Goal: Task Accomplishment & Management: Use online tool/utility

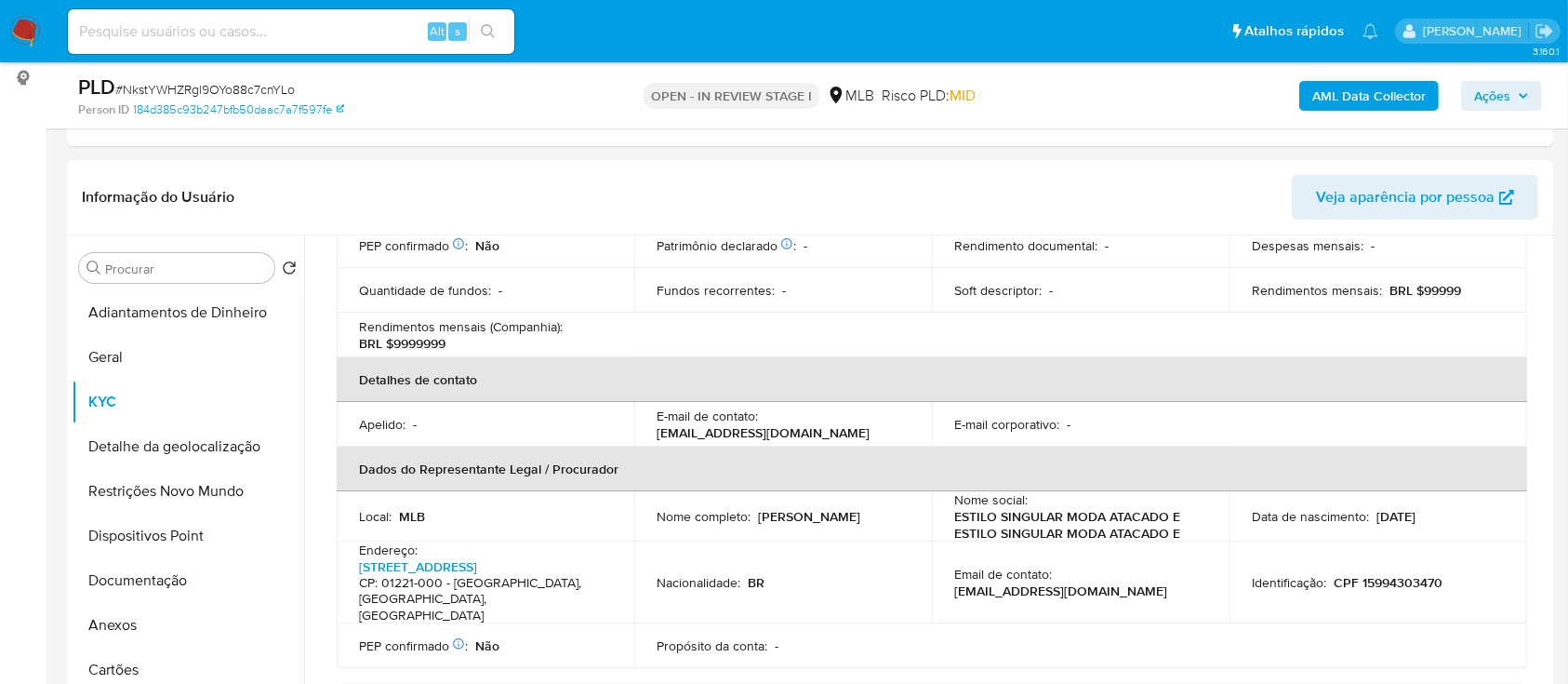
scroll to position [313, 0]
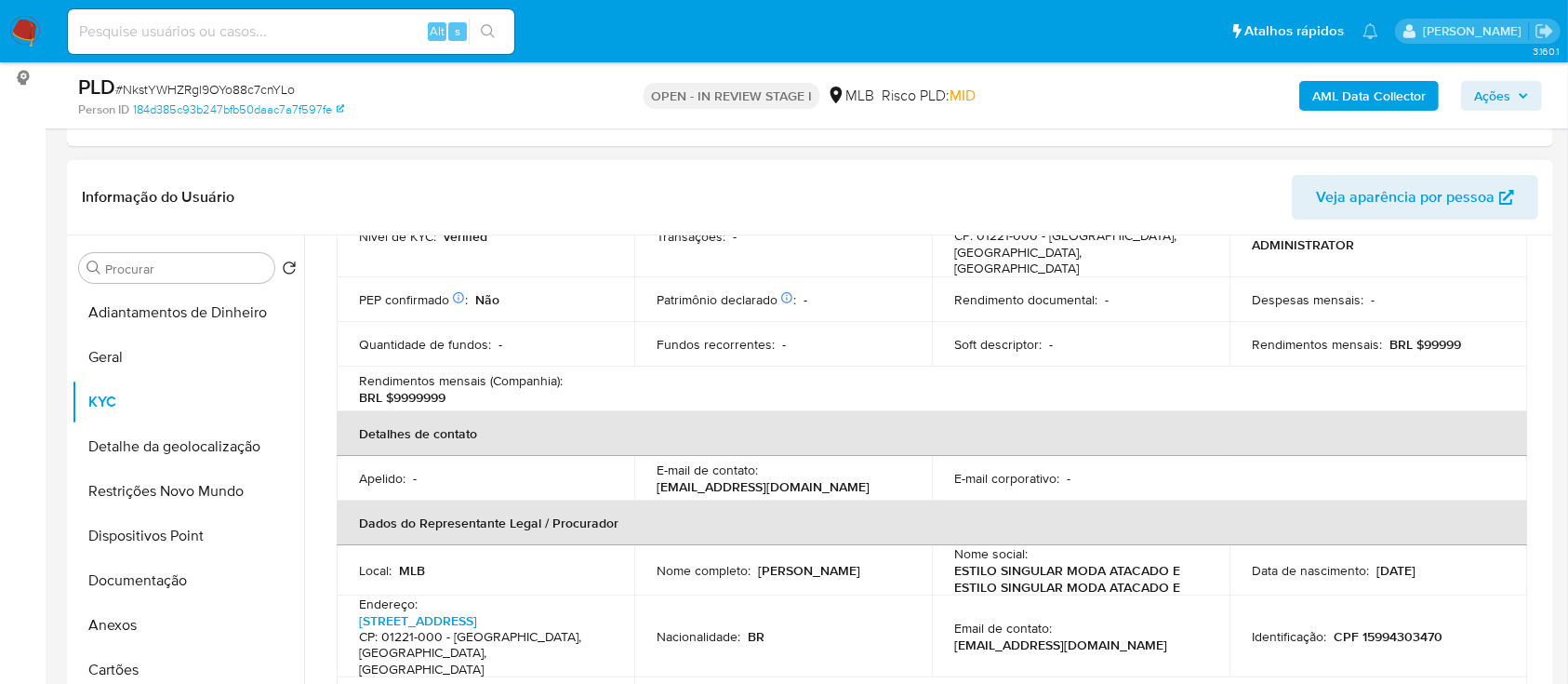
drag, startPoint x: 1454, startPoint y: 555, endPoint x: 1371, endPoint y: 543, distance: 83.9
click at [1371, 562] on div "Data de nascimento : 01/09/2006" at bounding box center [1379, 571] width 253 height 17
copy p "01/09/2006"
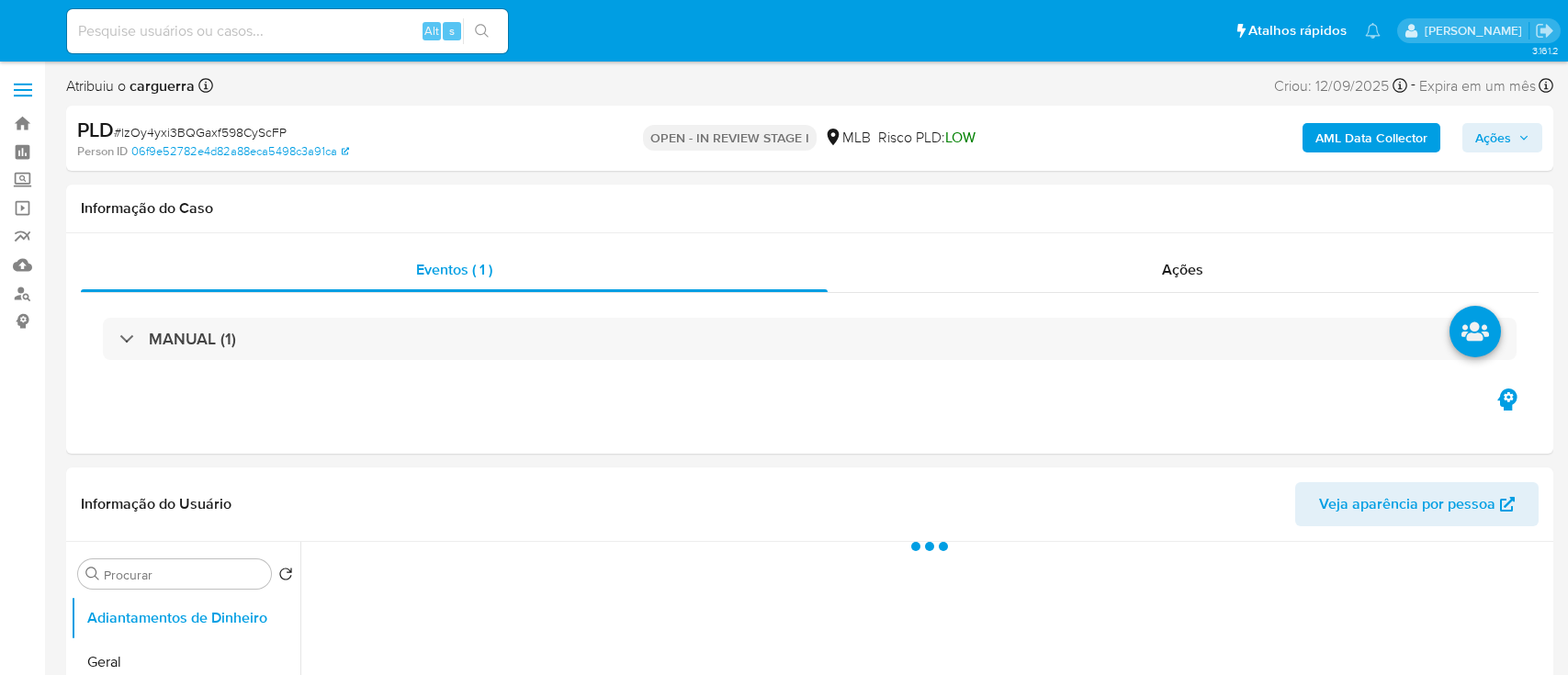
select select "10"
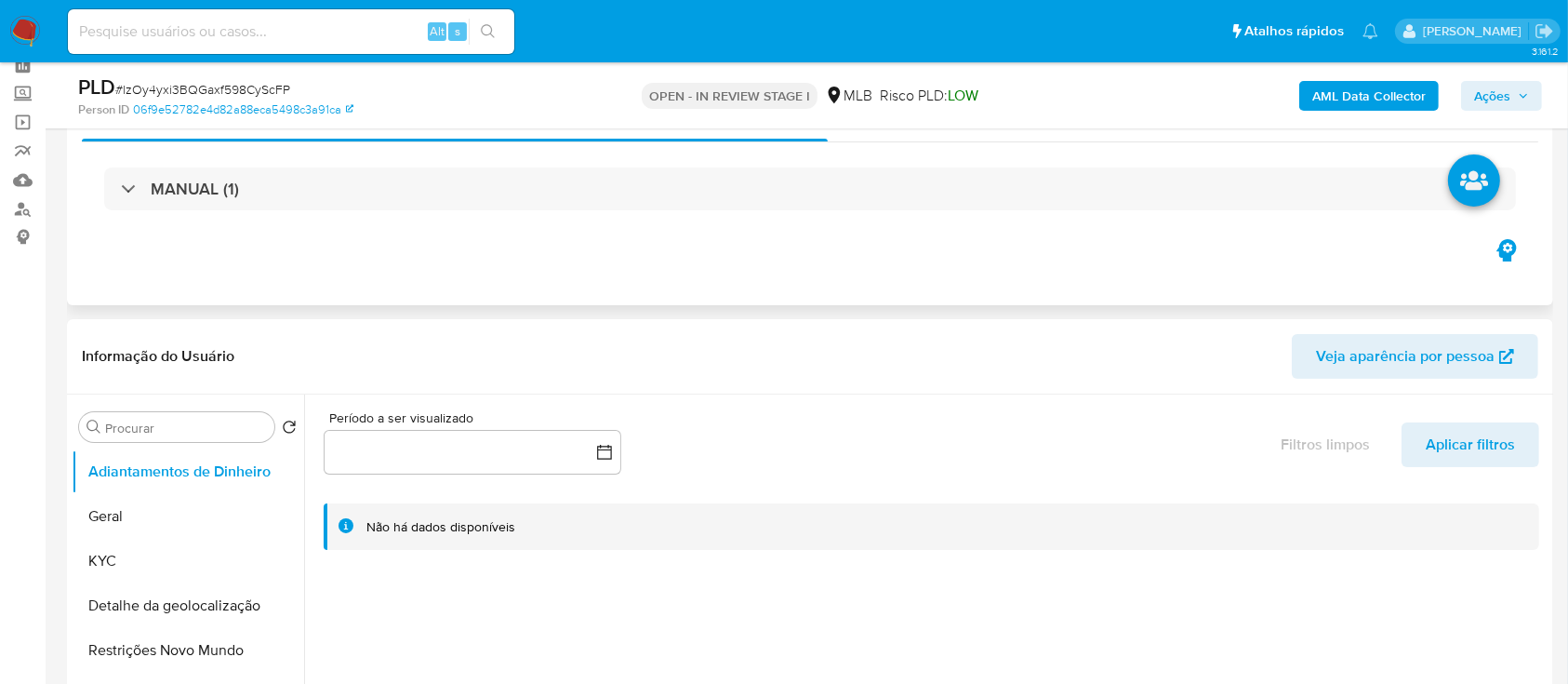
scroll to position [124, 0]
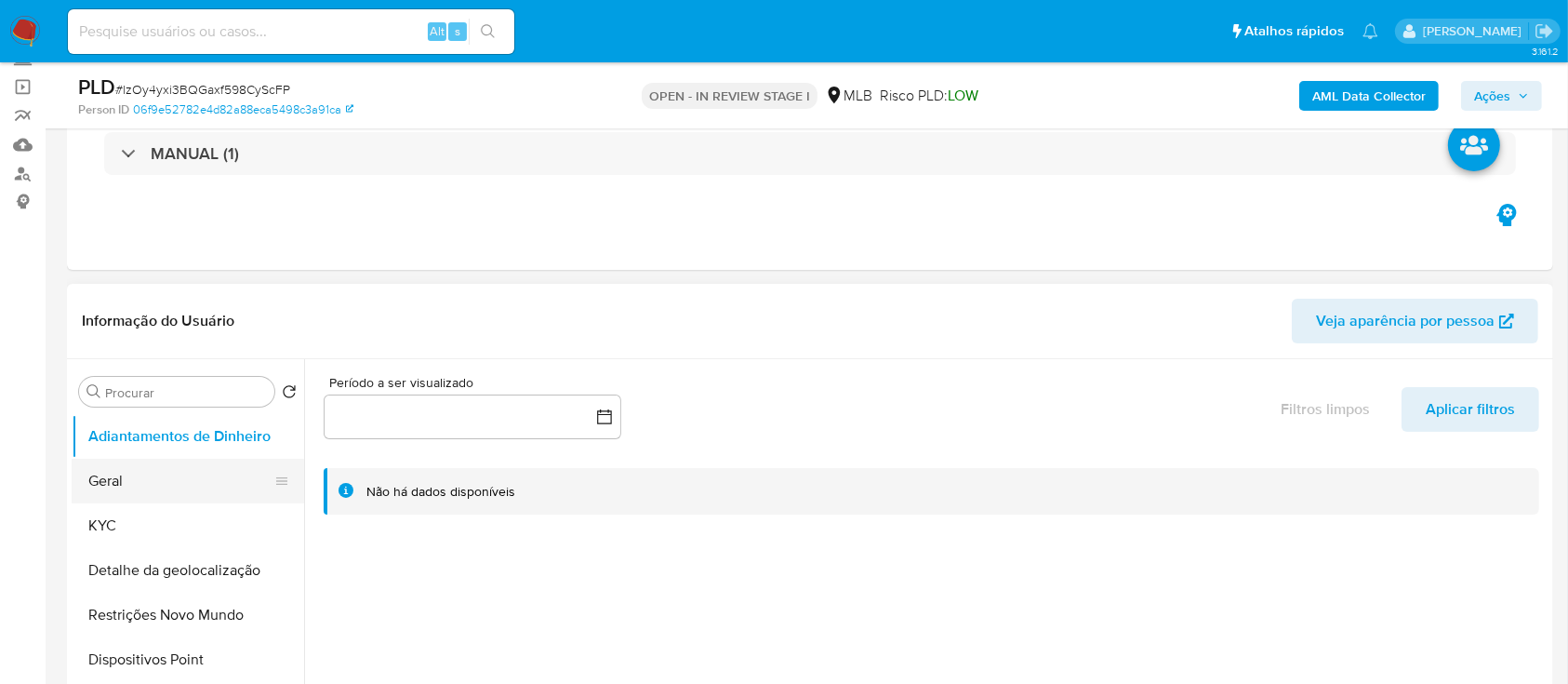
click at [125, 493] on button "Geral" at bounding box center [180, 480] width 218 height 45
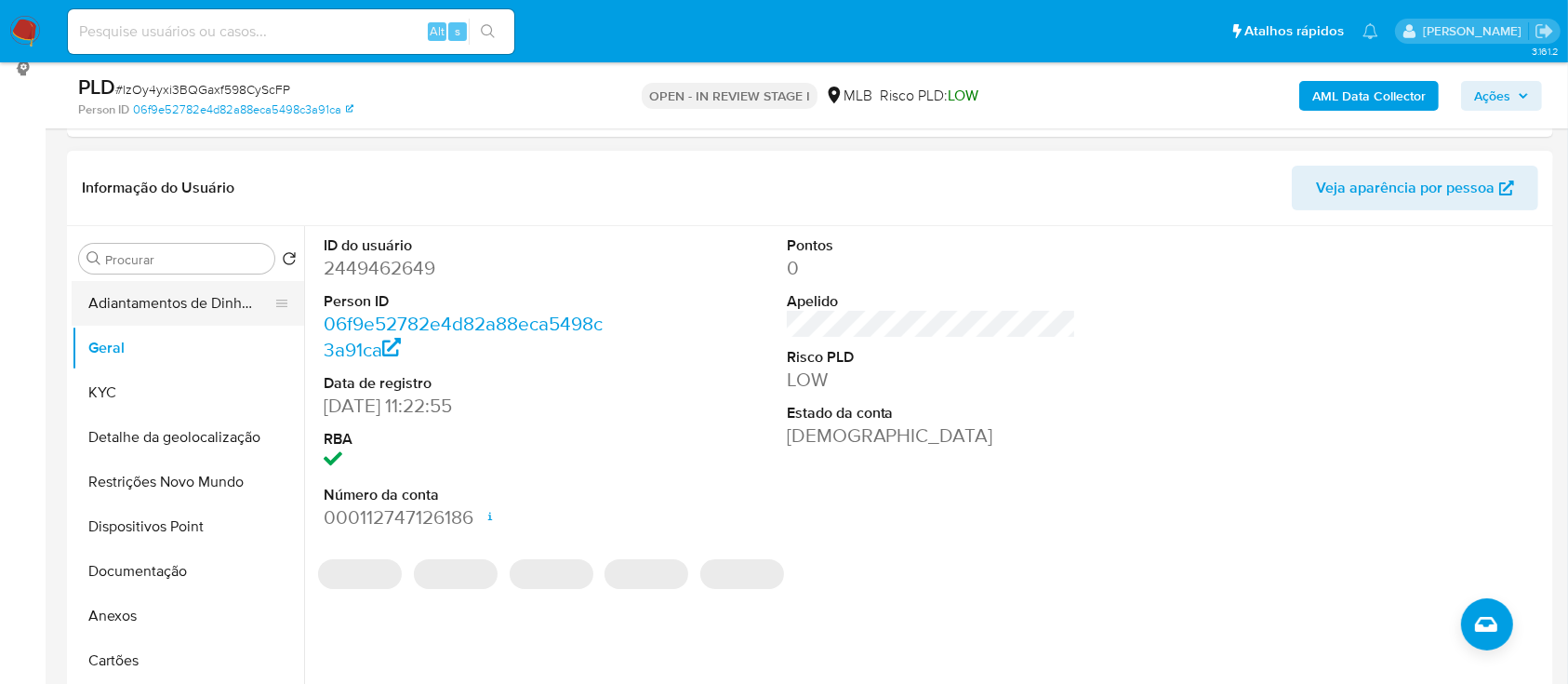
scroll to position [247, 0]
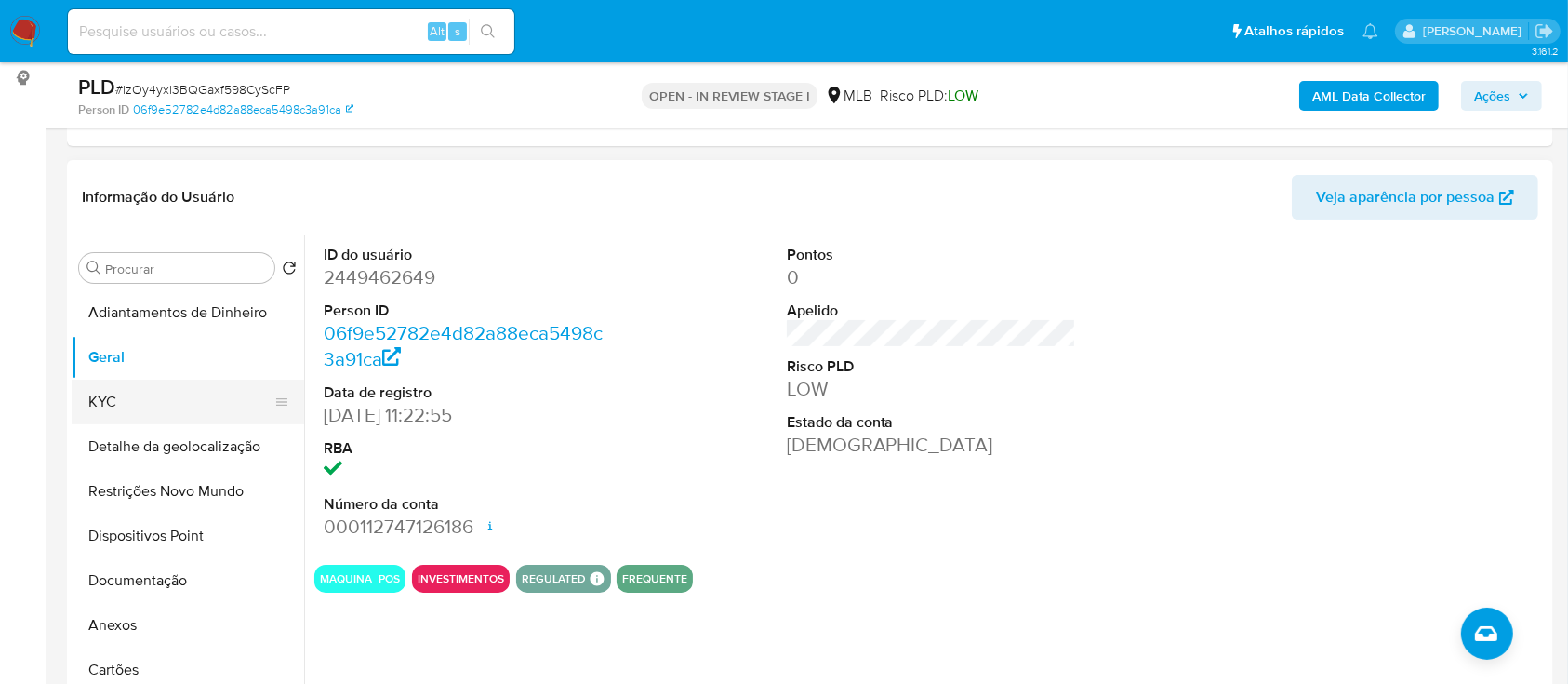
click at [135, 412] on button "KYC" at bounding box center [180, 401] width 218 height 45
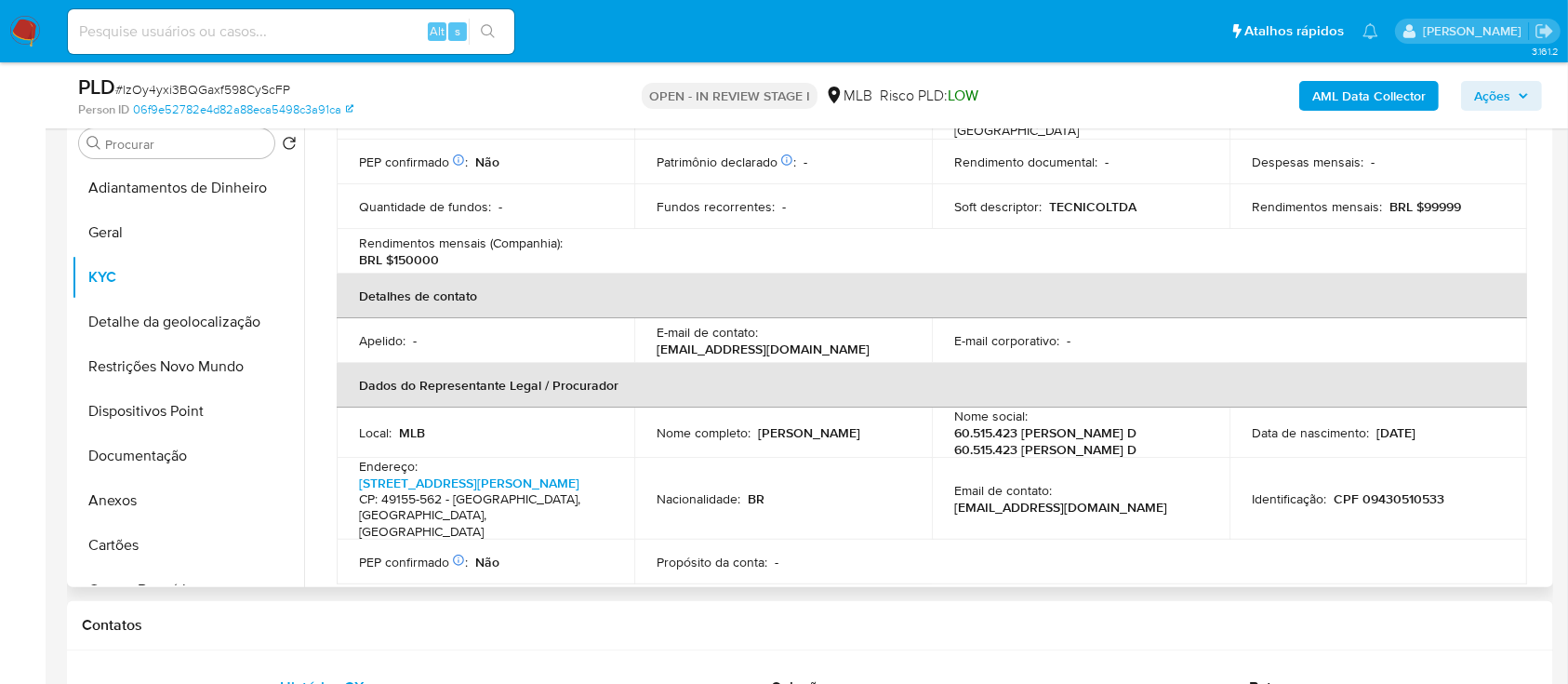
scroll to position [304, 0]
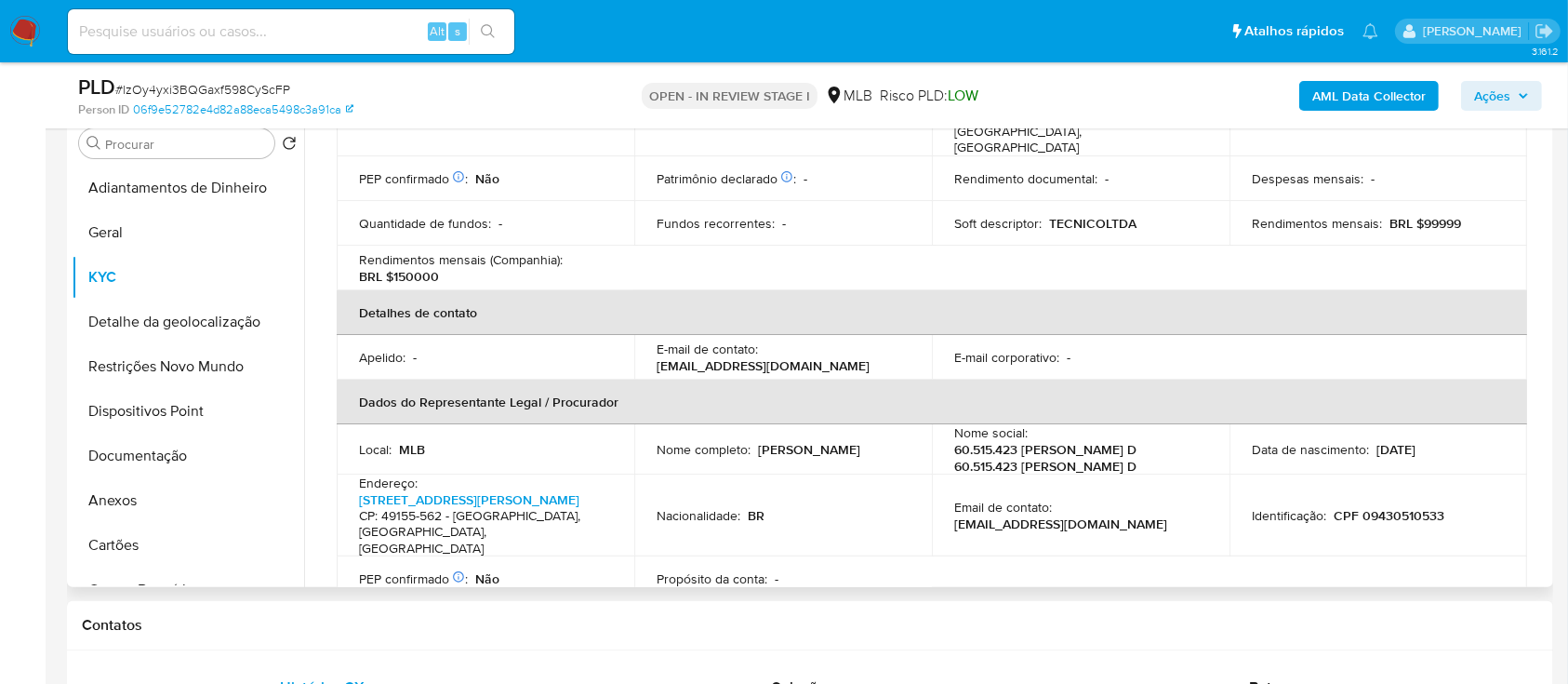
drag, startPoint x: 1440, startPoint y: 457, endPoint x: 1369, endPoint y: 460, distance: 71.1
click at [1369, 458] on div "Data de nascimento : 10/10/2002" at bounding box center [1379, 449] width 253 height 17
copy p "10/10/2002"
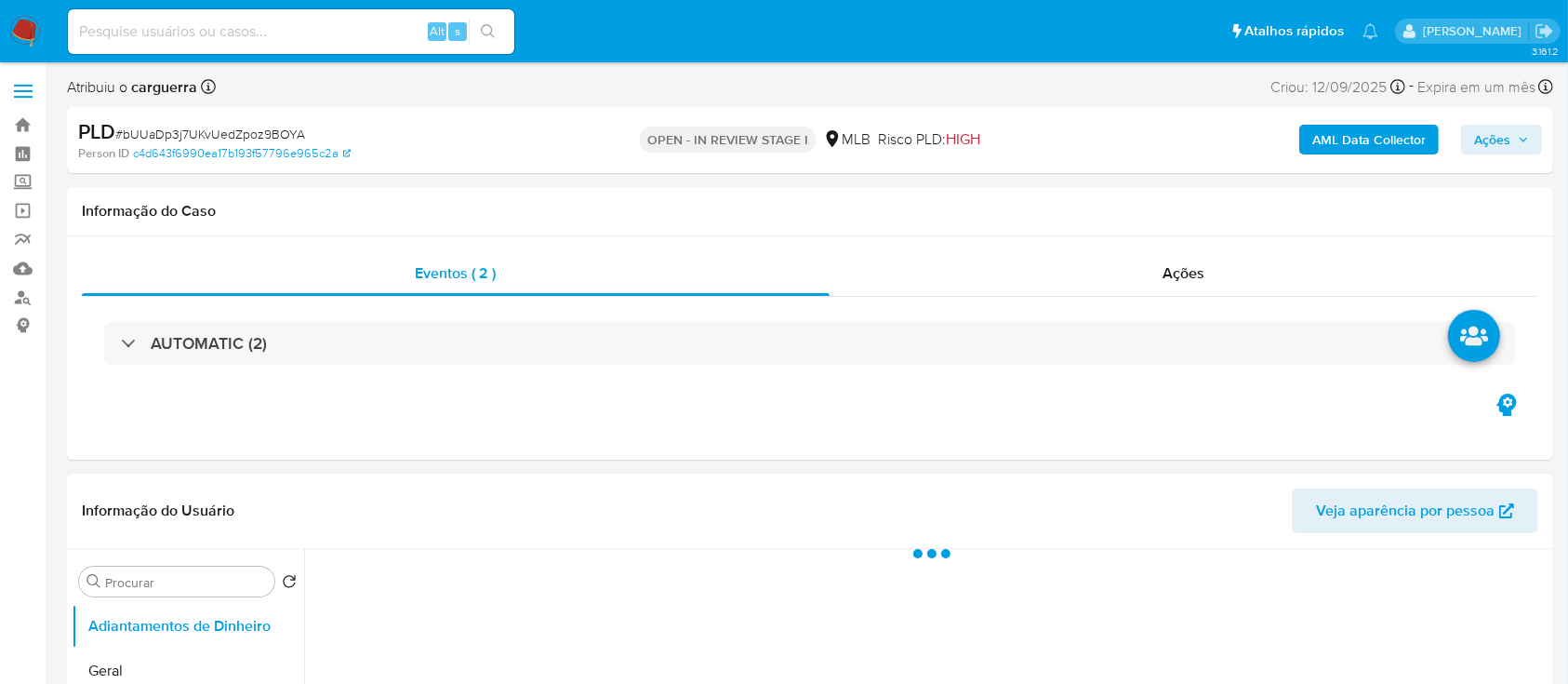
select select "10"
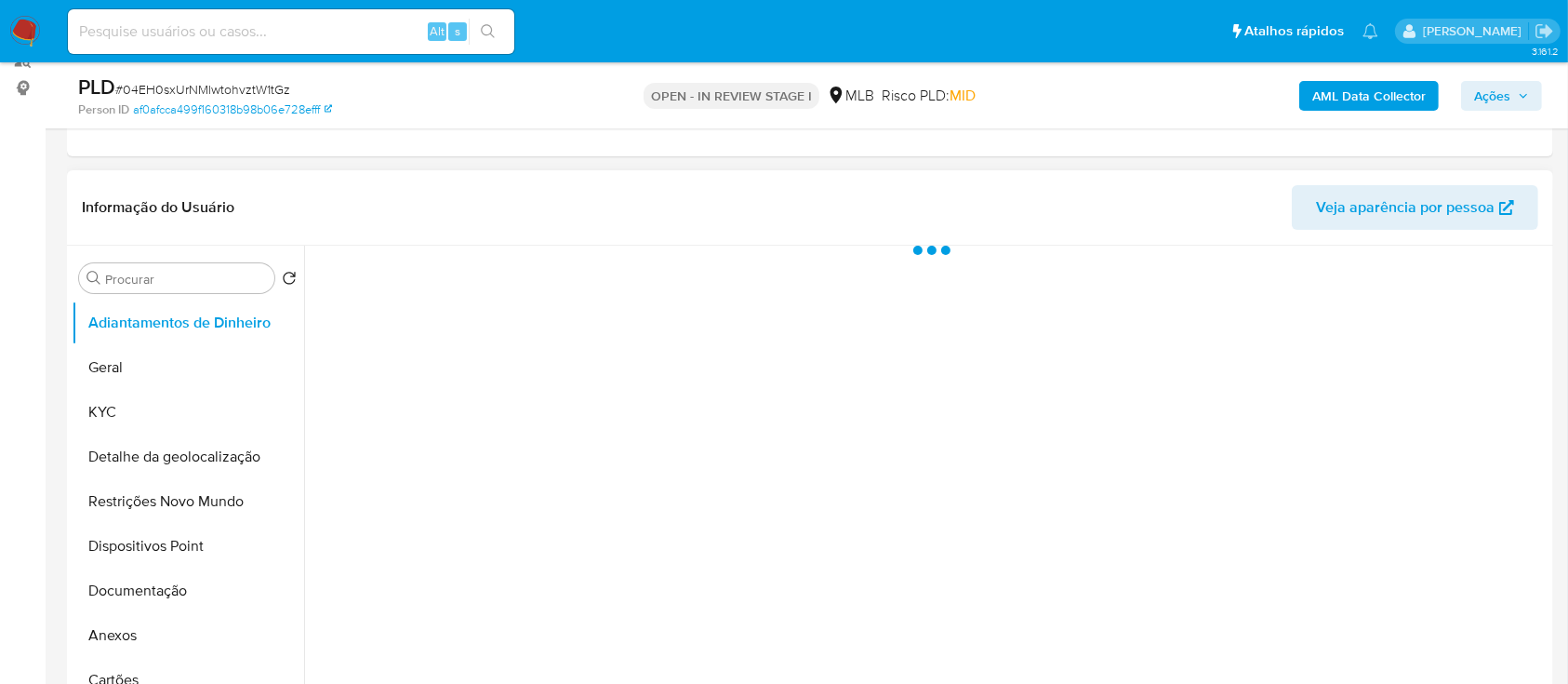
scroll to position [247, 0]
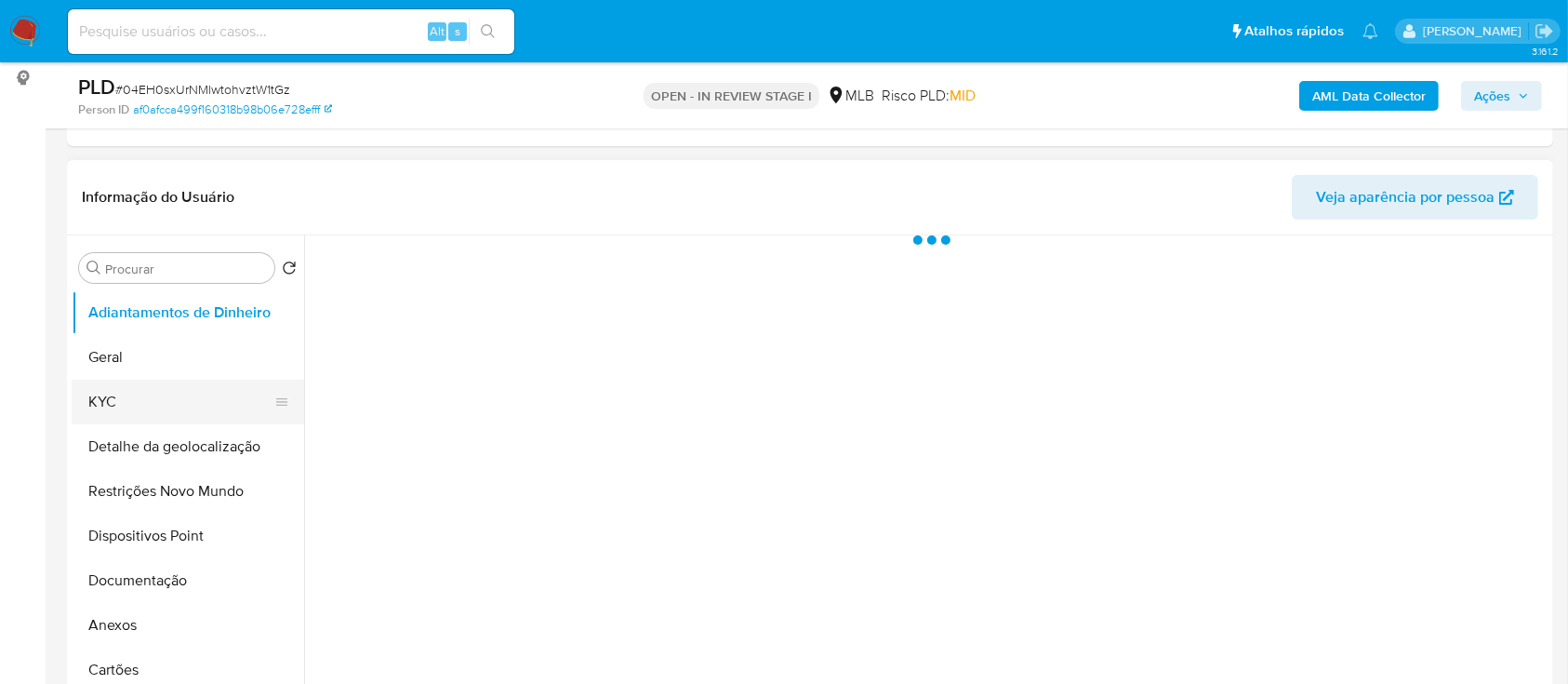
select select "10"
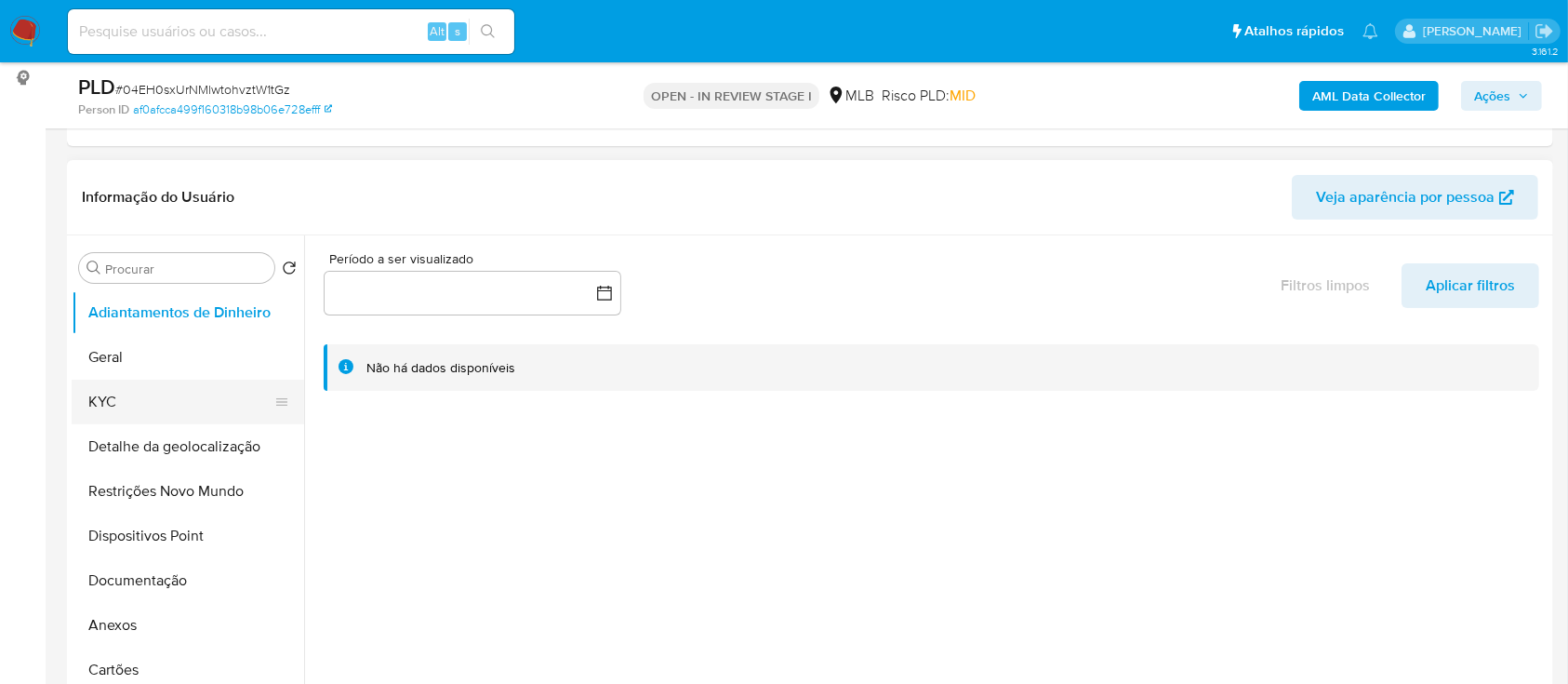
click at [108, 392] on button "KYC" at bounding box center [180, 401] width 218 height 45
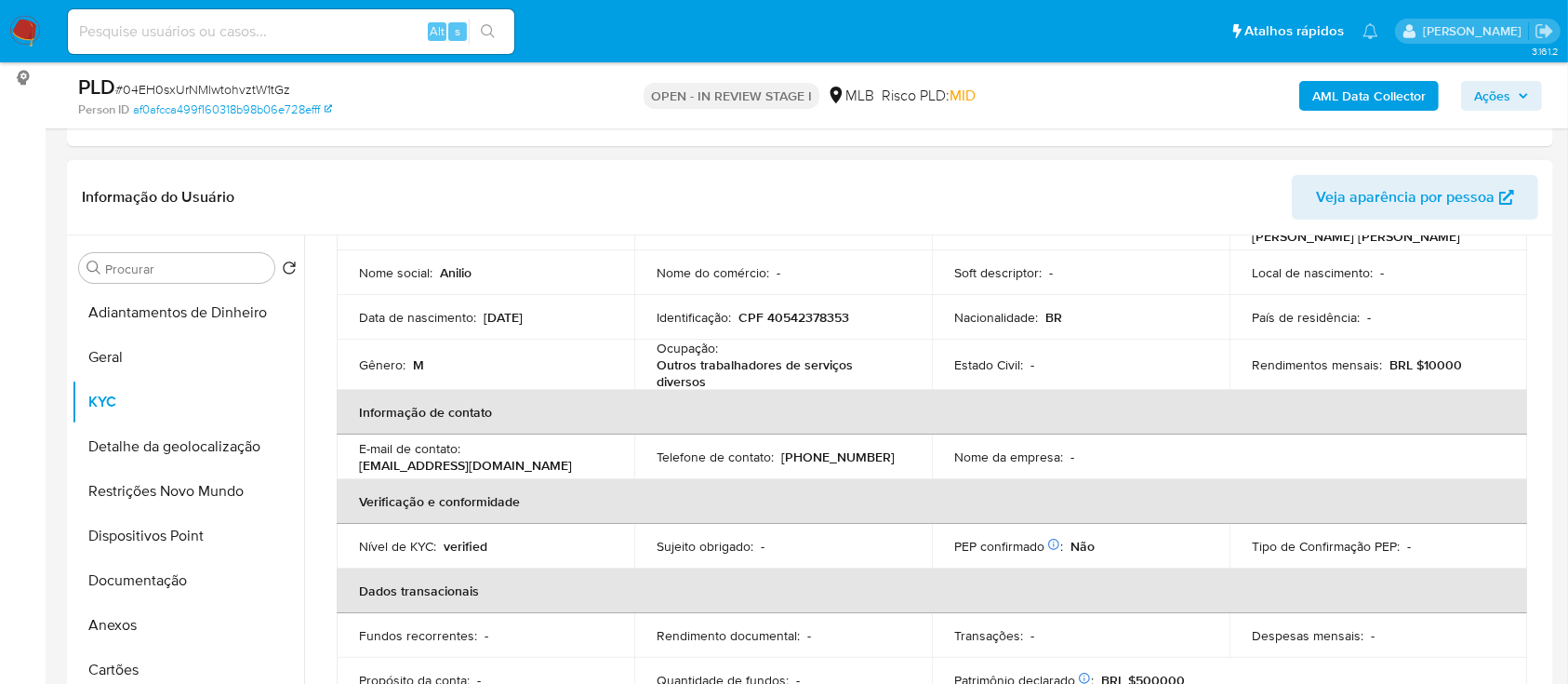
scroll to position [124, 0]
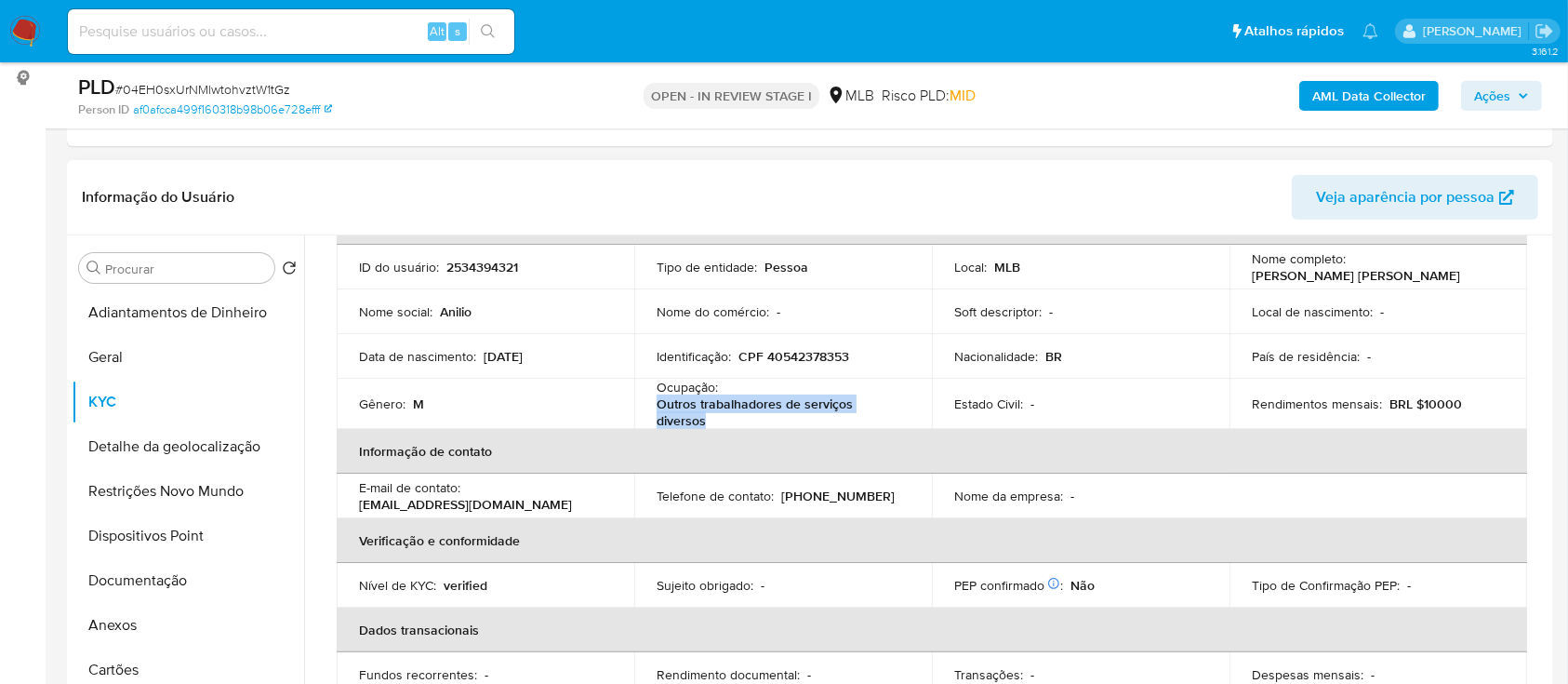
drag, startPoint x: 704, startPoint y: 422, endPoint x: 649, endPoint y: 401, distance: 58.9
click at [649, 401] on td "Ocupação : Outros trabalhadores de serviços diversos" at bounding box center [783, 403] width 298 height 50
copy p "Outros trabalhadores de serviços diversos"
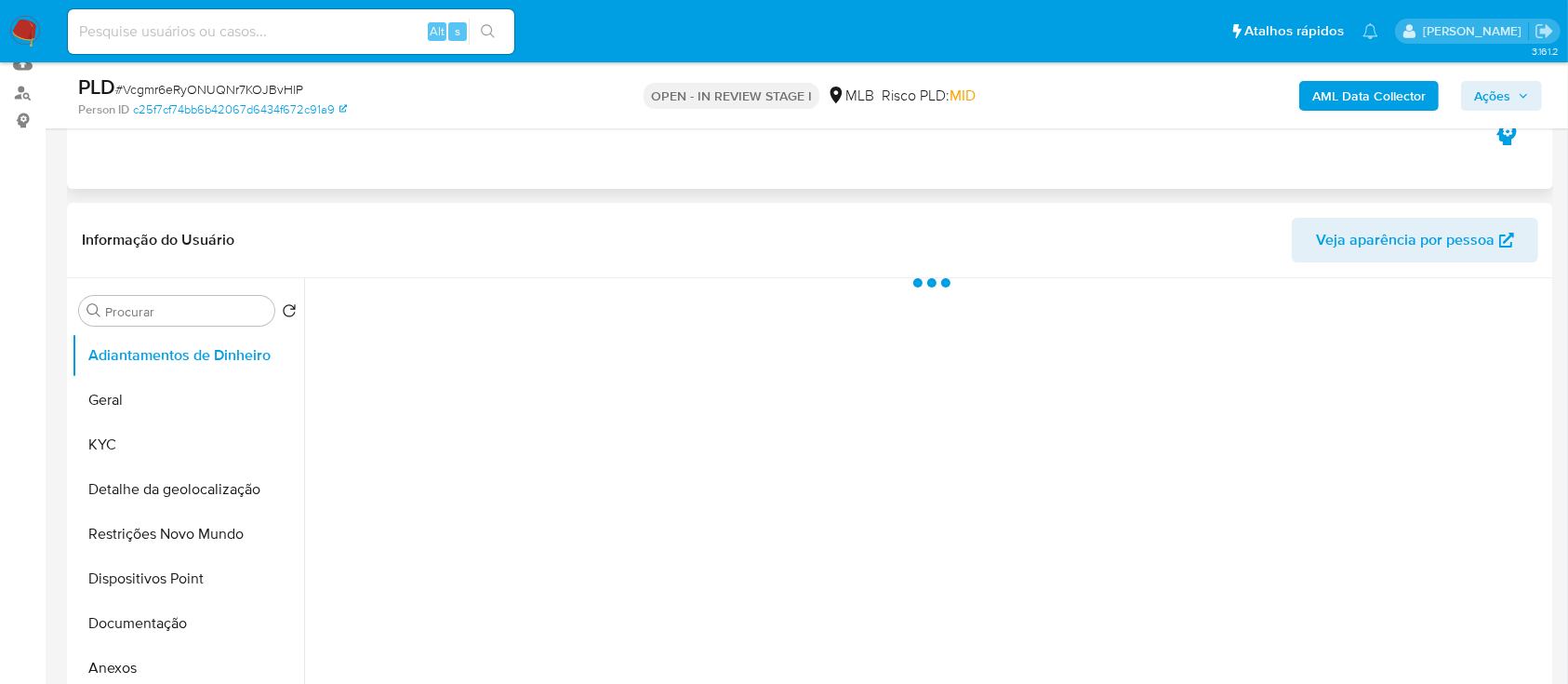
scroll to position [247, 0]
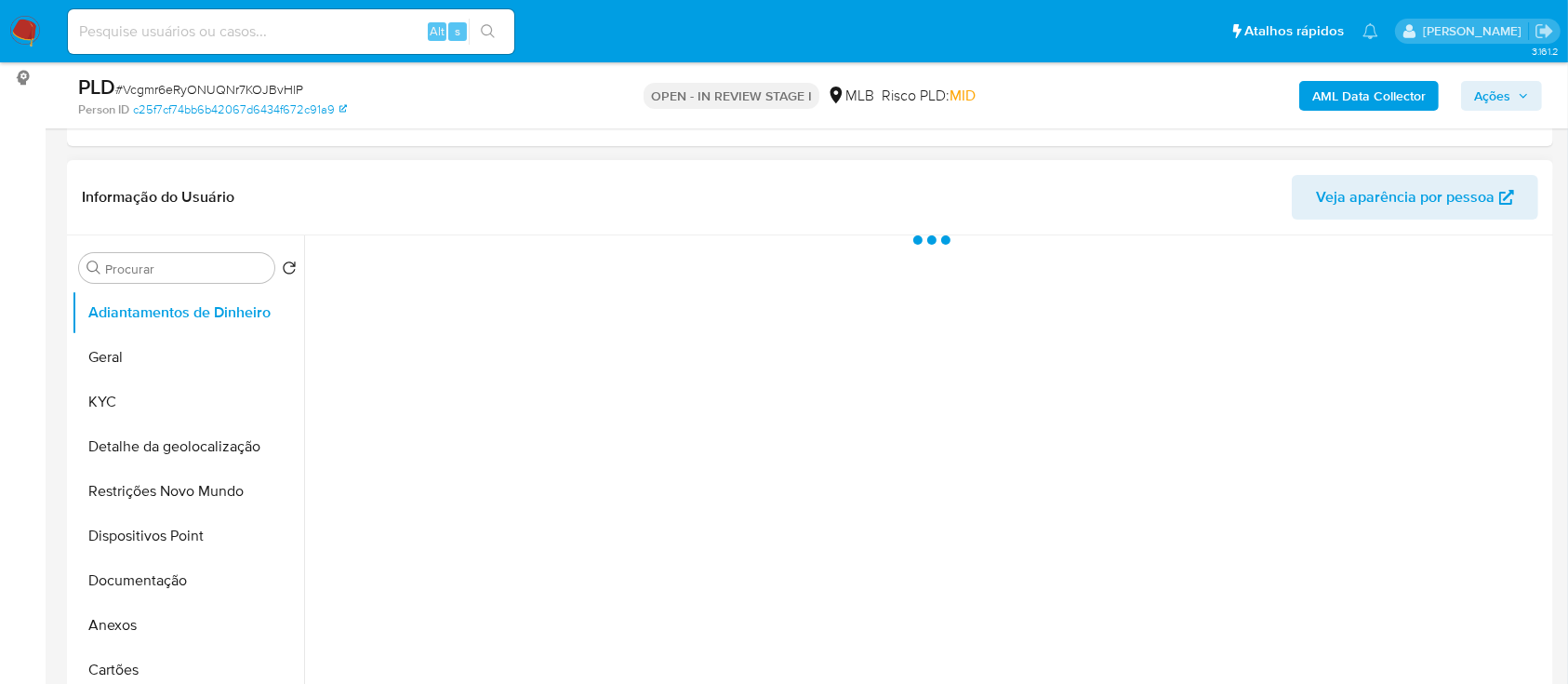
select select "10"
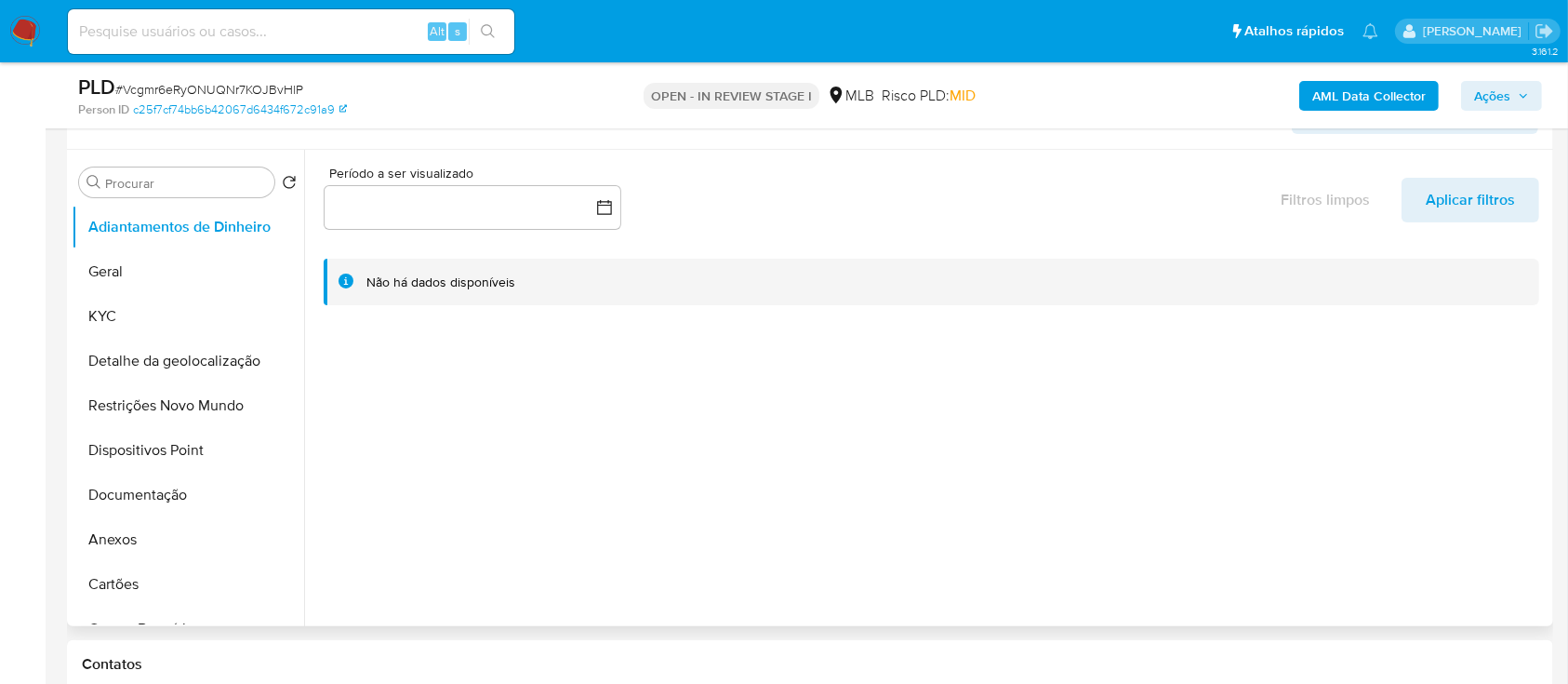
scroll to position [372, 0]
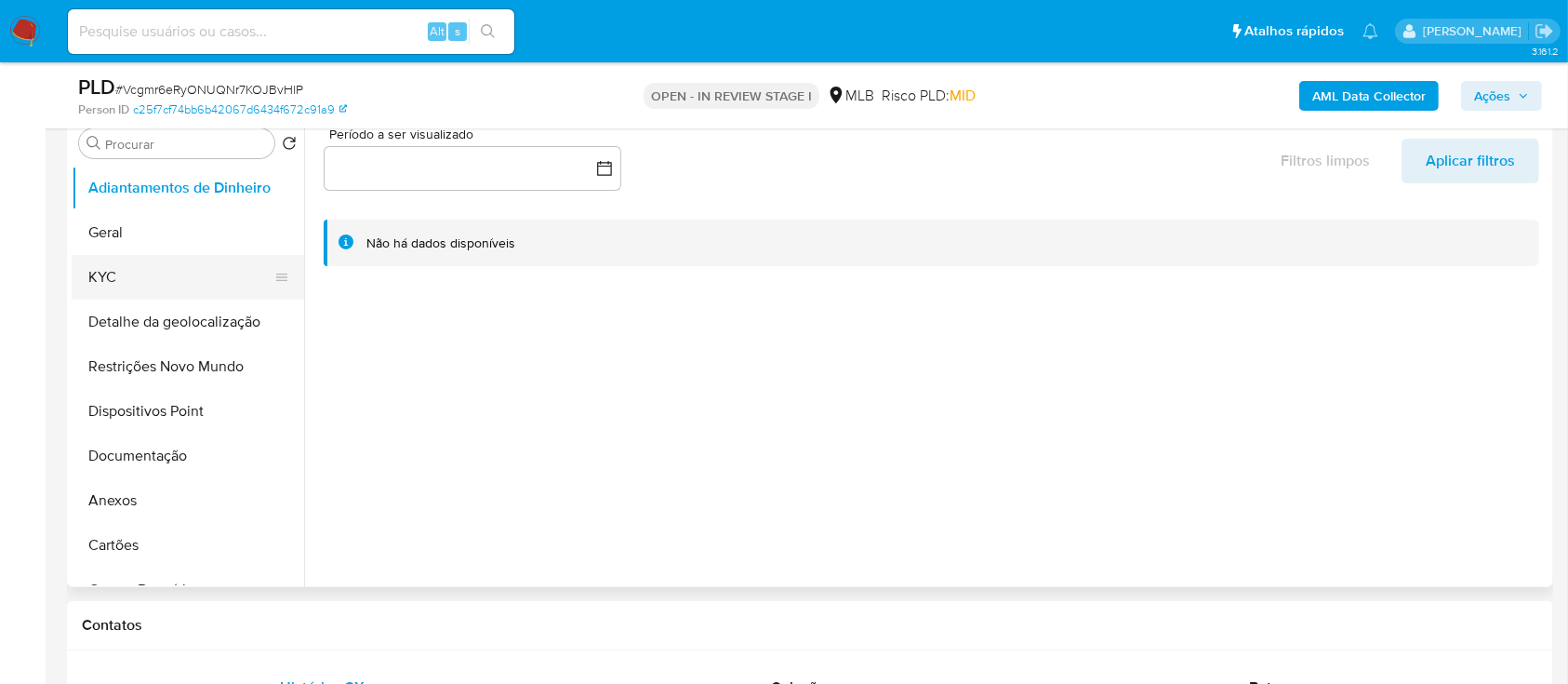
click at [147, 253] on button "Geral" at bounding box center [187, 232] width 232 height 45
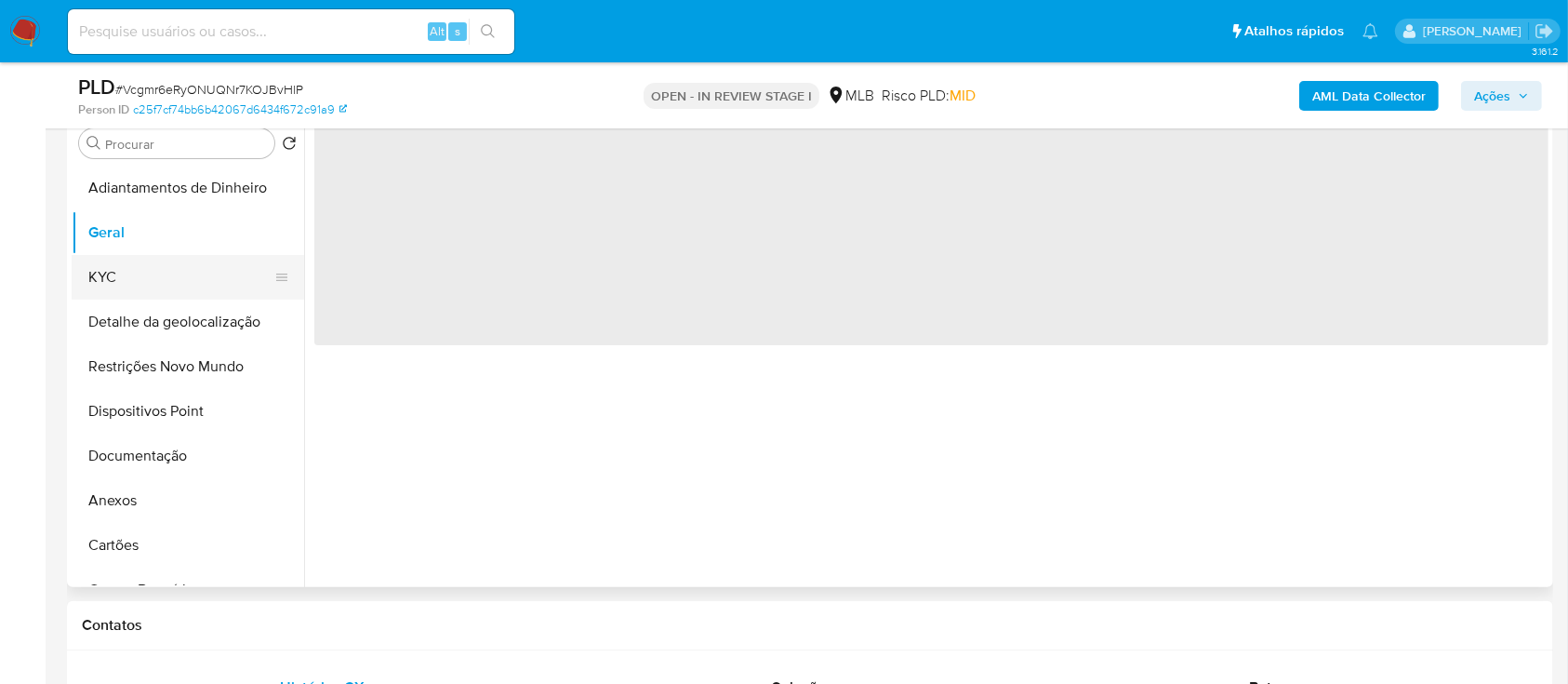
click at [139, 268] on button "KYC" at bounding box center [180, 277] width 218 height 45
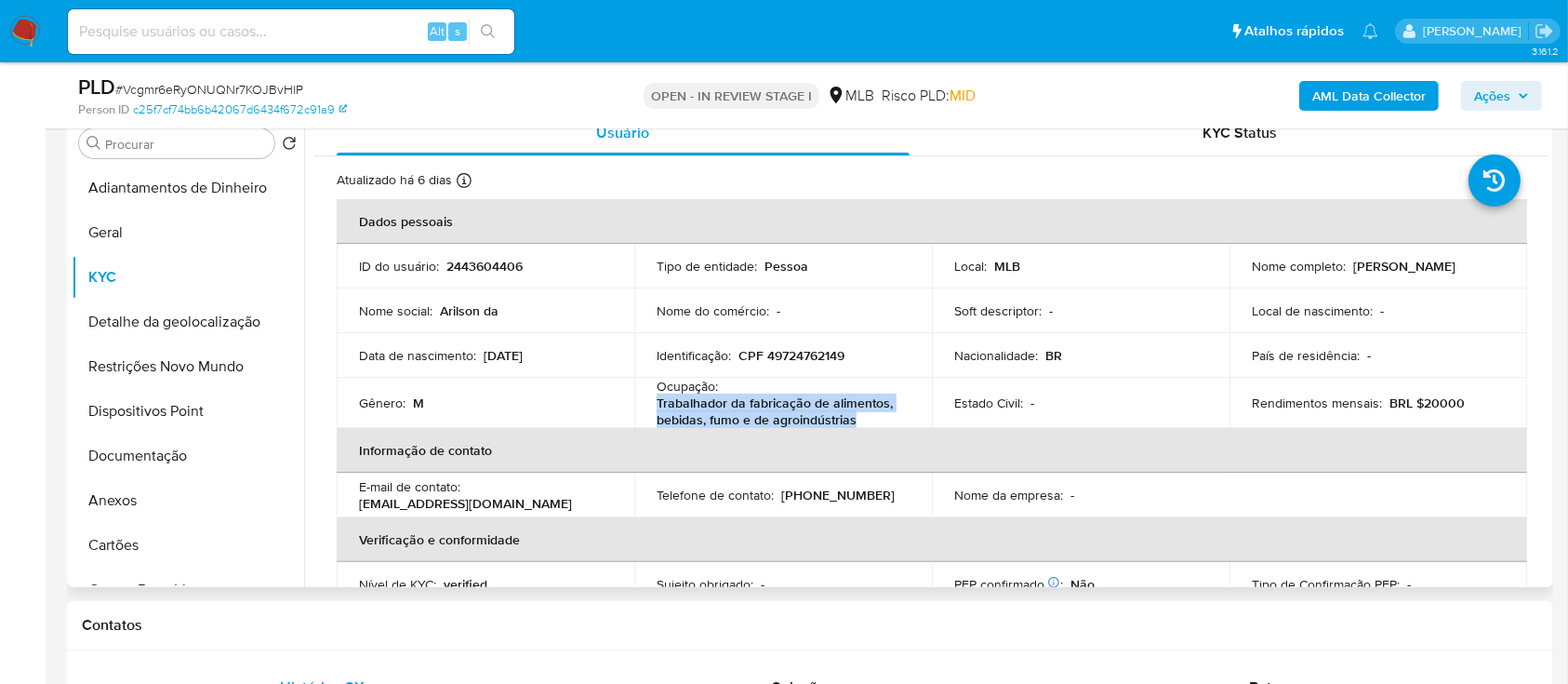
drag, startPoint x: 860, startPoint y: 424, endPoint x: 648, endPoint y: 413, distance: 212.3
click at [648, 413] on td "Ocupação : Trabalhador da fabricação de alimentos, bebidas, fumo e de agroindús…" at bounding box center [783, 402] width 298 height 50
copy p "Trabalhador da fabricação de alimentos, bebidas, fumo e de agroindústrias"
drag, startPoint x: 137, startPoint y: 446, endPoint x: 149, endPoint y: 444, distance: 12.2
click at [141, 446] on button "Documentação" at bounding box center [180, 456] width 218 height 45
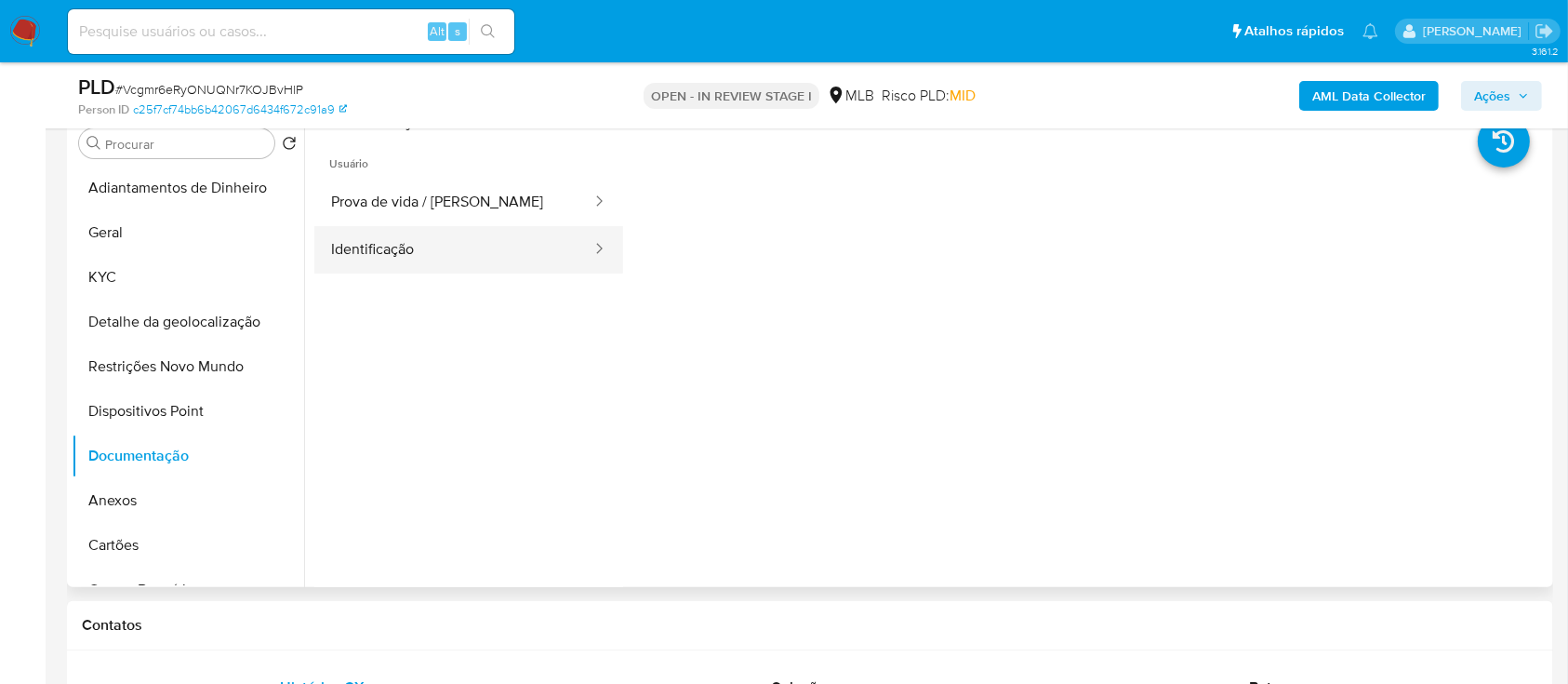
click at [440, 248] on button "Identificação" at bounding box center [453, 250] width 279 height 48
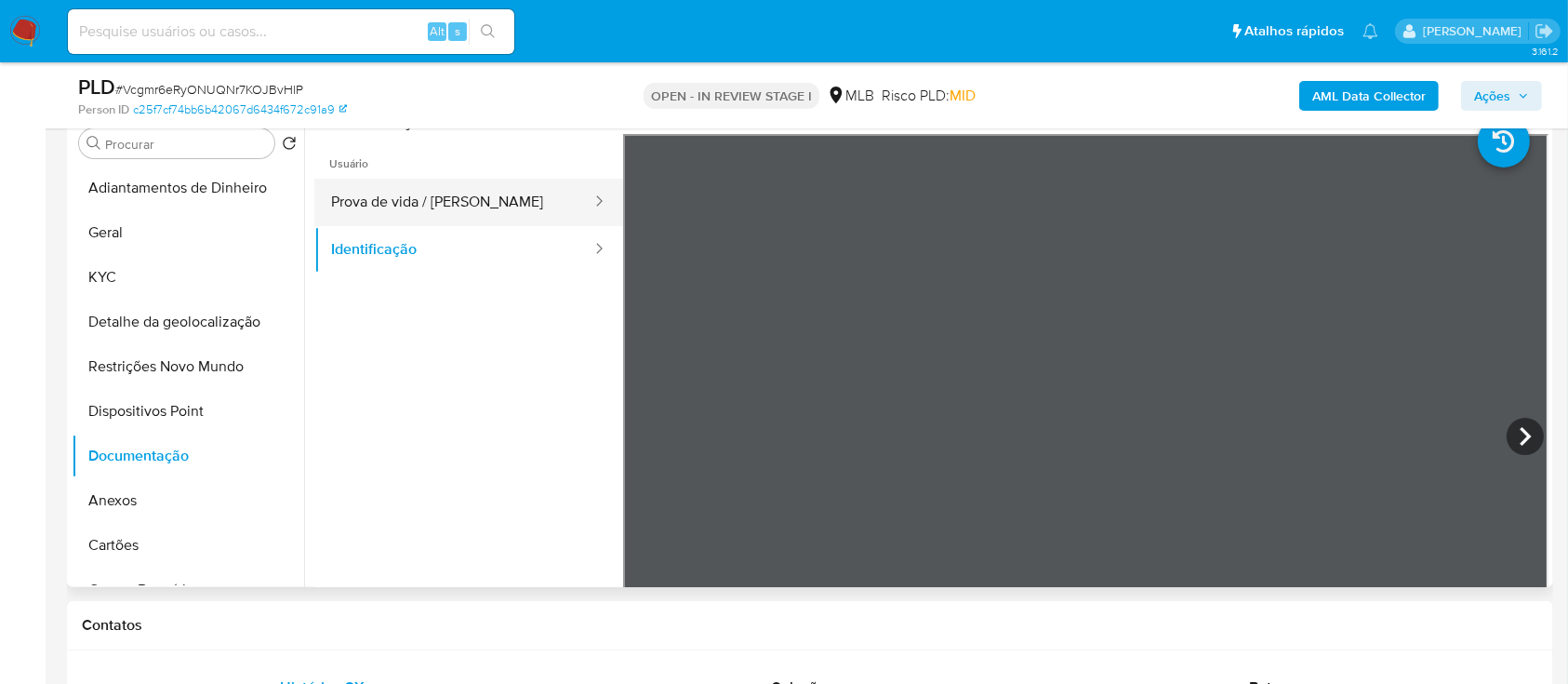
click at [482, 200] on button "Prova de vida / Selfie" at bounding box center [453, 203] width 279 height 48
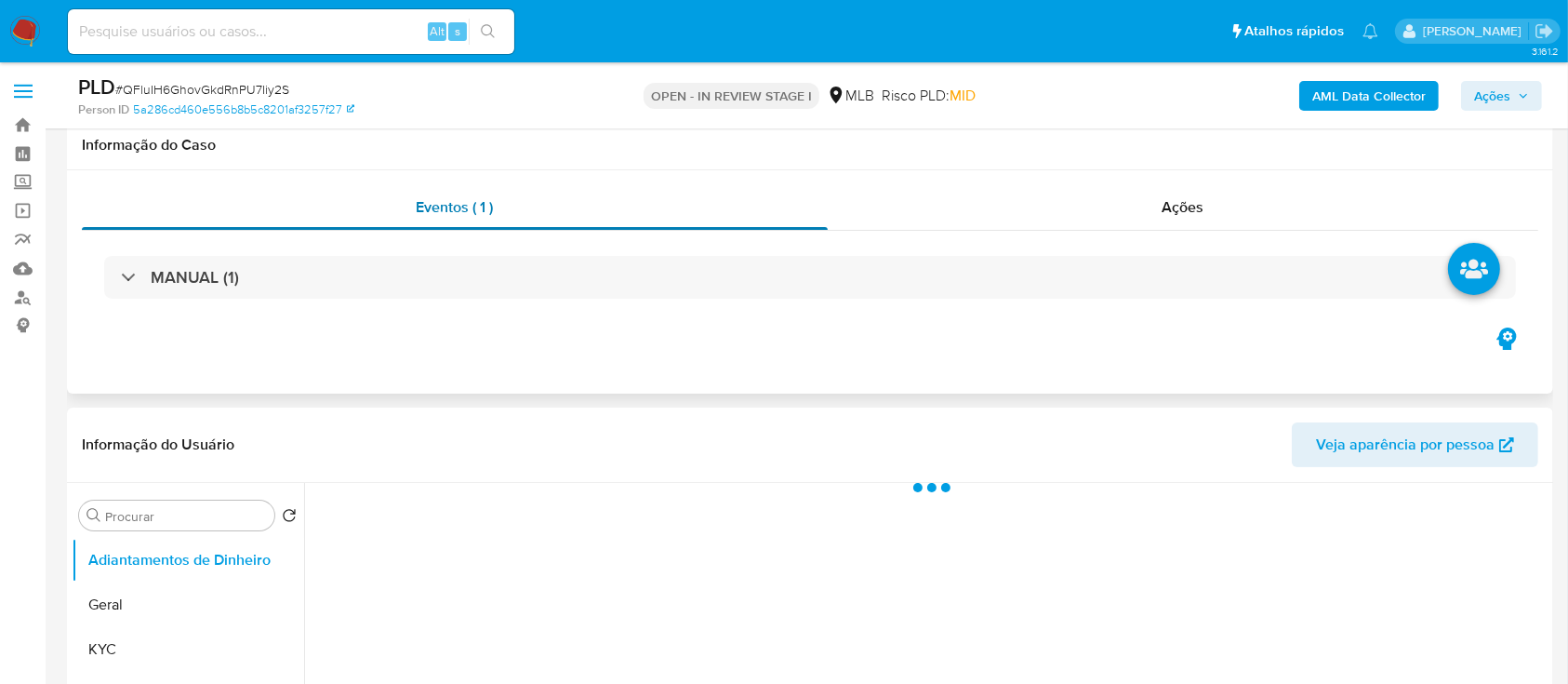
scroll to position [124, 0]
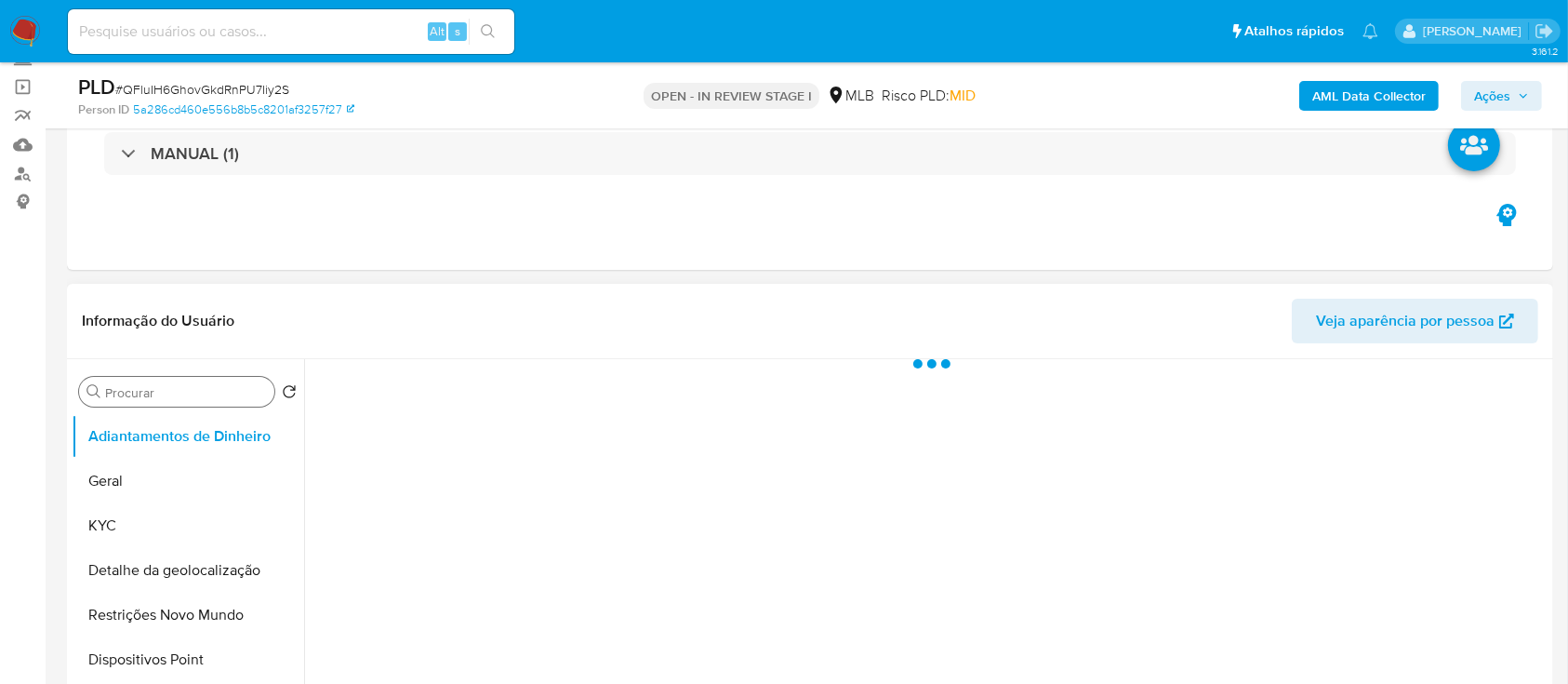
select select "10"
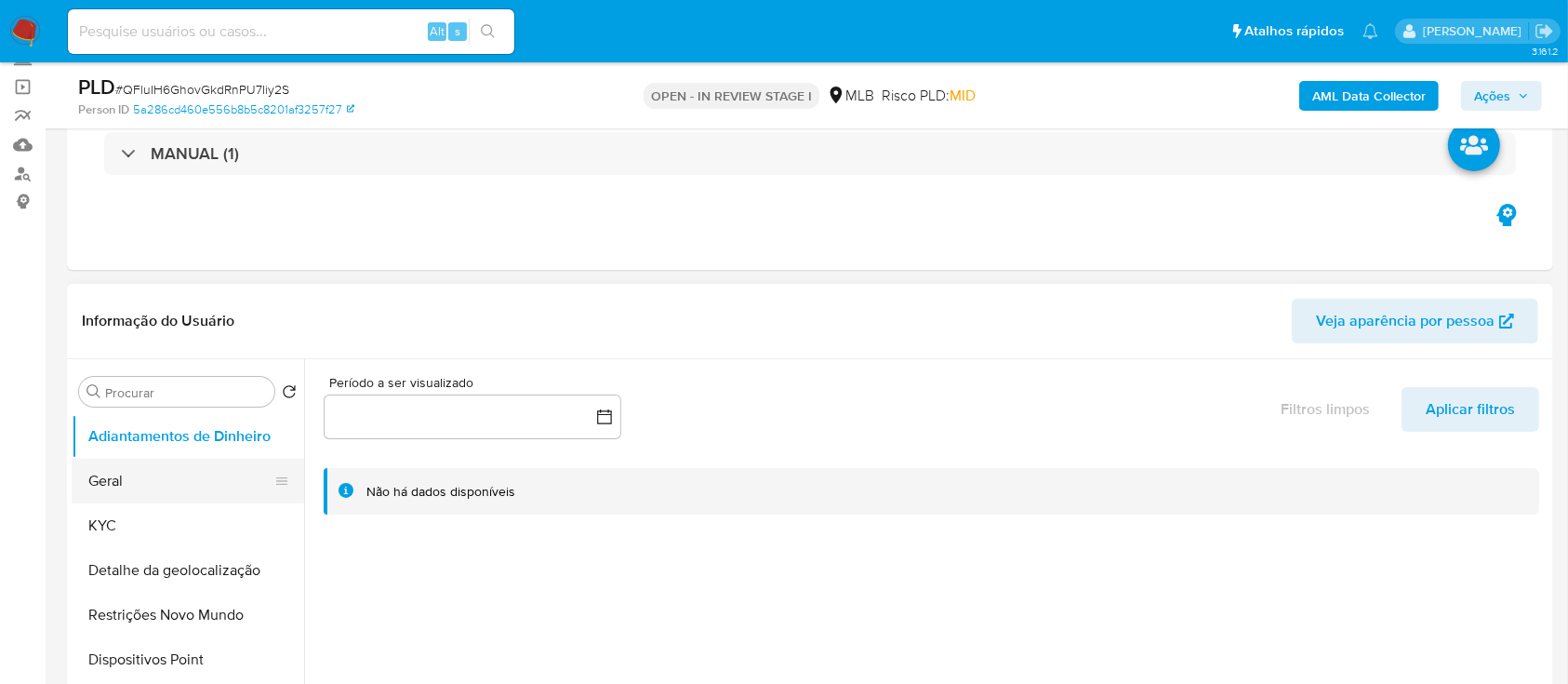
click at [205, 487] on button "Geral" at bounding box center [180, 480] width 218 height 45
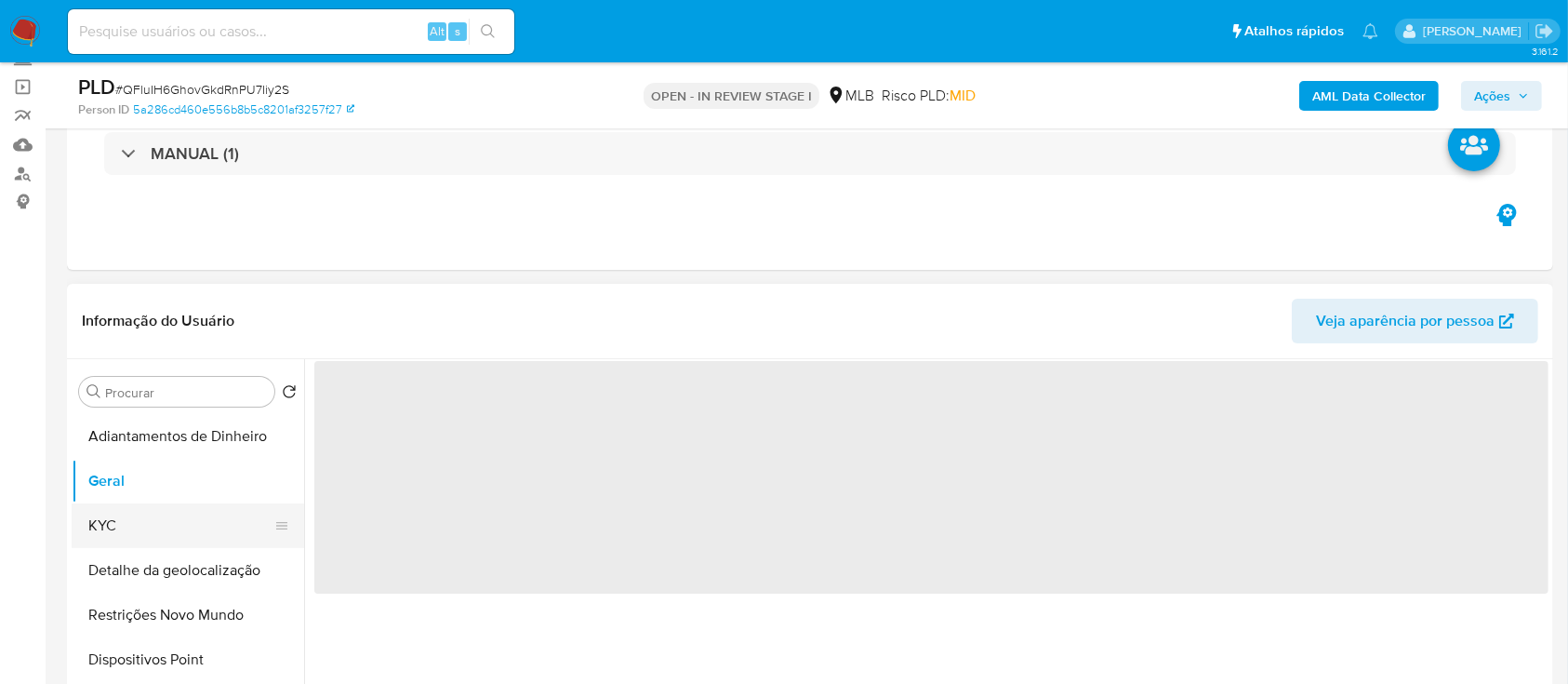
click at [209, 524] on button "KYC" at bounding box center [180, 525] width 218 height 45
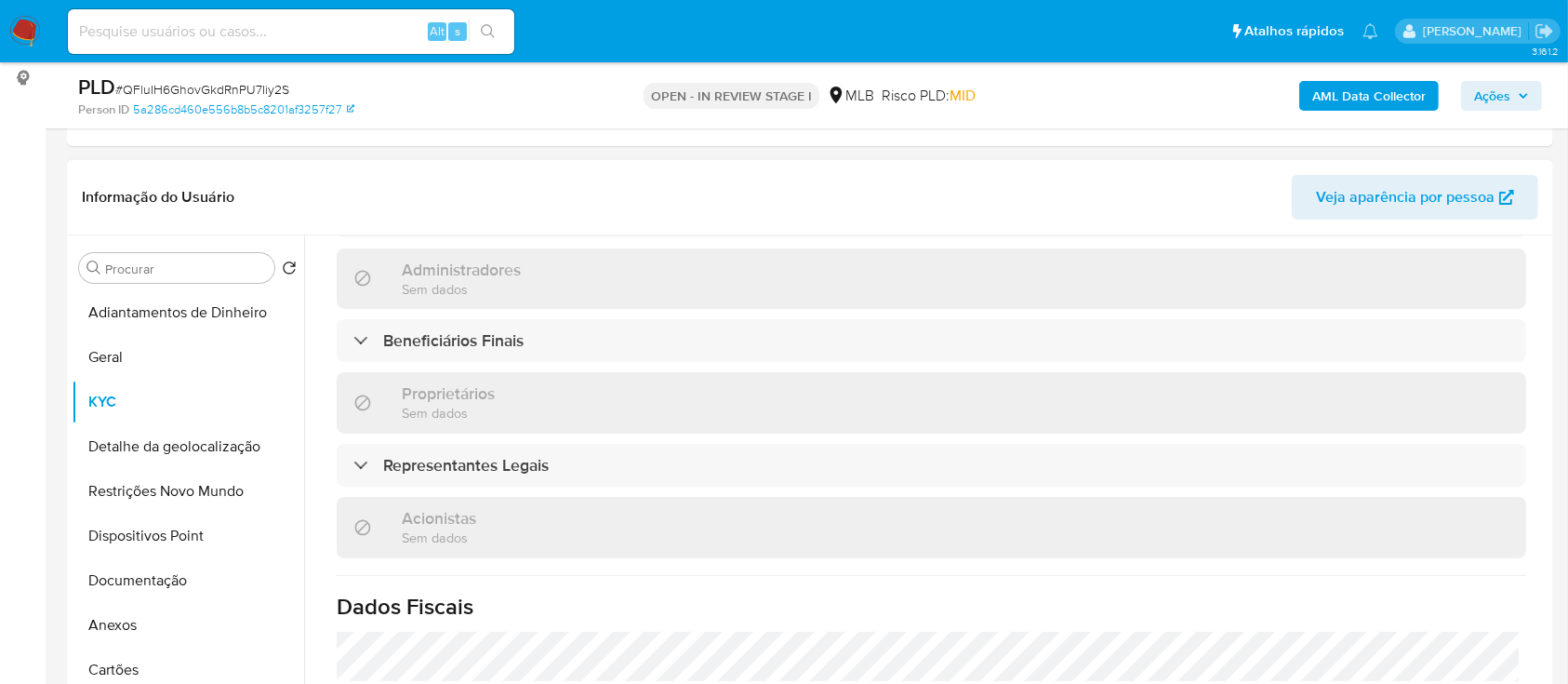
scroll to position [1124, 0]
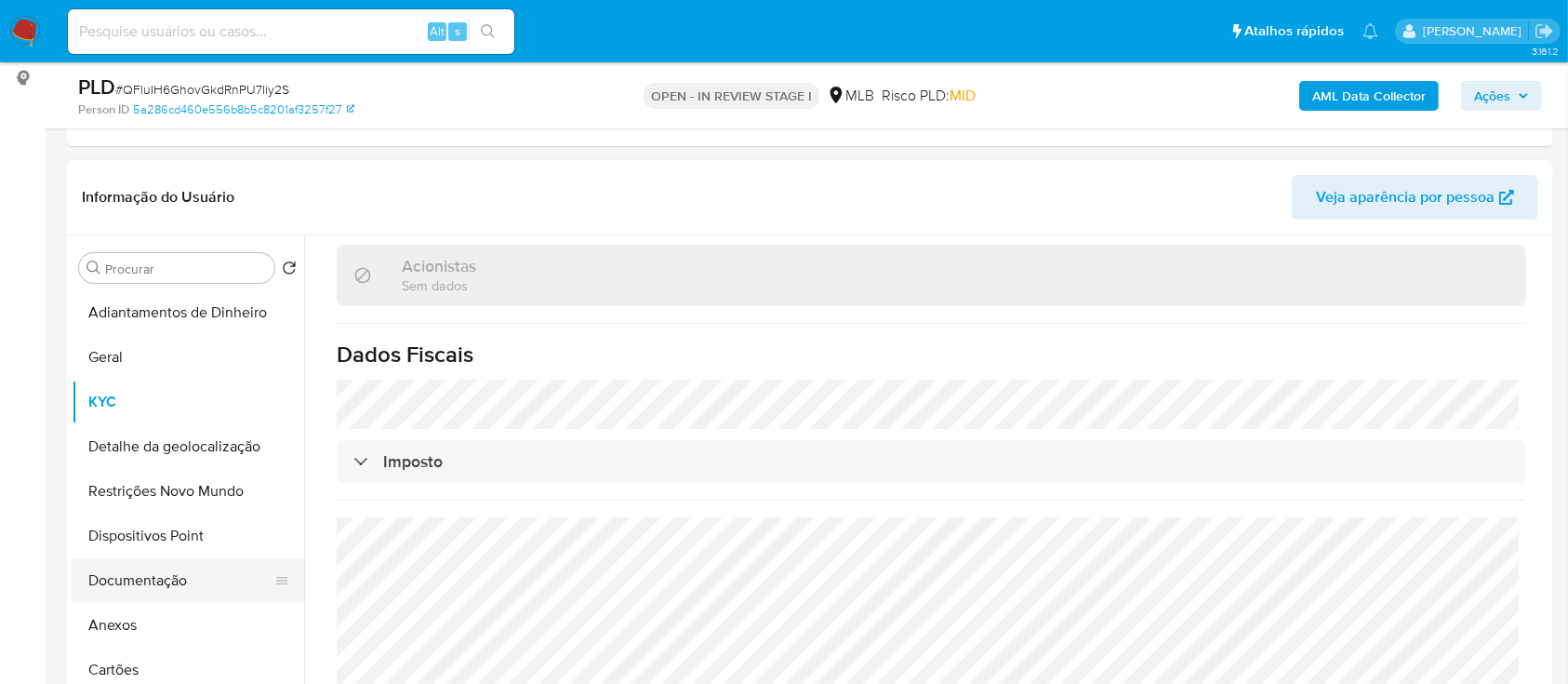
drag, startPoint x: 105, startPoint y: 574, endPoint x: 127, endPoint y: 572, distance: 22.1
click at [105, 574] on button "Documentação" at bounding box center [180, 580] width 218 height 45
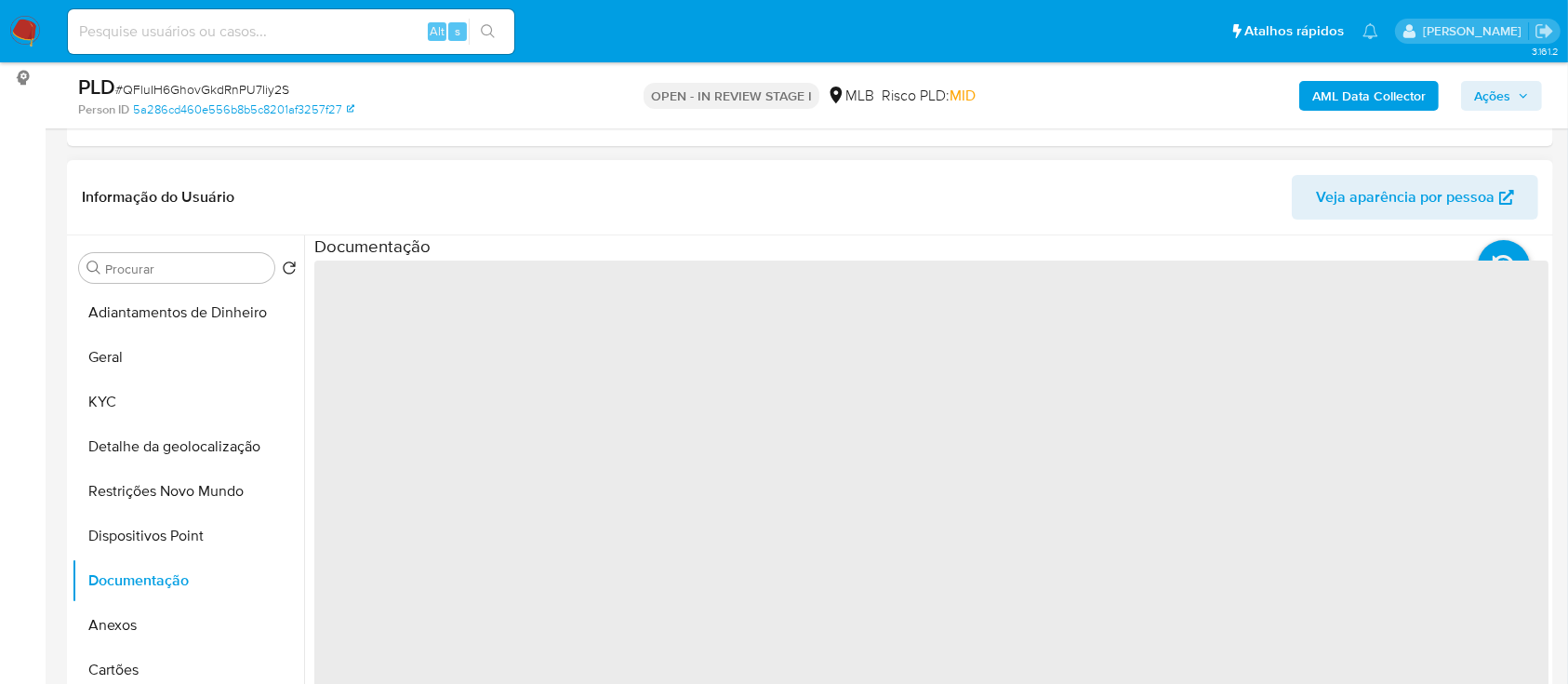
scroll to position [0, 0]
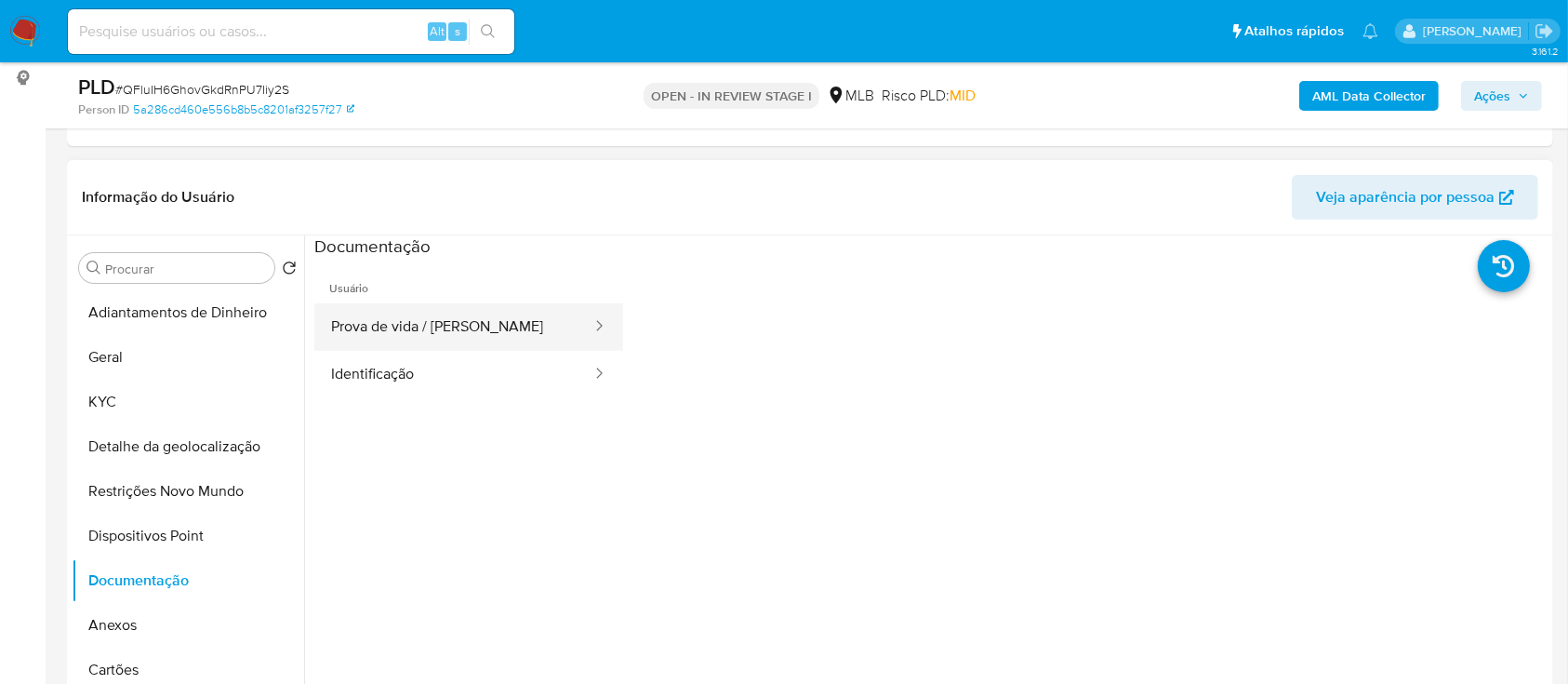
drag, startPoint x: 421, startPoint y: 331, endPoint x: 429, endPoint y: 347, distance: 17.9
click at [421, 332] on button "Prova de vida / Selfie" at bounding box center [453, 327] width 279 height 48
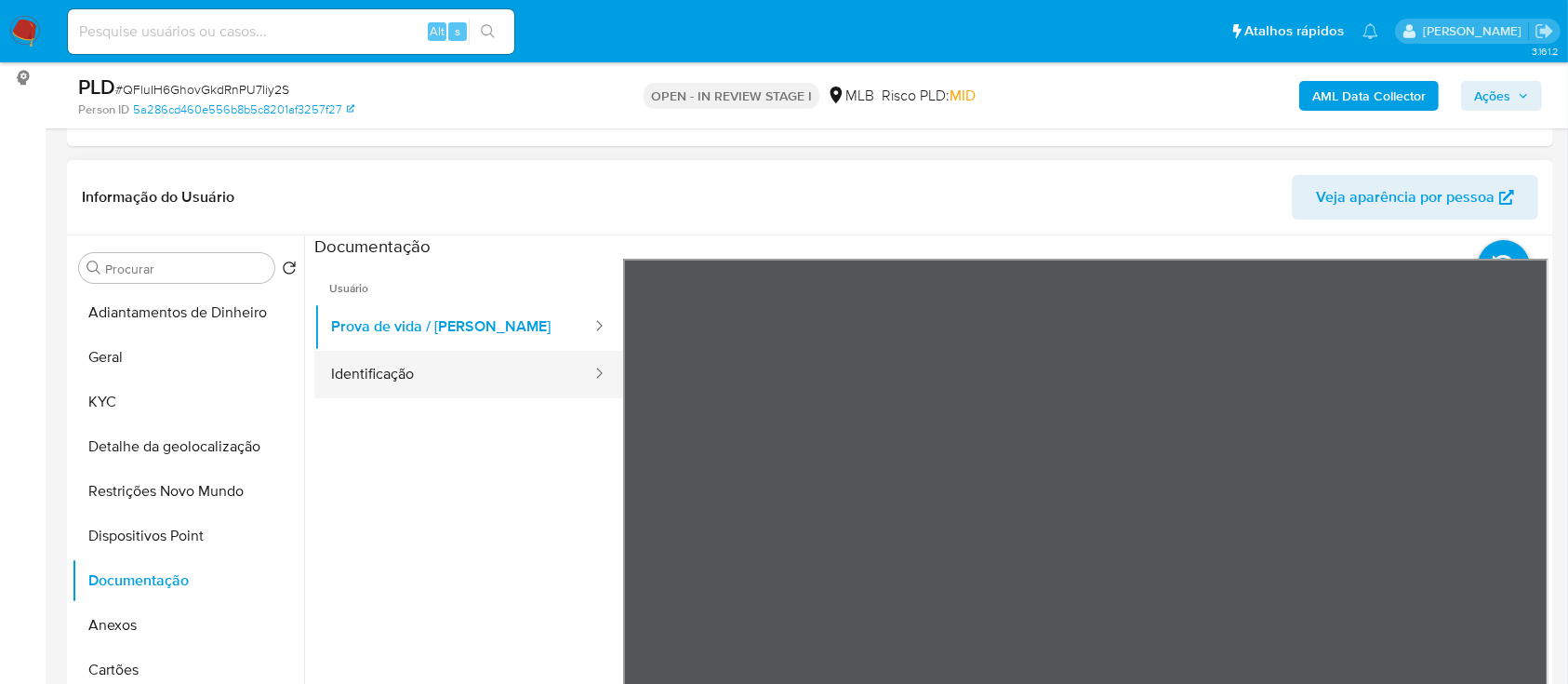
drag, startPoint x: 360, startPoint y: 394, endPoint x: 387, endPoint y: 378, distance: 31.4
click at [361, 392] on button "Identificação" at bounding box center [453, 375] width 279 height 48
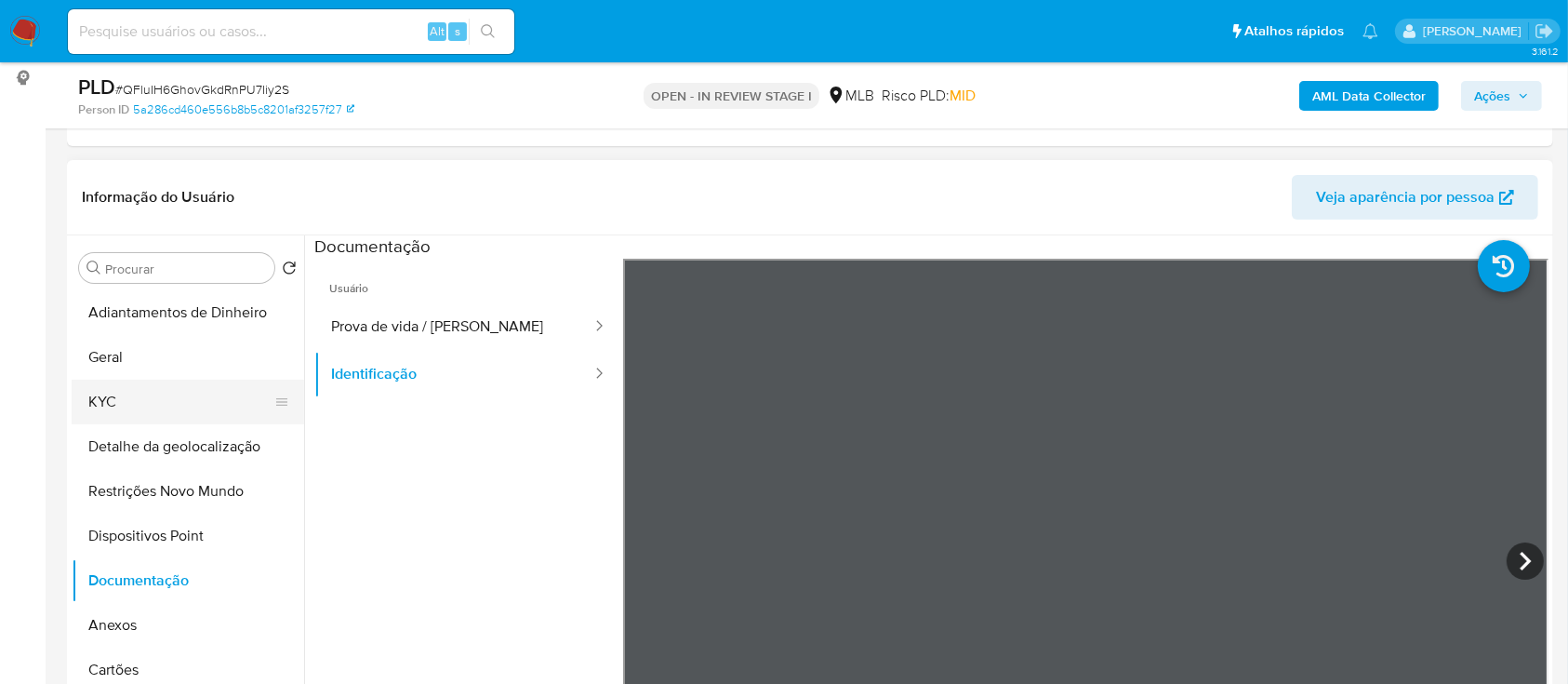
click at [122, 392] on button "KYC" at bounding box center [180, 401] width 218 height 45
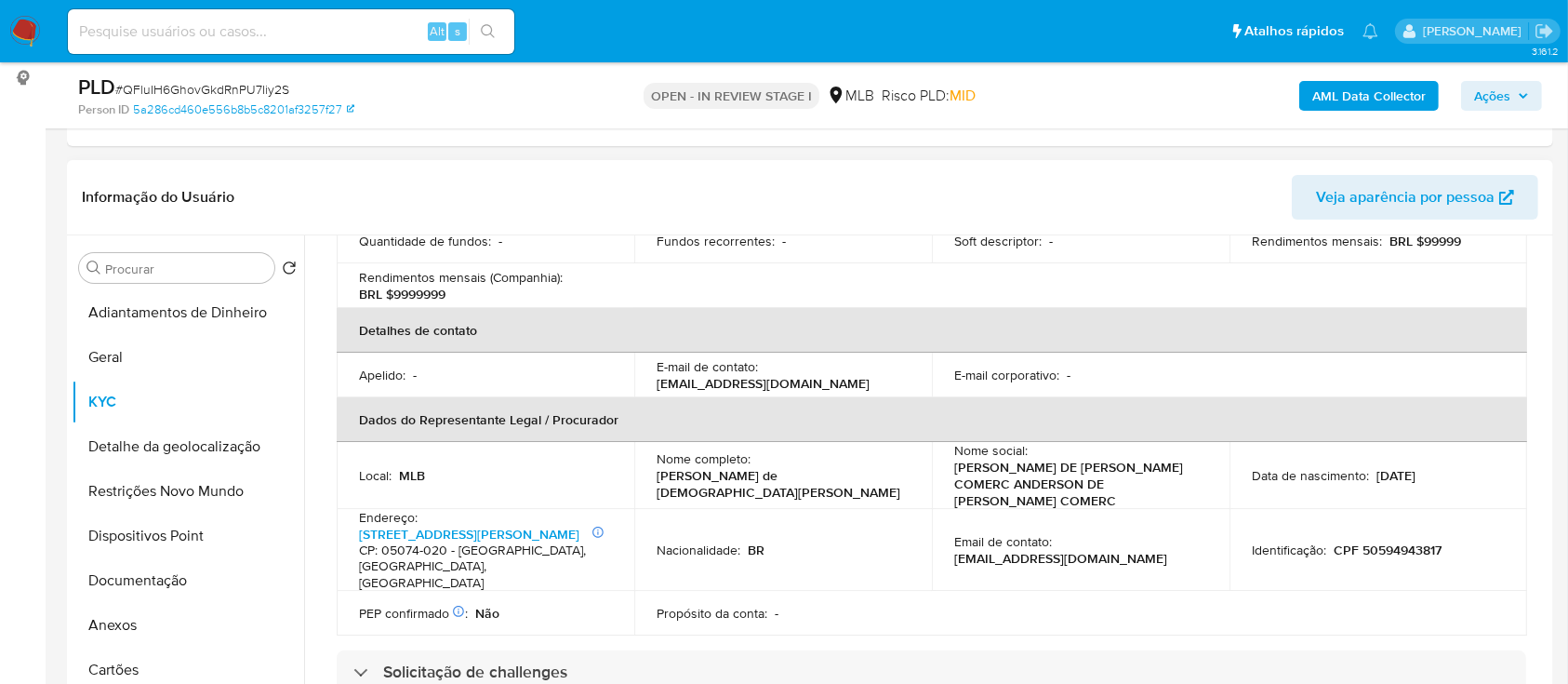
scroll to position [448, 0]
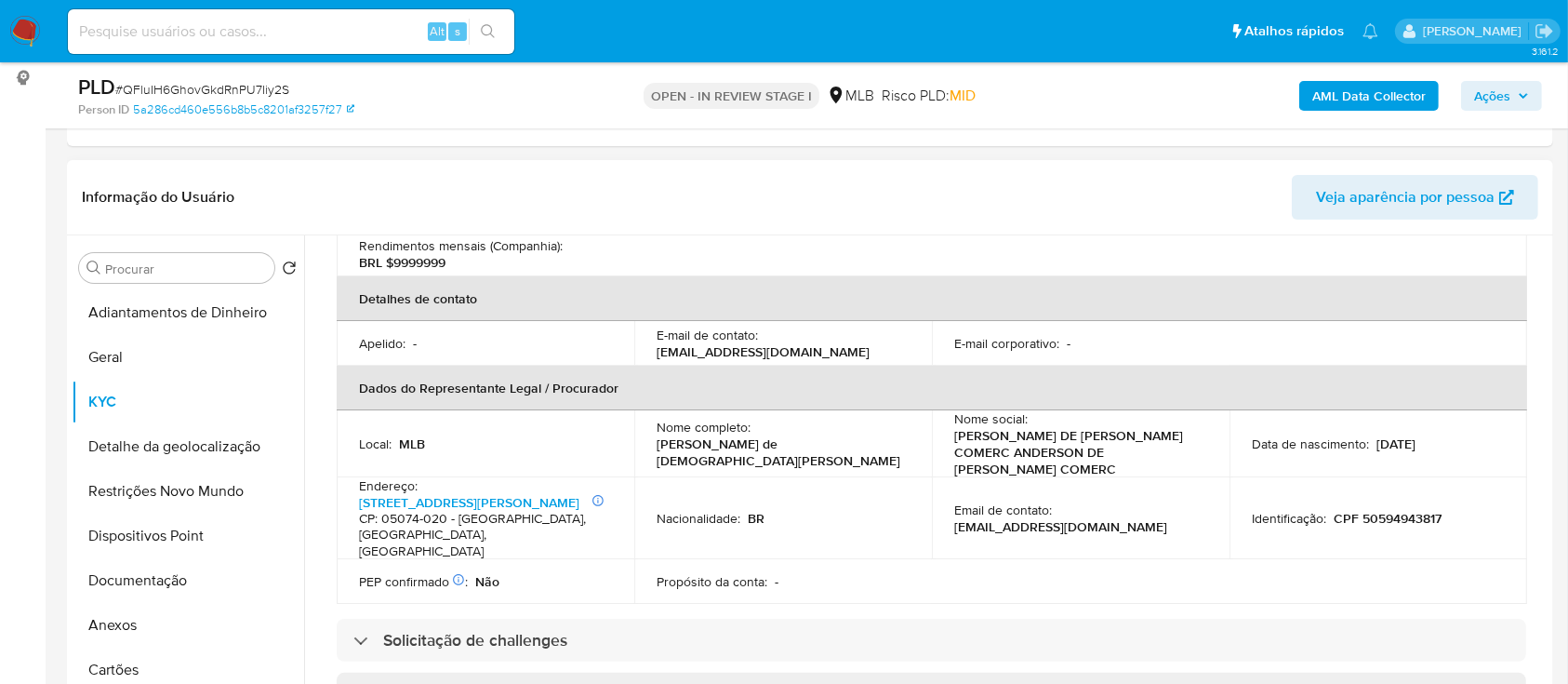
drag, startPoint x: 1474, startPoint y: 412, endPoint x: 1365, endPoint y: 419, distance: 109.2
click at [1364, 436] on div "Data de nascimento : 27/04/2000" at bounding box center [1379, 444] width 253 height 17
copy p "27/04/2000"
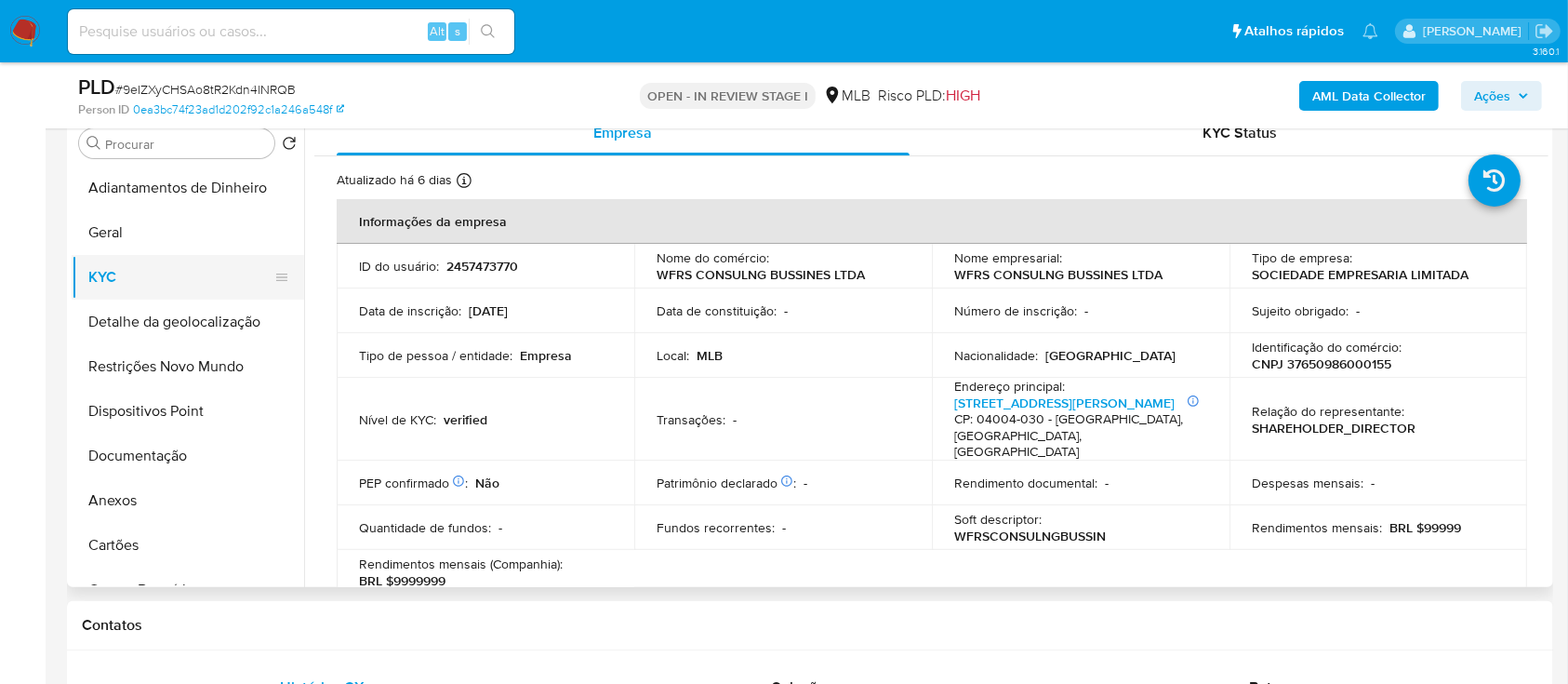
scroll to position [991, 0]
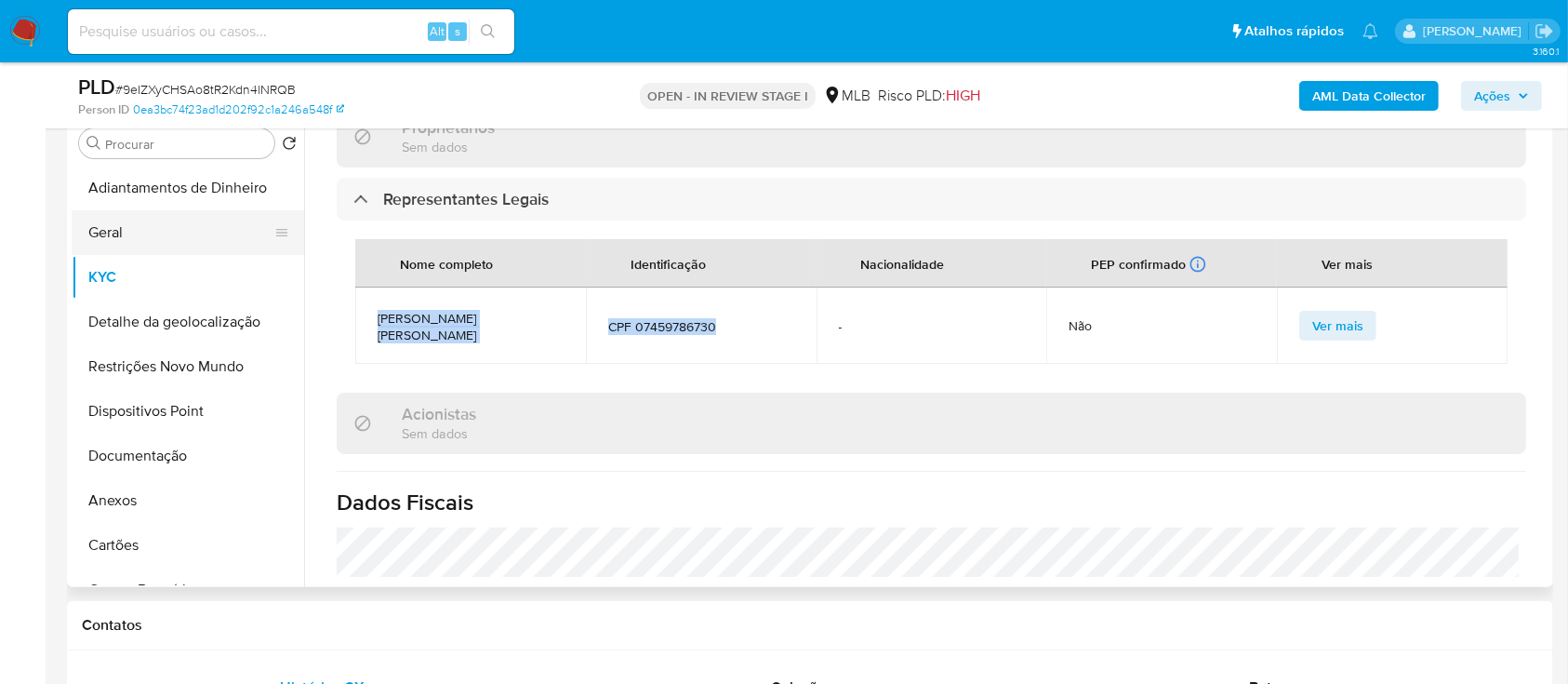
click at [127, 244] on button "Geral" at bounding box center [180, 232] width 218 height 45
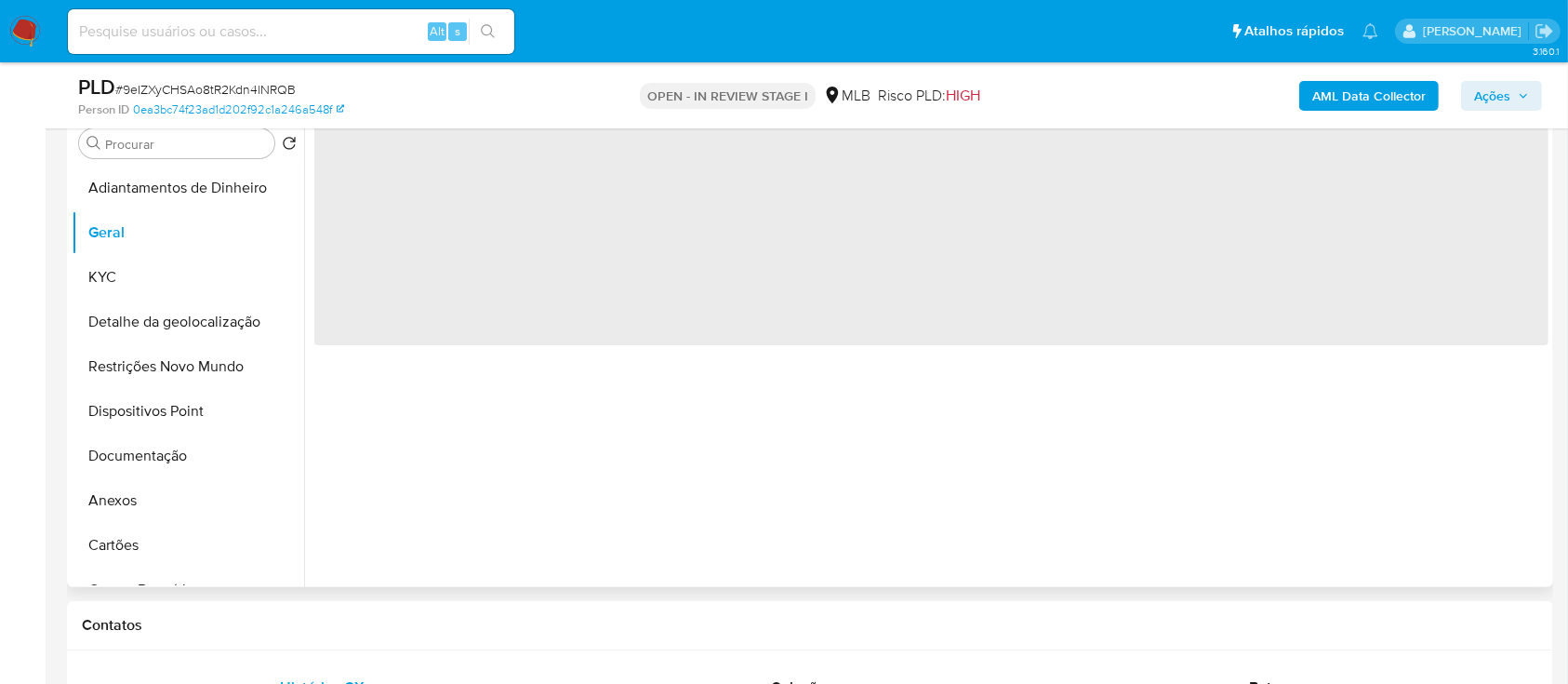
scroll to position [0, 0]
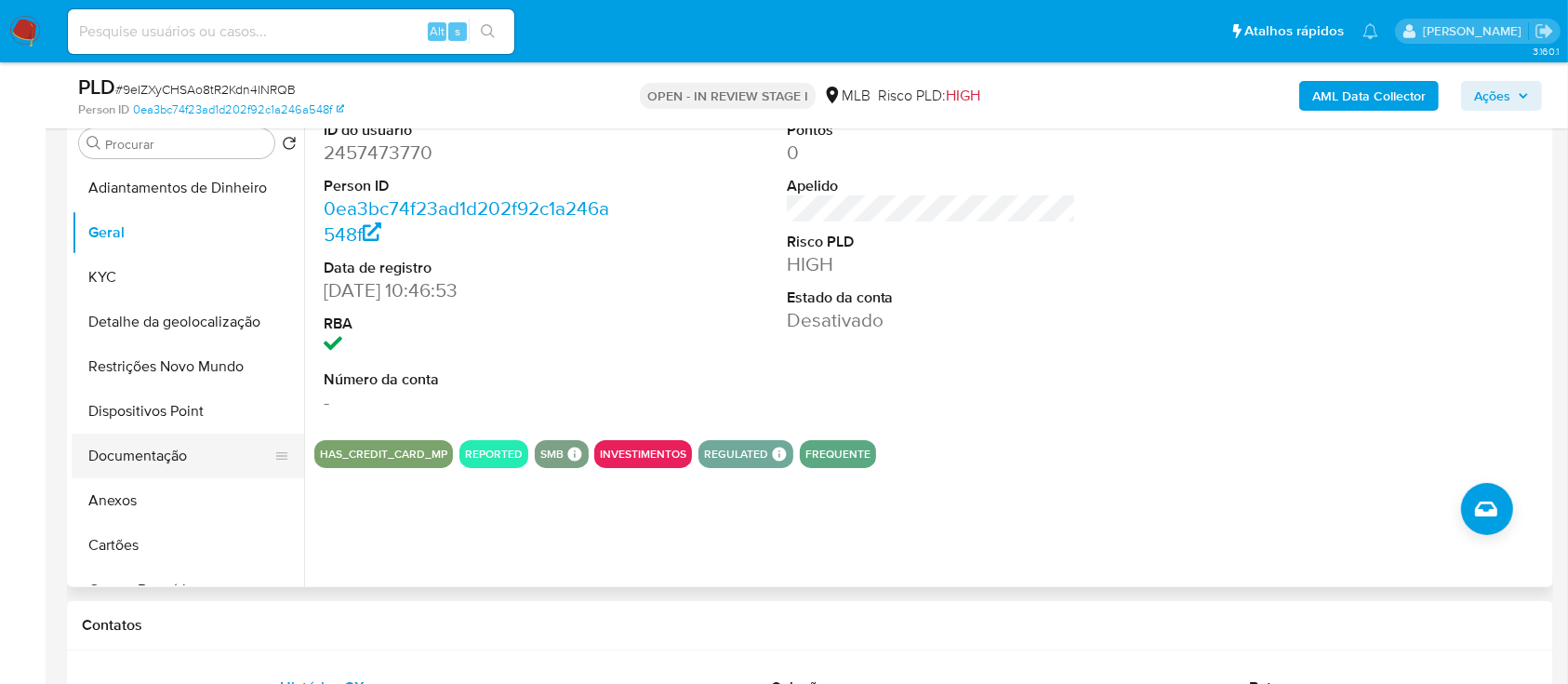
click at [138, 459] on button "Documentação" at bounding box center [180, 456] width 218 height 45
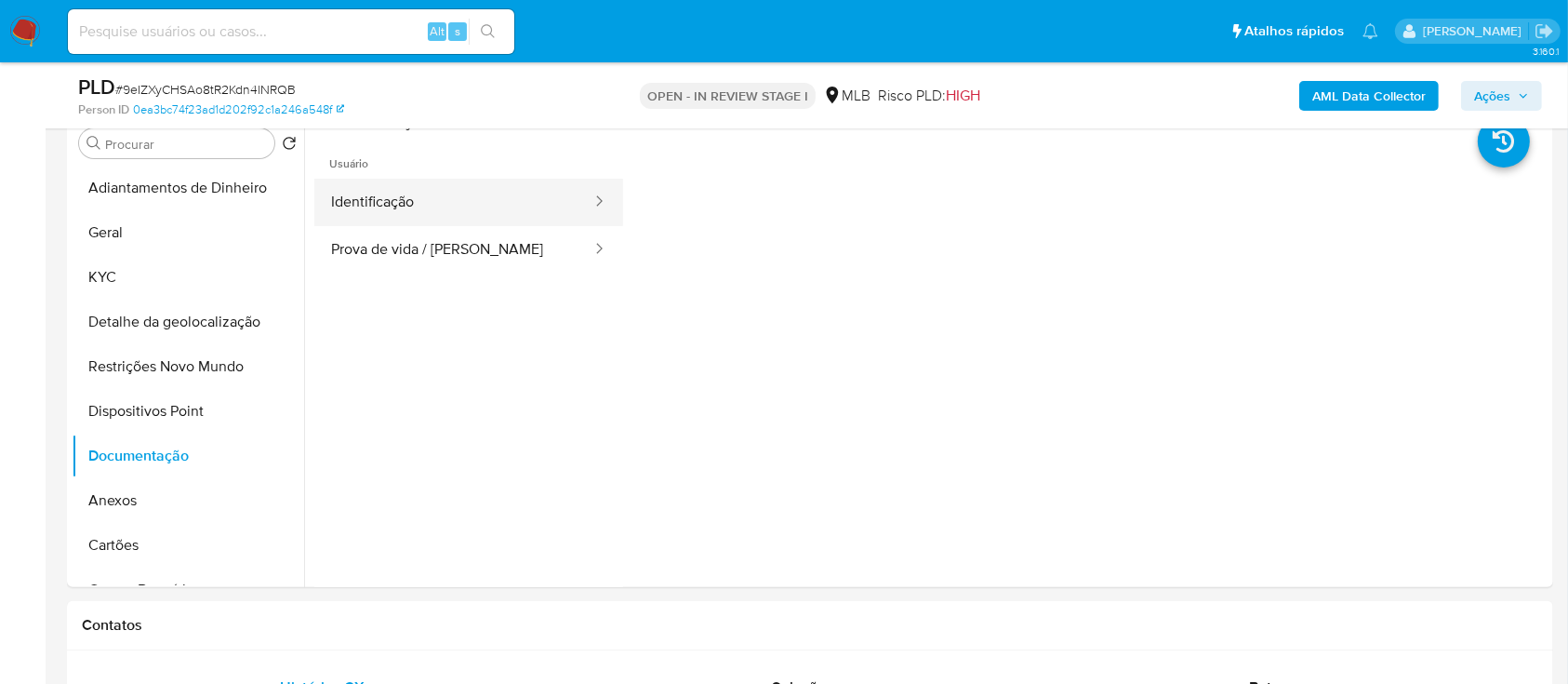
click at [417, 190] on button "Identificação" at bounding box center [453, 203] width 279 height 48
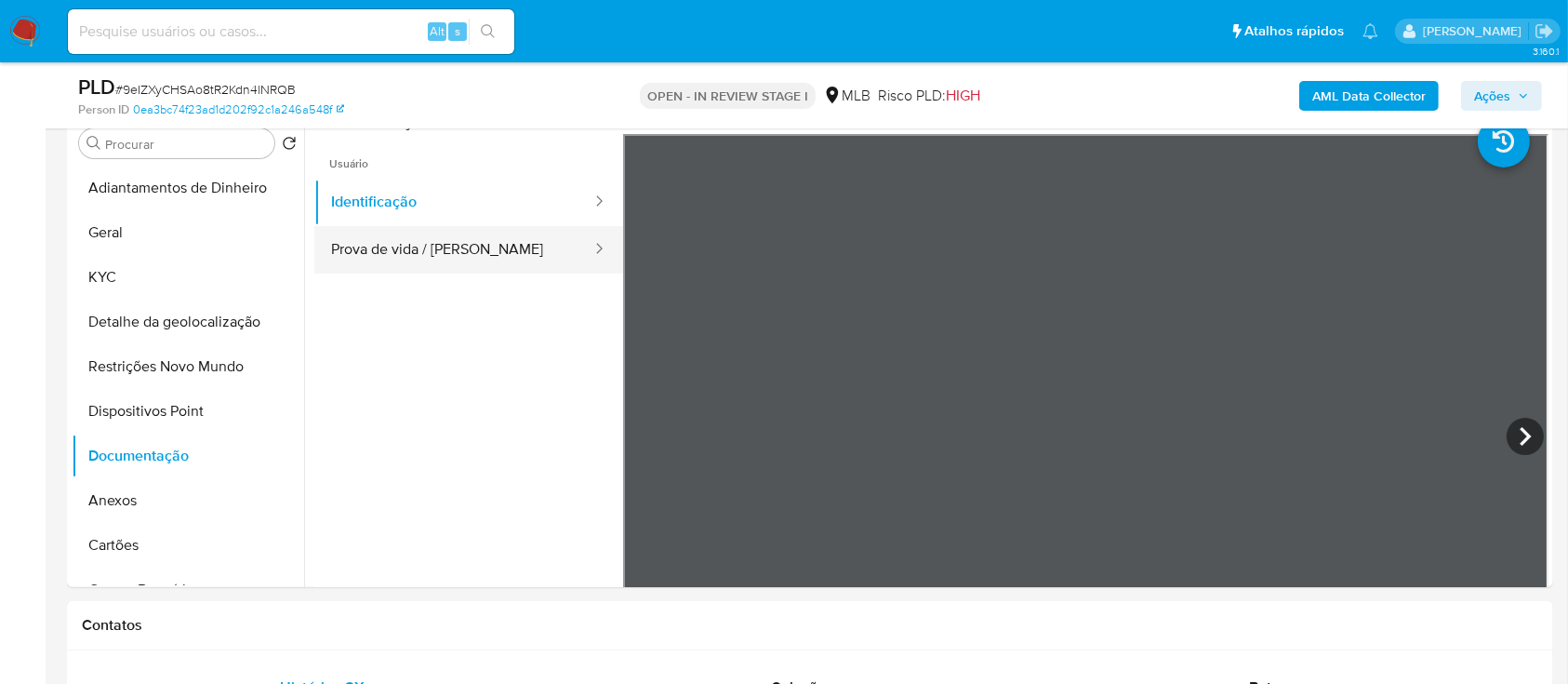
click at [395, 258] on button "Prova de vida / Selfie" at bounding box center [453, 250] width 279 height 48
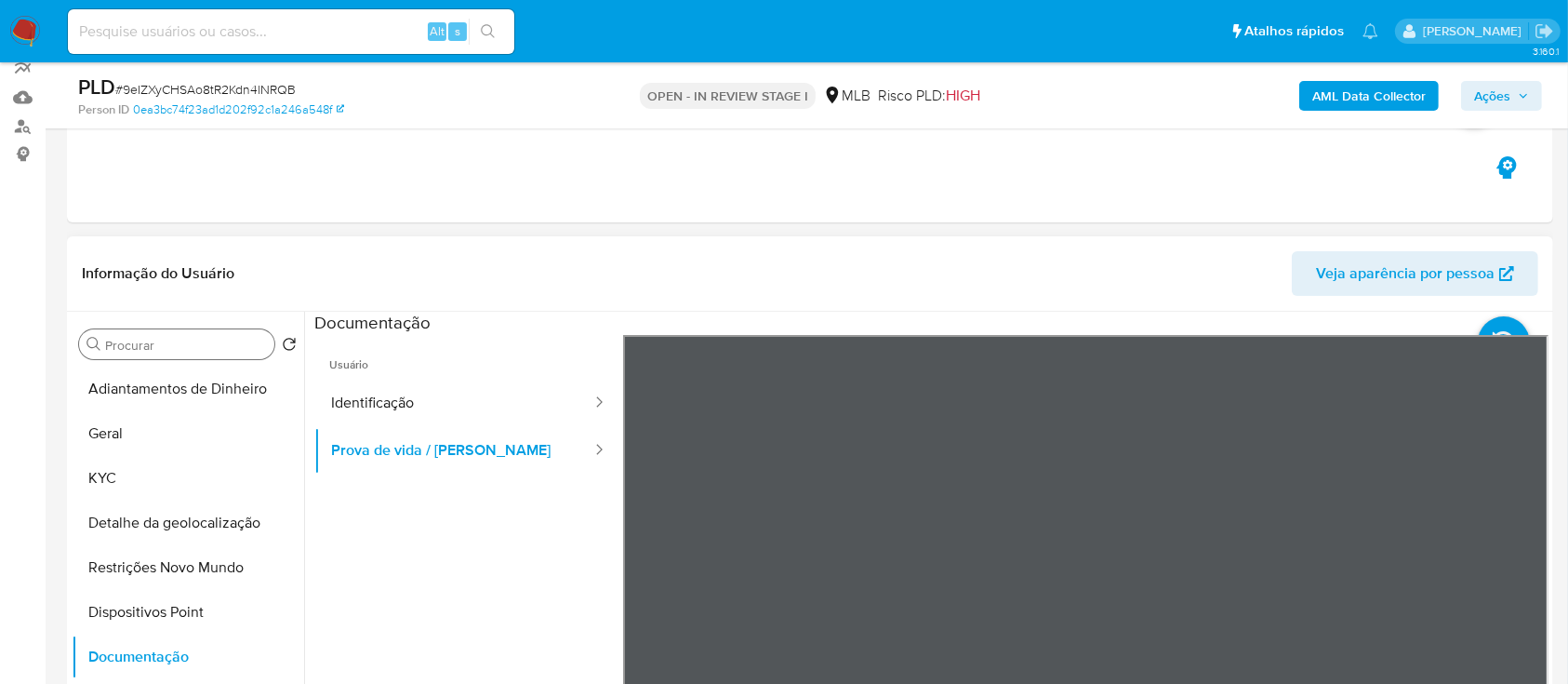
scroll to position [124, 0]
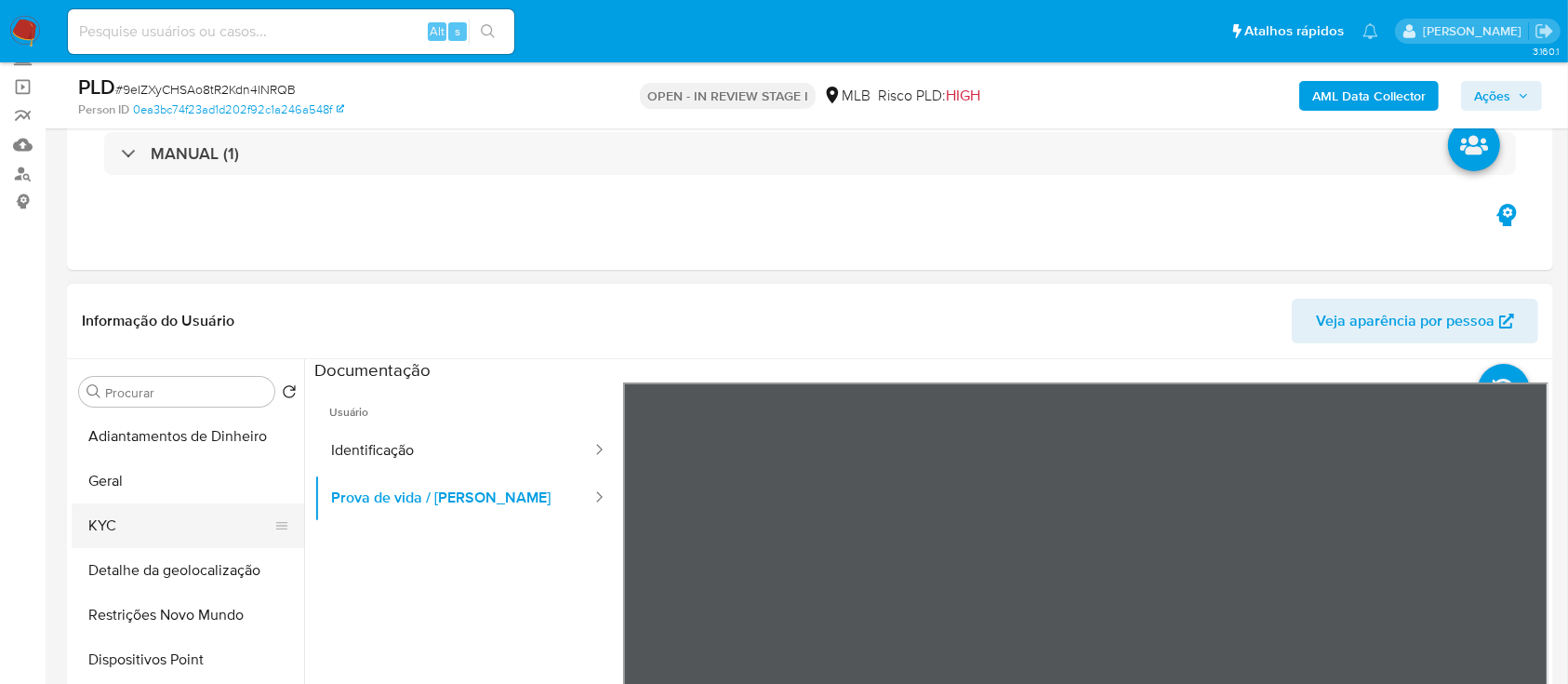
click at [128, 526] on button "KYC" at bounding box center [180, 525] width 218 height 45
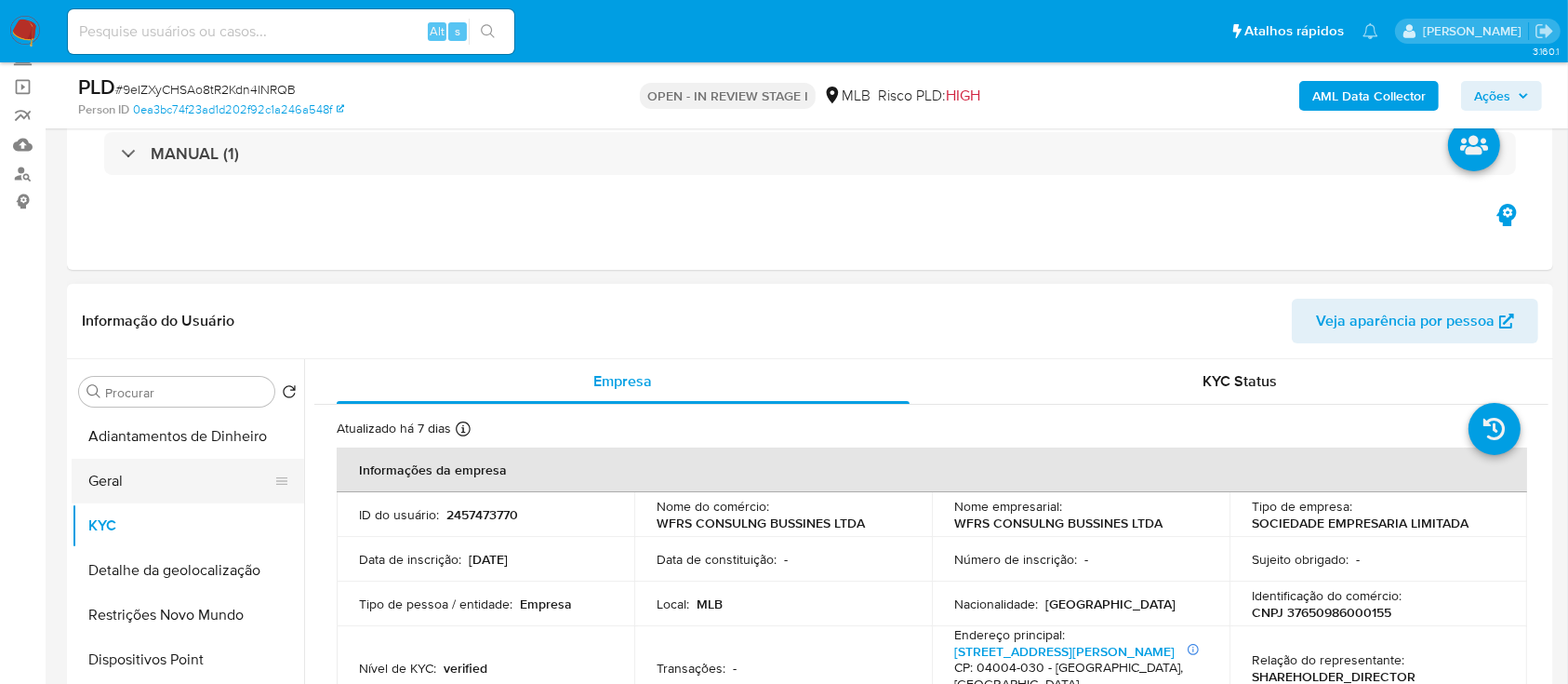
click at [127, 486] on button "Geral" at bounding box center [180, 480] width 218 height 45
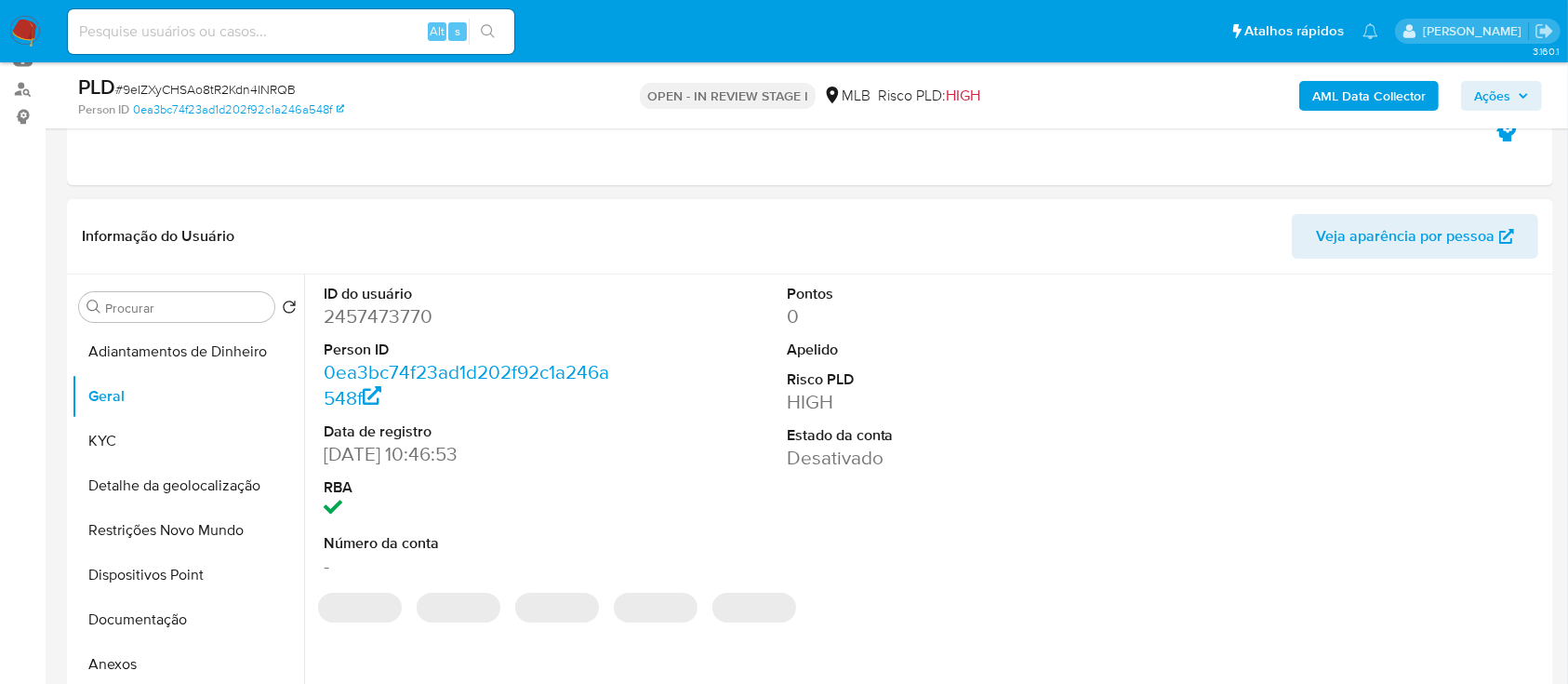
scroll to position [247, 0]
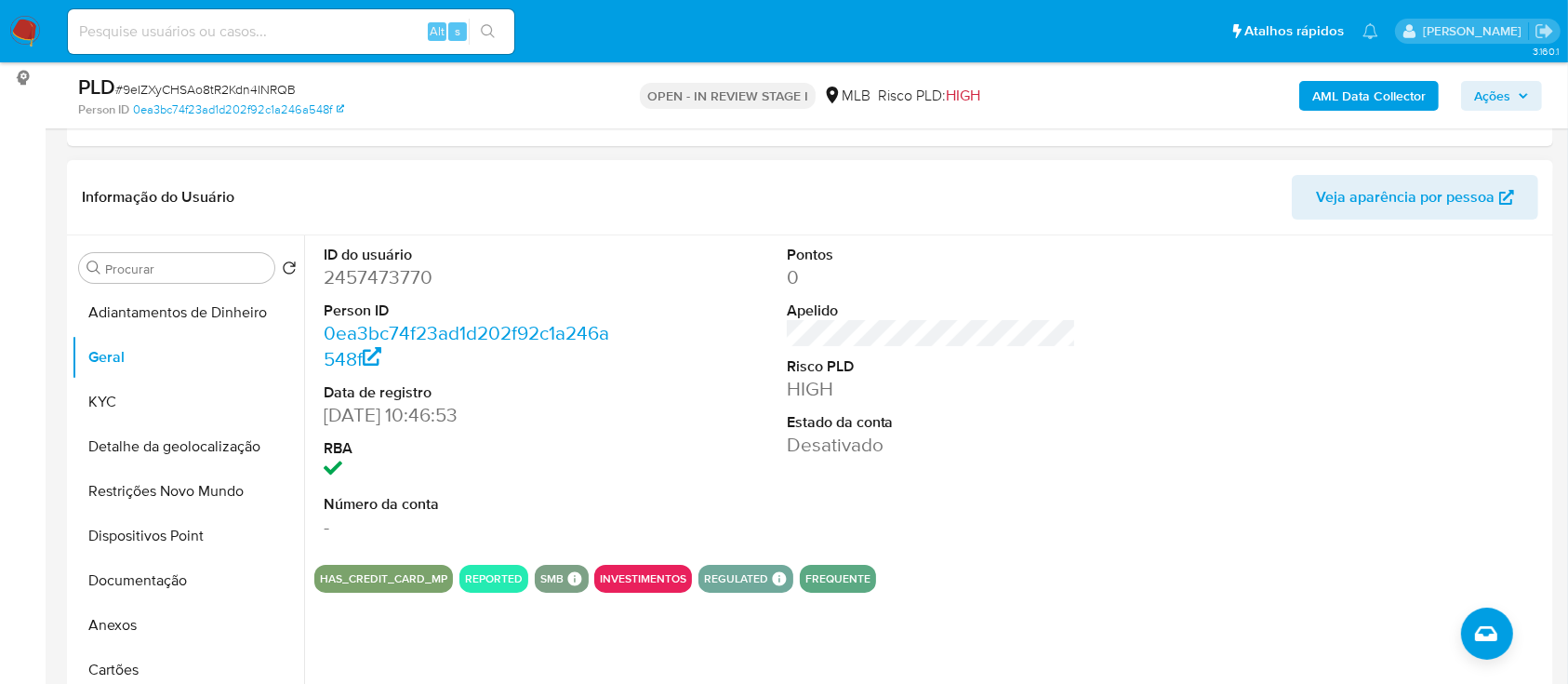
click at [1402, 264] on div at bounding box center [1394, 392] width 309 height 314
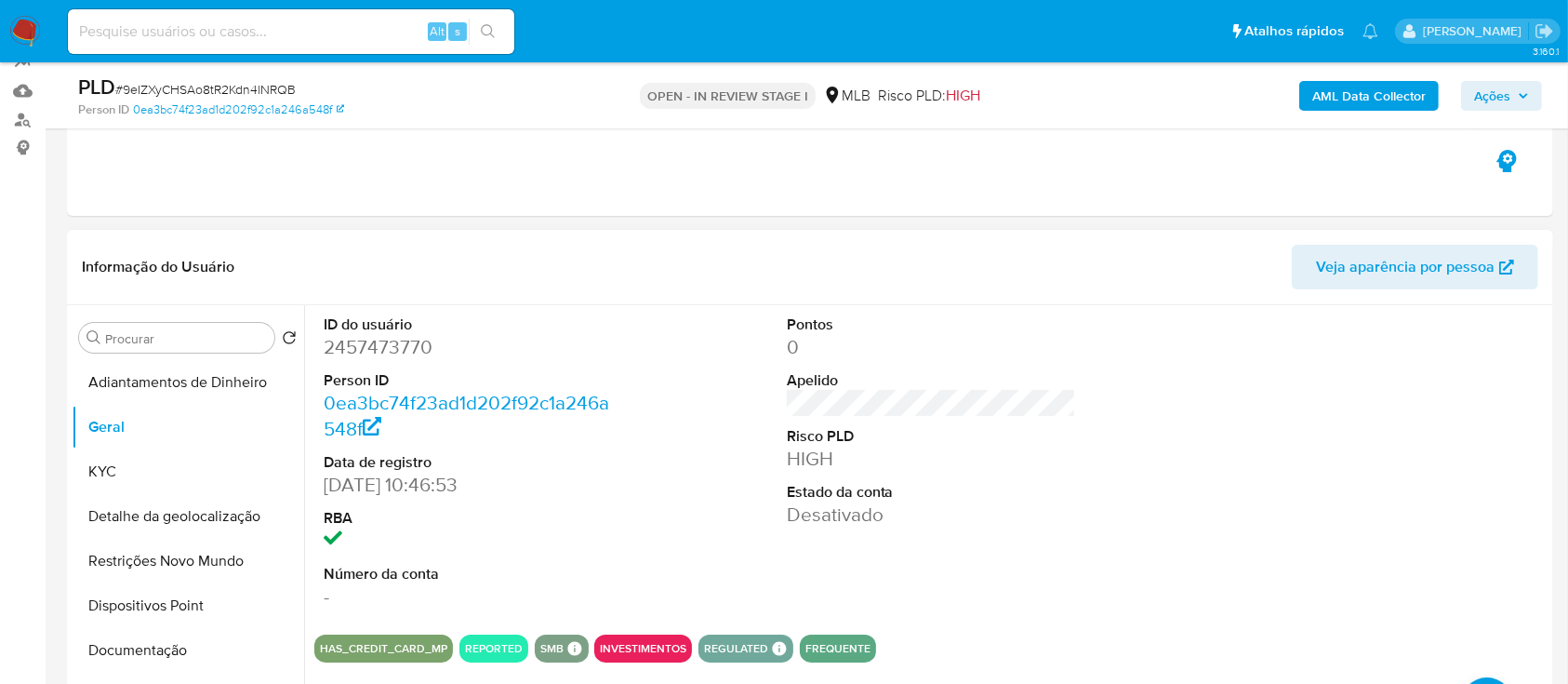
scroll to position [124, 0]
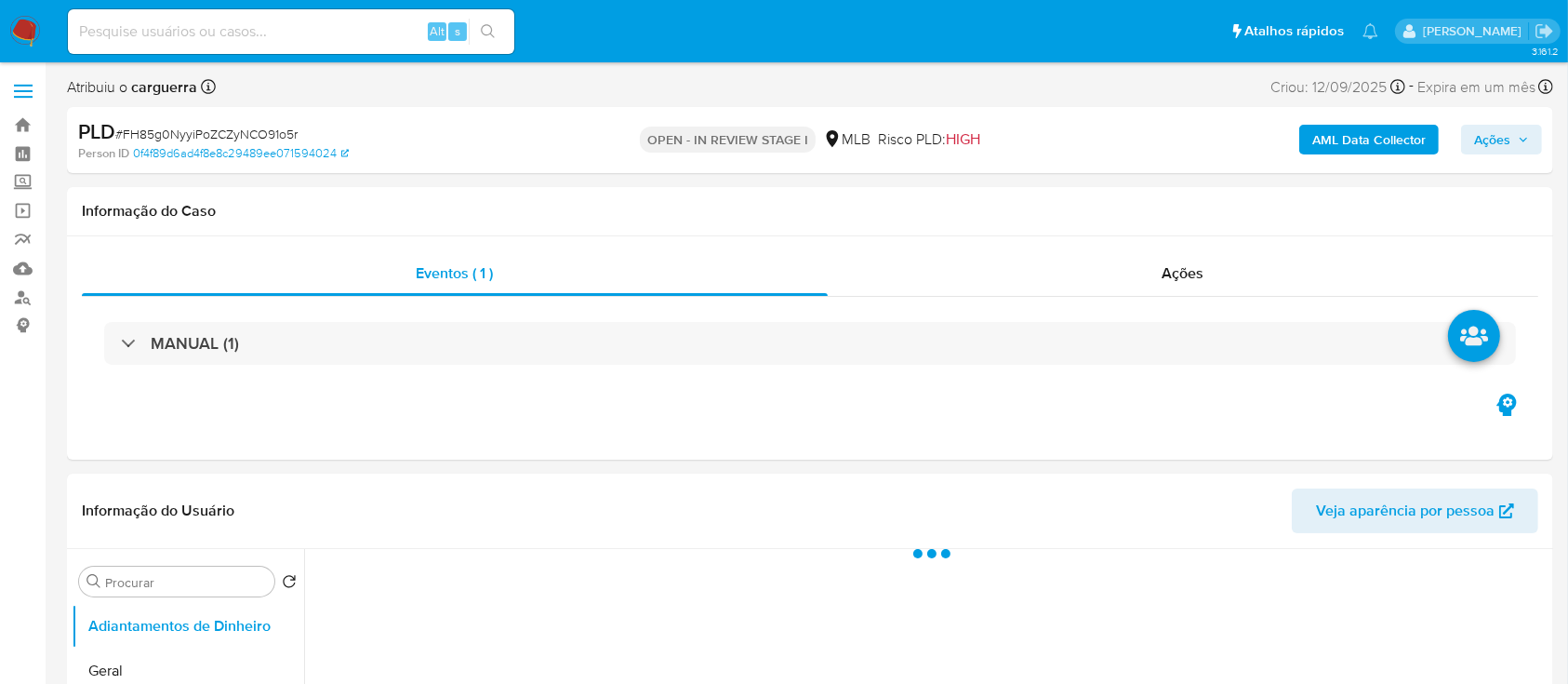
select select "10"
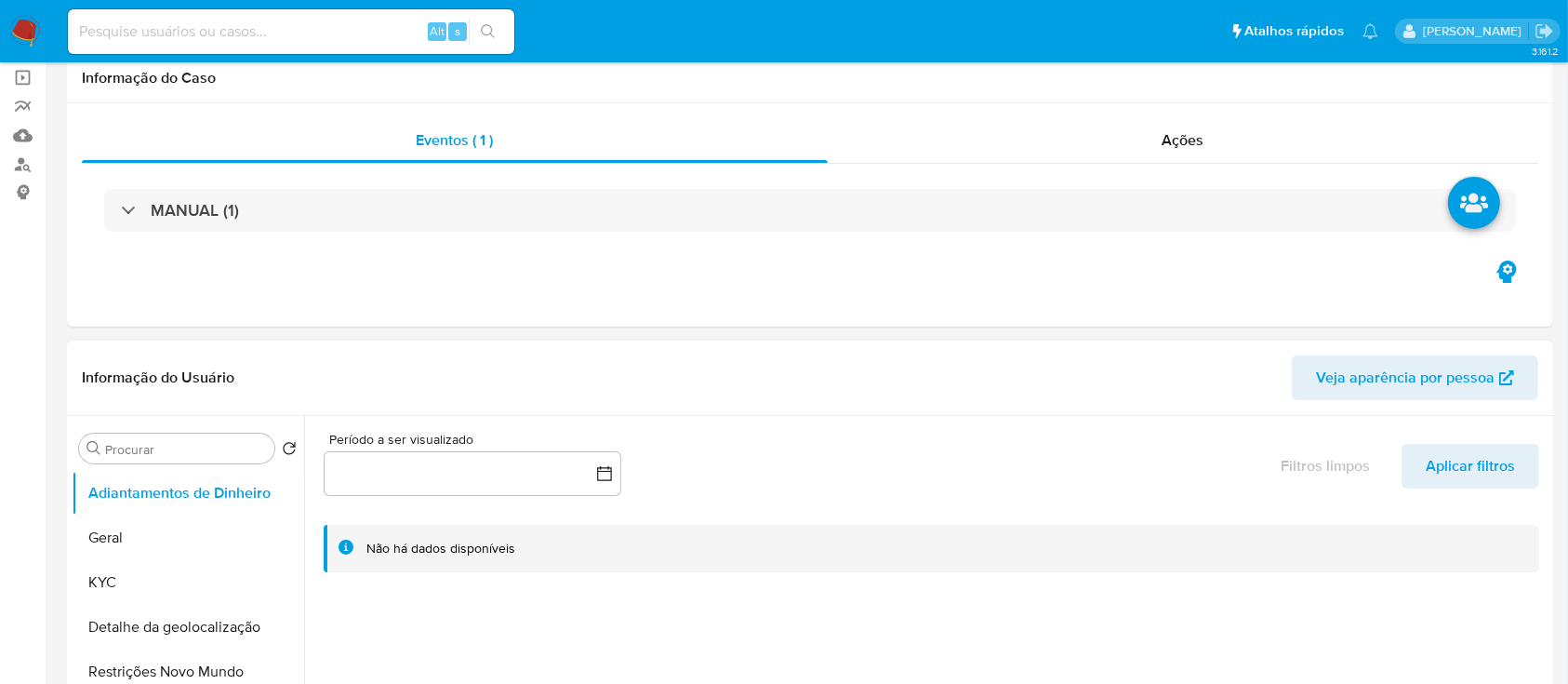
scroll to position [372, 0]
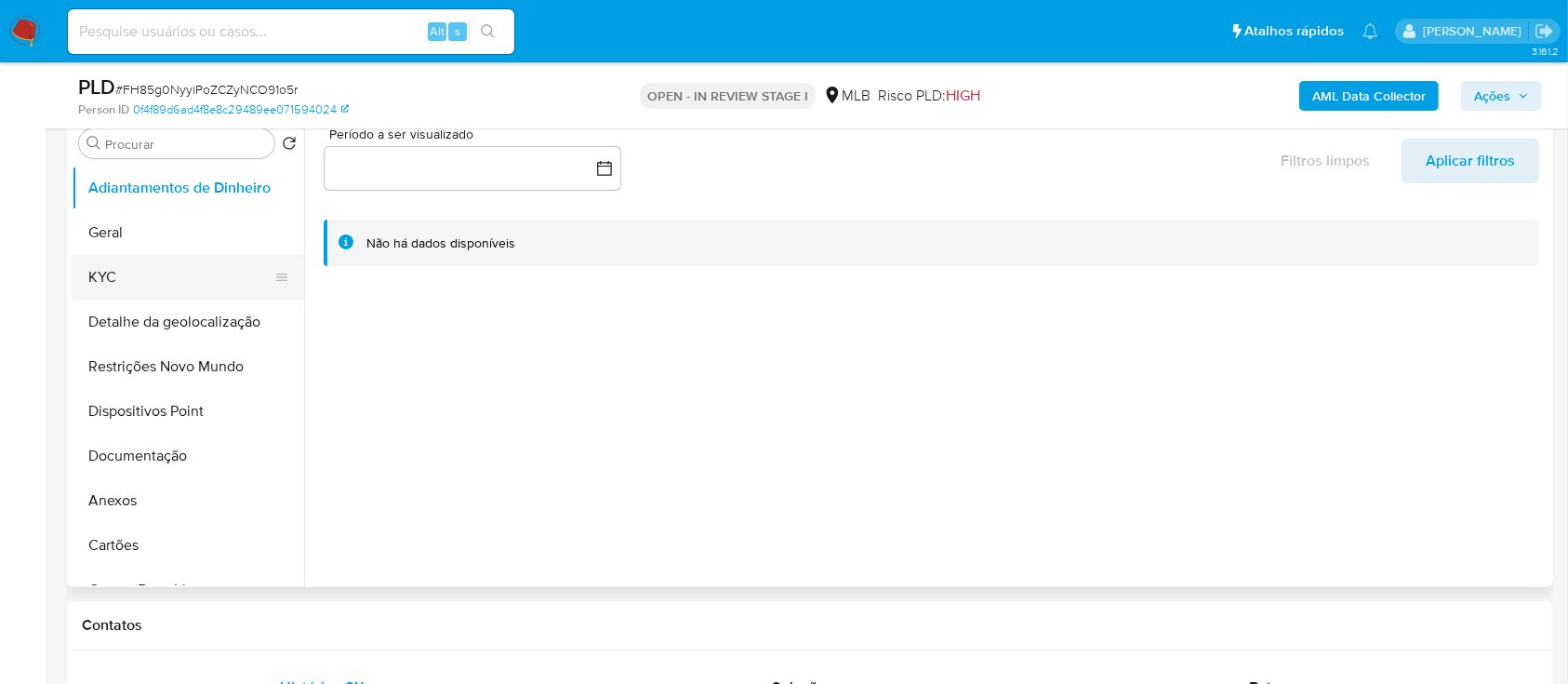
drag, startPoint x: 137, startPoint y: 252, endPoint x: 140, endPoint y: 262, distance: 10.4
click at [135, 255] on ul "Adiantamentos de Dinheiro Geral KYC Detalhe da geolocalização Restrições Novo M…" at bounding box center [187, 375] width 232 height 420
click at [142, 264] on button "KYC" at bounding box center [180, 277] width 218 height 45
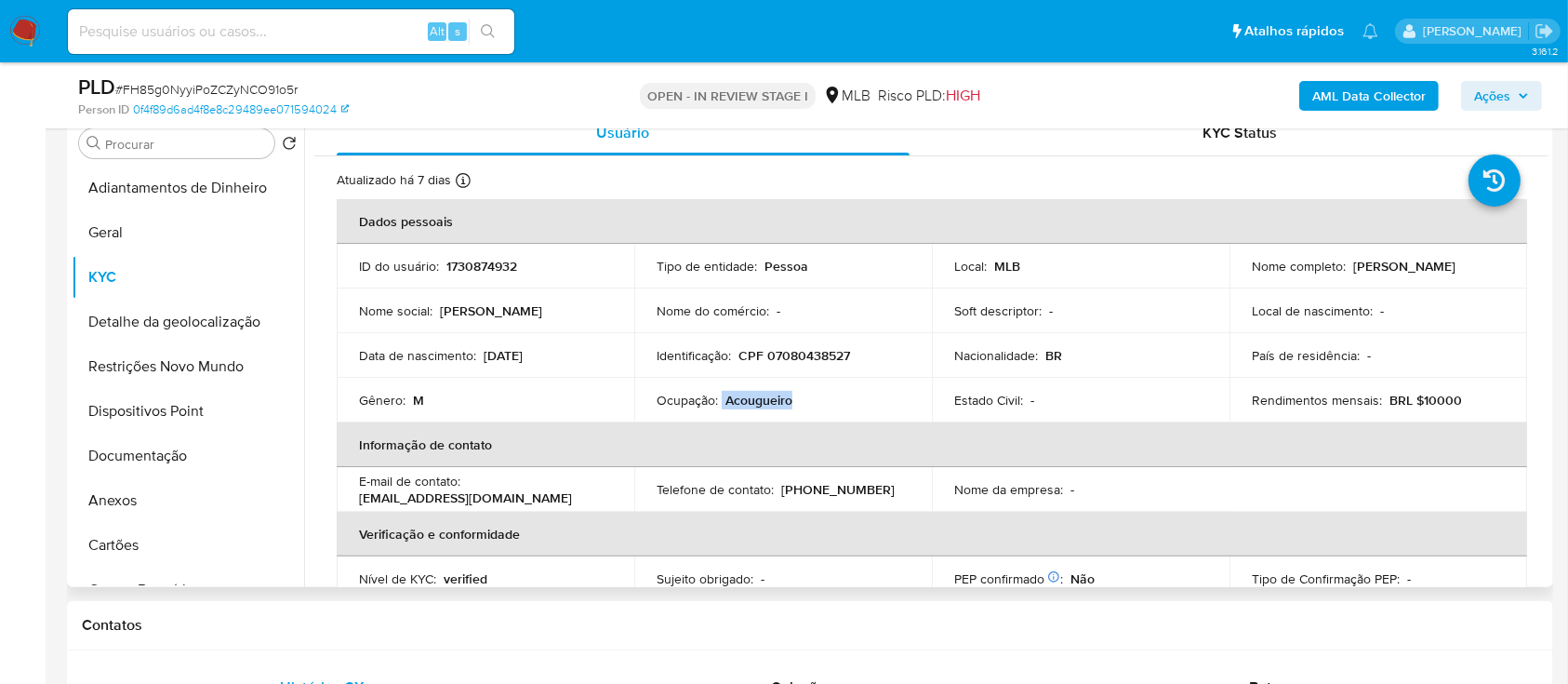
drag, startPoint x: 804, startPoint y: 406, endPoint x: 743, endPoint y: 404, distance: 61.0
click at [718, 401] on td "Ocupação : [PERSON_NAME]" at bounding box center [783, 400] width 298 height 45
copy div "Acougueiro"
click at [167, 467] on button "Documentação" at bounding box center [180, 456] width 218 height 45
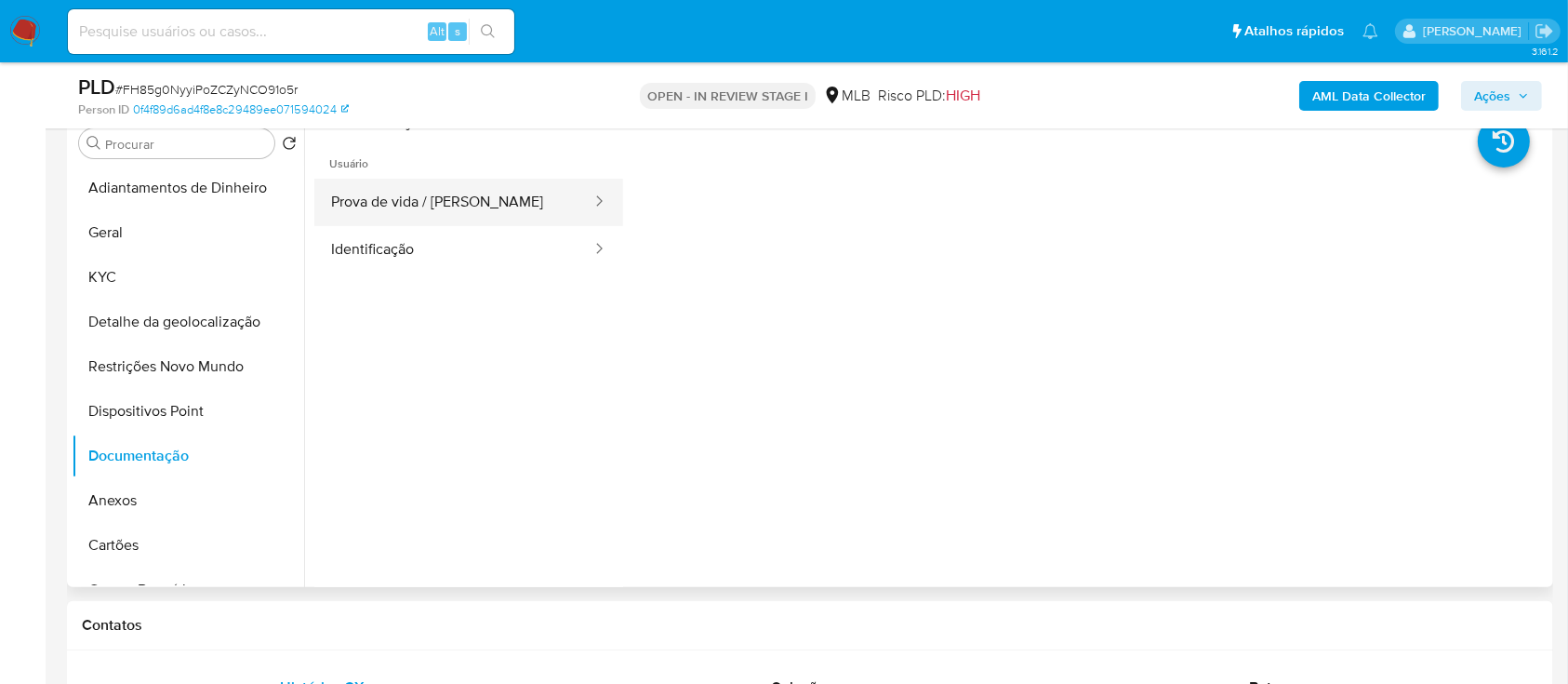
click at [460, 202] on button "Prova de vida / [PERSON_NAME]" at bounding box center [453, 203] width 279 height 48
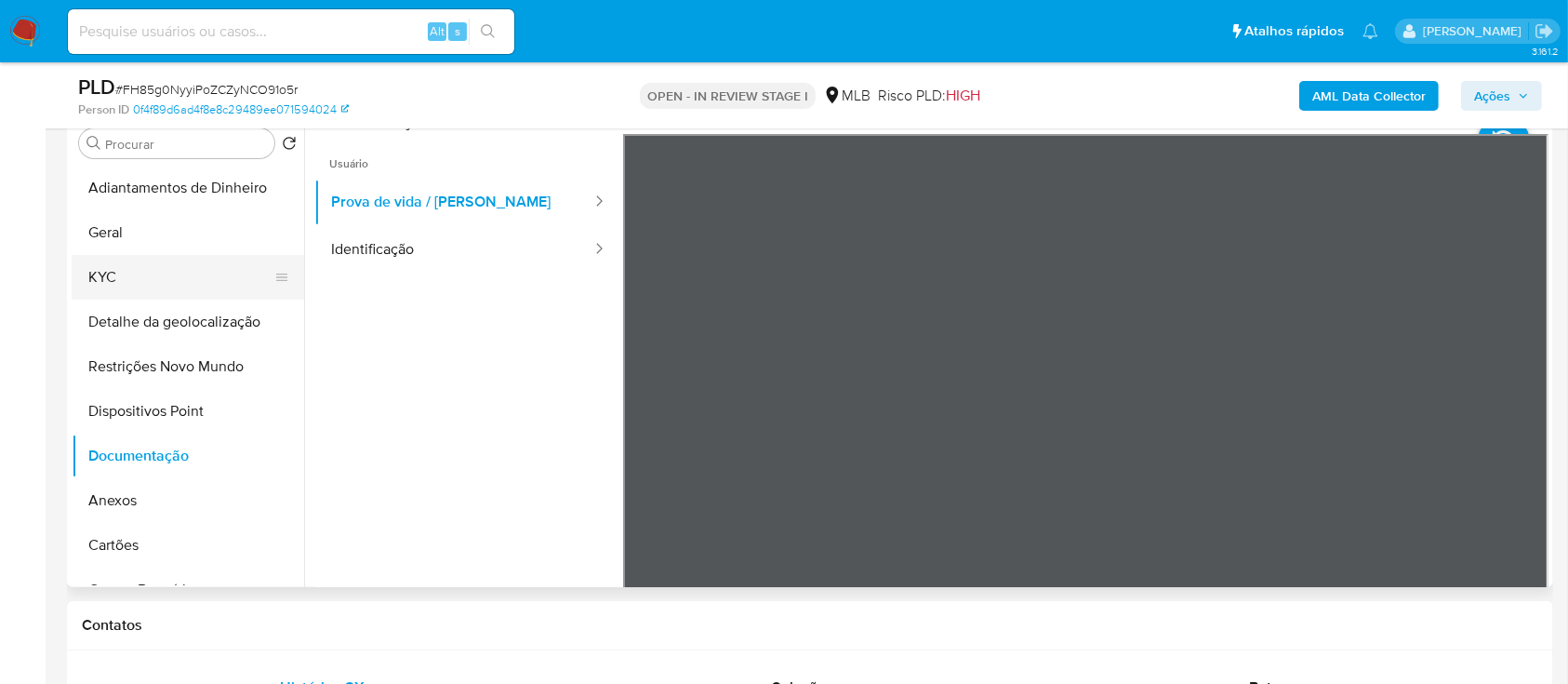
click at [115, 285] on button "KYC" at bounding box center [180, 277] width 218 height 45
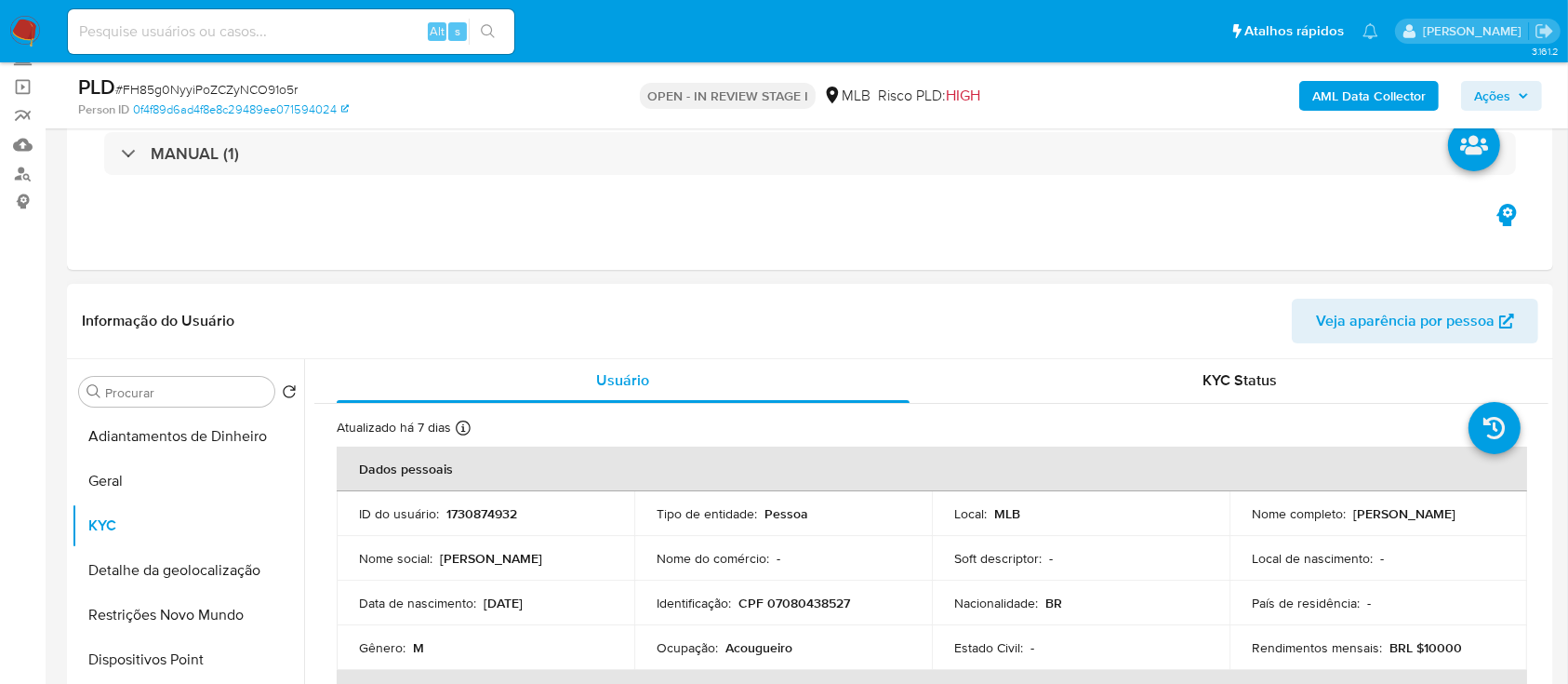
scroll to position [0, 0]
drag, startPoint x: 560, startPoint y: 609, endPoint x: 514, endPoint y: 608, distance: 46.0
click at [481, 599] on div "Data de nascimento : 22/11/2000" at bounding box center [485, 604] width 253 height 17
copy p "22/11/2000"
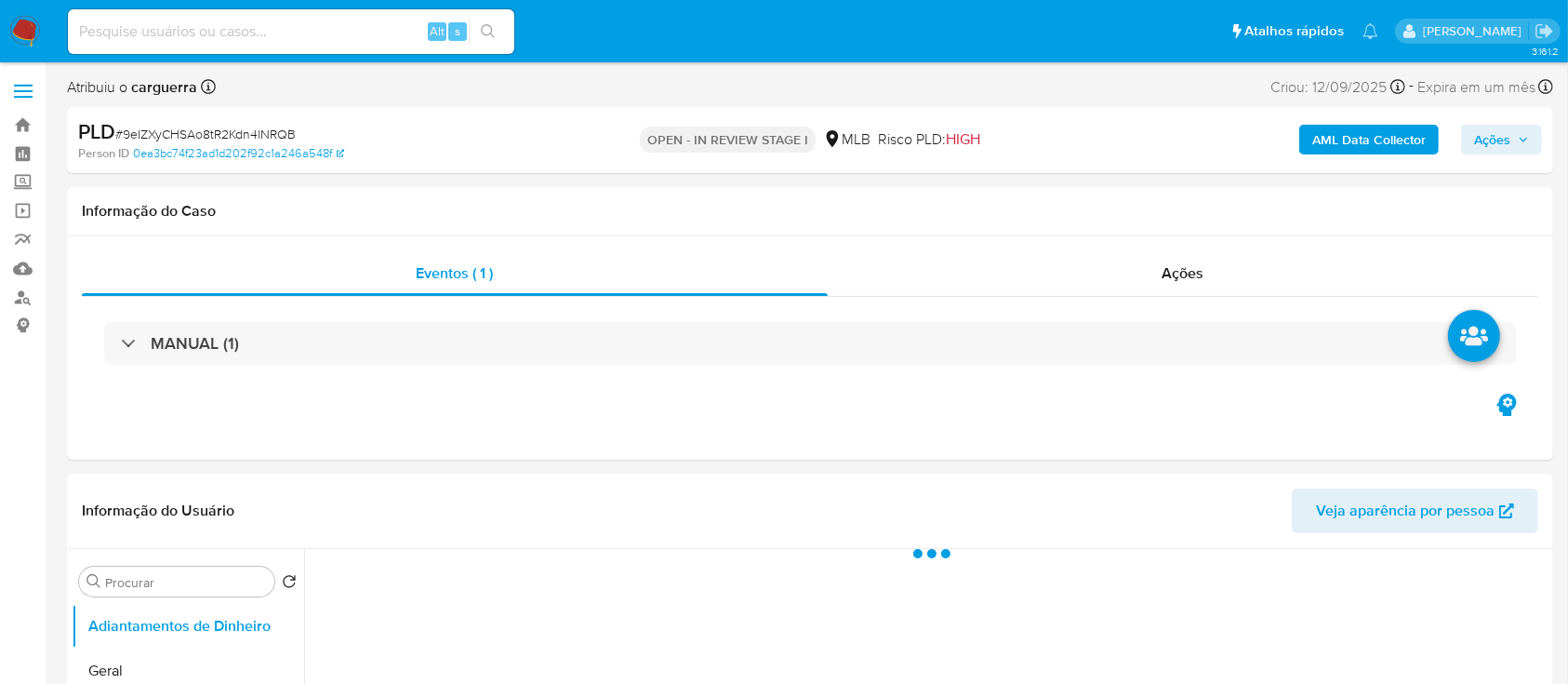
select select "10"
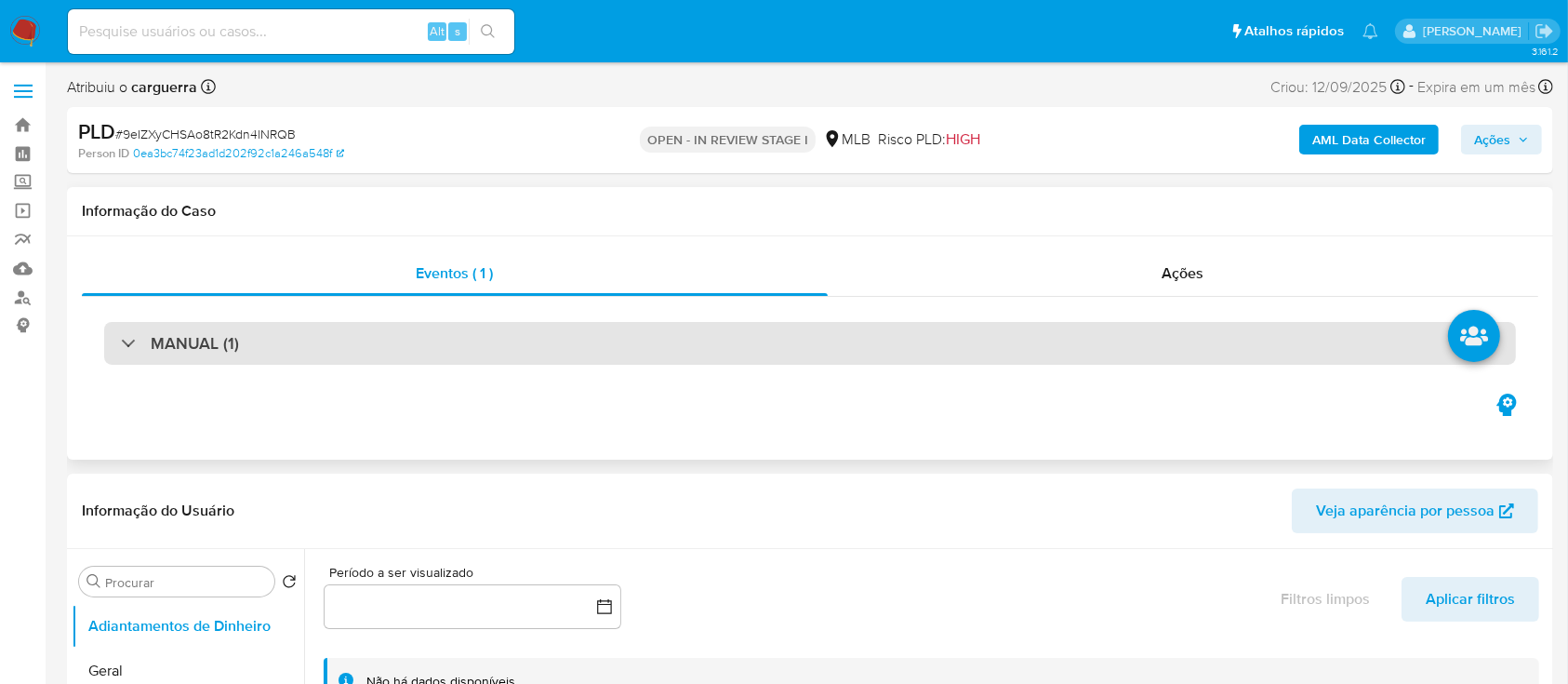
click at [135, 342] on div "MANUAL (1)" at bounding box center [180, 343] width 118 height 21
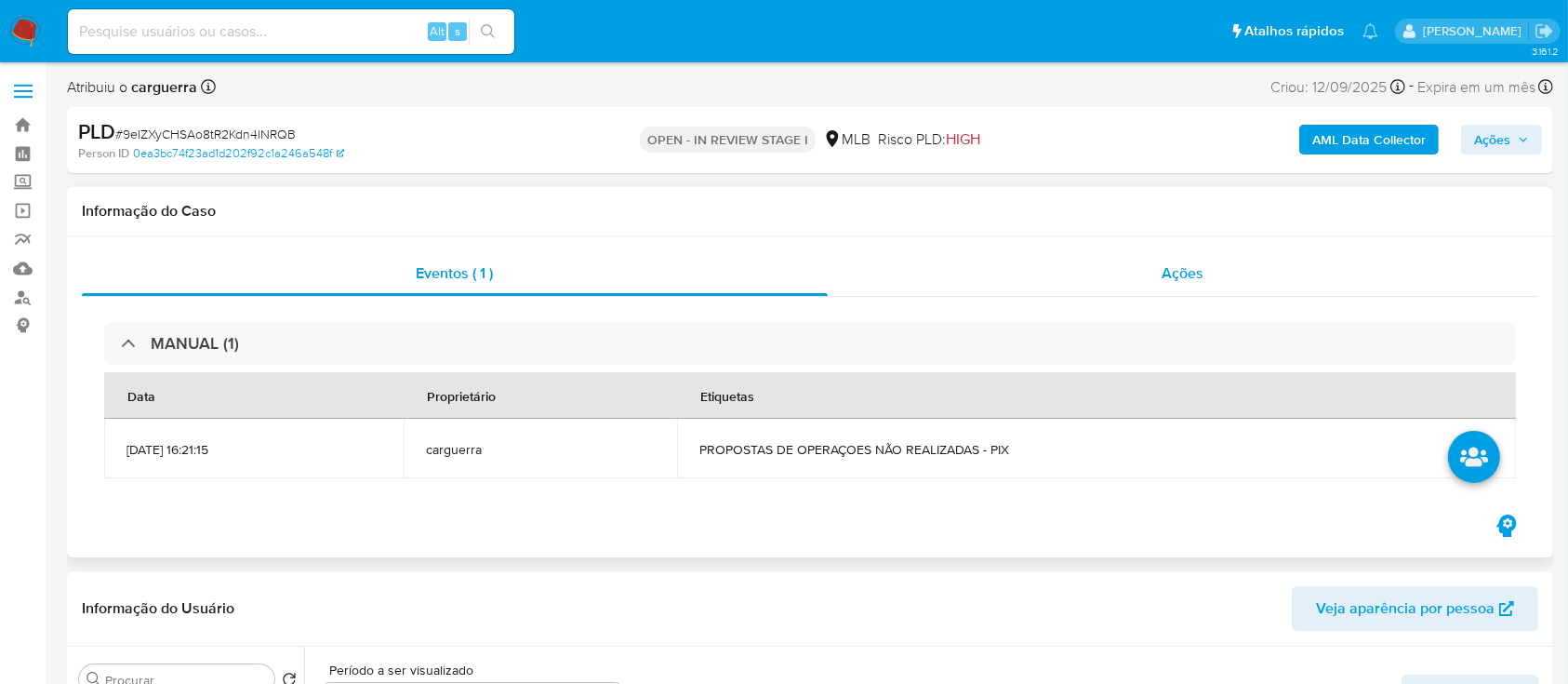
click at [1215, 257] on div "Ações" at bounding box center [1183, 273] width 711 height 45
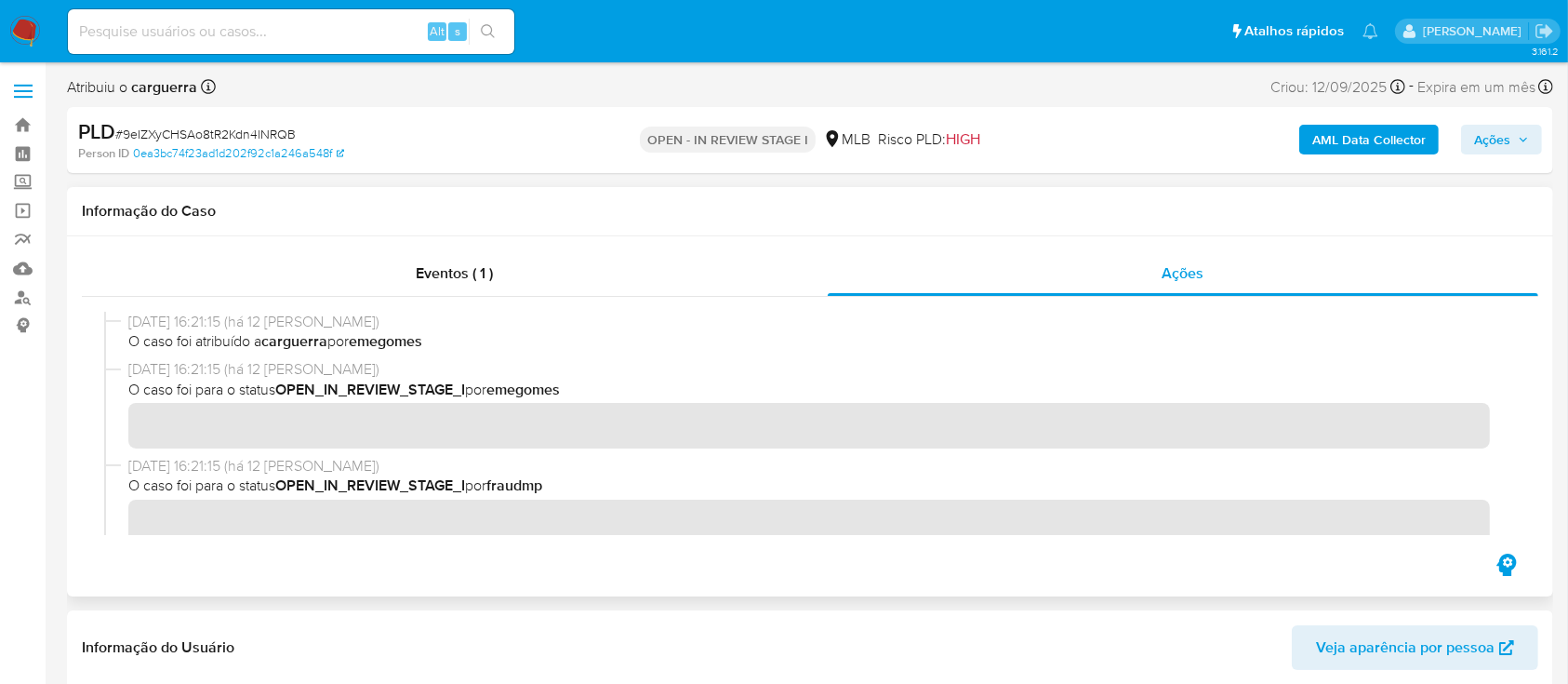
scroll to position [64, 0]
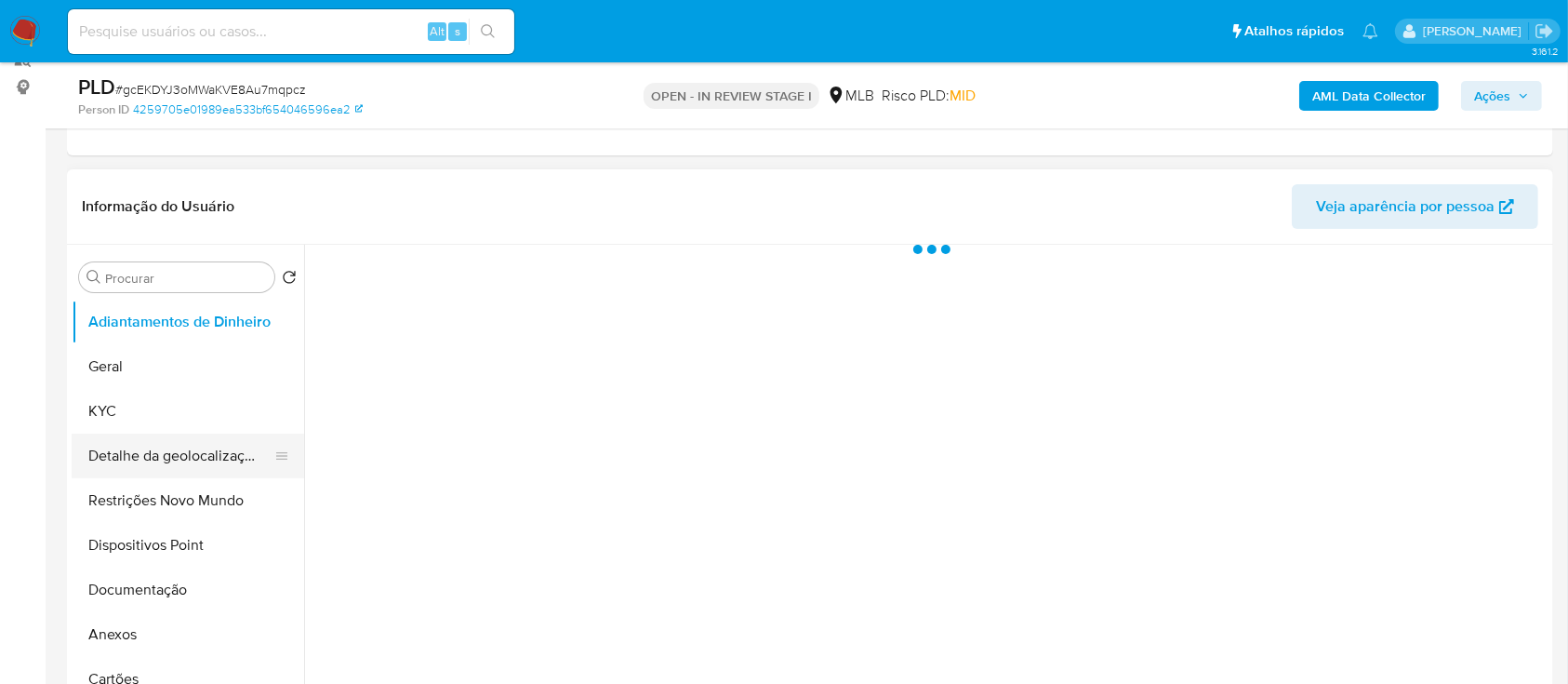
scroll to position [247, 0]
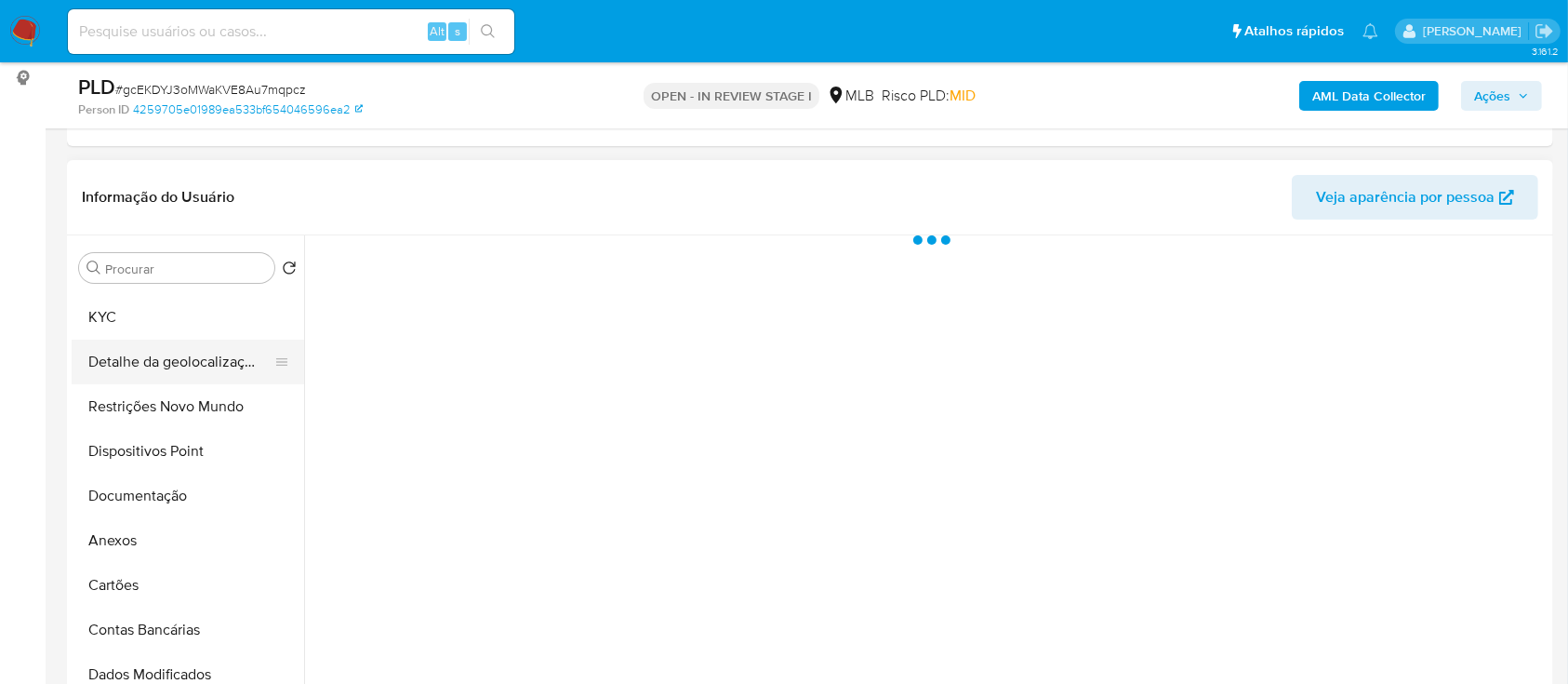
select select "10"
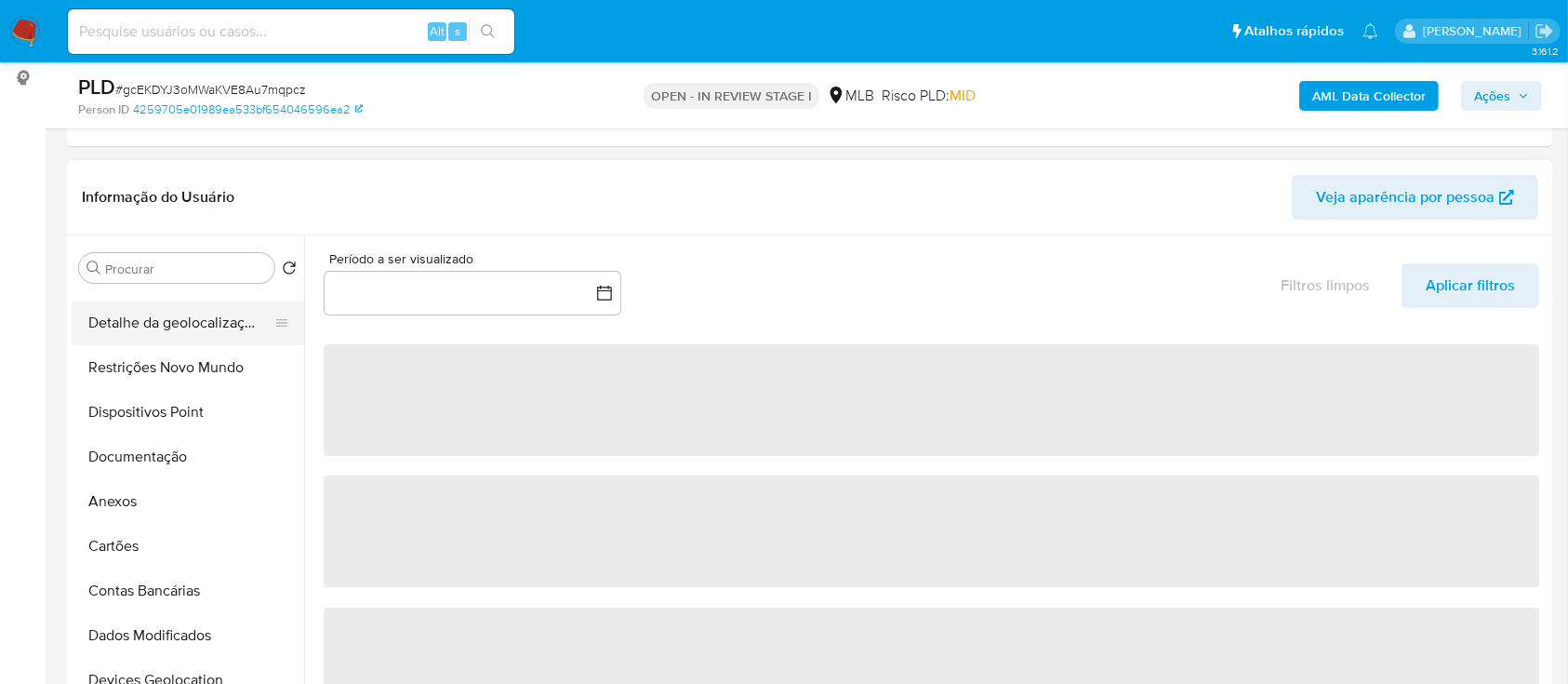
scroll to position [0, 0]
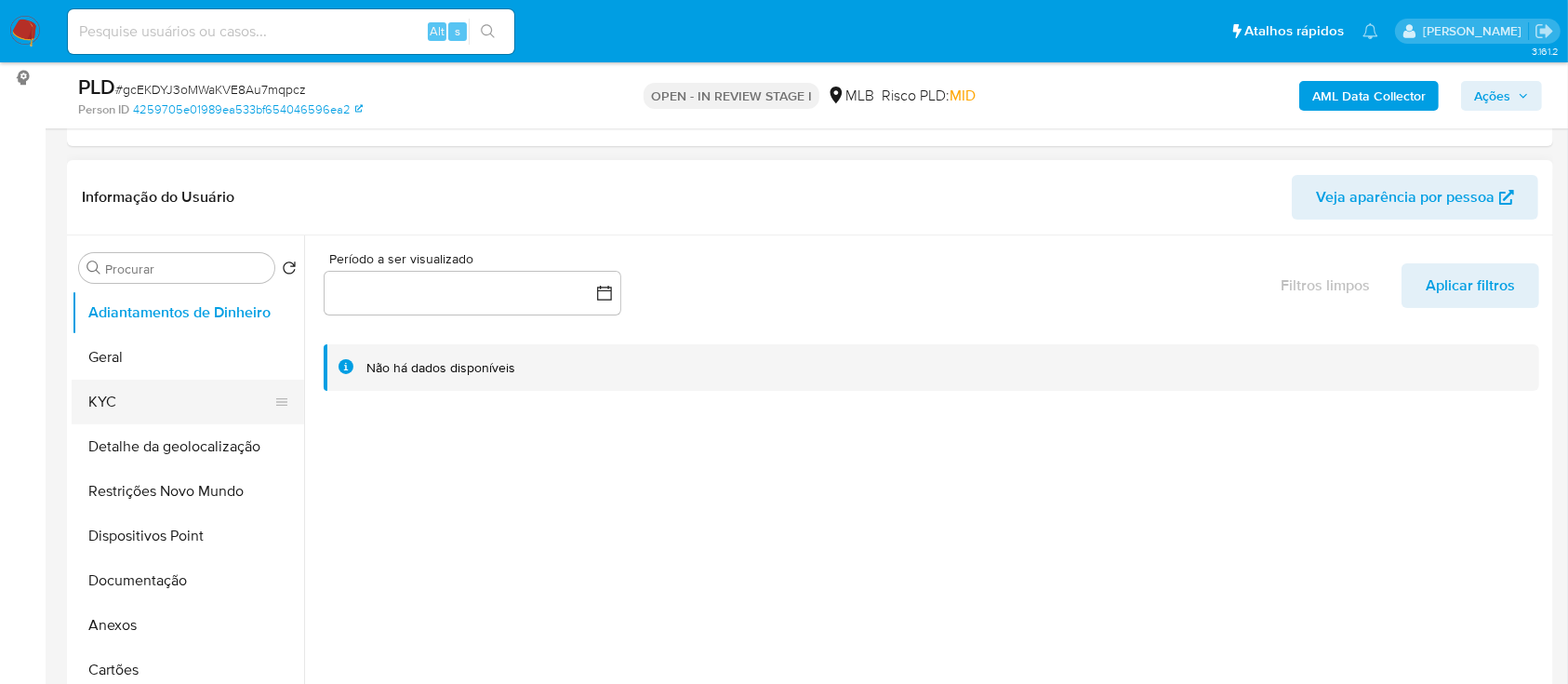
click at [105, 389] on button "KYC" at bounding box center [180, 401] width 218 height 45
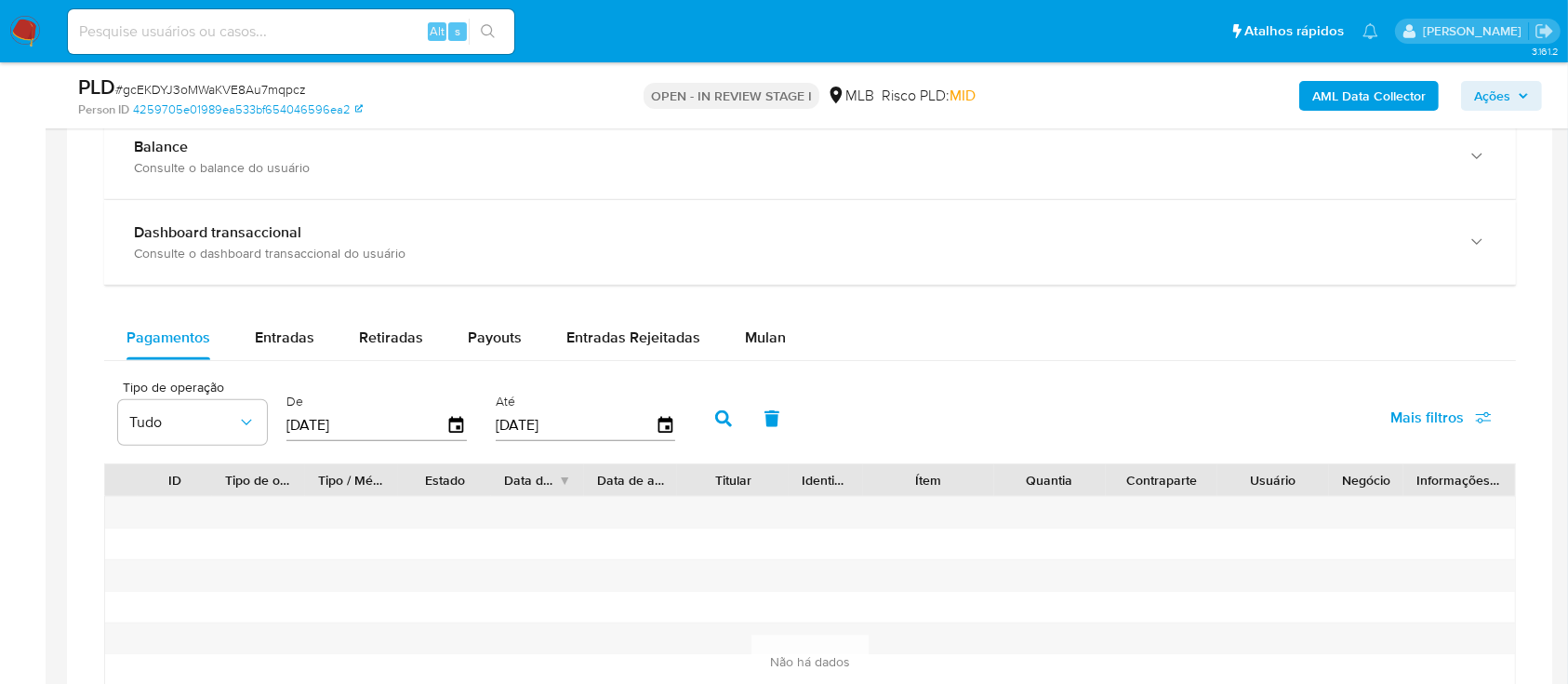
scroll to position [1116, 0]
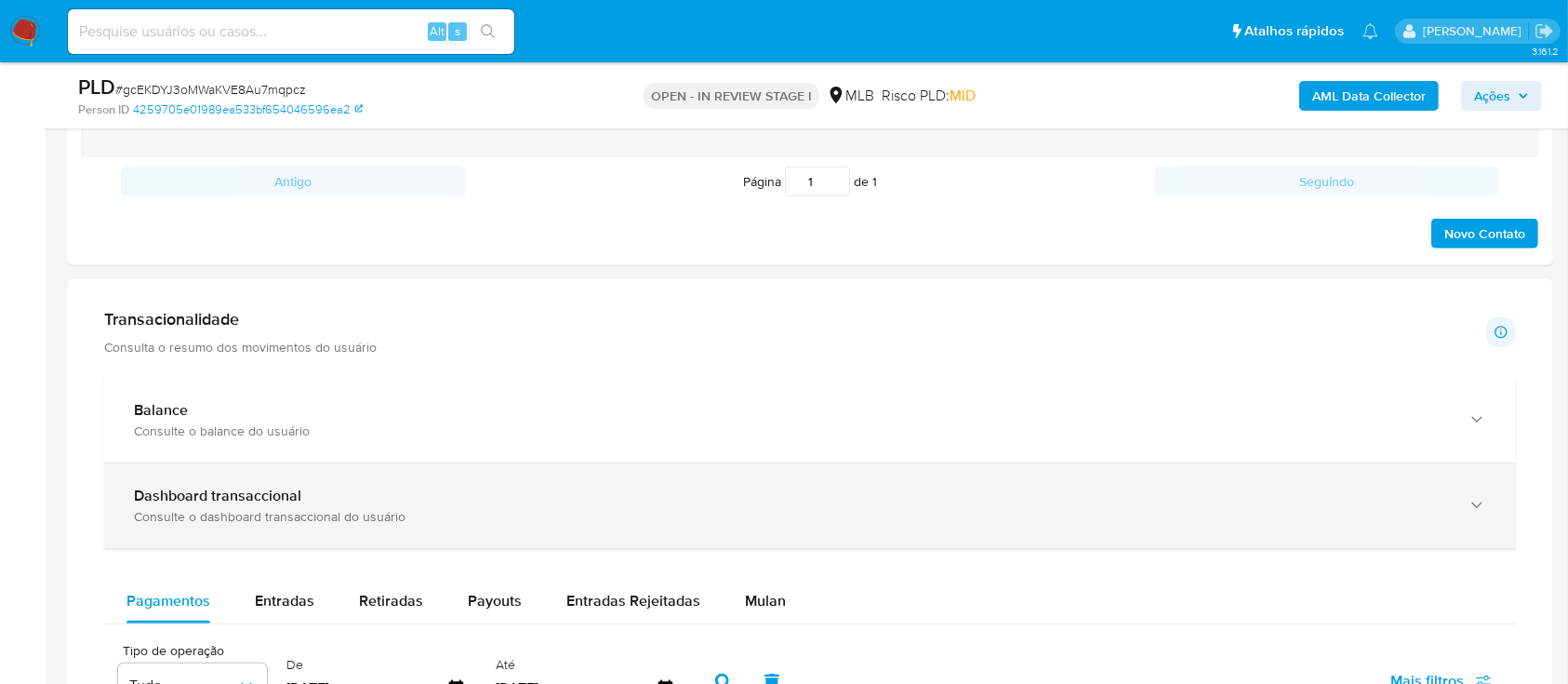
click at [500, 526] on div "Dashboard transaccional Consulte o dashboard transaccional do usuário" at bounding box center [811, 505] width 1412 height 85
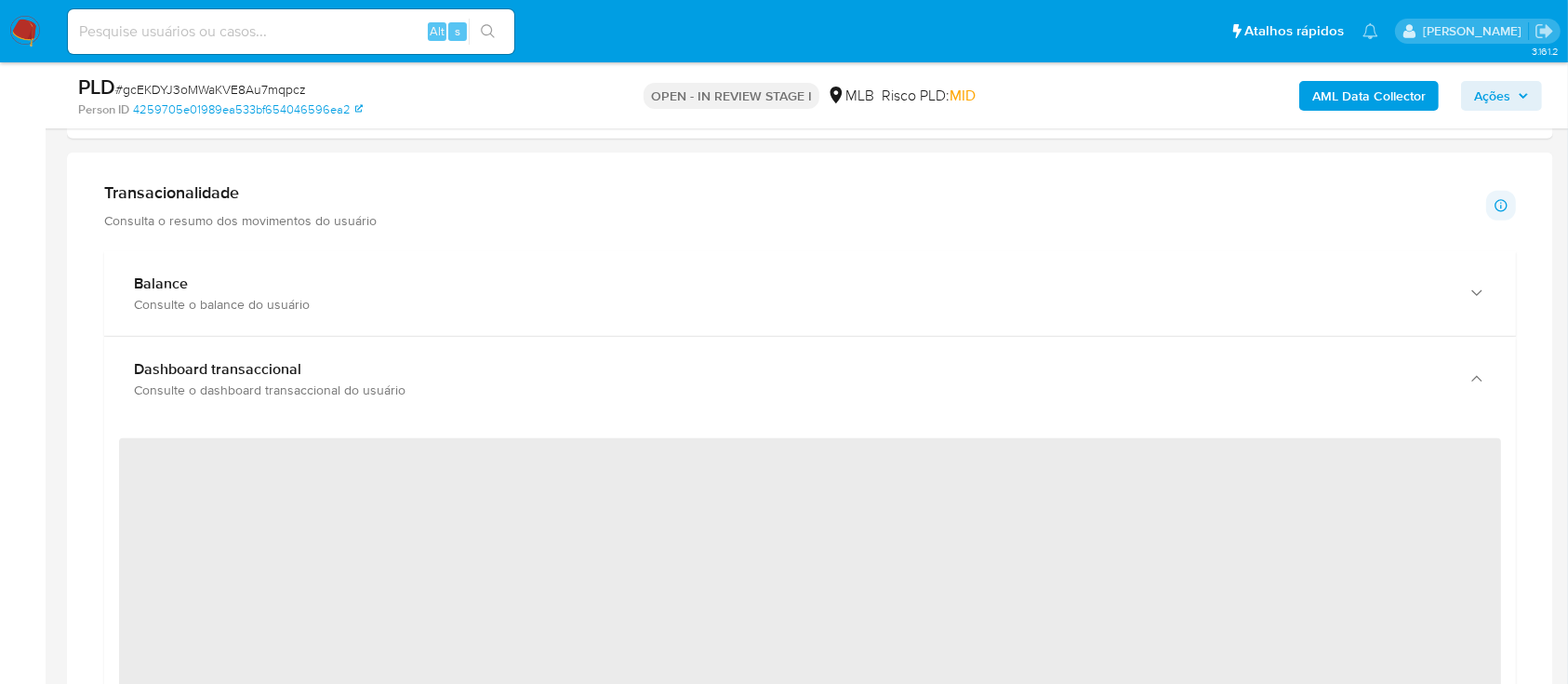
scroll to position [1240, 0]
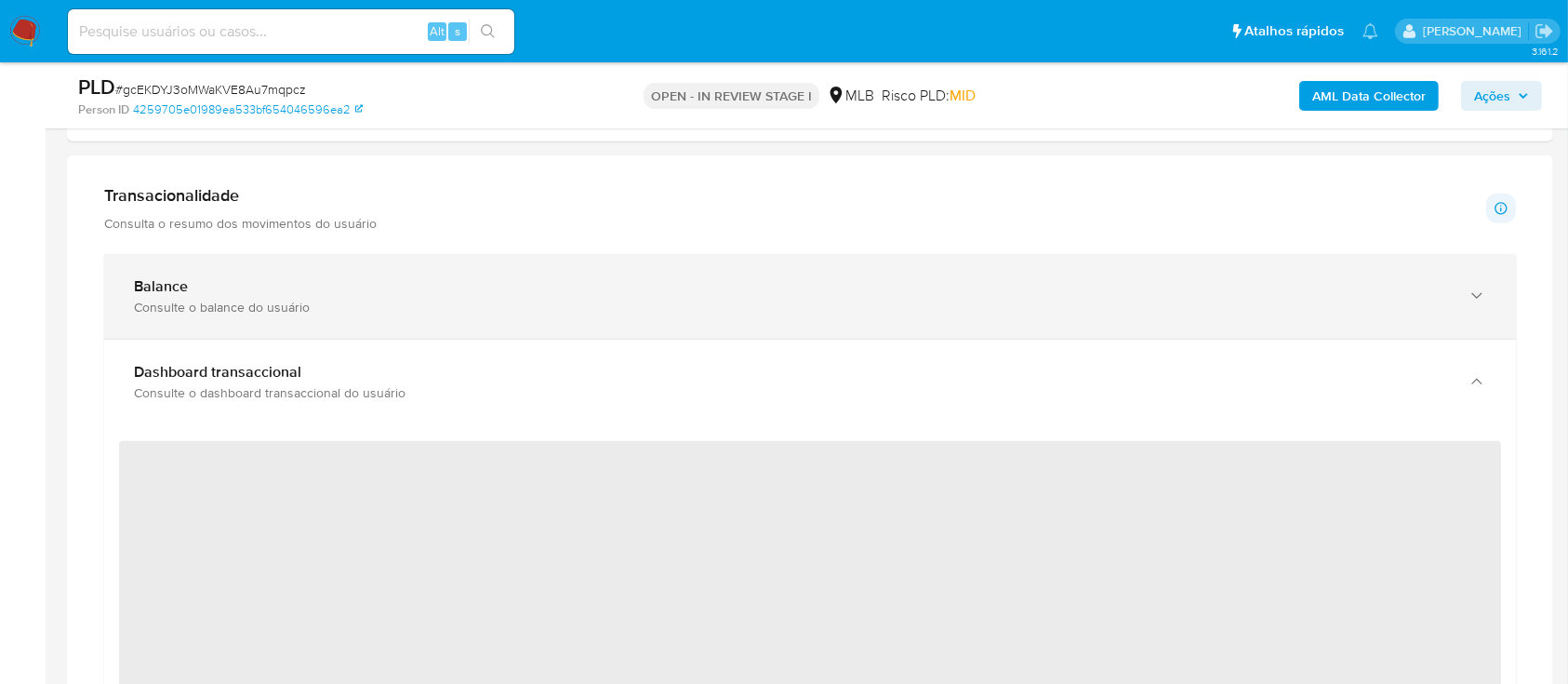
click at [800, 294] on div "Balance Consulte o balance do usuário" at bounding box center [792, 296] width 1316 height 38
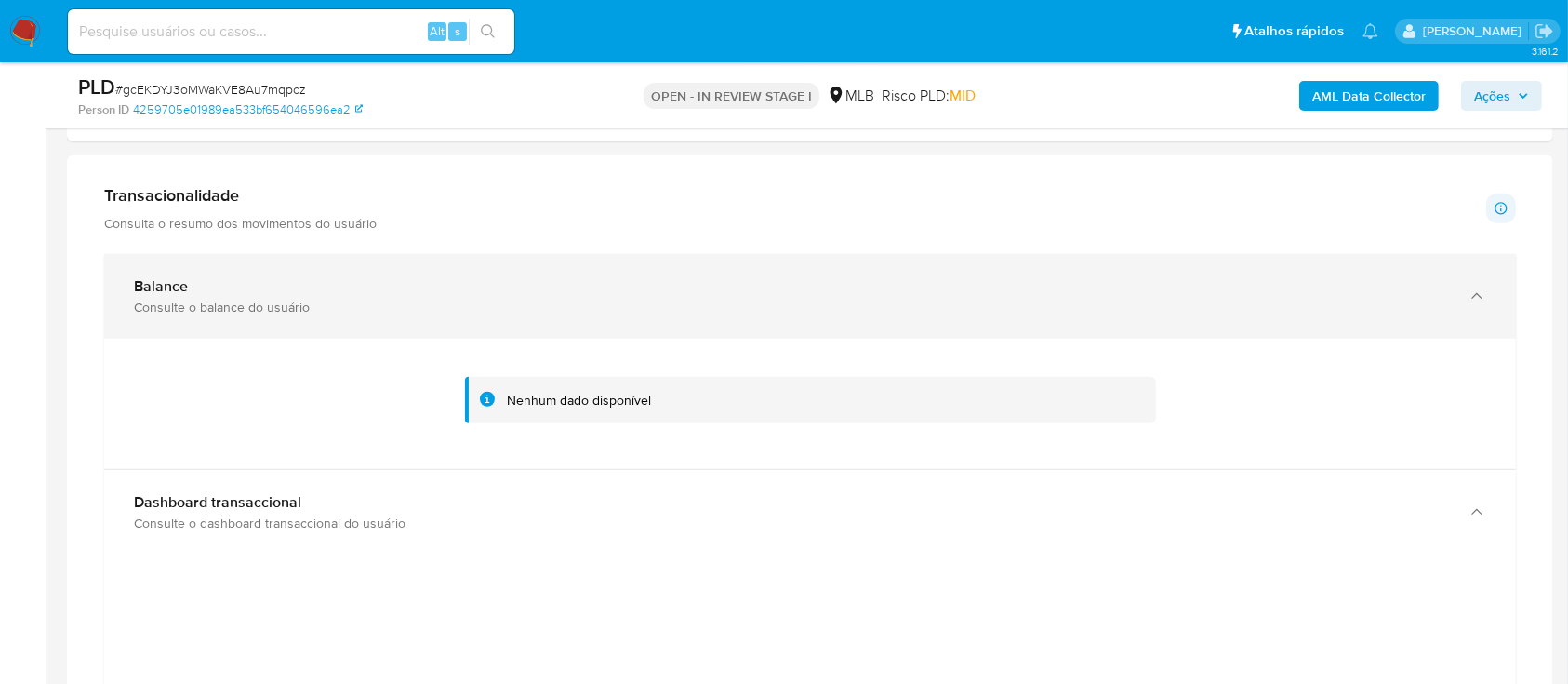
click at [179, 307] on div "Consulte o balance do usuário" at bounding box center [792, 307] width 1316 height 17
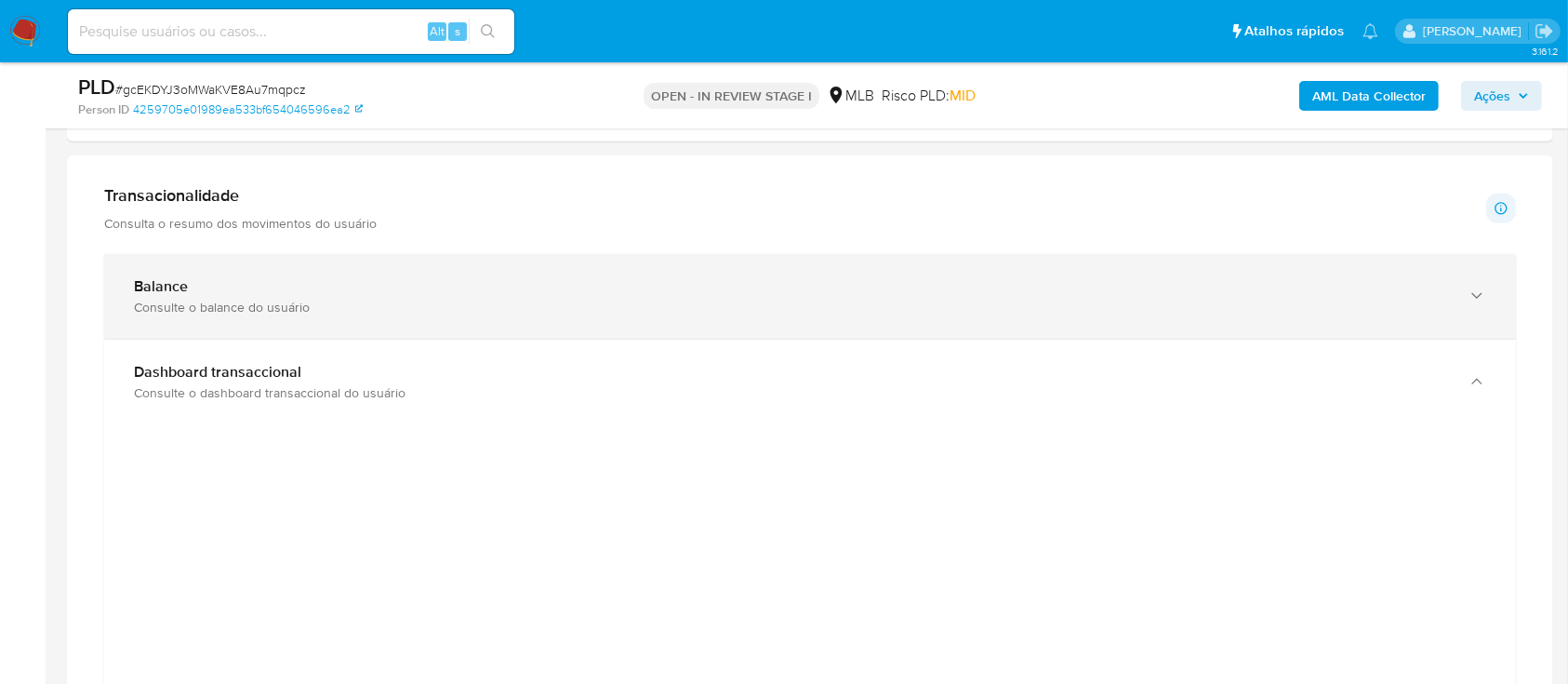
click at [271, 288] on div "Balance" at bounding box center [792, 286] width 1316 height 19
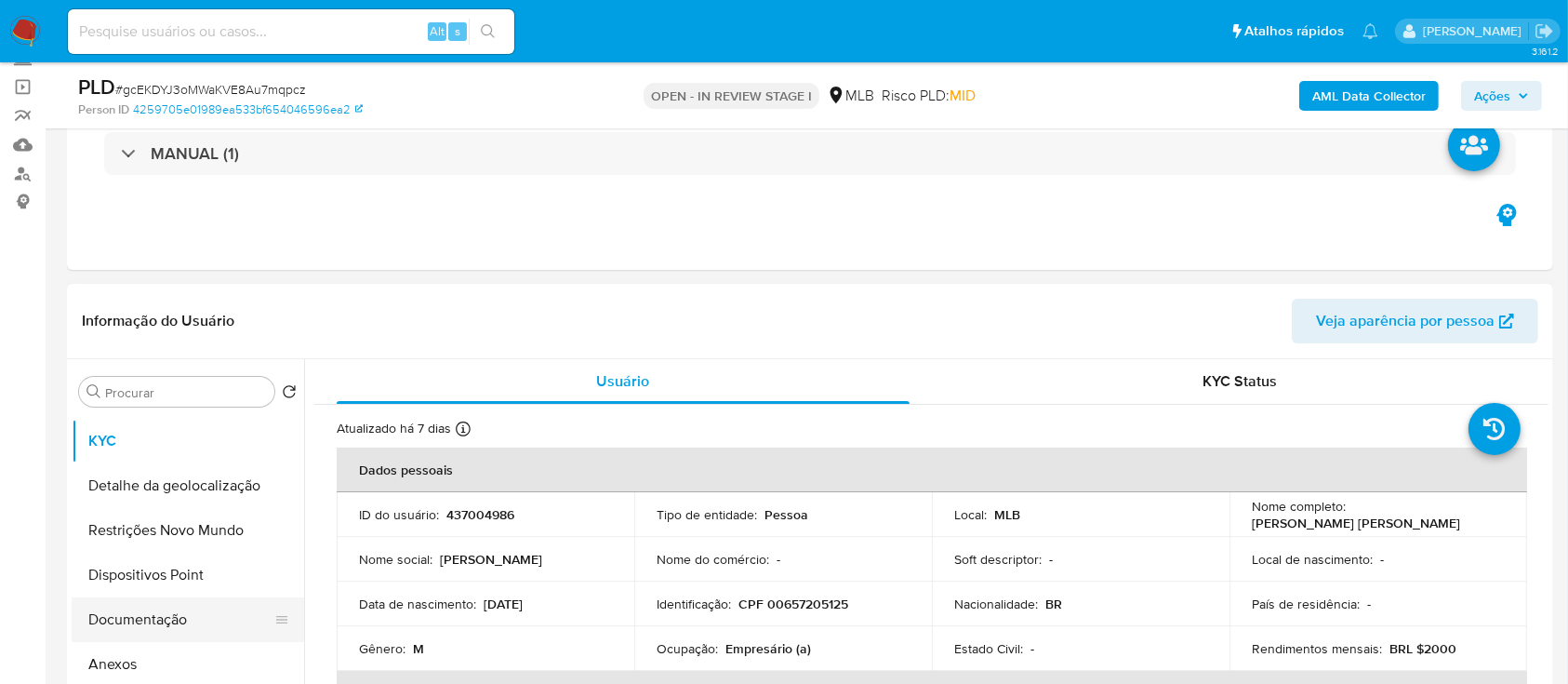
scroll to position [124, 0]
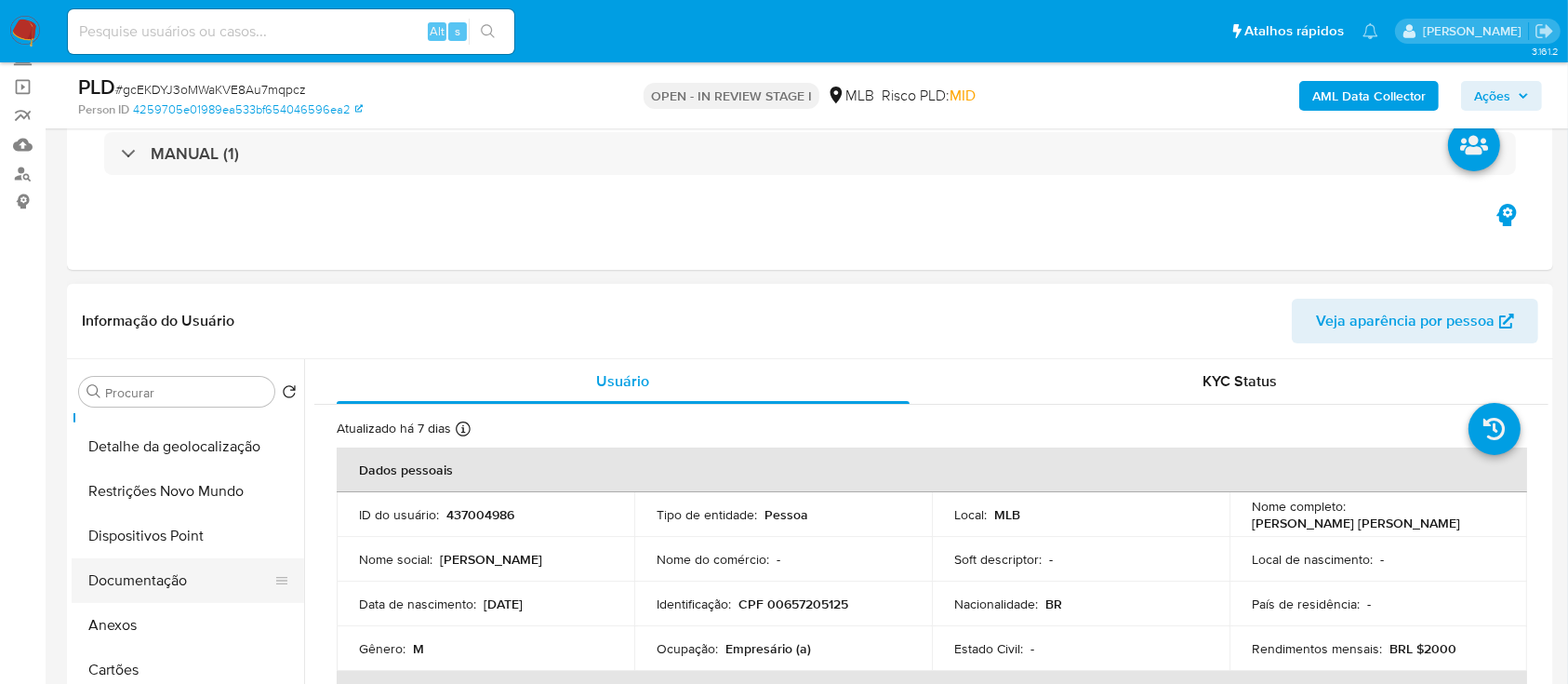
click at [154, 578] on button "Documentação" at bounding box center [180, 580] width 218 height 45
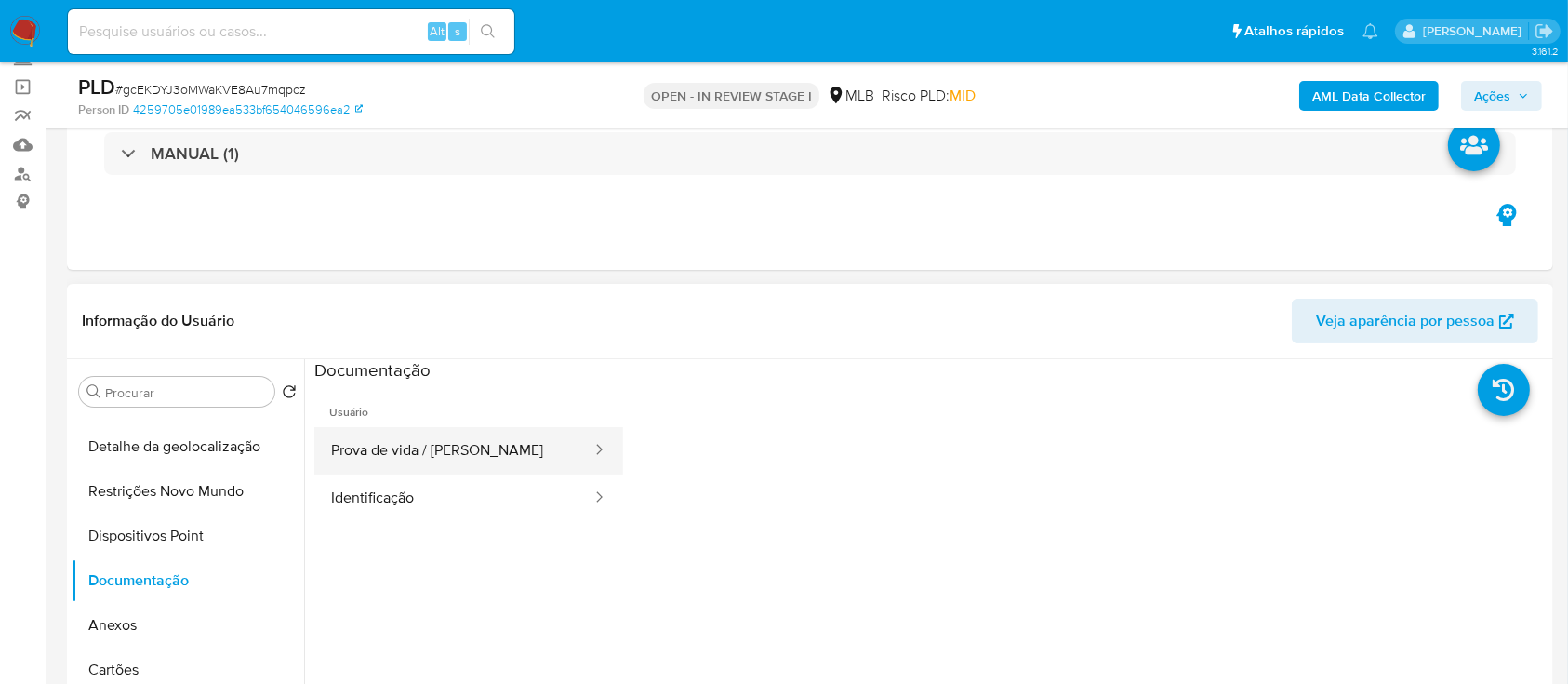
click at [442, 444] on button "Prova de vida / Selfie" at bounding box center [453, 451] width 279 height 48
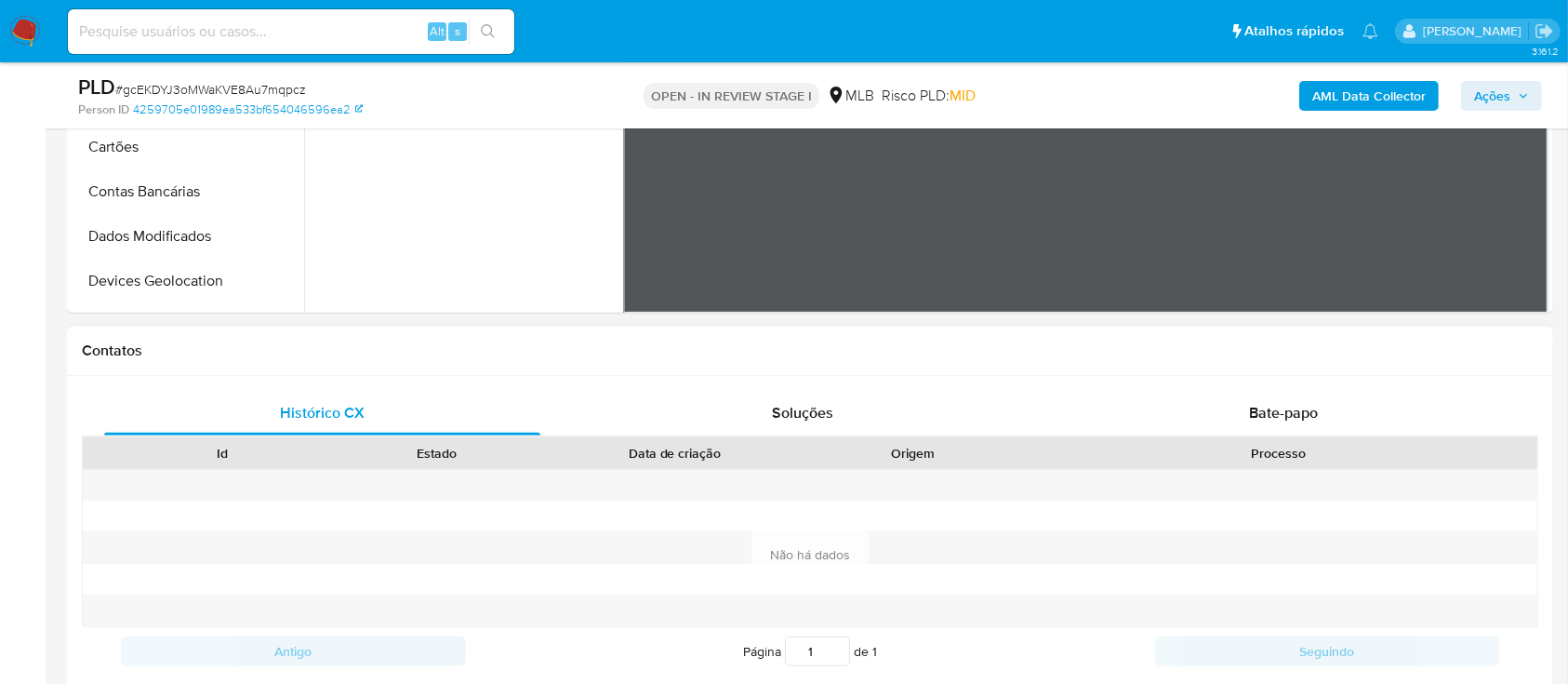
scroll to position [619, 0]
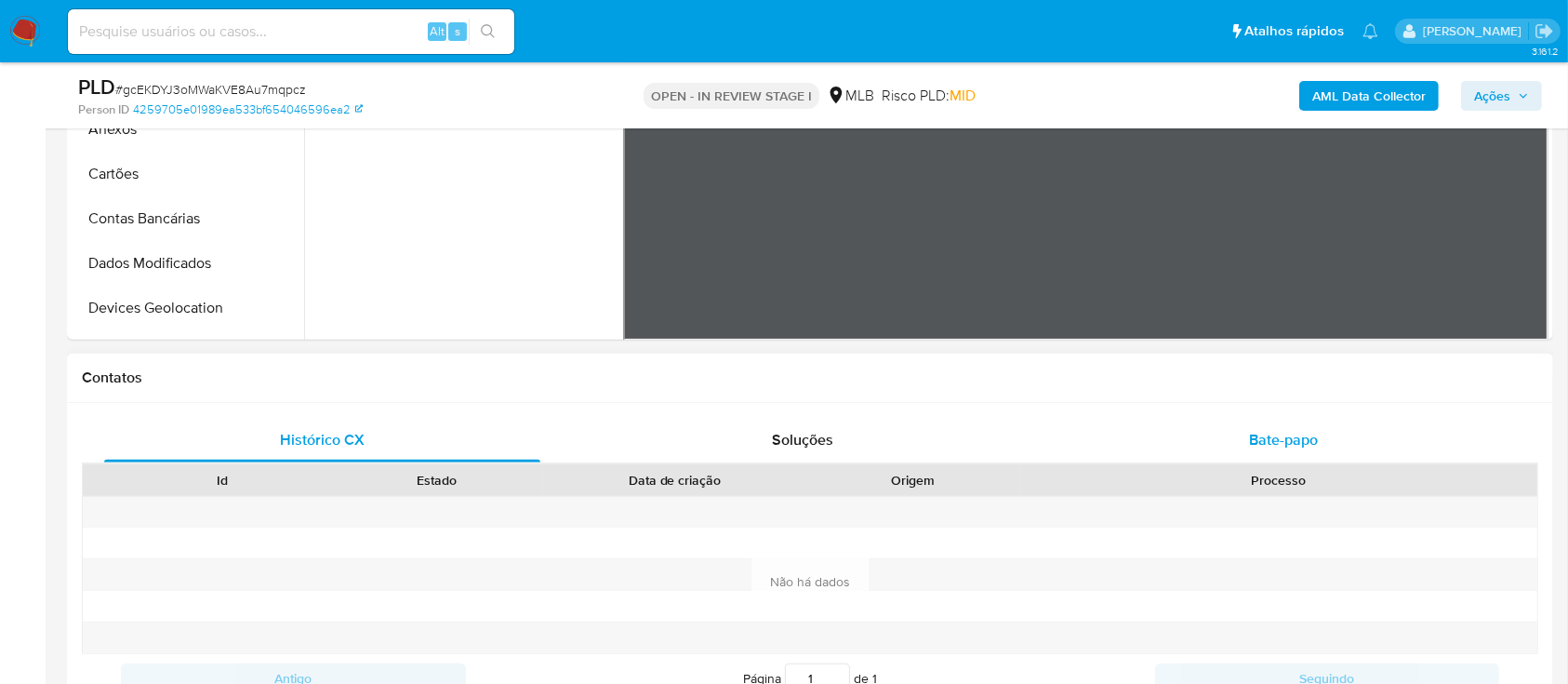
click div "Bate-papo"
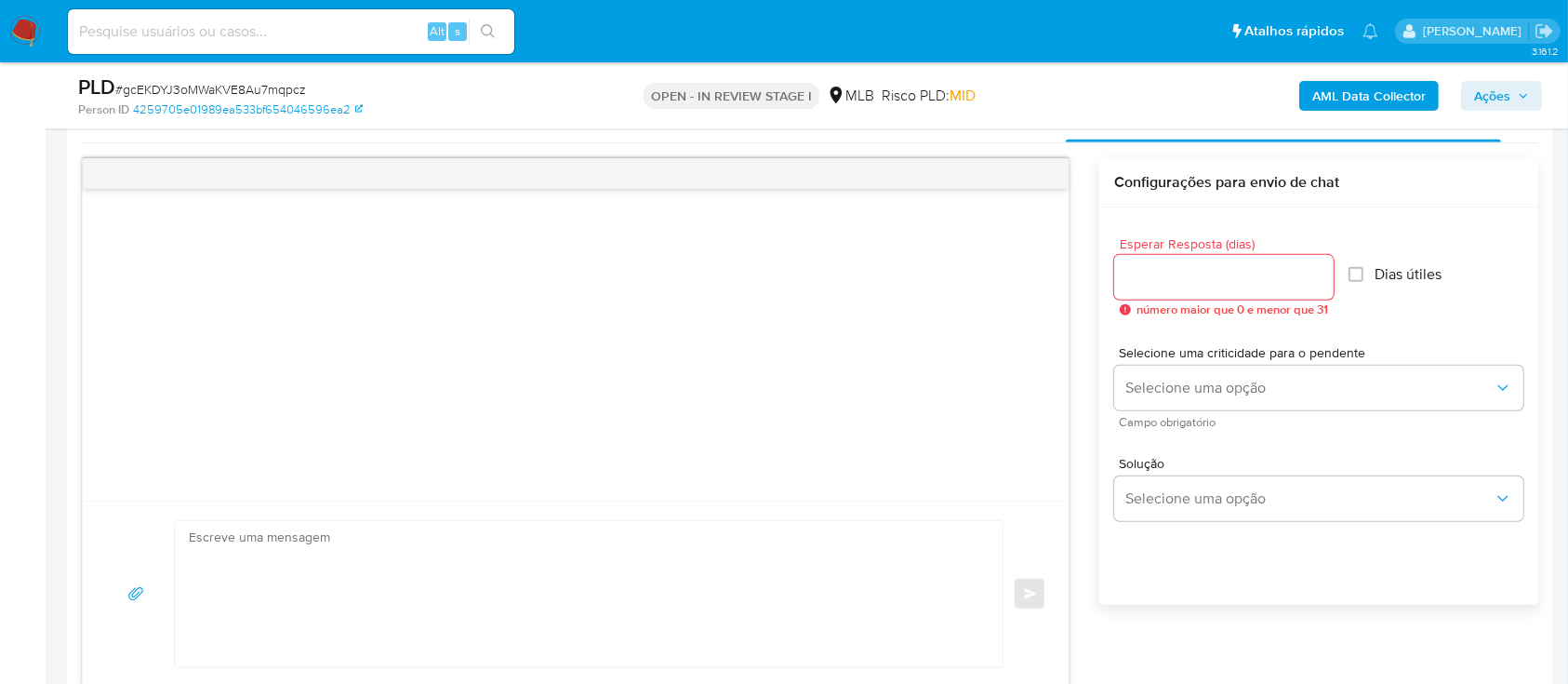
scroll to position [991, 0]
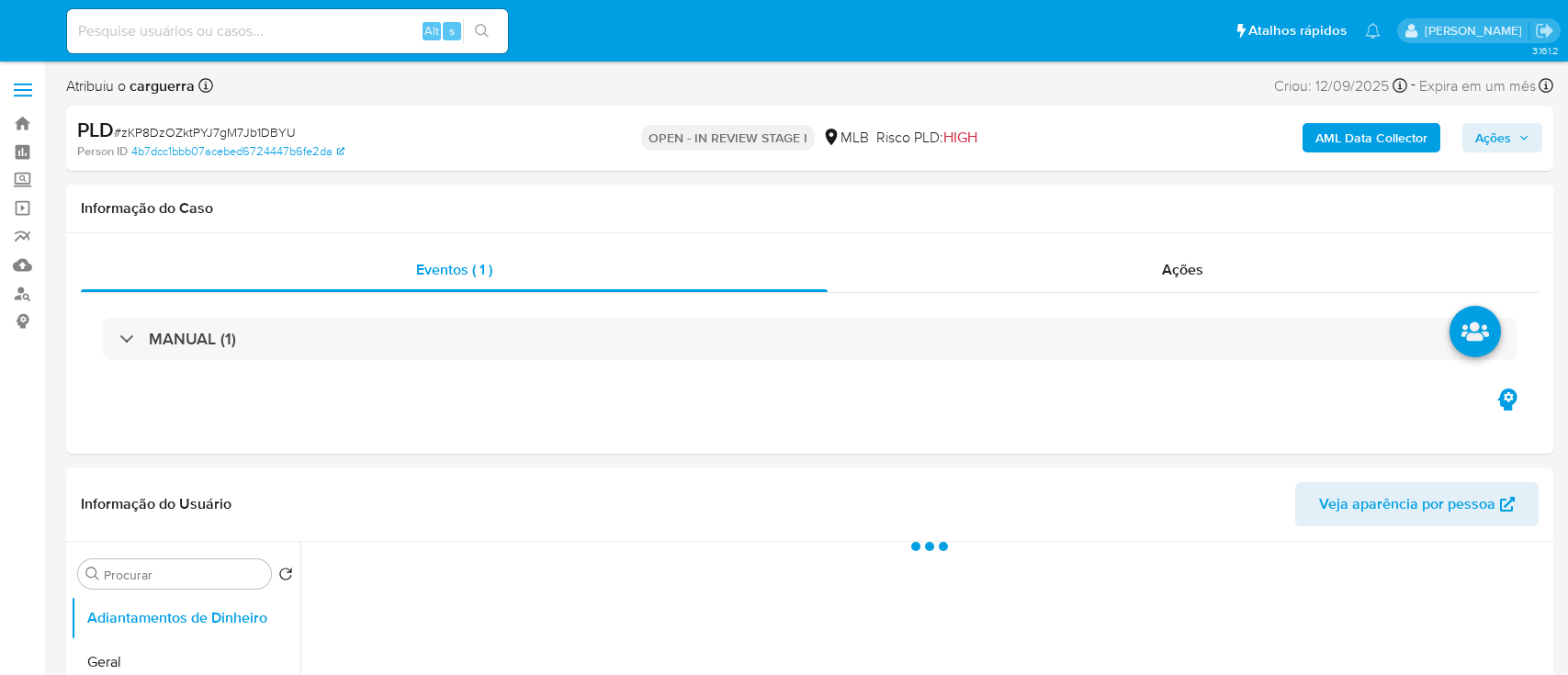
select select "10"
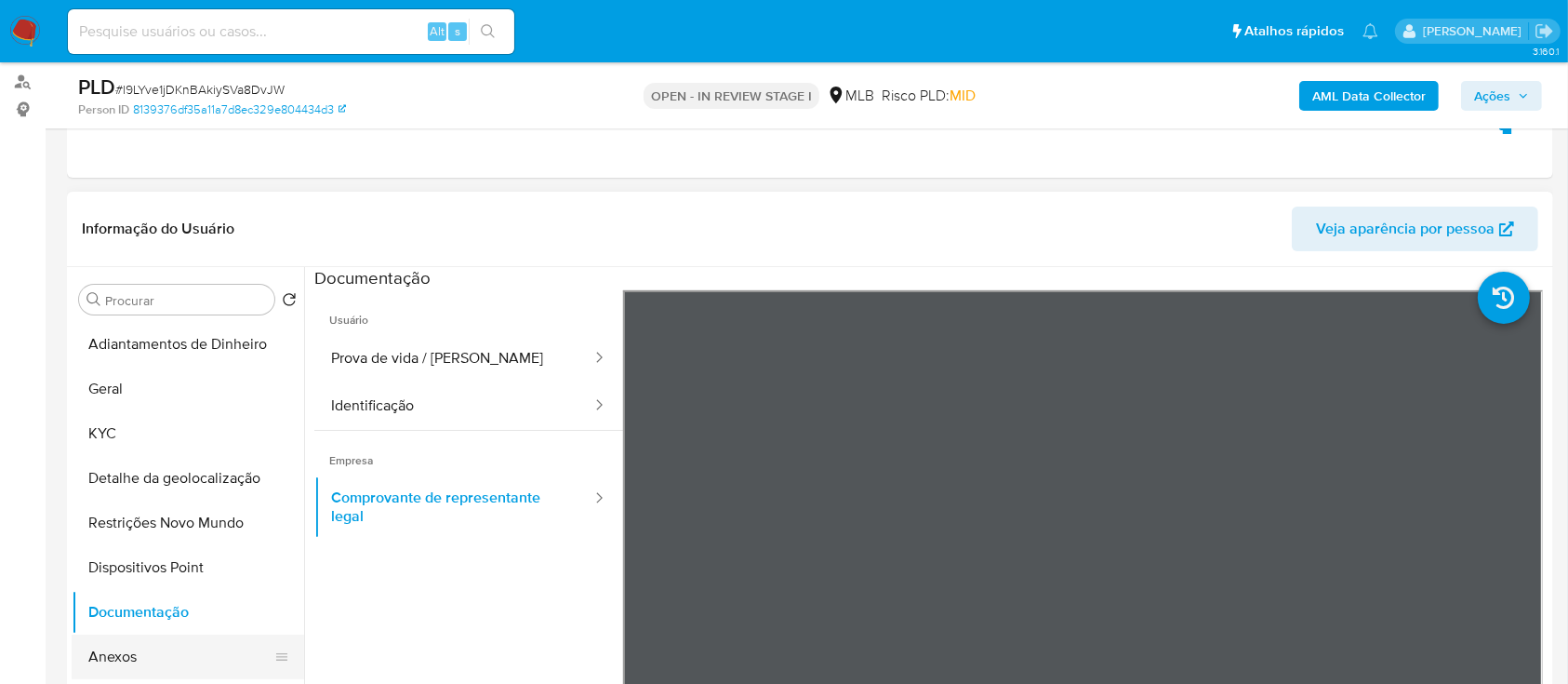
scroll to position [372, 0]
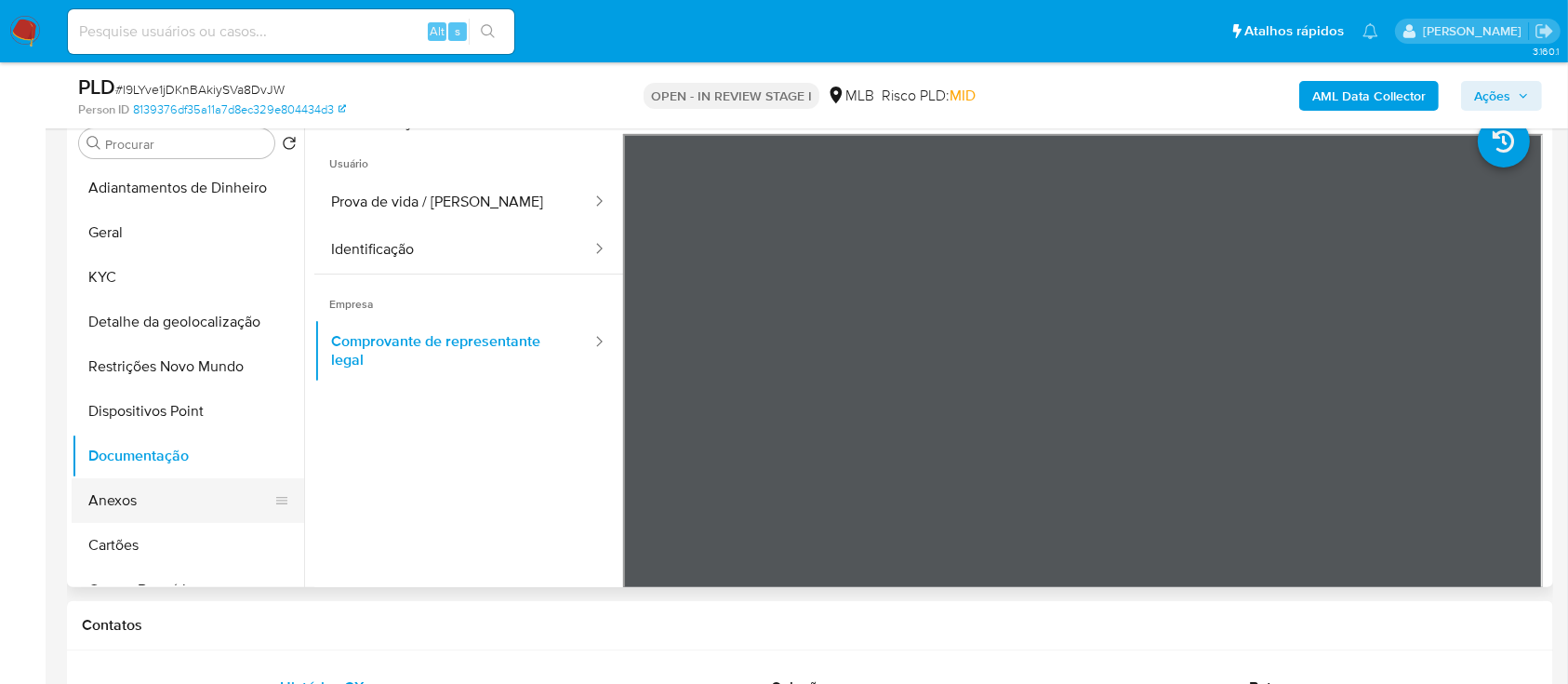
click at [145, 507] on button "Anexos" at bounding box center [180, 500] width 218 height 45
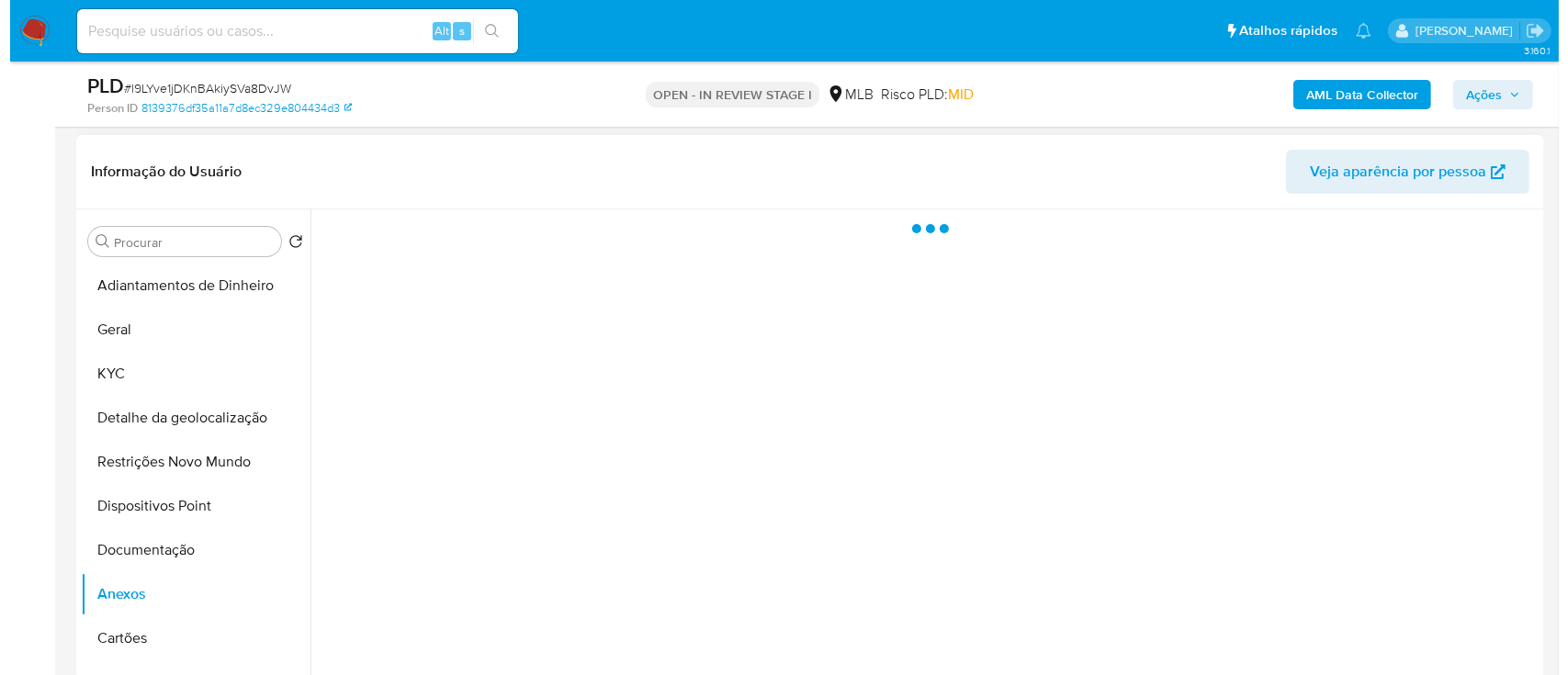
scroll to position [244, 0]
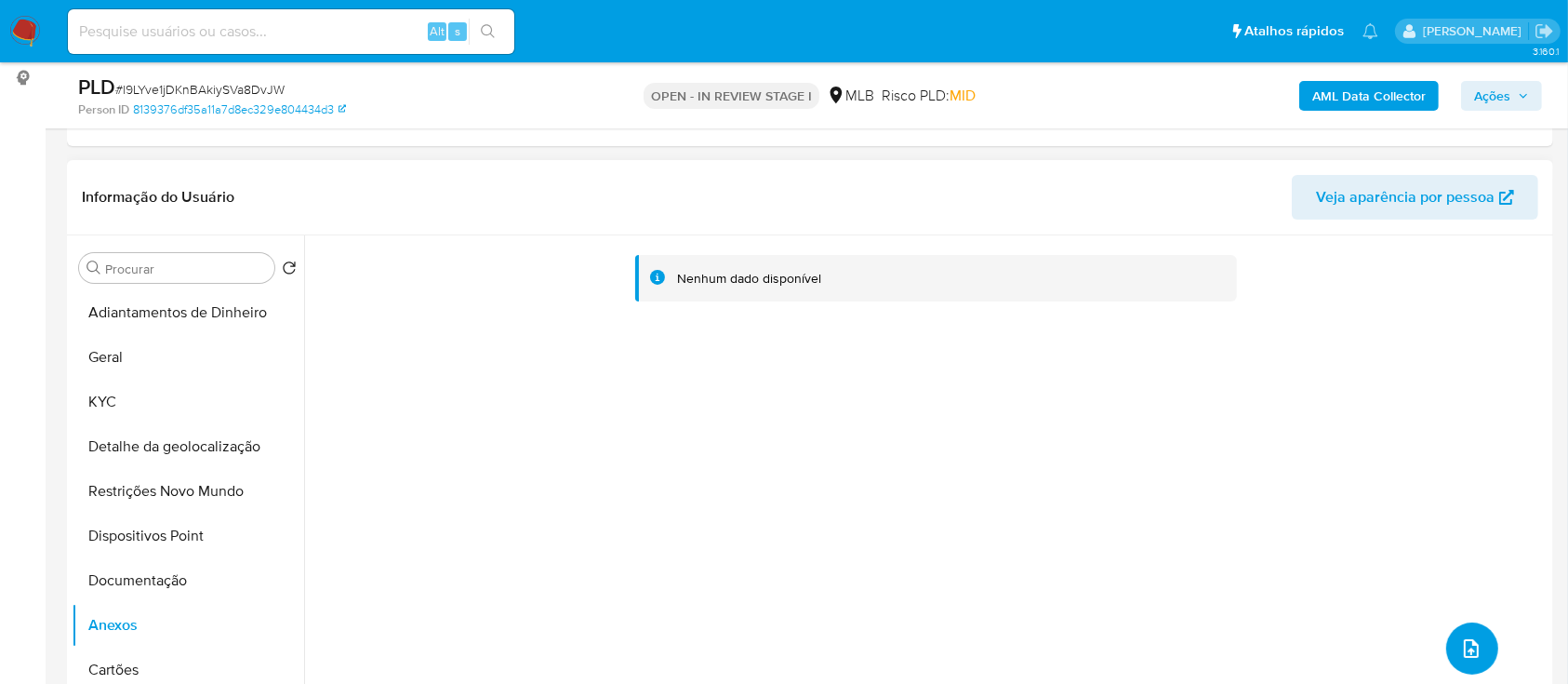
click at [1470, 655] on icon "upload-file" at bounding box center [1471, 648] width 22 height 22
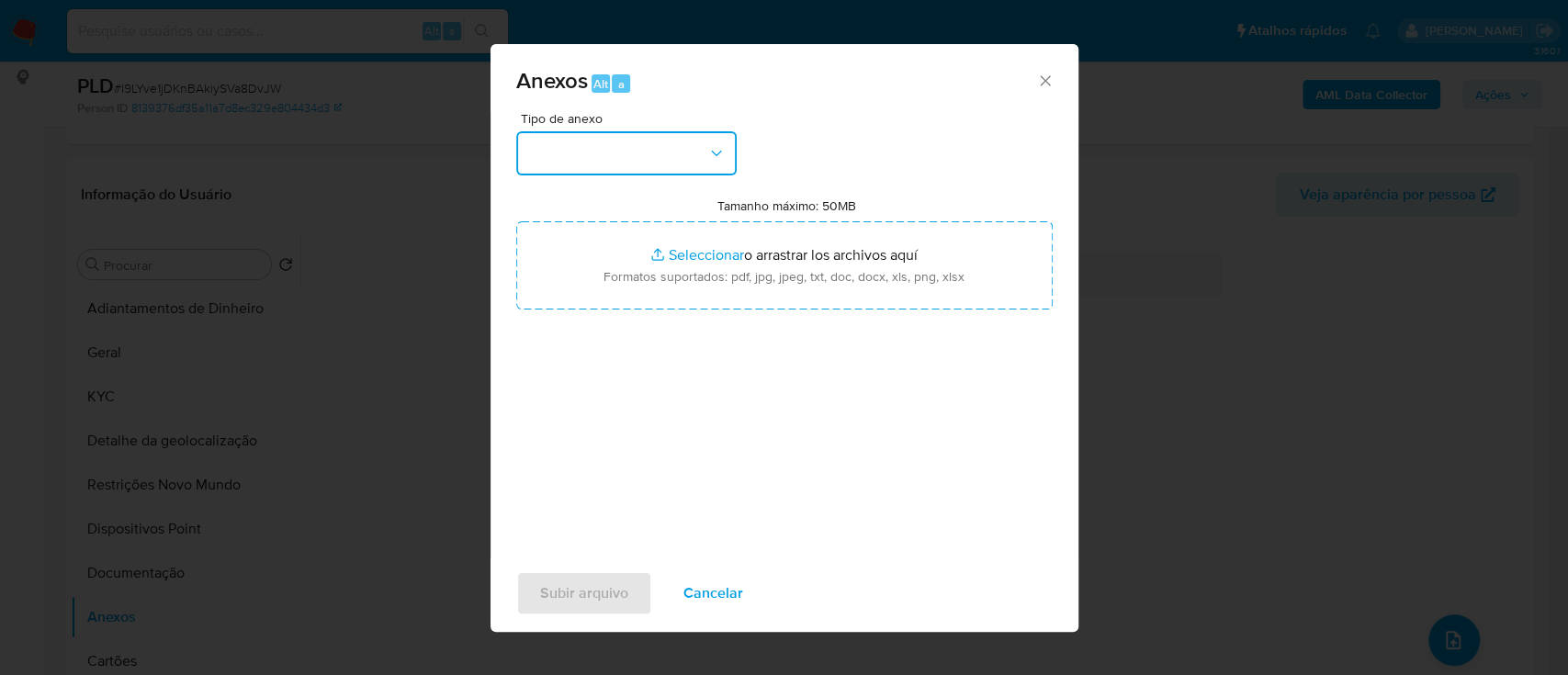
click at [641, 163] on button "button" at bounding box center [626, 153] width 221 height 44
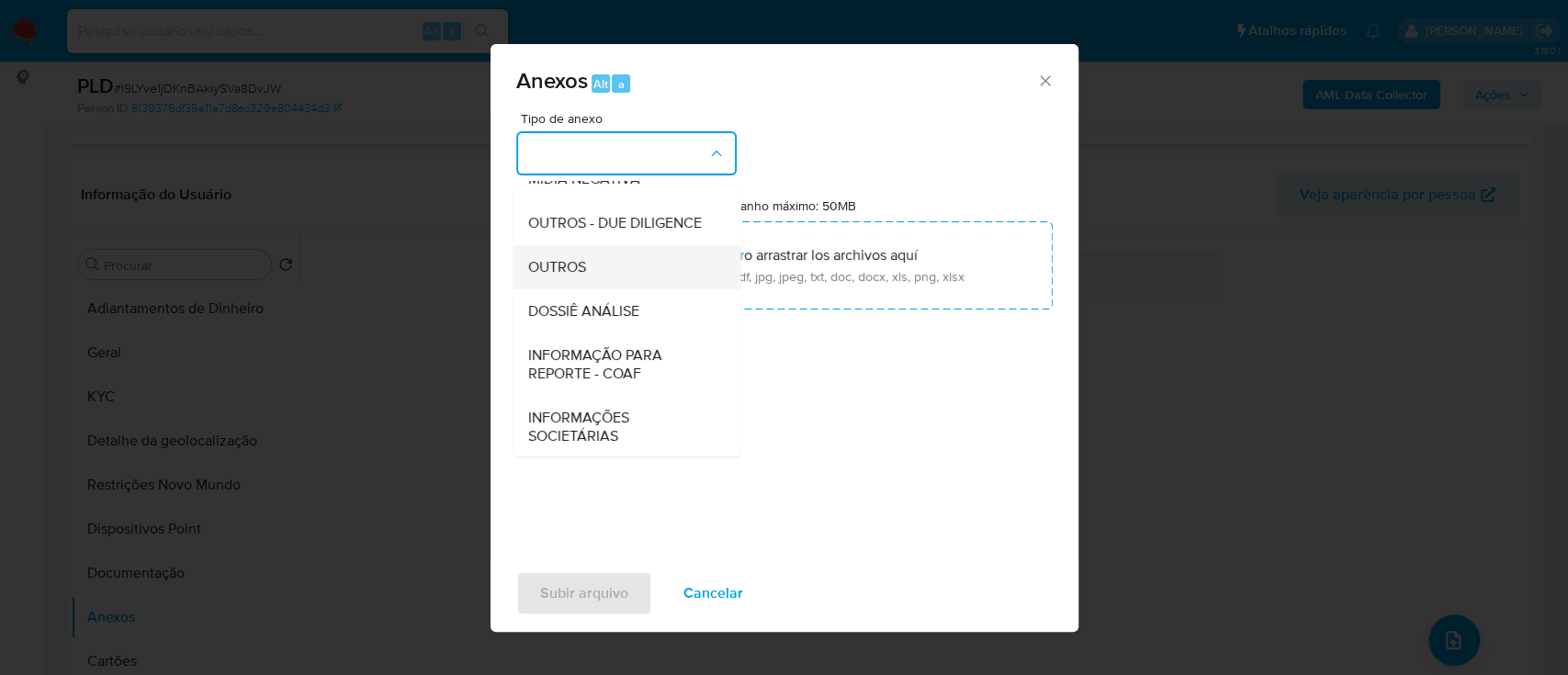
click at [597, 289] on div "OUTROS" at bounding box center [620, 267] width 187 height 44
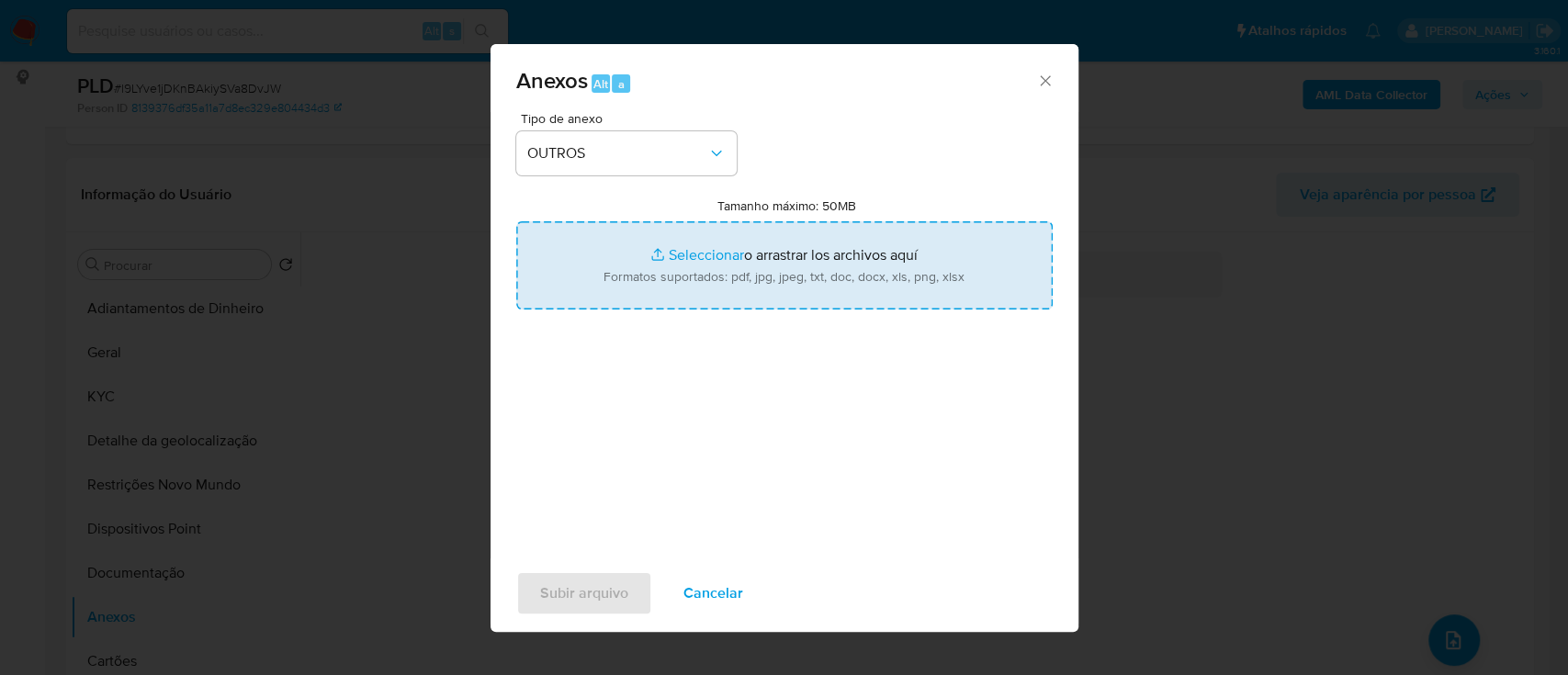
click at [680, 257] on input "Tamanho máximo: 50MB Seleccionar archivos" at bounding box center [784, 266] width 536 height 88
type input "C:\fakepath\Mulan 2554108350_2025_09_23_16_13_21.xlsx"
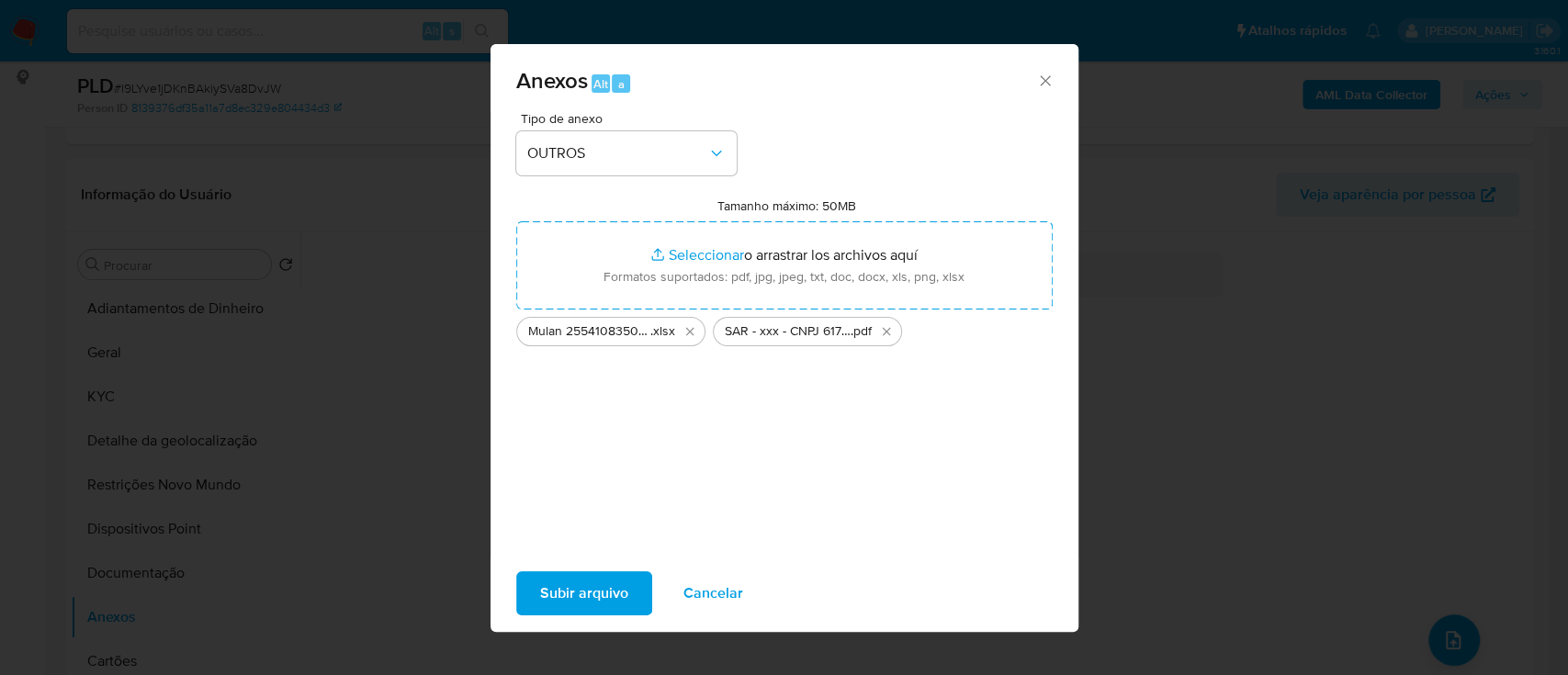
click at [640, 586] on button "Subir arquivo" at bounding box center [583, 592] width 136 height 44
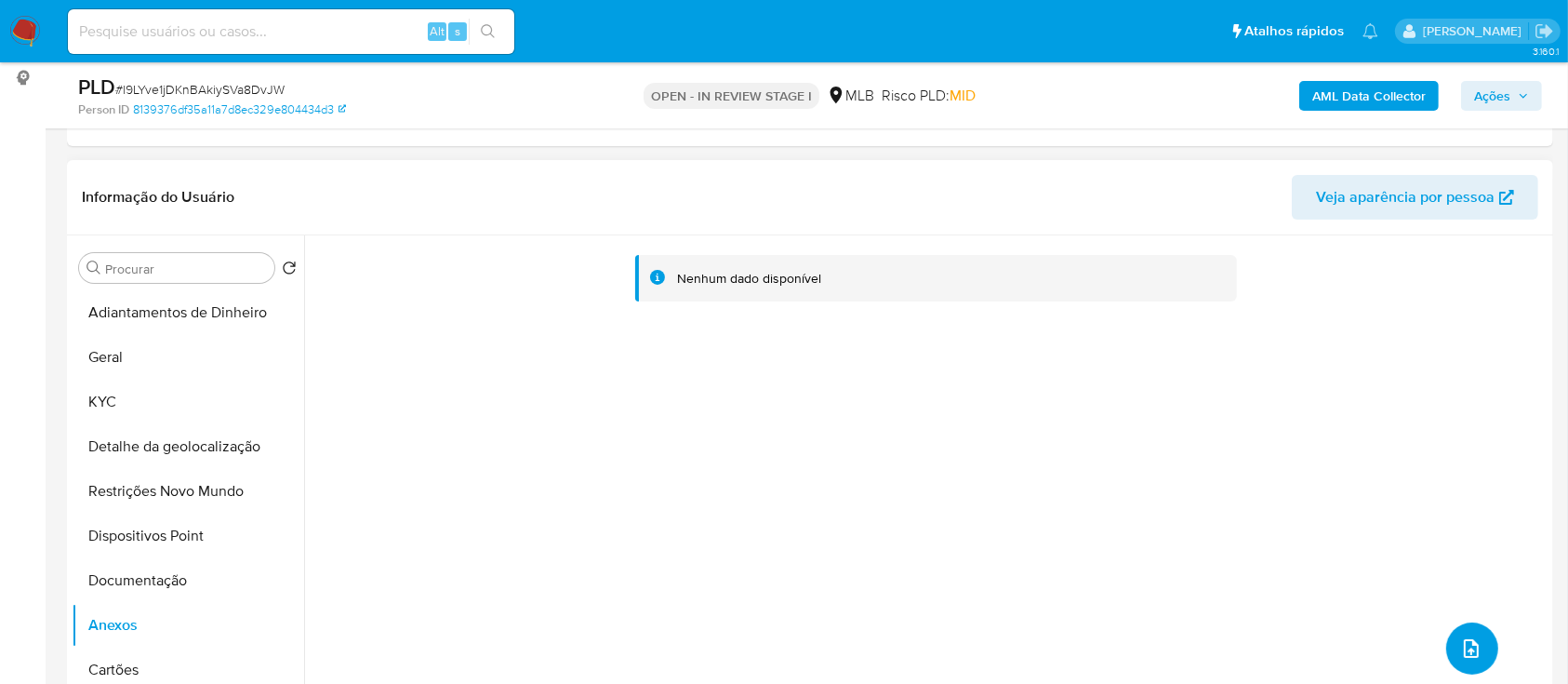
click at [1460, 637] on icon "upload-file" at bounding box center [1471, 648] width 22 height 22
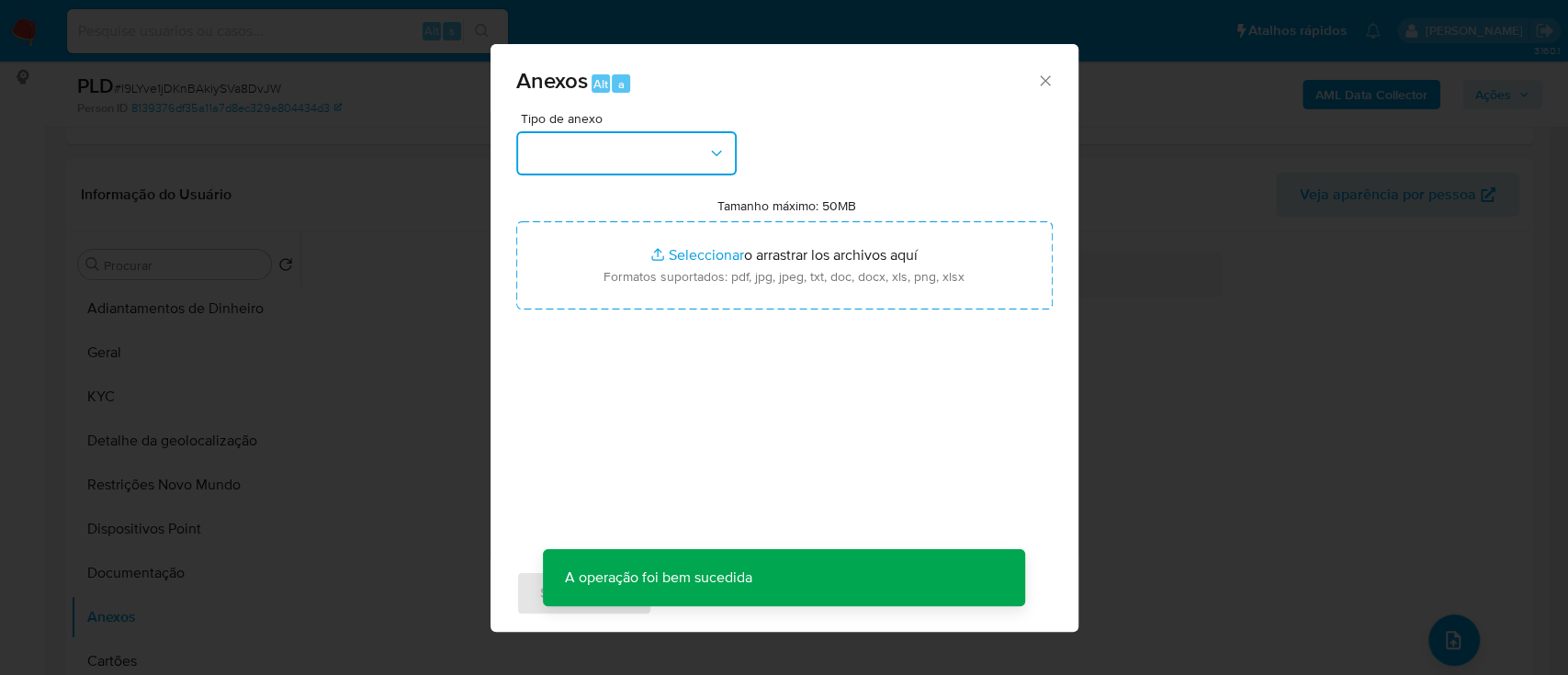
click at [611, 163] on button "button" at bounding box center [626, 153] width 221 height 44
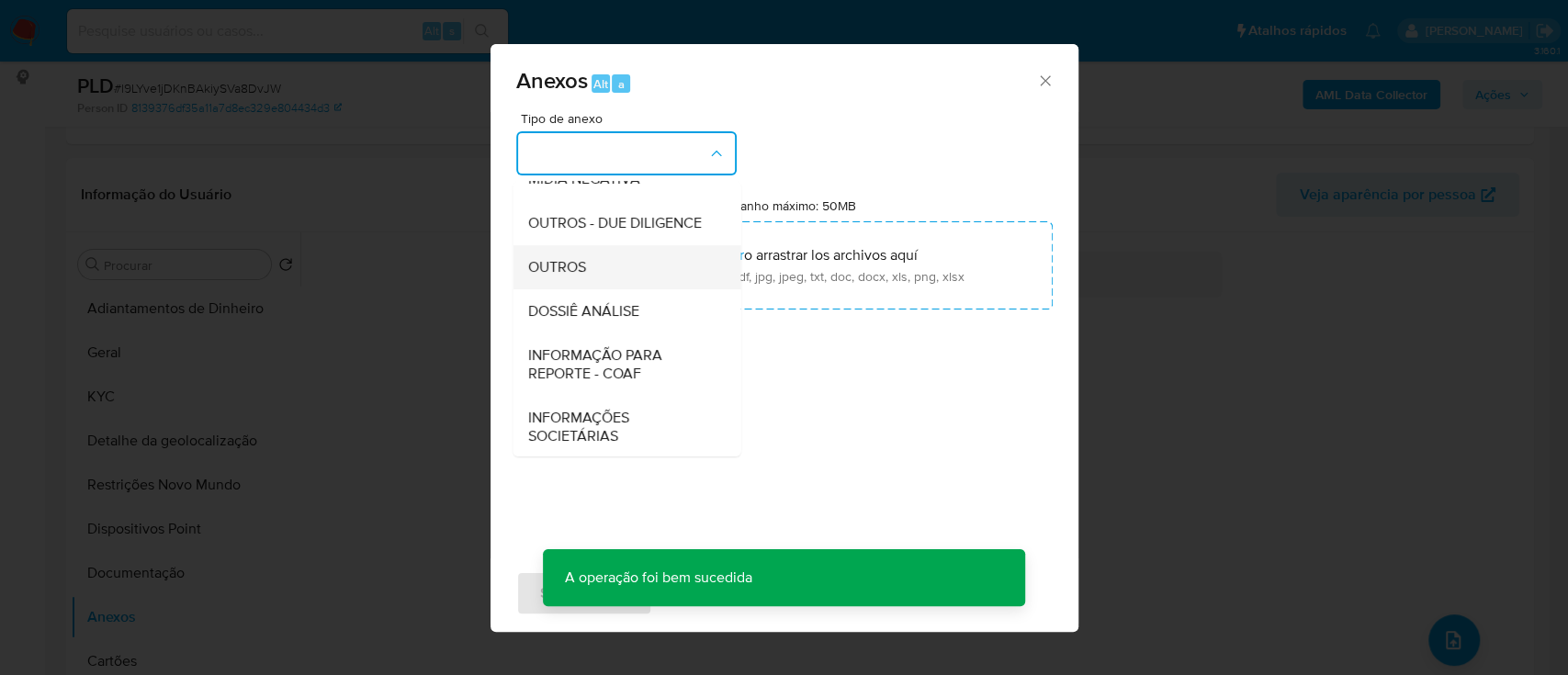
click at [573, 276] on span "OUTROS" at bounding box center [556, 268] width 58 height 19
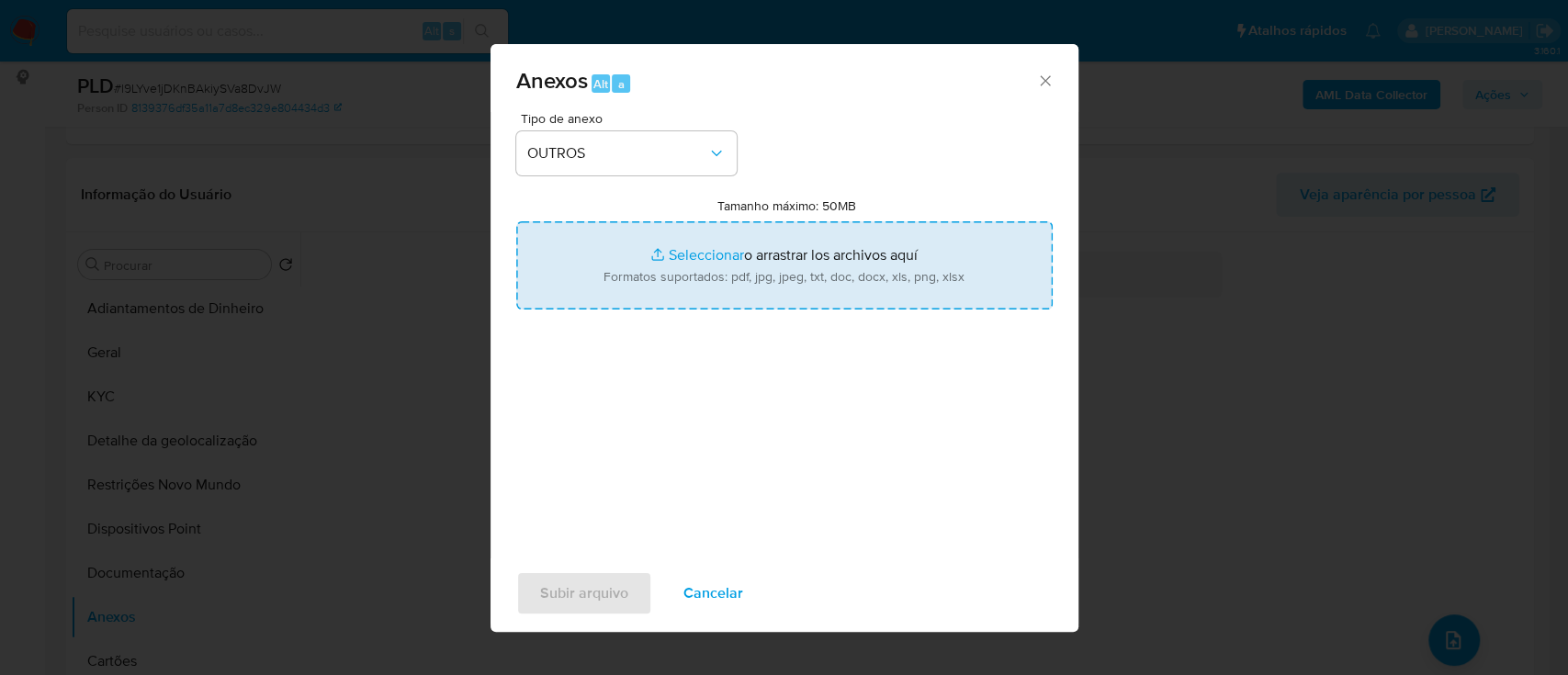
click at [686, 261] on input "Tamanho máximo: 50MB Seleccionar archivos" at bounding box center [784, 266] width 536 height 88
type input "C:\fakepath\Mulan 2554108350_2025_09_23_16_13_21.xlsx"
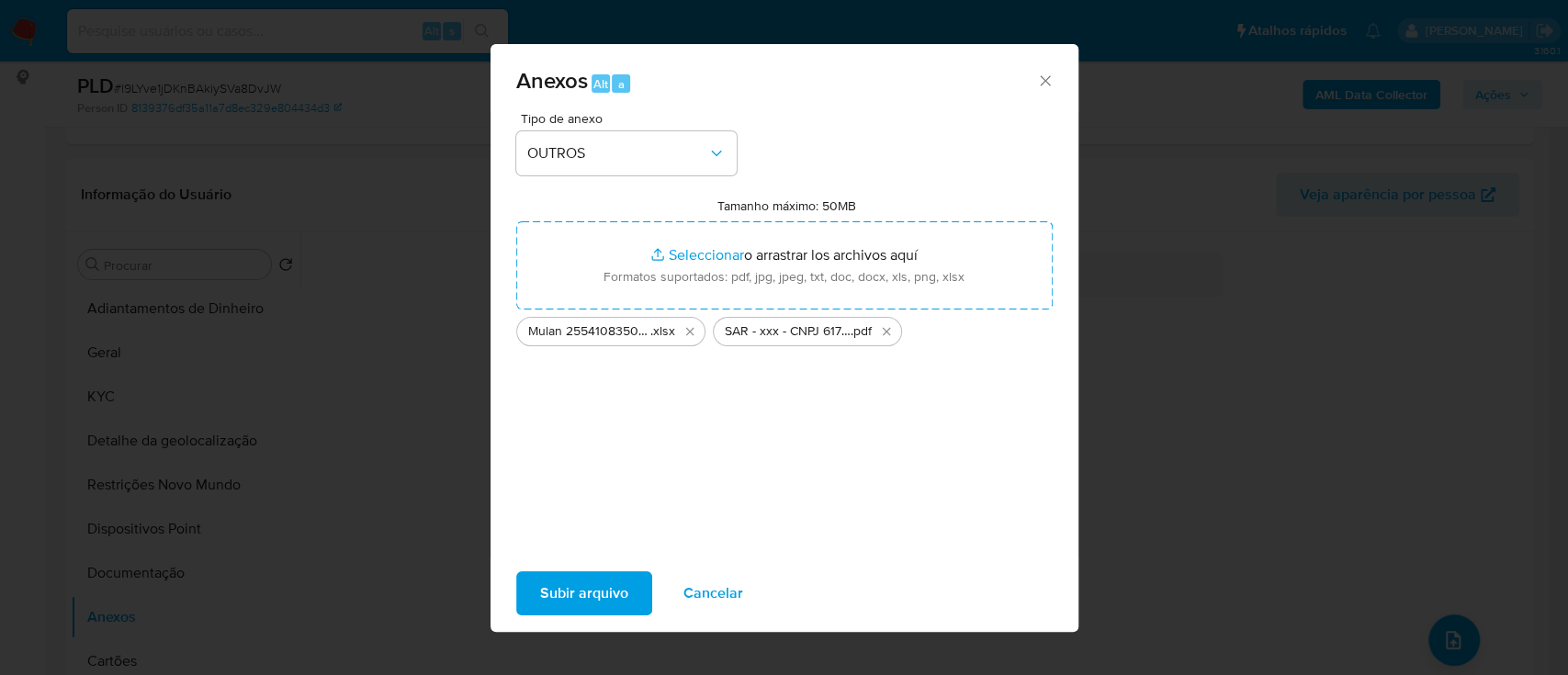
click at [610, 591] on span "Subir arquivo" at bounding box center [584, 592] width 88 height 40
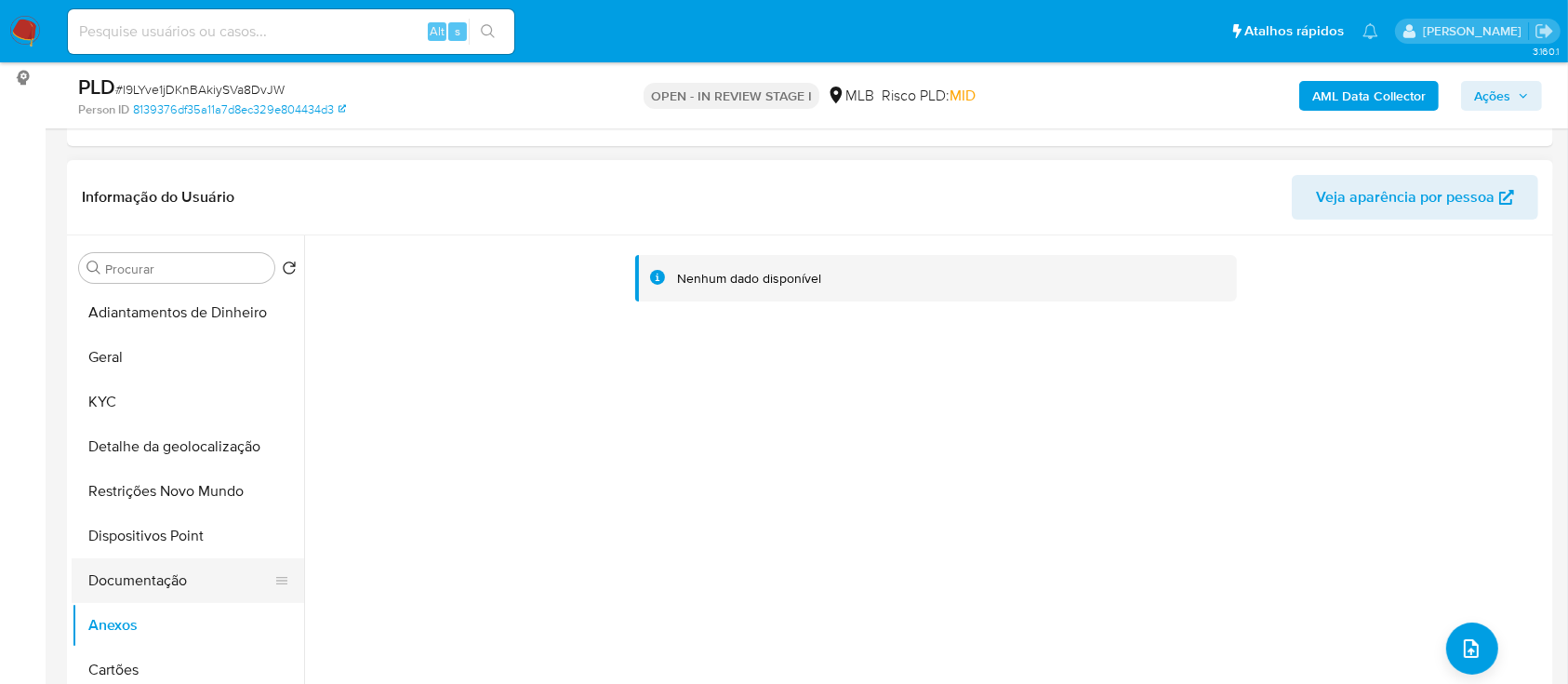
click at [182, 577] on button "Documentação" at bounding box center [180, 580] width 218 height 45
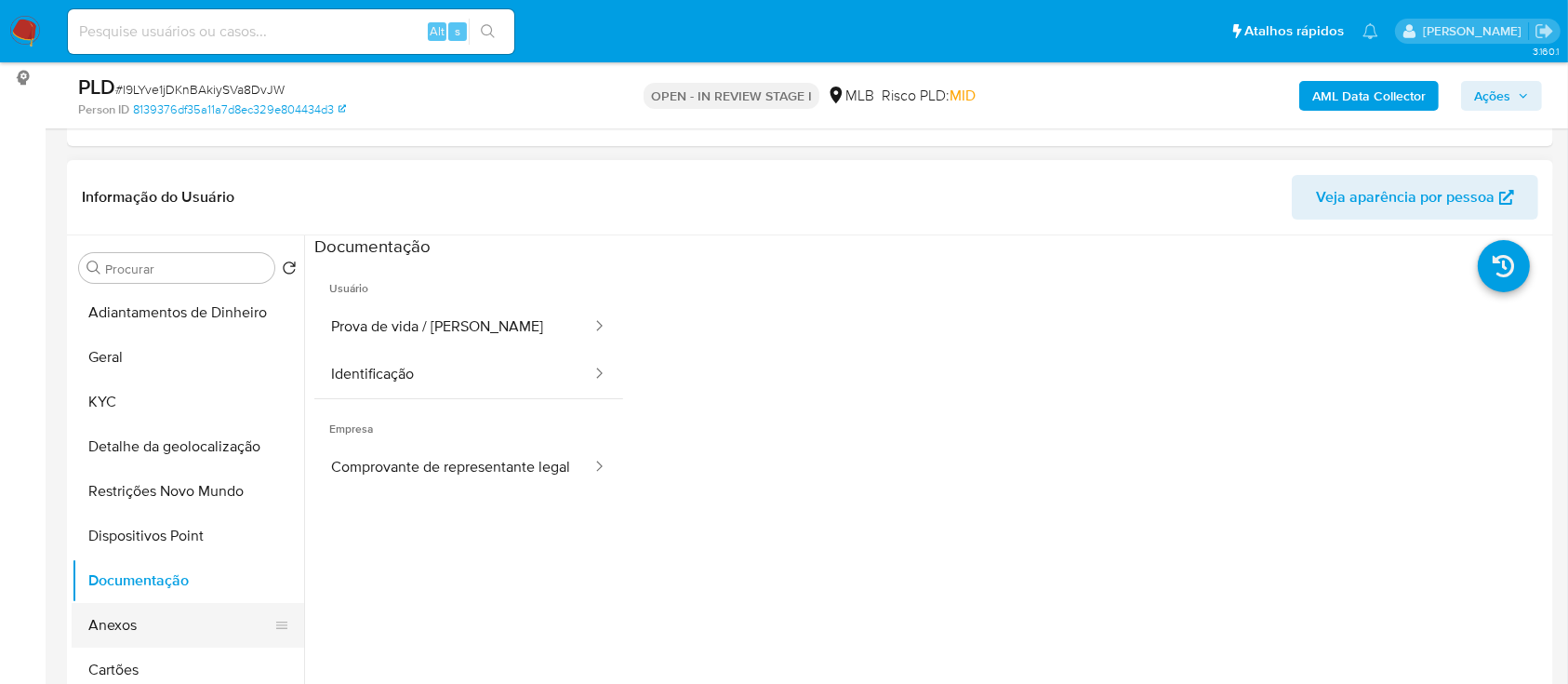
drag, startPoint x: 128, startPoint y: 613, endPoint x: 144, endPoint y: 613, distance: 16.0
click at [129, 613] on button "Anexos" at bounding box center [180, 625] width 218 height 45
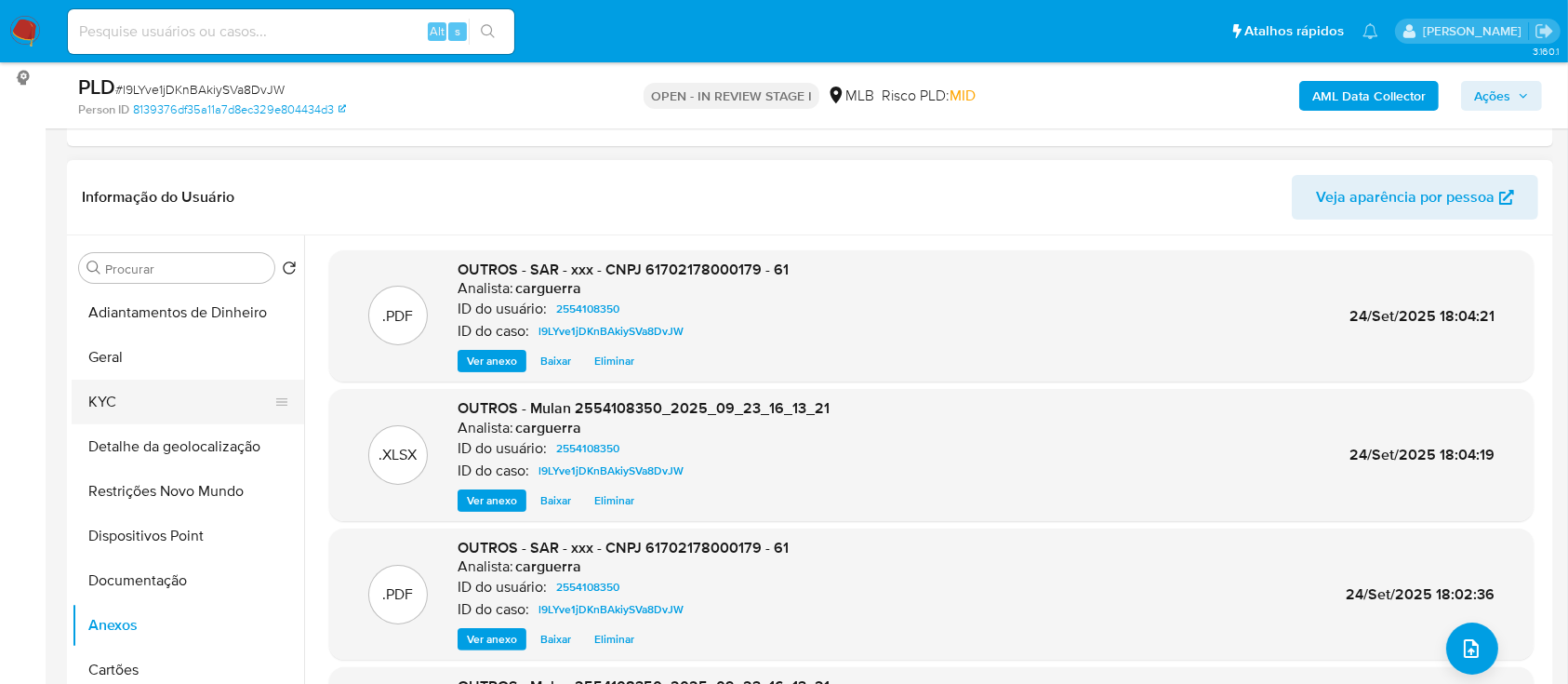
click at [98, 384] on button "KYC" at bounding box center [180, 401] width 218 height 45
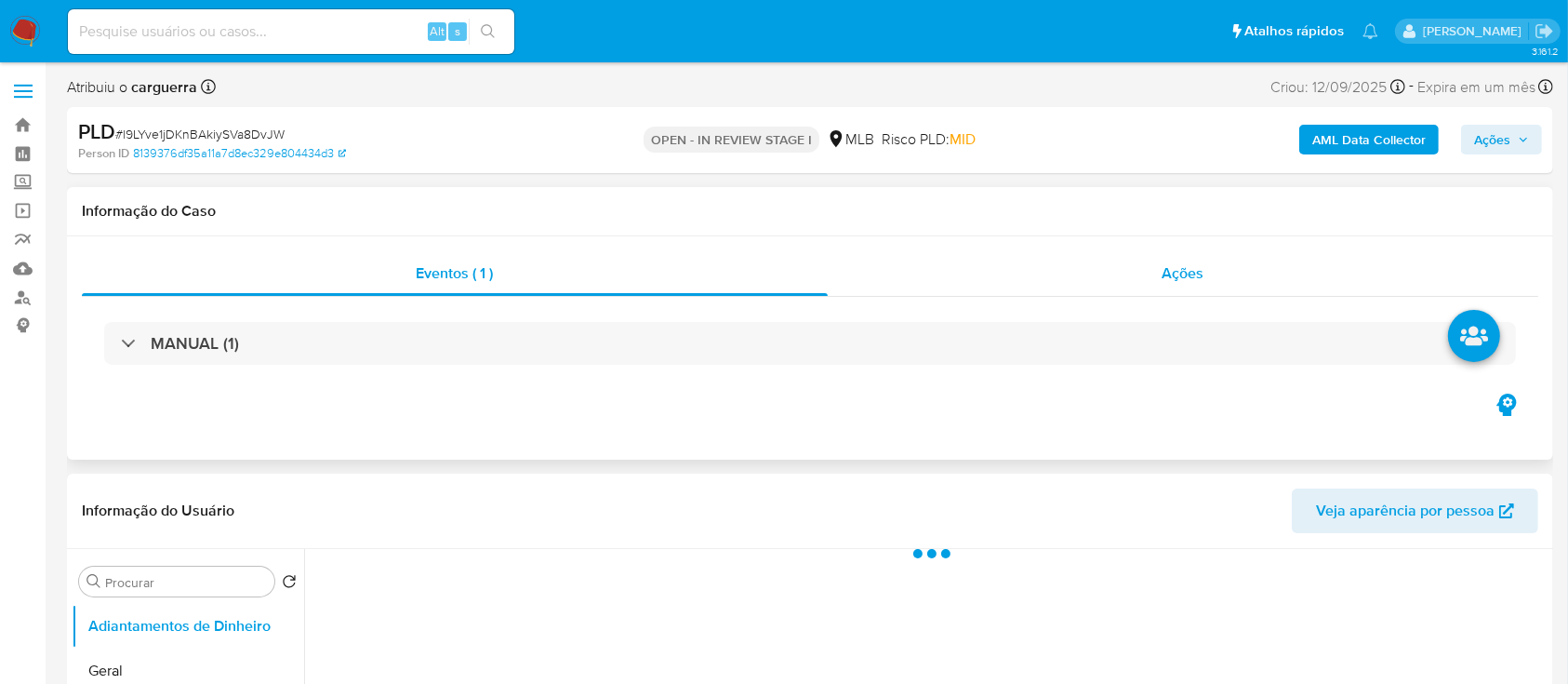
select select "10"
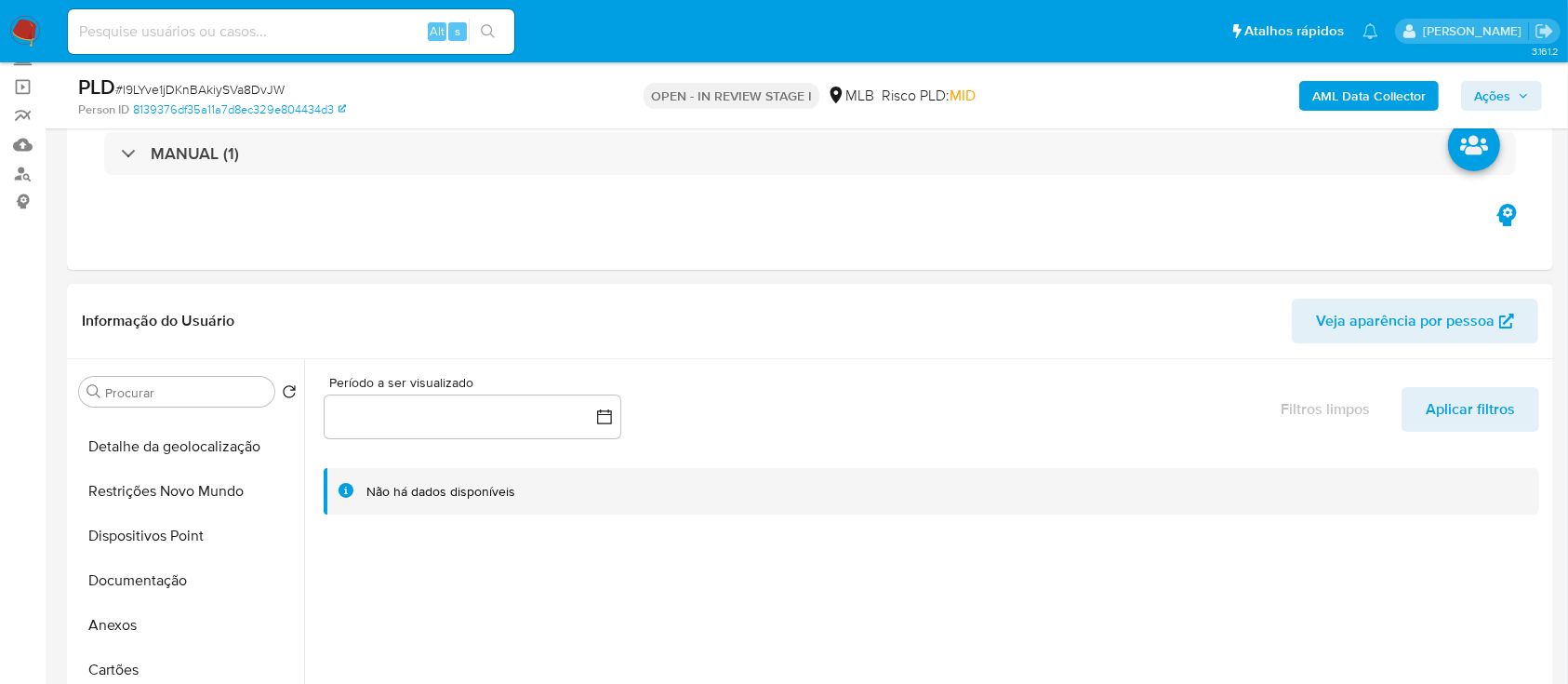
scroll to position [247, 0]
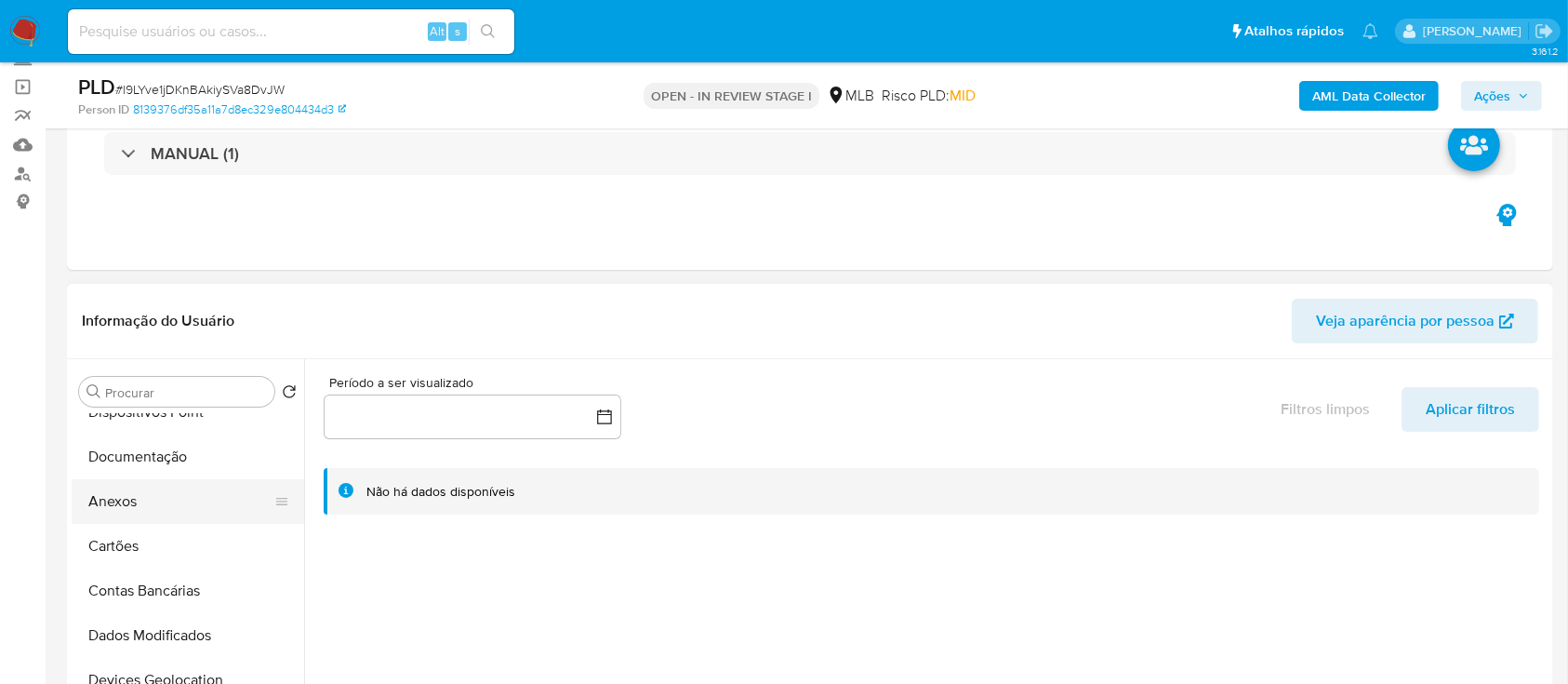
click at [147, 492] on button "Anexos" at bounding box center [180, 501] width 218 height 45
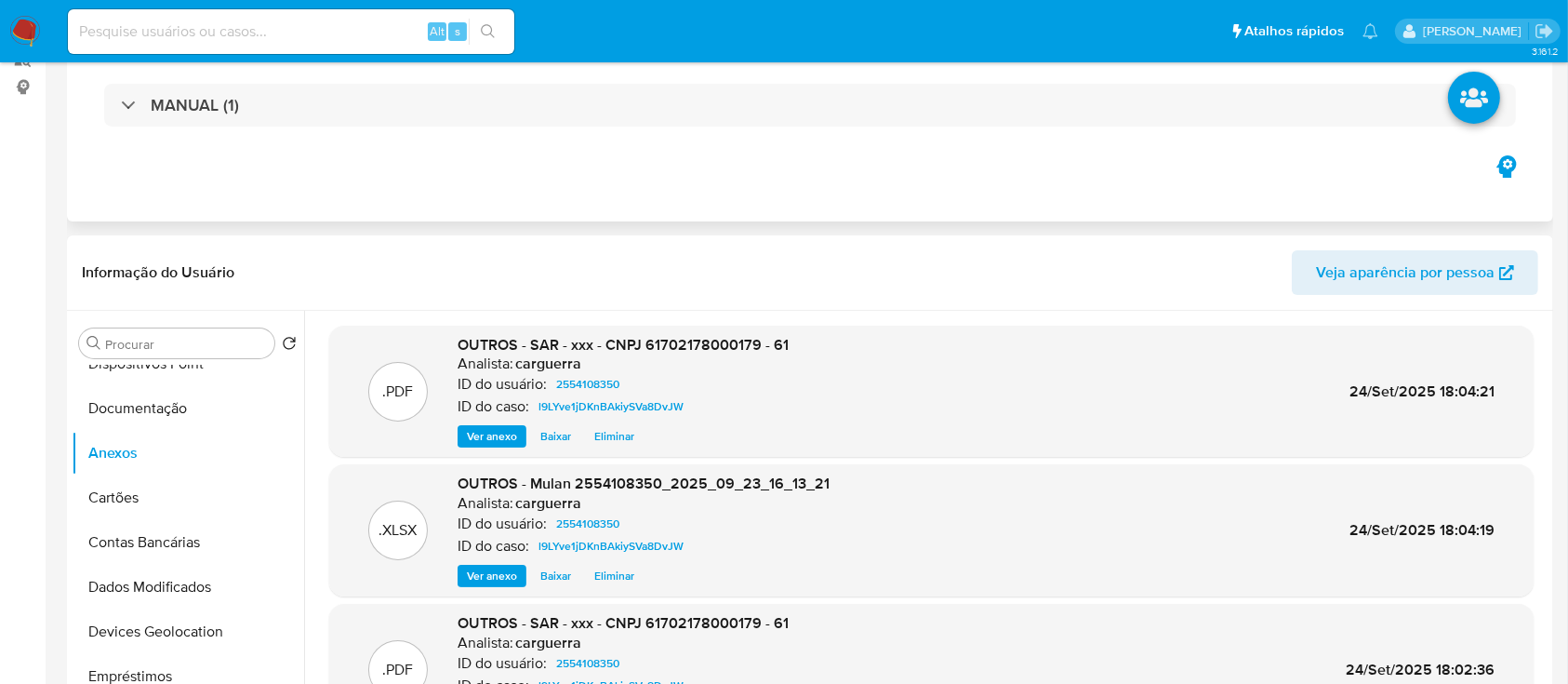
scroll to position [0, 0]
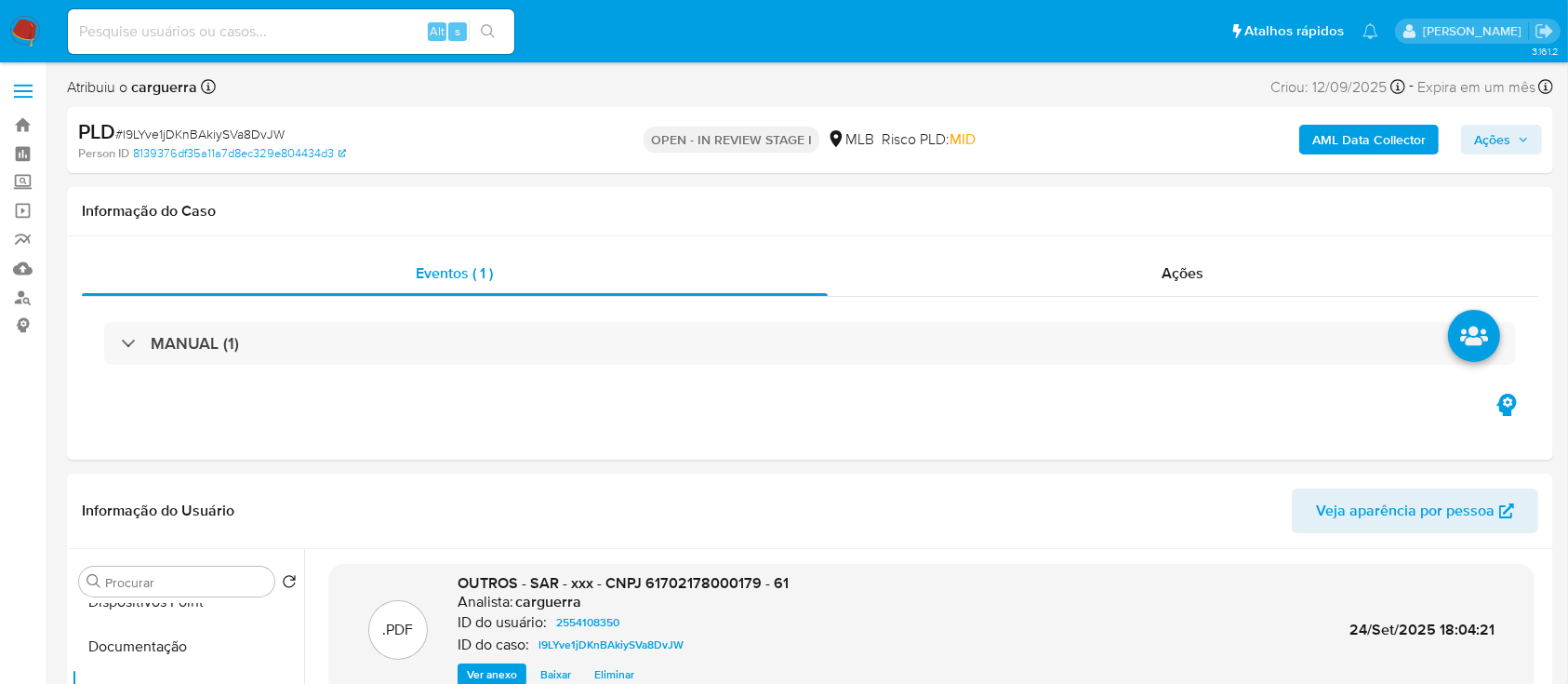
click at [1496, 146] on span "Ações" at bounding box center [1493, 139] width 36 height 29
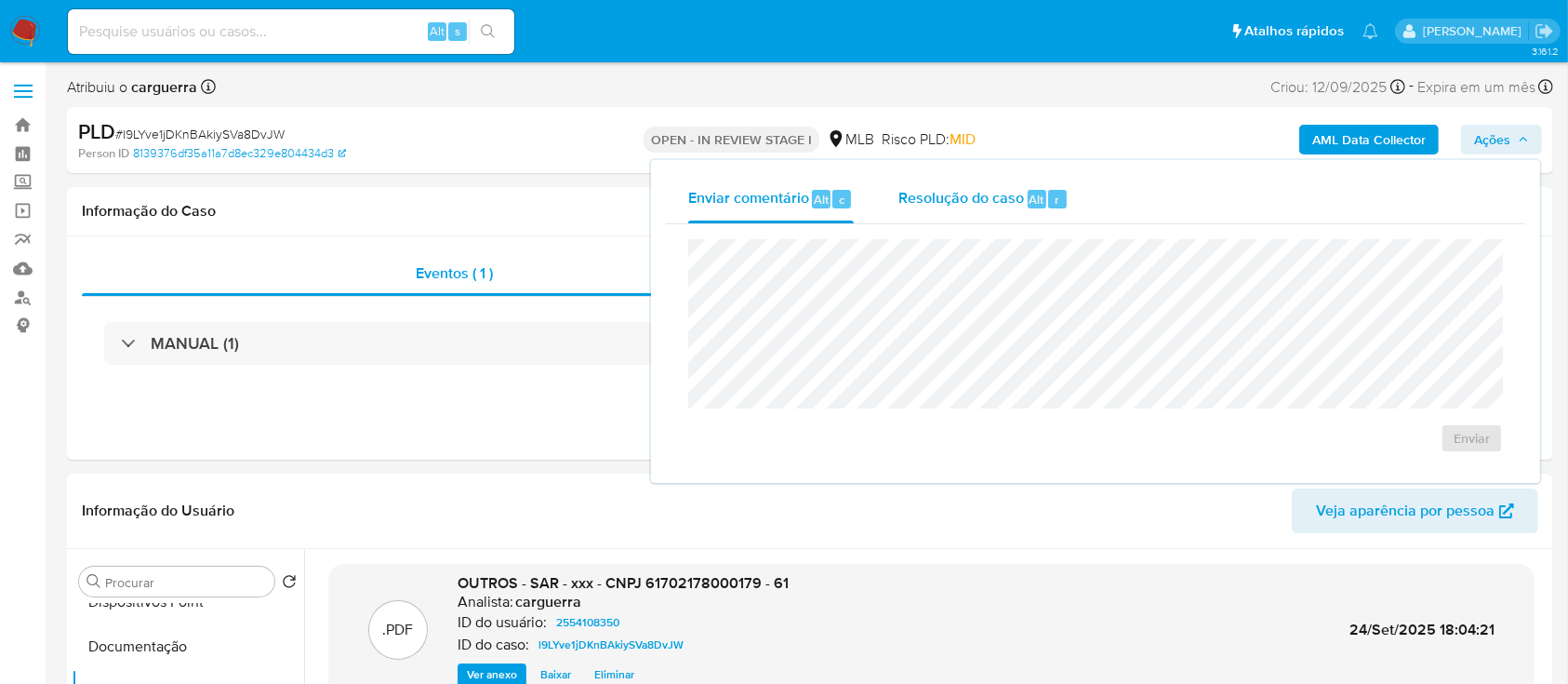
drag, startPoint x: 1000, startPoint y: 191, endPoint x: 982, endPoint y: 227, distance: 40.2
click at [999, 191] on span "Resolução do caso" at bounding box center [961, 199] width 126 height 21
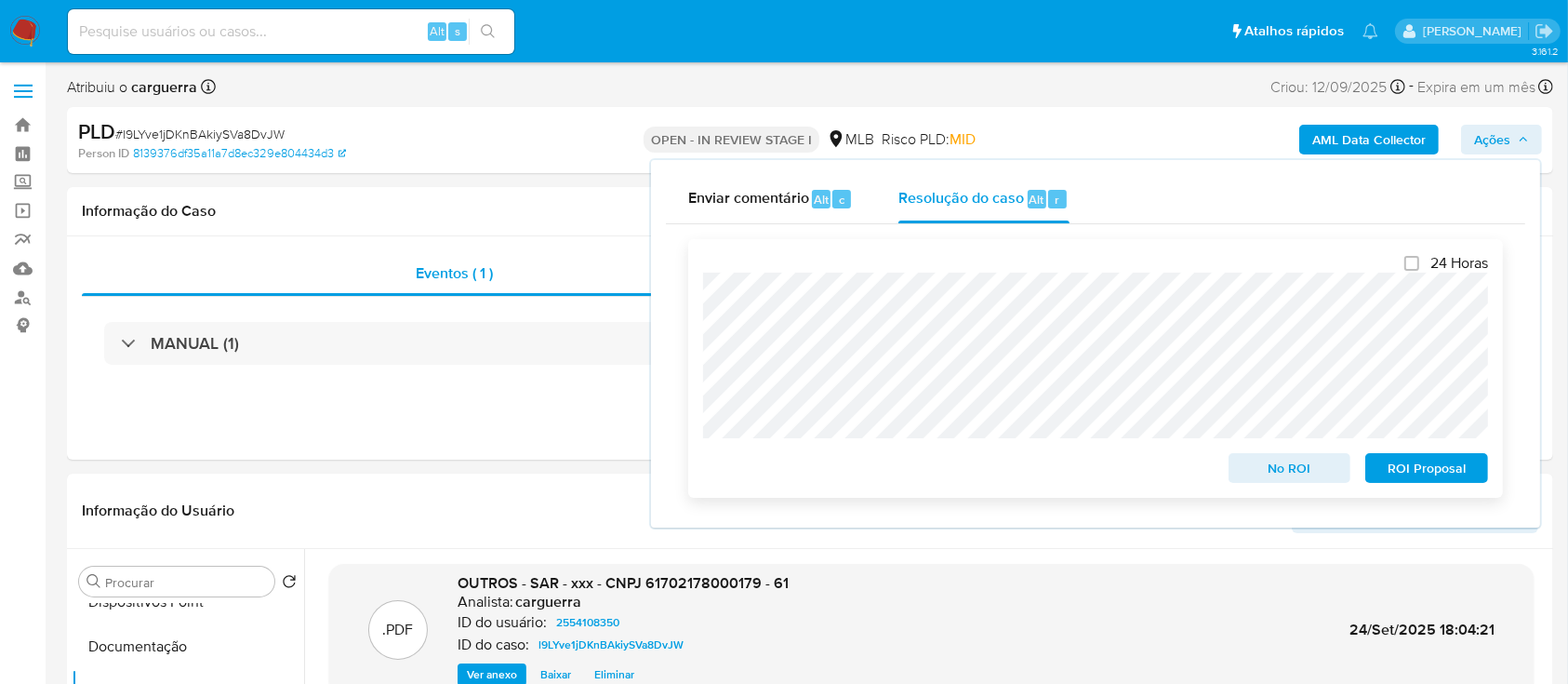
click at [1413, 475] on span "ROI Proposal" at bounding box center [1427, 467] width 97 height 26
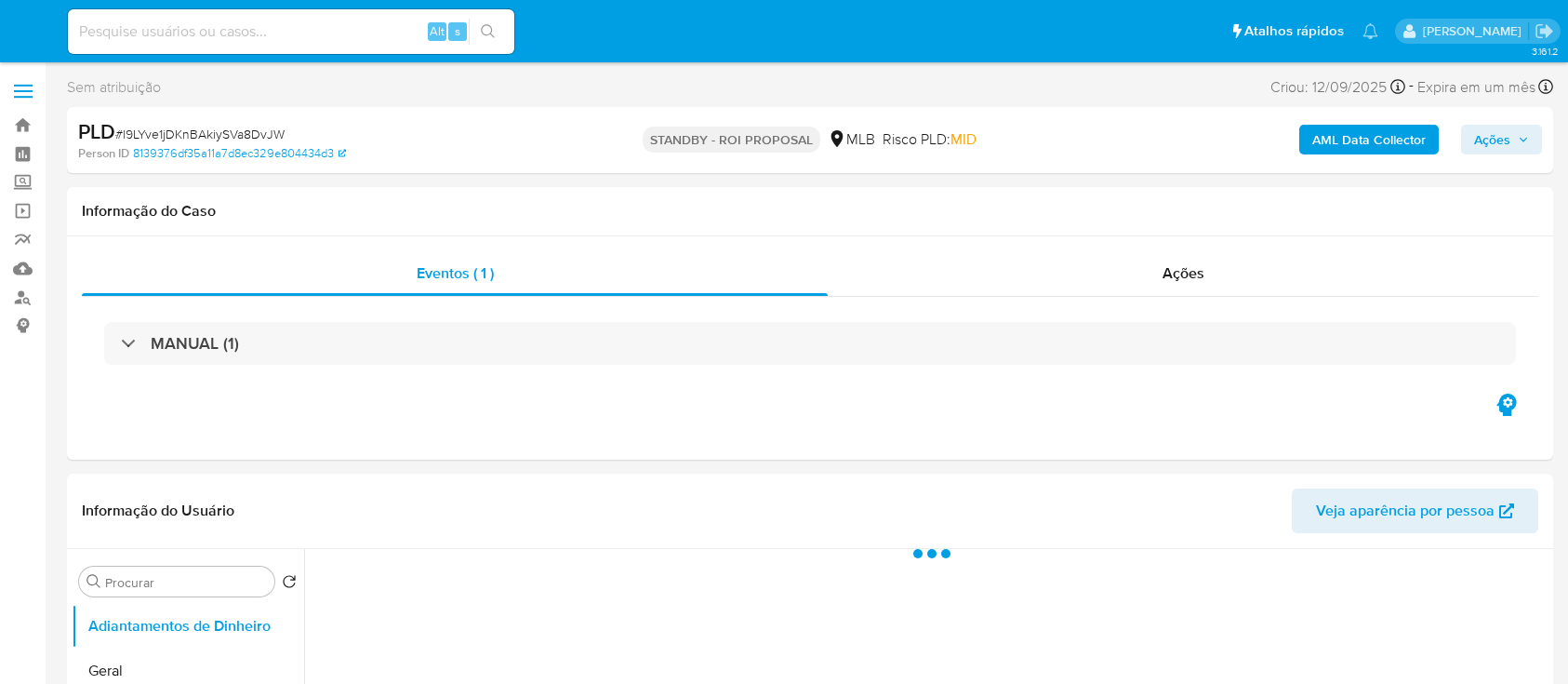
select select "10"
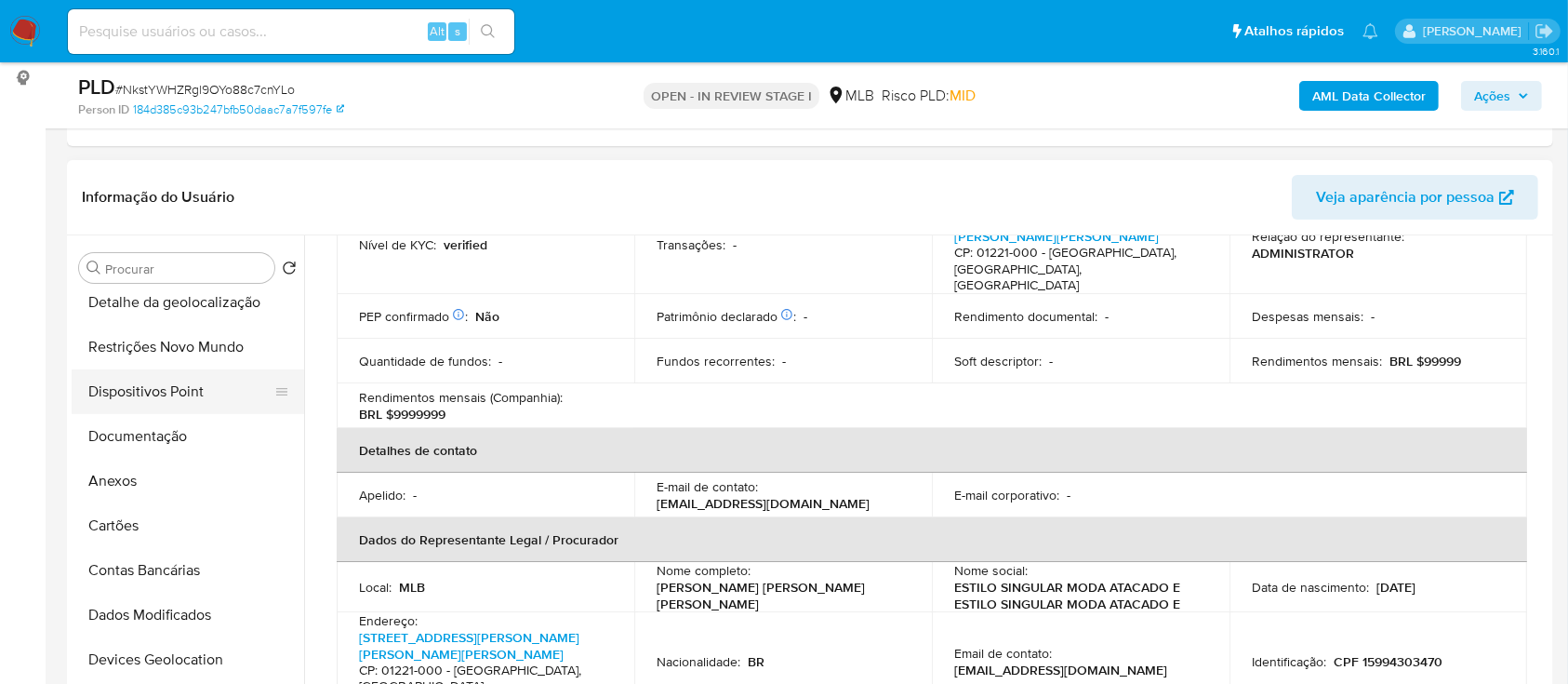
scroll to position [124, 0]
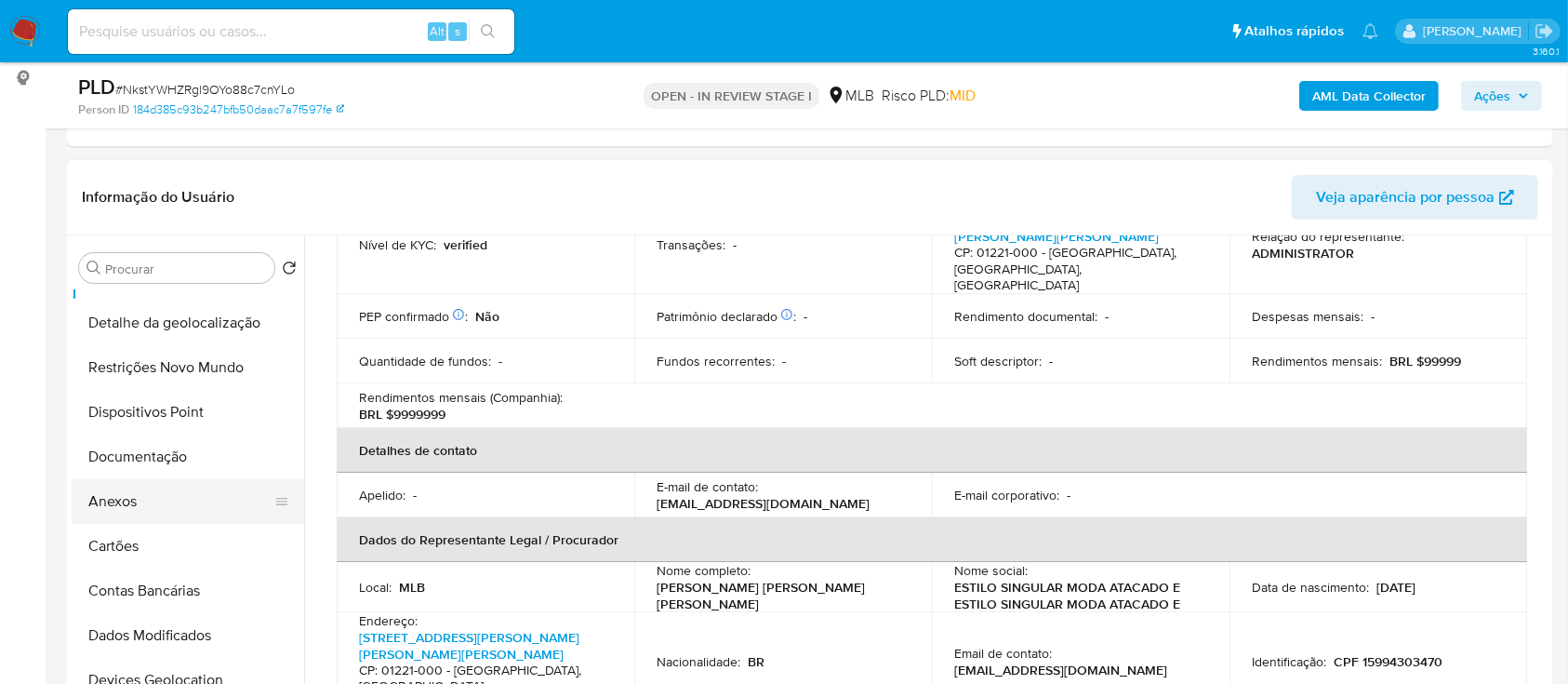
click at [157, 505] on button "Anexos" at bounding box center [180, 501] width 218 height 45
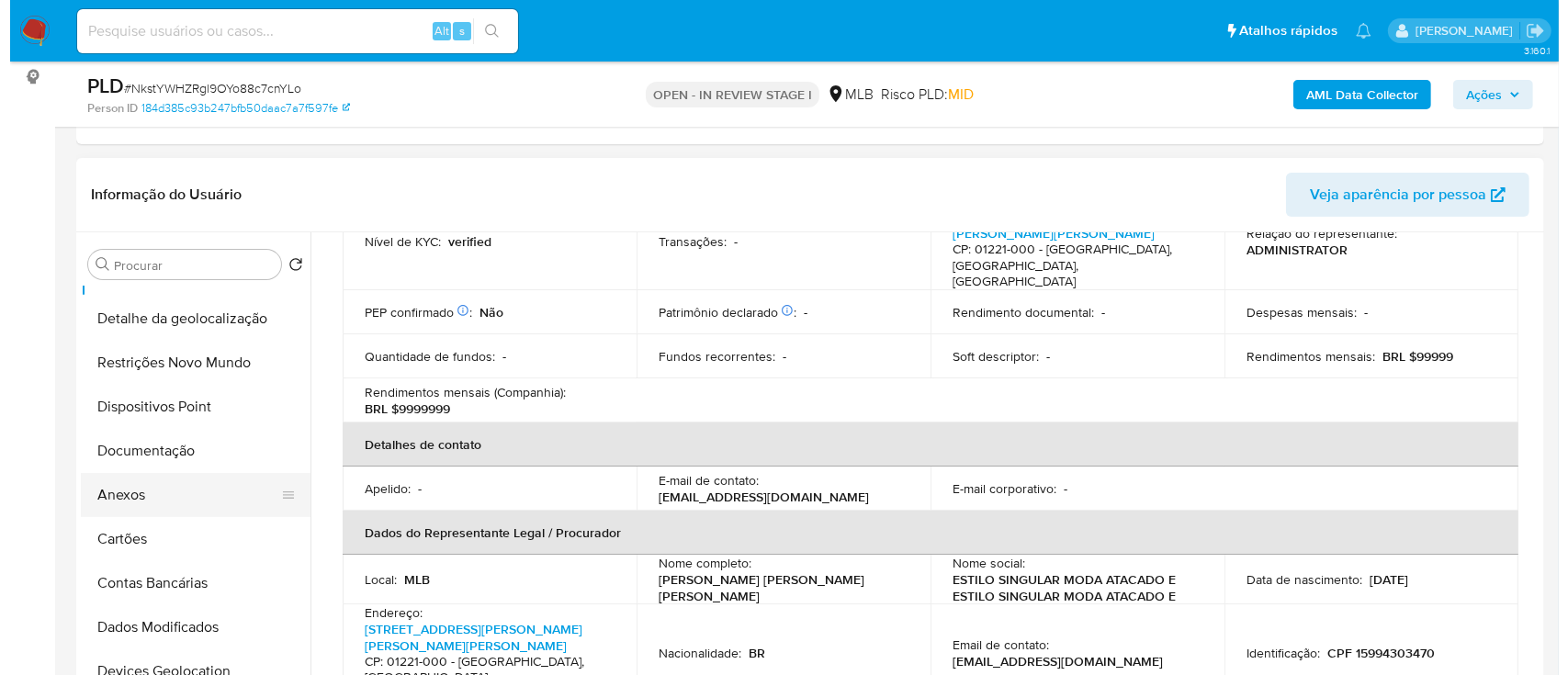
scroll to position [0, 0]
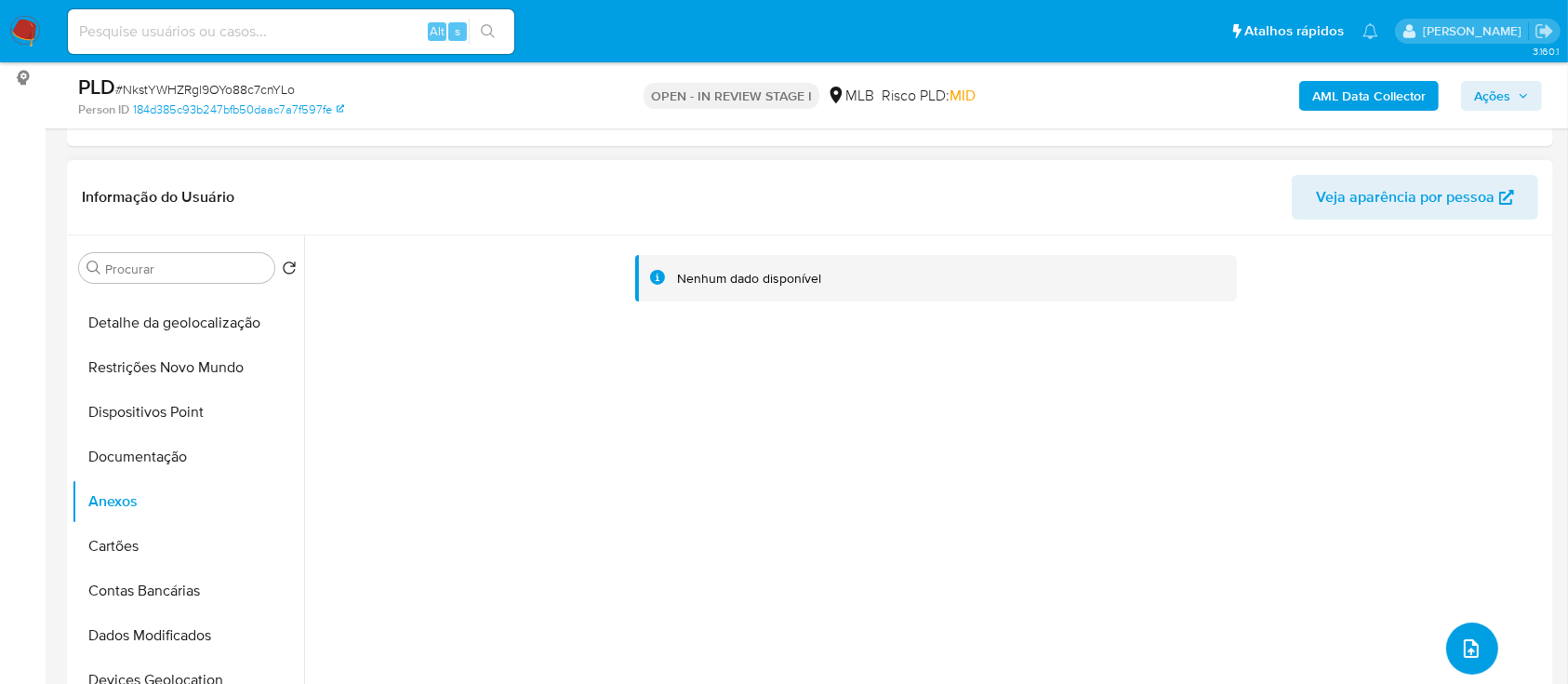
click at [1460, 643] on icon "upload-file" at bounding box center [1471, 648] width 22 height 22
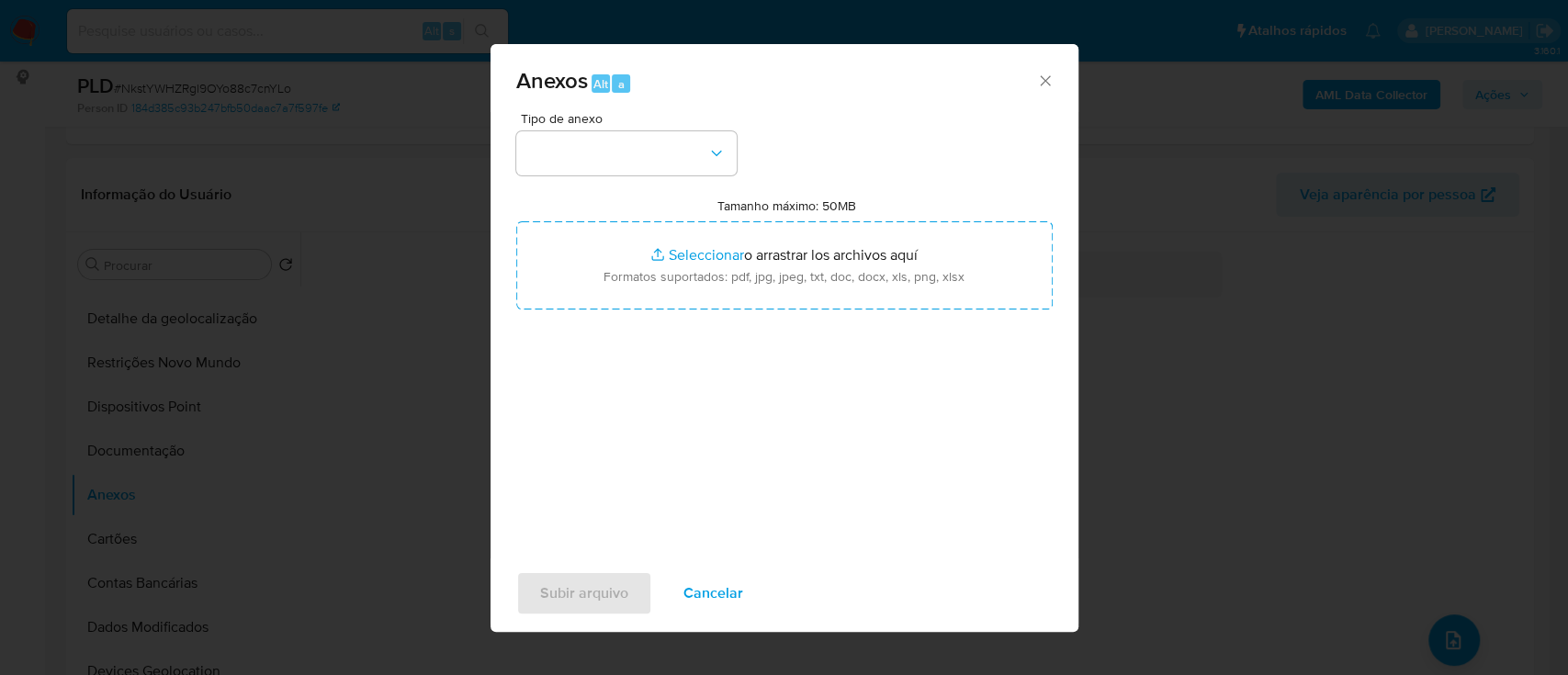
click at [654, 129] on div "Tipo de anexo" at bounding box center [626, 143] width 221 height 63
click at [644, 144] on button "button" at bounding box center [626, 153] width 221 height 44
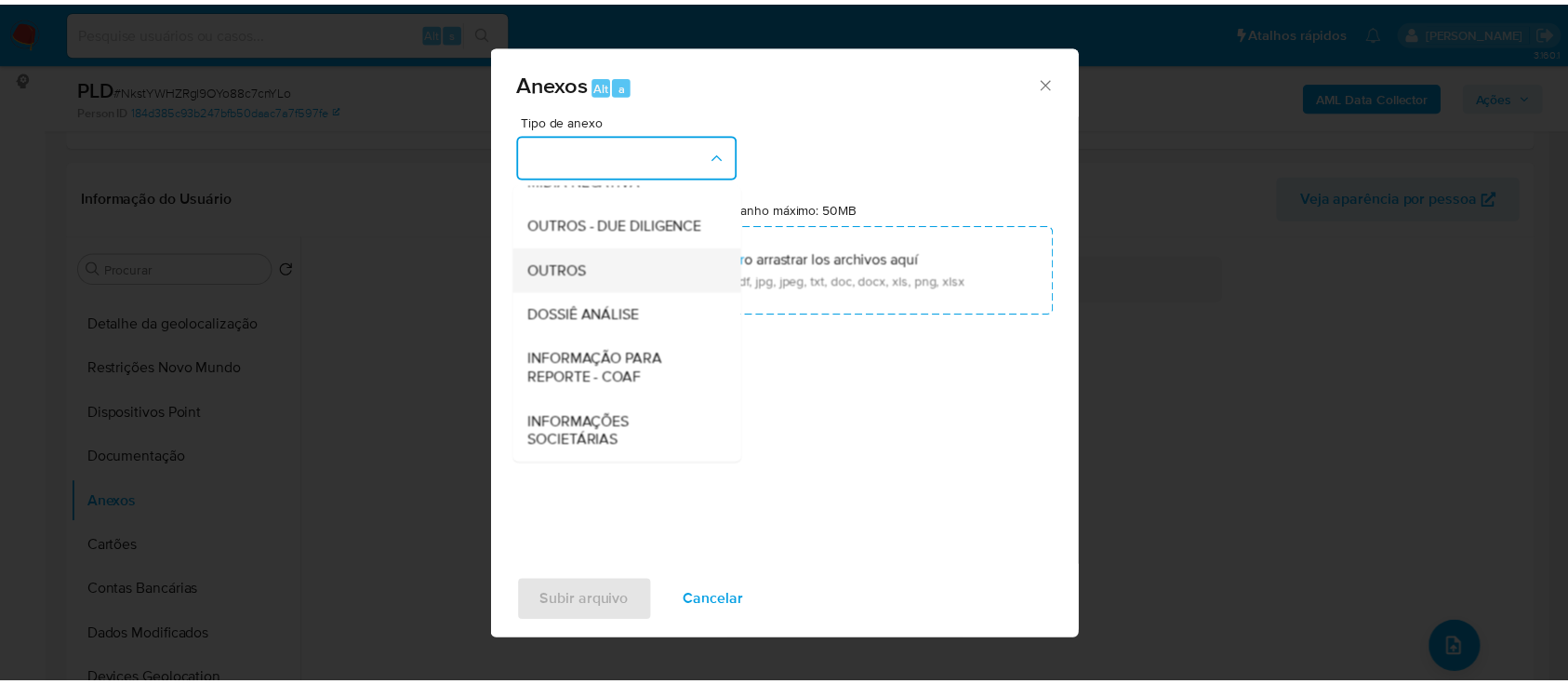
scroll to position [285, 0]
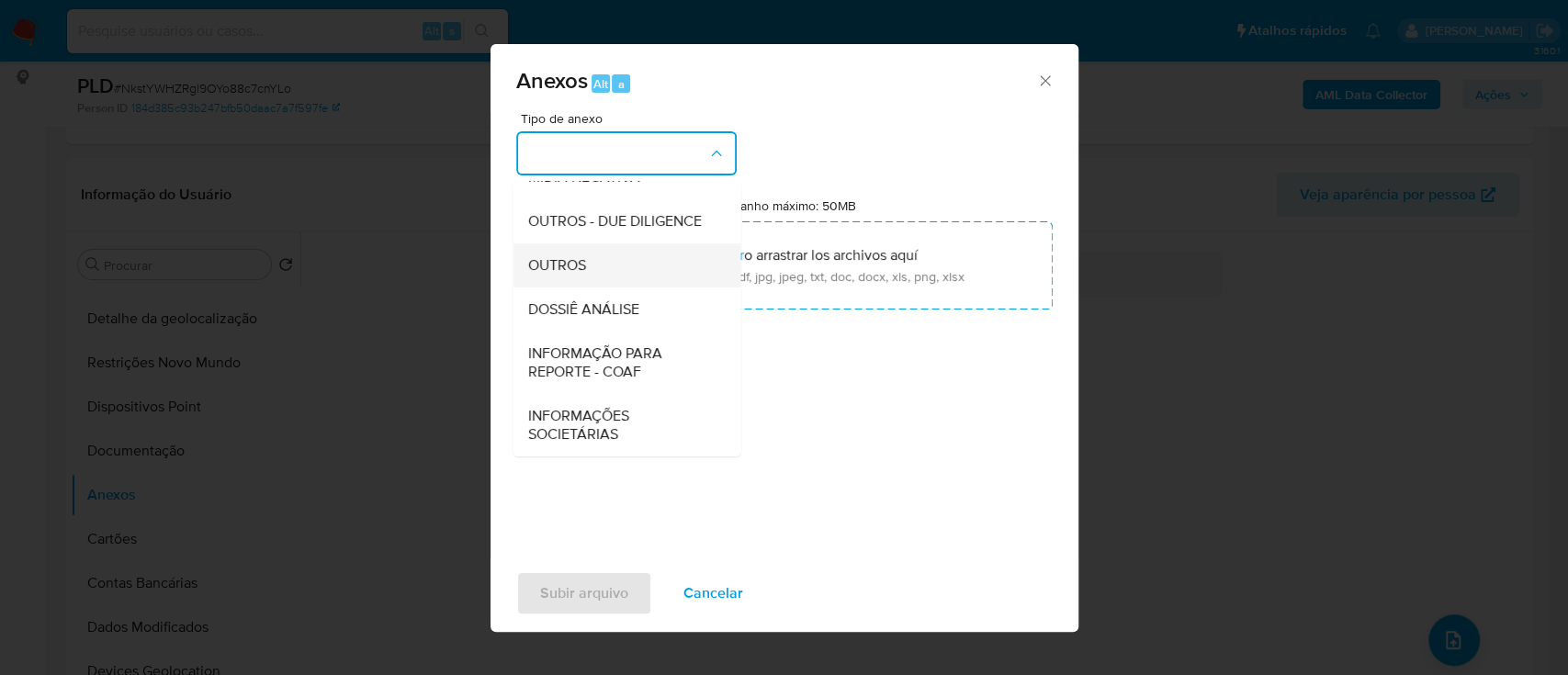
click at [573, 250] on div "OUTROS" at bounding box center [620, 265] width 187 height 44
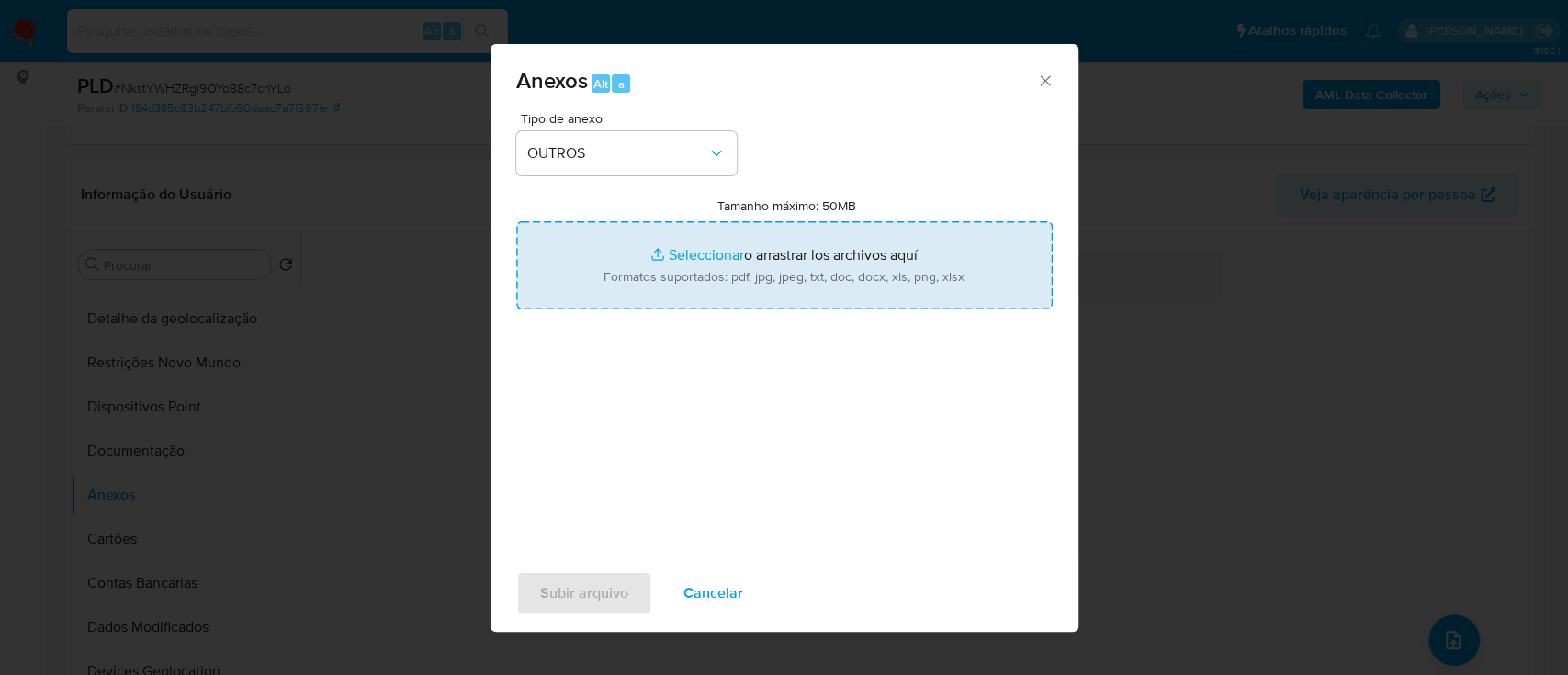
click at [706, 254] on input "Tamanho máximo: 50MB Seleccionar archivos" at bounding box center [784, 266] width 536 height 88
type input "C:\fakepath\Mulan 2622201376_2025_09_23_15_58_21.xlsx"
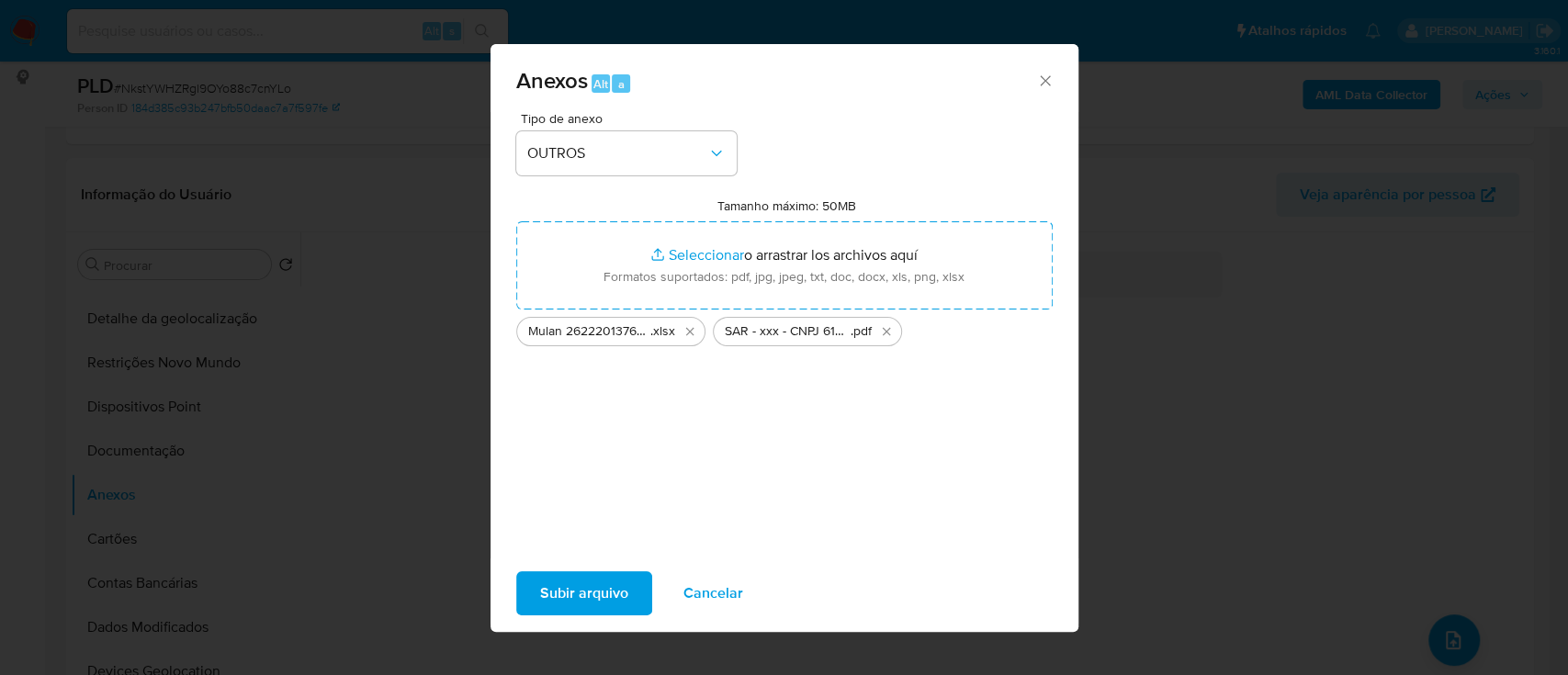
click at [581, 591] on span "Subir arquivo" at bounding box center [584, 592] width 88 height 40
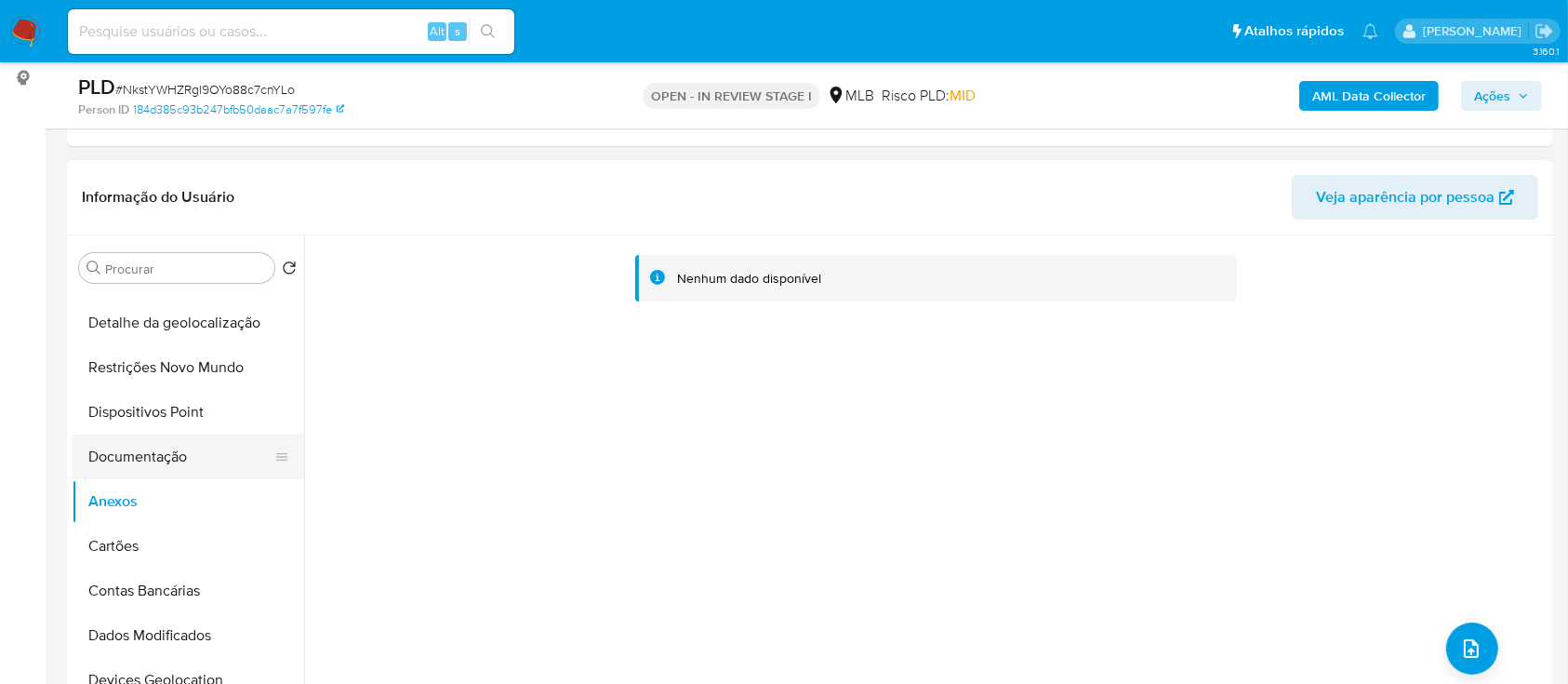
click at [170, 451] on button "Documentação" at bounding box center [180, 457] width 218 height 45
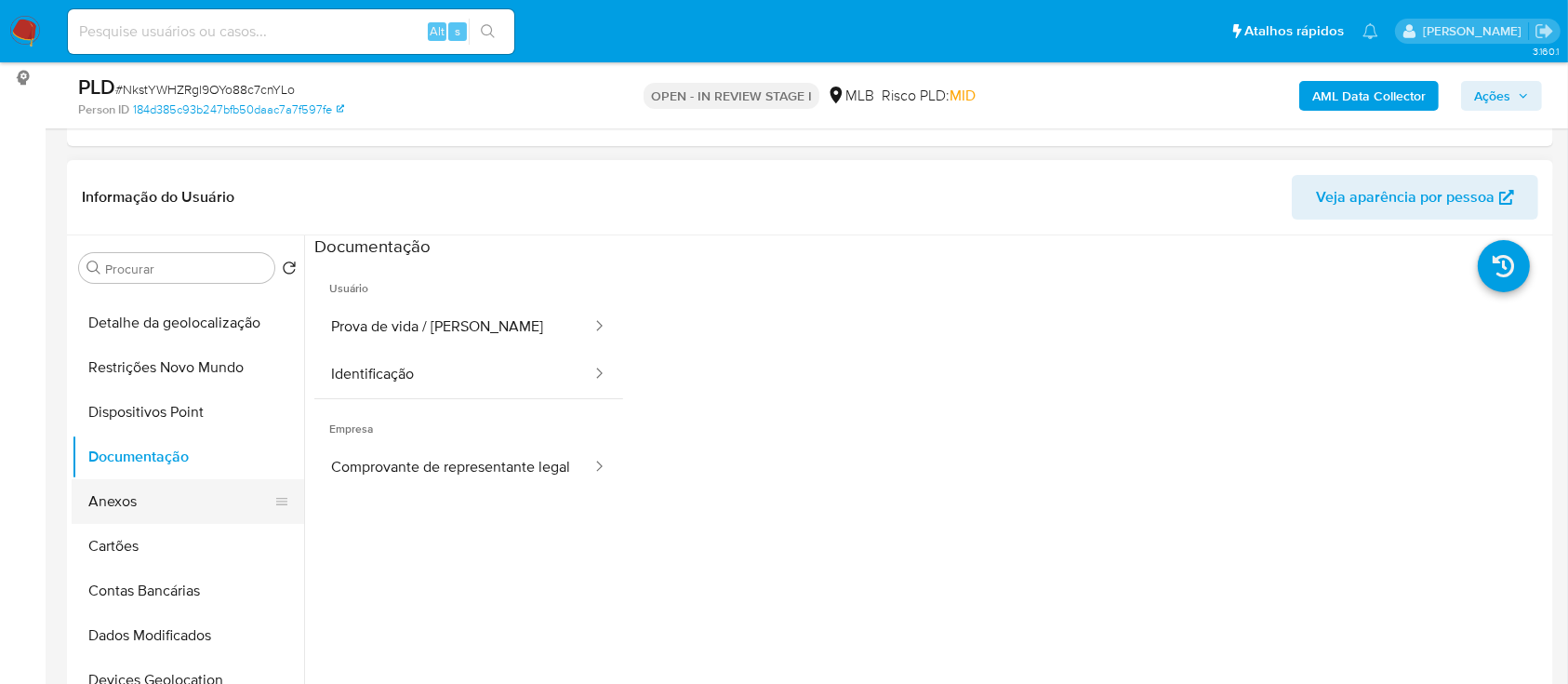
click at [115, 499] on button "Anexos" at bounding box center [180, 501] width 218 height 45
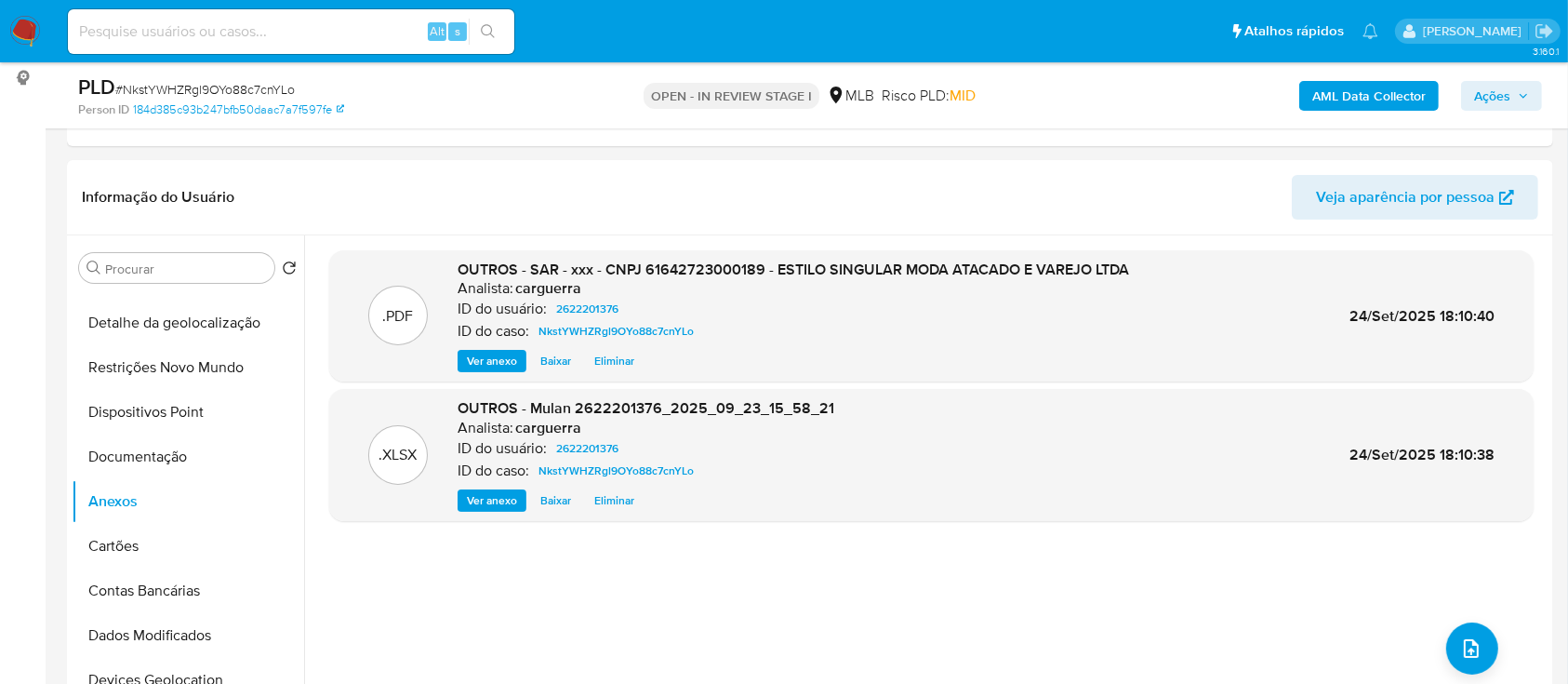
click at [1496, 93] on span "Ações" at bounding box center [1493, 95] width 36 height 29
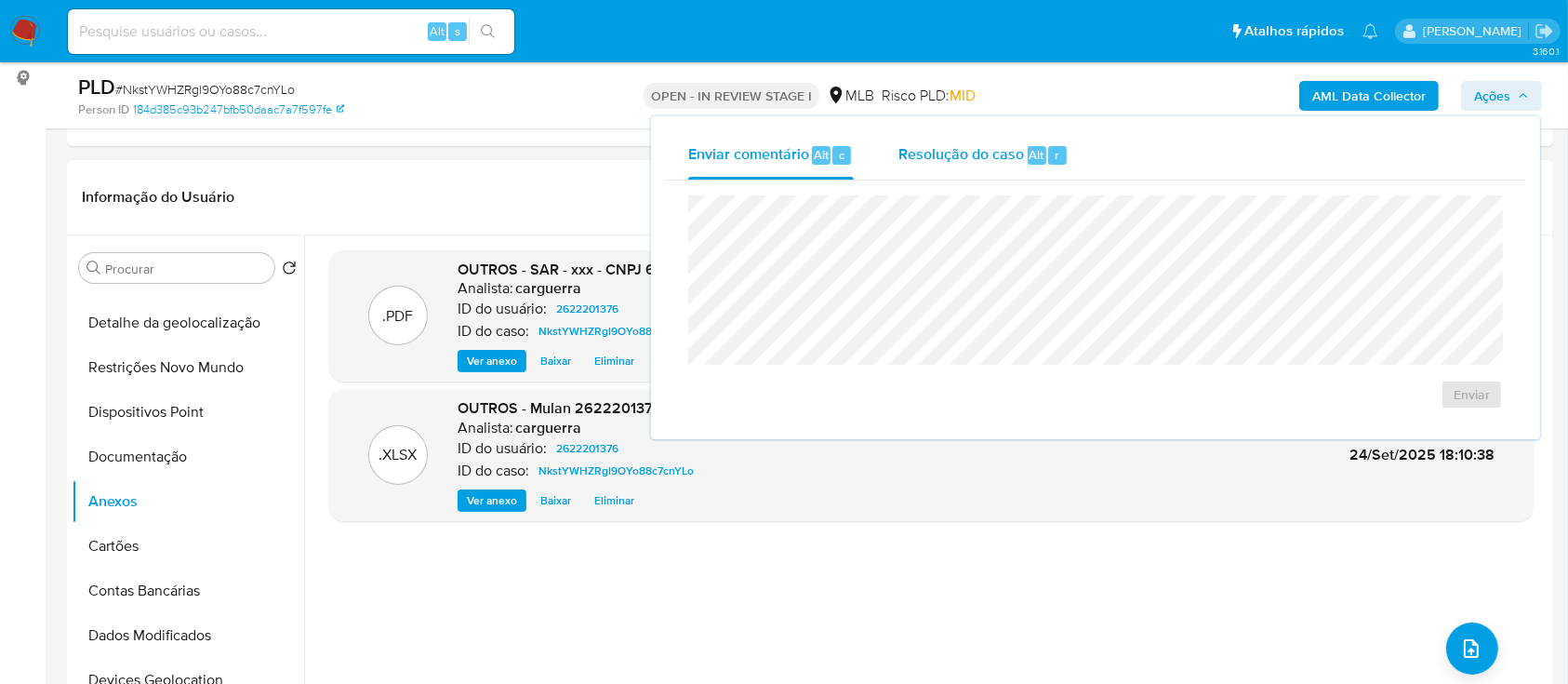
click at [937, 160] on span "Resolução do caso" at bounding box center [961, 154] width 126 height 21
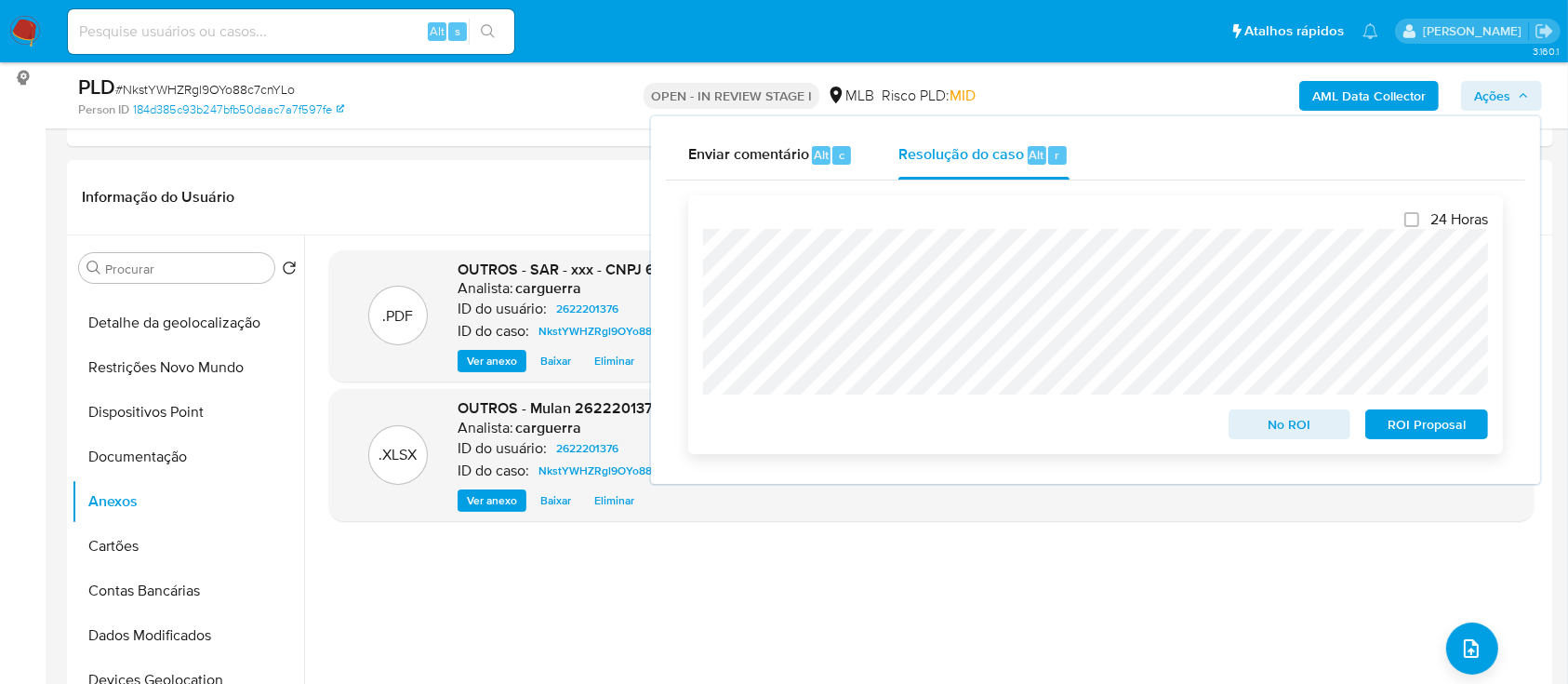
click at [1412, 428] on span "ROI Proposal" at bounding box center [1427, 423] width 97 height 26
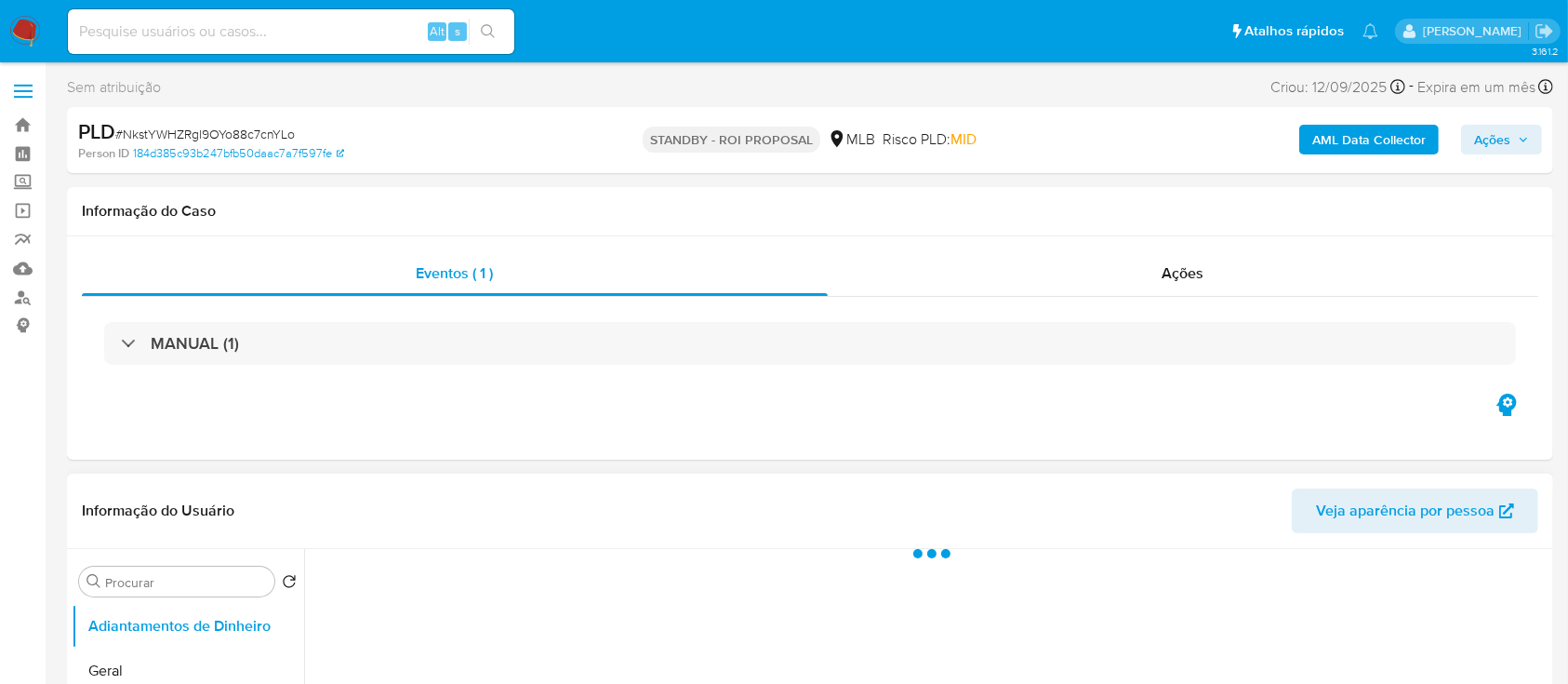
select select "10"
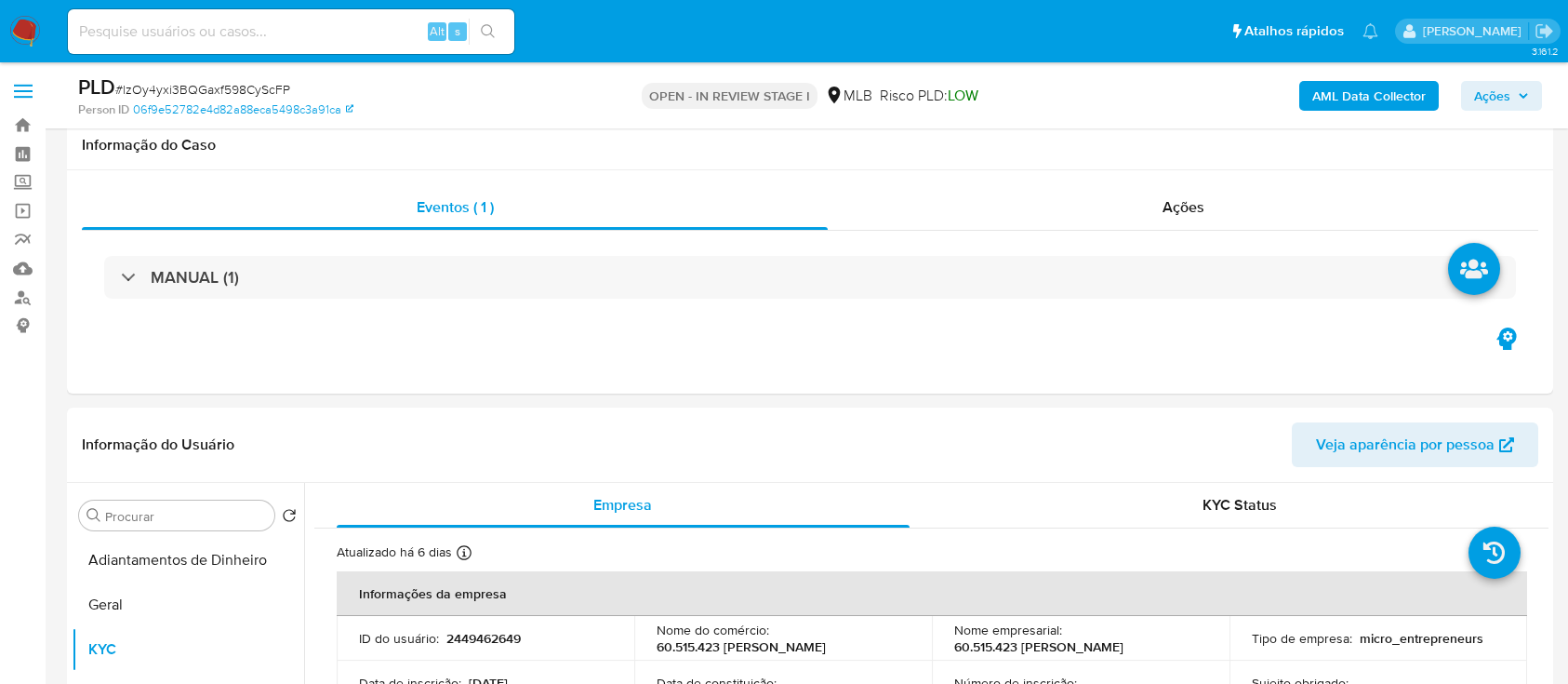
select select "10"
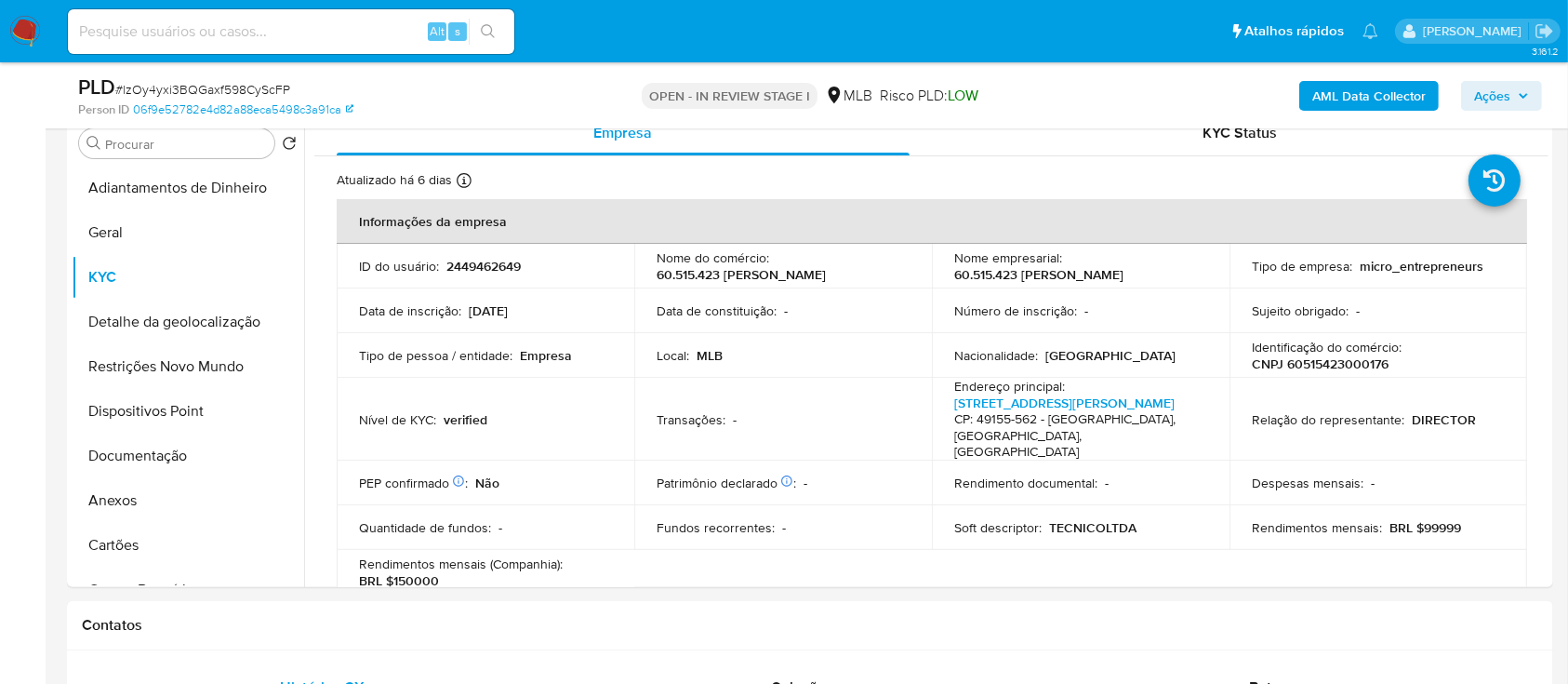
scroll to position [304, 0]
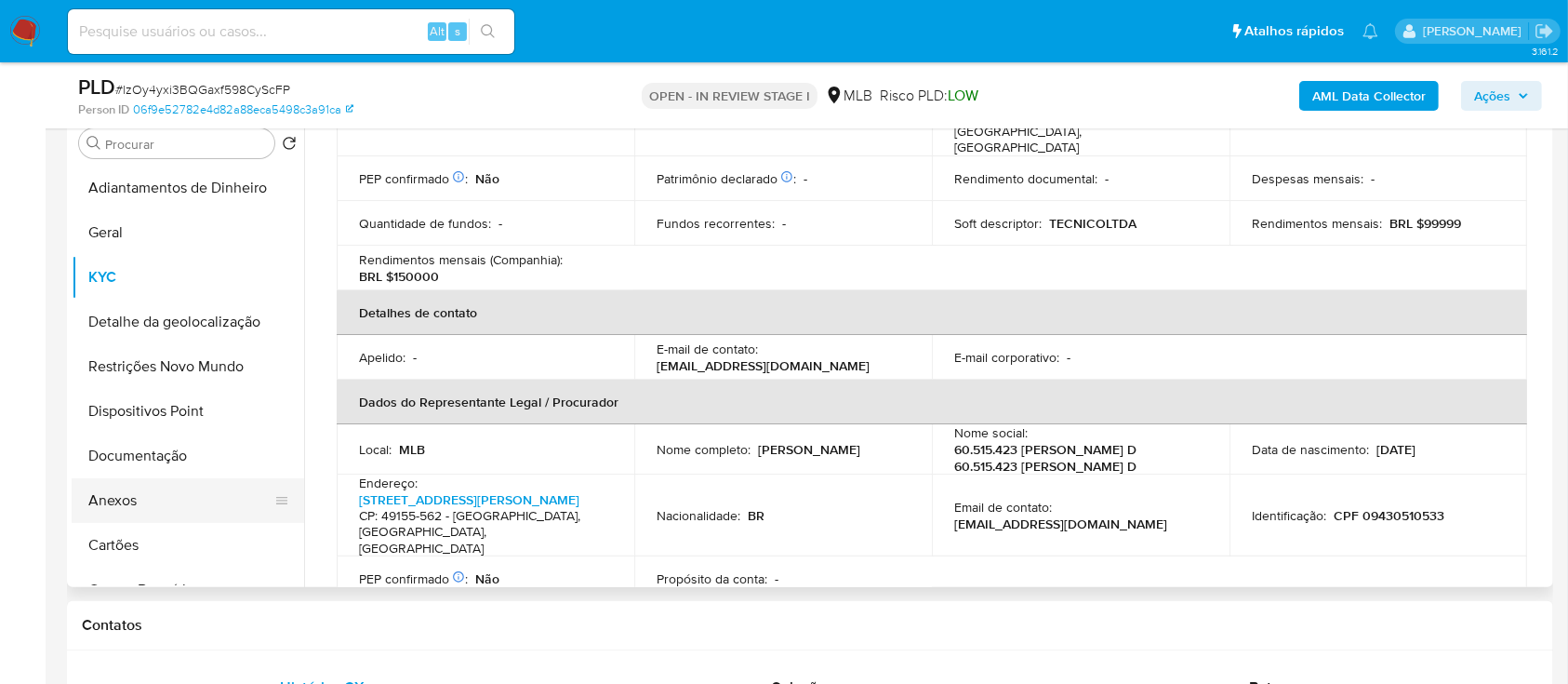
click at [143, 503] on button "Anexos" at bounding box center [180, 500] width 218 height 45
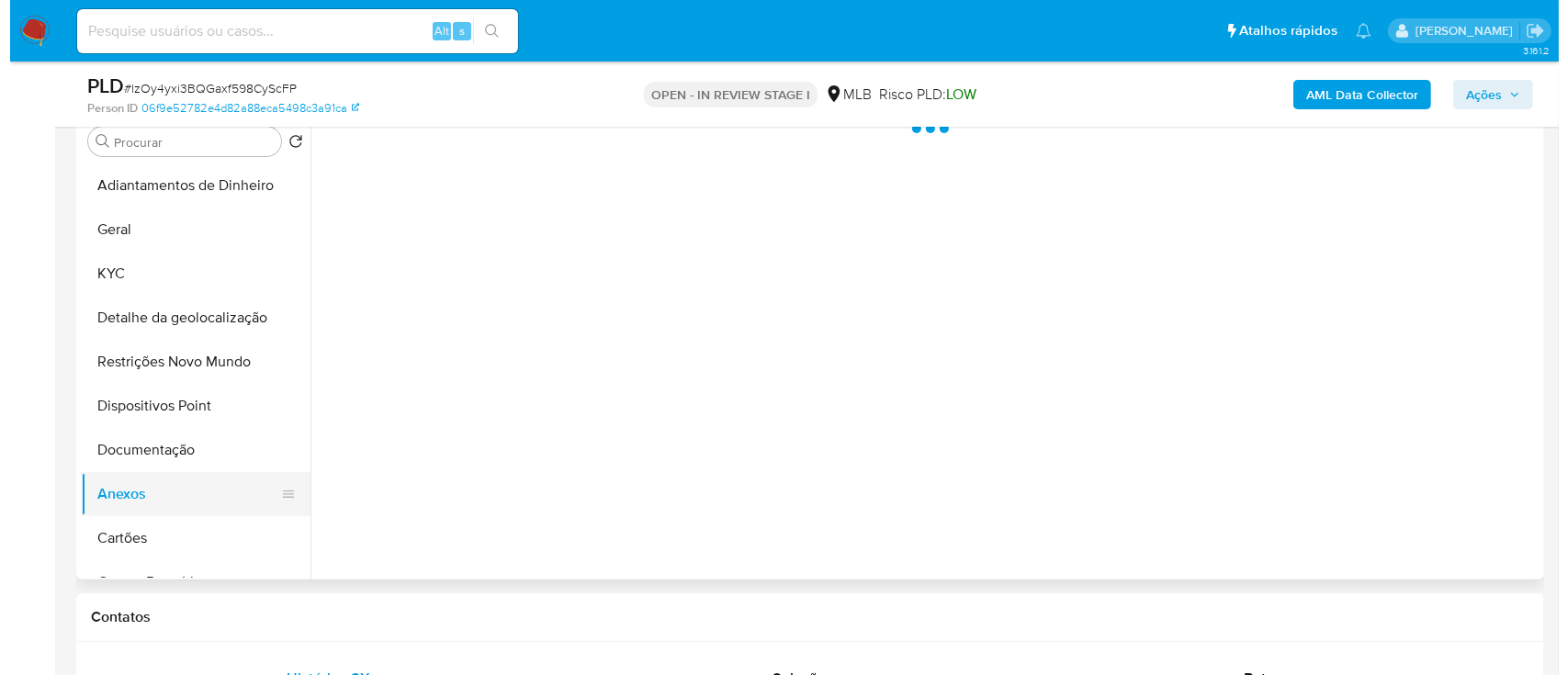
scroll to position [0, 0]
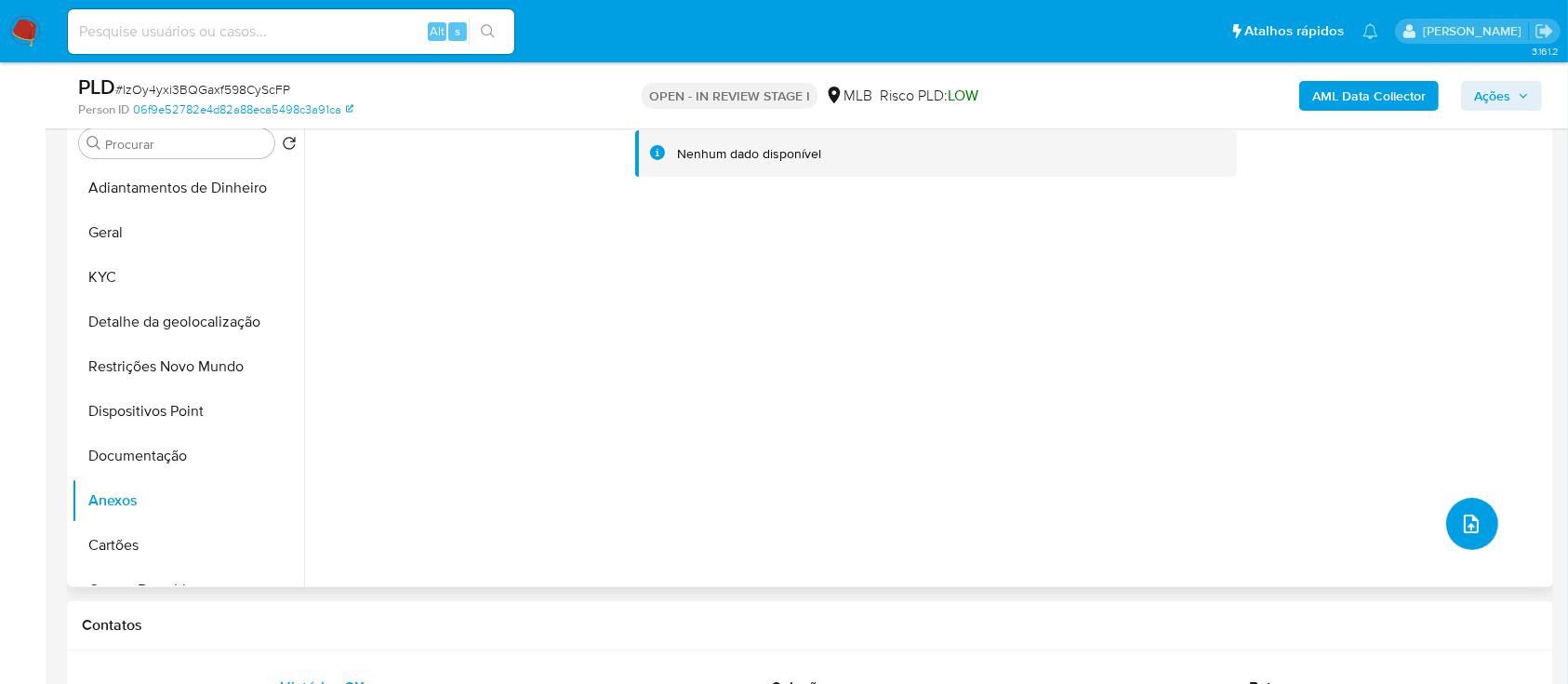
click at [1464, 524] on icon "upload-file" at bounding box center [1472, 524] width 15 height 19
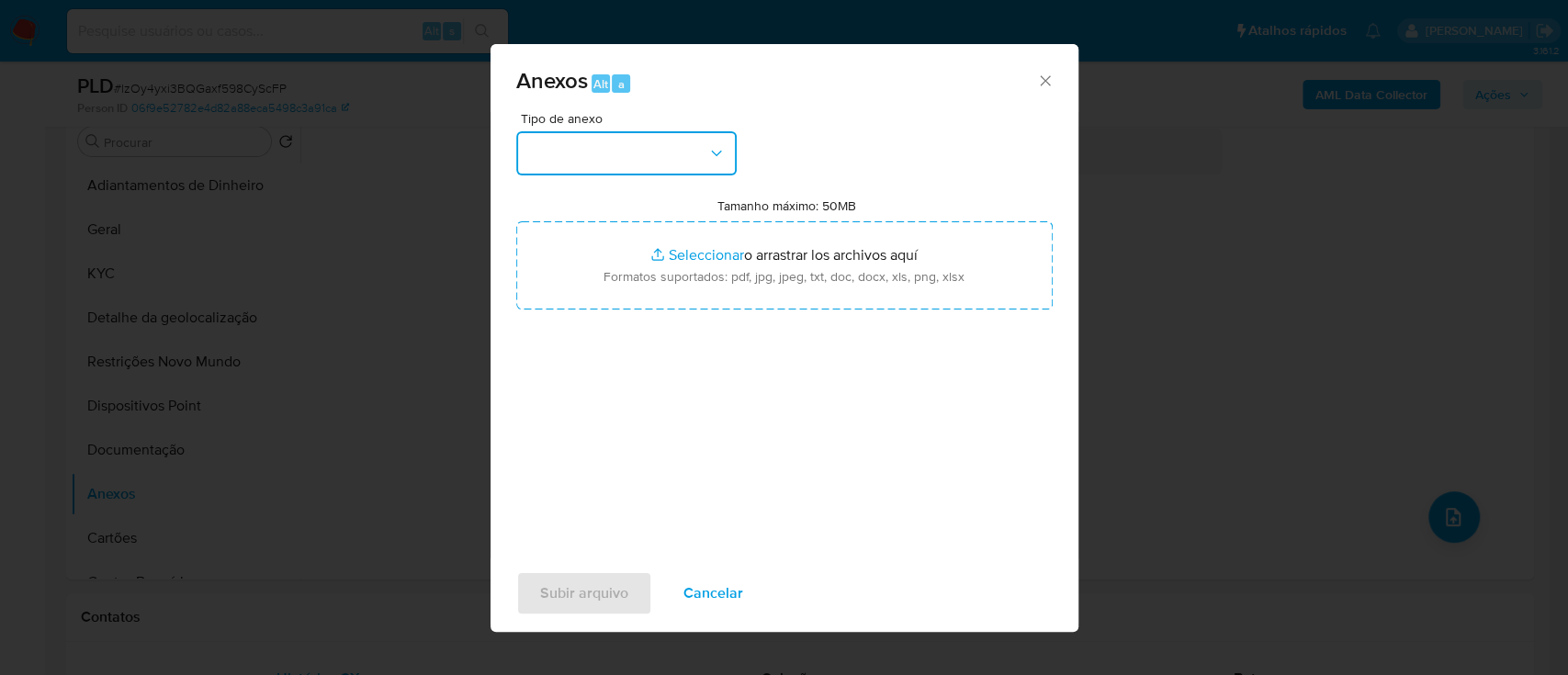
click at [646, 146] on button "button" at bounding box center [626, 153] width 221 height 44
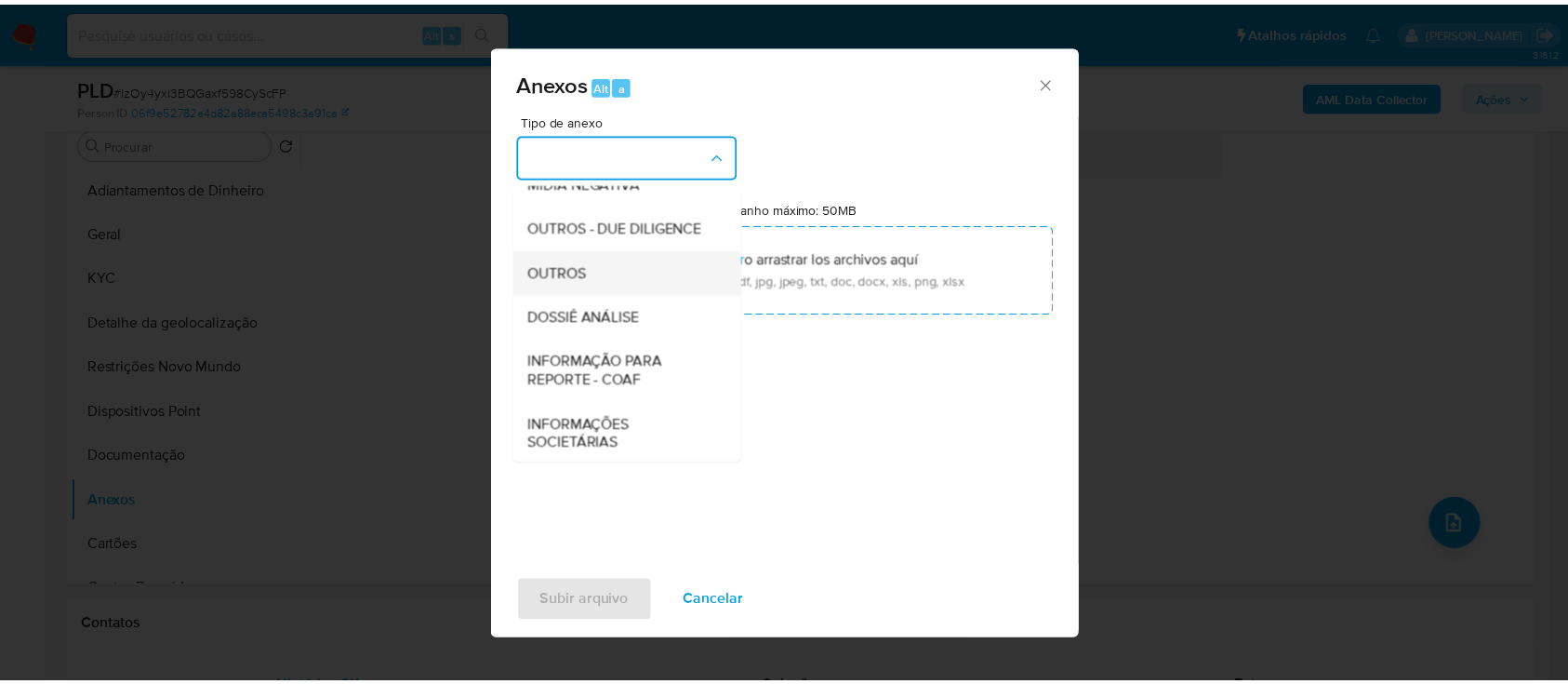
scroll to position [247, 0]
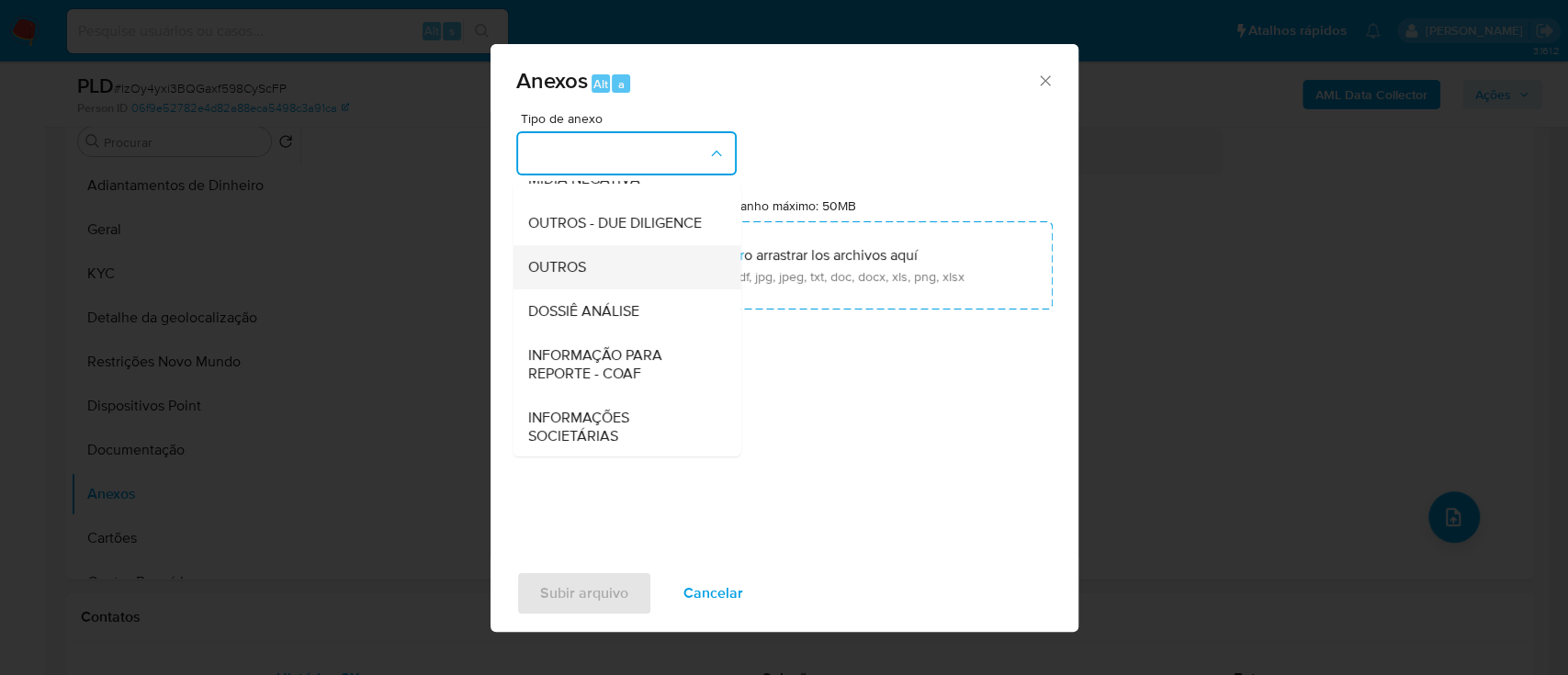
click at [592, 289] on div "OUTROS" at bounding box center [620, 267] width 187 height 44
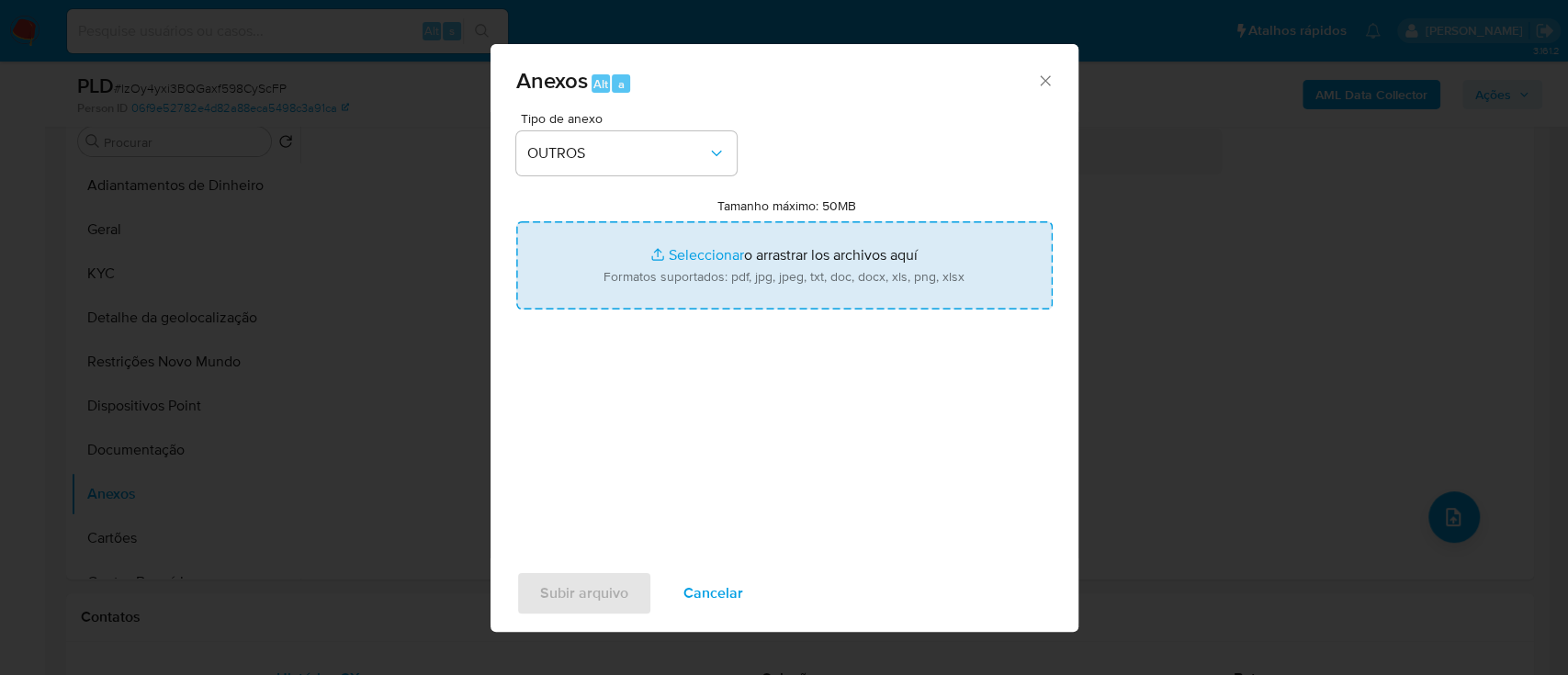
click at [697, 253] on input "Tamanho máximo: 50MB Seleccionar archivos" at bounding box center [784, 266] width 536 height 88
type input "C:\fakepath\Mulan 2449462649_2025_09_23_16_28_14.xlsx"
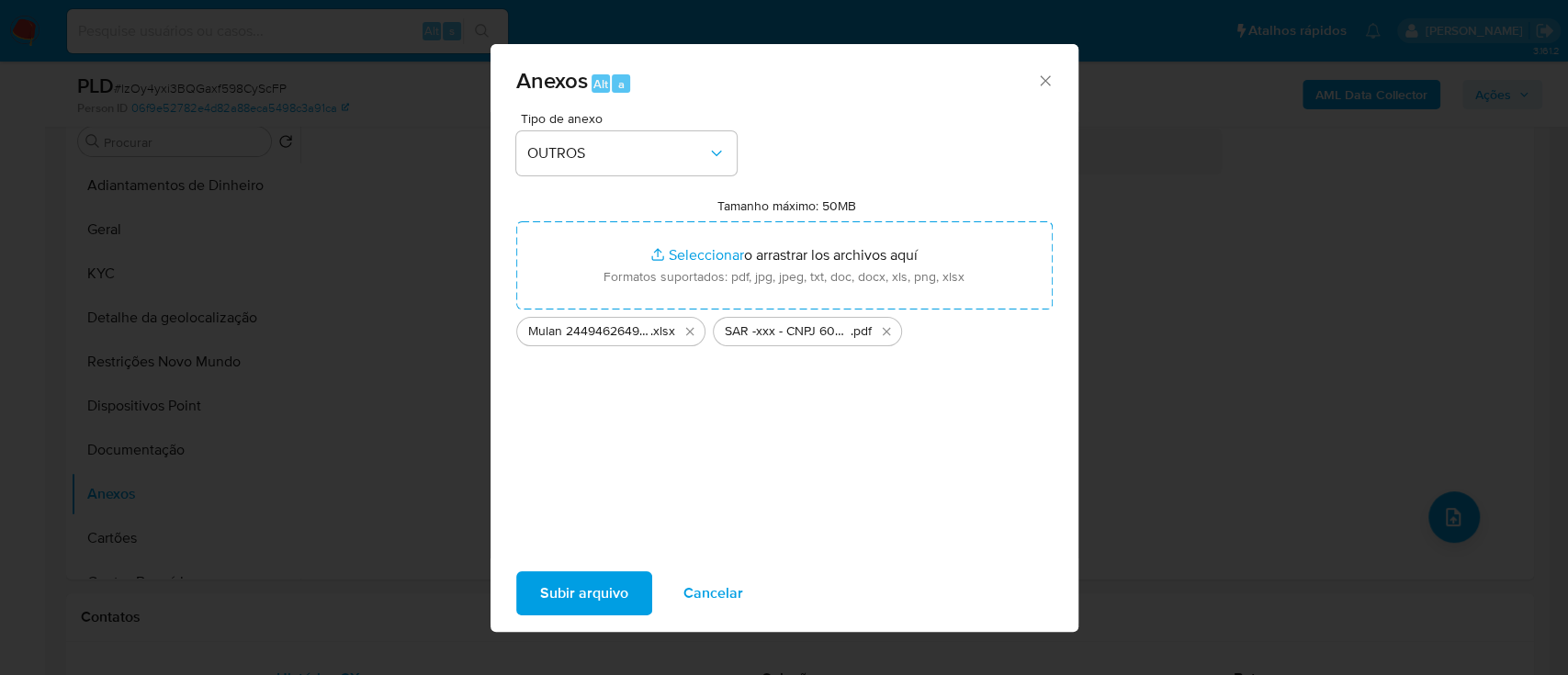
click at [627, 584] on button "Subir arquivo" at bounding box center [583, 592] width 136 height 44
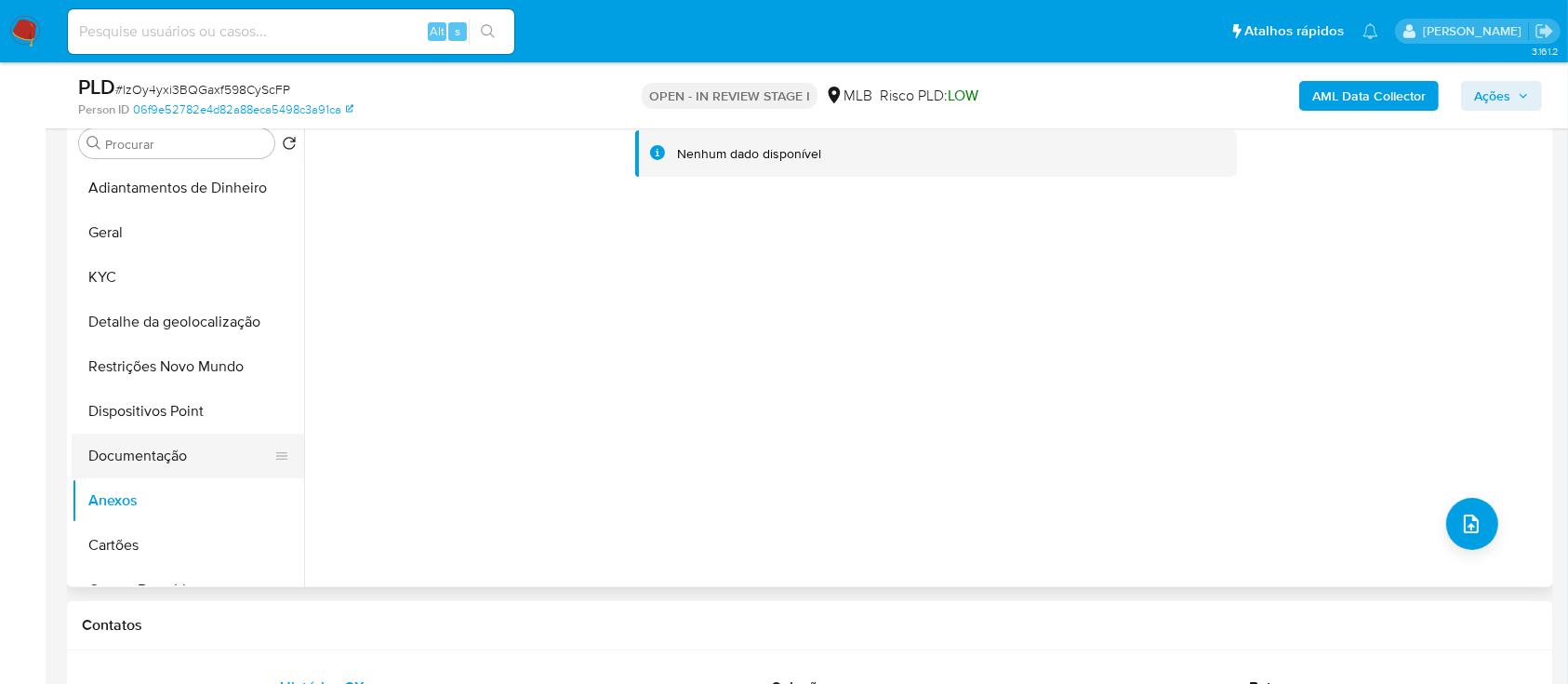
click at [212, 454] on button "Documentação" at bounding box center [180, 456] width 218 height 45
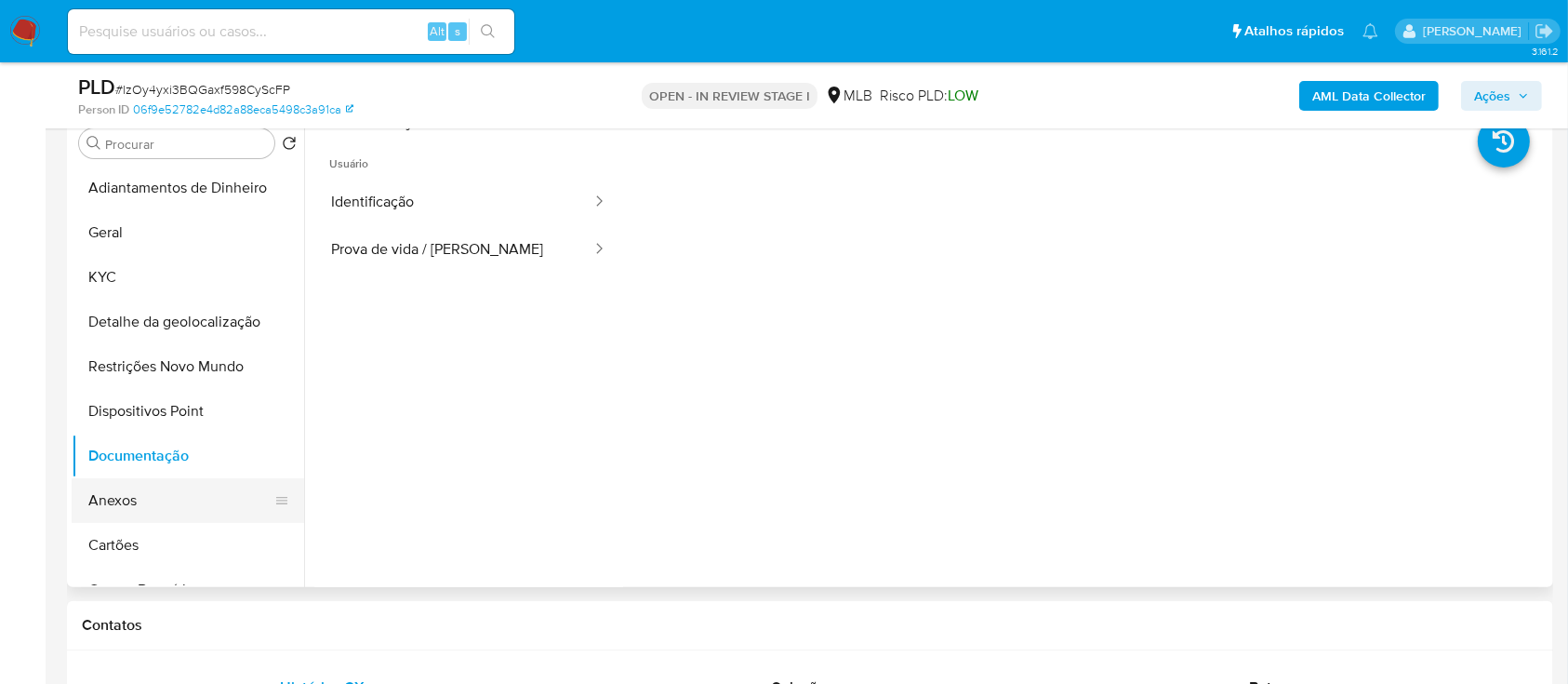
click at [147, 512] on button "Anexos" at bounding box center [180, 500] width 218 height 45
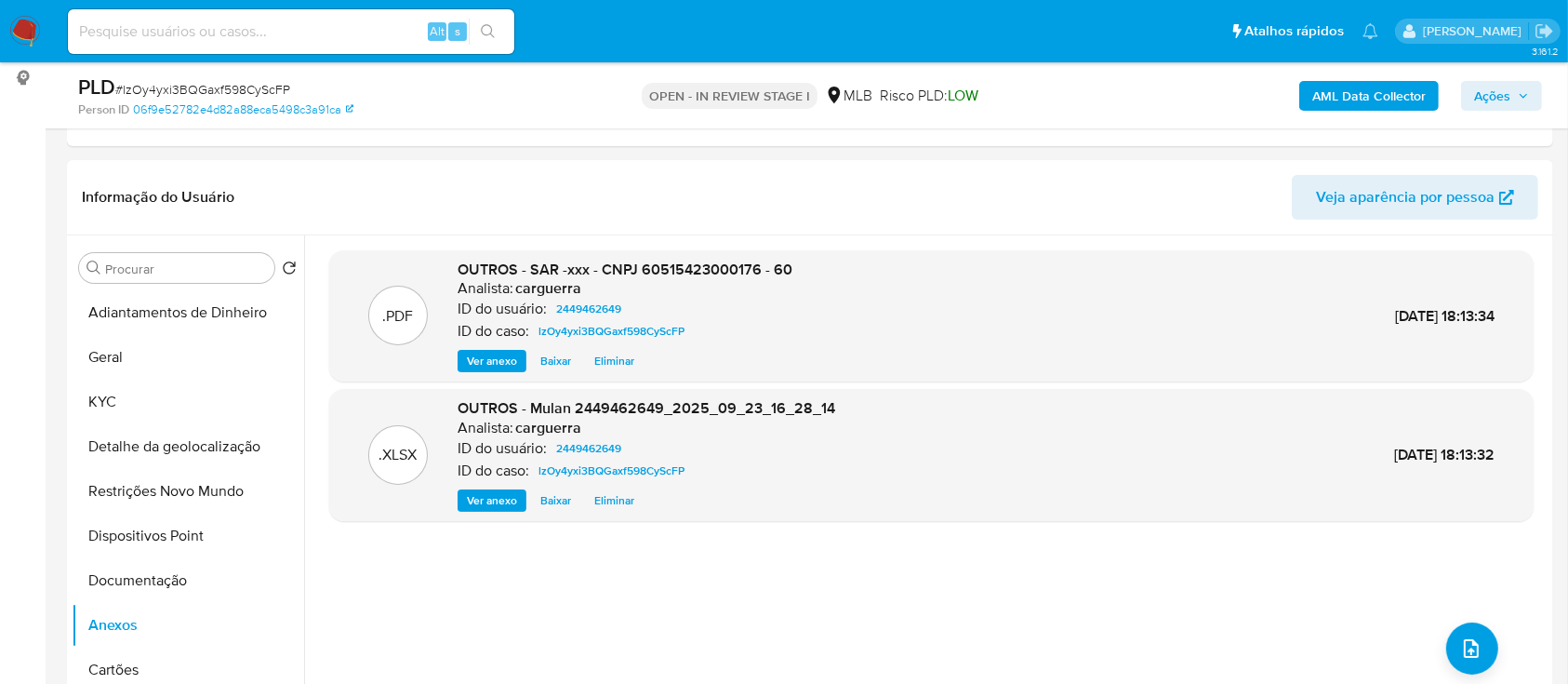
drag, startPoint x: 1490, startPoint y: 102, endPoint x: 1443, endPoint y: 112, distance: 48.1
click at [1490, 103] on span "Ações" at bounding box center [1493, 95] width 36 height 29
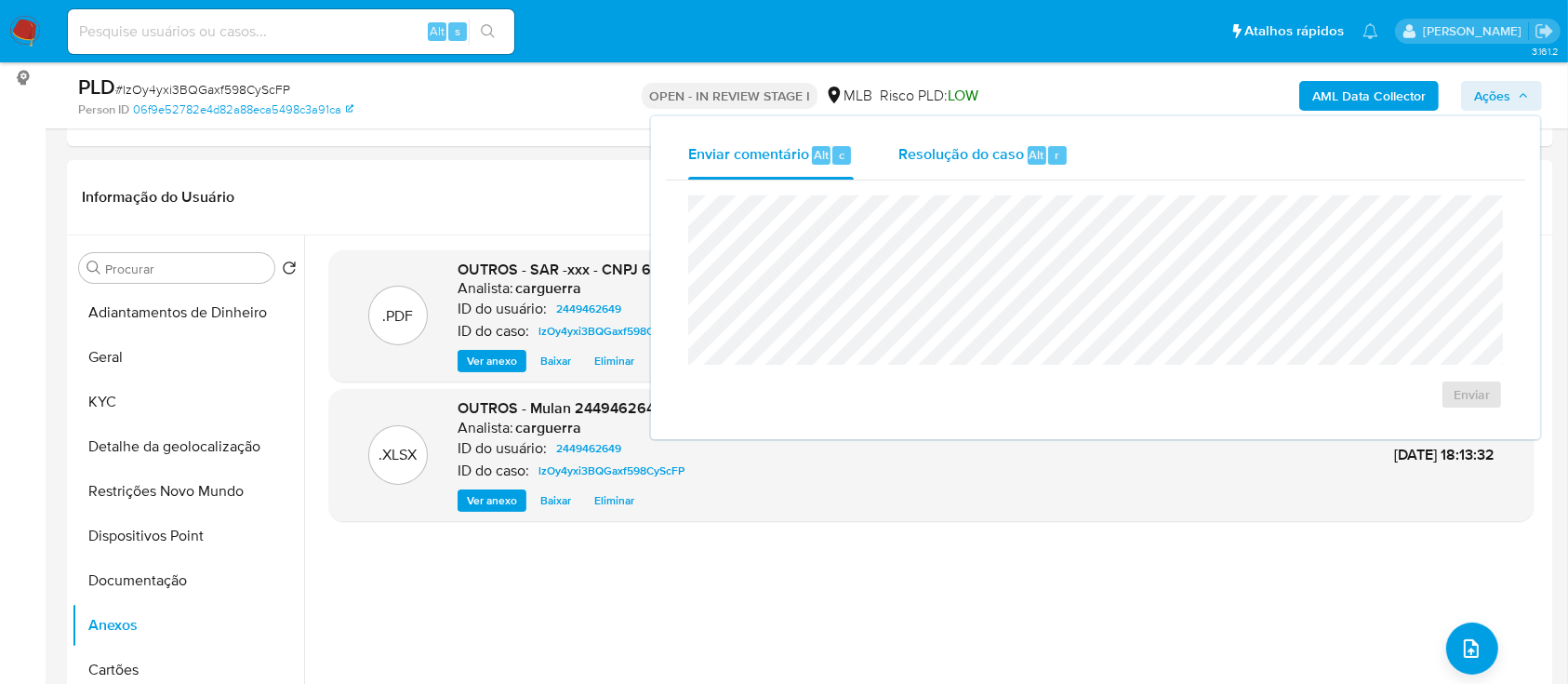
click at [968, 168] on div "Resolução do caso Alt r" at bounding box center [983, 155] width 170 height 49
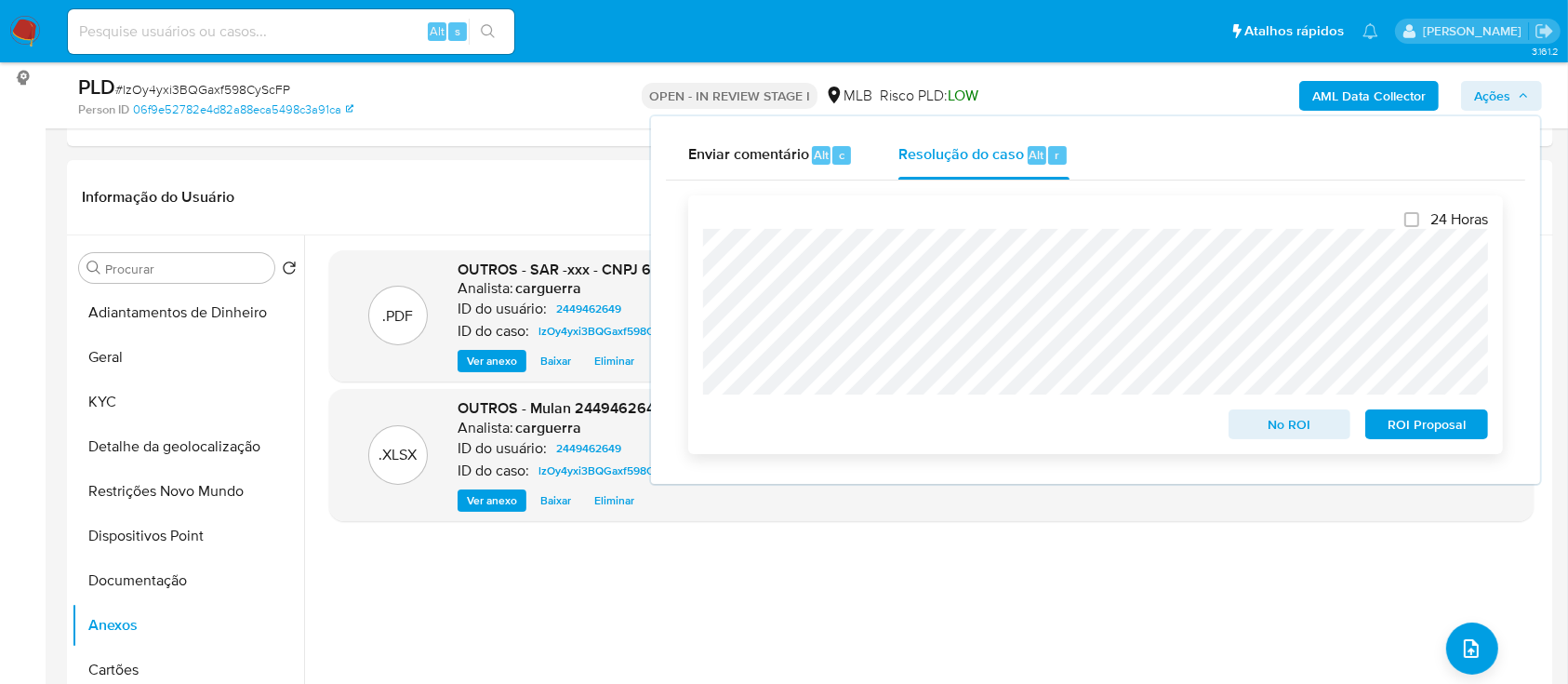
click at [1439, 430] on span "ROI Proposal" at bounding box center [1427, 423] width 97 height 26
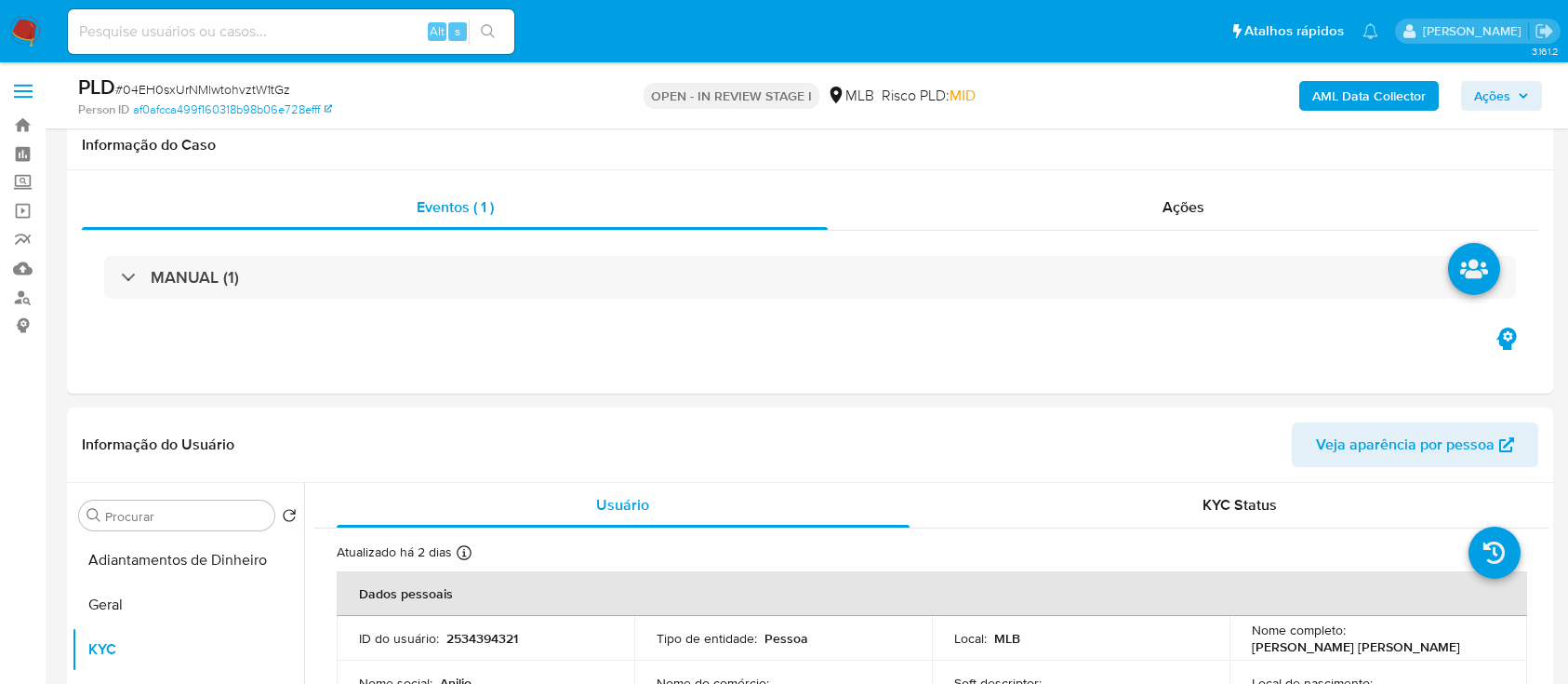
select select "10"
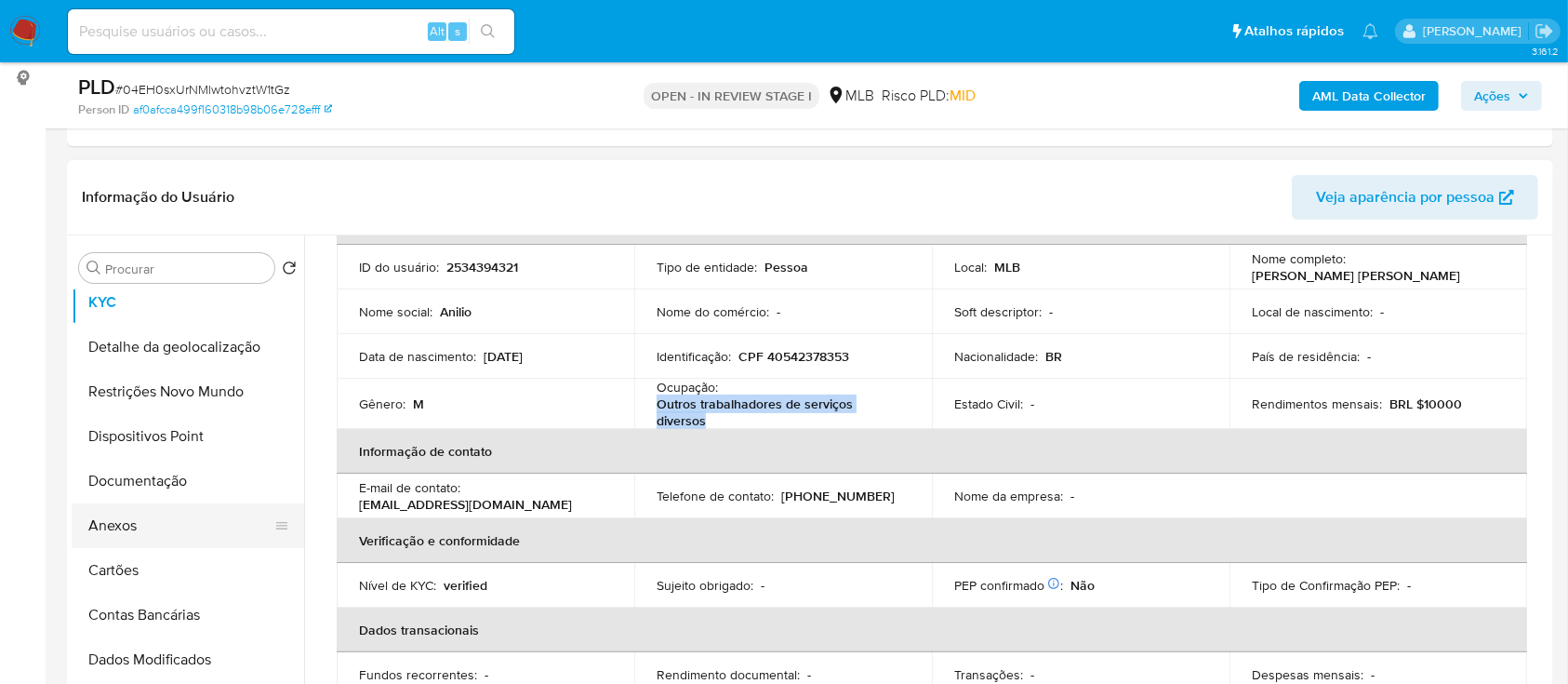
scroll to position [124, 0]
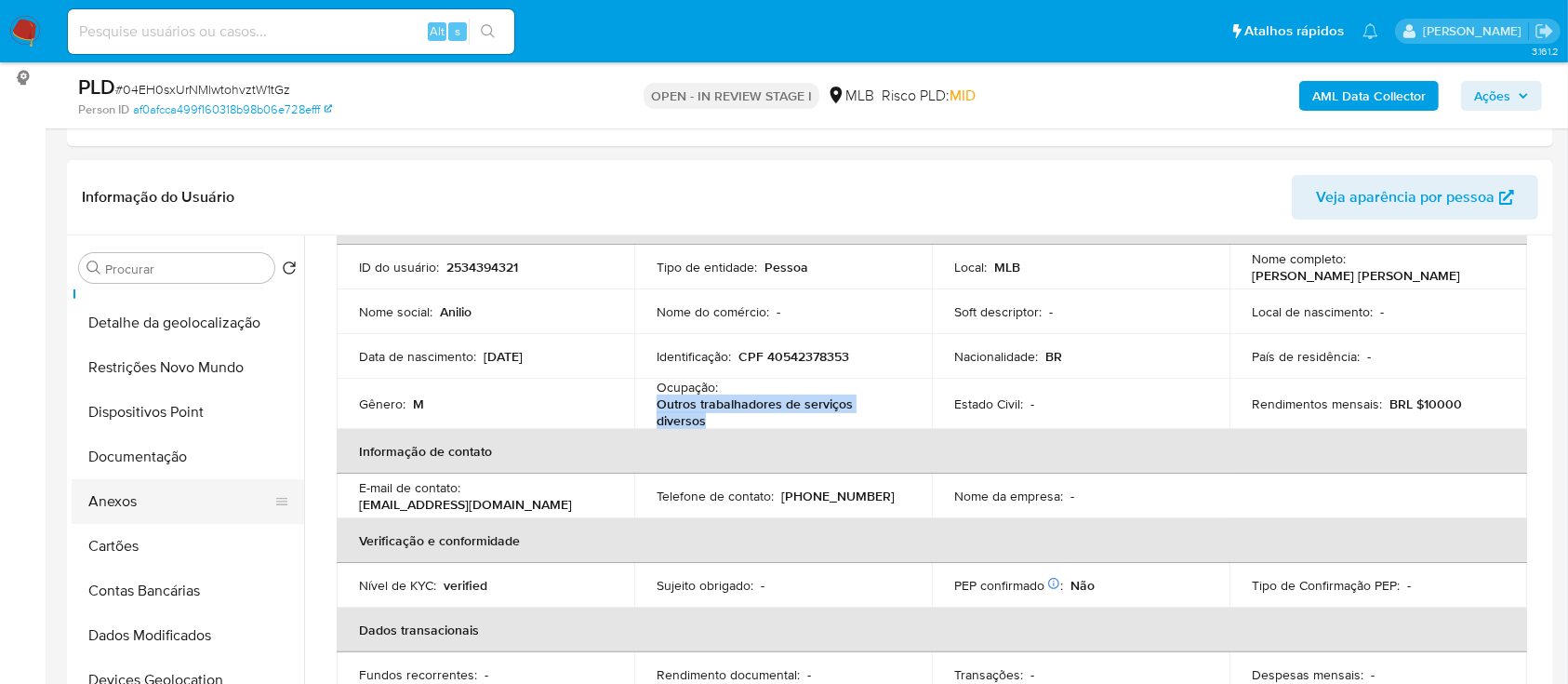
click at [151, 489] on button "Anexos" at bounding box center [180, 501] width 218 height 45
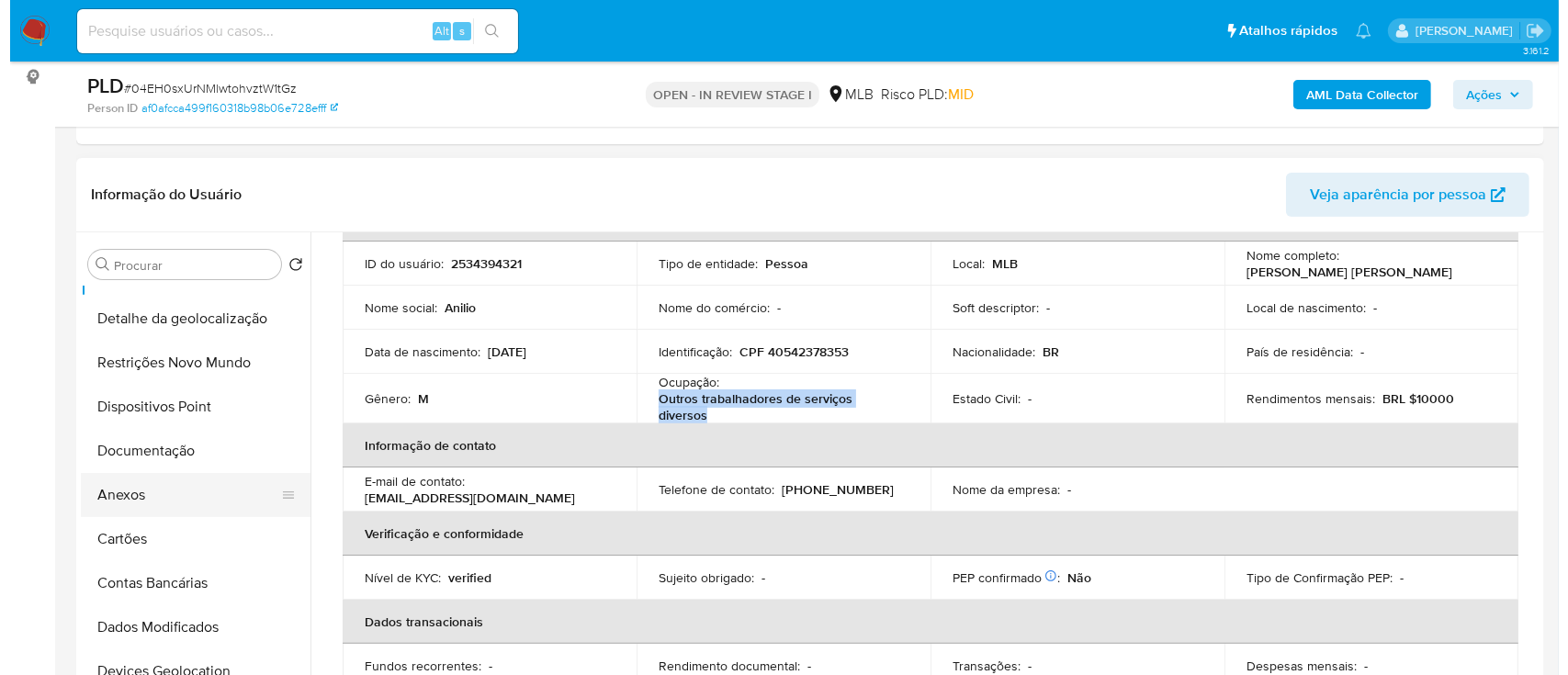
scroll to position [0, 0]
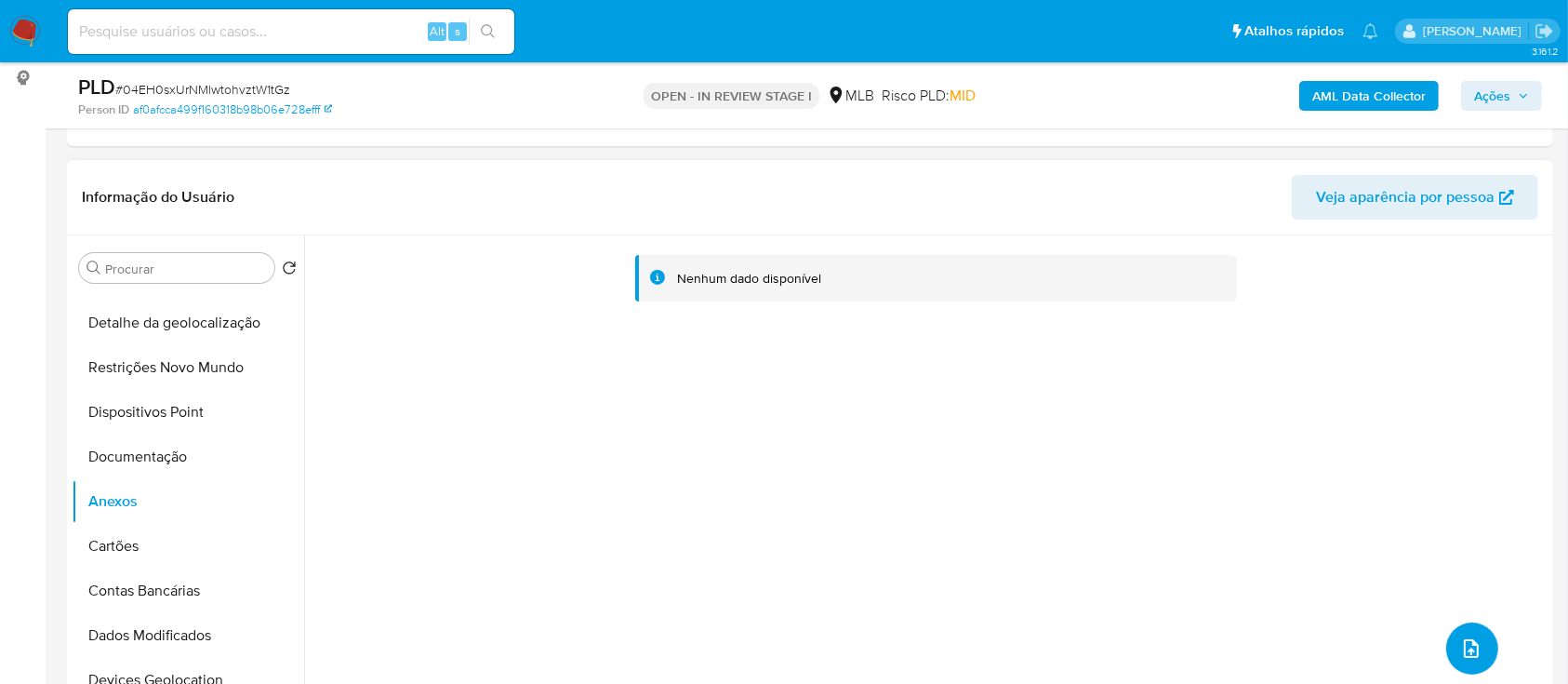
click at [1460, 647] on icon "upload-file" at bounding box center [1471, 648] width 22 height 22
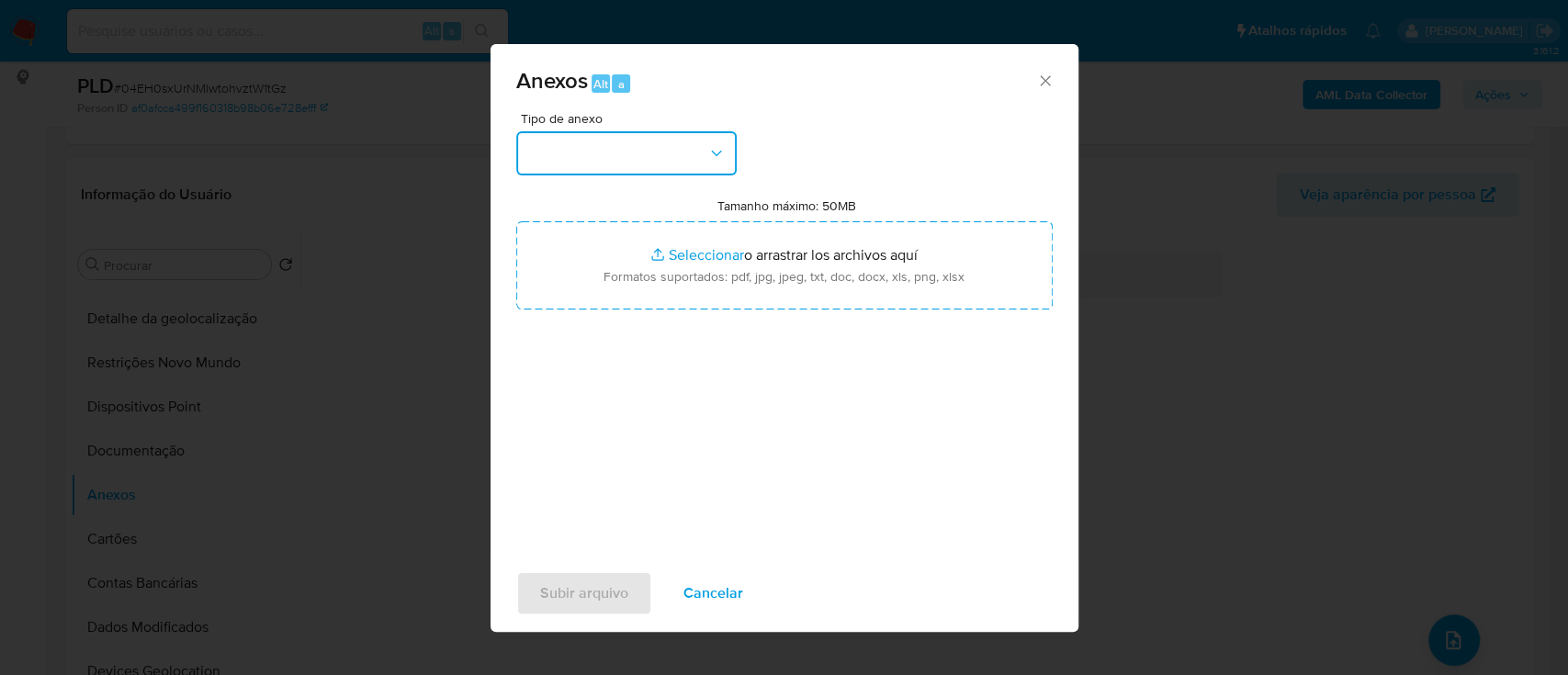
click at [539, 155] on button "button" at bounding box center [626, 153] width 221 height 44
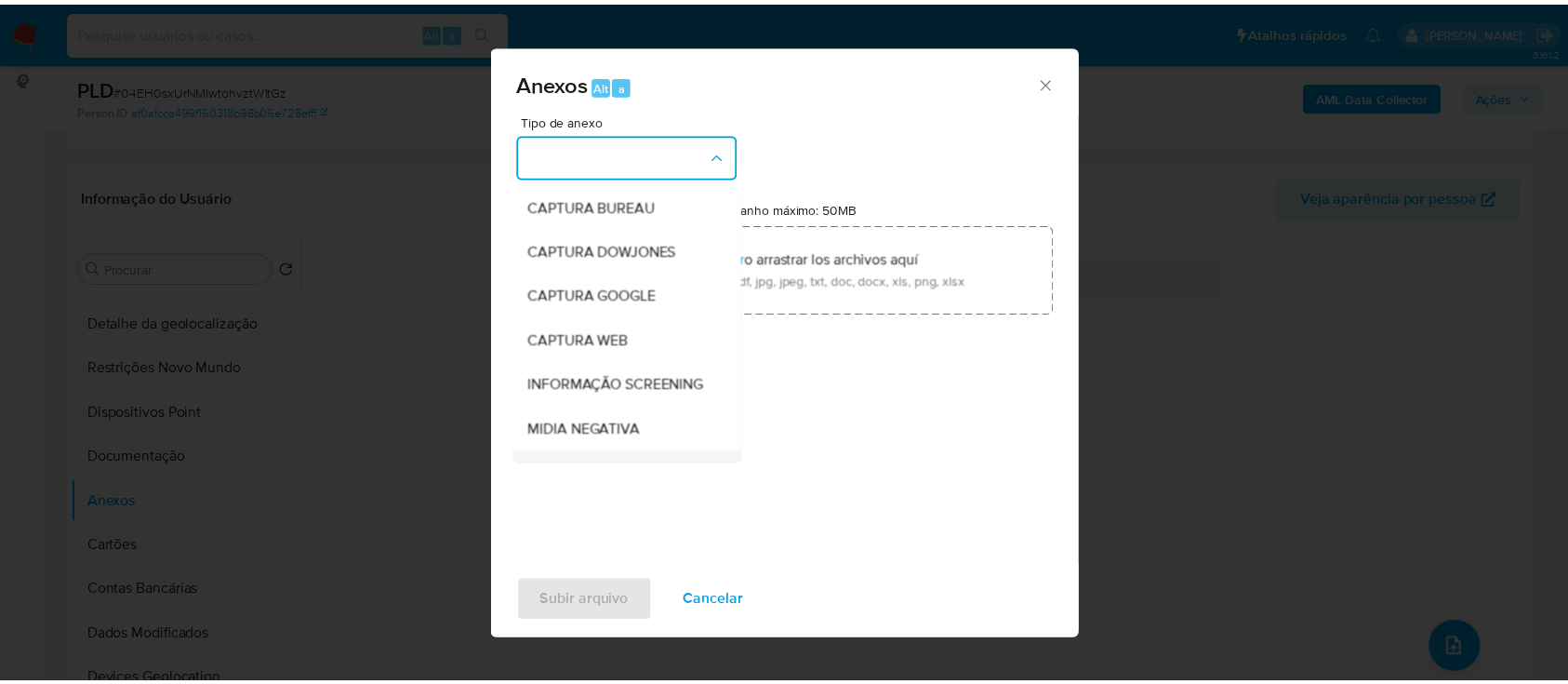
scroll to position [247, 0]
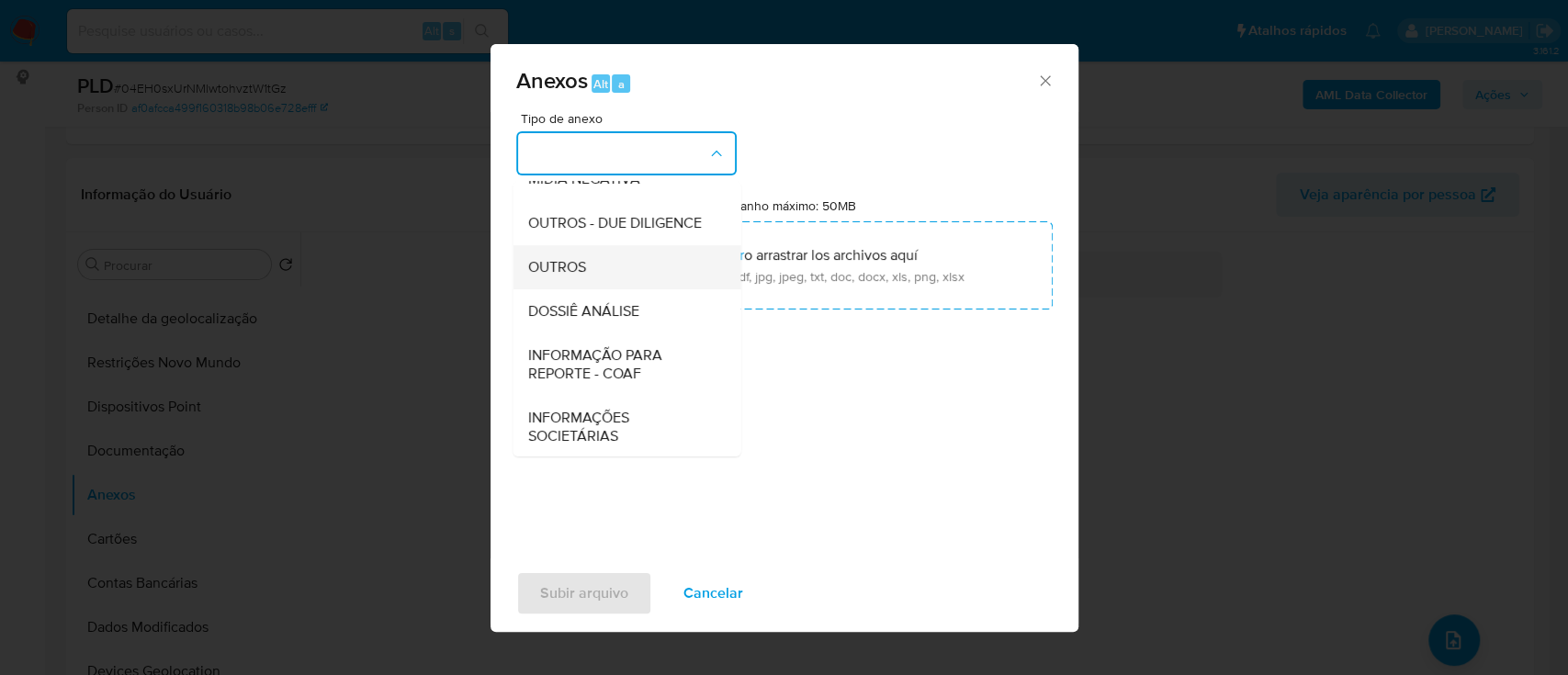
click at [594, 289] on div "OUTROS" at bounding box center [620, 267] width 187 height 44
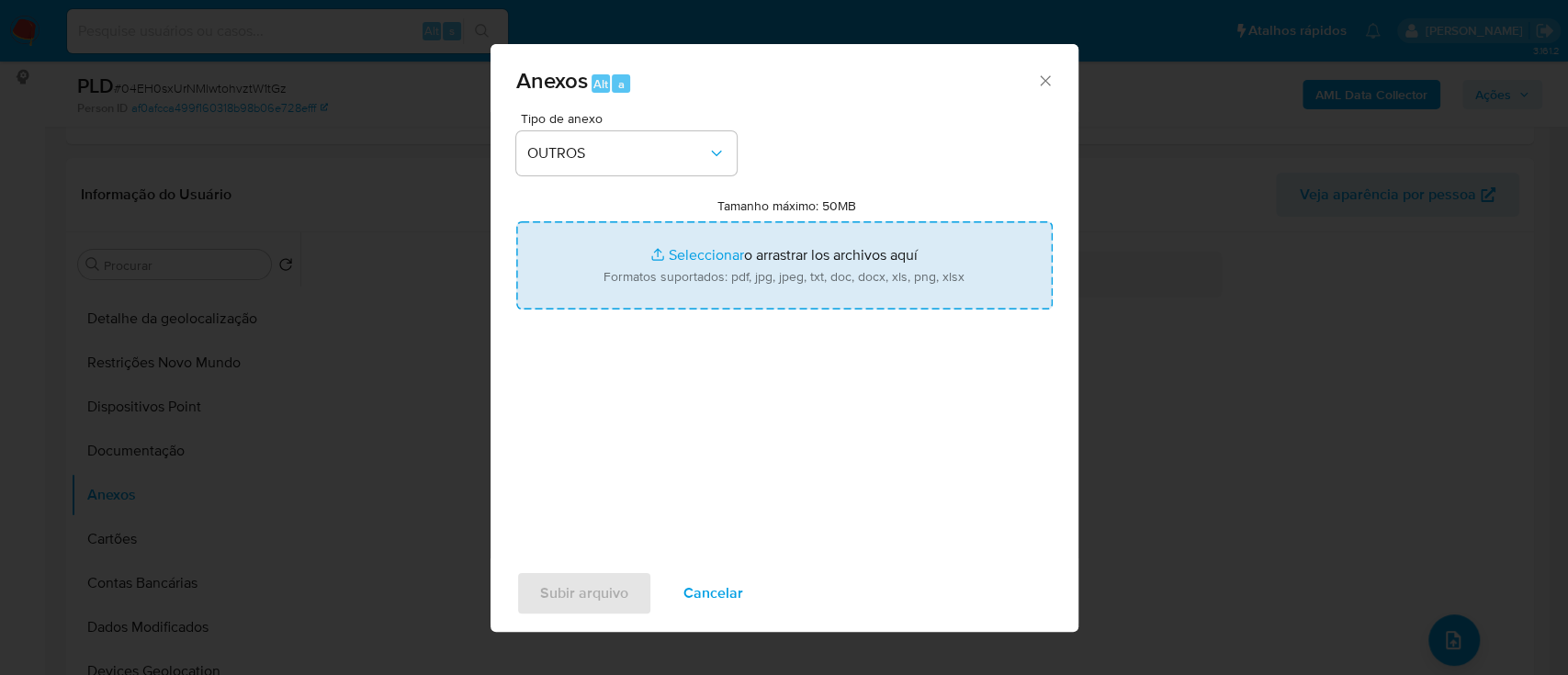
click at [722, 256] on input "Tamanho máximo: 50MB Seleccionar archivos" at bounding box center [784, 266] width 536 height 88
type input "C:\fakepath\Mulan 2534394321_2025_09_23_17_03_35.xlsx"
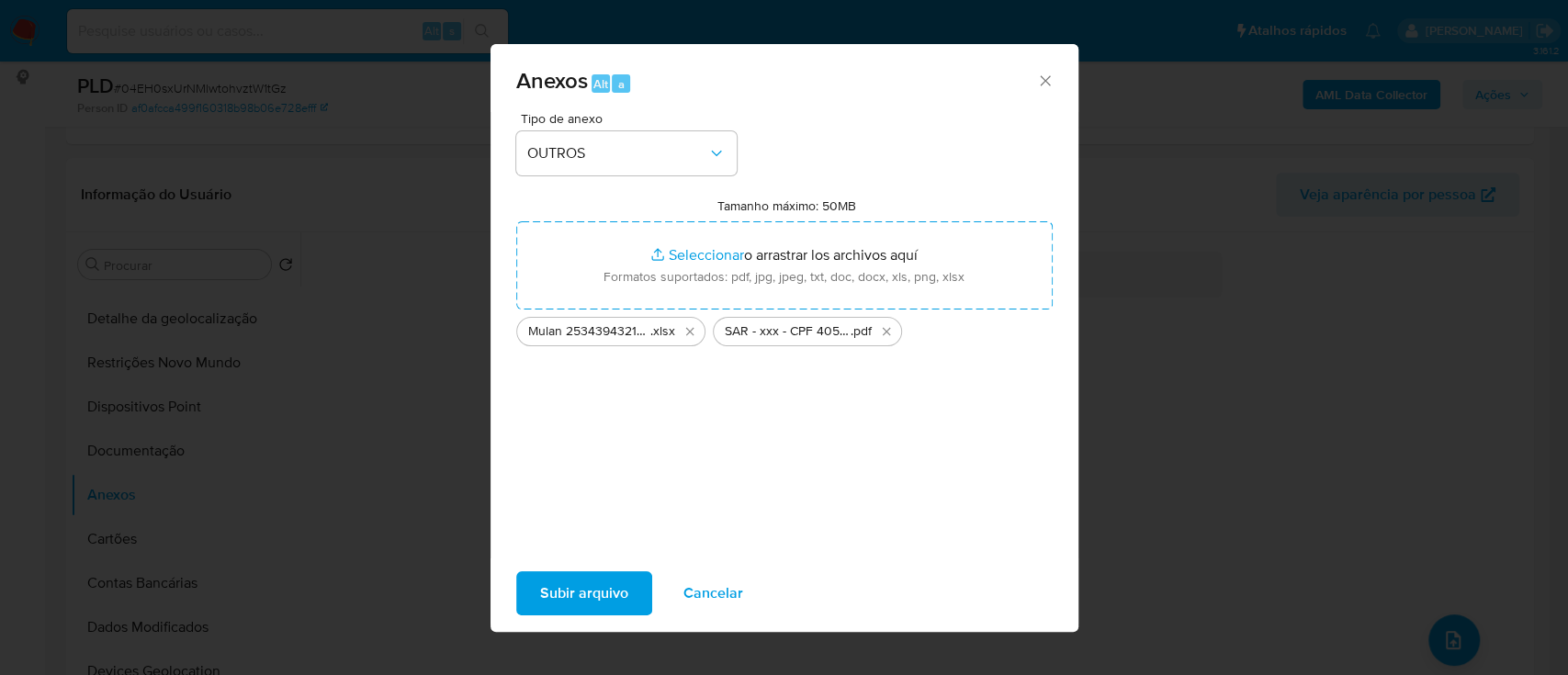
click at [598, 594] on span "Subir arquivo" at bounding box center [584, 592] width 88 height 40
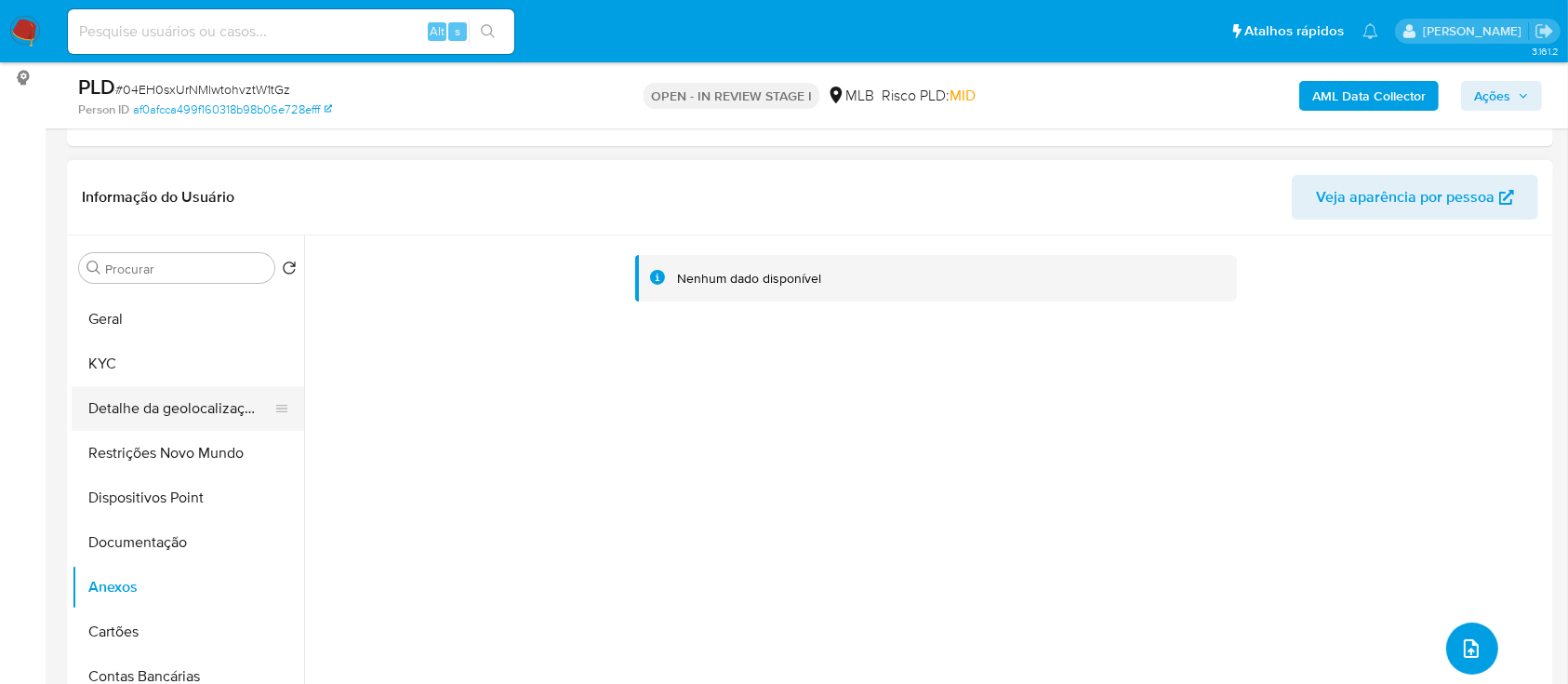
scroll to position [0, 0]
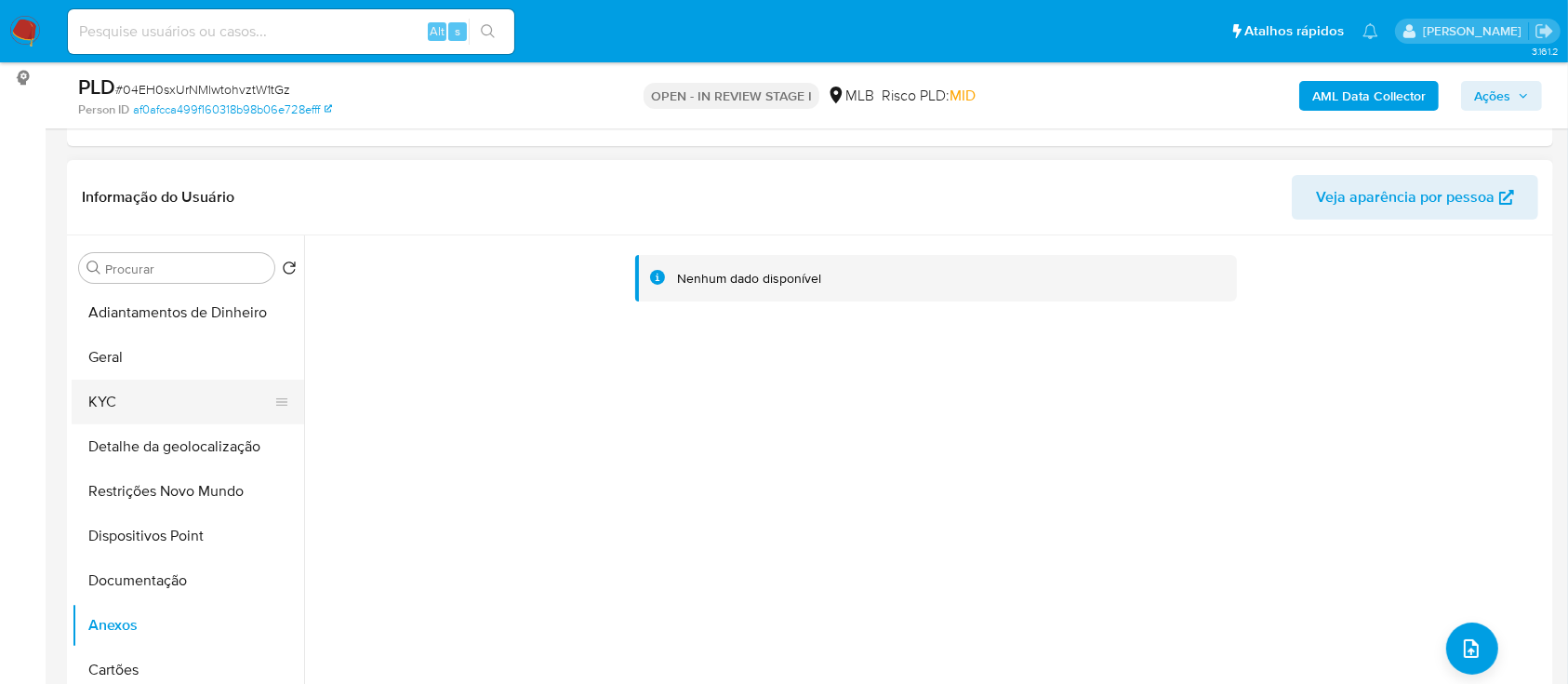
drag, startPoint x: 105, startPoint y: 400, endPoint x: 132, endPoint y: 413, distance: 30.0
click at [106, 401] on button "KYC" at bounding box center [180, 401] width 218 height 45
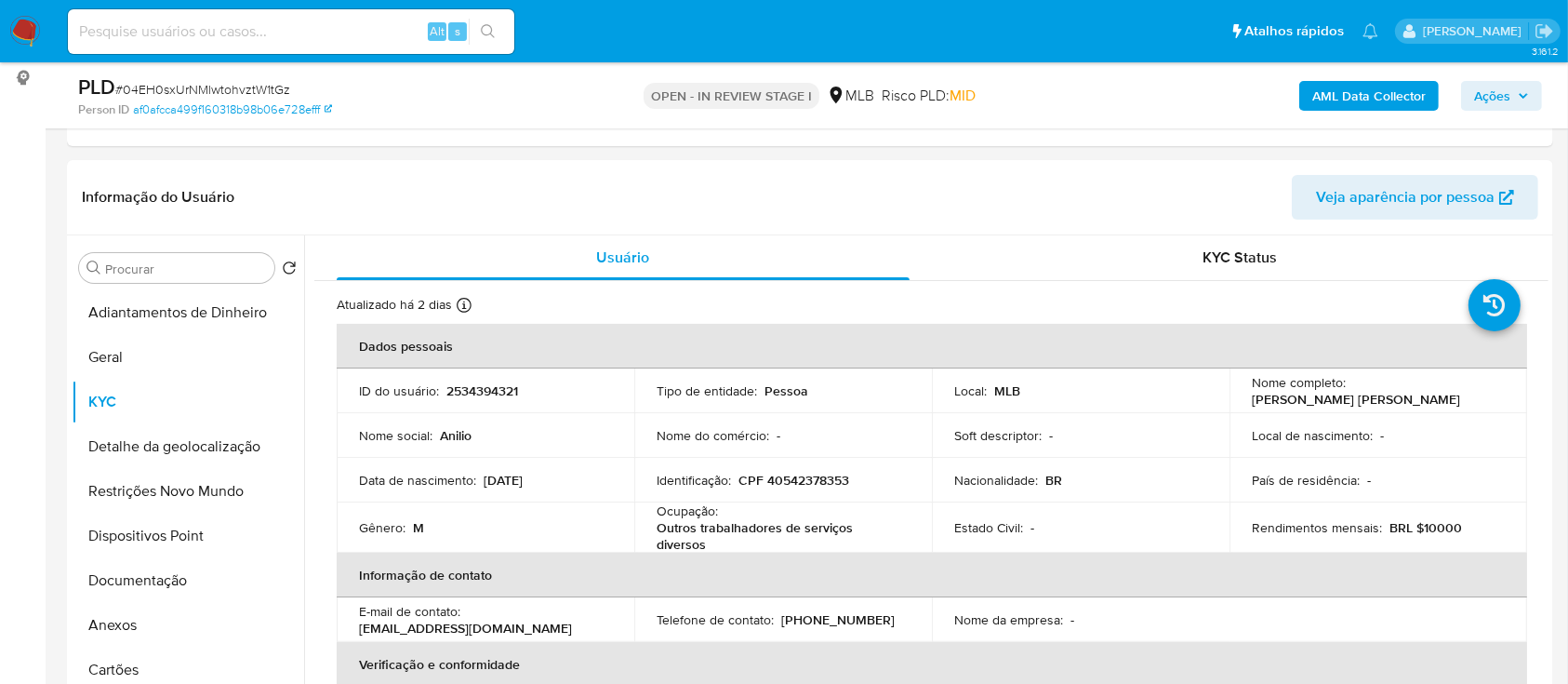
drag, startPoint x: 1494, startPoint y: 97, endPoint x: 1466, endPoint y: 107, distance: 29.7
click at [1493, 98] on span "Ações" at bounding box center [1493, 95] width 36 height 29
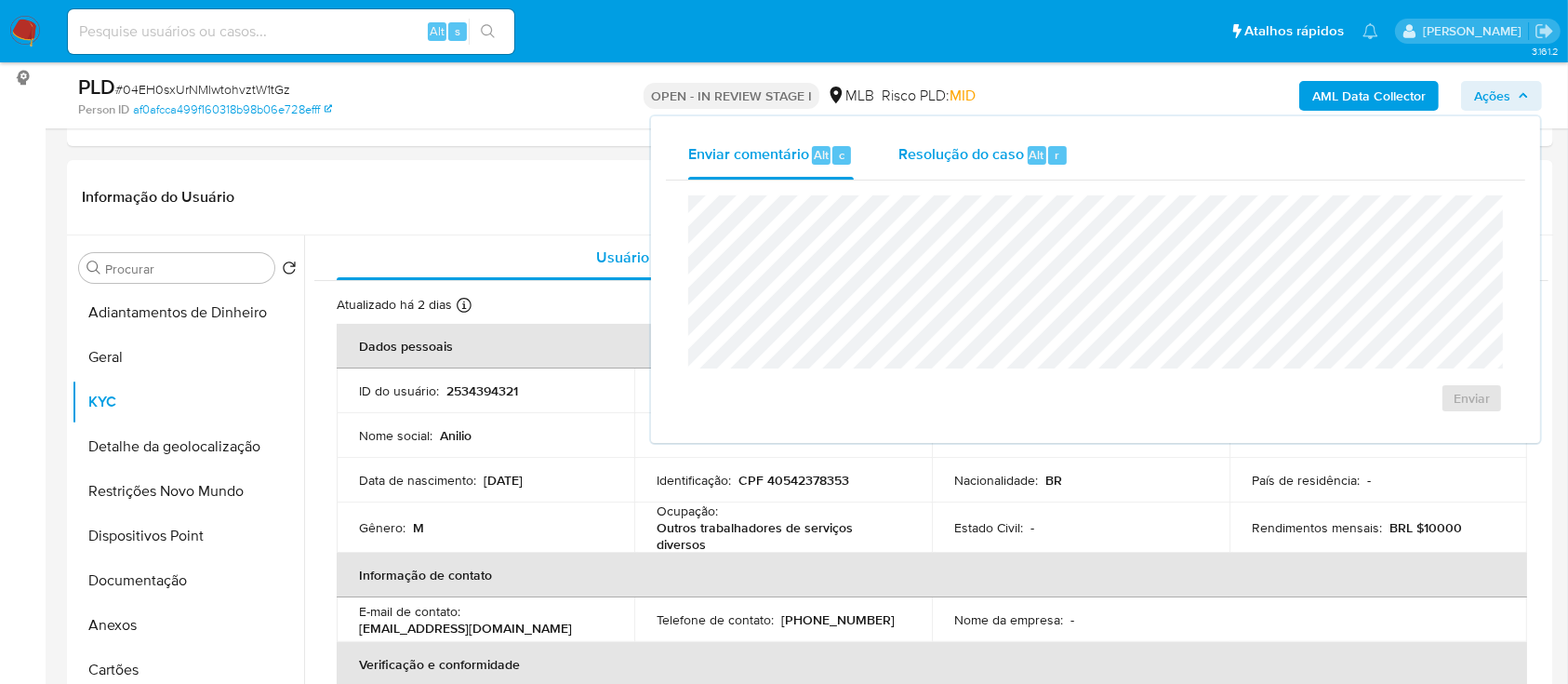
drag, startPoint x: 944, startPoint y: 161, endPoint x: 931, endPoint y: 183, distance: 25.6
click at [944, 161] on span "Resolução do caso" at bounding box center [961, 154] width 126 height 21
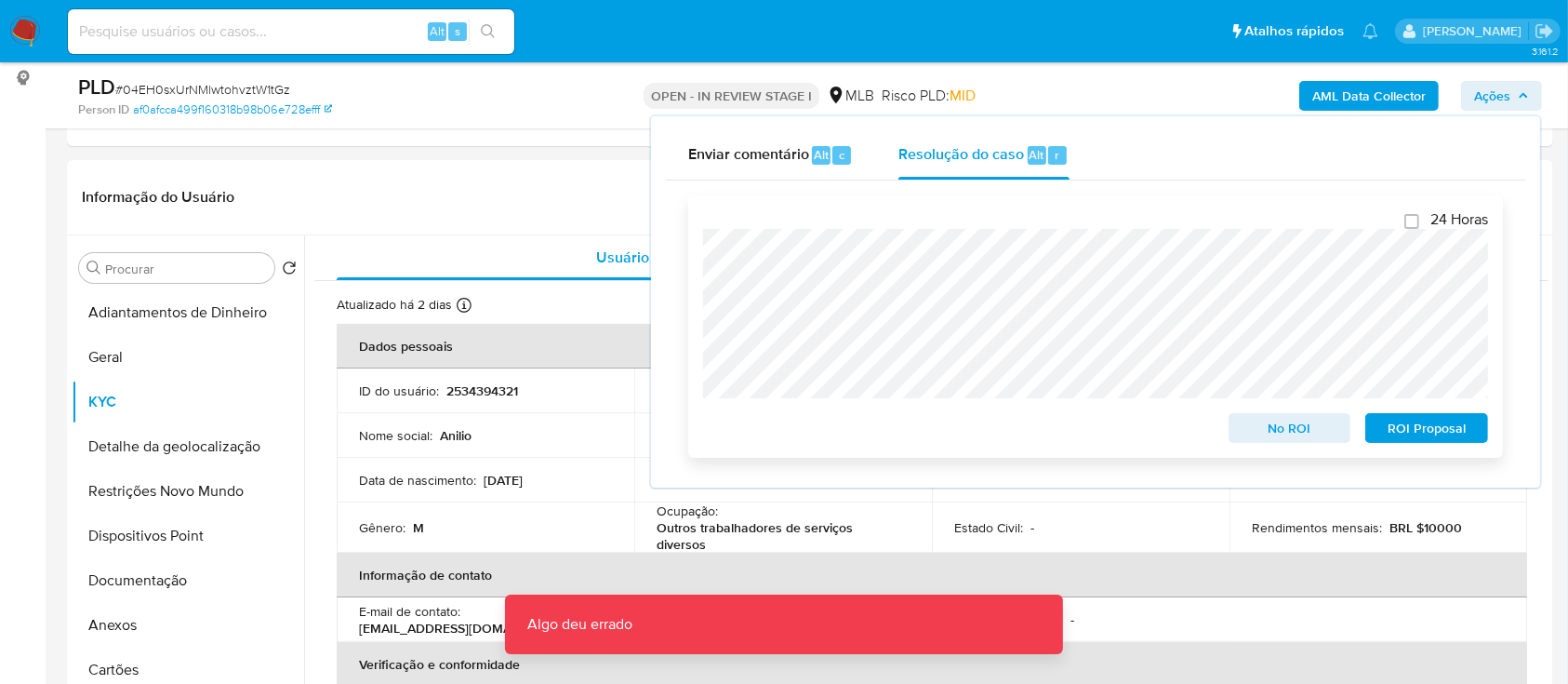
click at [1412, 427] on span "ROI Proposal" at bounding box center [1427, 427] width 97 height 26
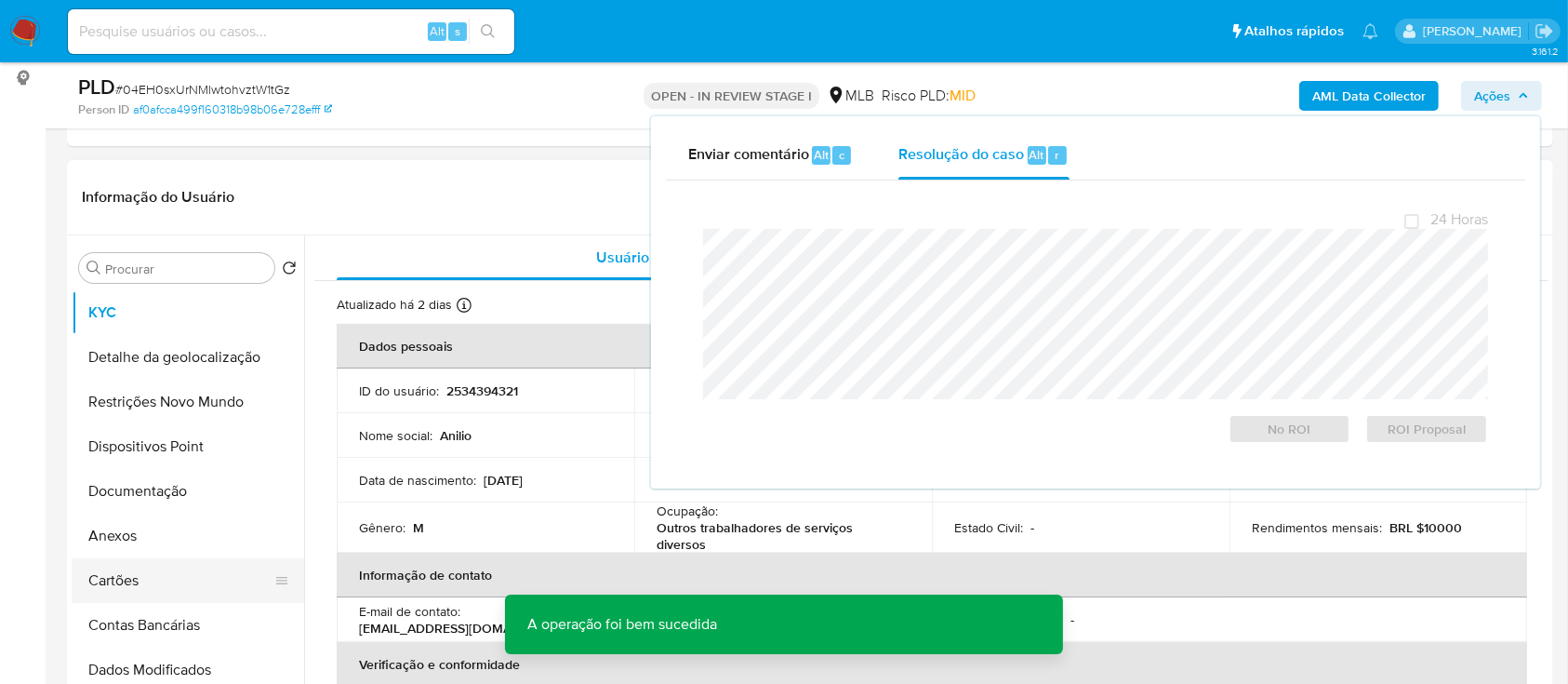
scroll to position [247, 0]
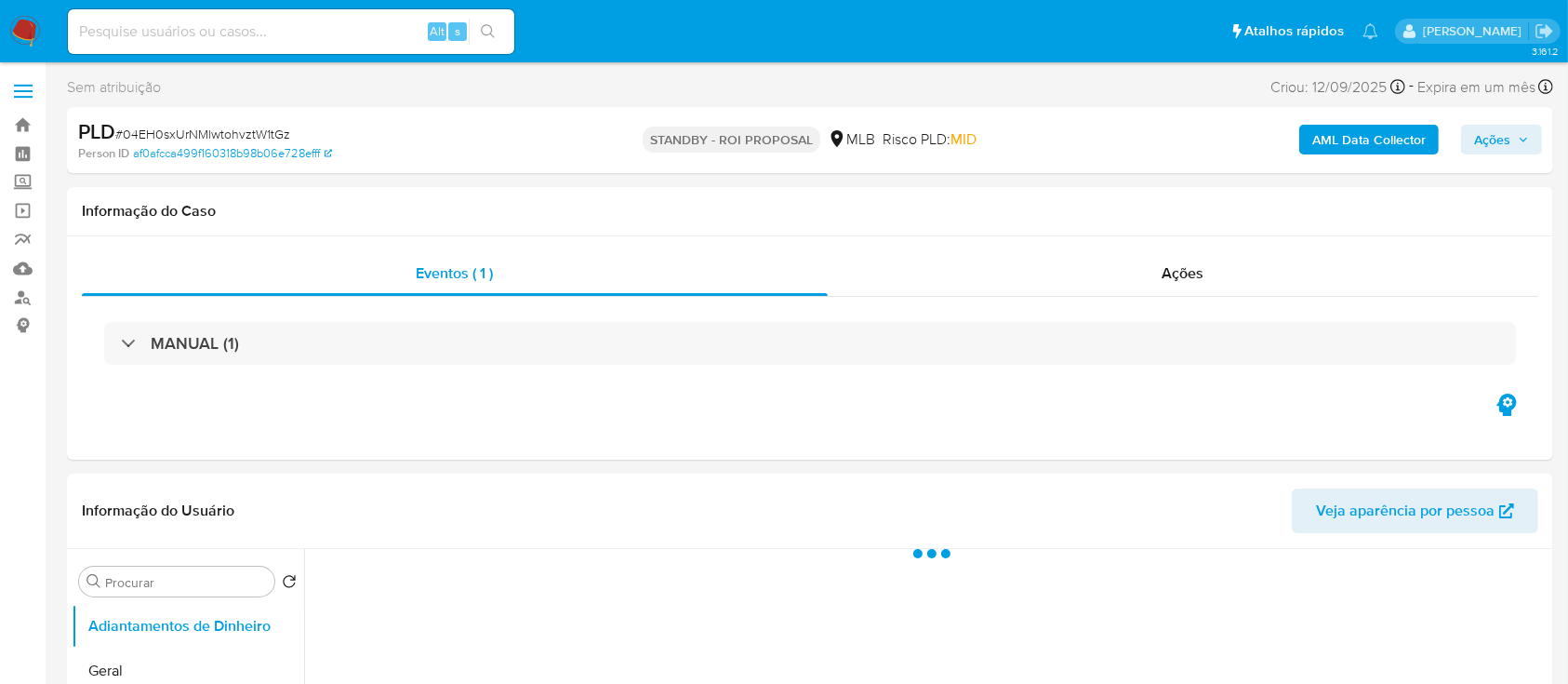
select select "10"
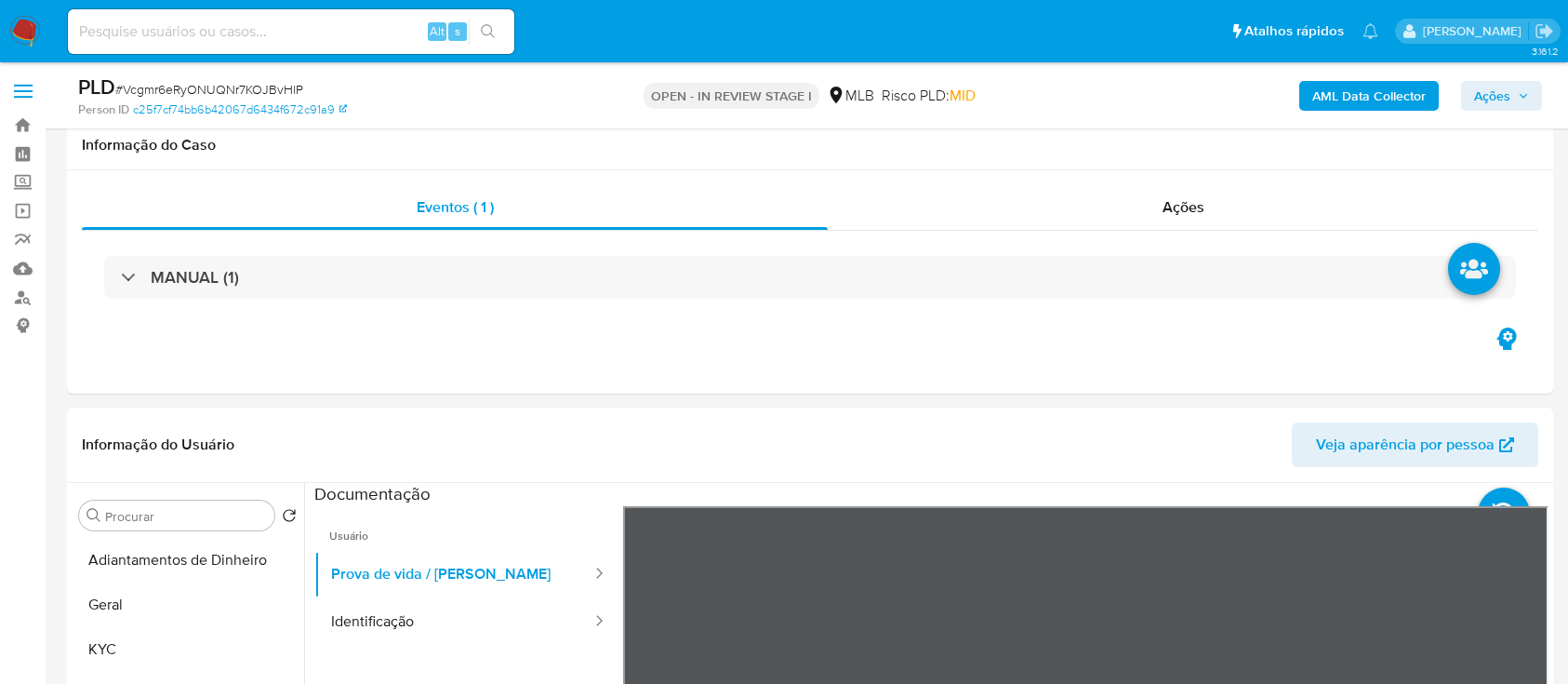
select select "10"
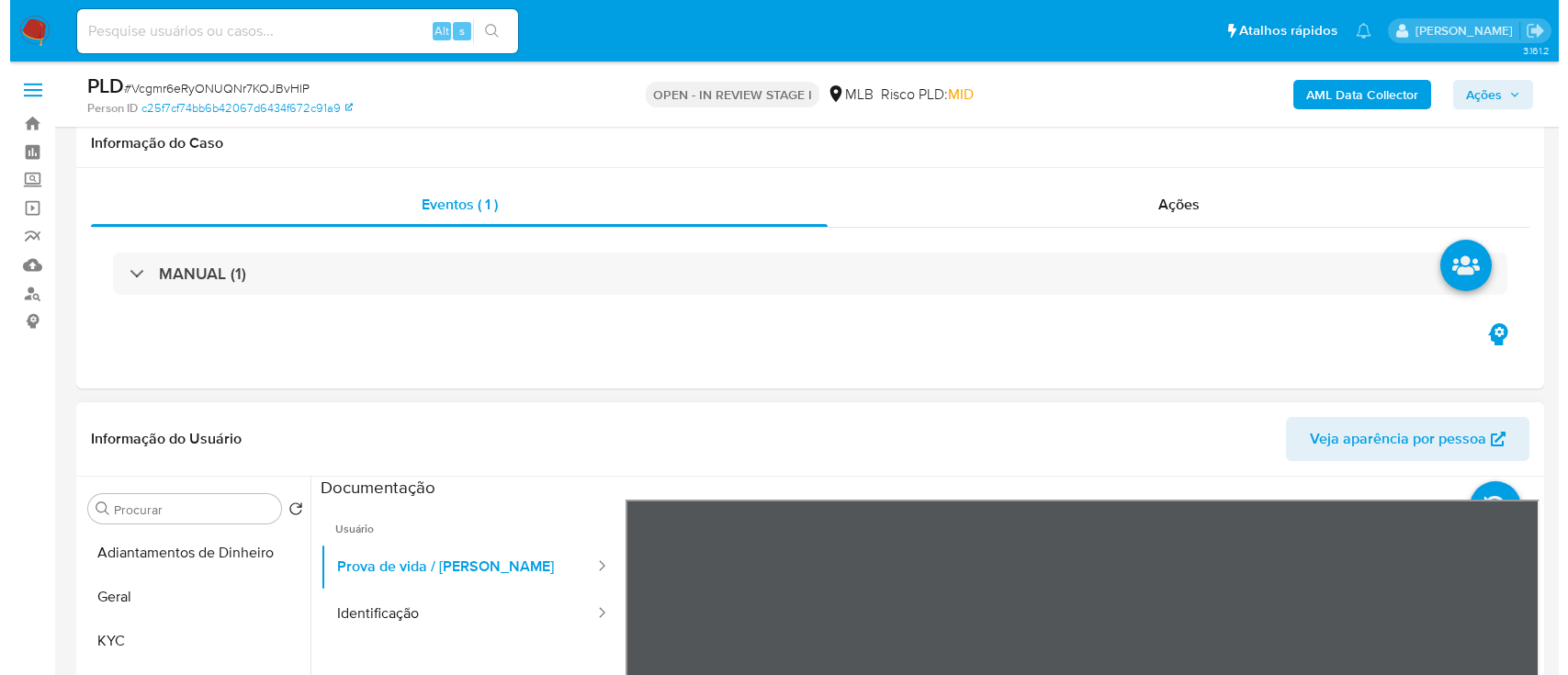
scroll to position [367, 0]
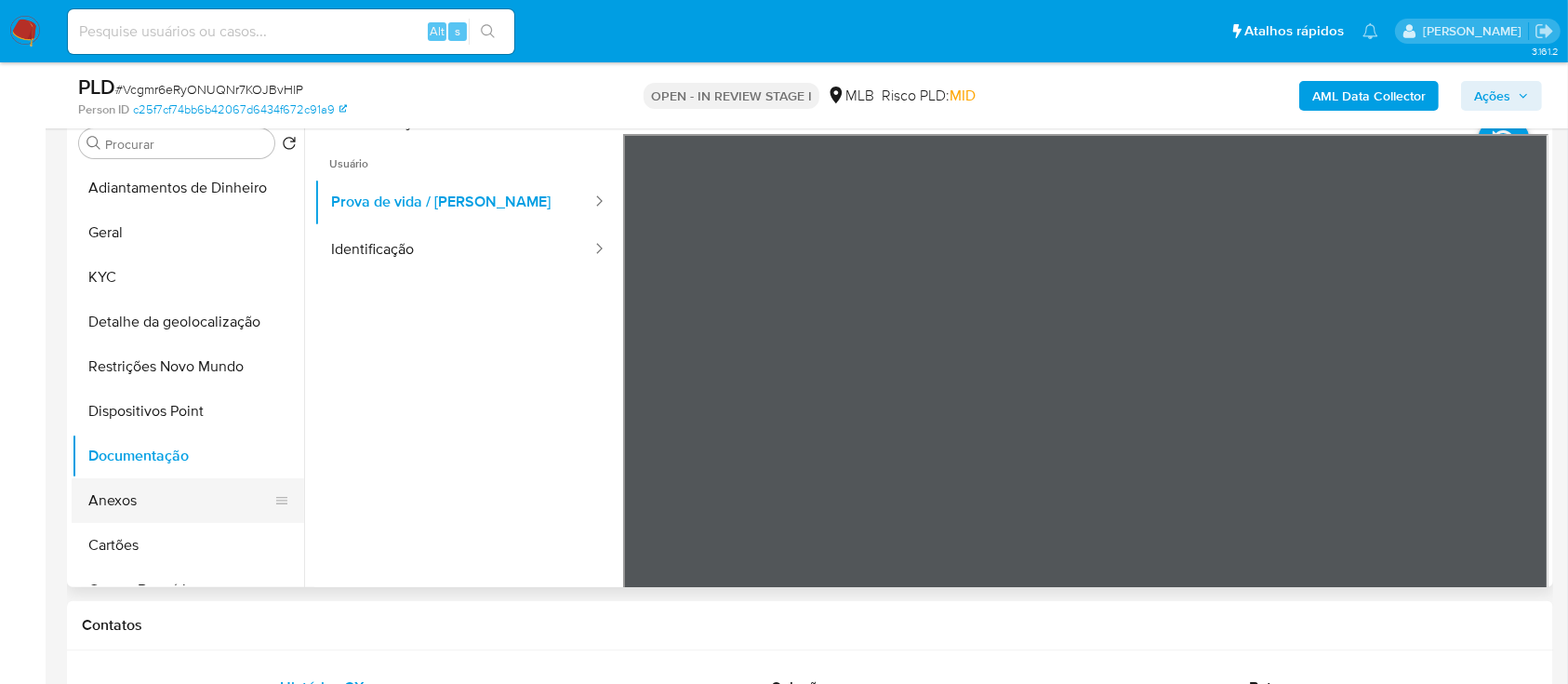
click at [132, 510] on button "Anexos" at bounding box center [180, 500] width 218 height 45
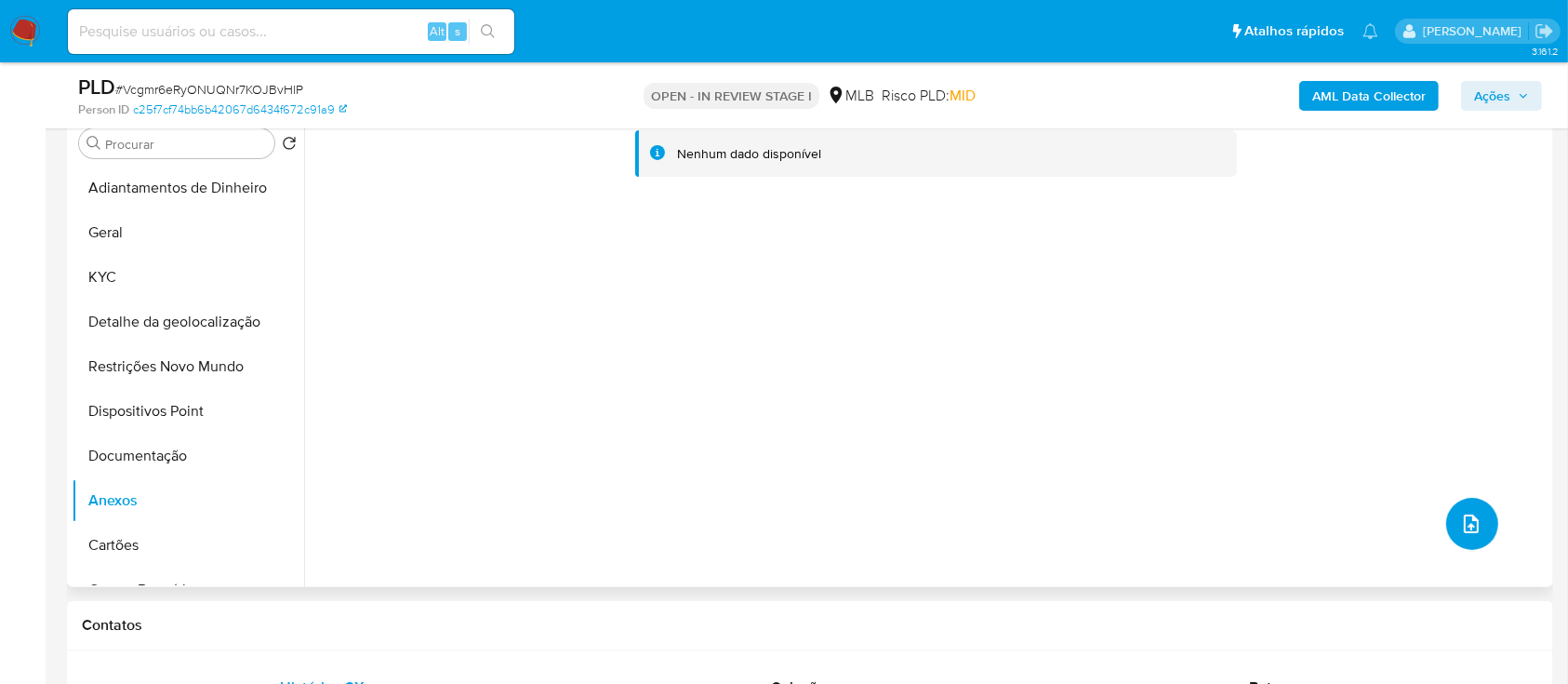
click at [1469, 518] on icon "upload-file" at bounding box center [1471, 523] width 22 height 22
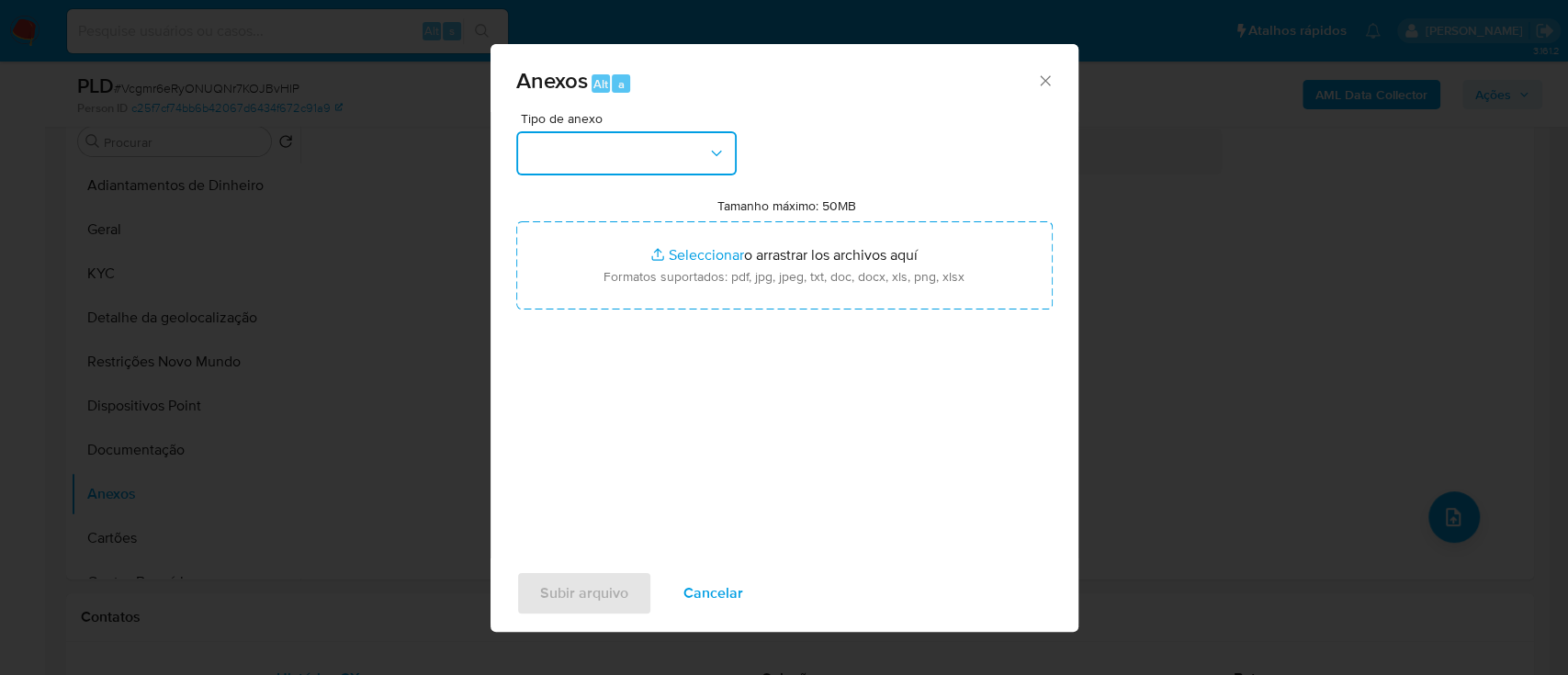
click at [625, 155] on button "button" at bounding box center [626, 153] width 221 height 44
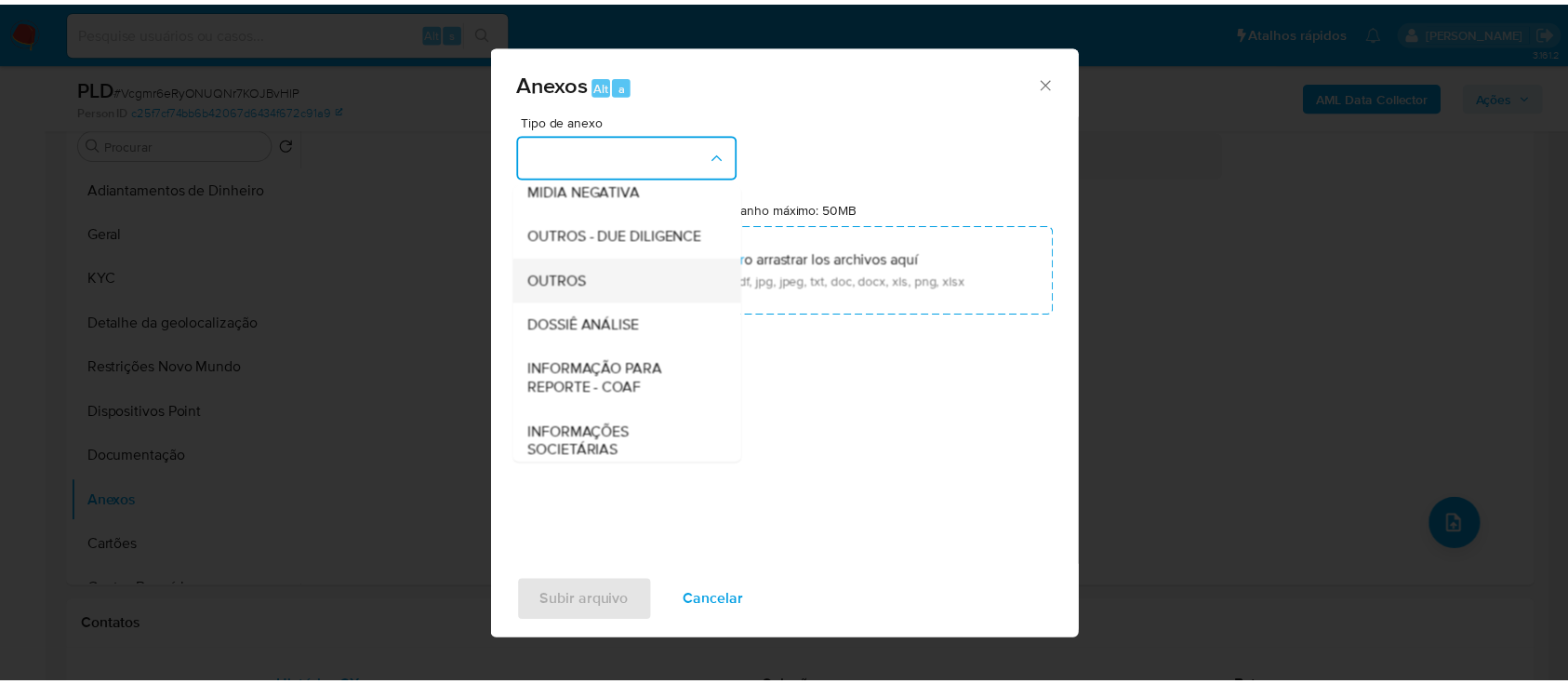
scroll to position [247, 0]
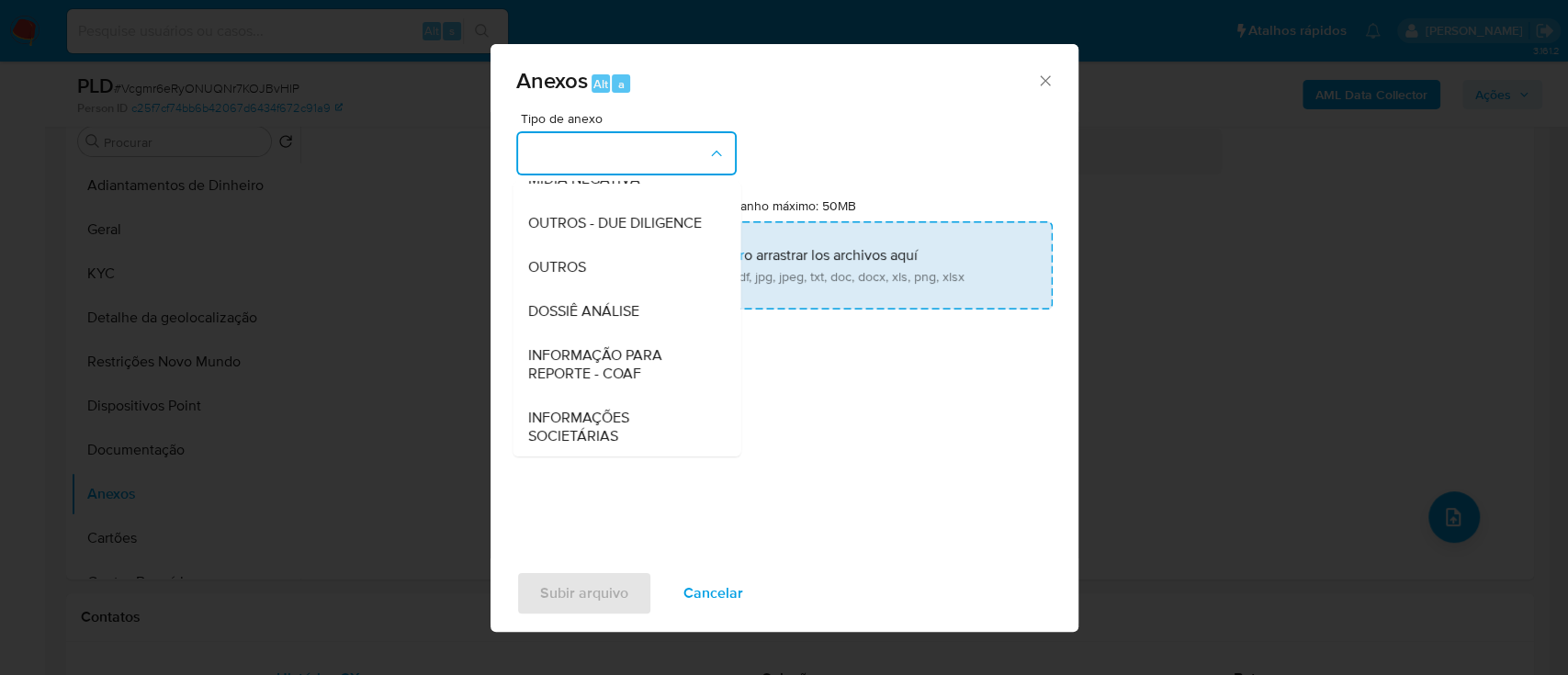
click at [561, 276] on span "OUTROS" at bounding box center [556, 268] width 58 height 19
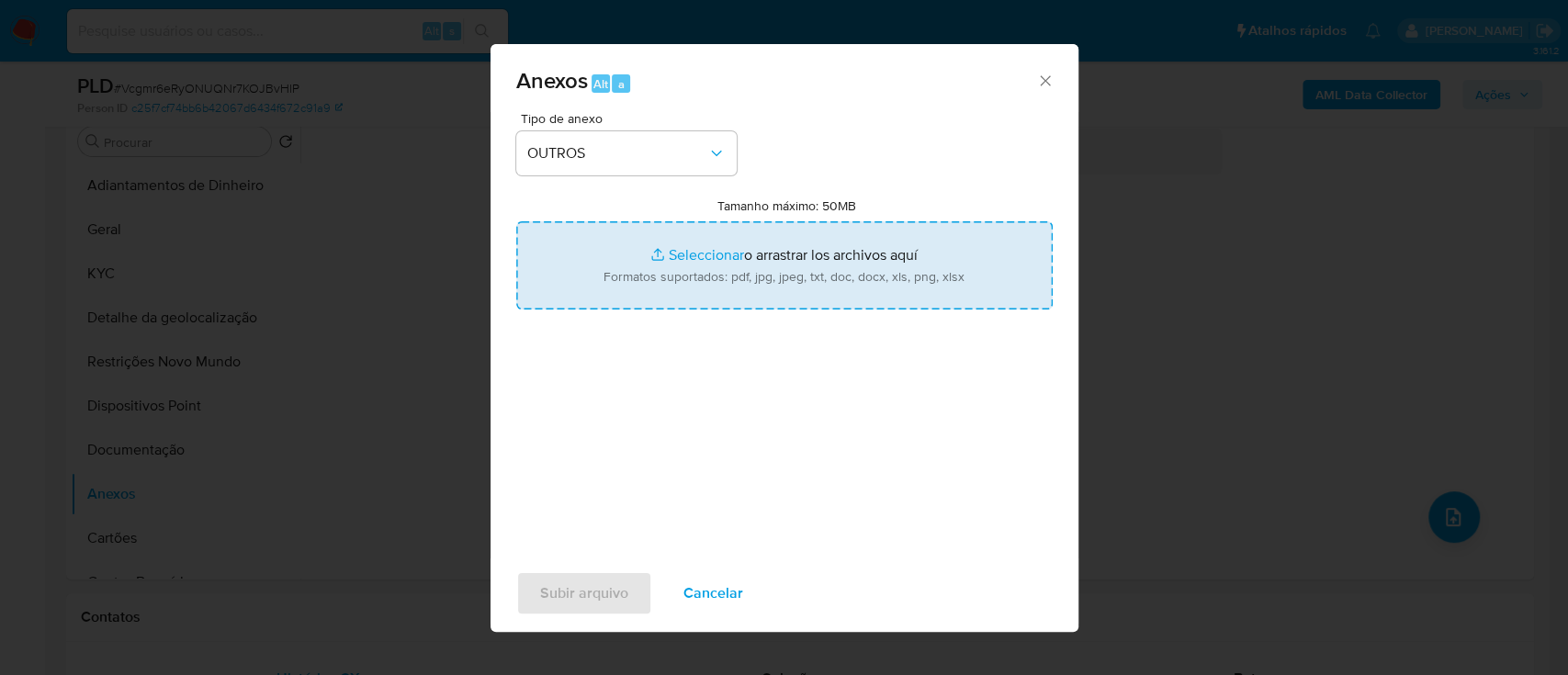
click at [692, 257] on input "Tamanho máximo: 50MB Seleccionar archivos" at bounding box center [784, 266] width 536 height 88
type input "C:\fakepath\Mulan 2443604406_2025_09_23_16_04_03.xlsx"
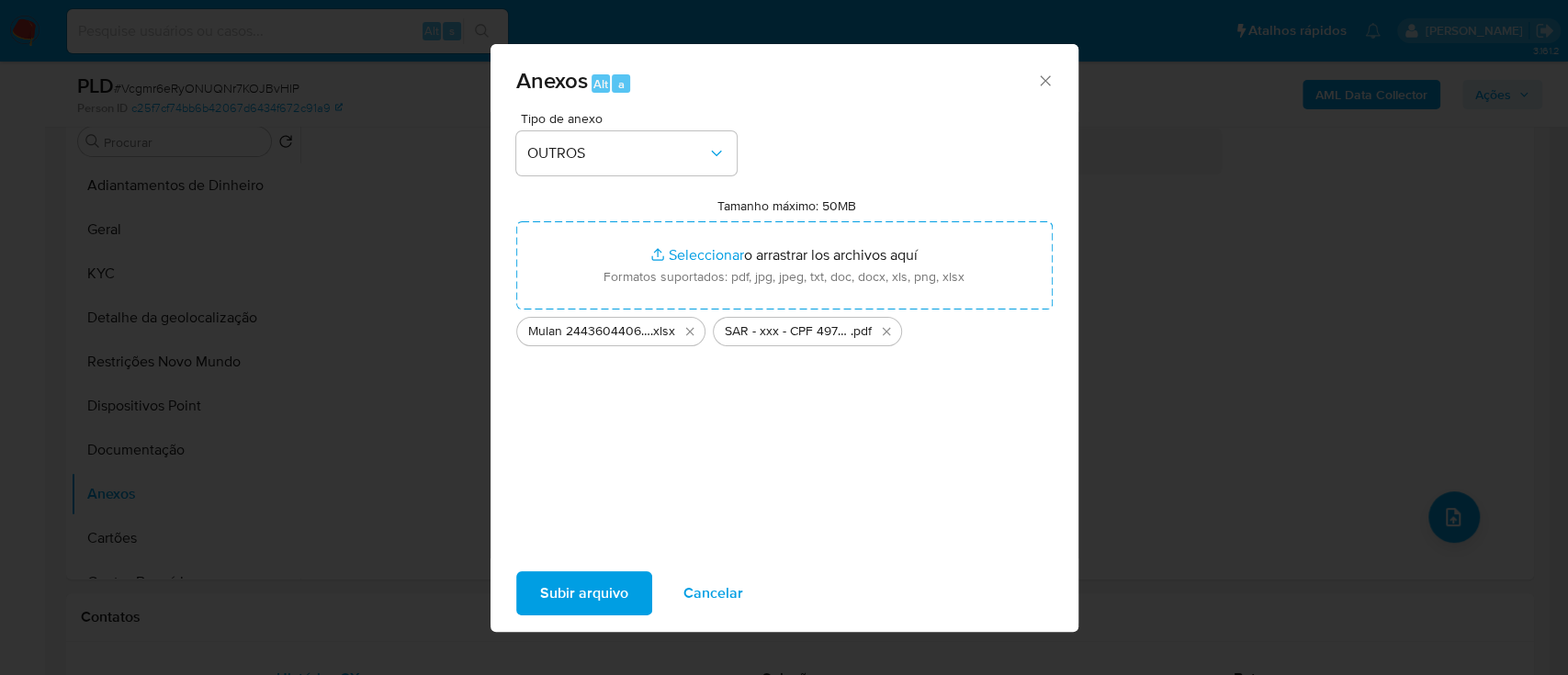
click at [605, 585] on span "Subir arquivo" at bounding box center [584, 592] width 88 height 40
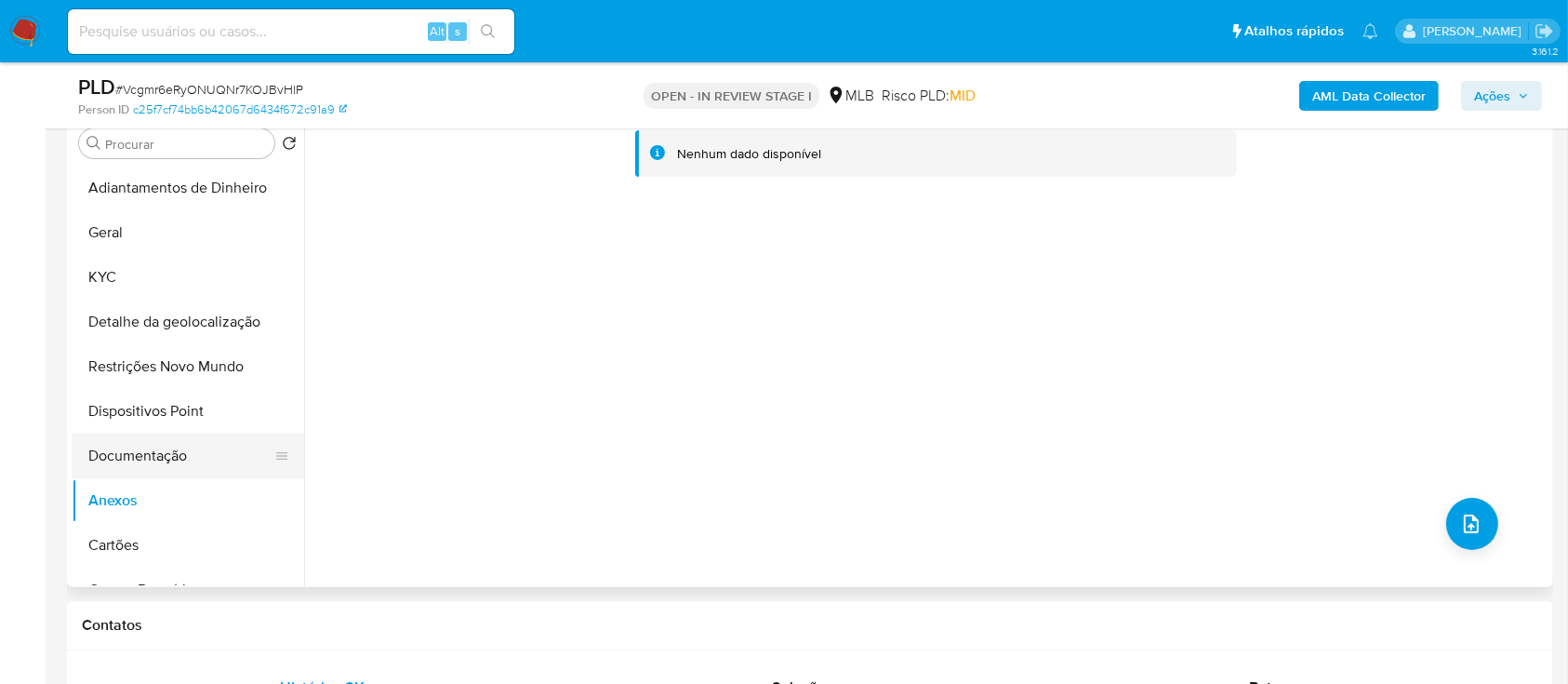
click at [125, 435] on button "Documentação" at bounding box center [180, 456] width 218 height 45
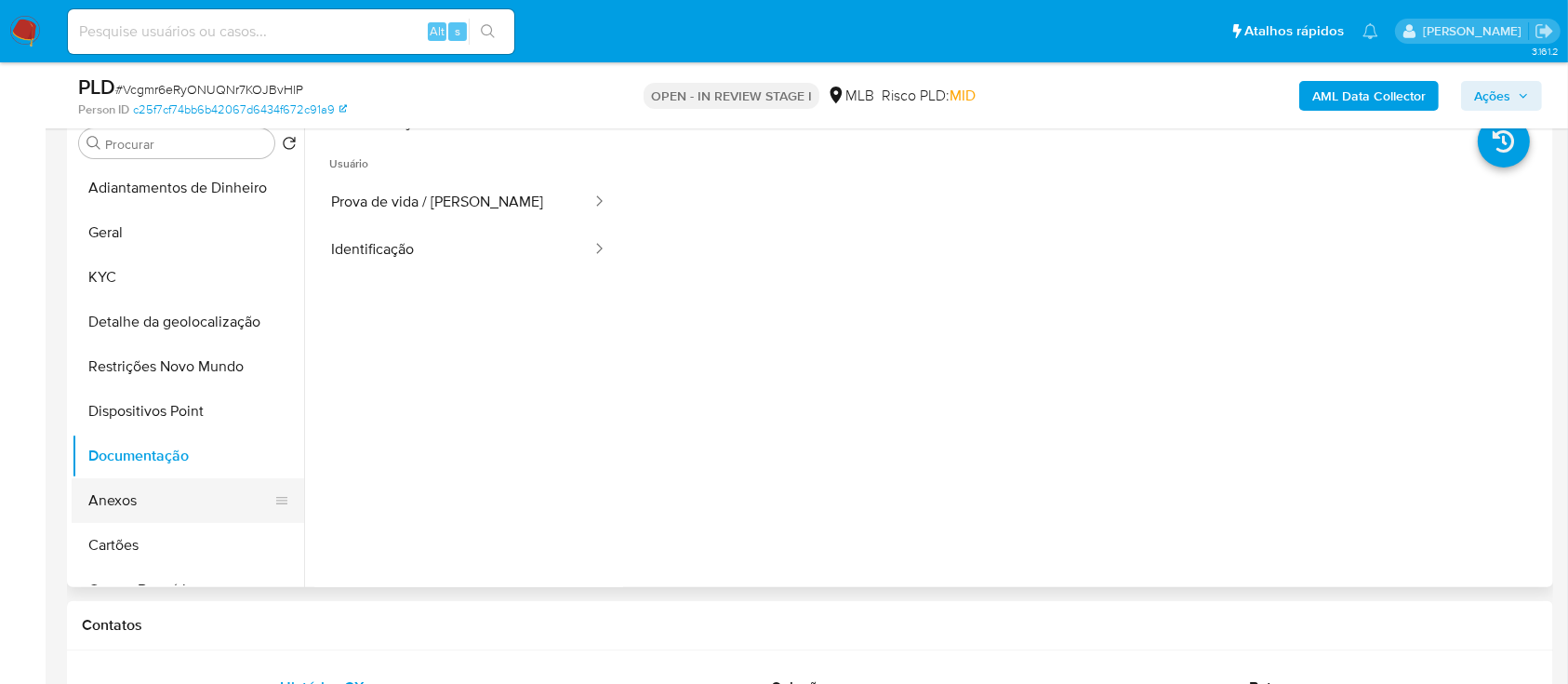
click at [122, 489] on button "Anexos" at bounding box center [180, 500] width 218 height 45
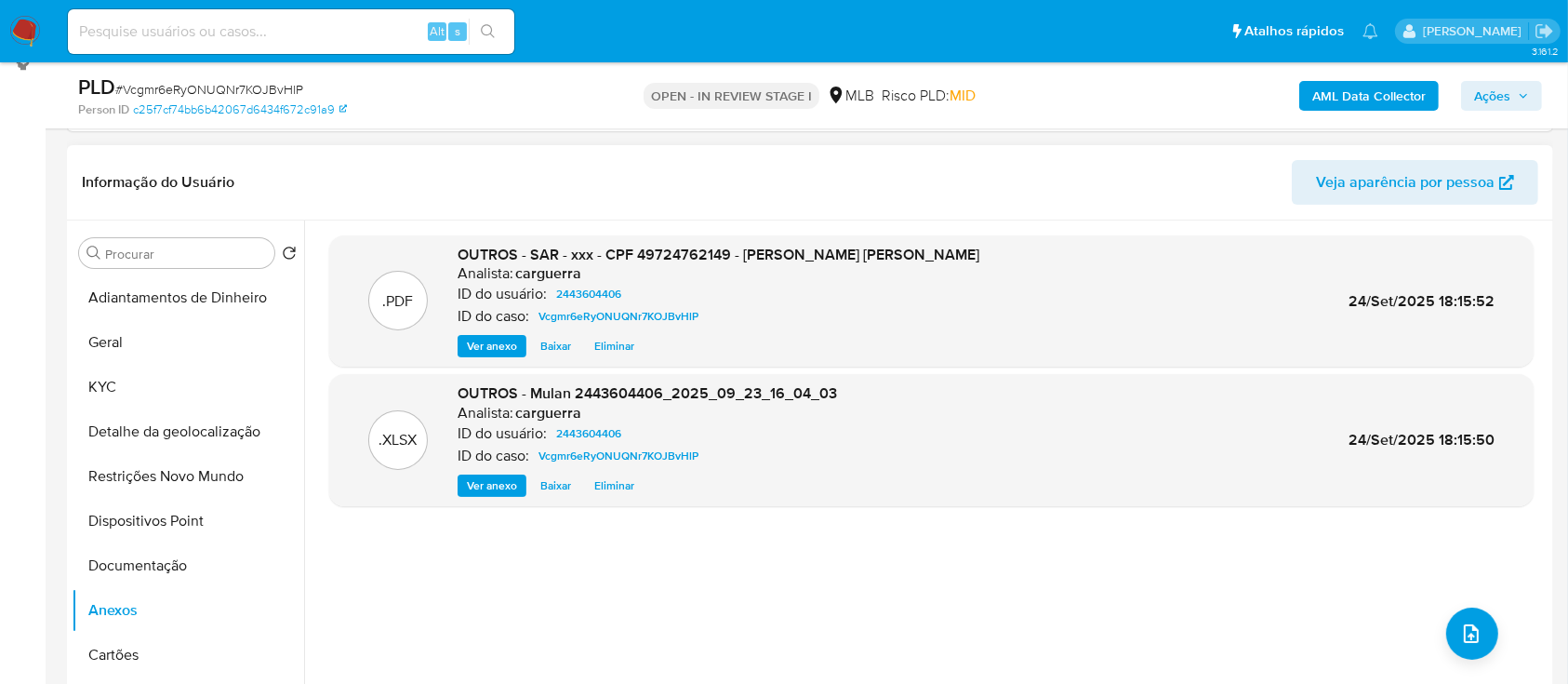
scroll to position [124, 0]
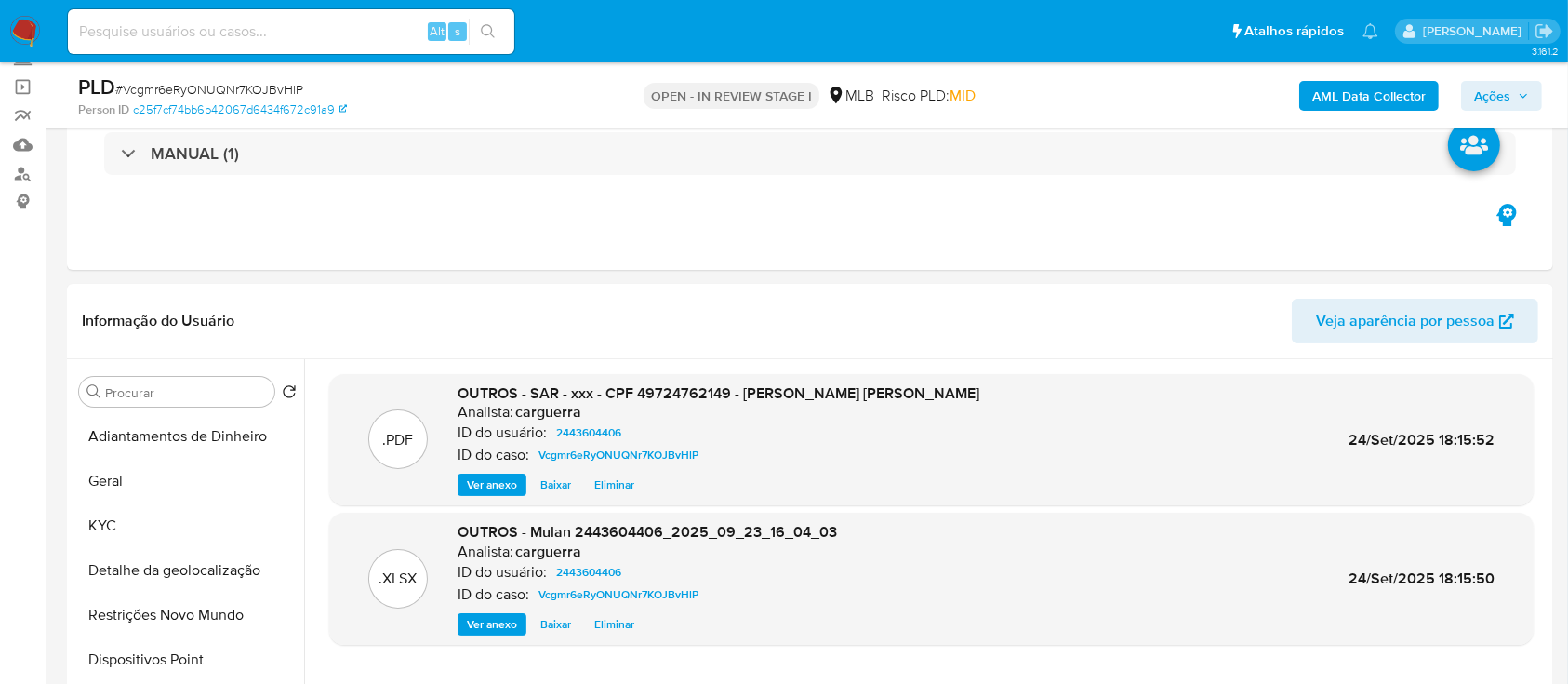
click at [1511, 88] on span "Ações" at bounding box center [1502, 95] width 55 height 26
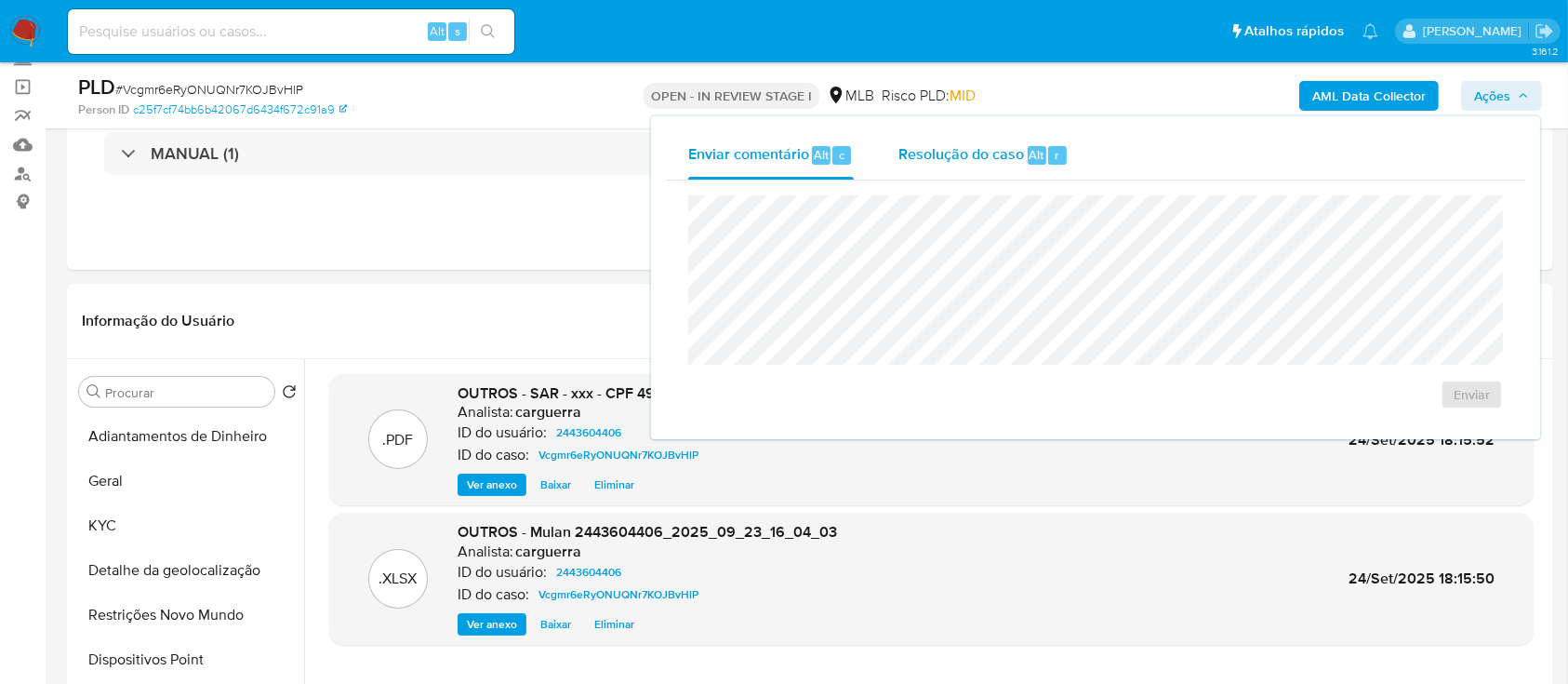
click at [955, 152] on span "Resolução do caso" at bounding box center [961, 154] width 126 height 21
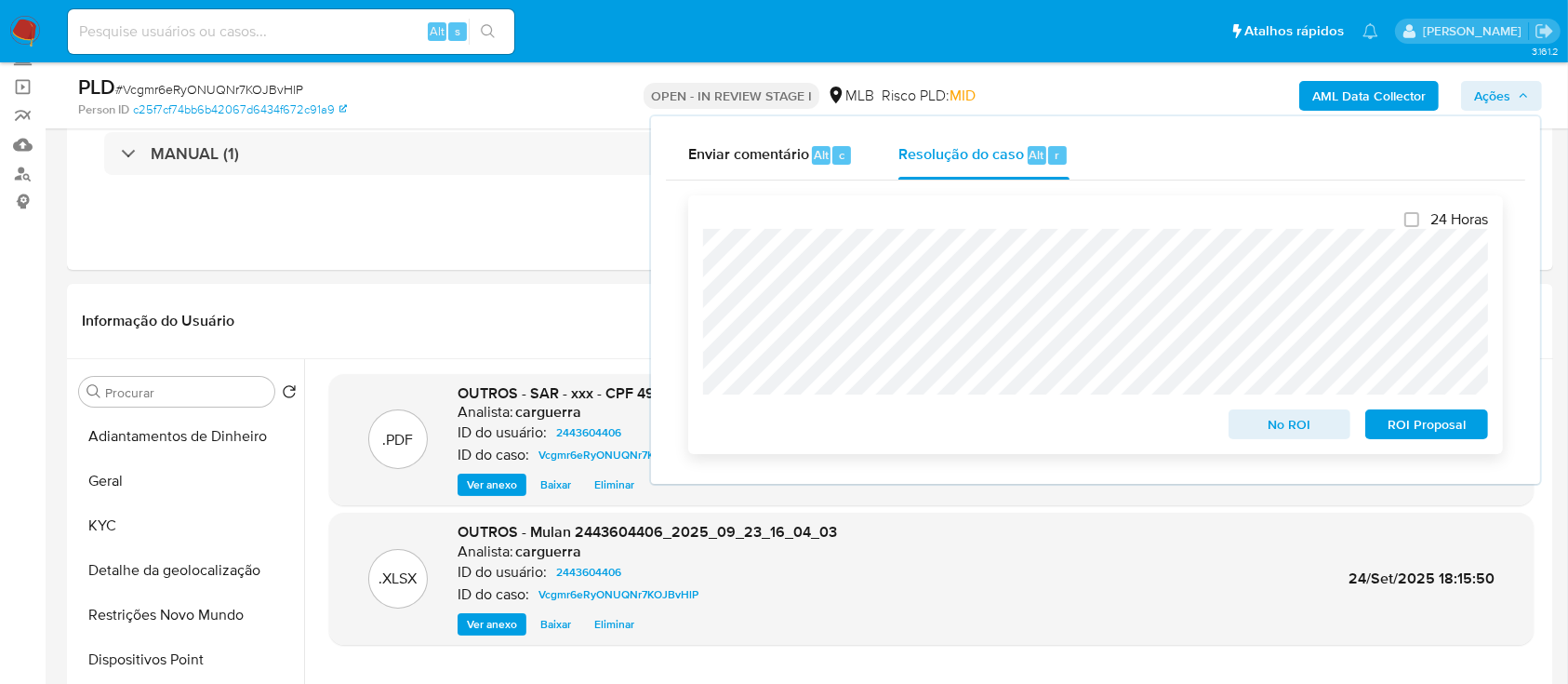
click at [1401, 430] on span "ROI Proposal" at bounding box center [1427, 423] width 97 height 26
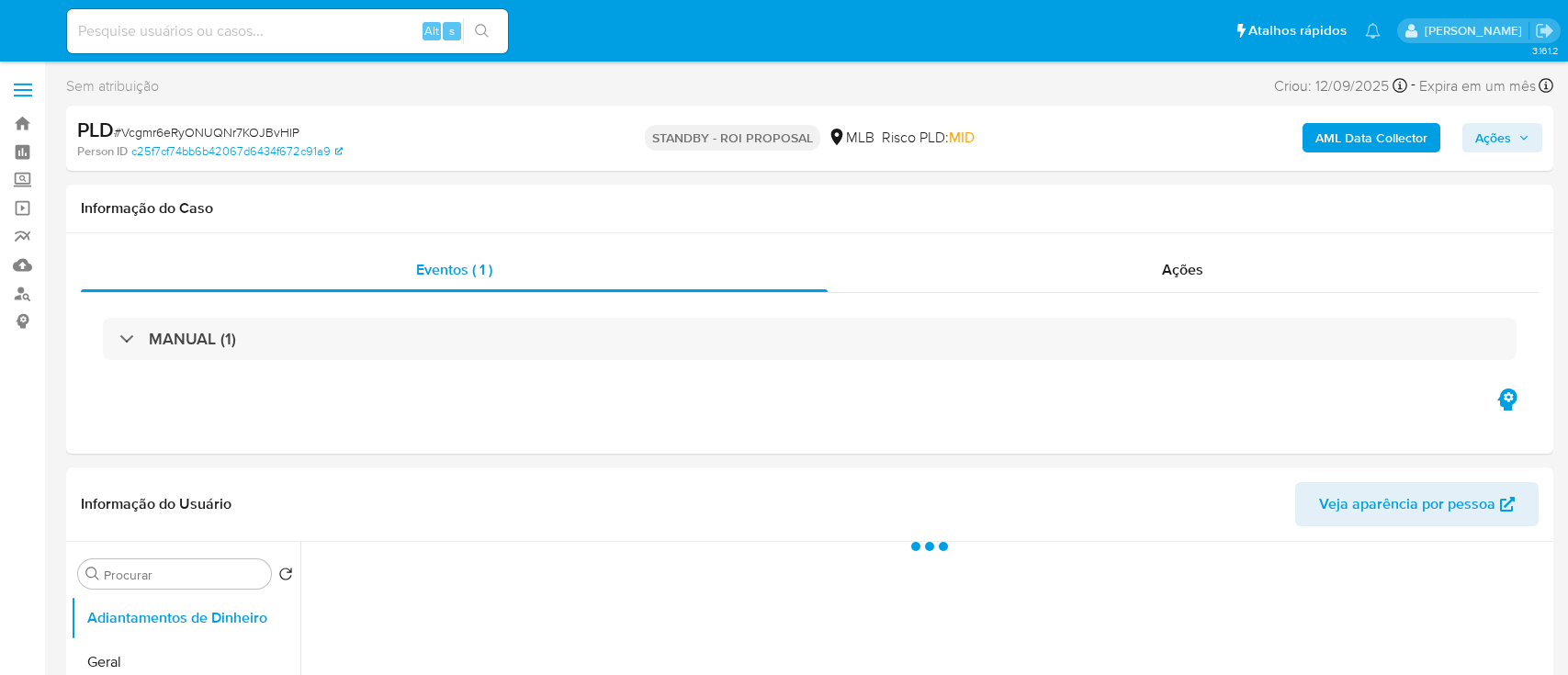
select select "10"
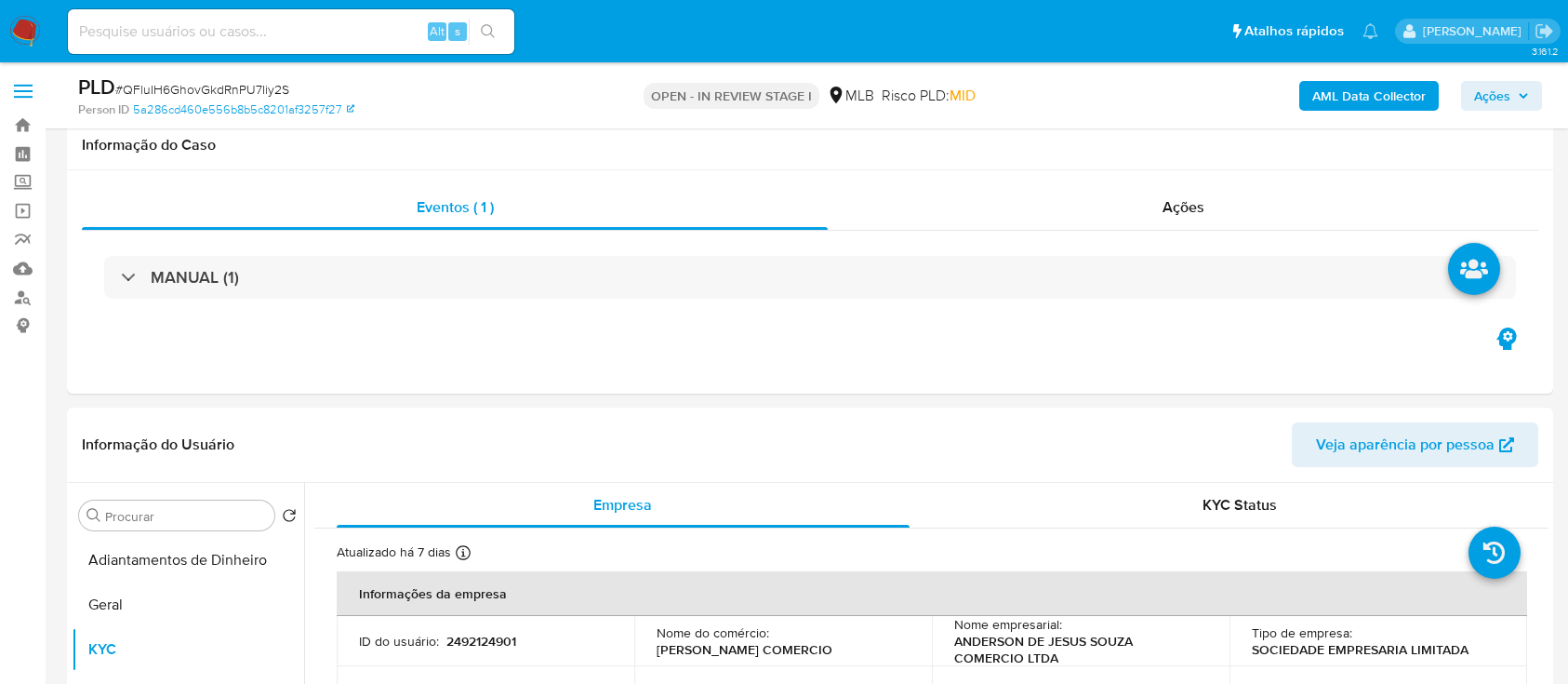
select select "10"
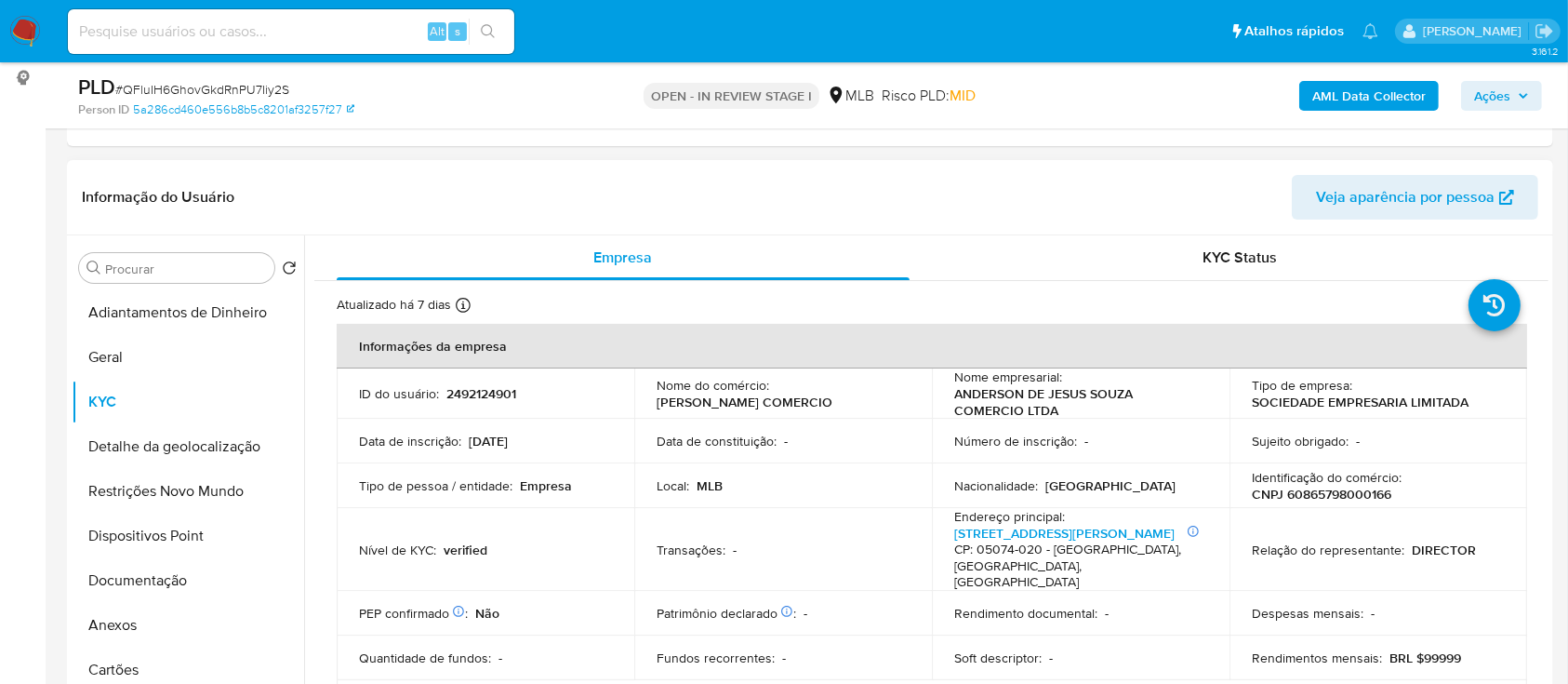
scroll to position [448, 0]
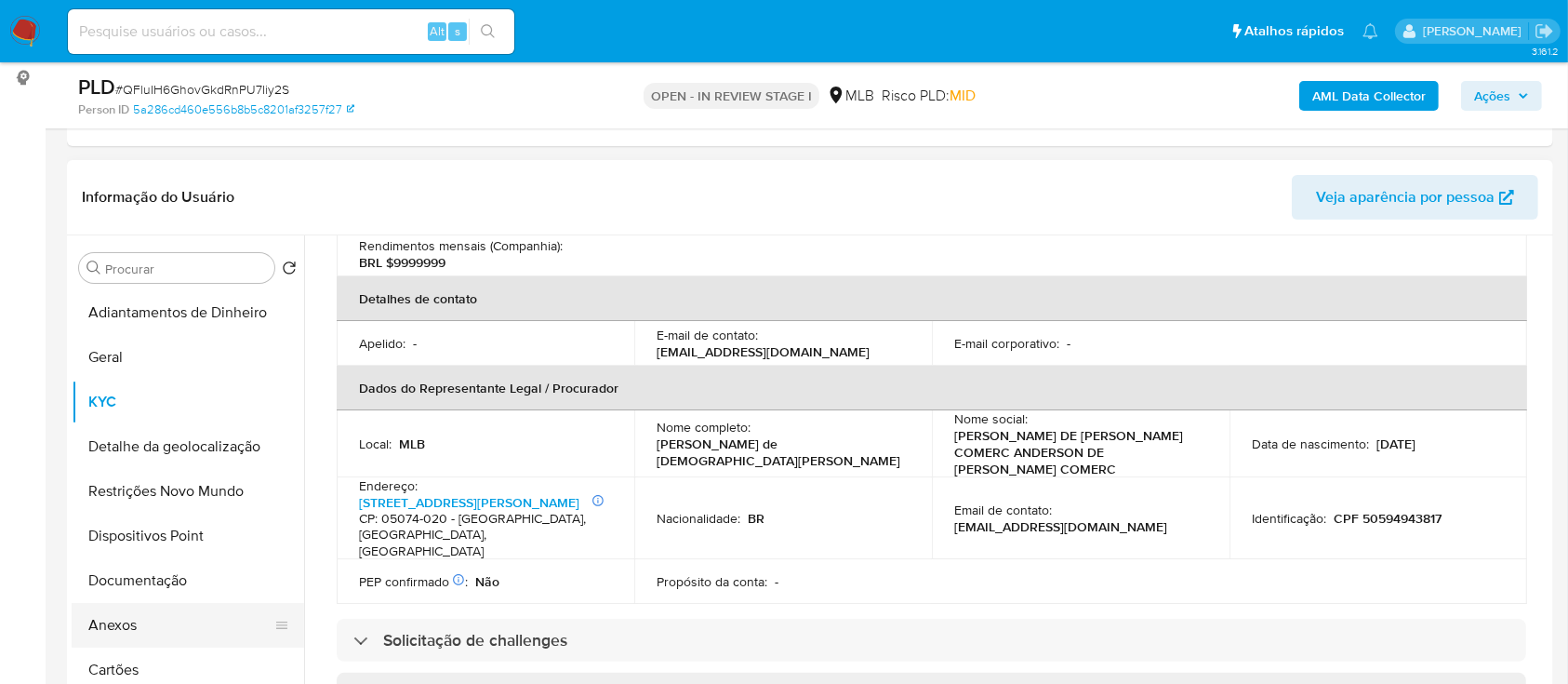
click at [143, 635] on button "Anexos" at bounding box center [180, 625] width 218 height 45
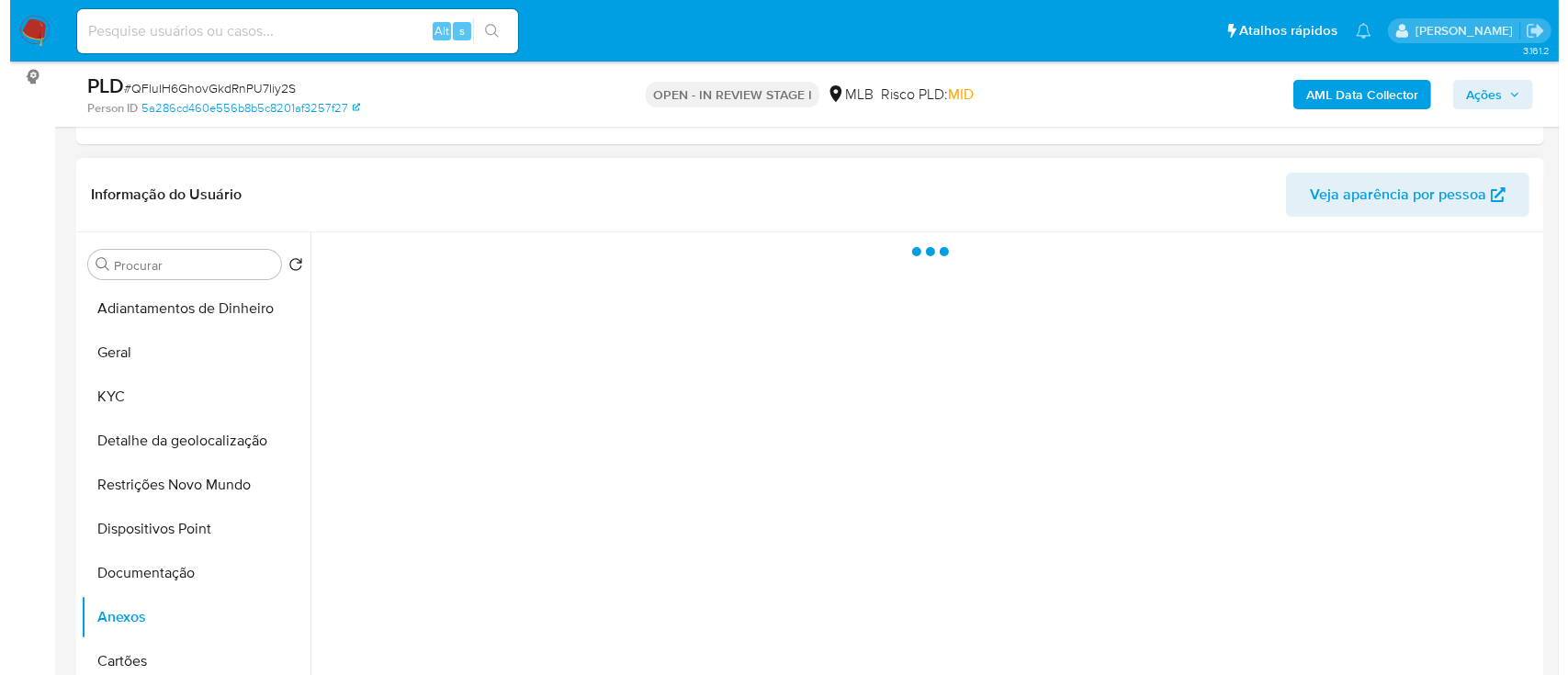
scroll to position [0, 0]
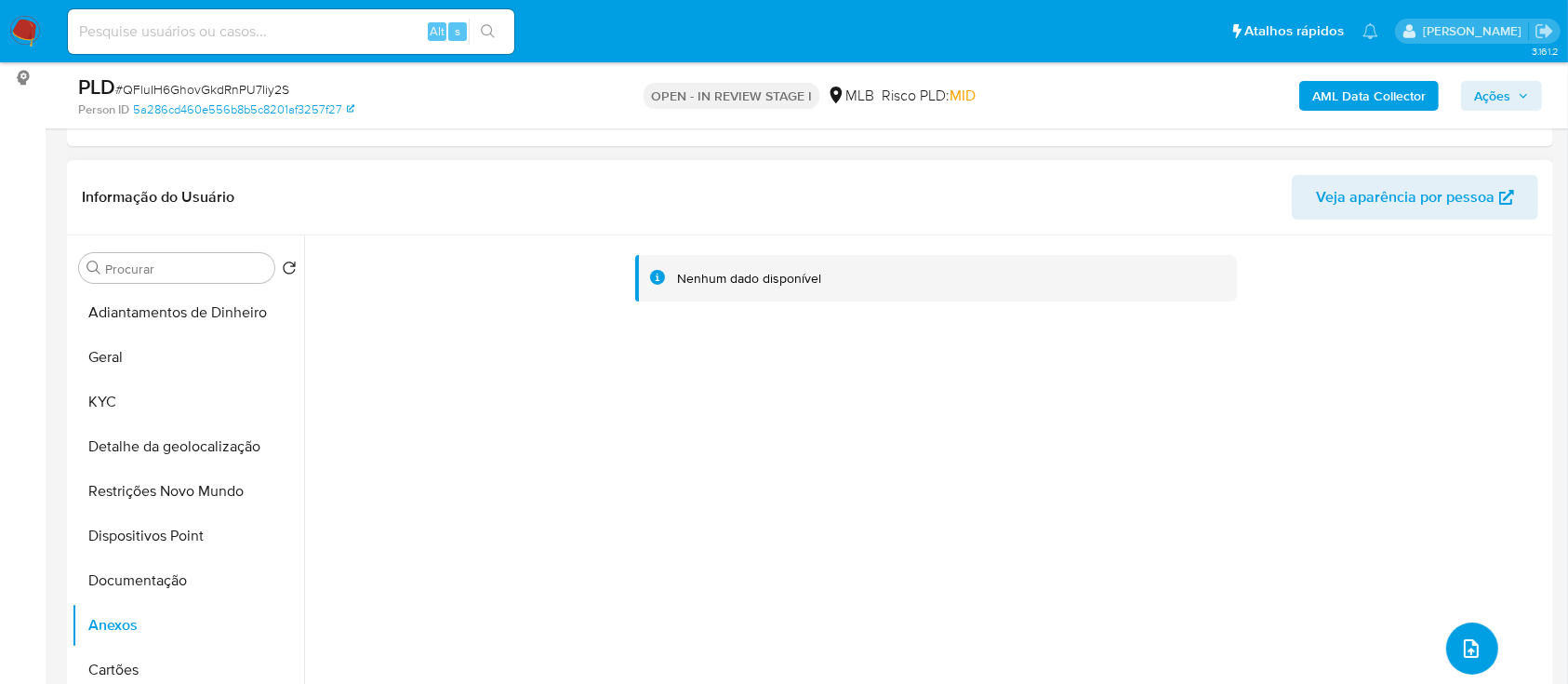
click at [1466, 641] on icon "upload-file" at bounding box center [1471, 648] width 22 height 22
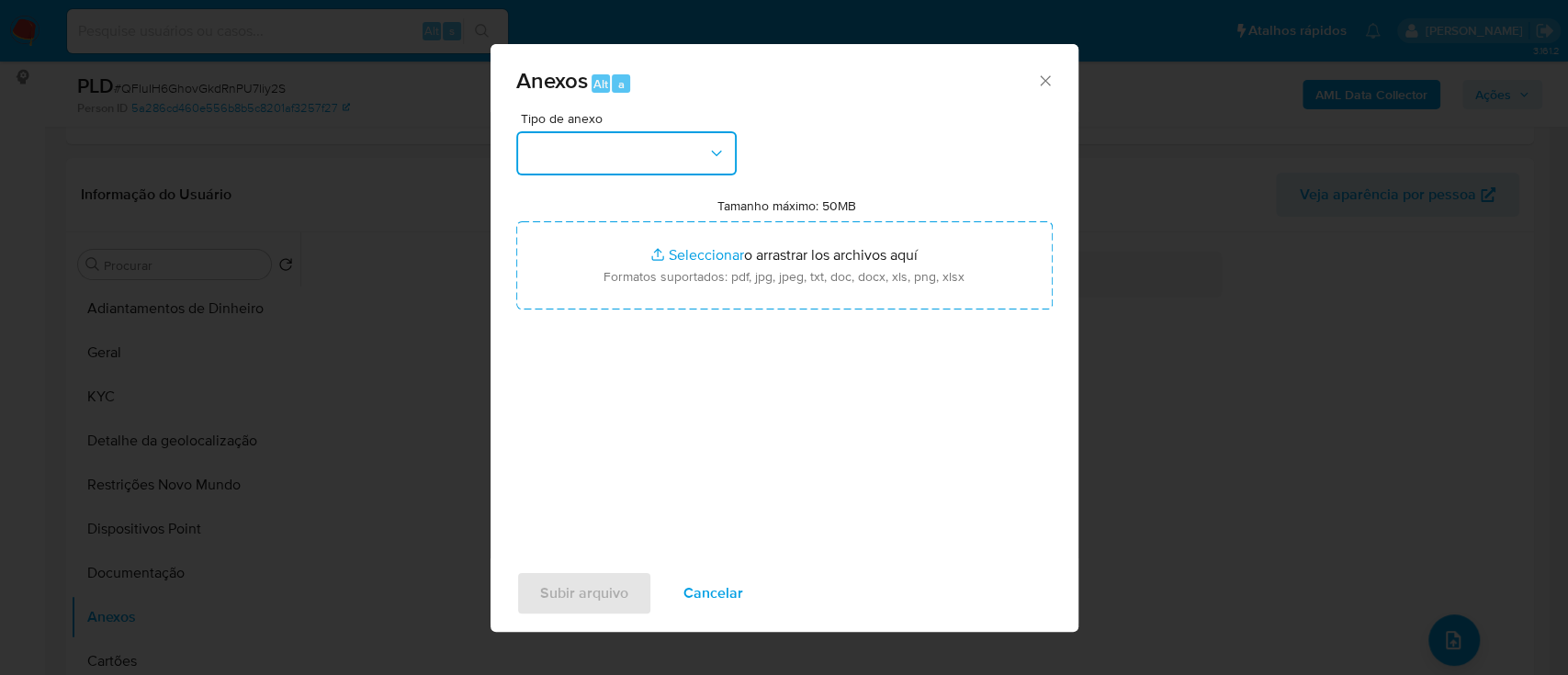
click at [610, 151] on button "button" at bounding box center [626, 153] width 221 height 44
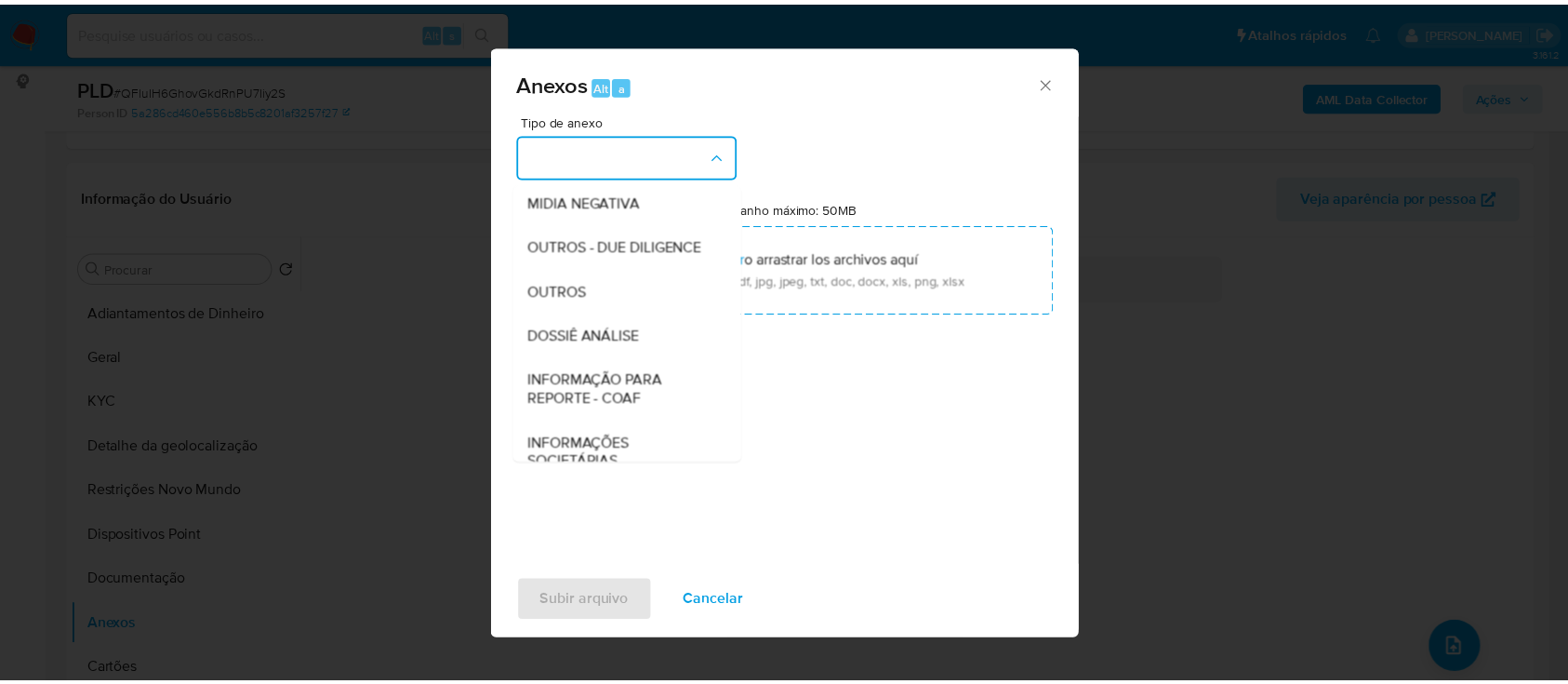
scroll to position [247, 0]
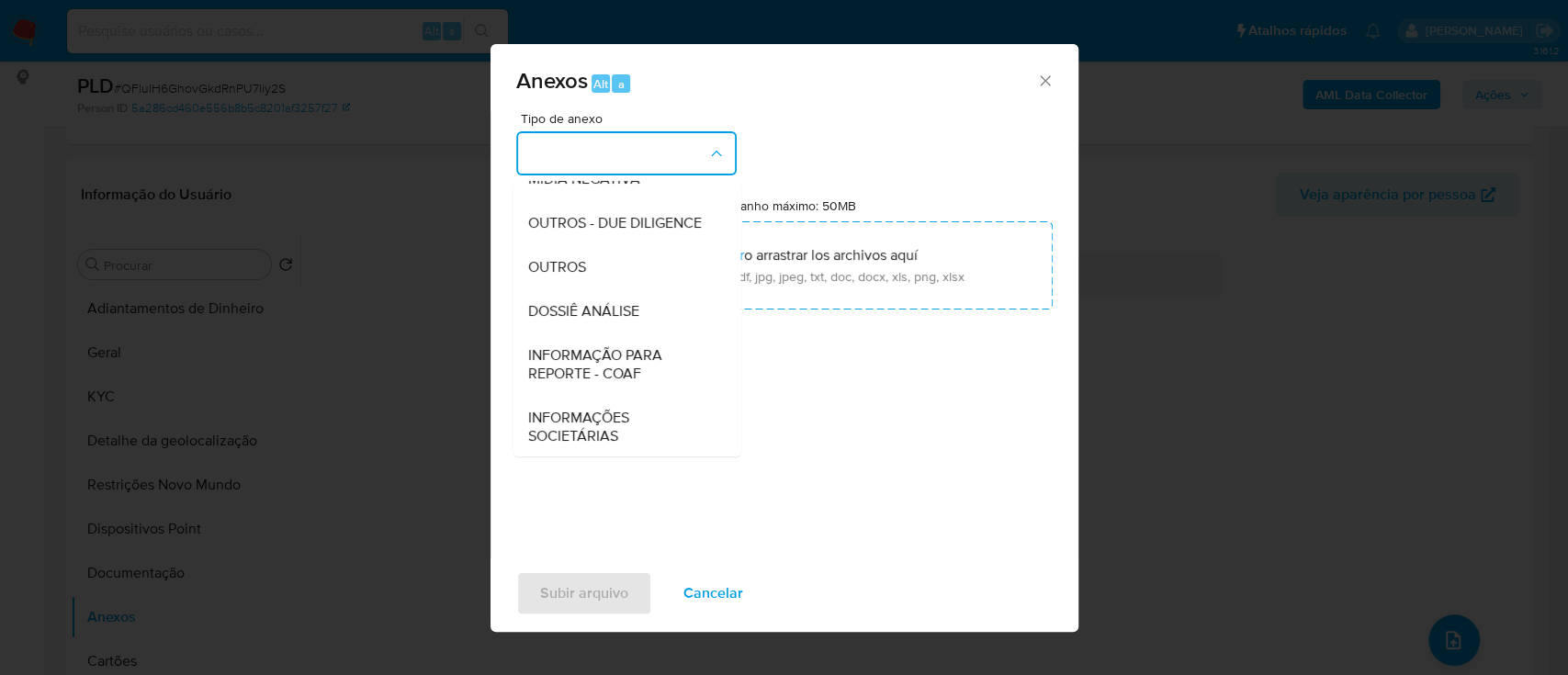
click at [590, 289] on div "OUTROS" at bounding box center [620, 267] width 187 height 44
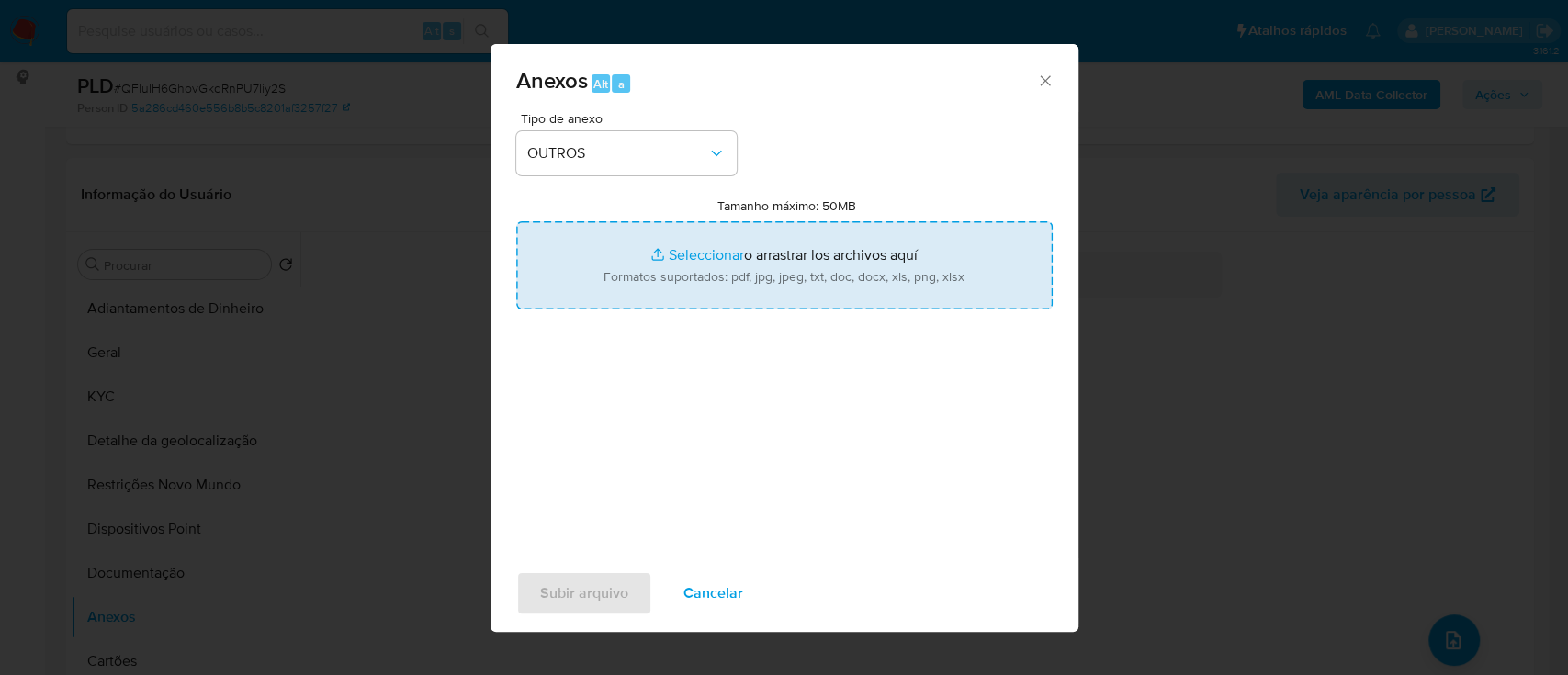
click at [687, 261] on input "Tamanho máximo: 50MB Seleccionar archivos" at bounding box center [784, 266] width 536 height 88
type input "C:\fakepath\Mulan 2492124901_2025_09_23_15_58_32.xlsx"
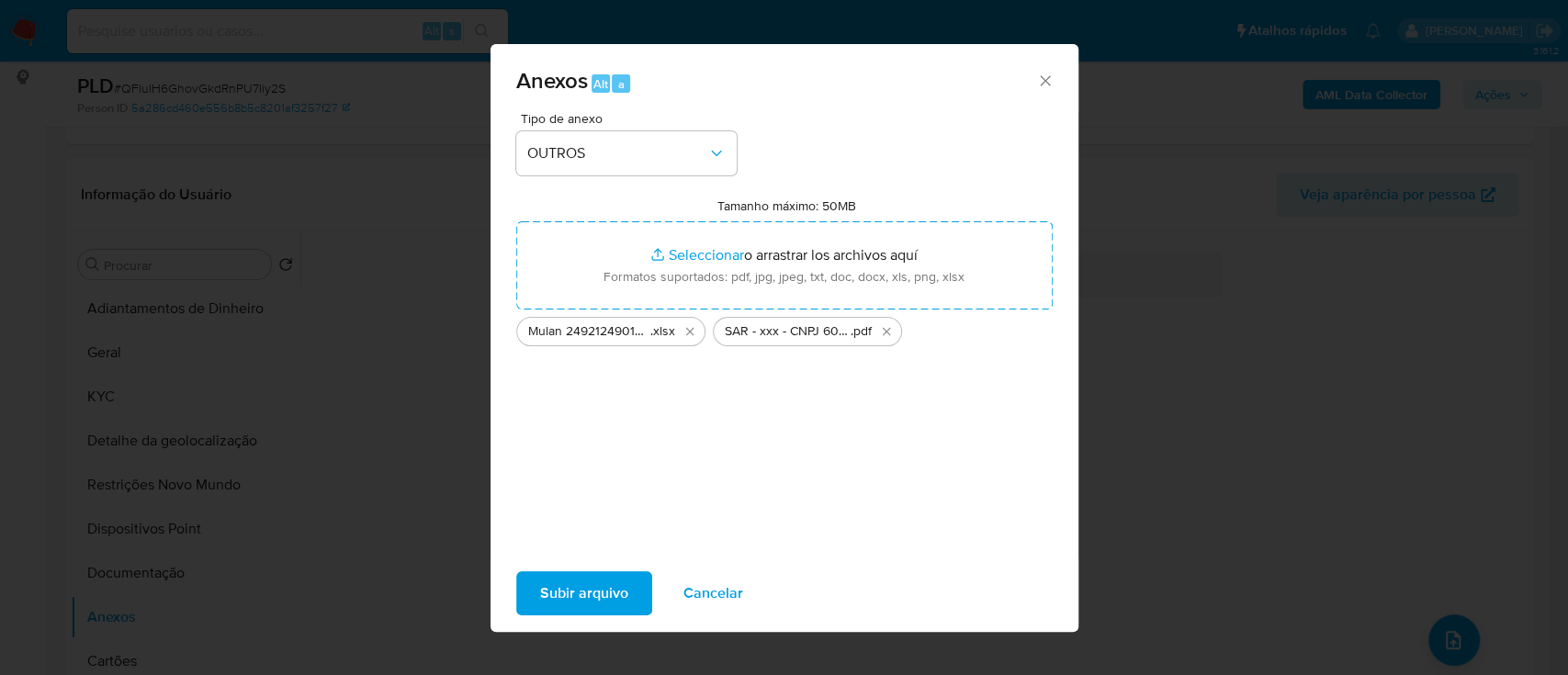
click at [574, 606] on span "Subir arquivo" at bounding box center [584, 592] width 88 height 40
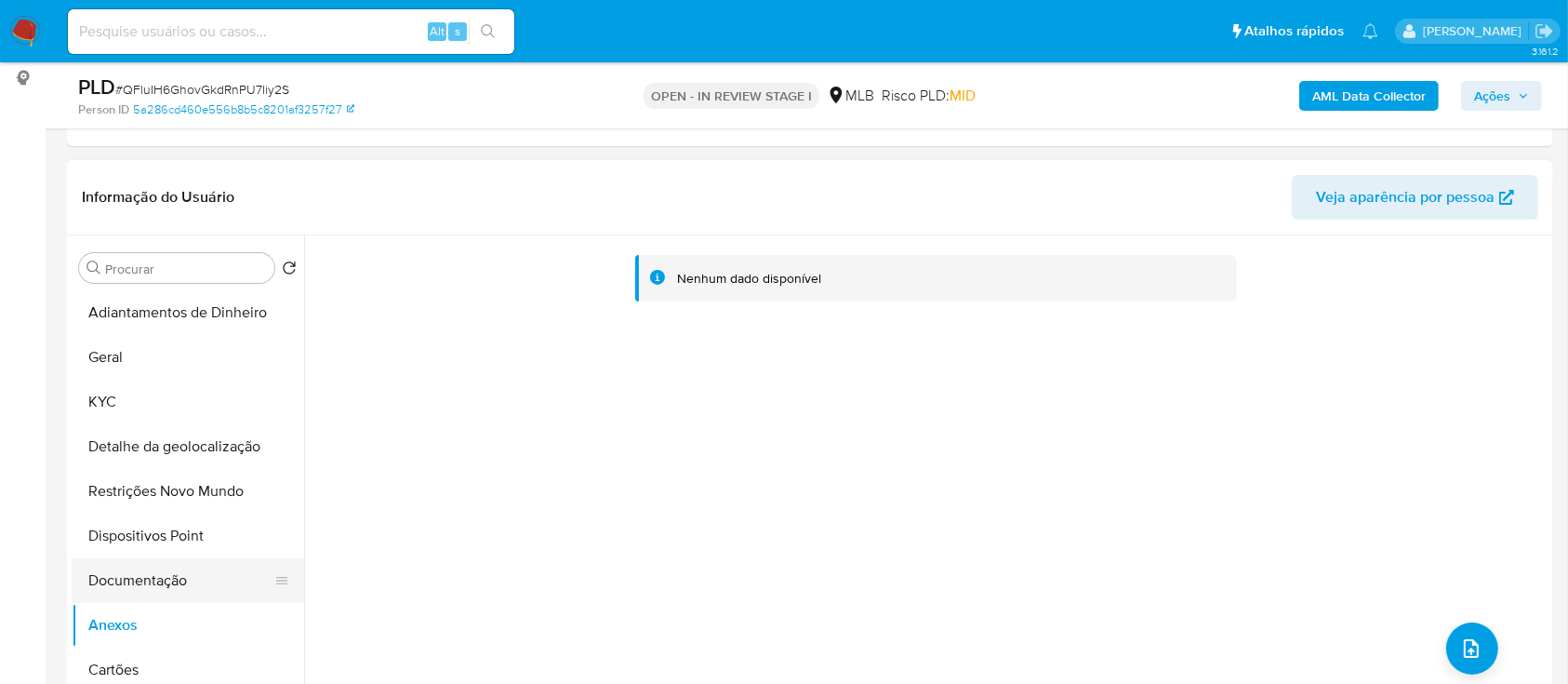
click at [99, 579] on button "Documentação" at bounding box center [180, 580] width 218 height 45
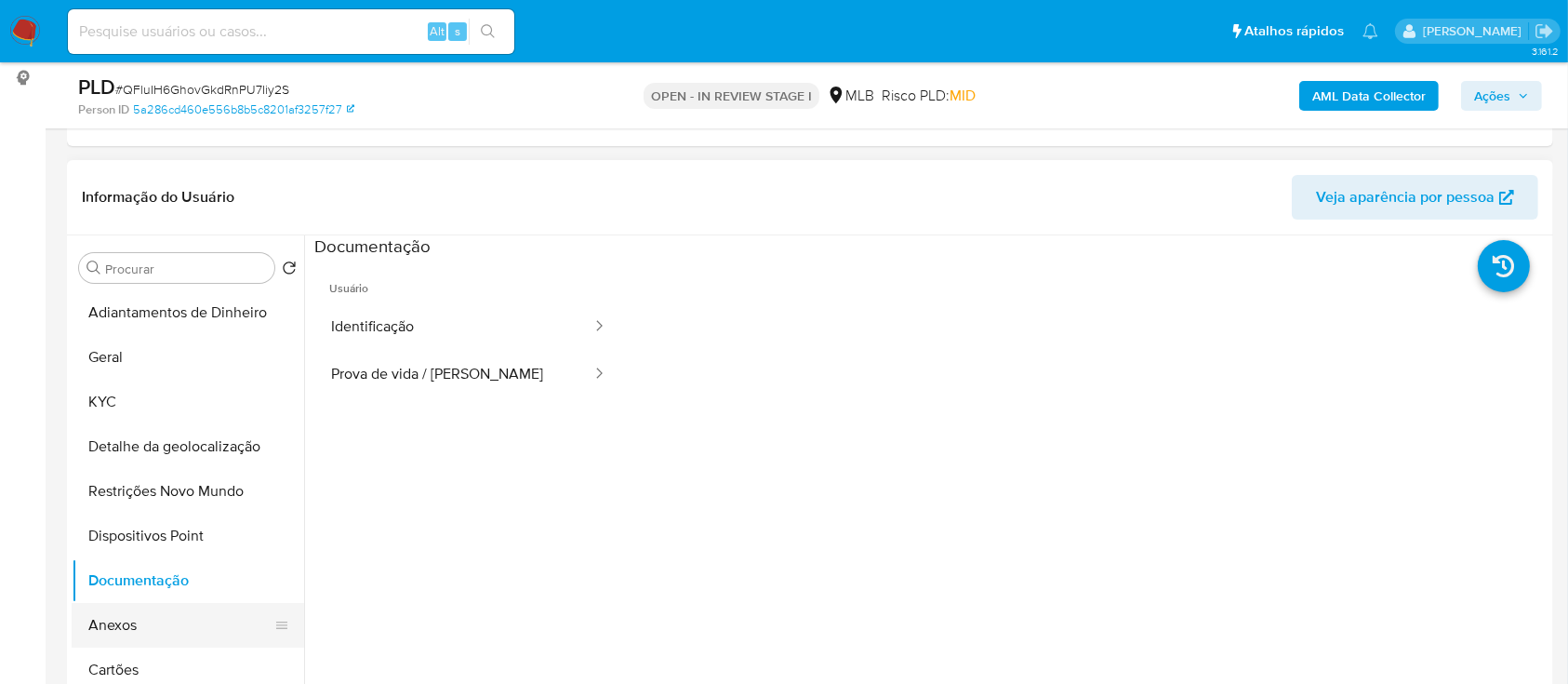
drag, startPoint x: 112, startPoint y: 612, endPoint x: 141, endPoint y: 619, distance: 29.8
click at [112, 613] on button "Anexos" at bounding box center [180, 625] width 218 height 45
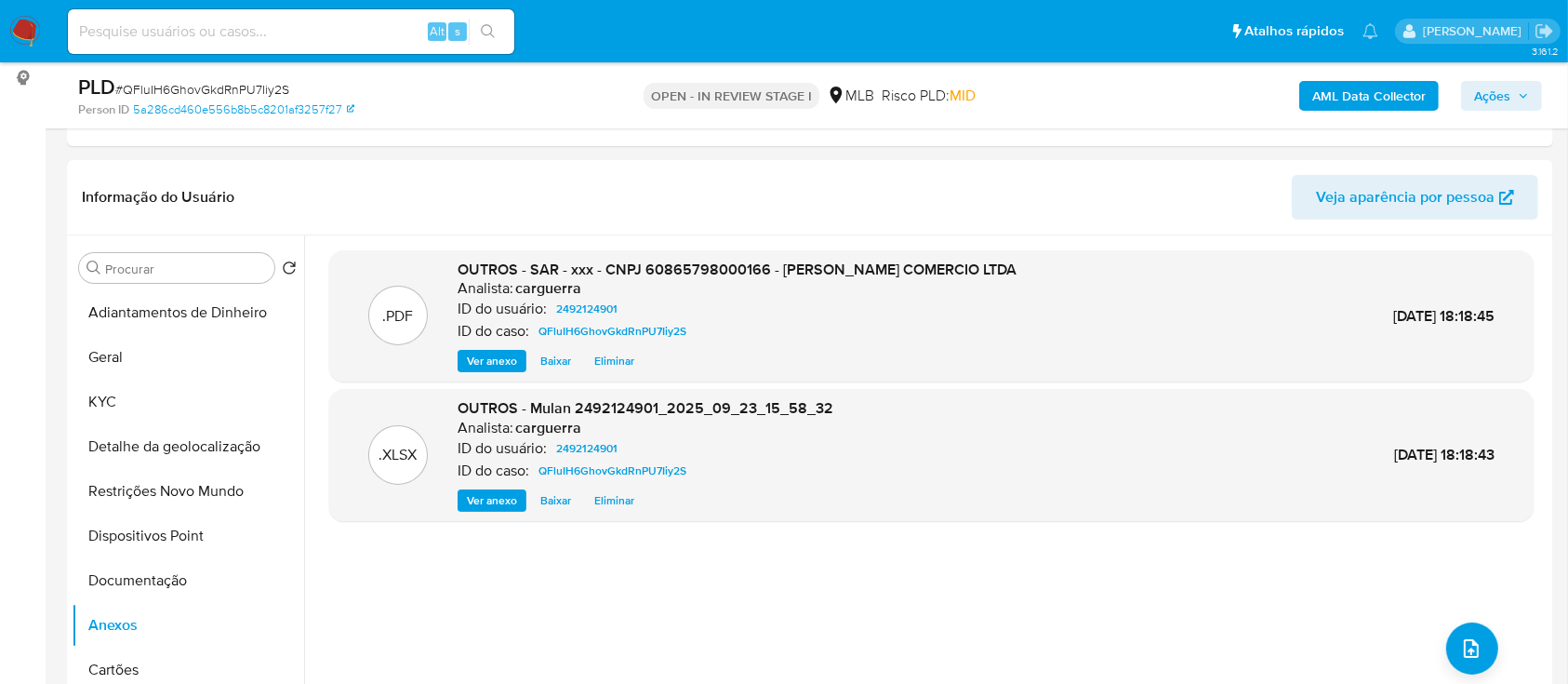
click at [1512, 86] on span "Ações" at bounding box center [1502, 95] width 55 height 26
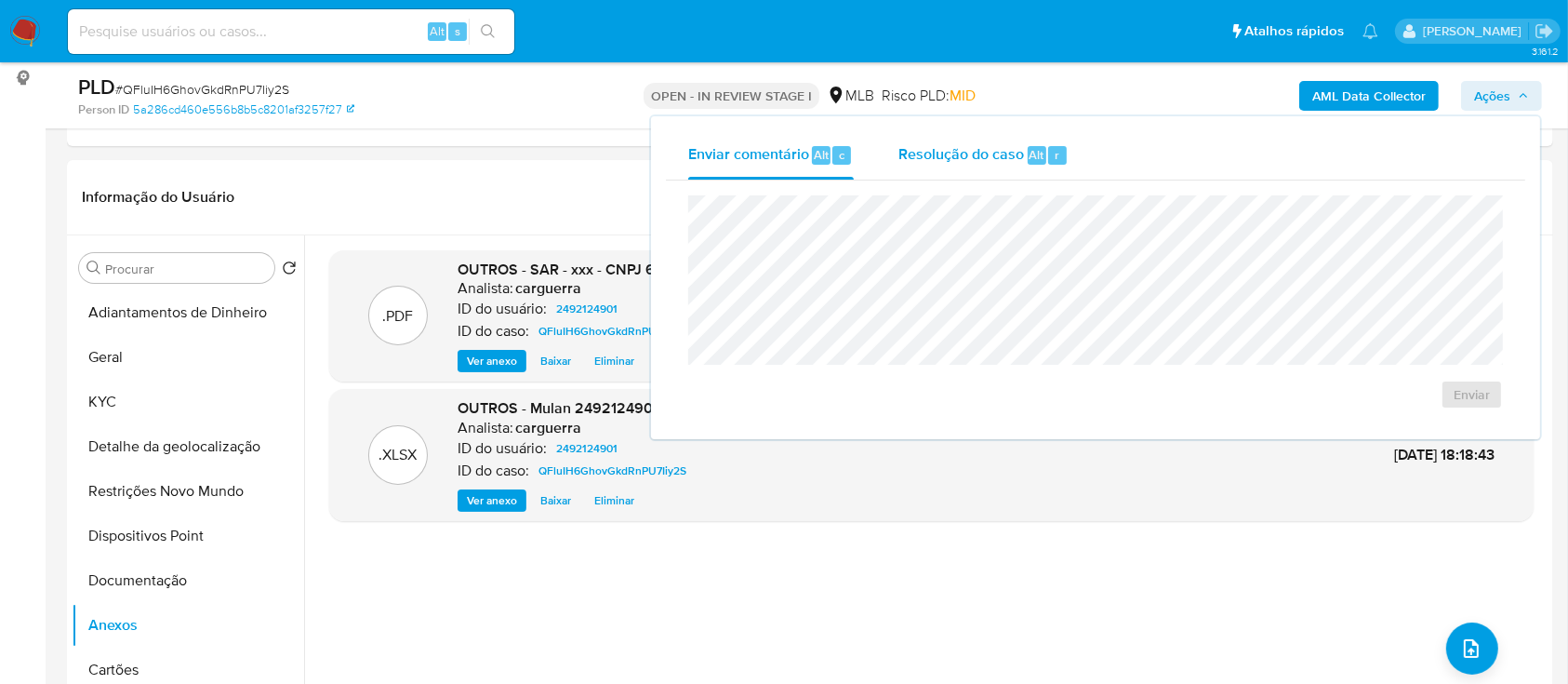
click at [938, 159] on span "Resolução do caso" at bounding box center [961, 154] width 126 height 21
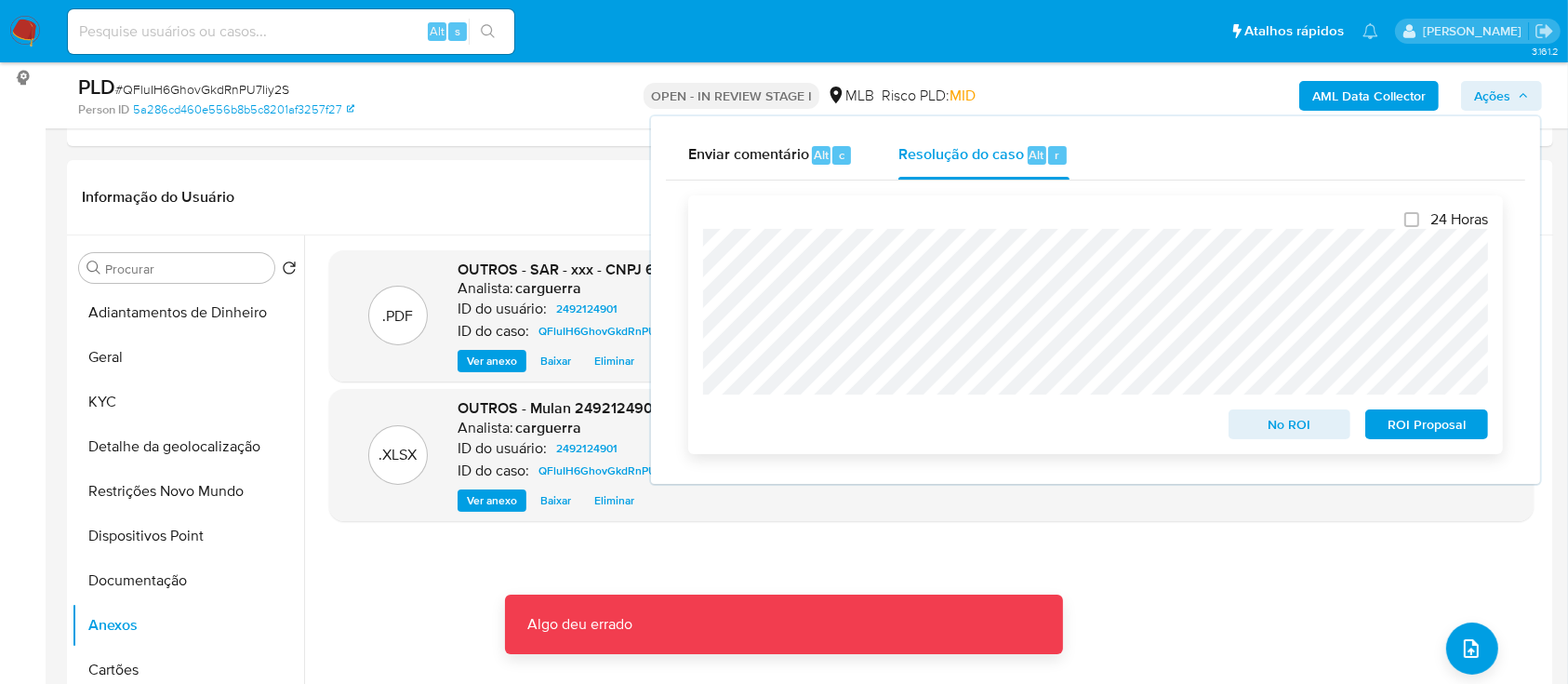
click at [1446, 428] on span "ROI Proposal" at bounding box center [1427, 423] width 97 height 26
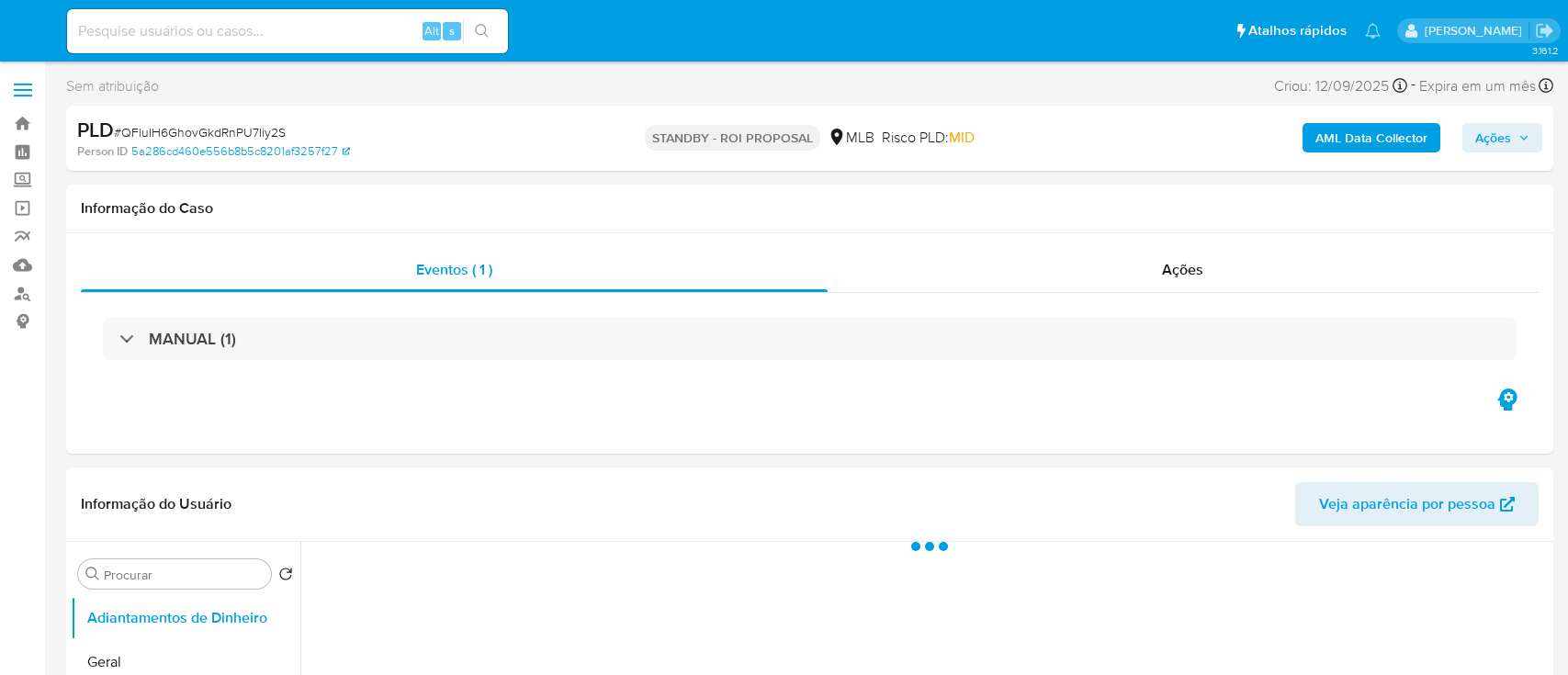
select select "10"
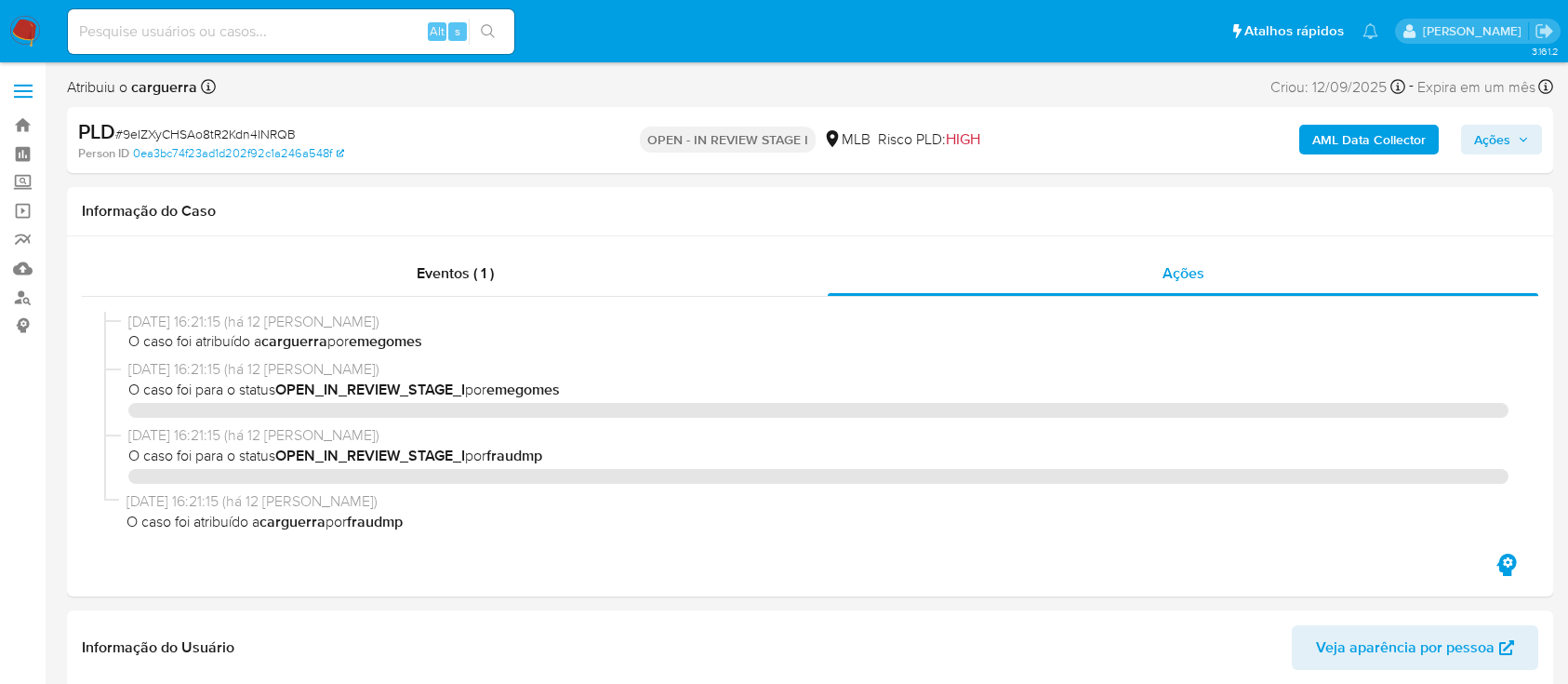
select select "10"
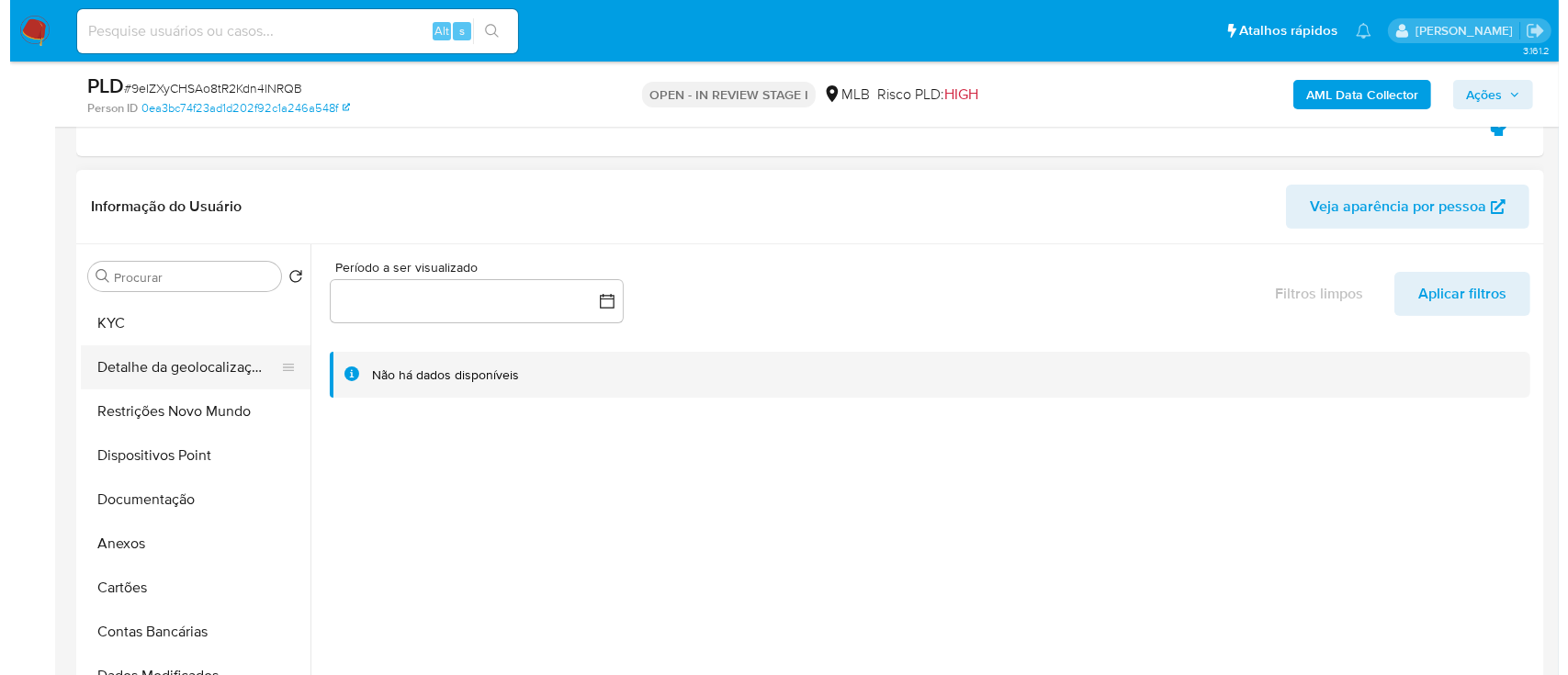
scroll to position [122, 0]
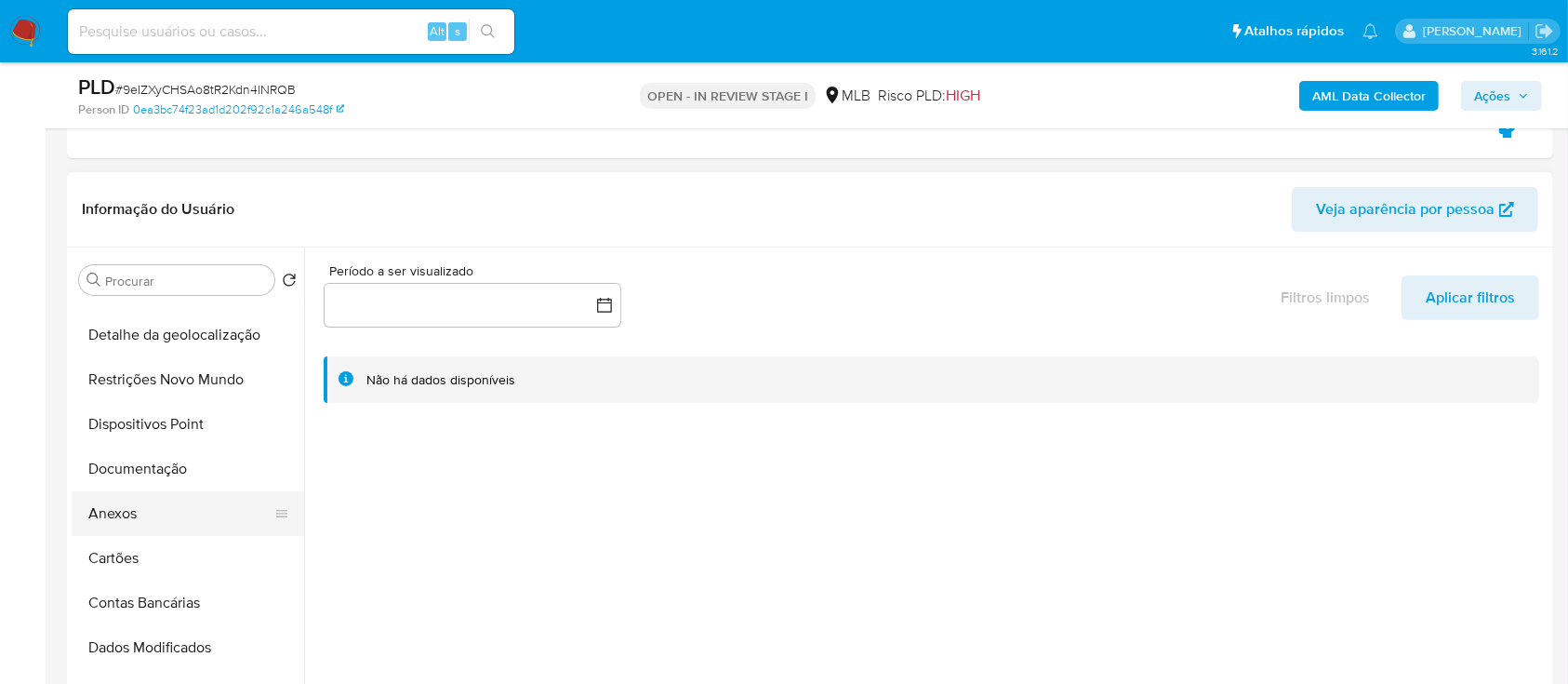
click at [139, 518] on button "Anexos" at bounding box center [180, 513] width 218 height 45
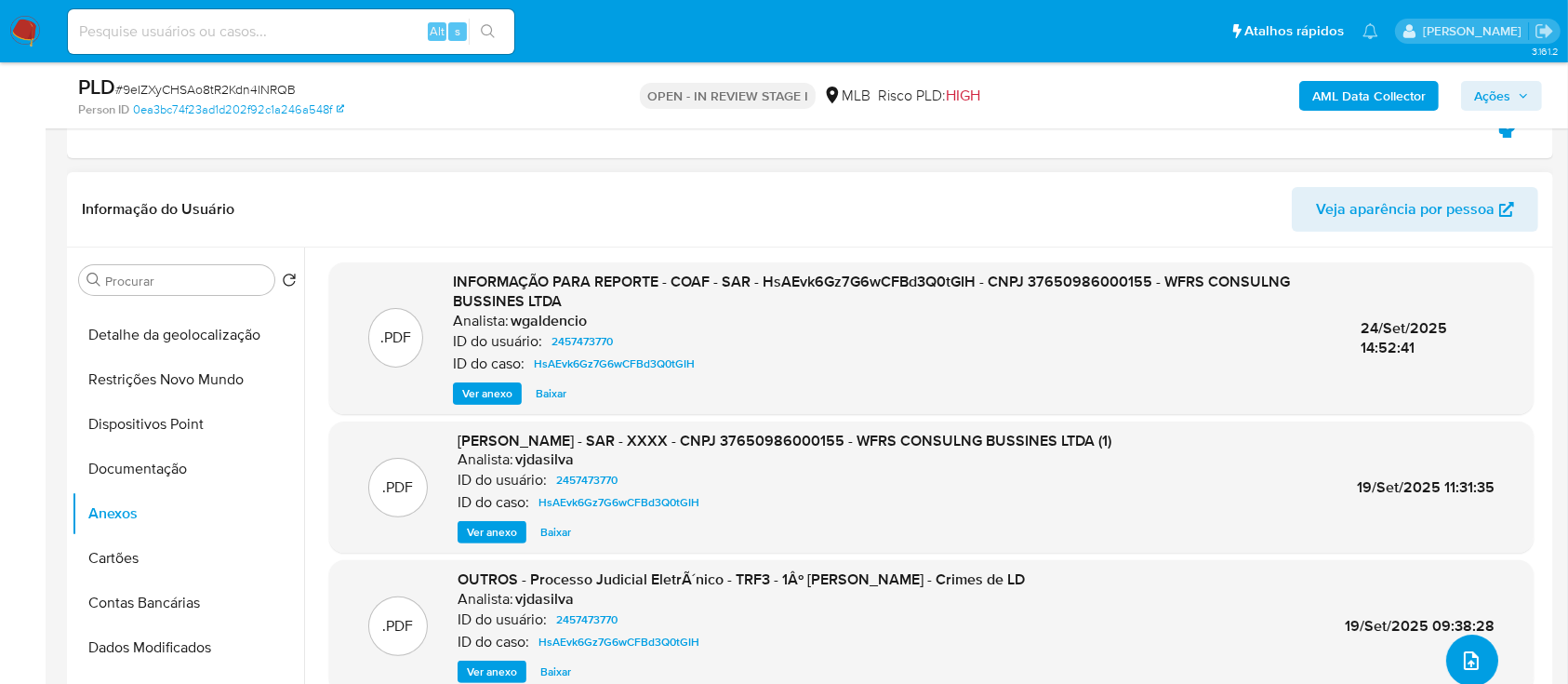
click at [1466, 657] on icon "upload-file" at bounding box center [1471, 659] width 22 height 22
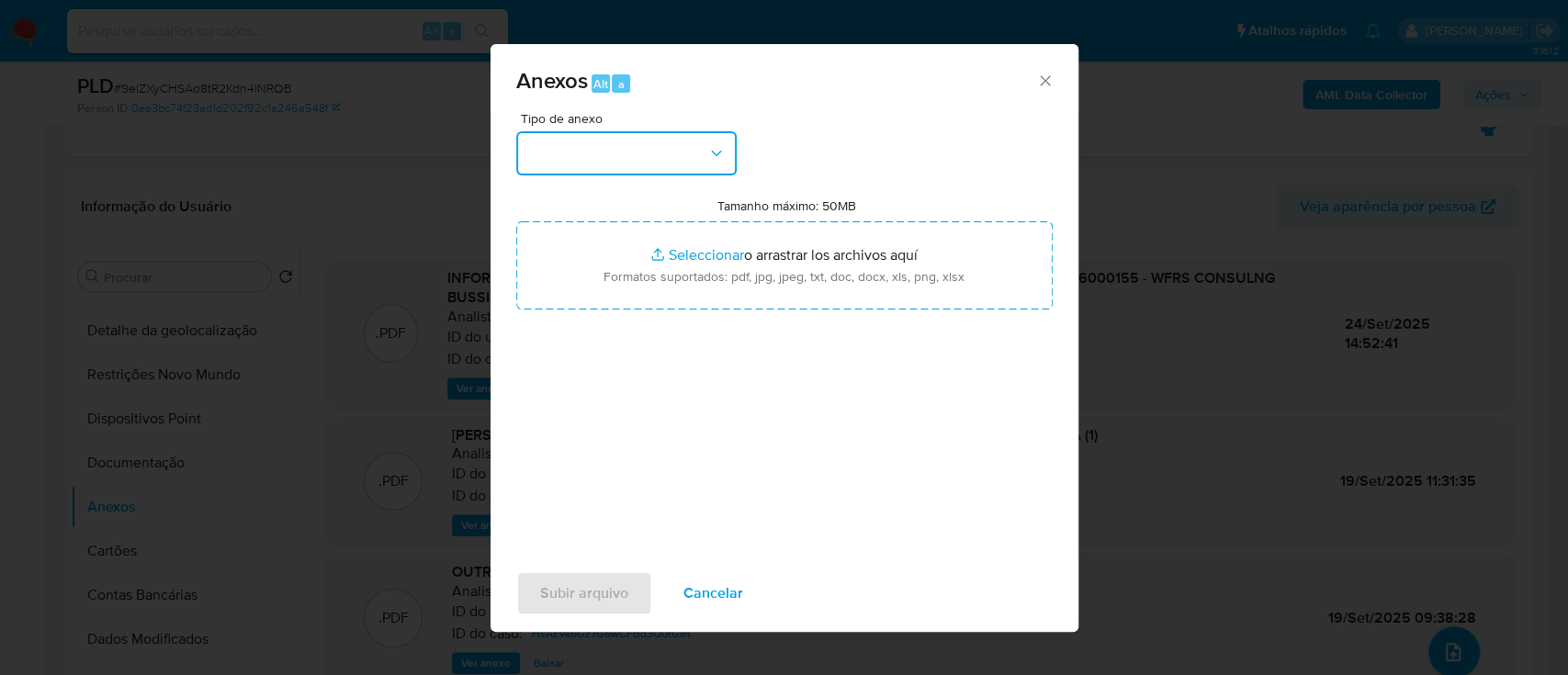
click at [596, 153] on button "button" at bounding box center [626, 153] width 221 height 44
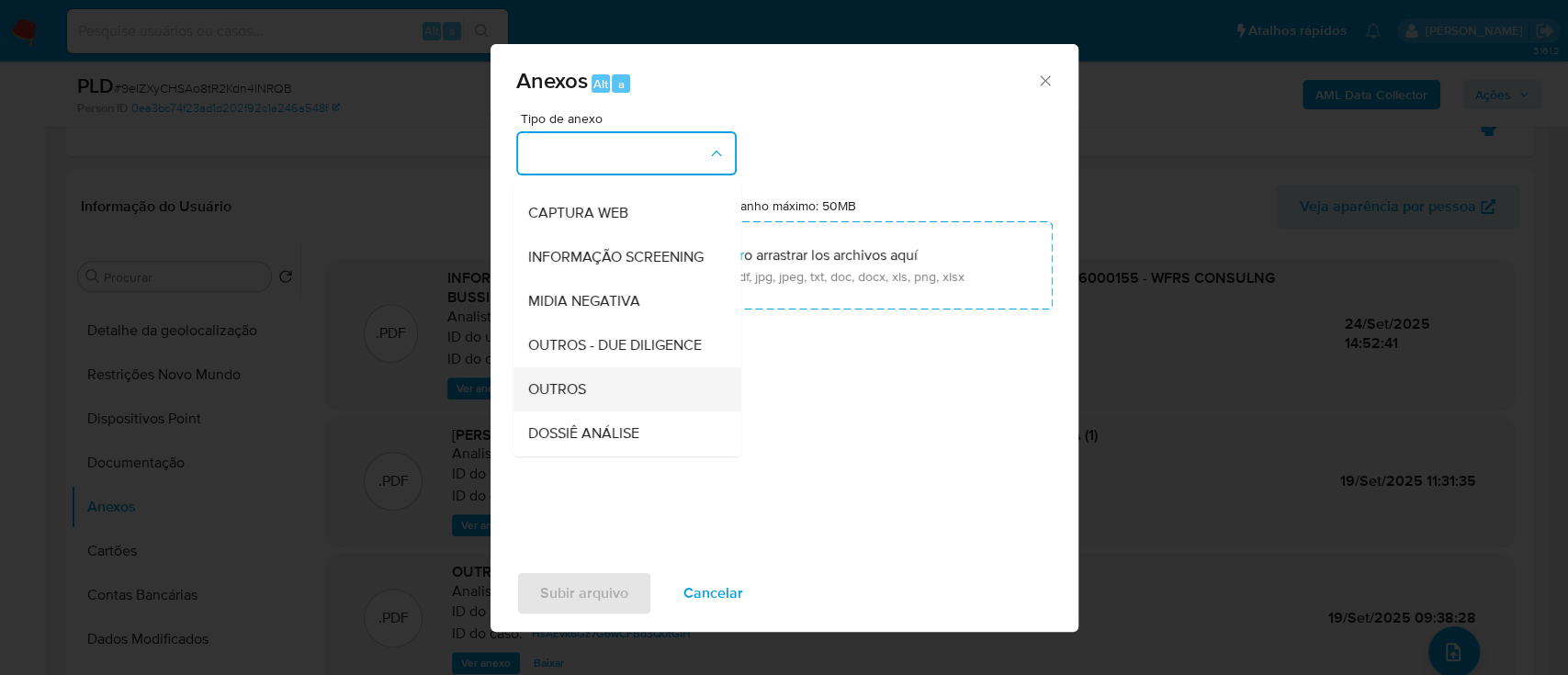
click at [573, 410] on div "OUTROS" at bounding box center [620, 389] width 187 height 44
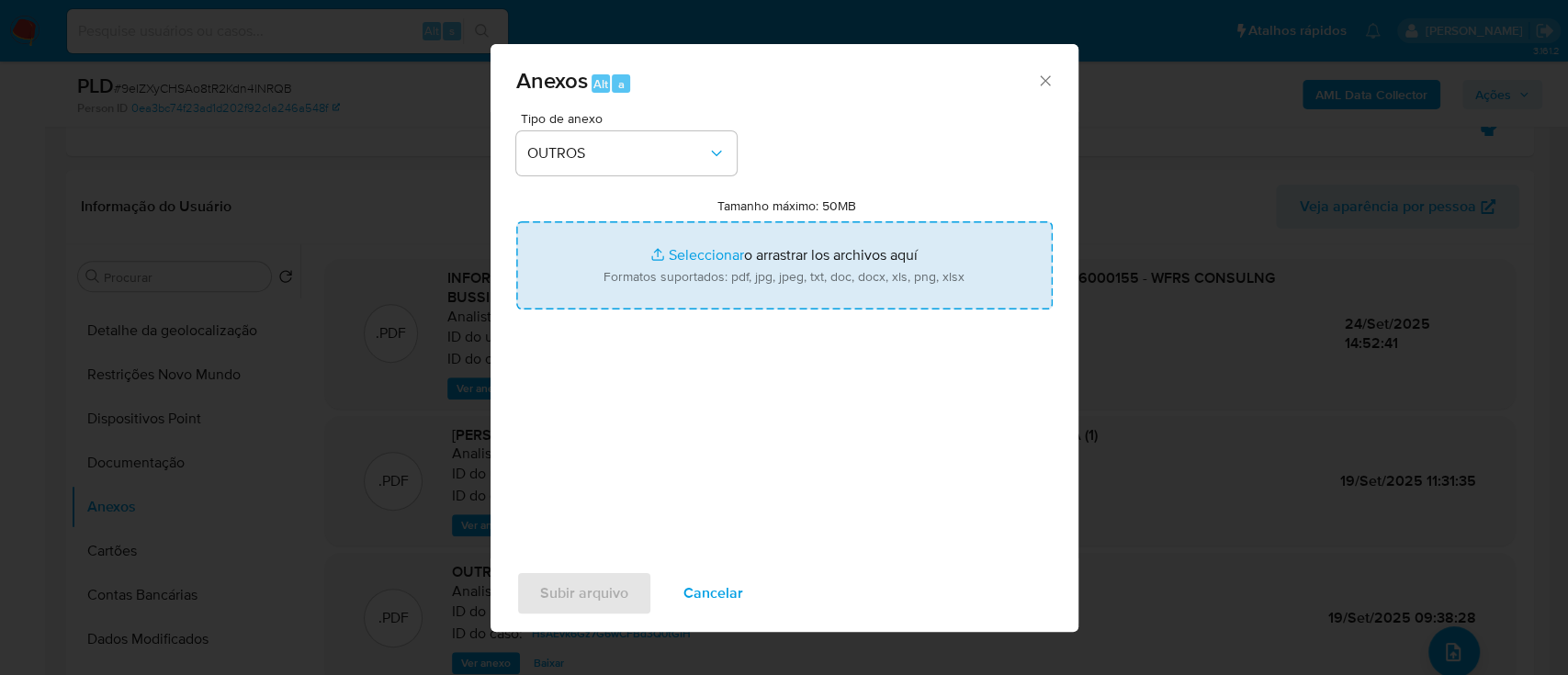
click at [727, 261] on input "Tamanho máximo: 50MB Seleccionar archivos" at bounding box center [784, 266] width 536 height 88
type input "C:\fakepath\Mulan 2457473770_2025_09_23_17_14_33.xlsx"
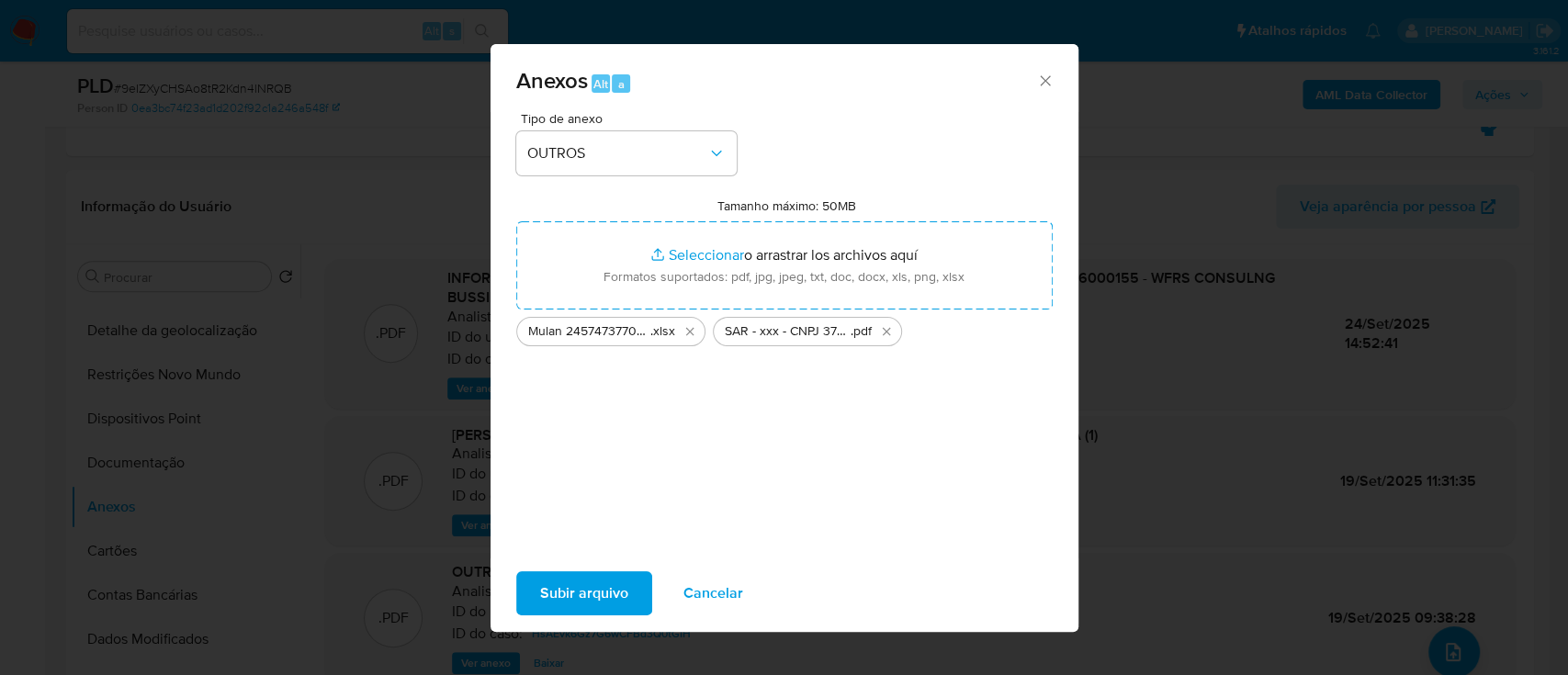
click at [584, 587] on span "Subir arquivo" at bounding box center [584, 592] width 88 height 40
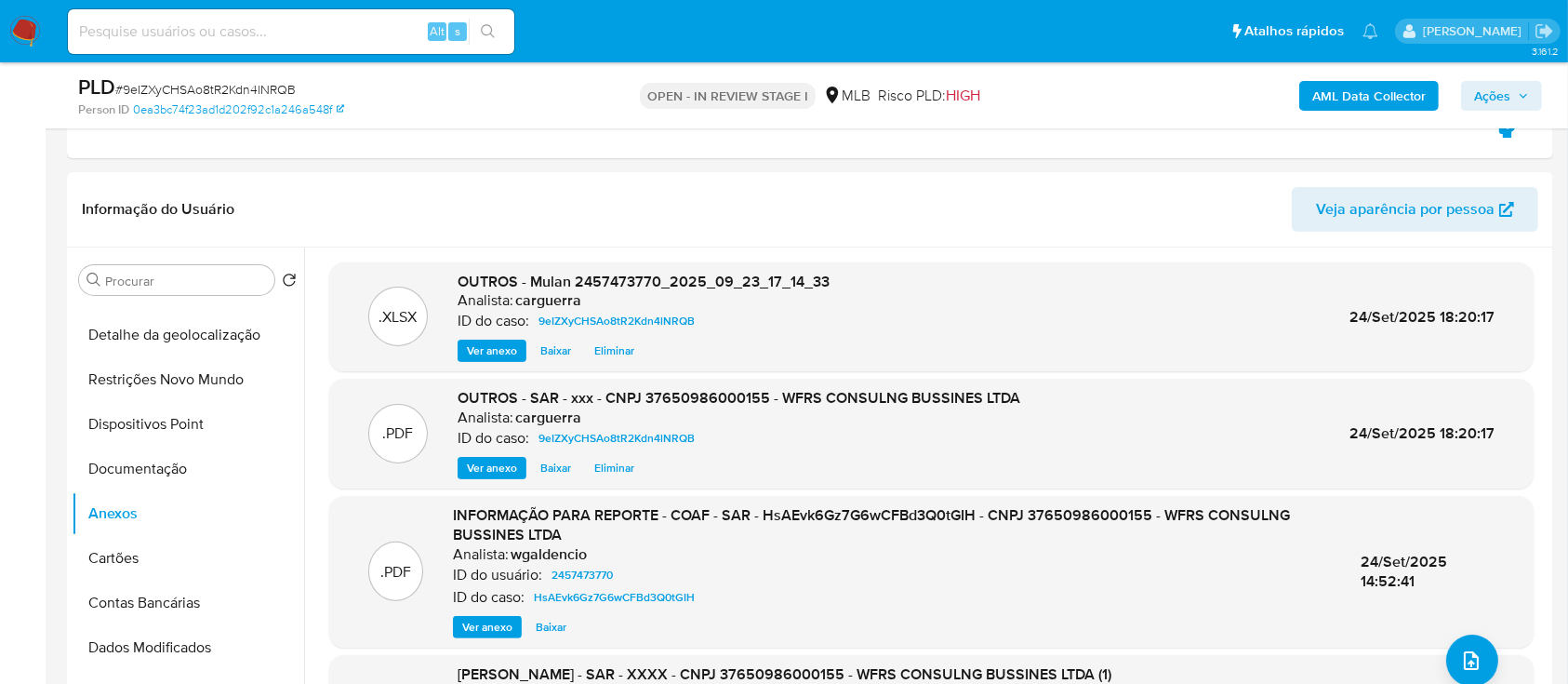
click at [1483, 98] on span "Ações" at bounding box center [1493, 95] width 36 height 29
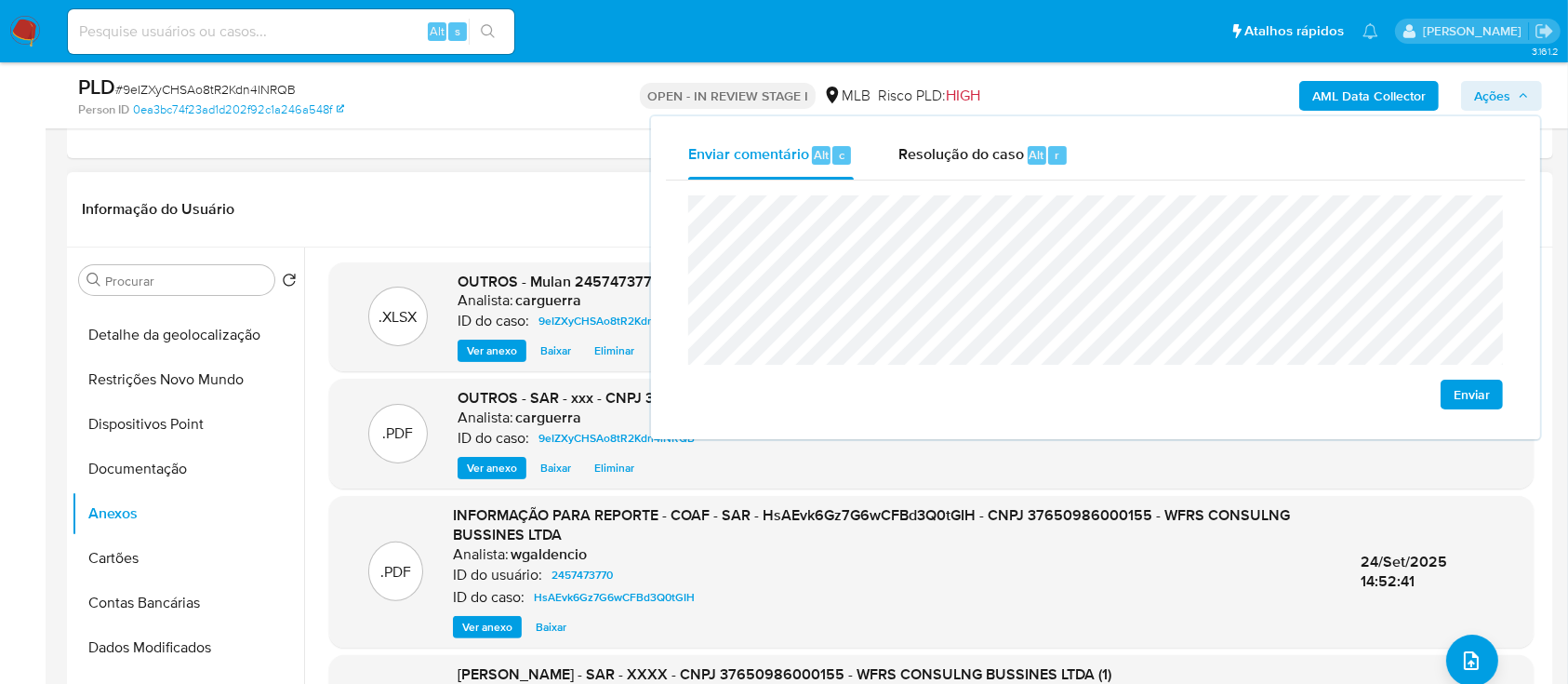
click at [535, 200] on header "Informação do Usuário Veja aparência por pessoa" at bounding box center [810, 209] width 1457 height 45
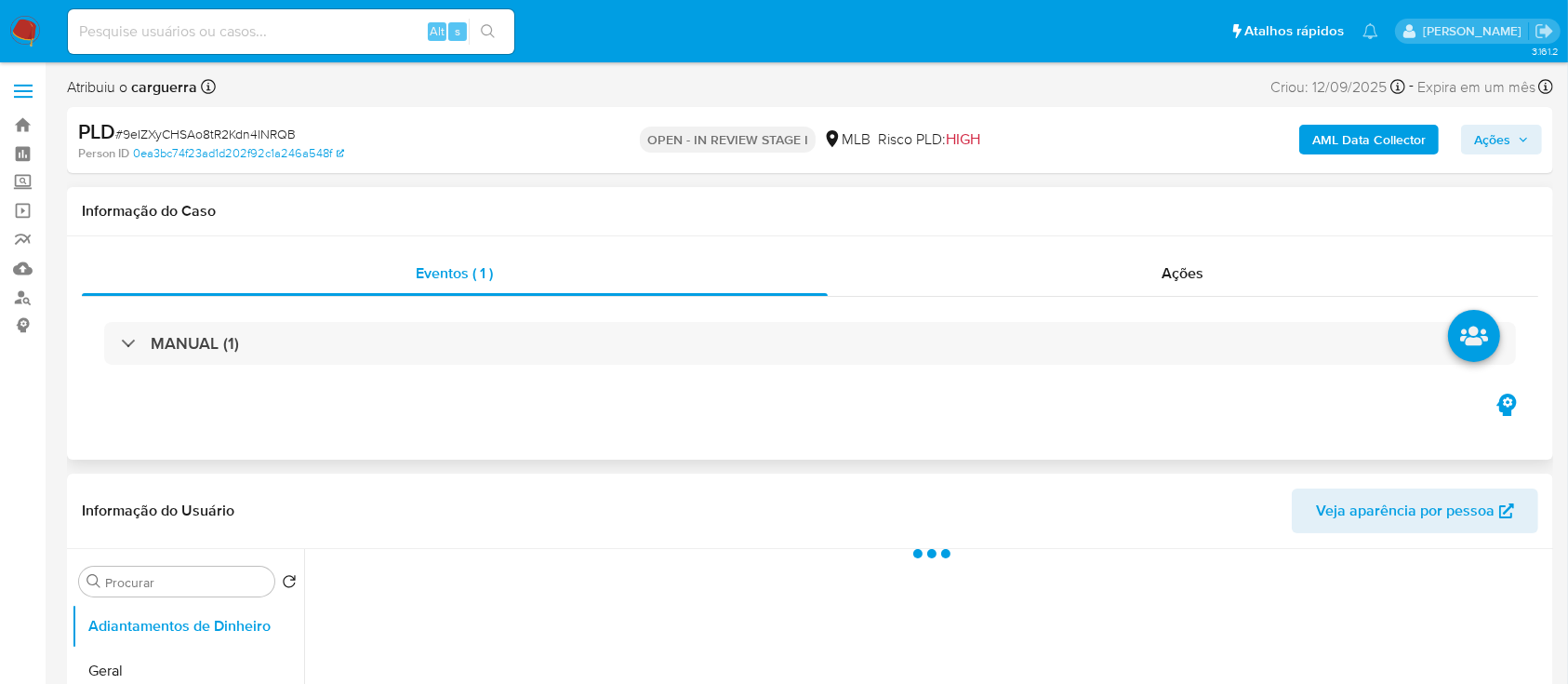
select select "10"
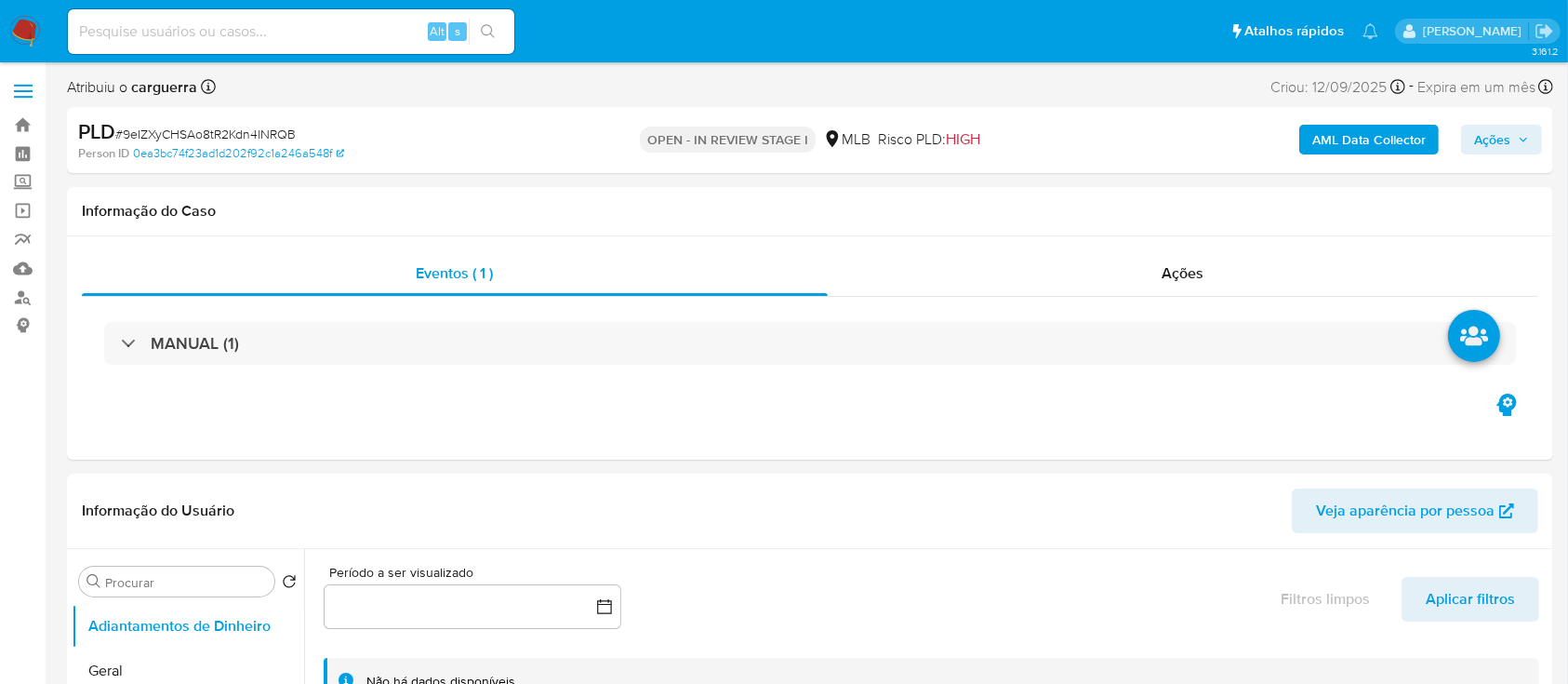
click at [1519, 136] on icon "button" at bounding box center [1524, 140] width 11 height 11
click at [1480, 138] on span "Ações" at bounding box center [1493, 139] width 36 height 29
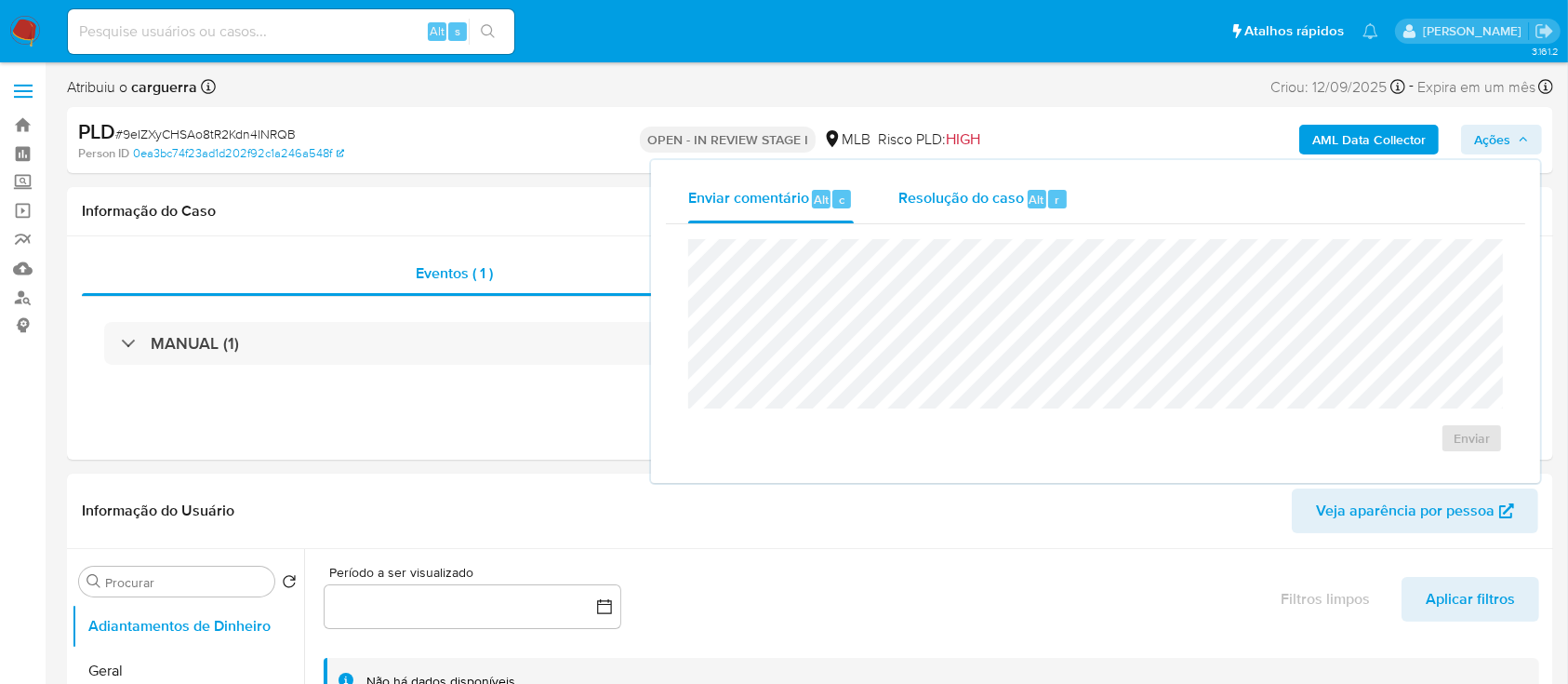
click at [961, 209] on div "Resolução do caso Alt r" at bounding box center [983, 199] width 170 height 49
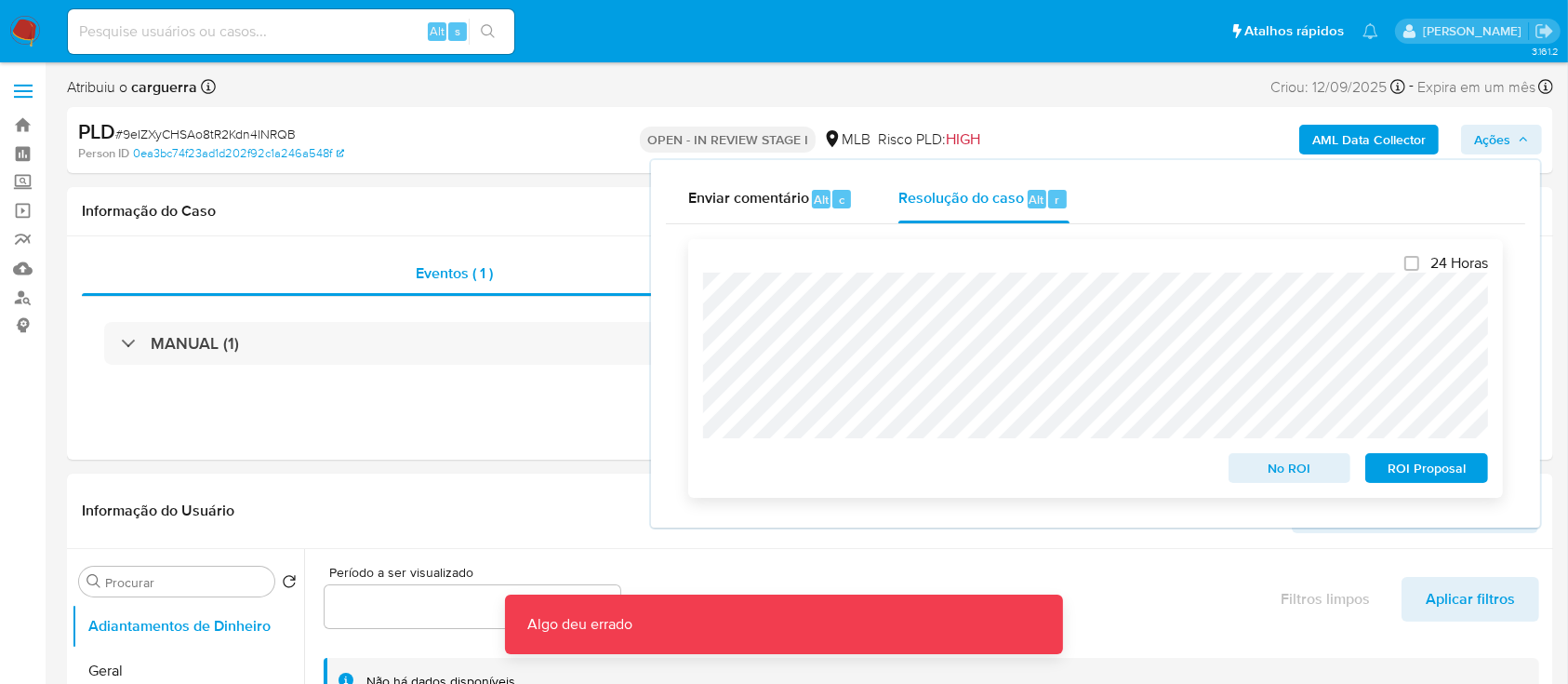
click at [1263, 465] on span "No ROI" at bounding box center [1290, 467] width 97 height 26
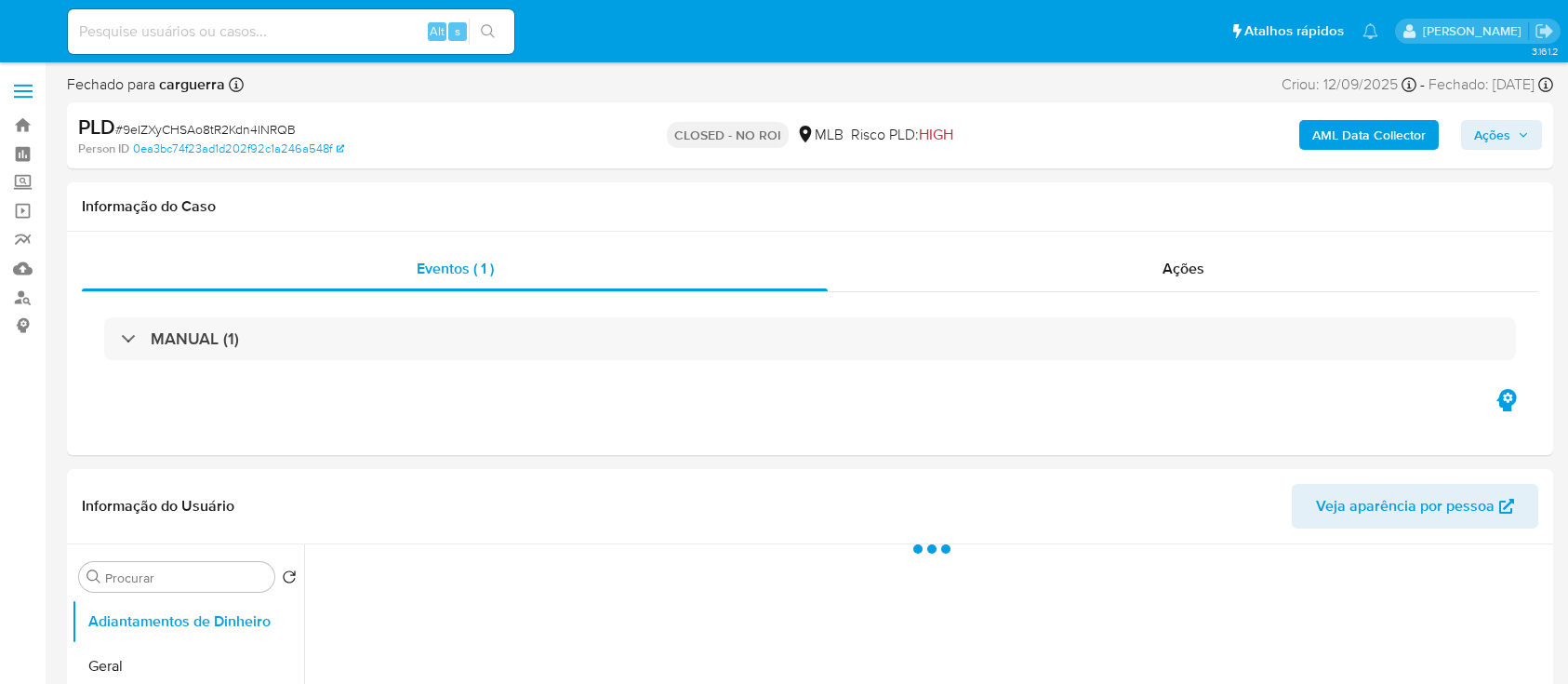
select select "10"
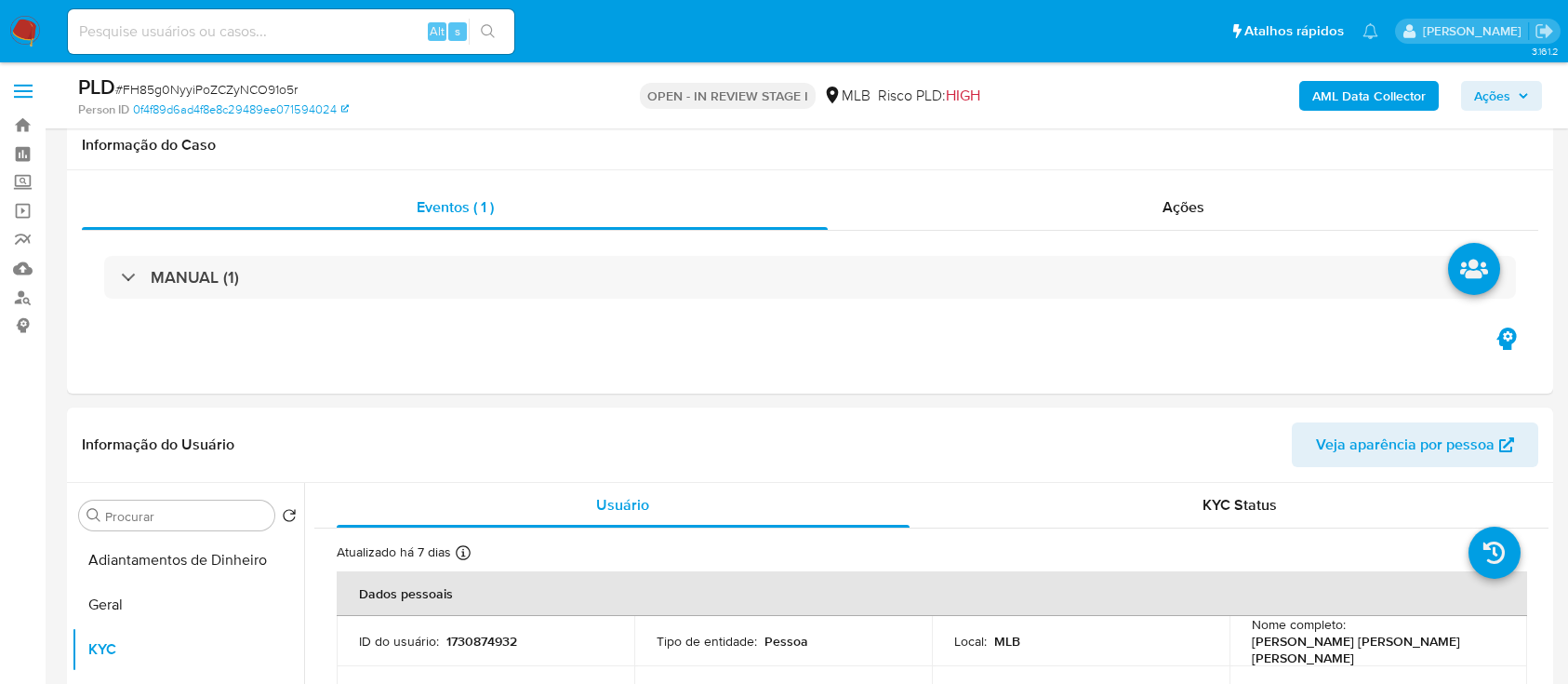
select select "10"
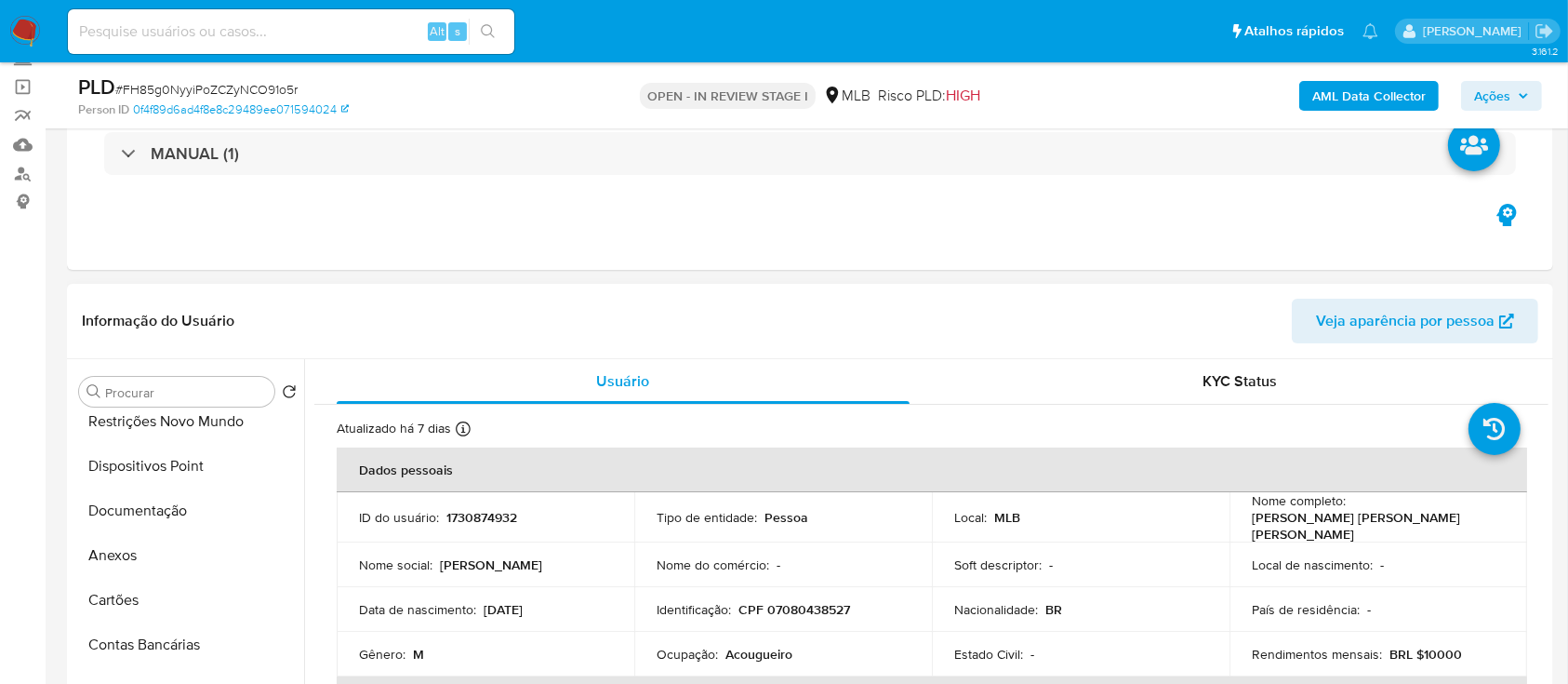
scroll to position [247, 0]
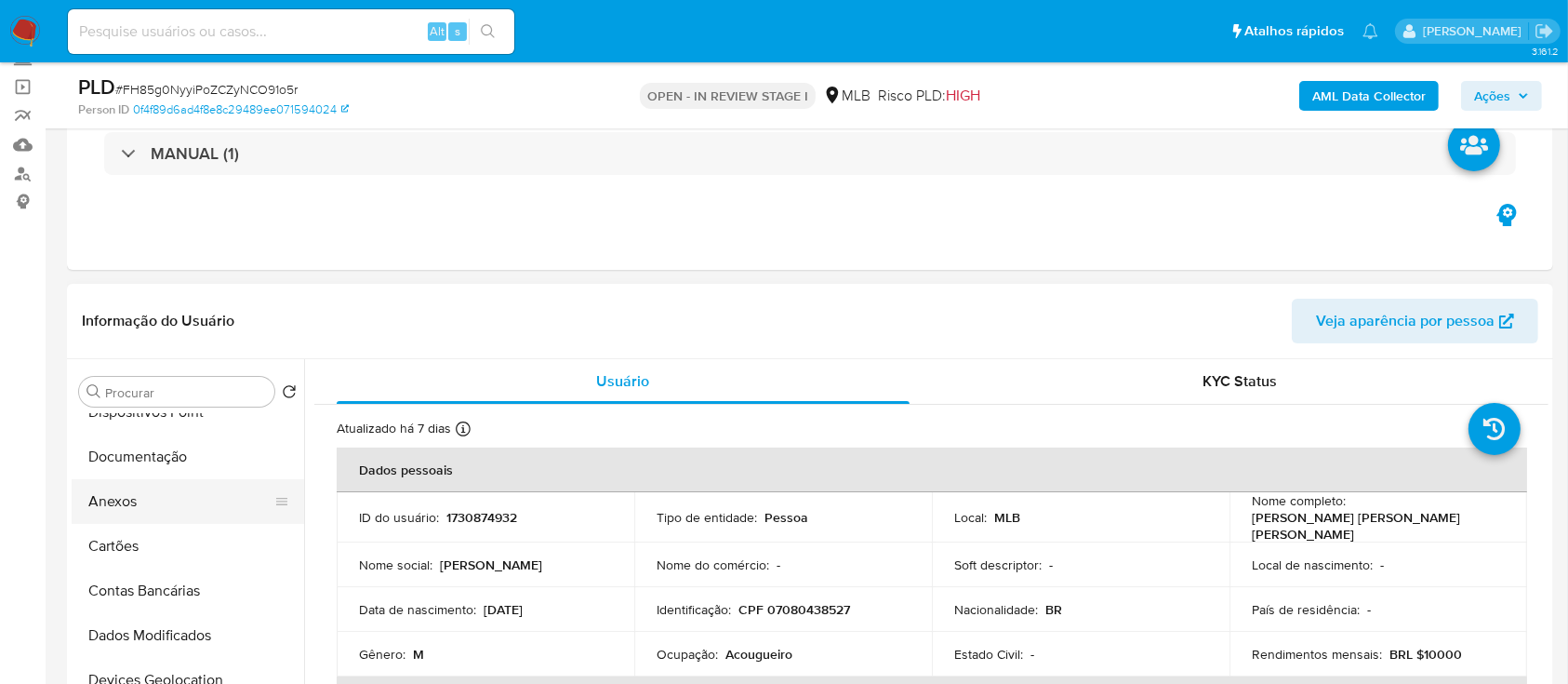
click at [136, 515] on button "Anexos" at bounding box center [180, 501] width 218 height 45
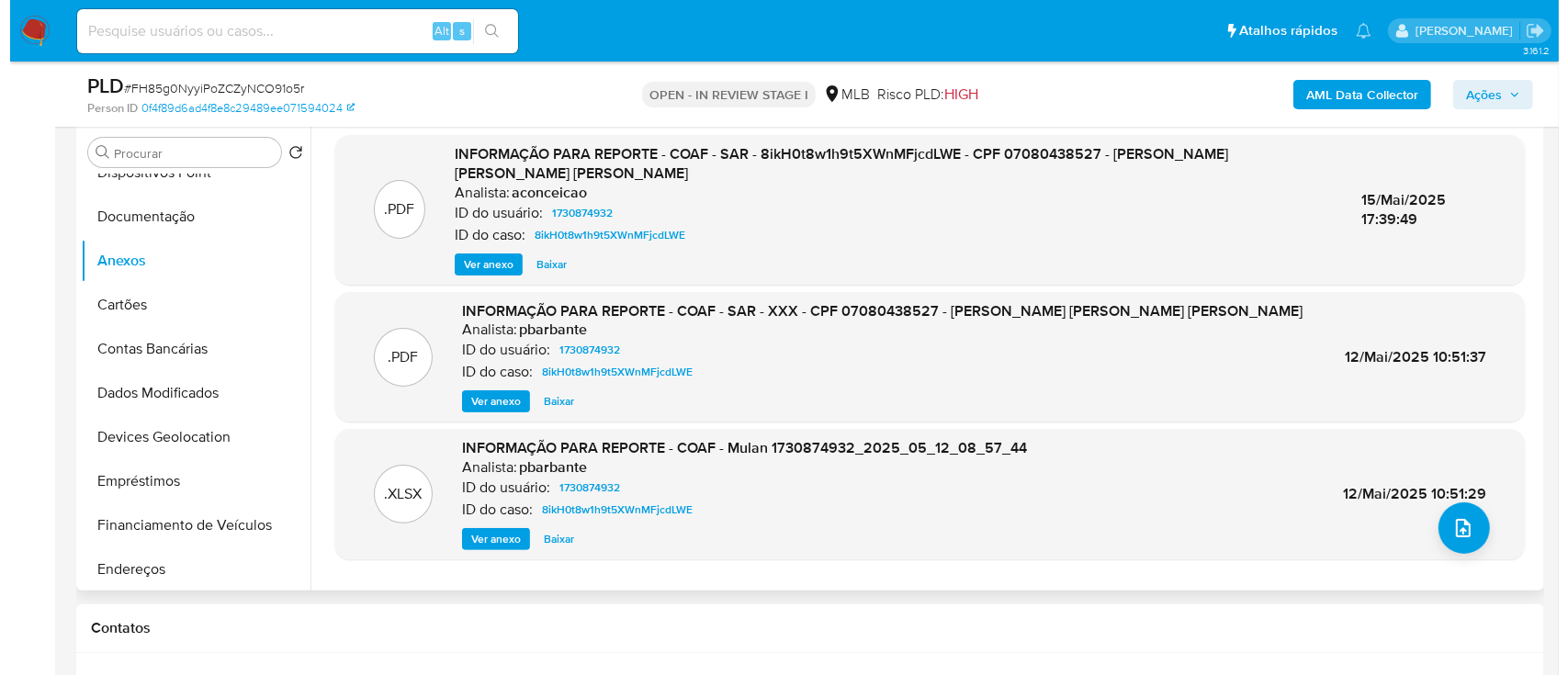
scroll to position [367, 0]
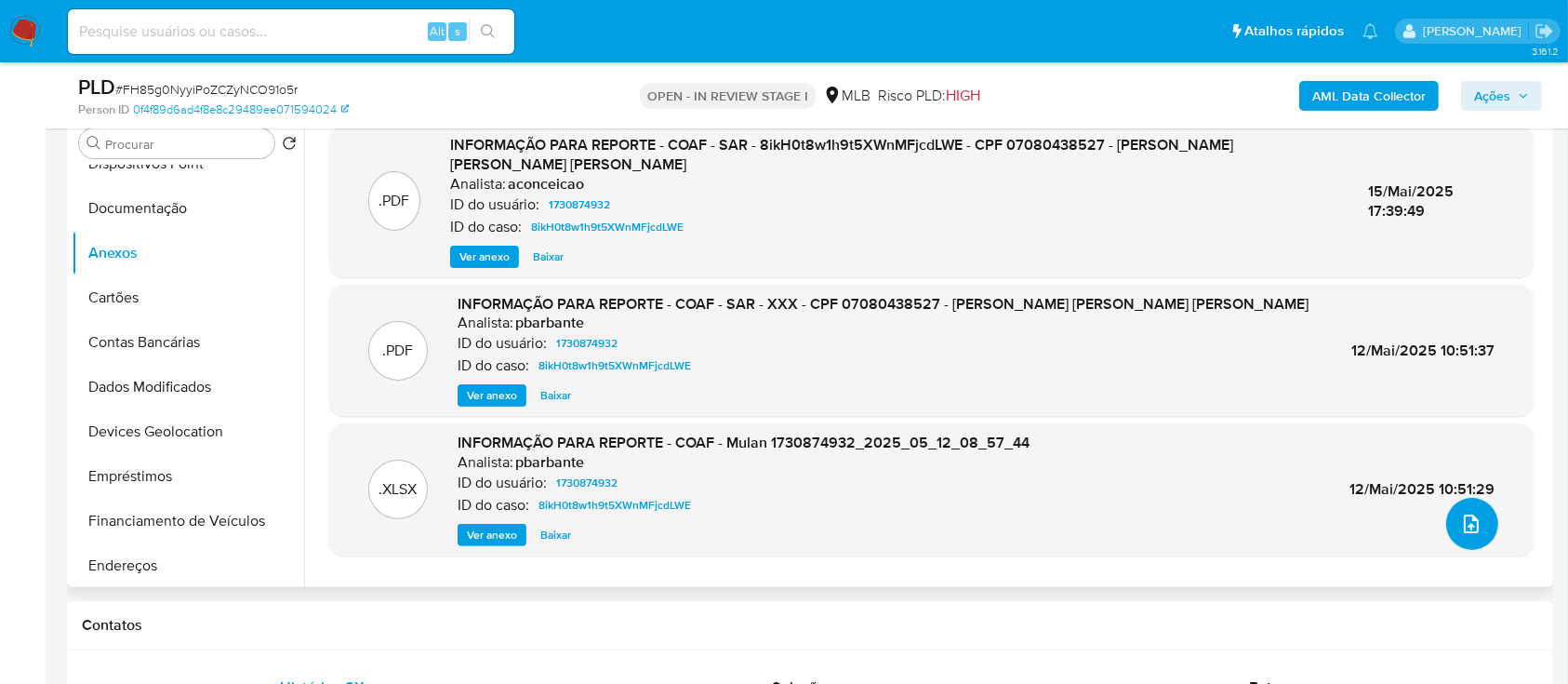
click at [1463, 526] on icon "upload-file" at bounding box center [1471, 523] width 22 height 22
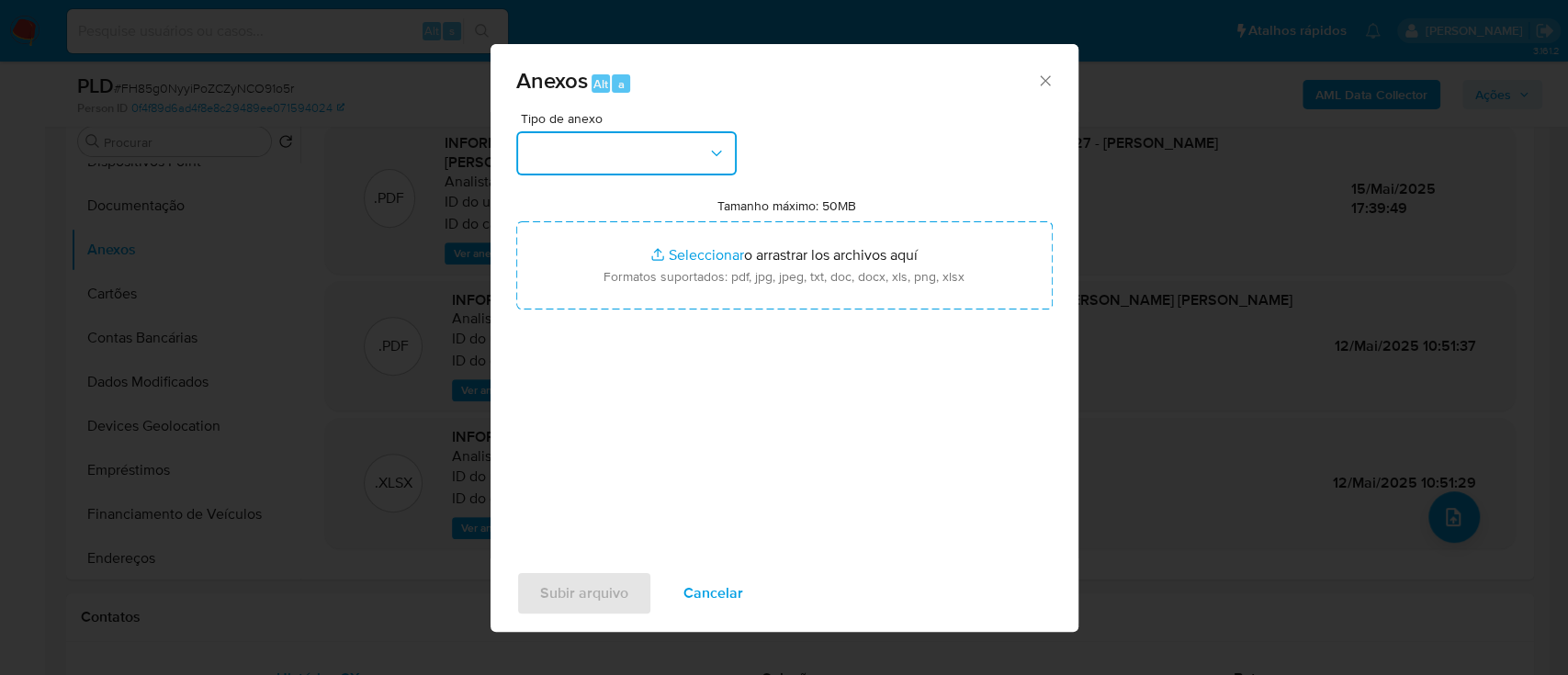
click at [632, 150] on button "button" at bounding box center [626, 153] width 221 height 44
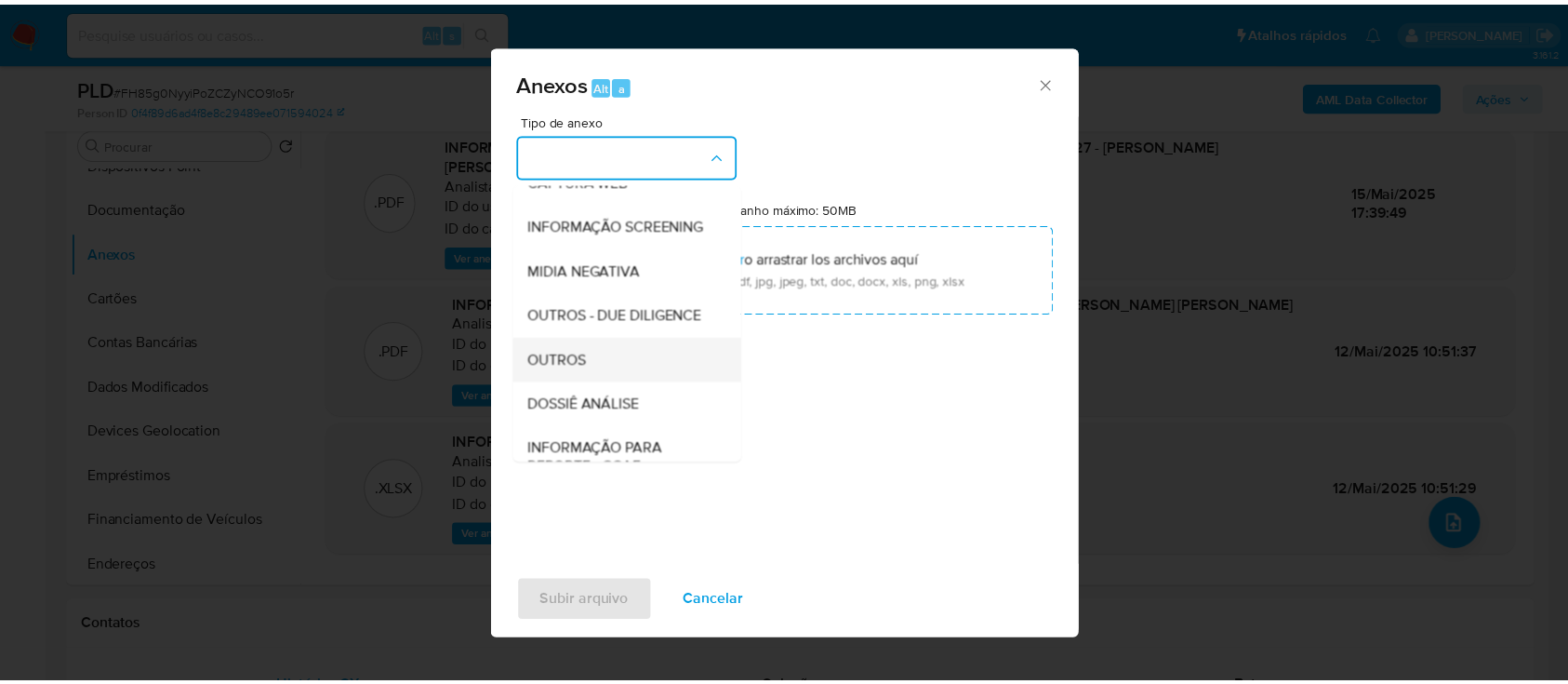
scroll to position [247, 0]
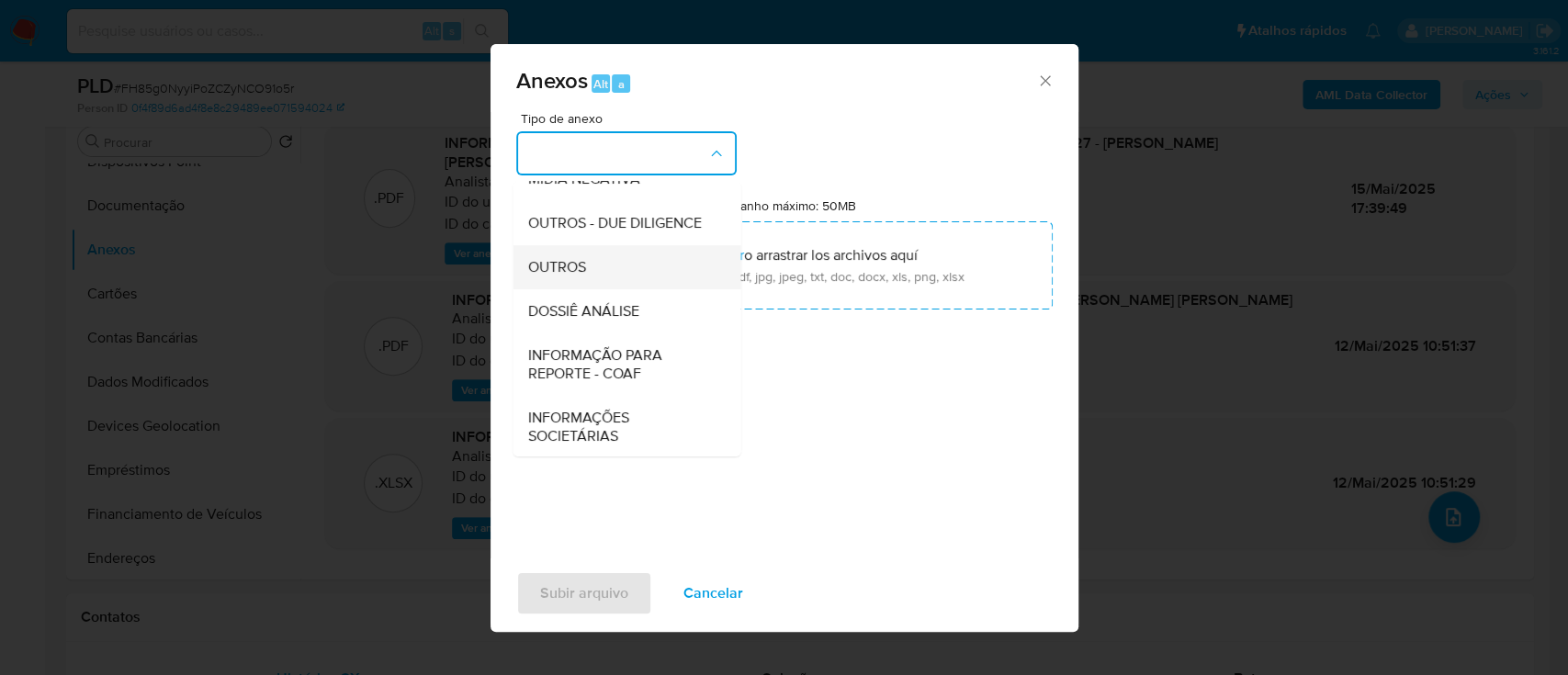
click at [574, 276] on span "OUTROS" at bounding box center [556, 268] width 58 height 19
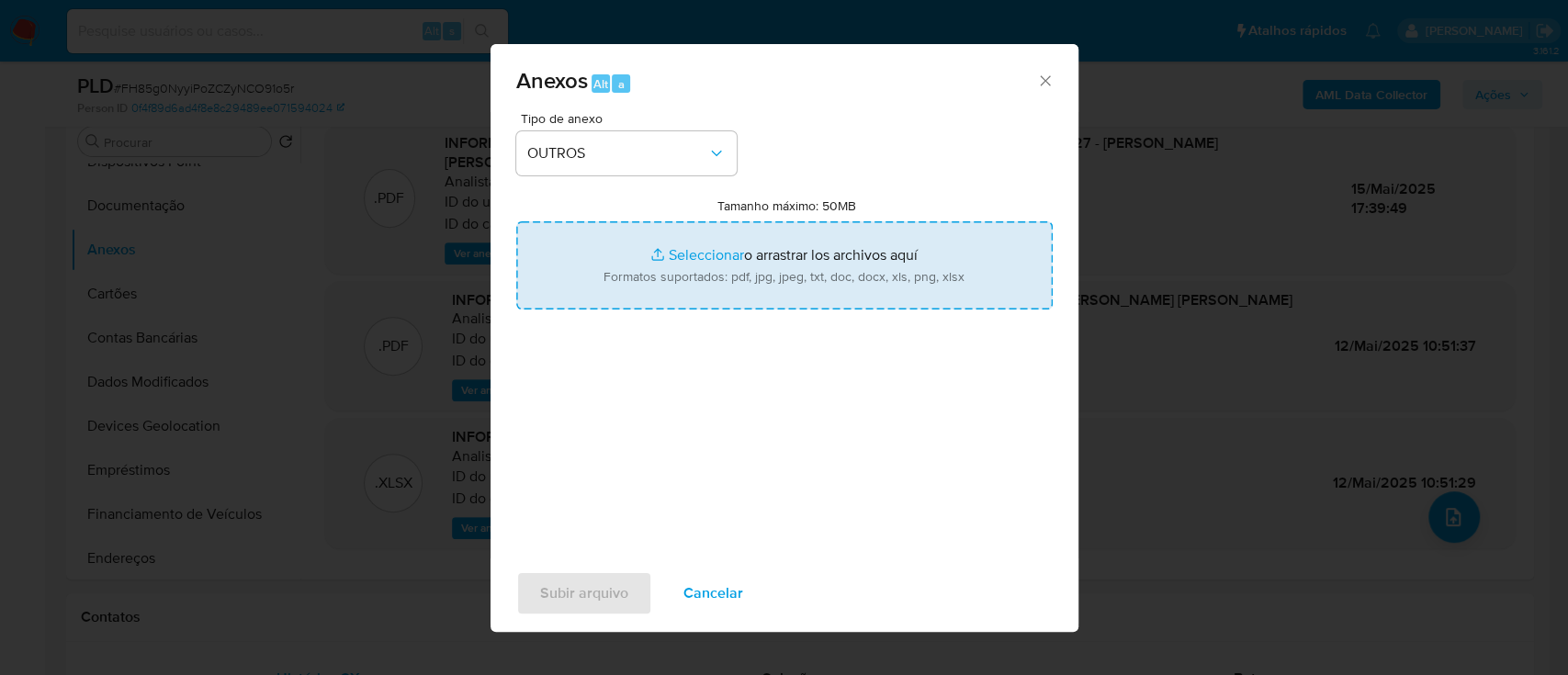
click at [703, 253] on input "Tamanho máximo: 50MB Seleccionar archivos" at bounding box center [784, 266] width 536 height 88
type input "C:\fakepath\Mulan 1730874932_2025_09_23_15_49_32.xlsx"
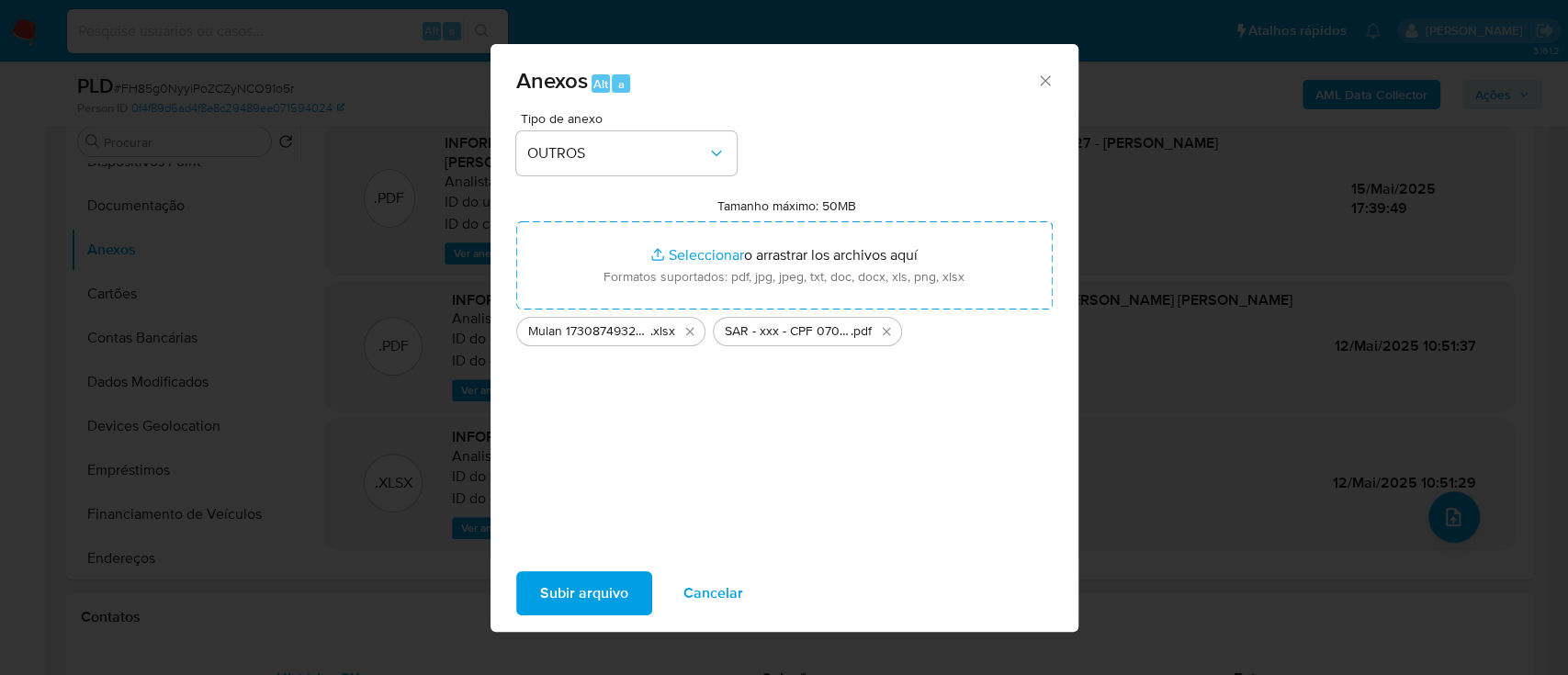
click at [608, 591] on span "Subir arquivo" at bounding box center [584, 592] width 88 height 40
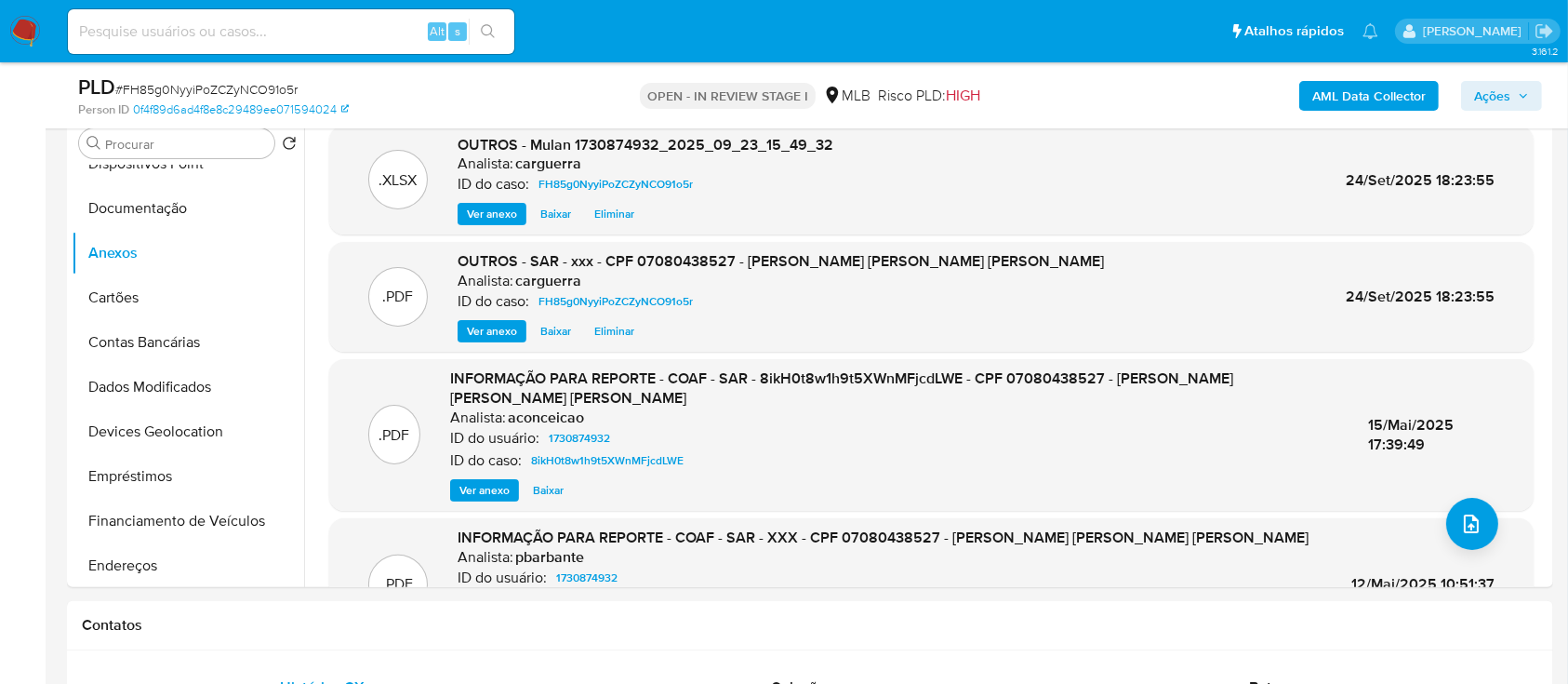
click at [1499, 89] on span "Ações" at bounding box center [1493, 95] width 36 height 29
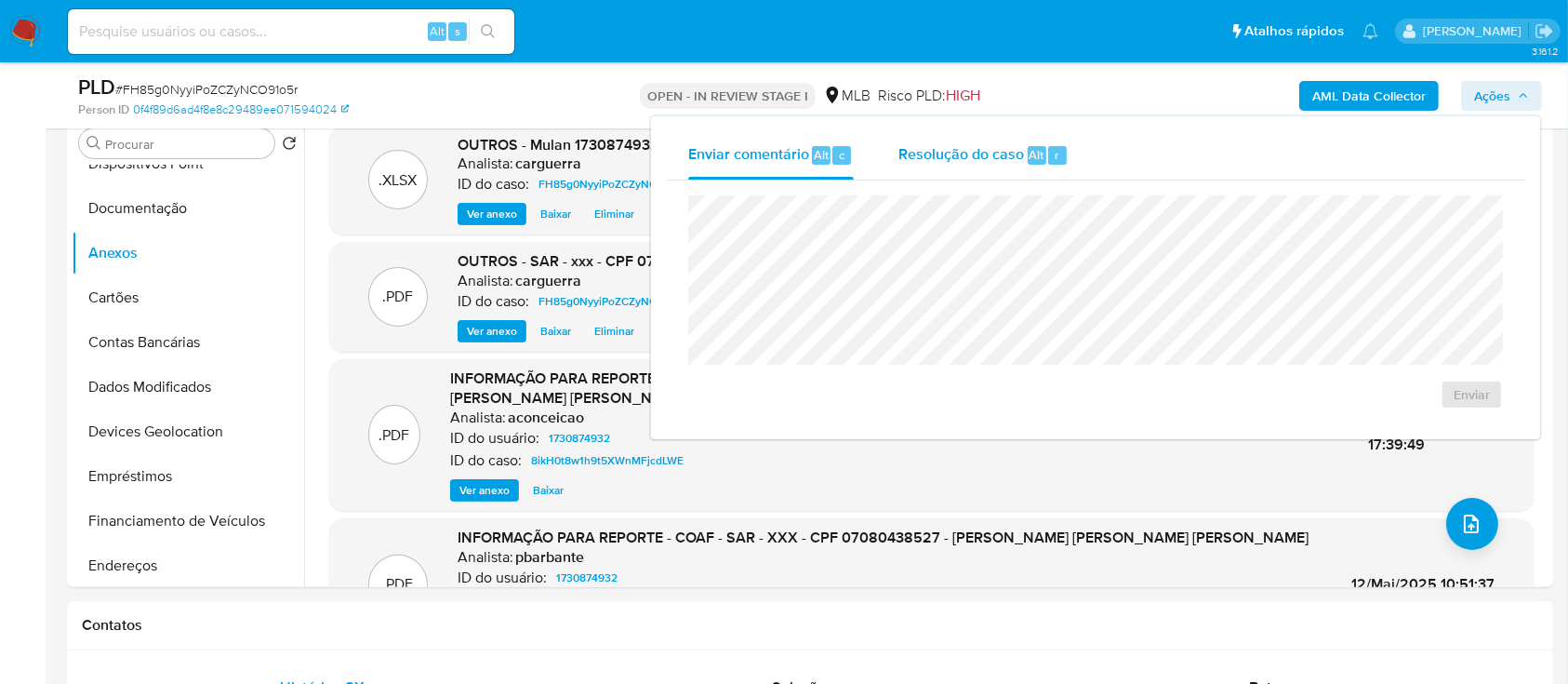
click at [917, 156] on span "Resolução do caso" at bounding box center [961, 154] width 126 height 21
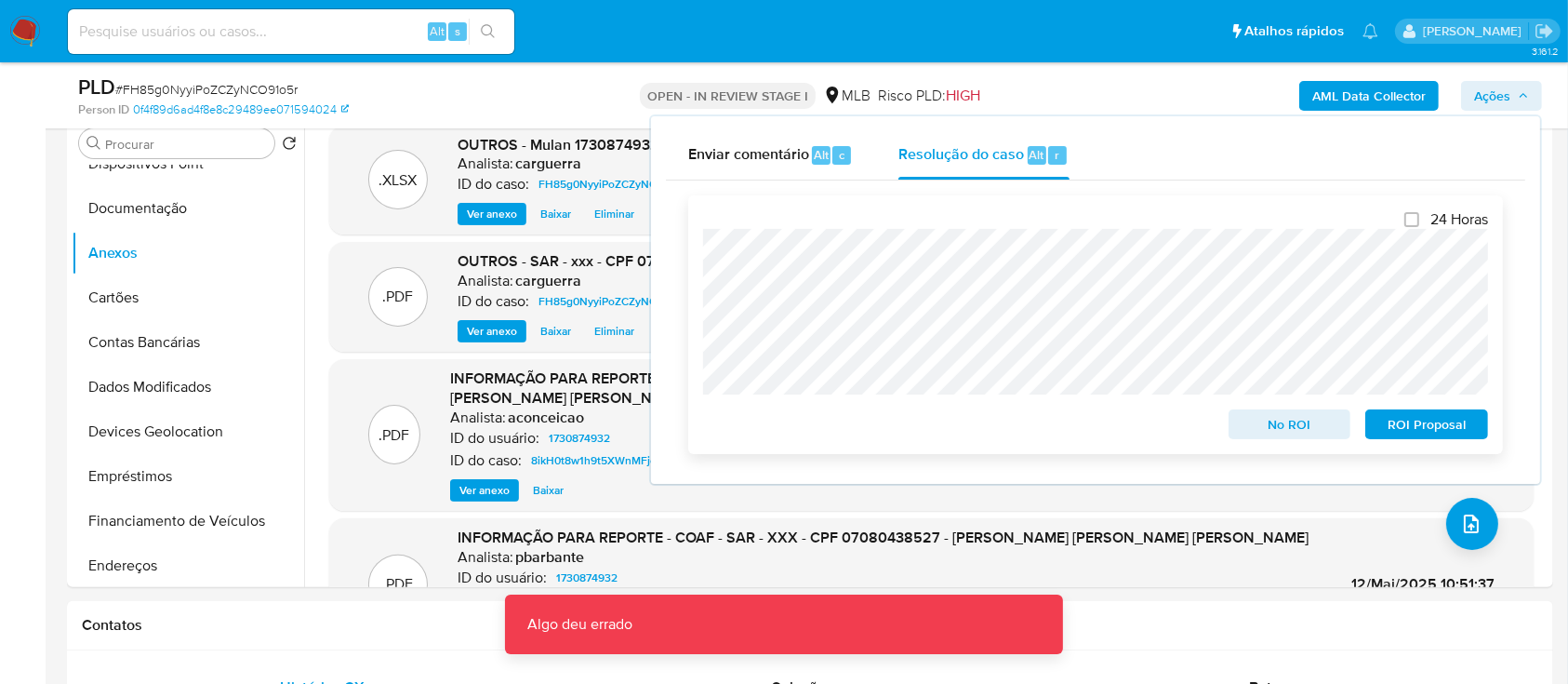
drag, startPoint x: 1394, startPoint y: 426, endPoint x: 1376, endPoint y: 419, distance: 19.3
click at [1392, 426] on span "ROI Proposal" at bounding box center [1427, 423] width 97 height 26
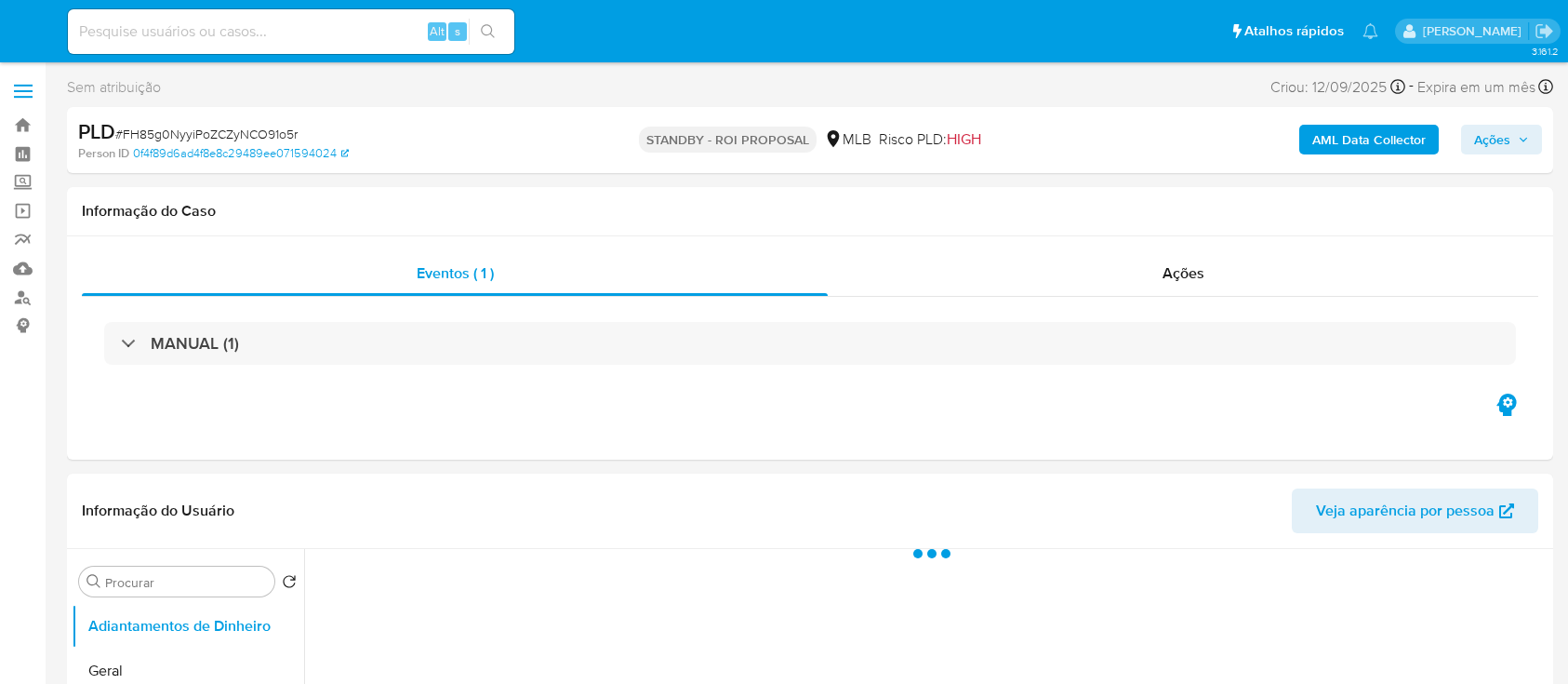
select select "10"
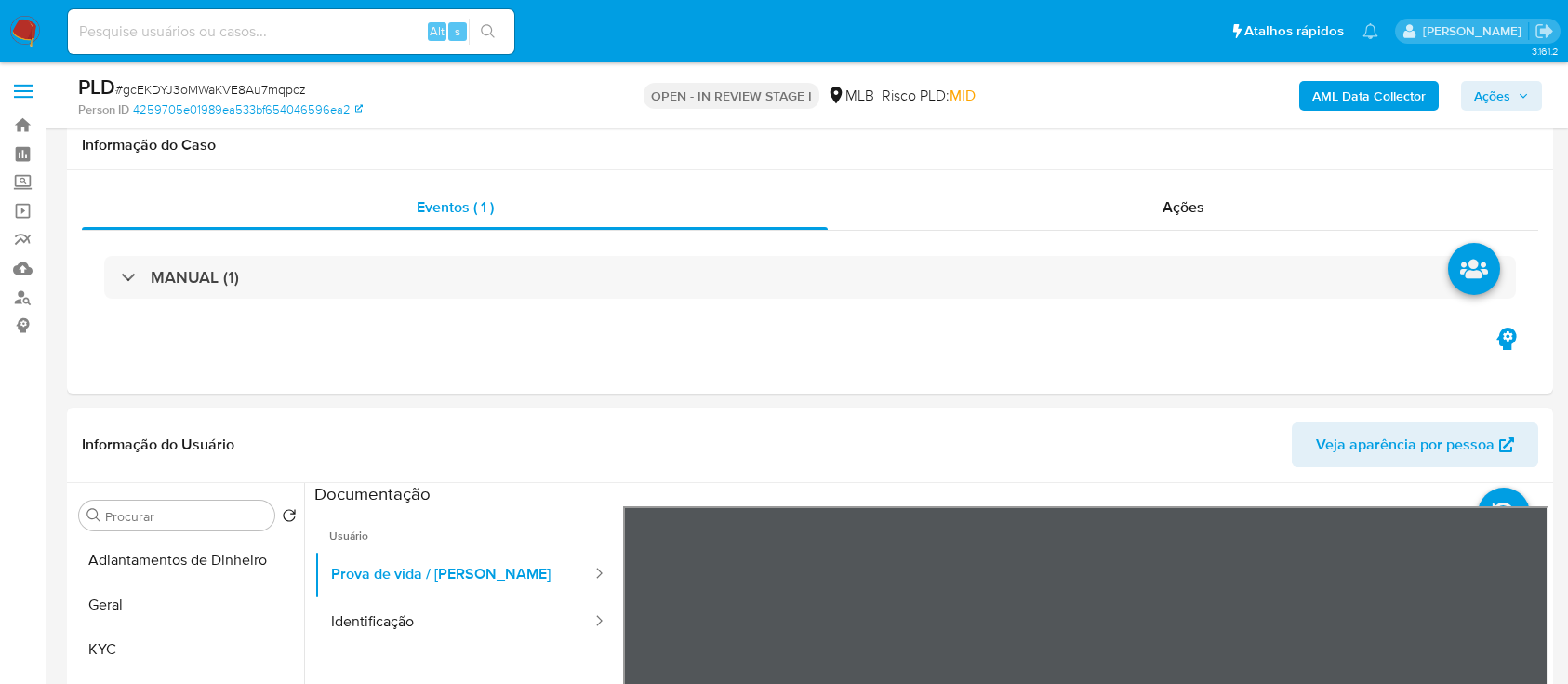
select select "10"
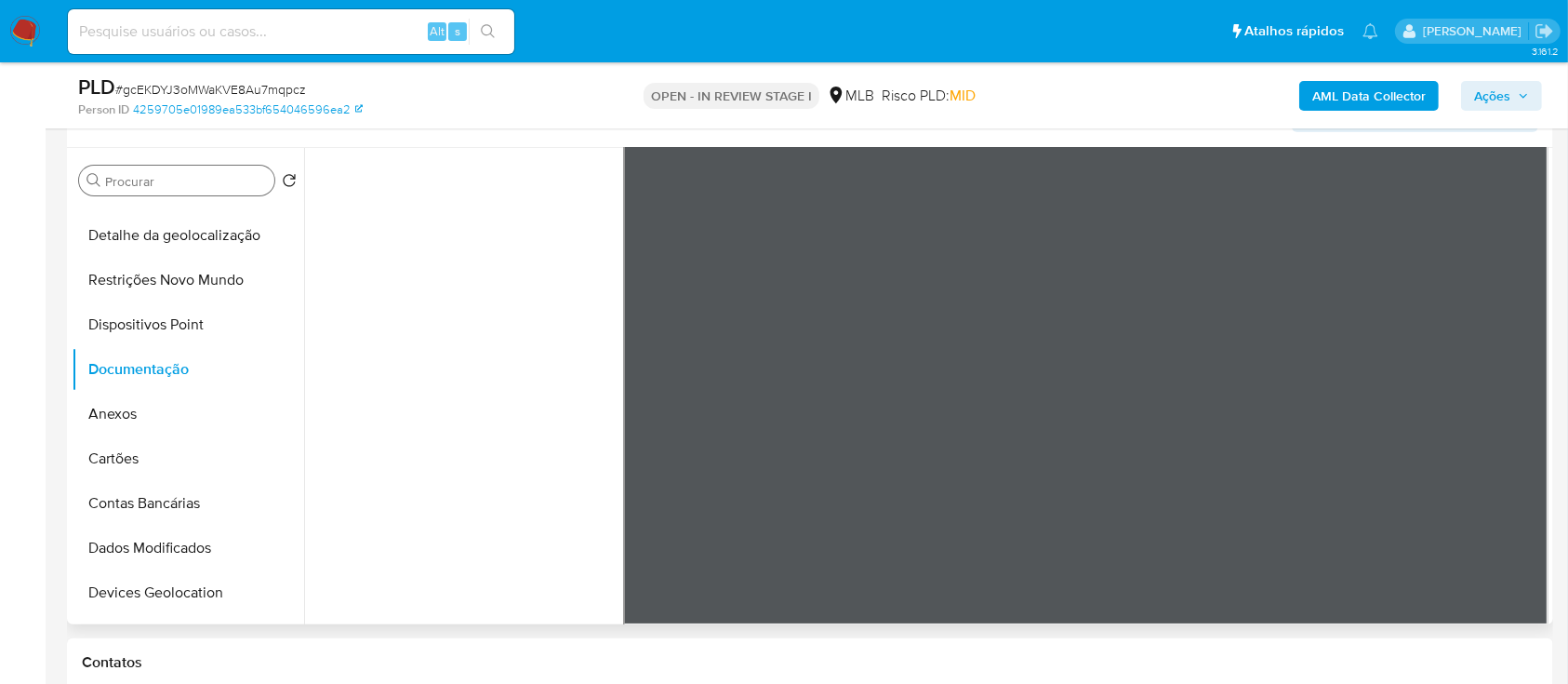
scroll to position [372, 0]
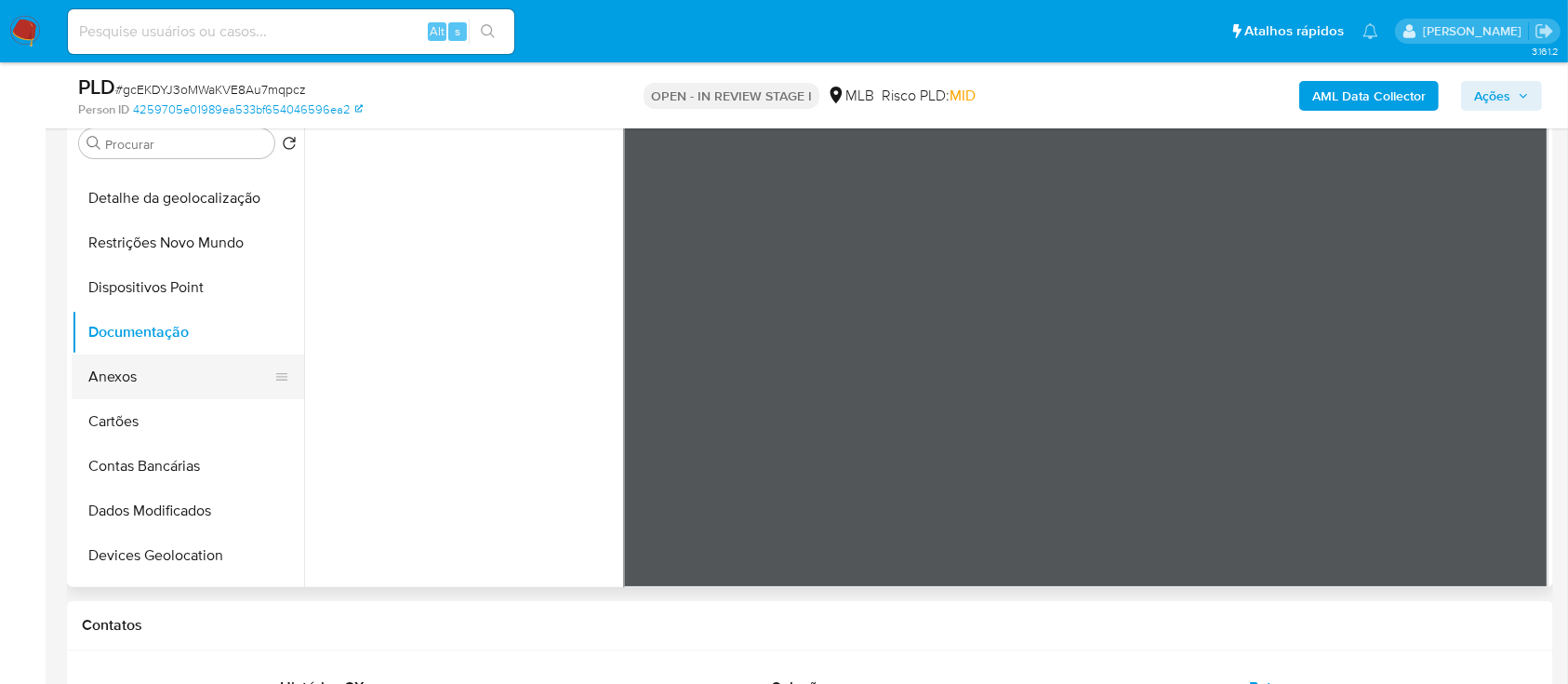
click at [114, 383] on button "Anexos" at bounding box center [180, 377] width 218 height 45
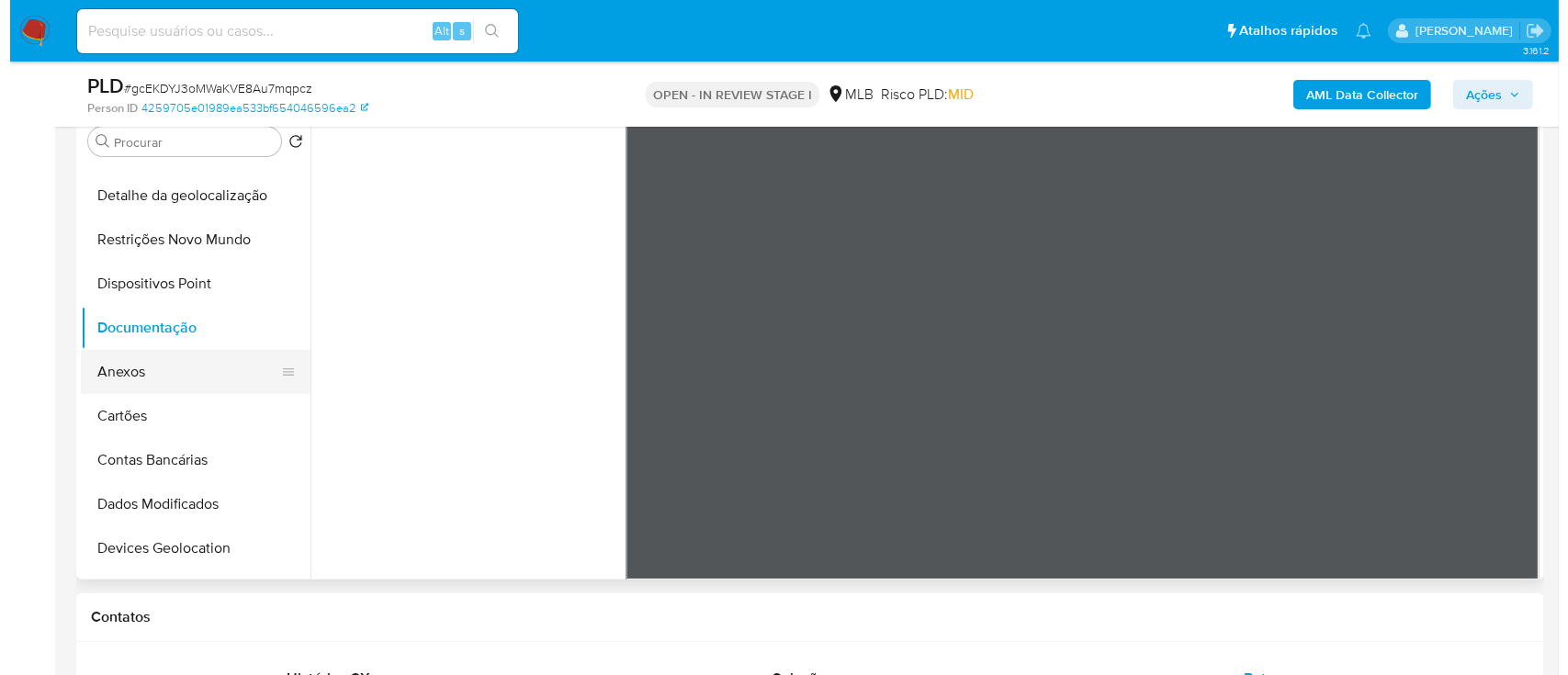
scroll to position [0, 0]
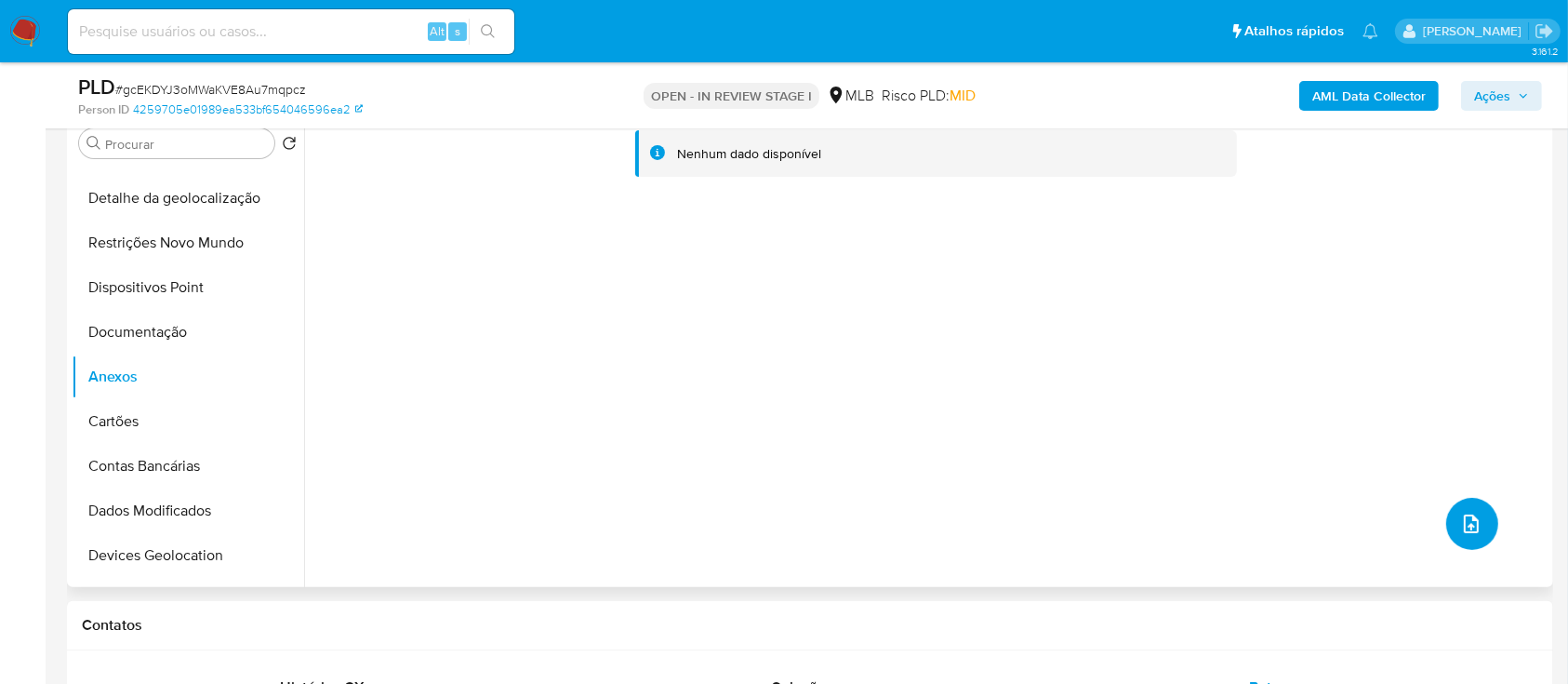
click at [1460, 523] on icon "upload-file" at bounding box center [1471, 523] width 22 height 22
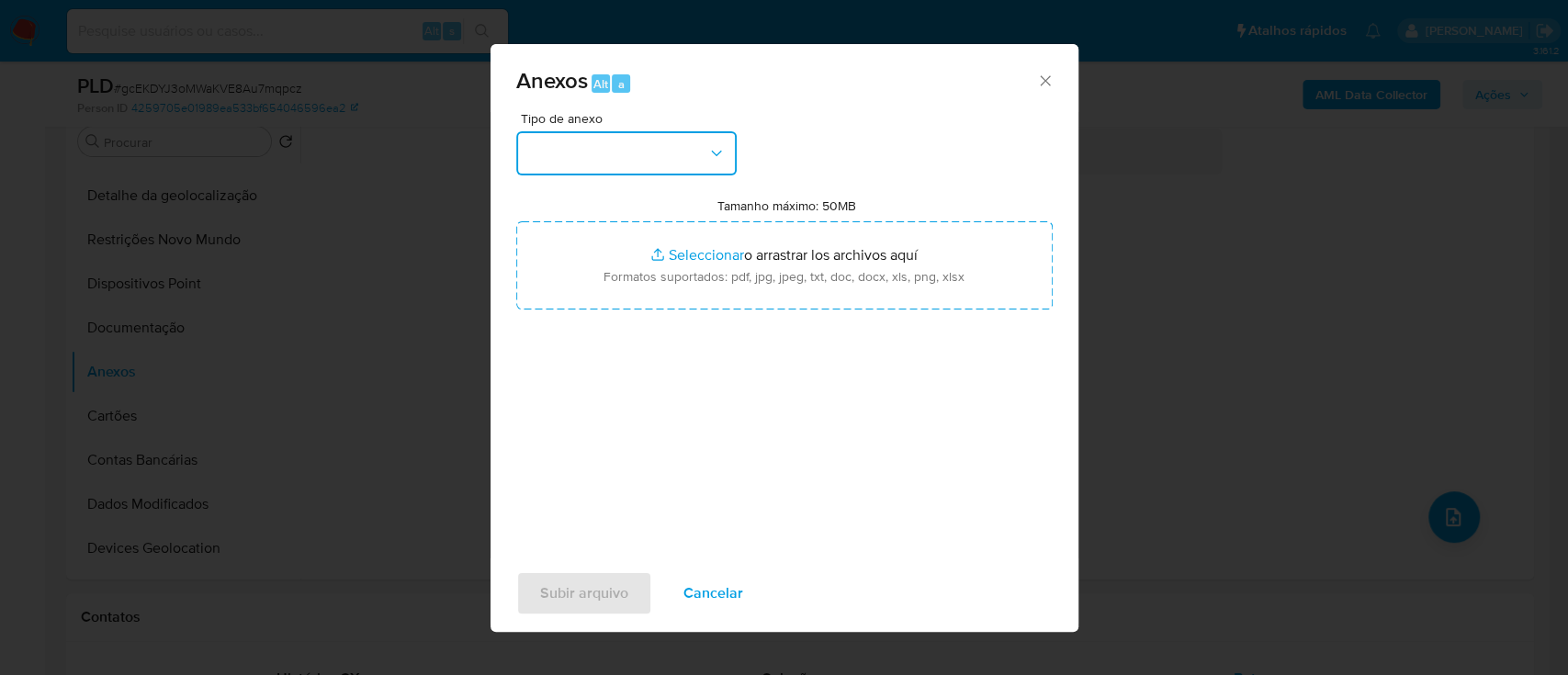
click at [618, 146] on button "button" at bounding box center [626, 153] width 221 height 44
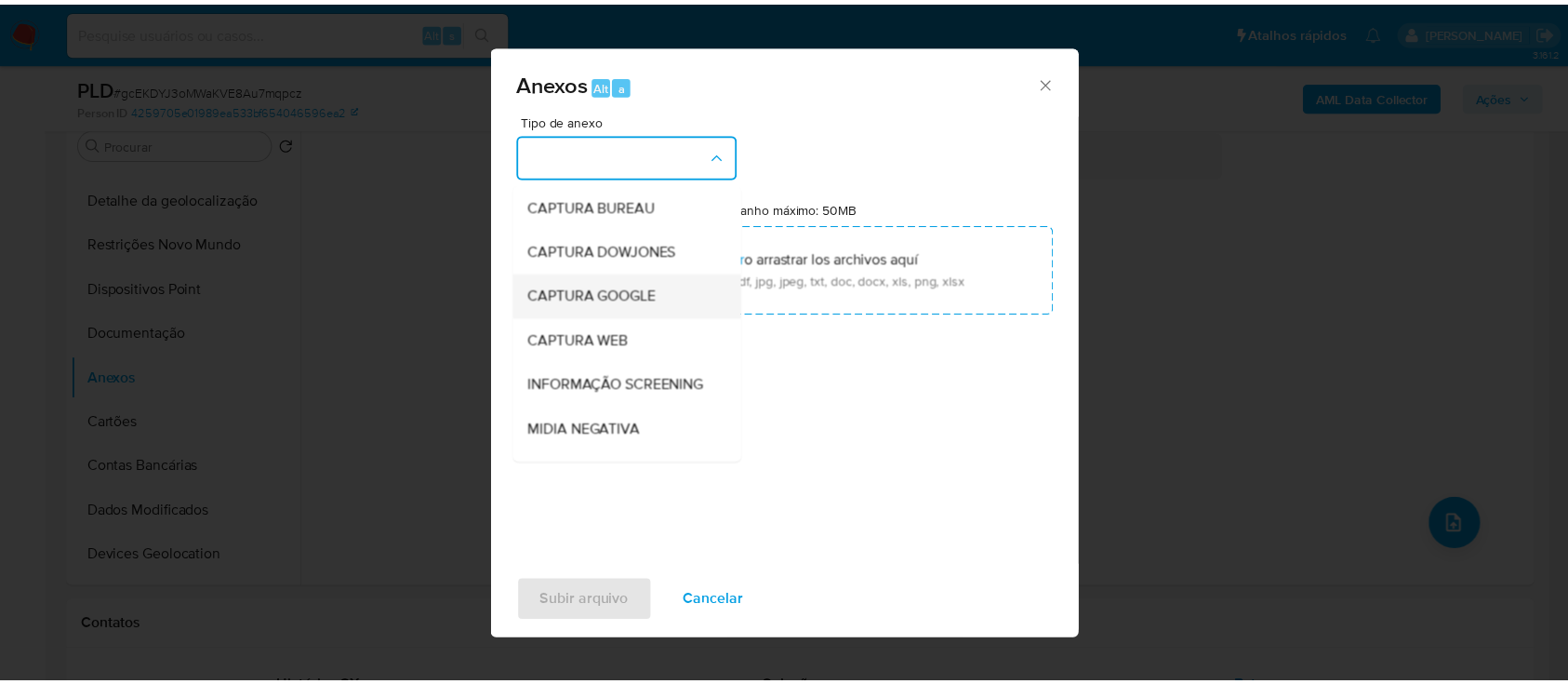
scroll to position [124, 0]
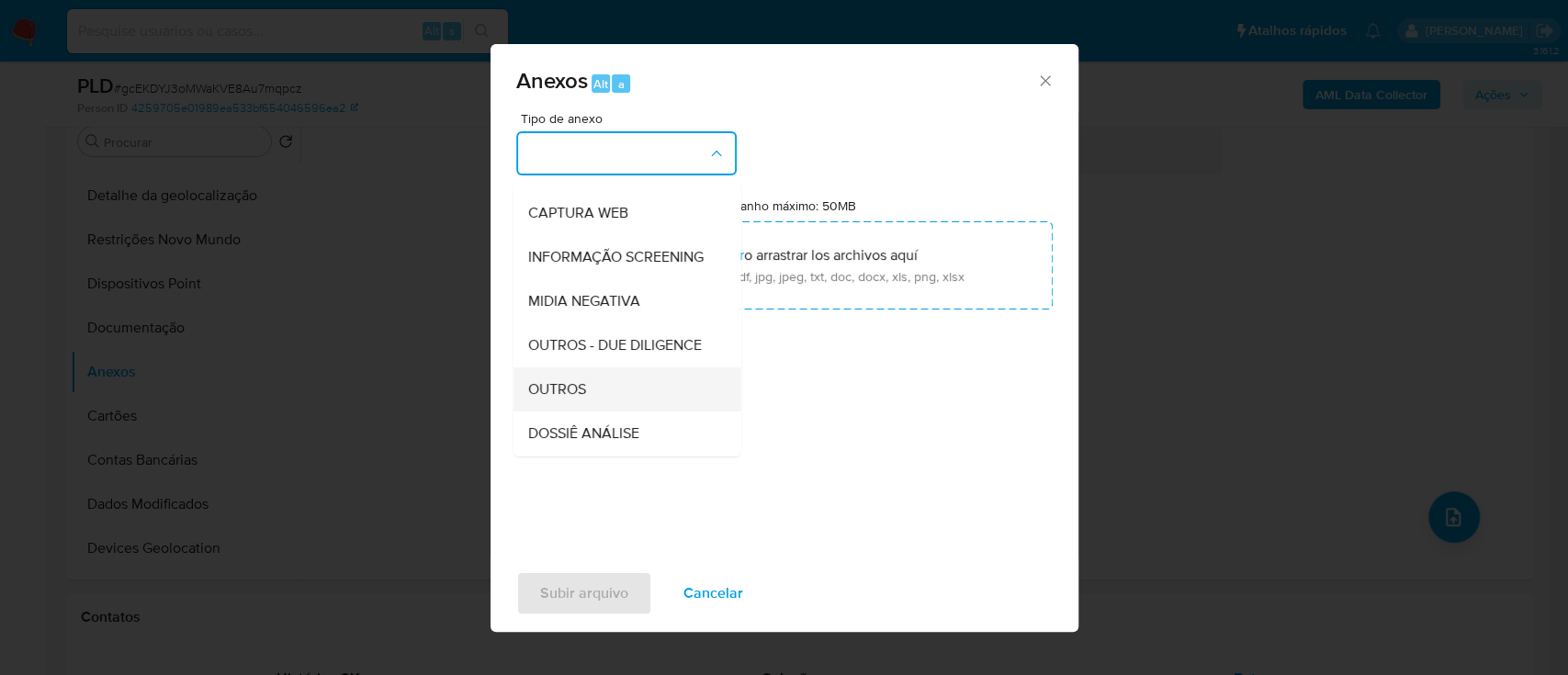
click at [561, 398] on span "OUTROS" at bounding box center [556, 390] width 58 height 19
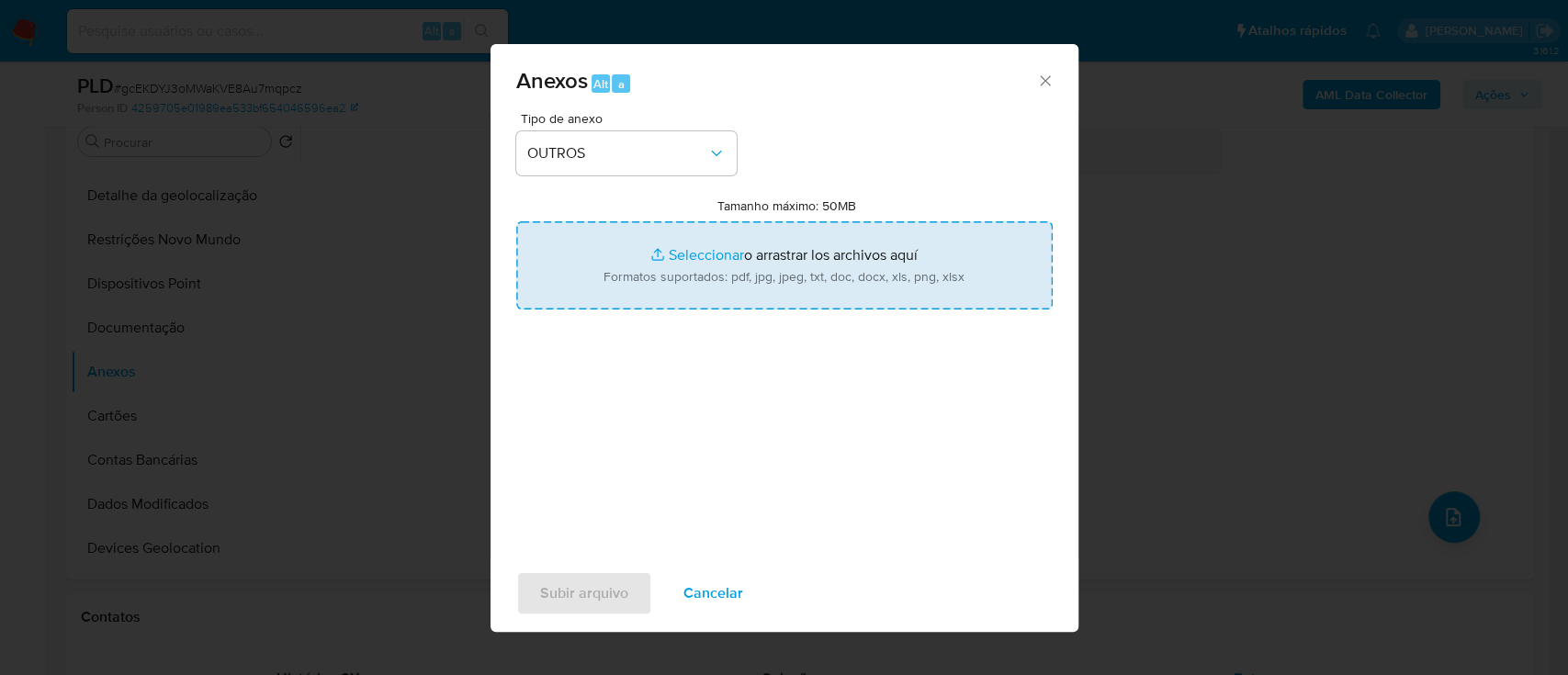
click at [707, 251] on input "Tamanho máximo: 50MB Seleccionar archivos" at bounding box center [784, 266] width 536 height 88
type input "C:\fakepath\Mulan 437004986_2025_09_23_16_49_34.xlsx"
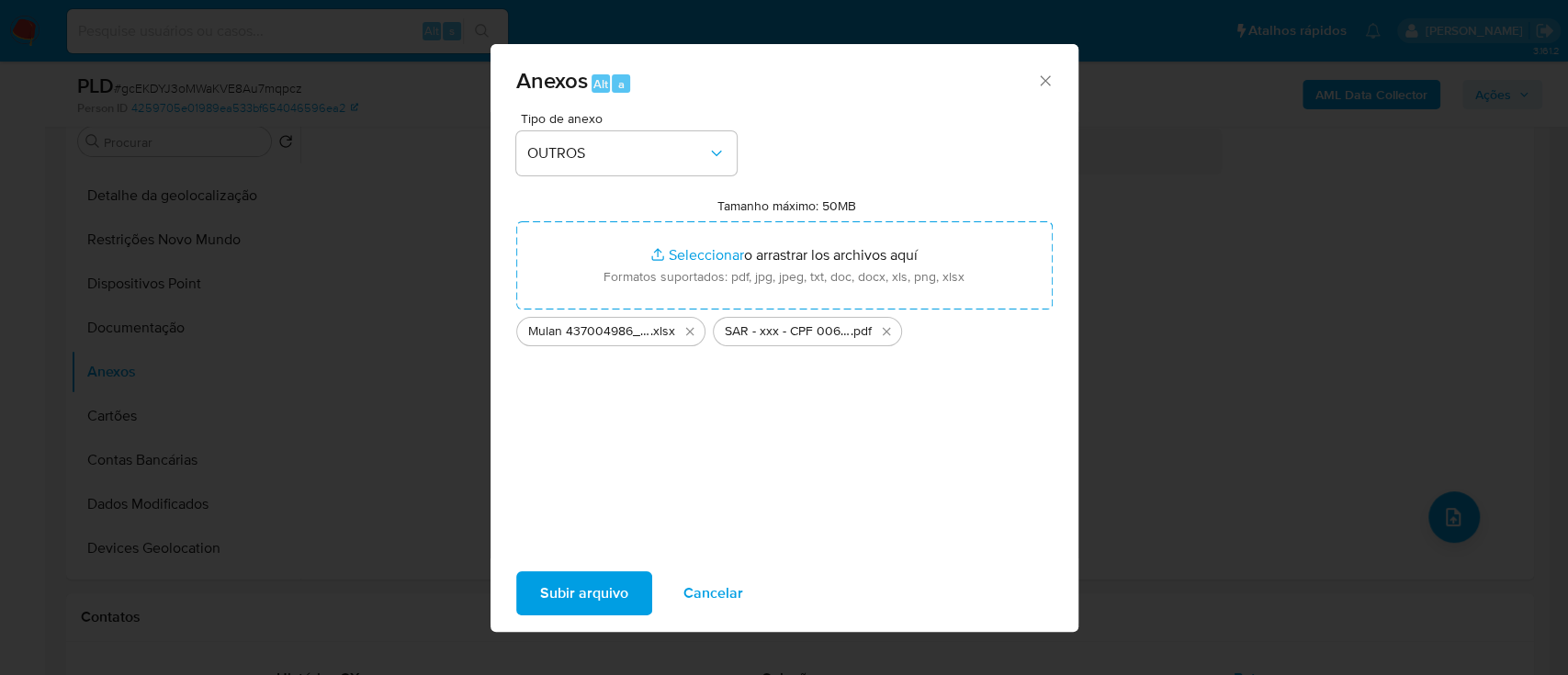
click at [576, 598] on span "Subir arquivo" at bounding box center [584, 592] width 88 height 40
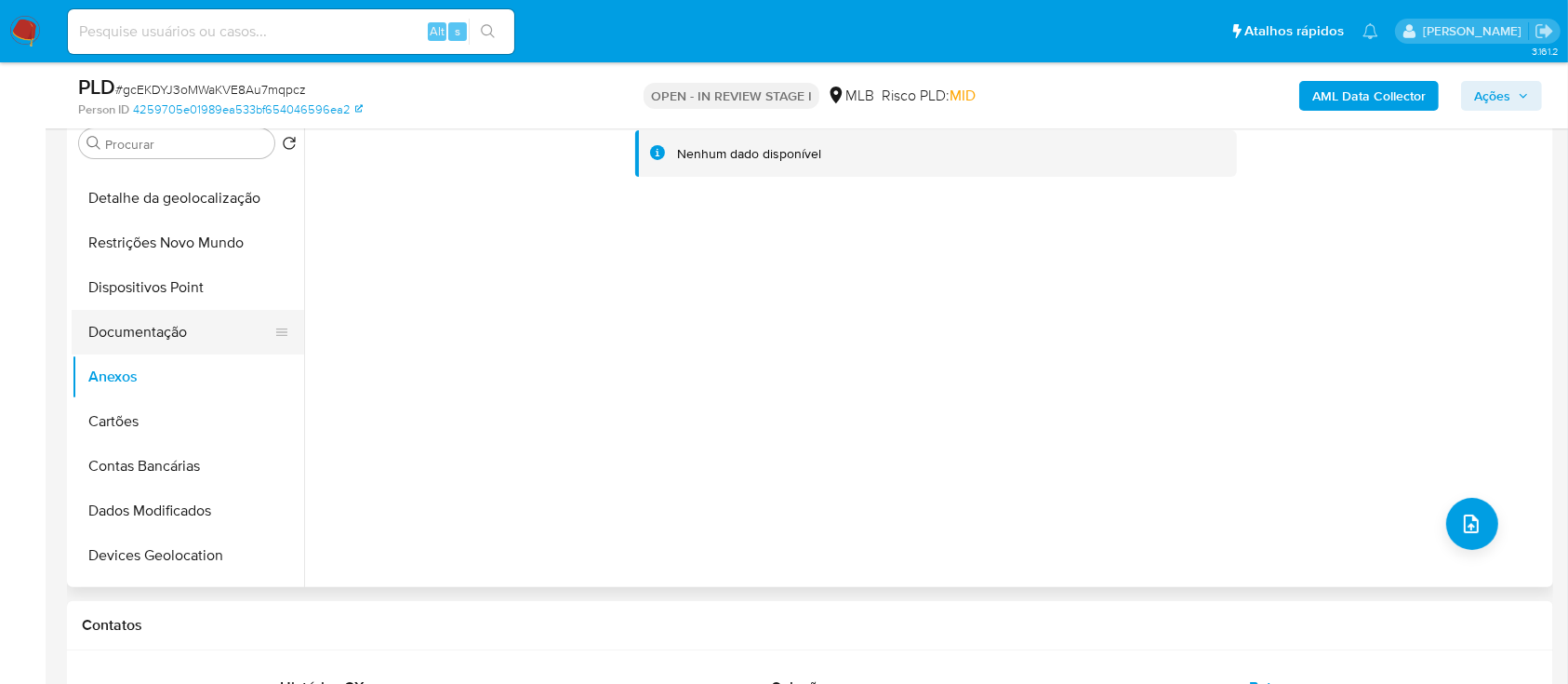
click at [139, 326] on button "Documentação" at bounding box center [180, 332] width 218 height 45
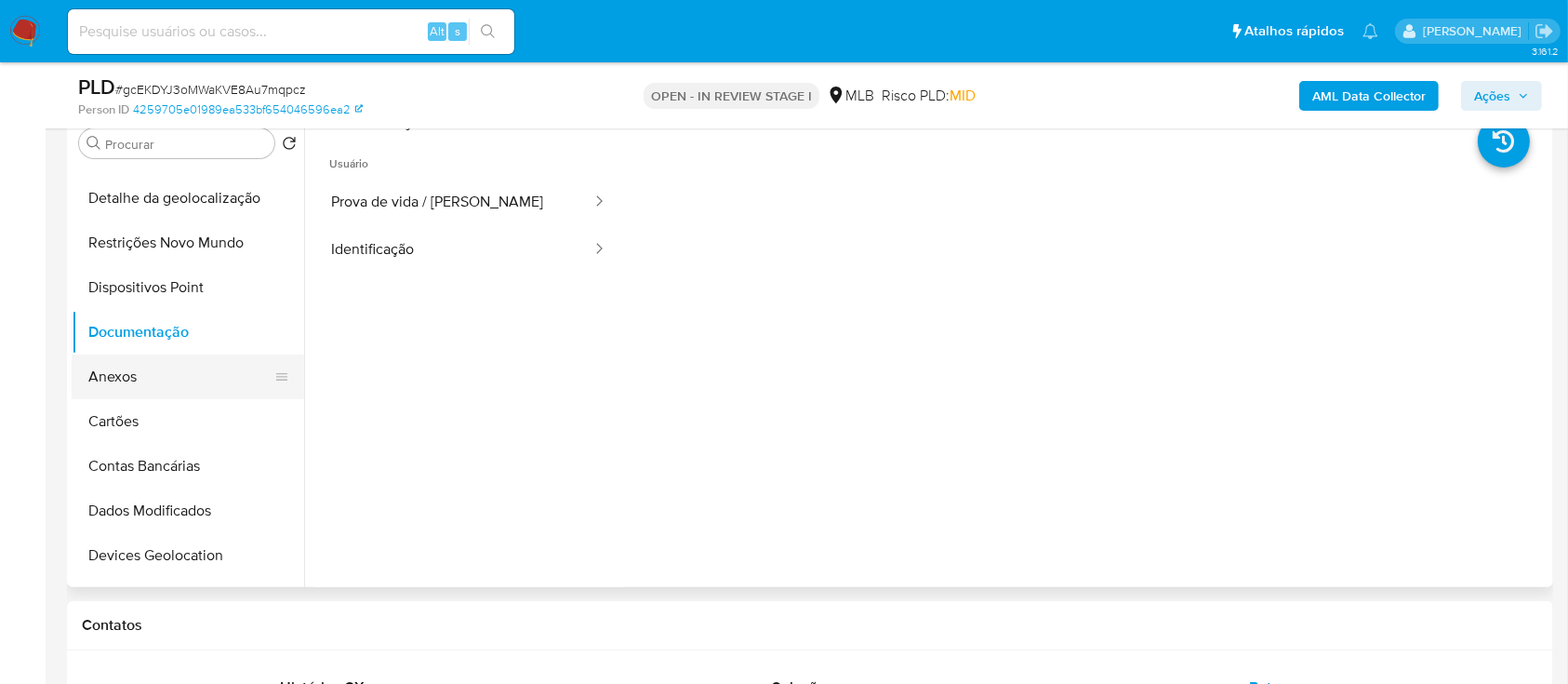
click at [124, 374] on button "Anexos" at bounding box center [180, 377] width 218 height 45
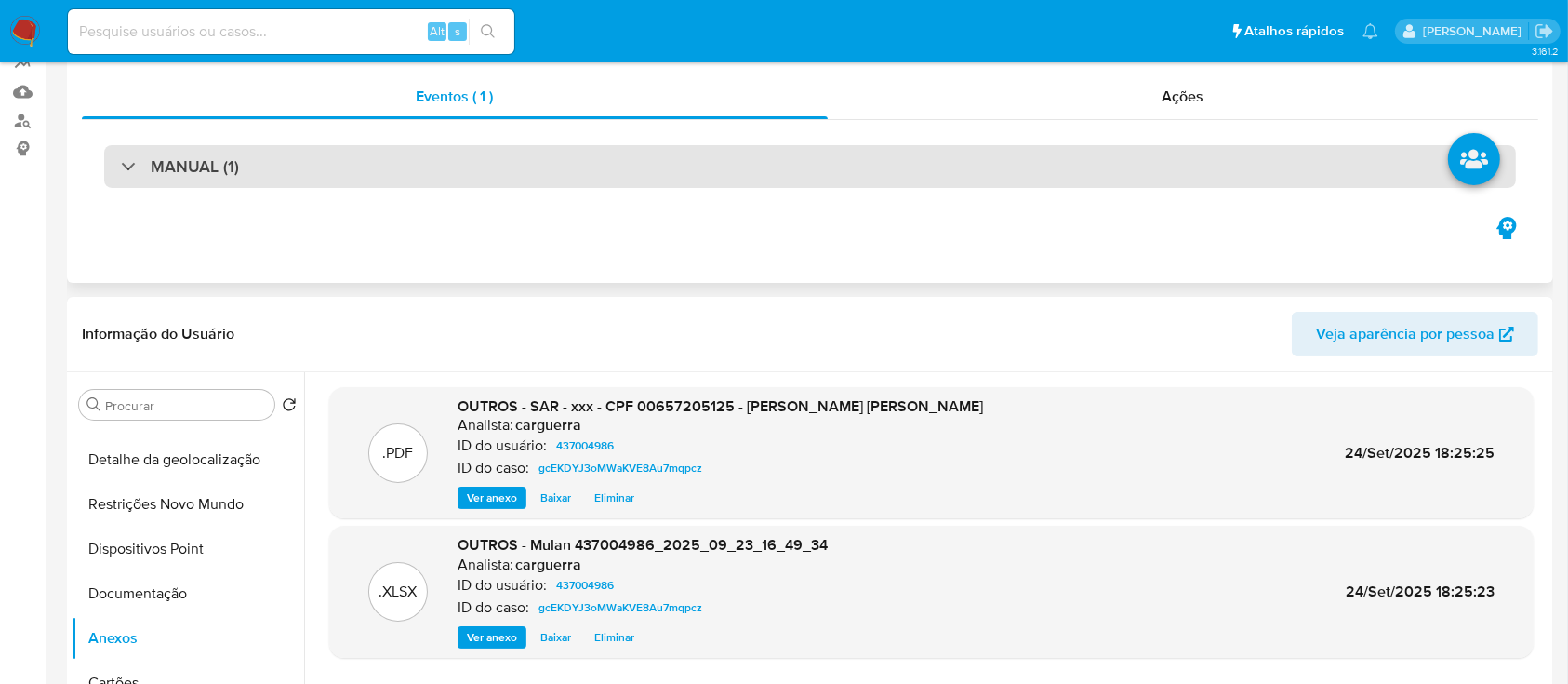
scroll to position [0, 0]
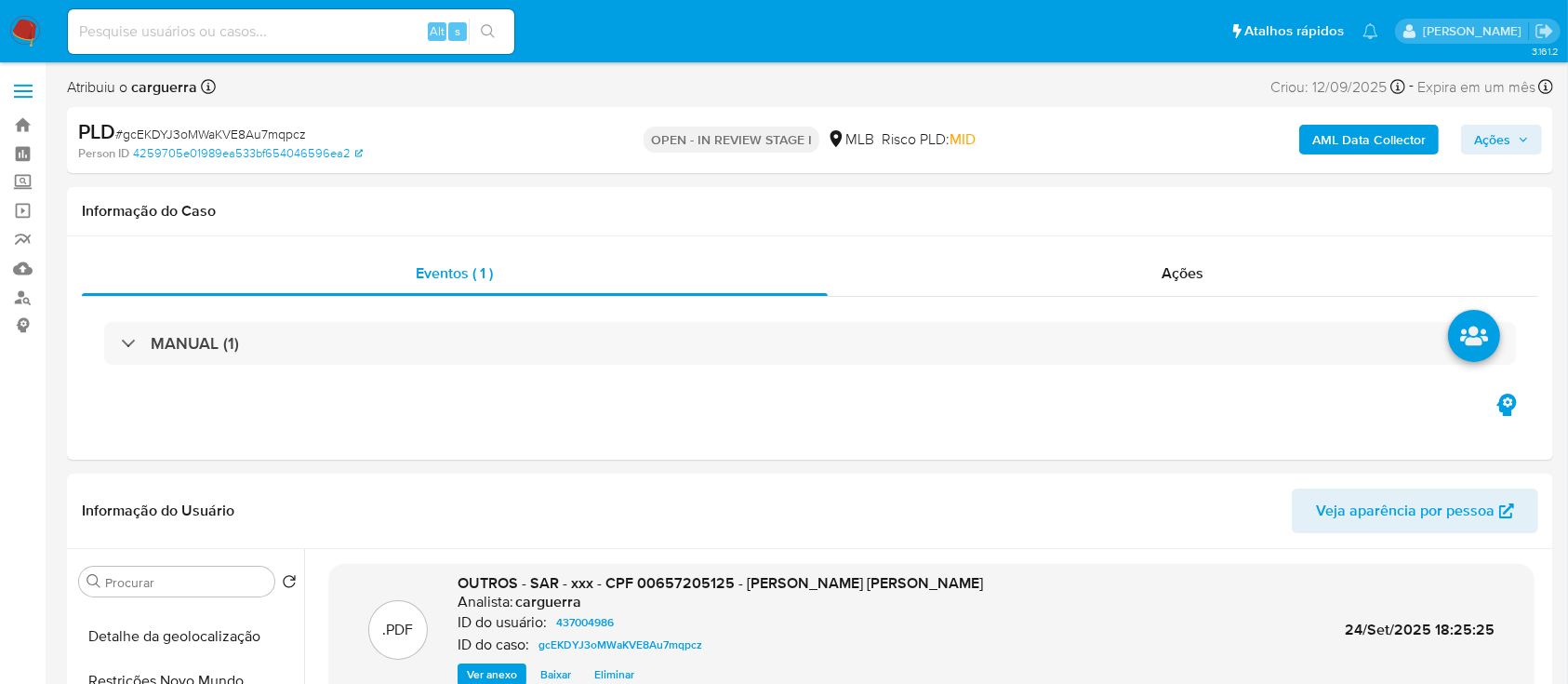
click at [1505, 142] on span "Ações" at bounding box center [1493, 139] width 36 height 29
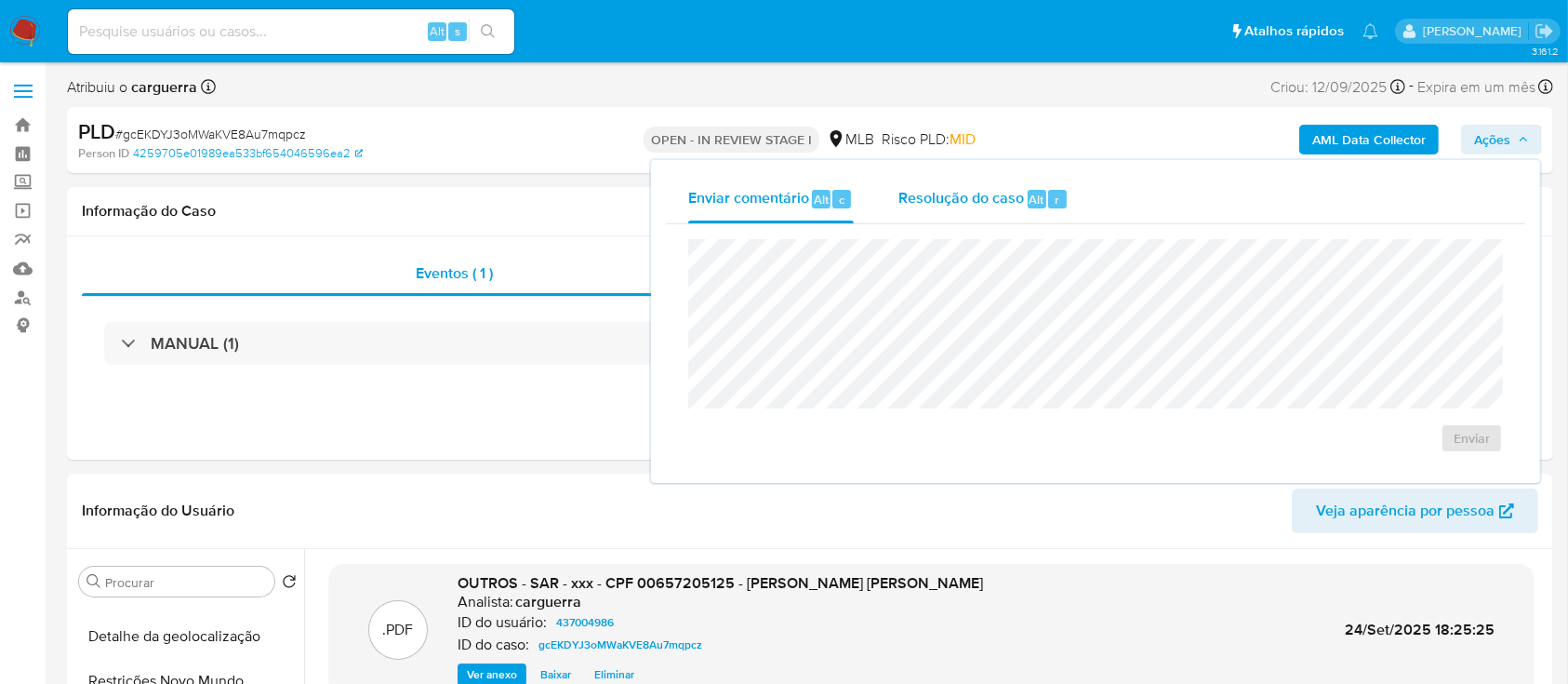
click at [969, 197] on span "Resolução do caso" at bounding box center [961, 199] width 126 height 21
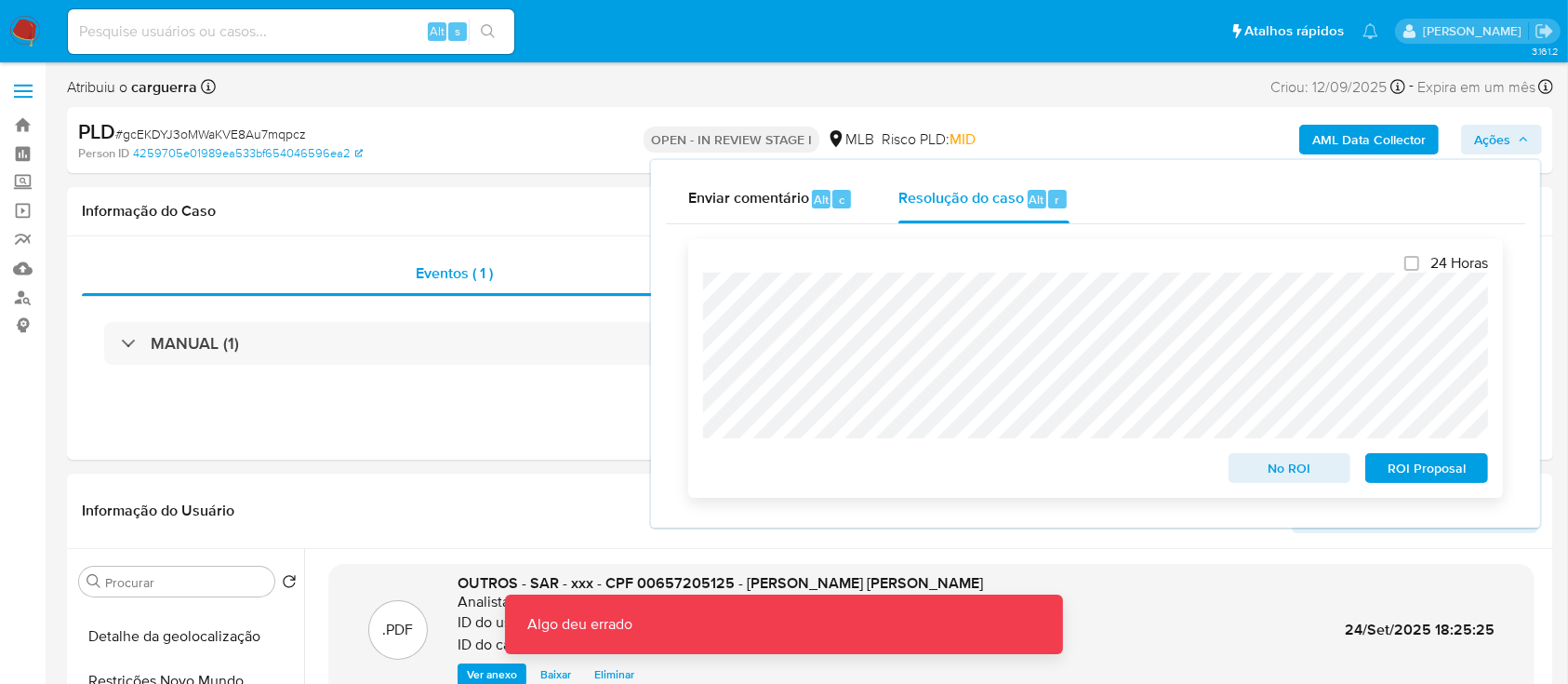
click at [1444, 474] on span "ROI Proposal" at bounding box center [1427, 467] width 97 height 26
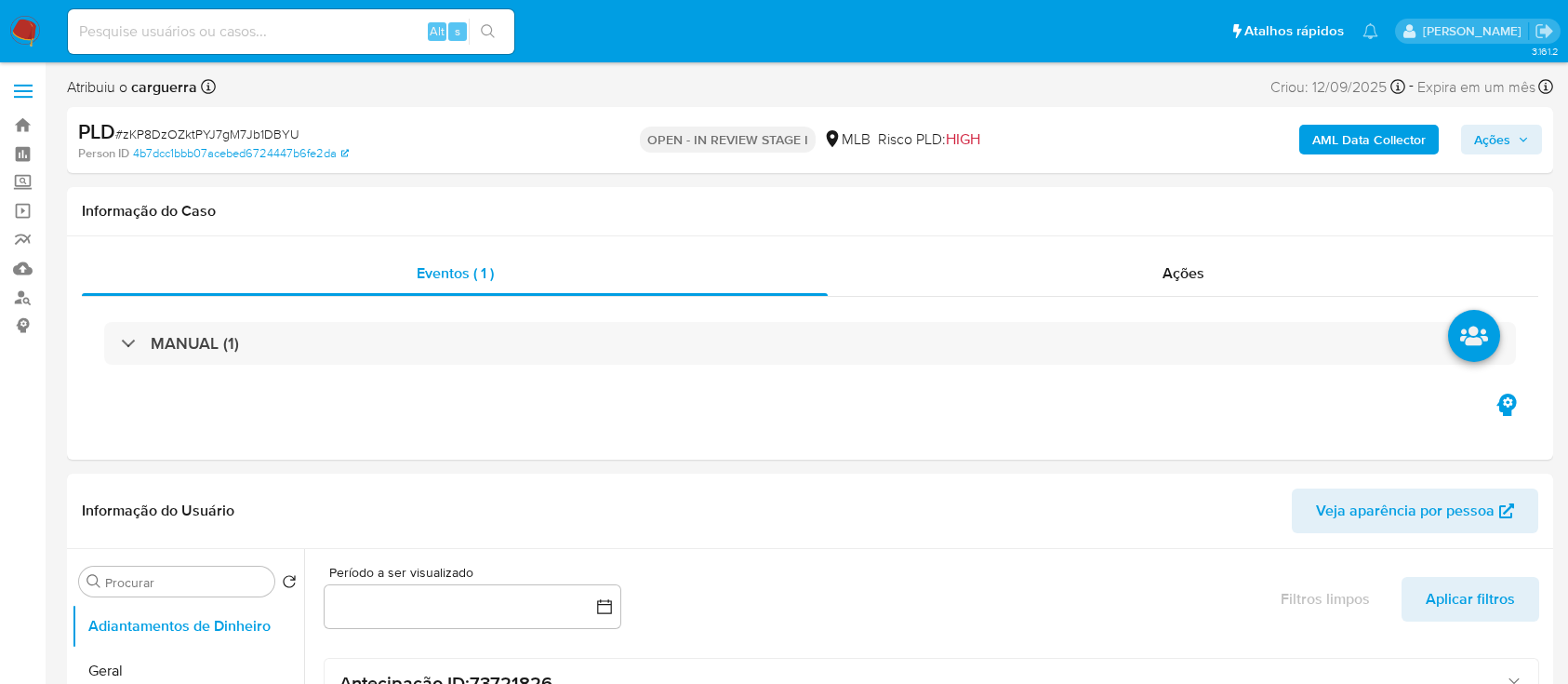
select select "10"
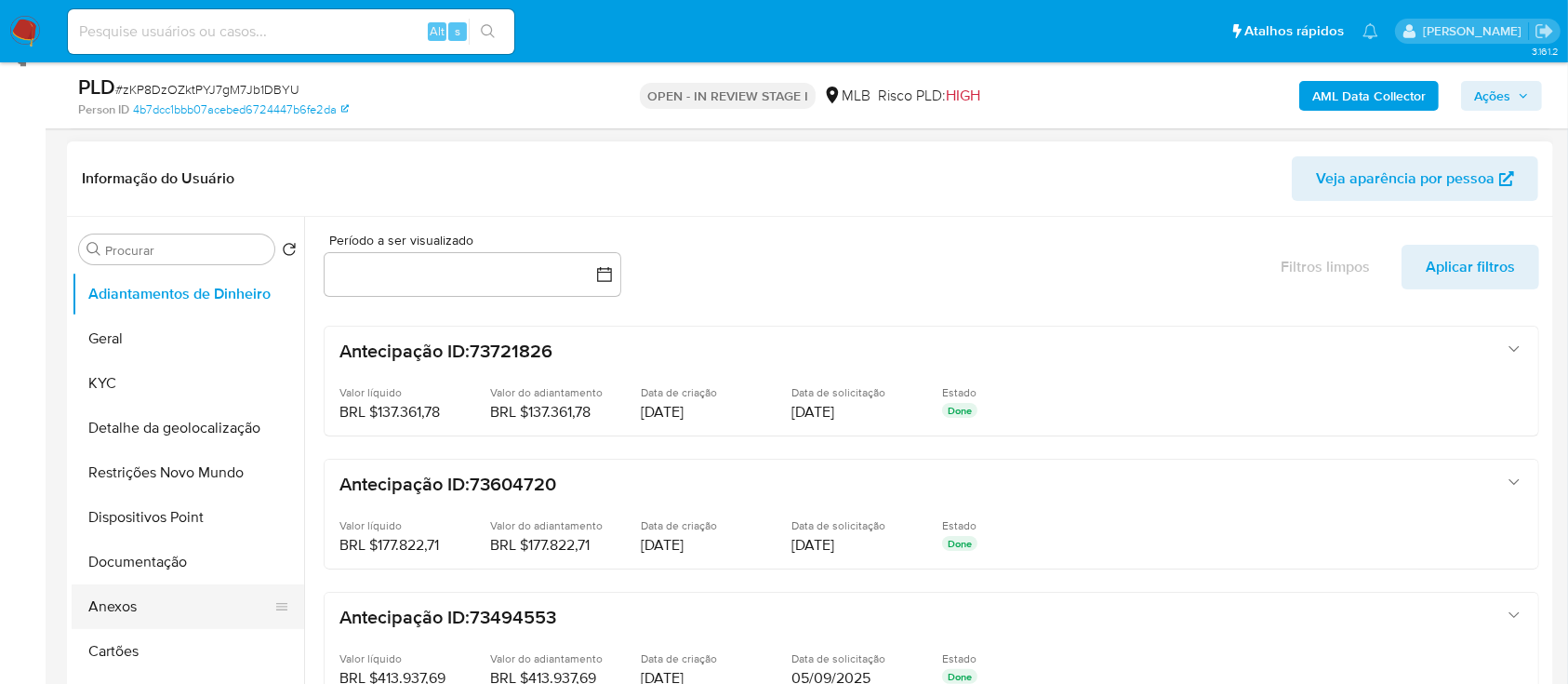
scroll to position [372, 0]
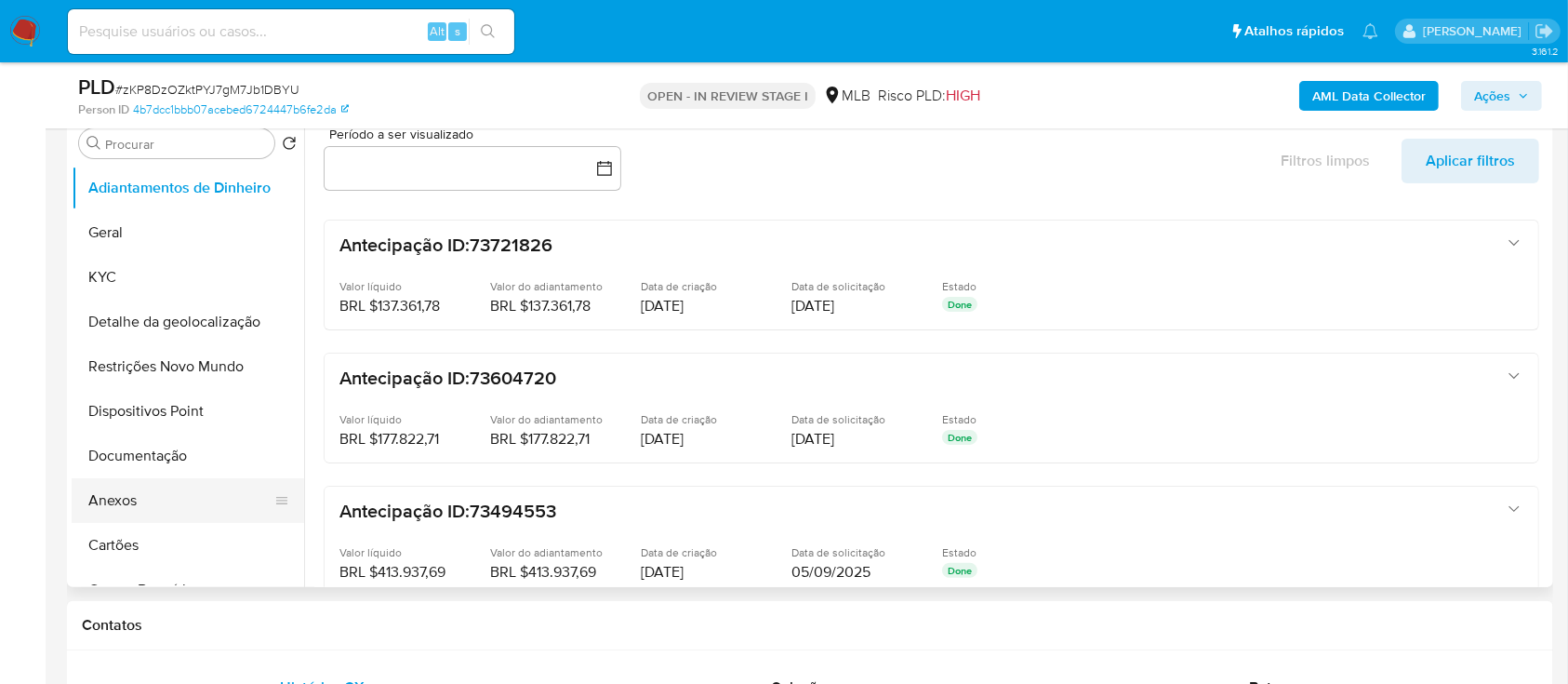
click at [140, 509] on button "Anexos" at bounding box center [180, 500] width 218 height 45
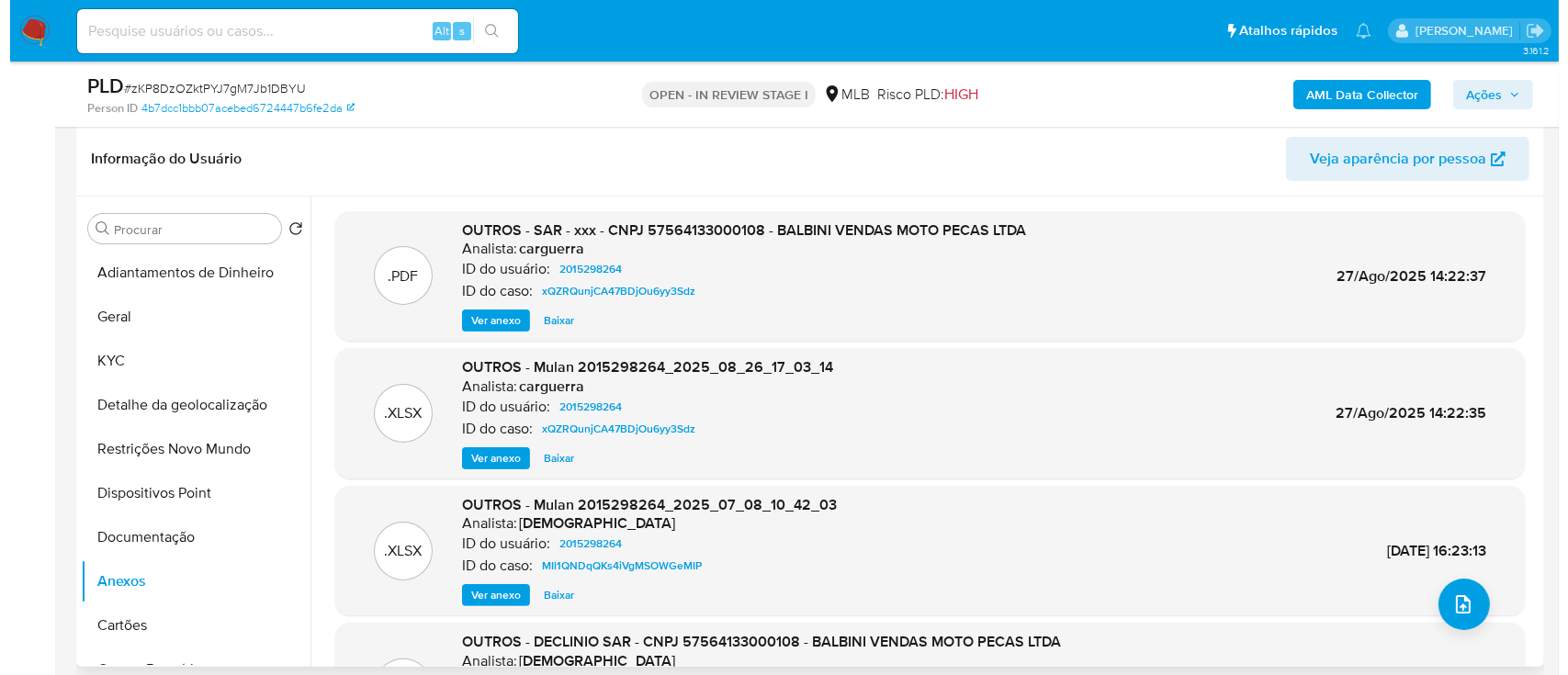
scroll to position [244, 0]
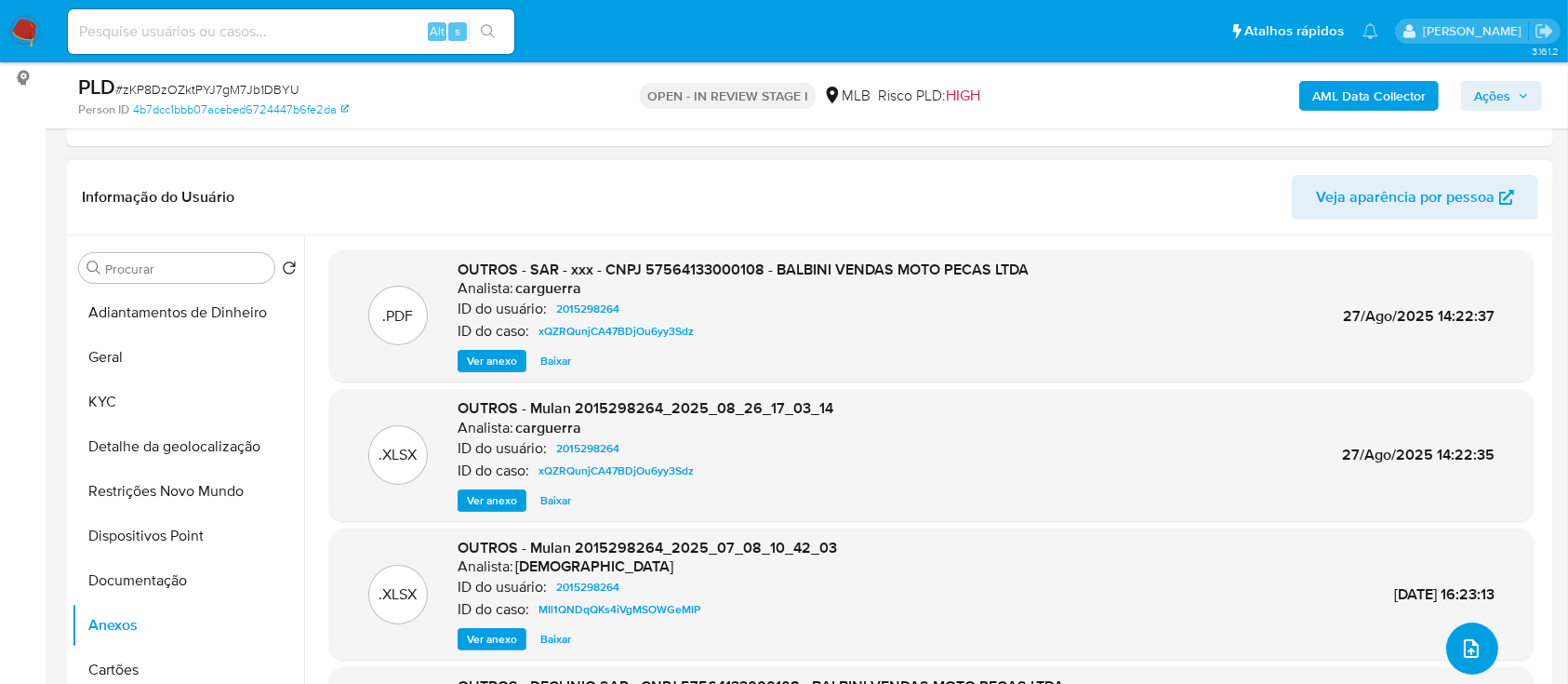
click at [1471, 635] on button "upload-file" at bounding box center [1472, 648] width 52 height 52
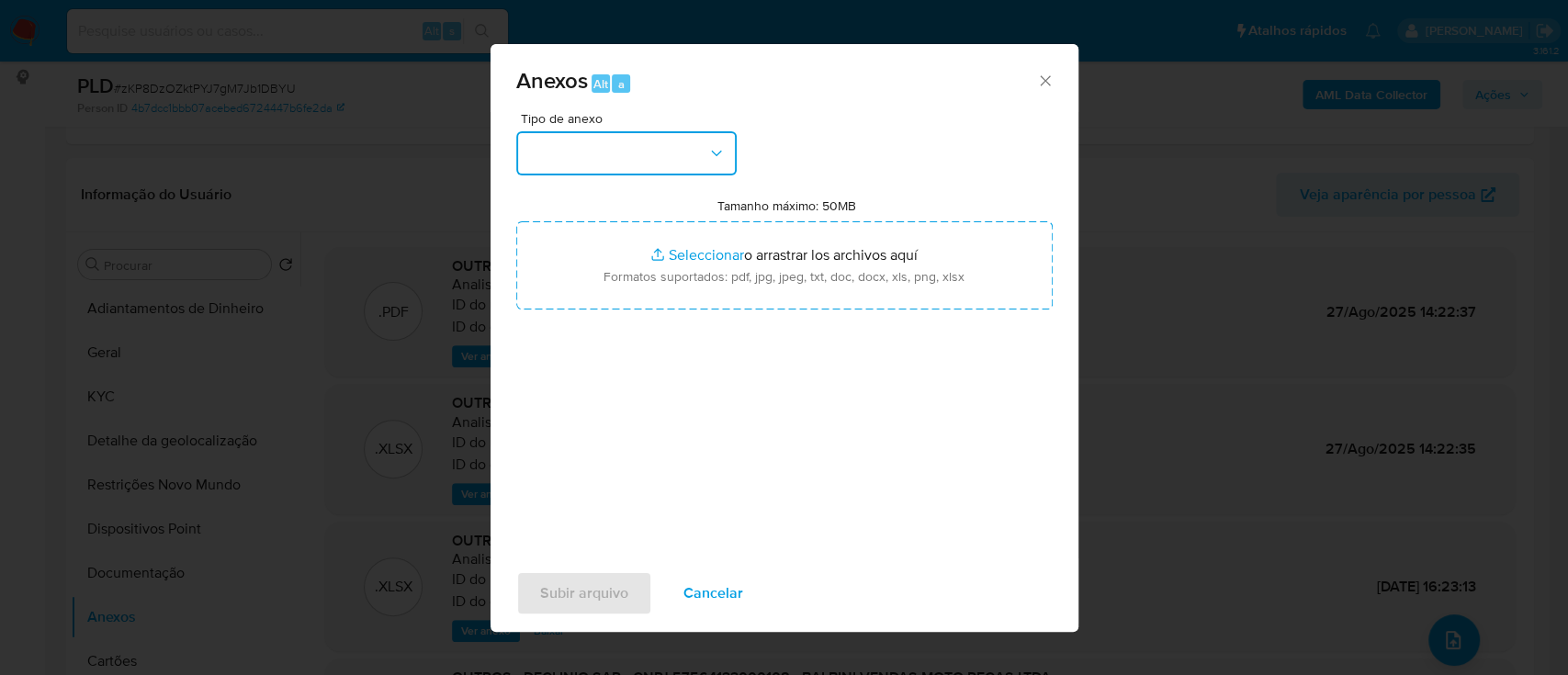
click at [650, 139] on button "button" at bounding box center [626, 153] width 221 height 44
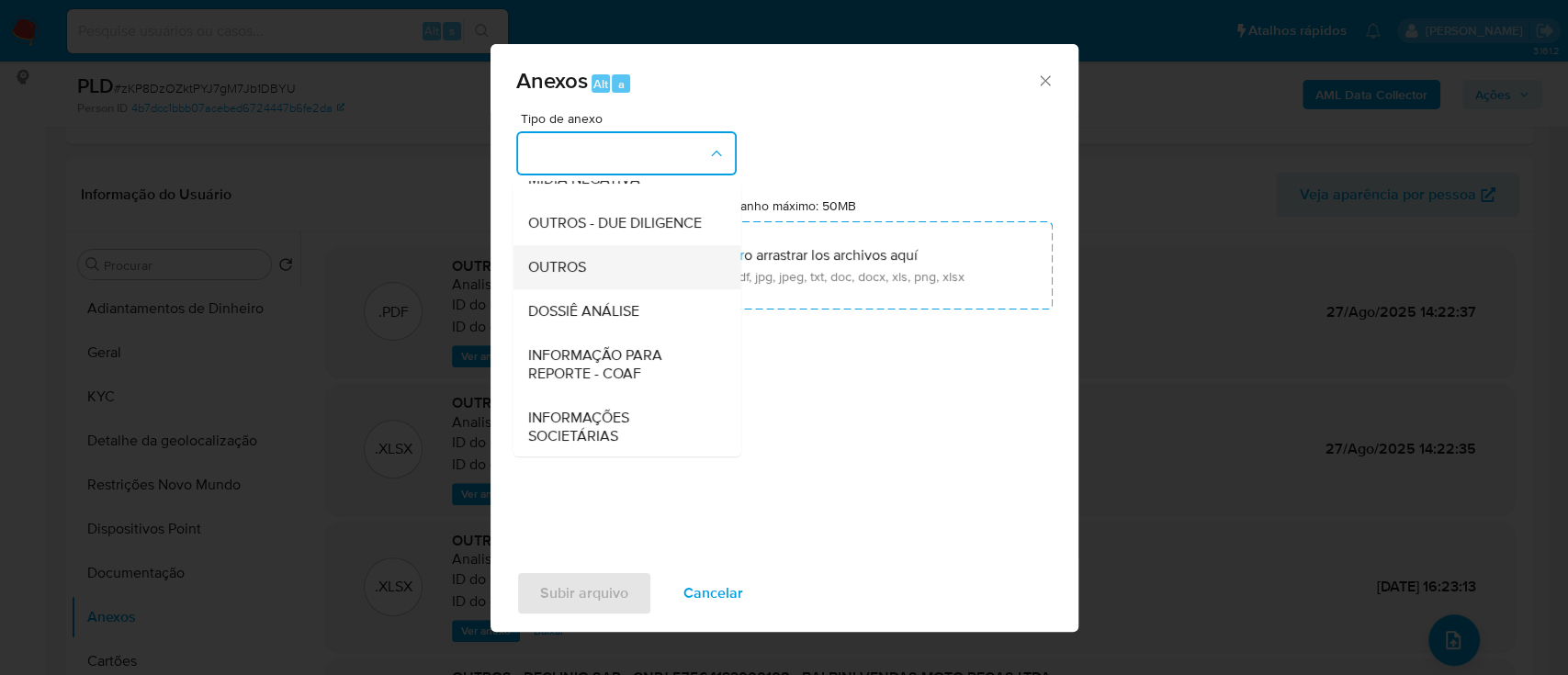
click at [581, 276] on span "OUTROS" at bounding box center [556, 268] width 58 height 19
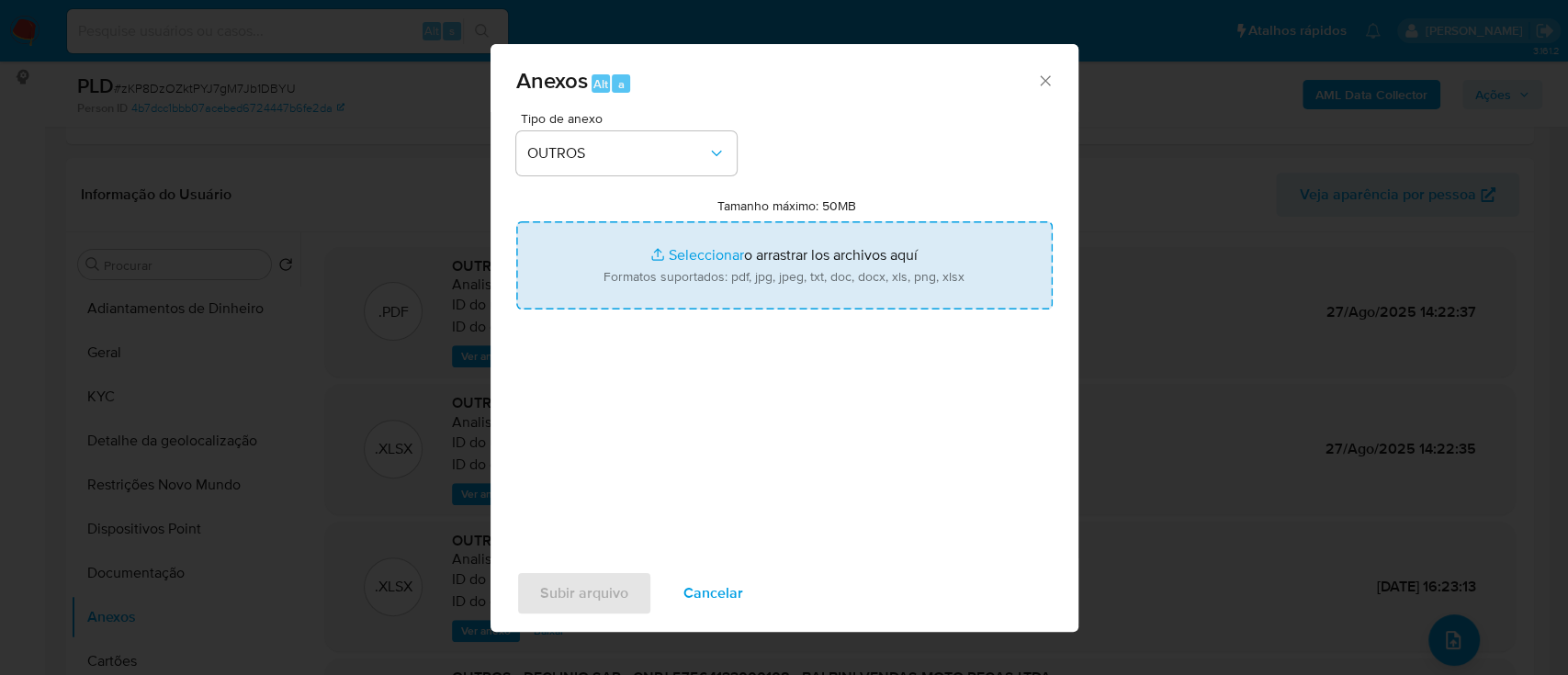
click at [717, 265] on input "Tamanho máximo: 50MB Seleccionar archivos" at bounding box center [784, 266] width 536 height 88
type input "C:\fakepath\Mulan 2015298264_2025_09_23_16_06_49.xlsx"
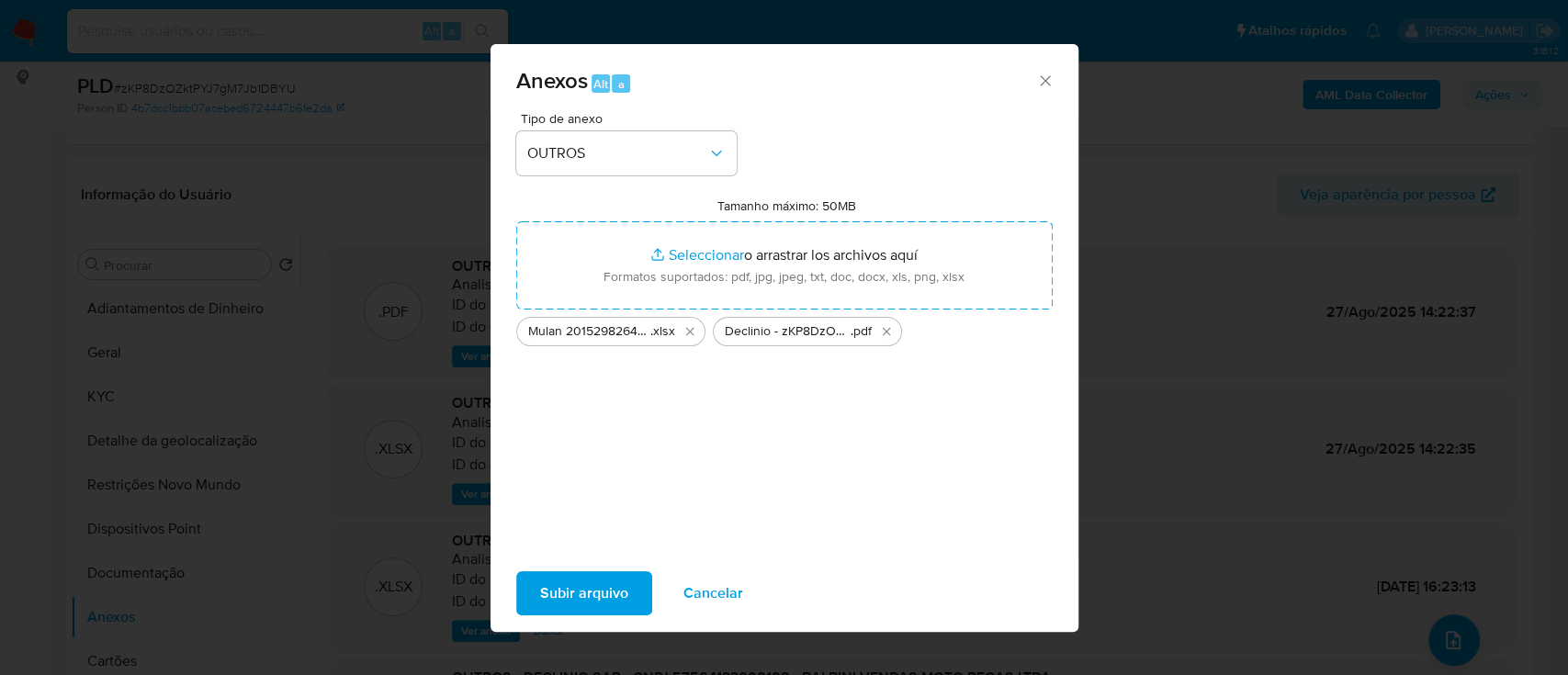
click at [608, 595] on span "Subir arquivo" at bounding box center [584, 592] width 88 height 40
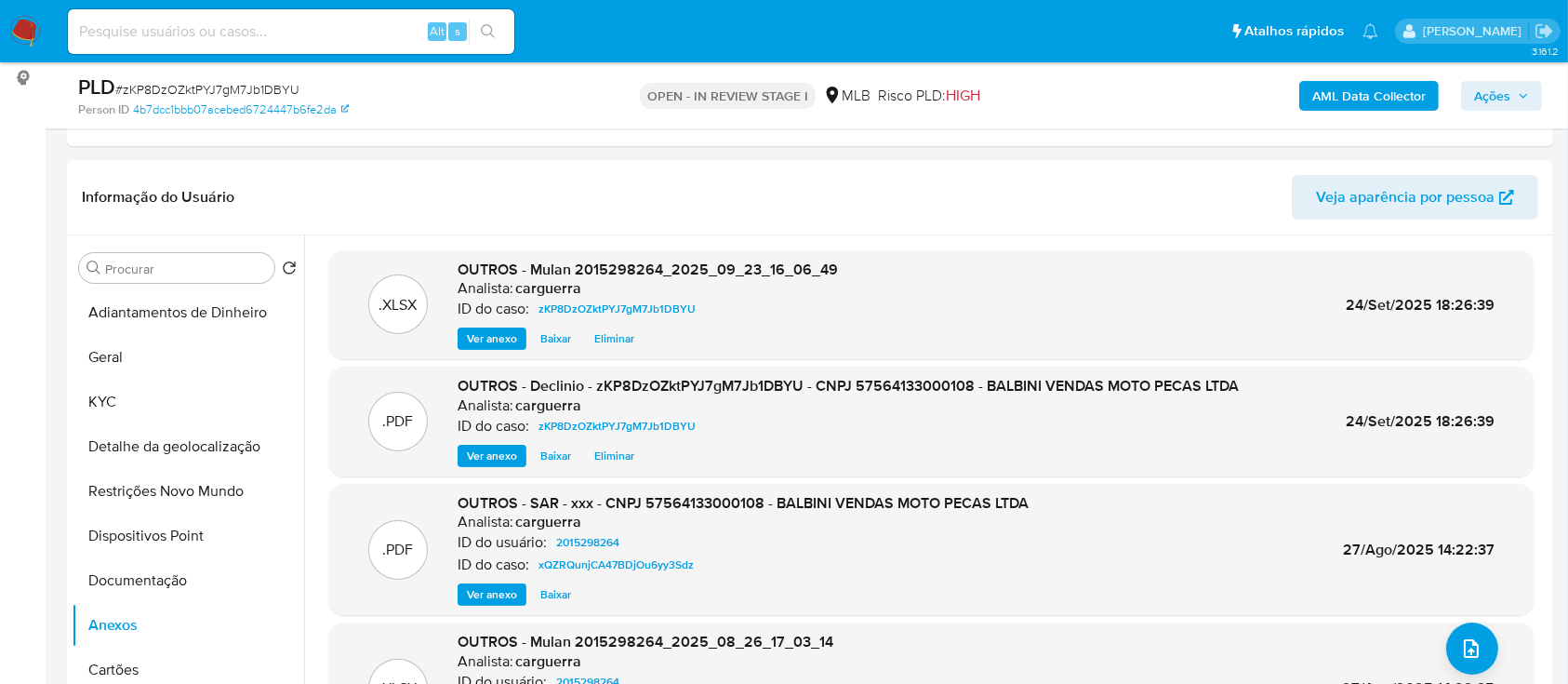
click at [1497, 94] on span "Ações" at bounding box center [1493, 95] width 36 height 29
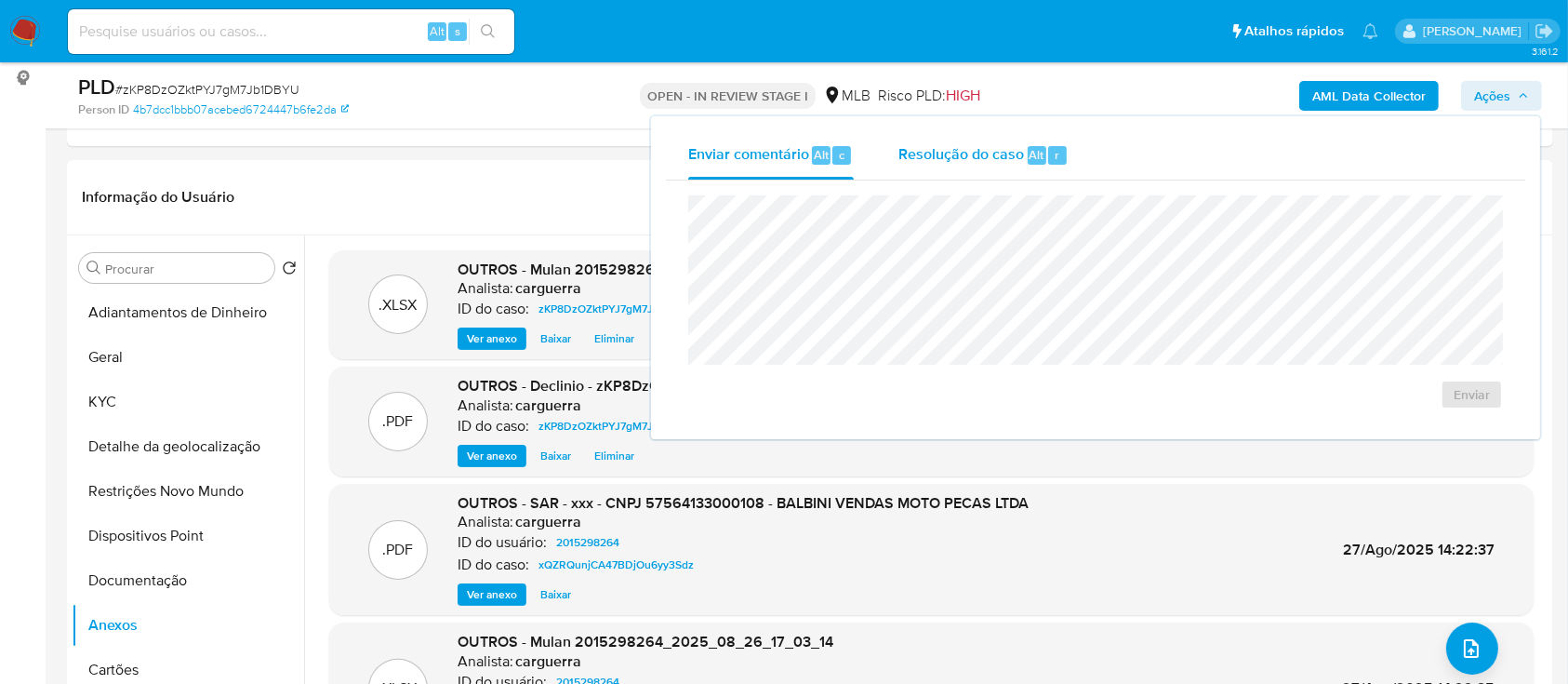
click at [930, 163] on span "Resolução do caso" at bounding box center [961, 154] width 126 height 21
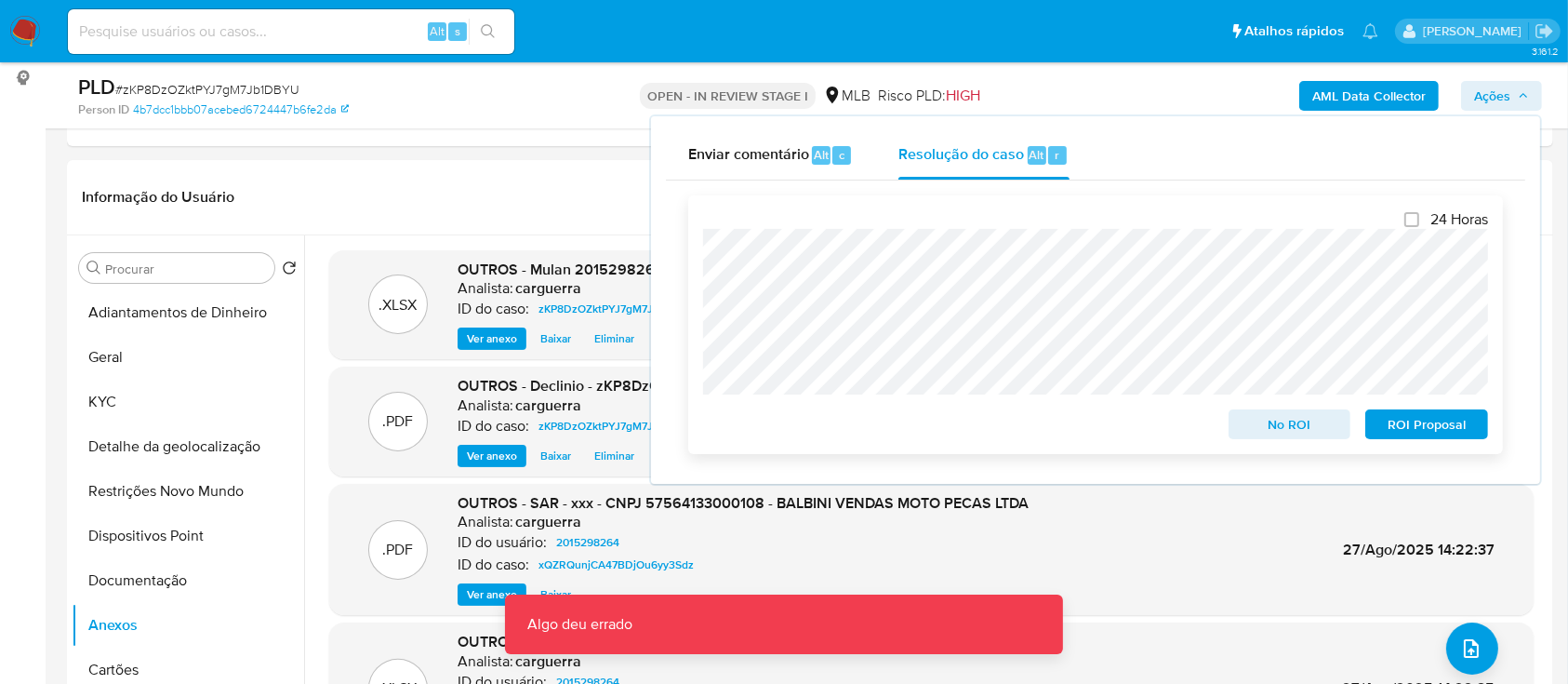
click at [1300, 424] on span "No ROI" at bounding box center [1290, 423] width 97 height 26
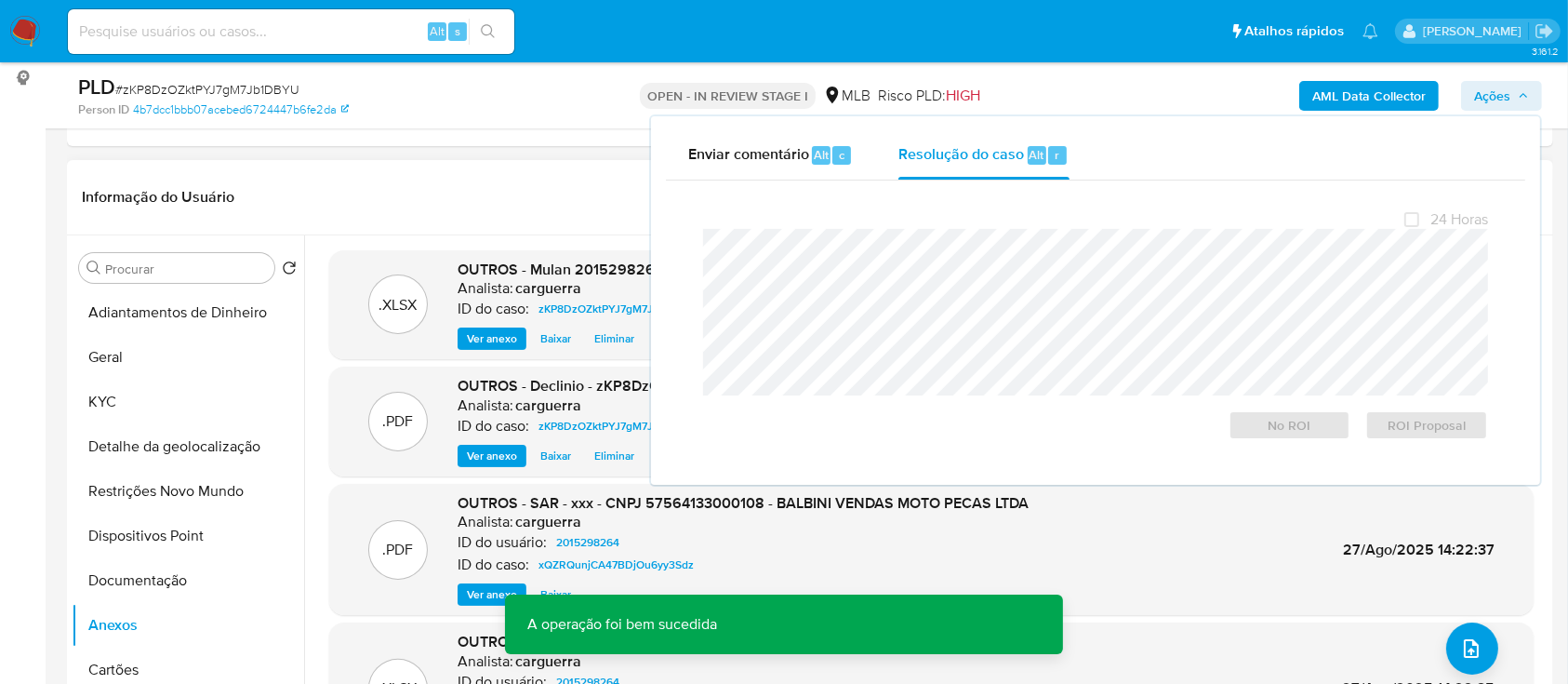
click at [407, 190] on header "Informação do Usuário Veja aparência por pessoa" at bounding box center [810, 197] width 1457 height 45
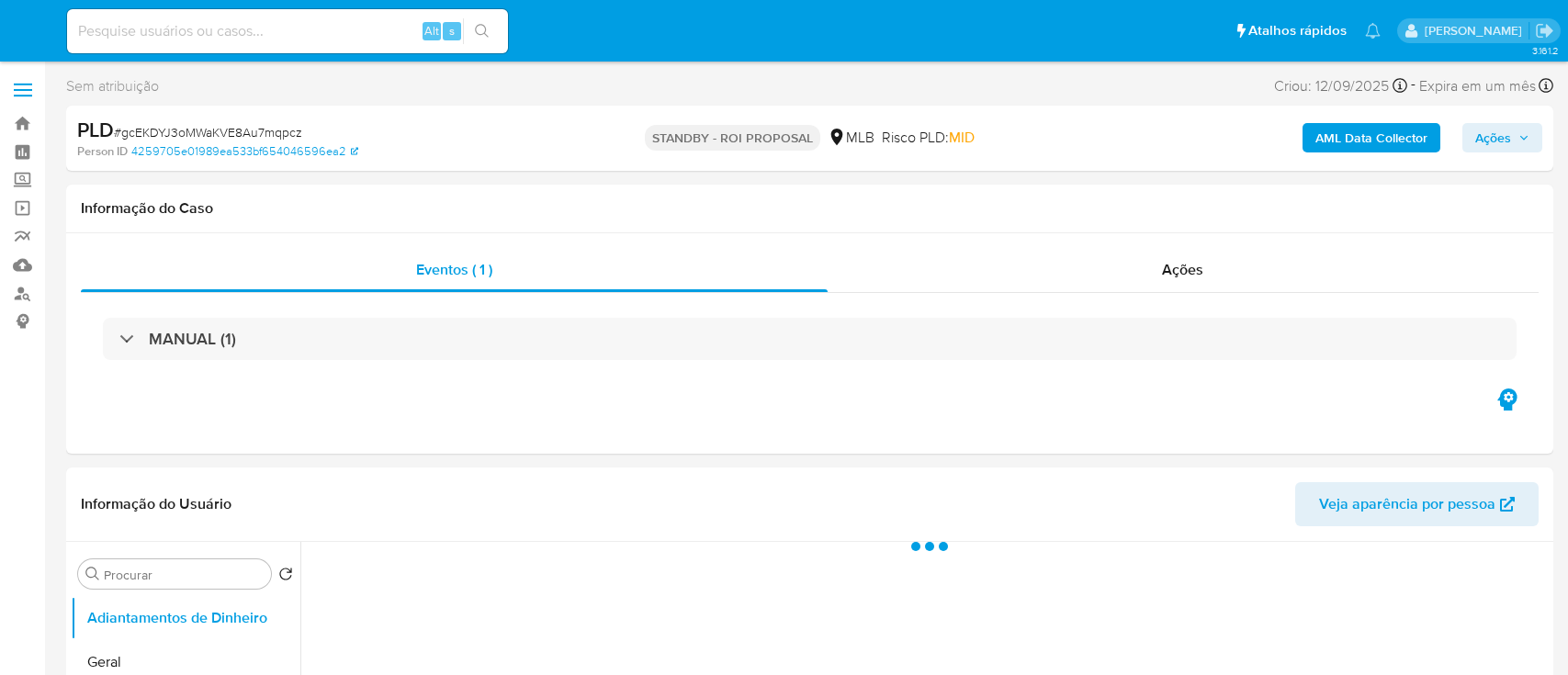
select select "10"
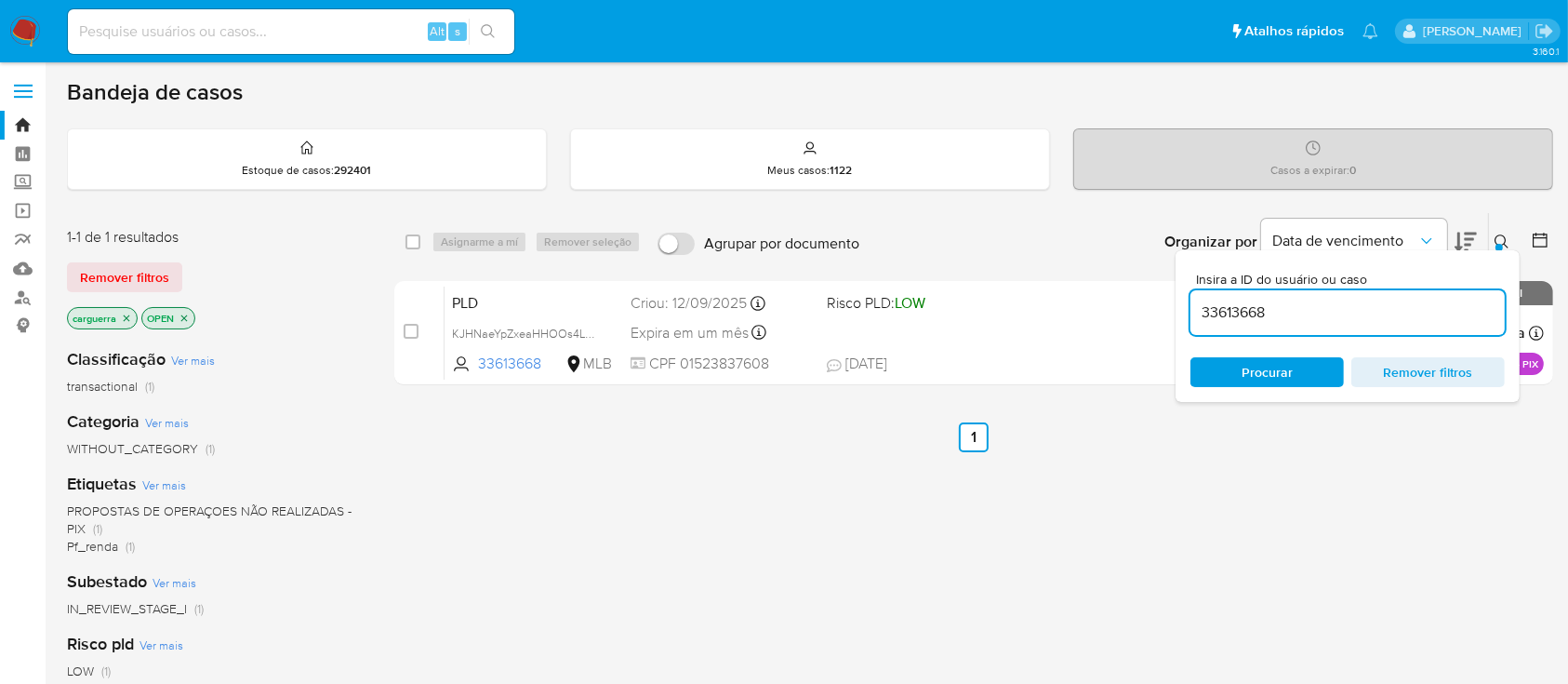
click at [186, 313] on icon "close-filter" at bounding box center [185, 319] width 11 height 11
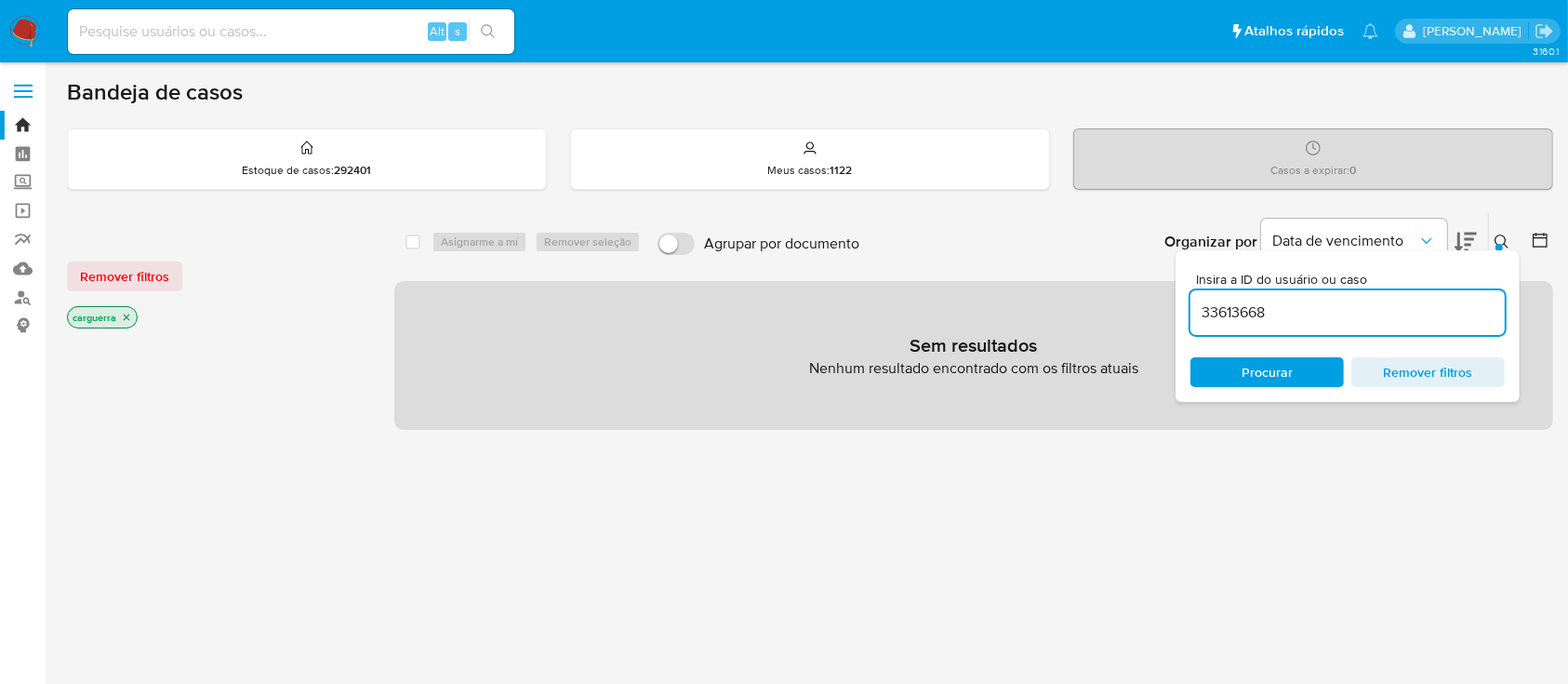
click at [123, 313] on icon "close-filter" at bounding box center [127, 318] width 11 height 11
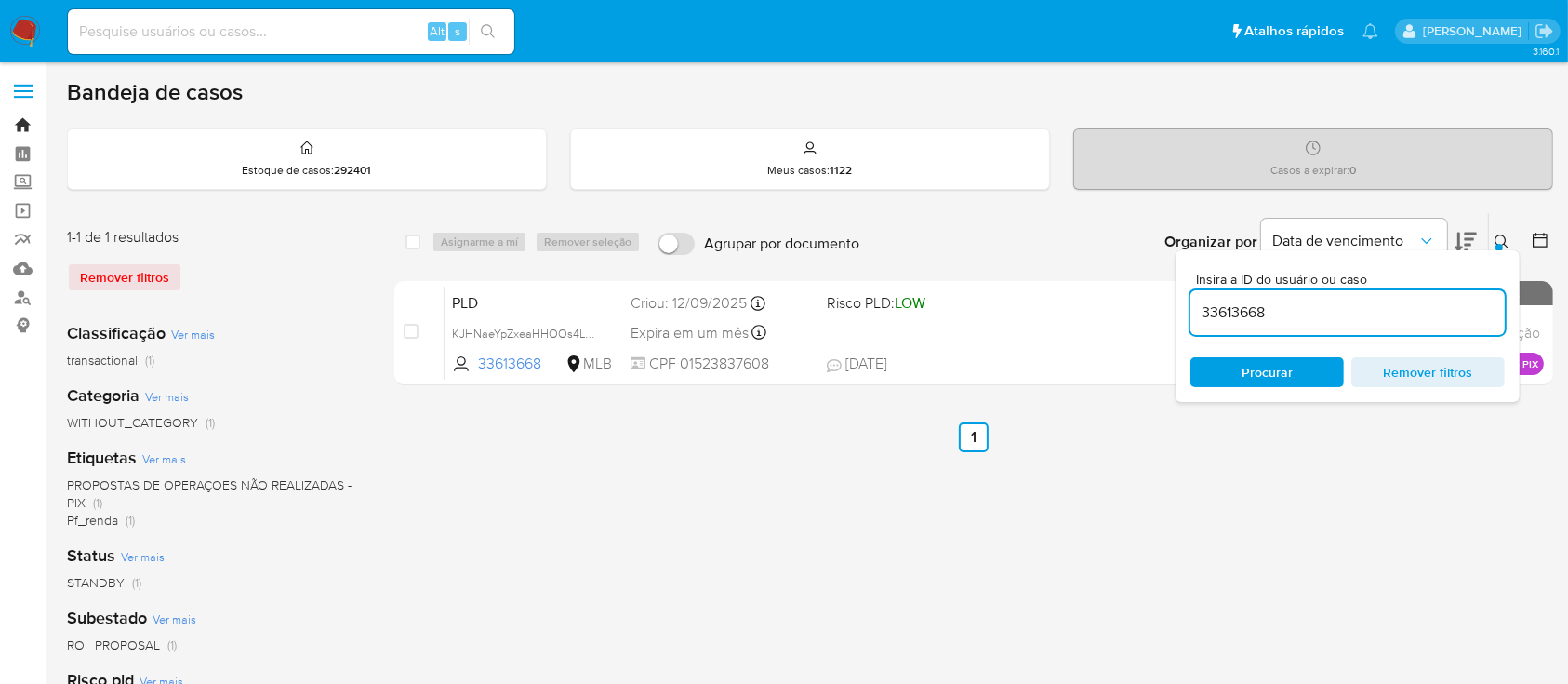
click at [21, 125] on link "Bandeja" at bounding box center [110, 125] width 222 height 29
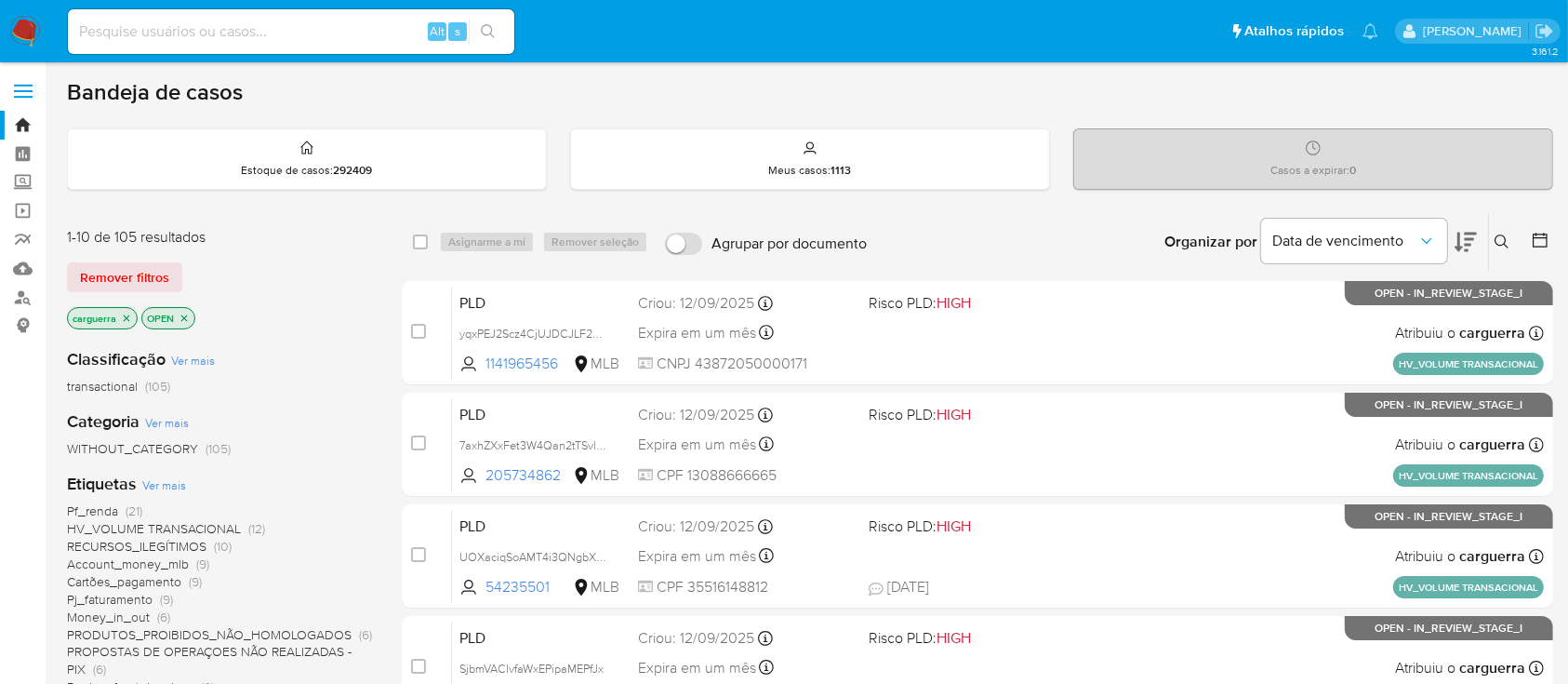
scroll to position [124, 0]
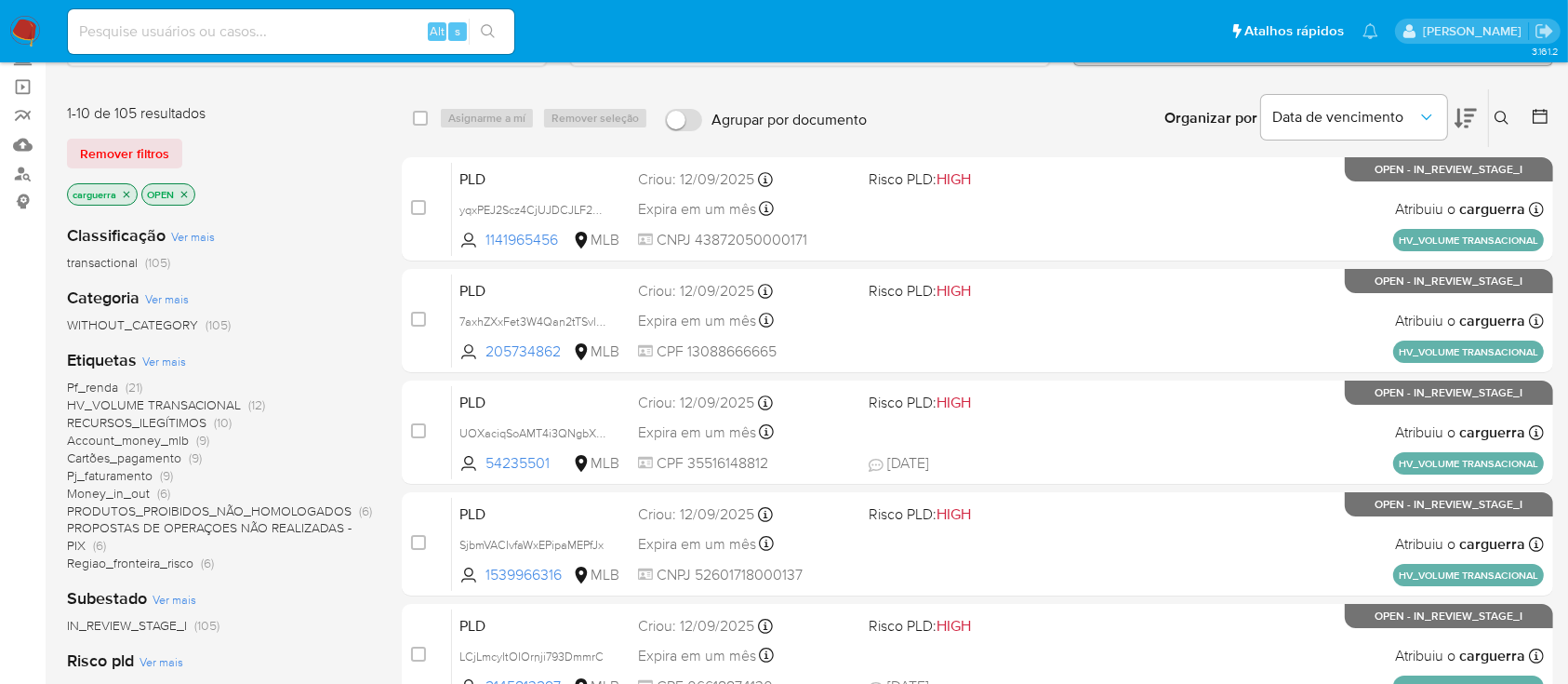
click at [103, 540] on span "(6)" at bounding box center [100, 545] width 13 height 19
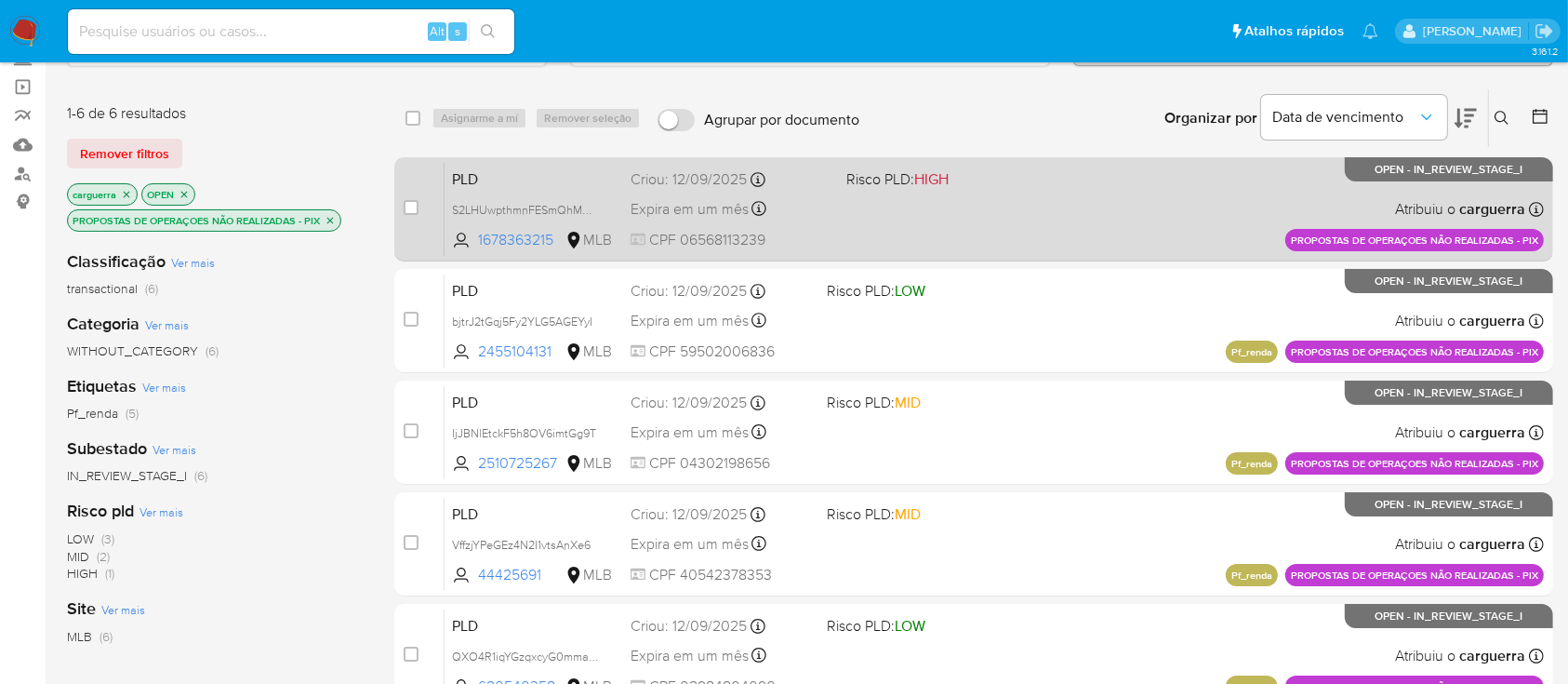
click at [971, 212] on div "PLD S2LHUwpthmnFESmQhMOFQKM4 1678363215 MLB Risco PLD: HIGH Criou: 12/09/2025 C…" at bounding box center [994, 208] width 1100 height 94
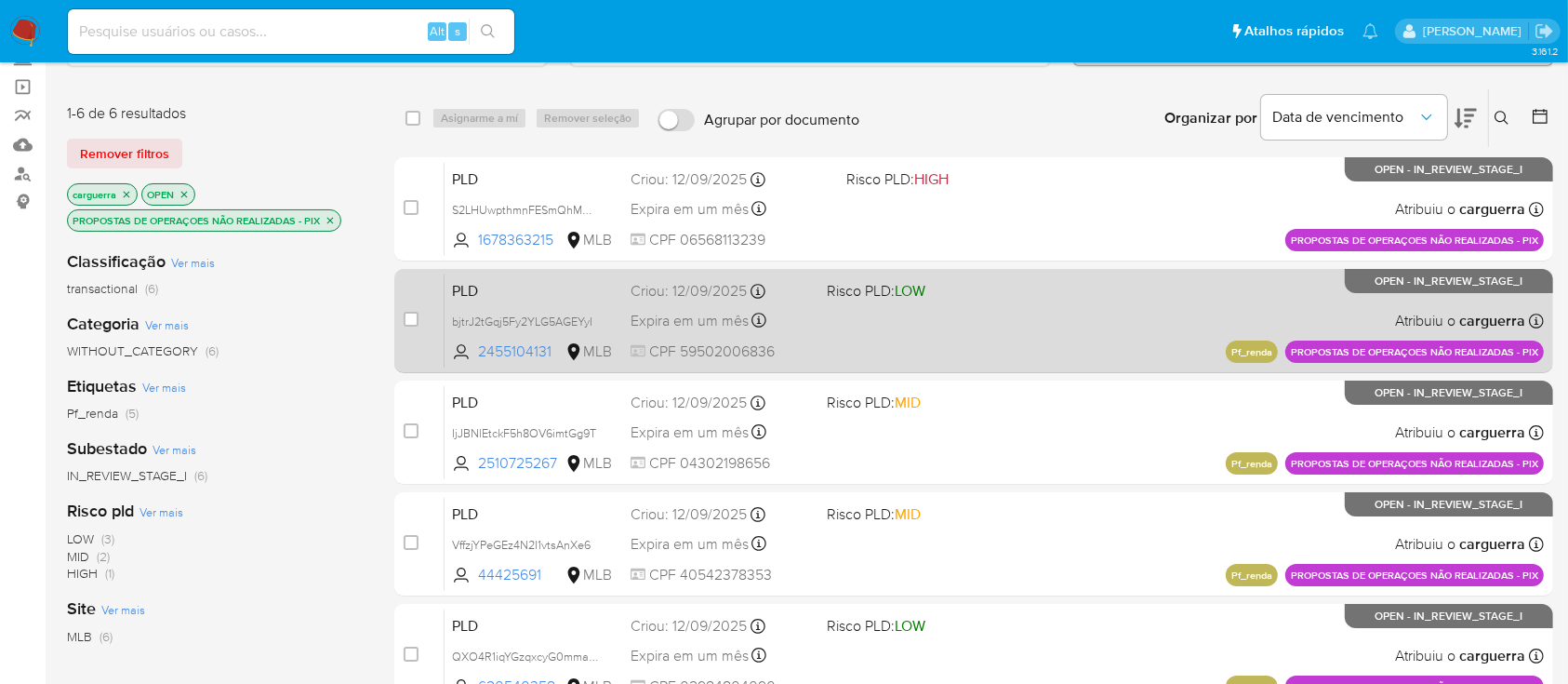
click at [1016, 328] on div "PLD bjtrJ2tGqj5Fy2YLG5AGEYyI 2455104131 MLB Risco PLD: LOW Criou: 12/09/2025 Cr…" at bounding box center [994, 320] width 1100 height 94
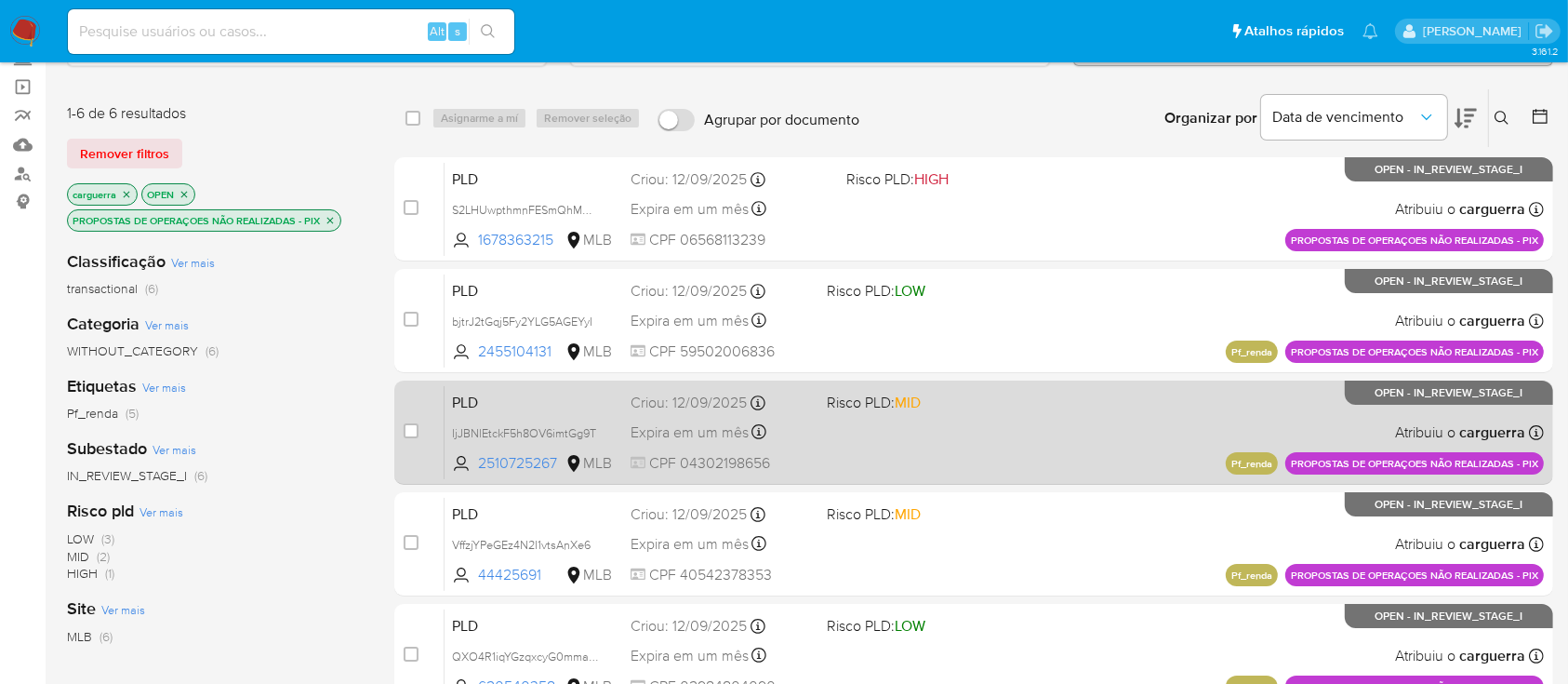
click at [1033, 417] on div "PLD IjJBNlEtckF5h8OV6imtGg9T 2510725267 MLB Risco PLD: MID Criou: 12/09/2025 Cr…" at bounding box center [994, 432] width 1100 height 94
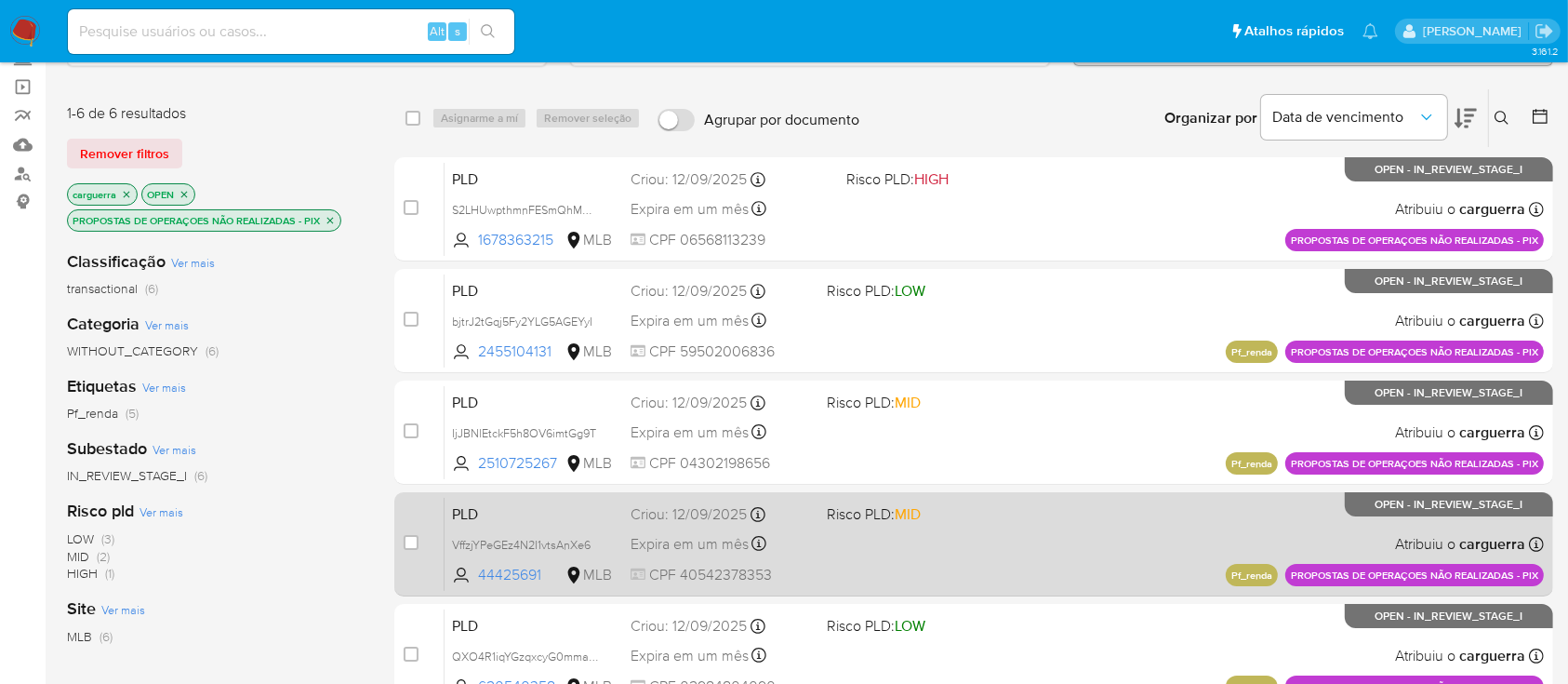
click at [1031, 533] on div "PLD VffzjYPeGEz4N2I1vtsAnXe6 44425691 MLB Risco PLD: MID Criou: 12/09/2025 Crio…" at bounding box center [994, 543] width 1100 height 94
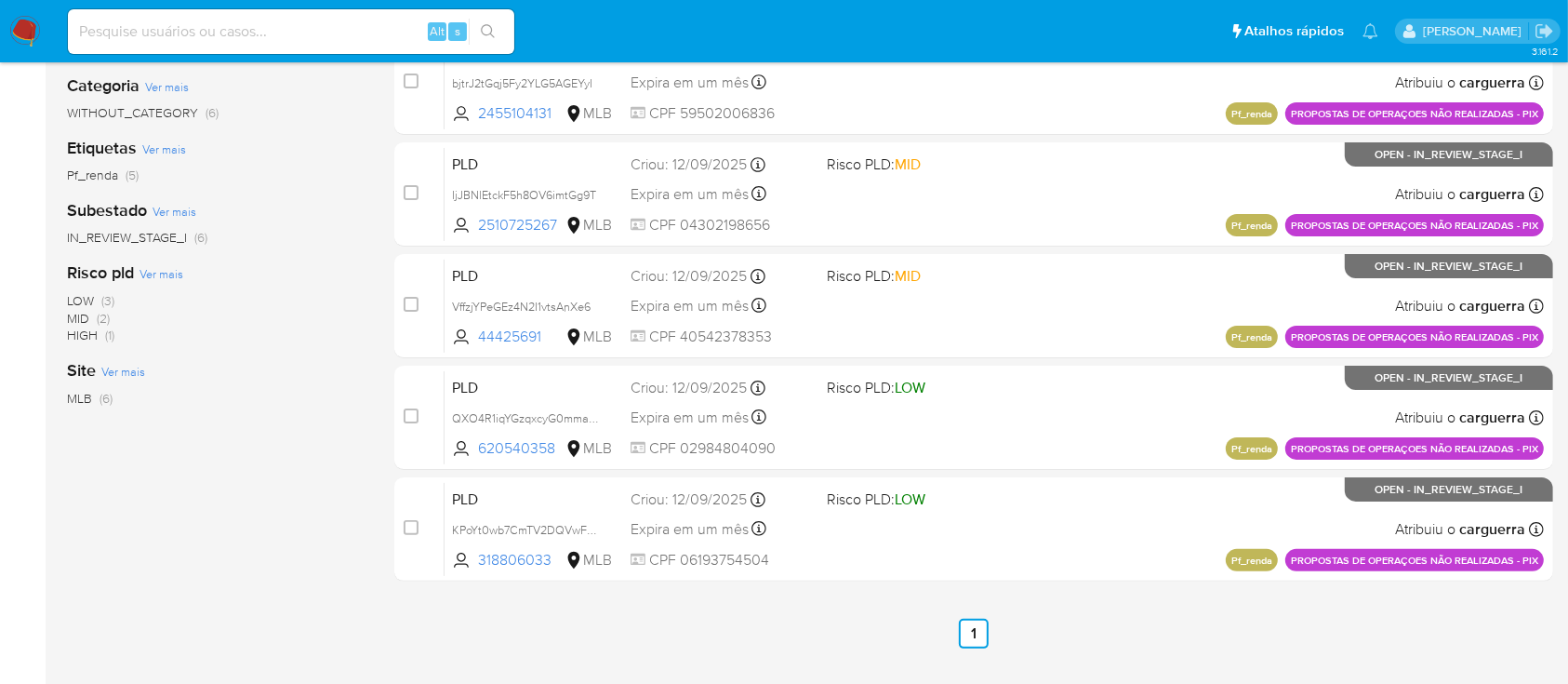
scroll to position [372, 0]
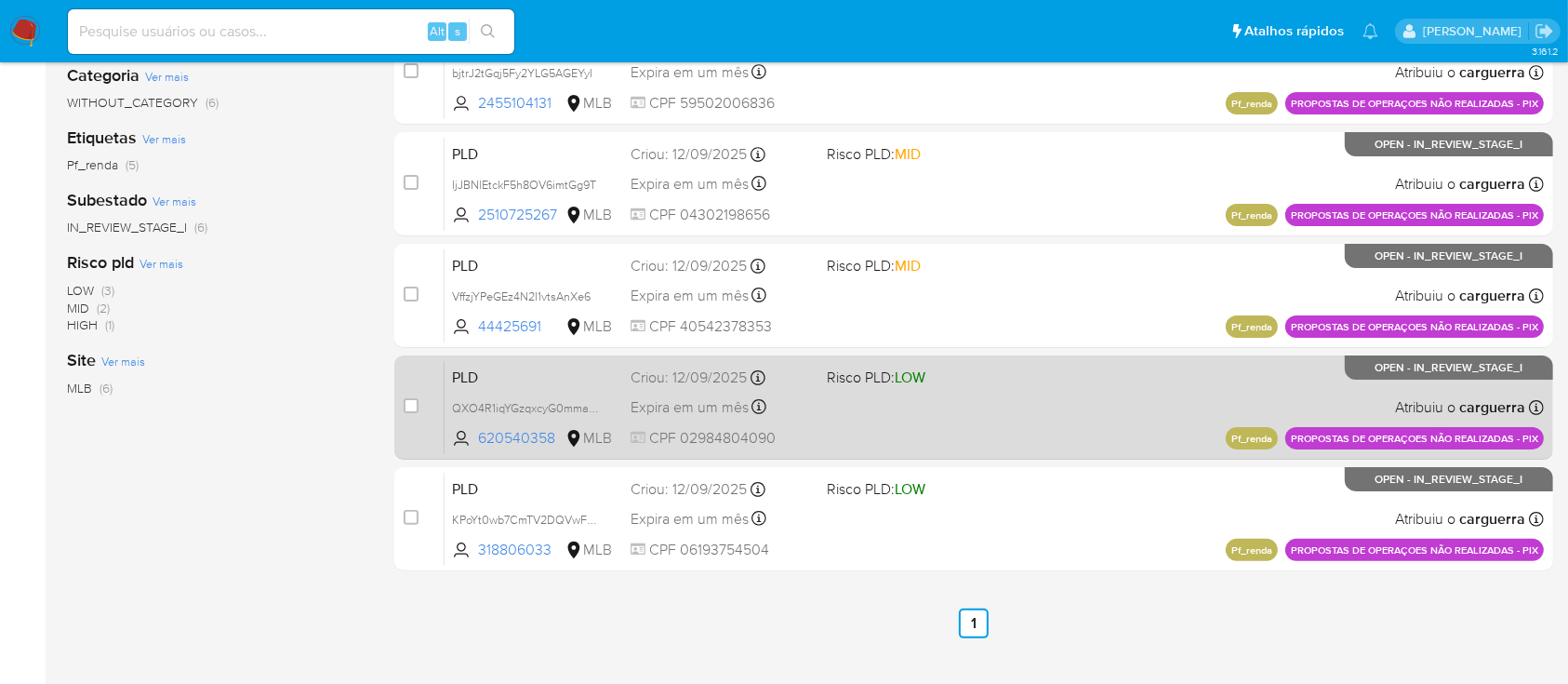
click at [1057, 404] on div "PLD QXO4R1iqYGzqxcyG0mmabHG5 620540358 MLB Risco PLD: LOW Criou: 12/09/2025 Cri…" at bounding box center [994, 406] width 1100 height 94
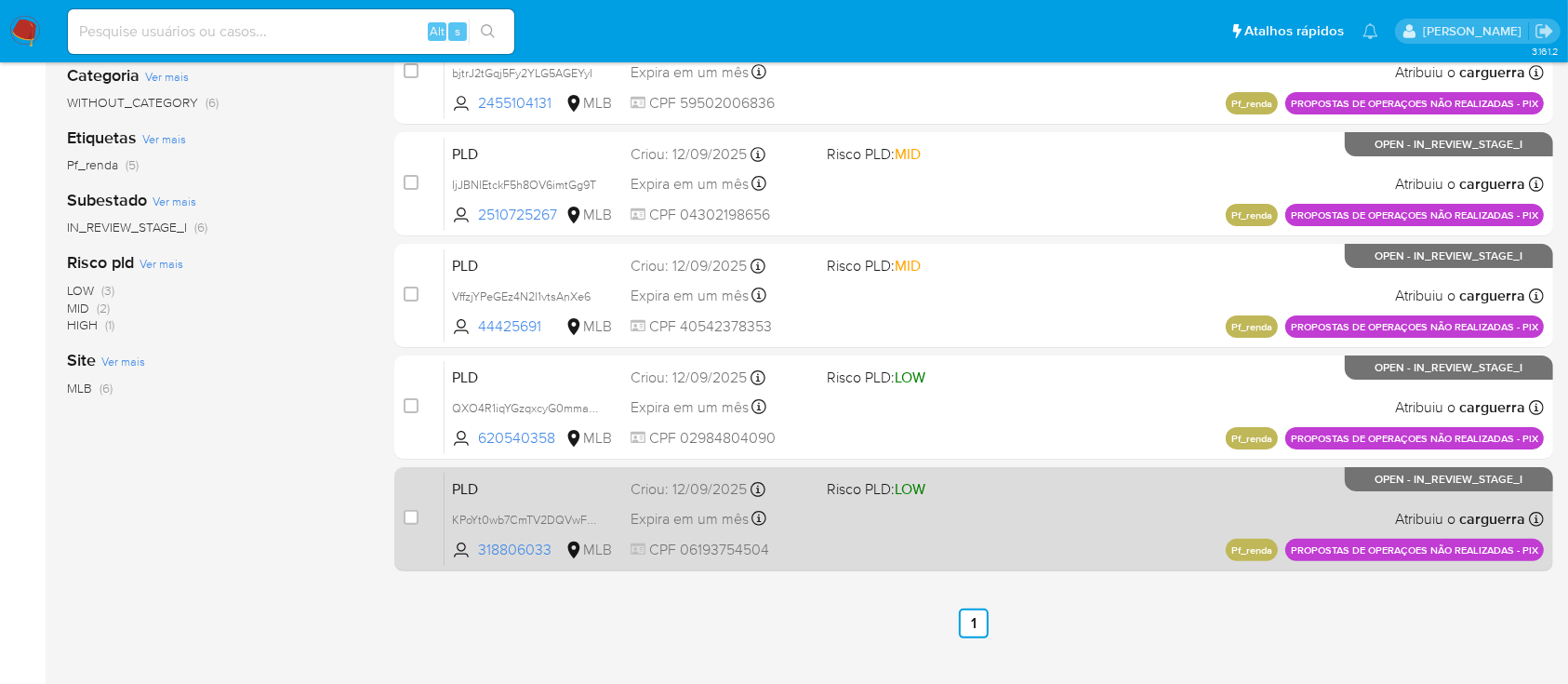
click at [1012, 518] on div "PLD KPoYt0wb7CmTV2DQVwFPj4D6 318806033 MLB Risco PLD: LOW Criou: 12/09/2025 Cri…" at bounding box center [994, 518] width 1100 height 94
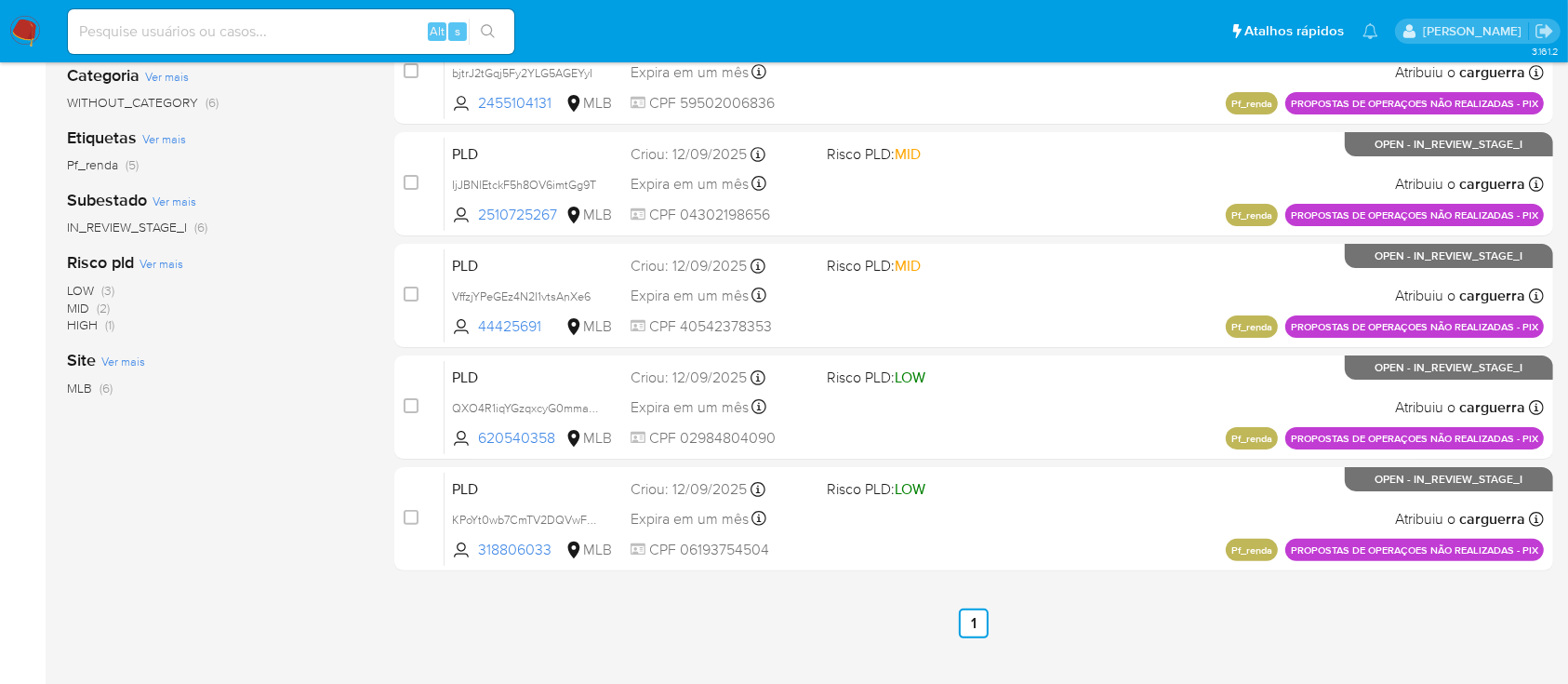
scroll to position [0, 0]
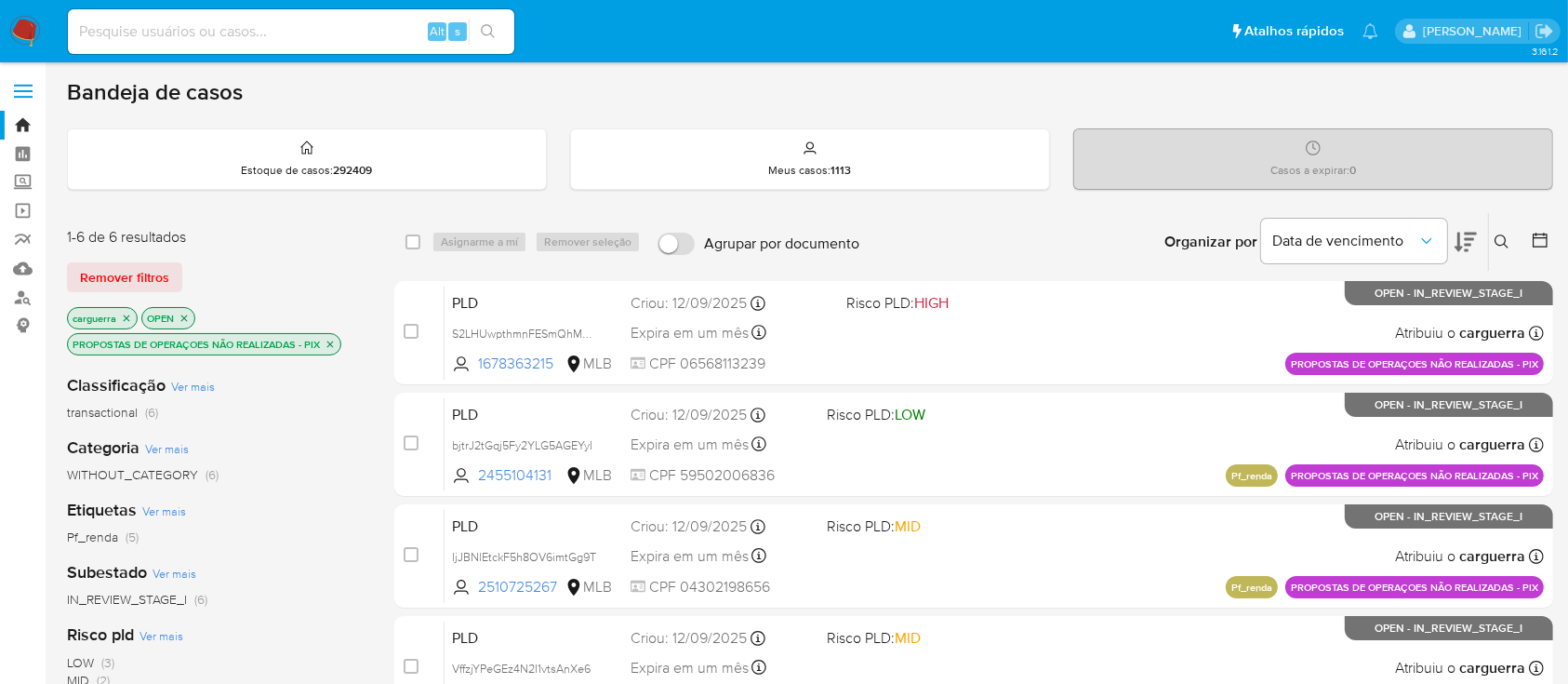
click at [327, 344] on icon "close-filter" at bounding box center [330, 344] width 11 height 11
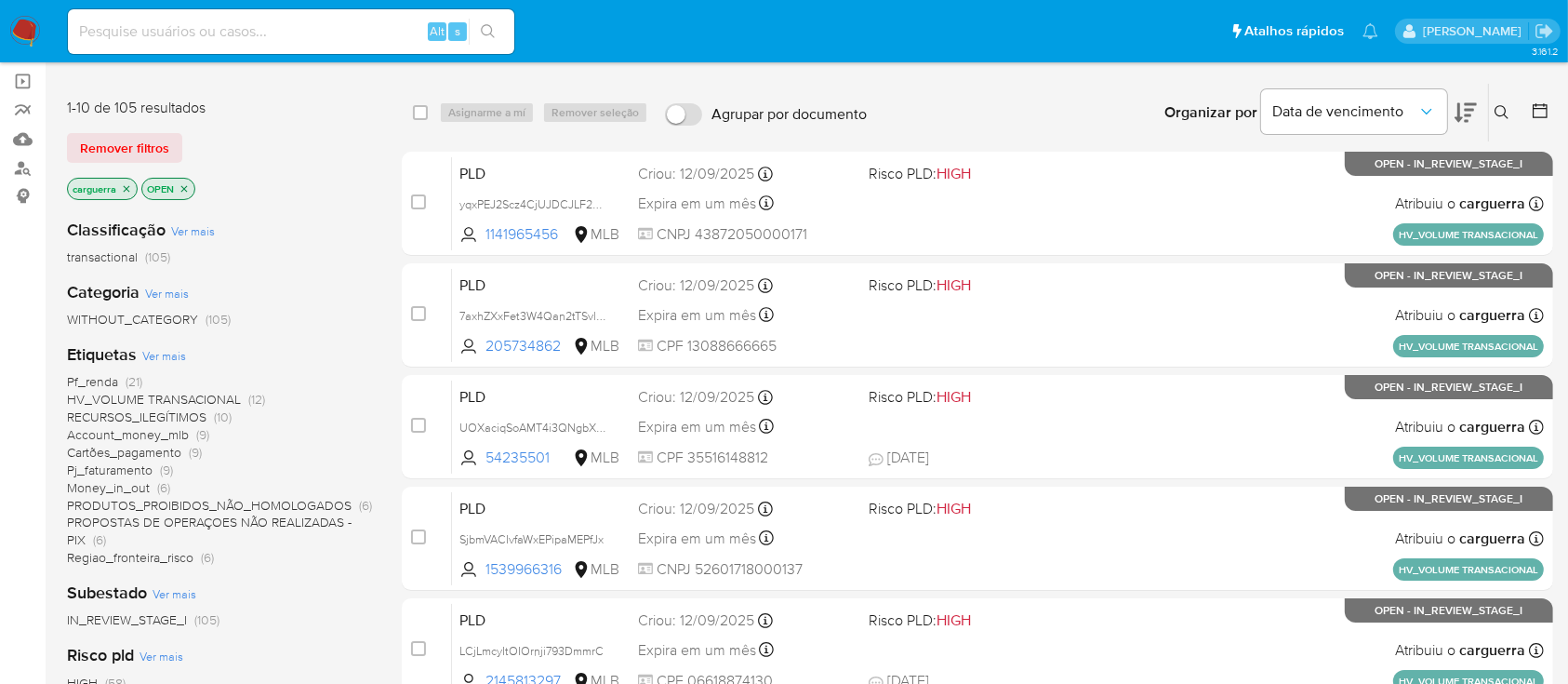
scroll to position [124, 0]
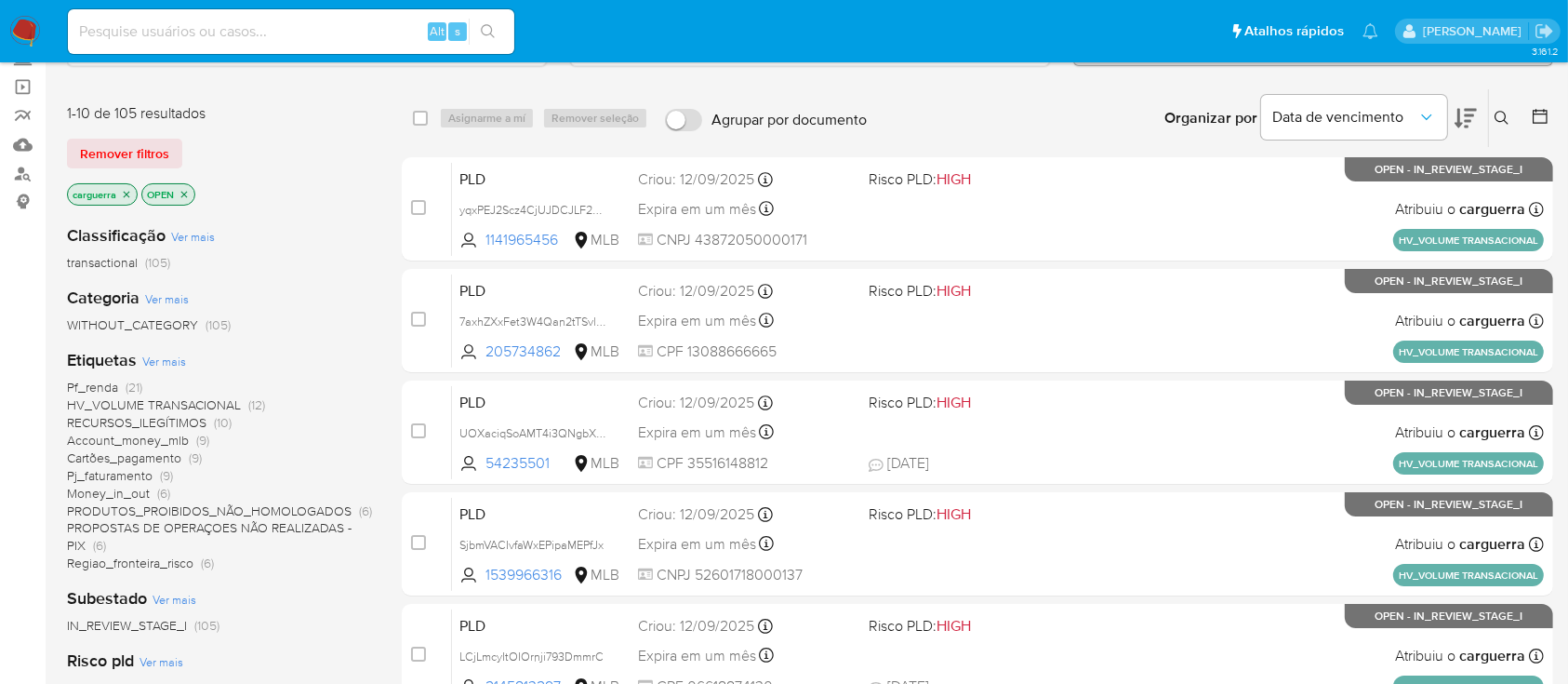
click at [161, 492] on span "(6)" at bounding box center [164, 493] width 13 height 19
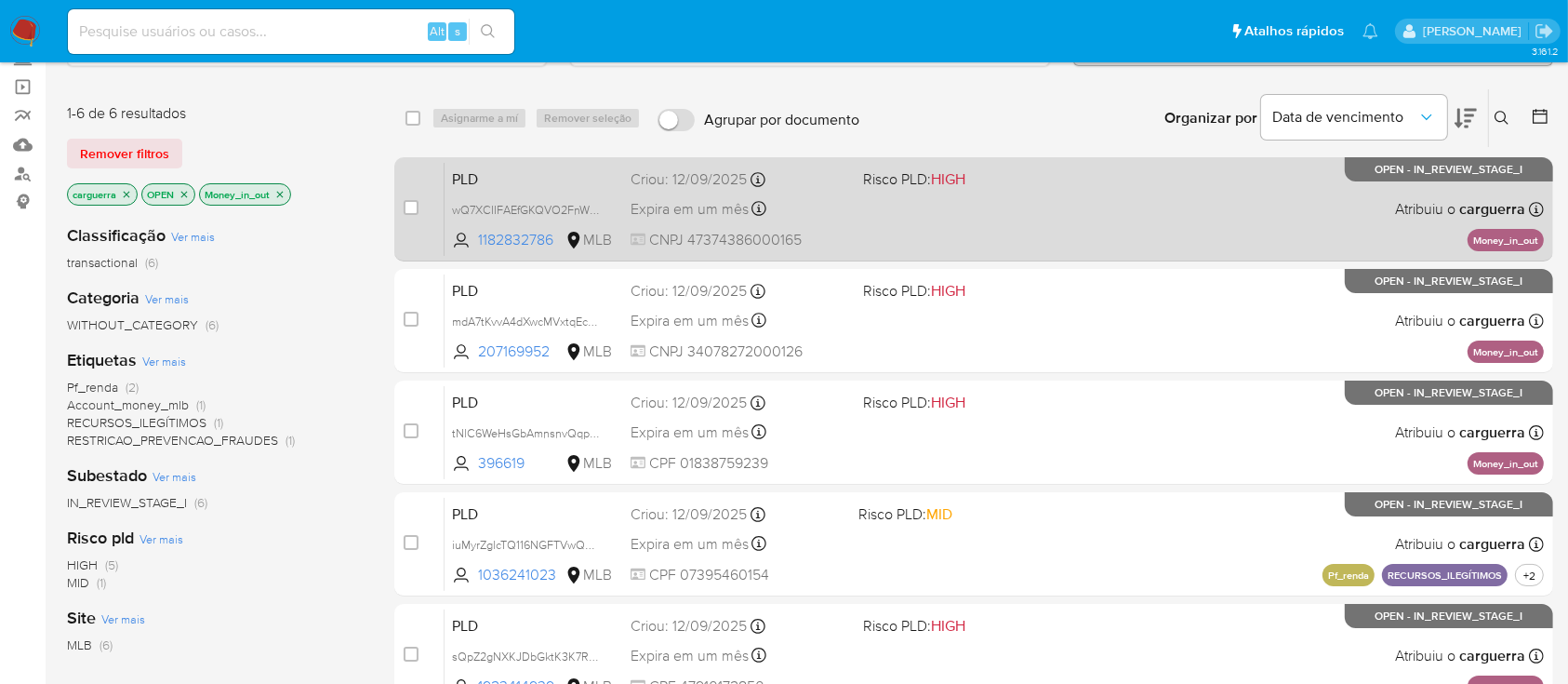
click at [1000, 242] on div "PLD wQ7XCIIFAEfGKQVO2FnWII5W 1182832786 MLB Risco PLD: HIGH Criou: 12/09/2025 C…" at bounding box center [994, 208] width 1100 height 94
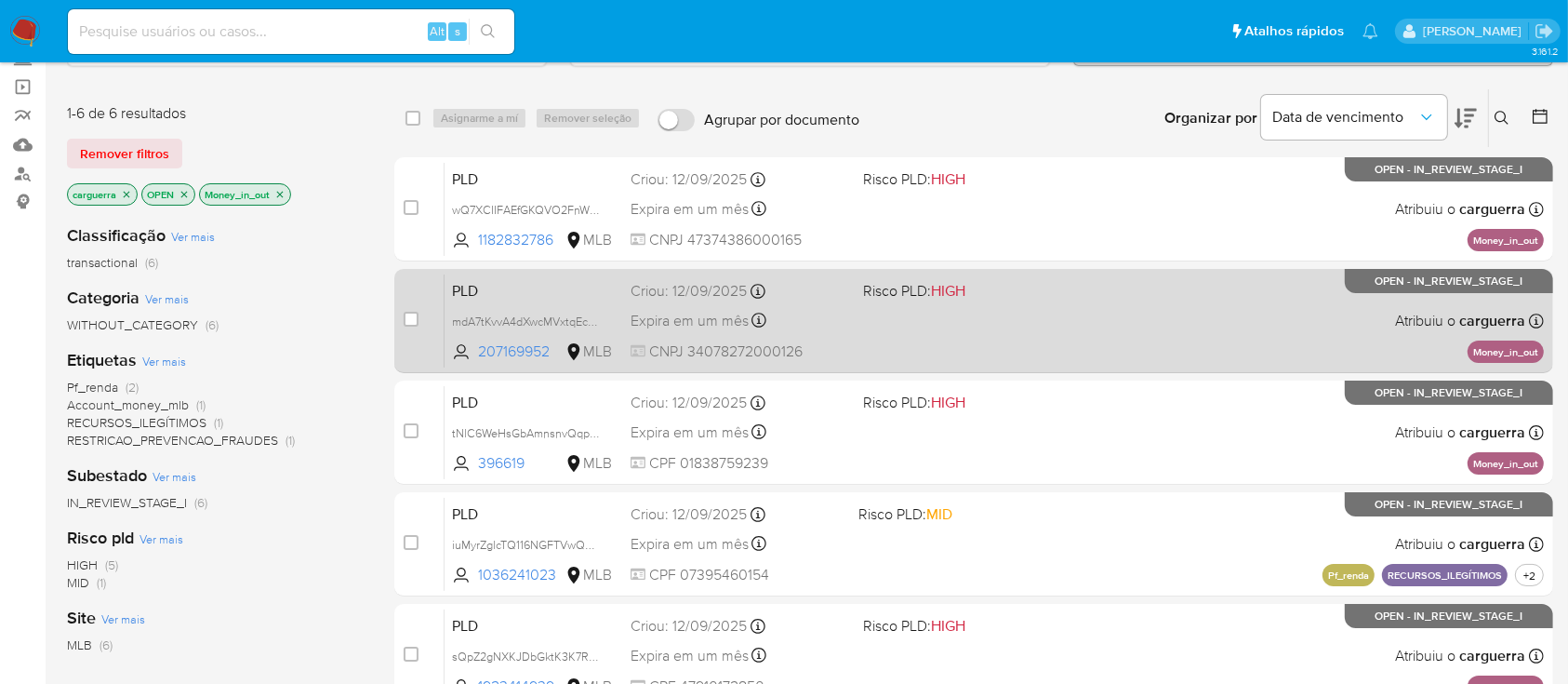
click at [1214, 354] on div "PLD mdA7tKvvA4dXwcMVxtqEc5cC 207169952 MLB Risco PLD: HIGH Criou: 12/09/2025 Cr…" at bounding box center [994, 320] width 1100 height 94
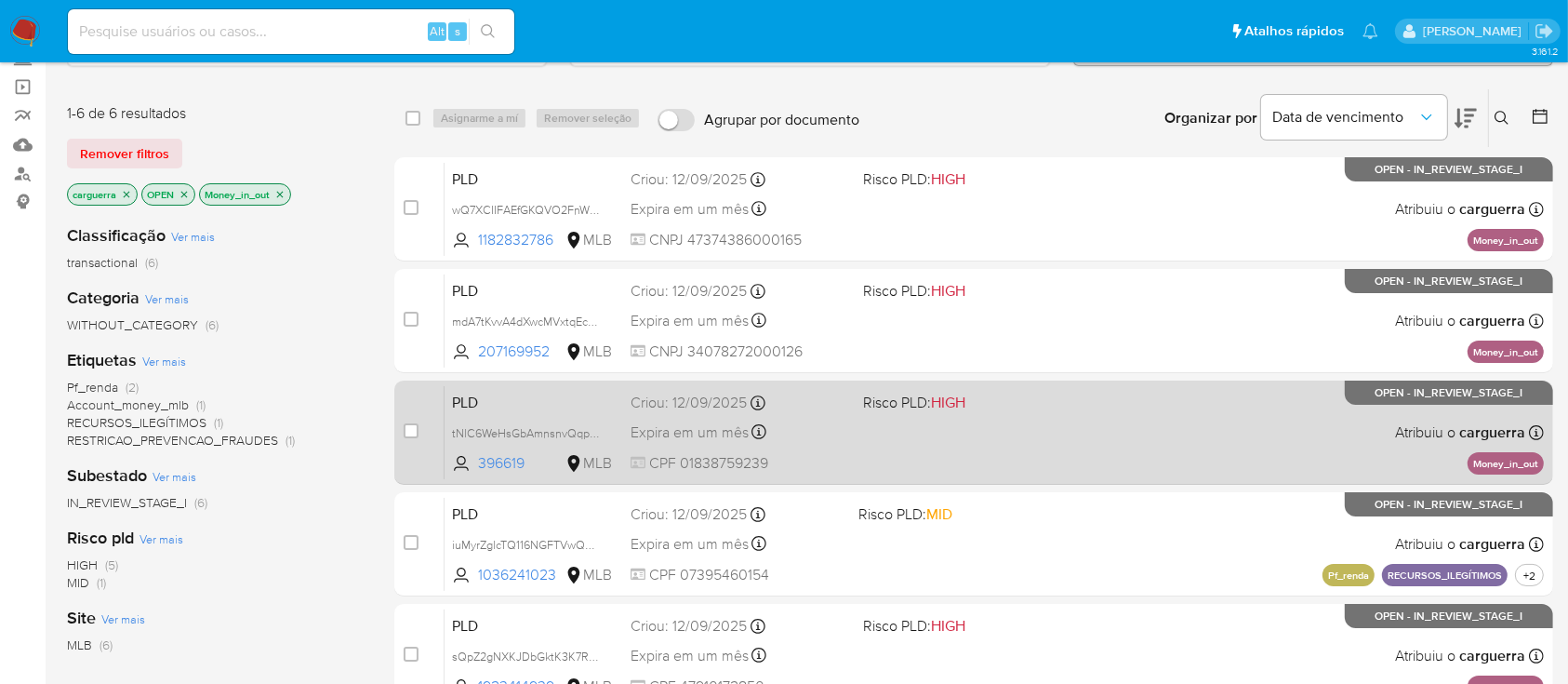
click at [1122, 420] on div "PLD tNlC6WeHsGbAmnsnvQqpLyRO 396619 MLB Risco PLD: HIGH Criou: 12/09/2025 Criou…" at bounding box center [994, 432] width 1100 height 94
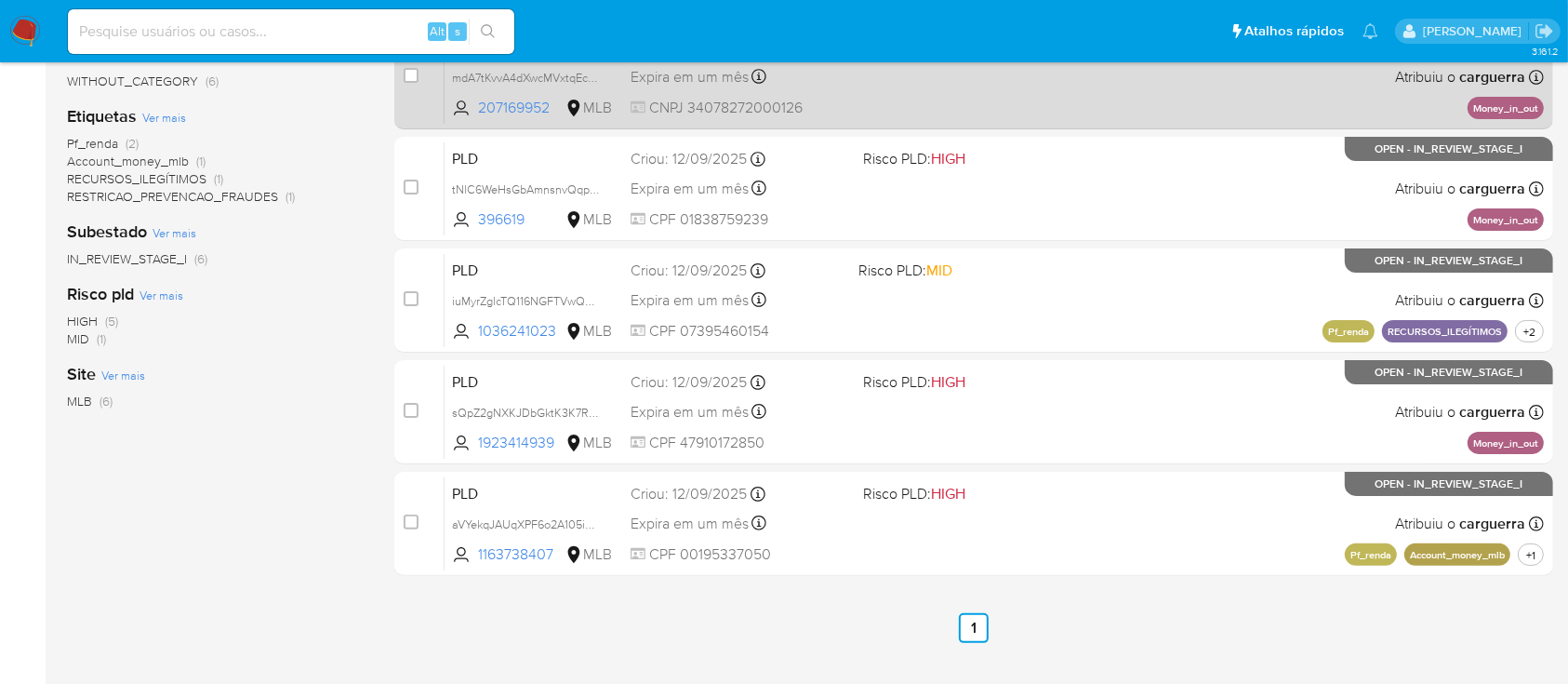
scroll to position [372, 0]
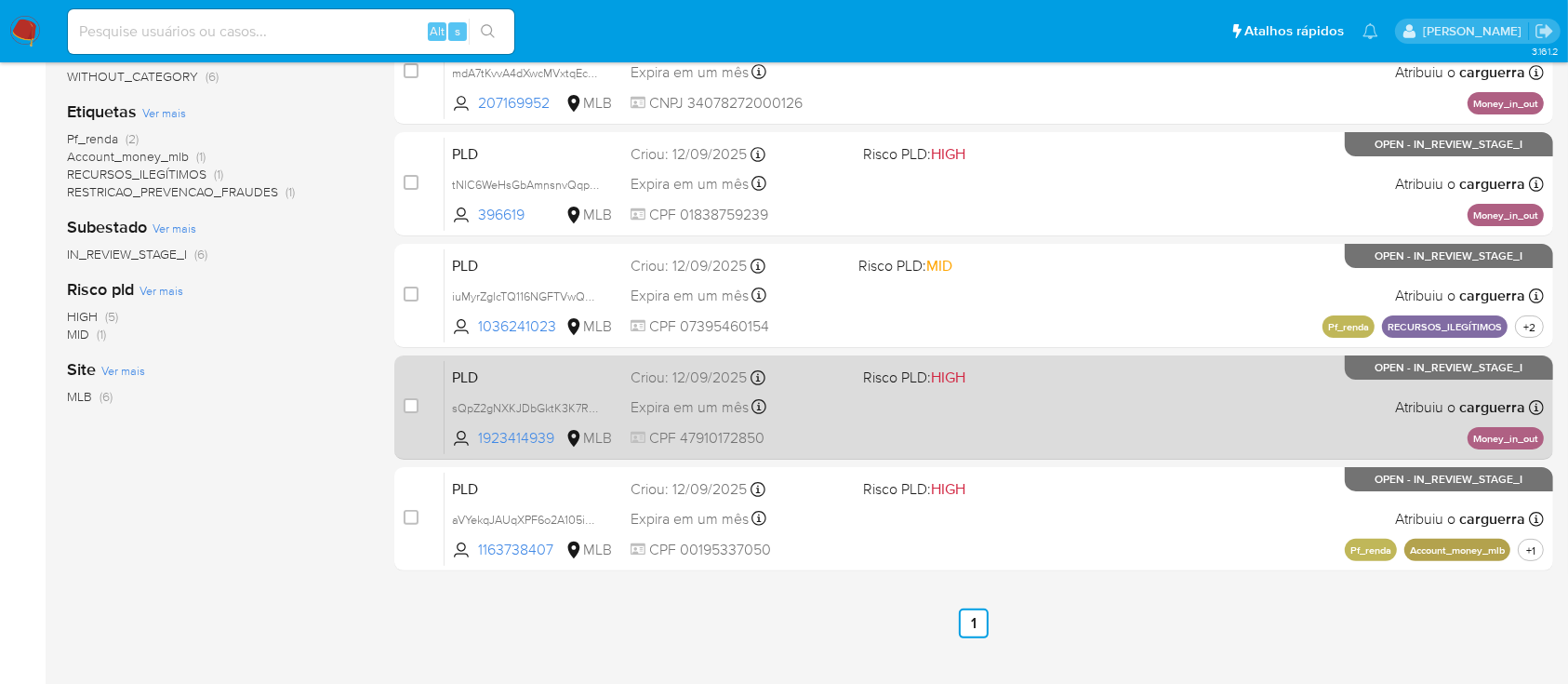
click at [1156, 387] on div "PLD sQpZ2gNXKJDbGktK3K7RPpjx 1923414939 MLB Risco PLD: HIGH Criou: 12/09/2025 C…" at bounding box center [994, 406] width 1100 height 94
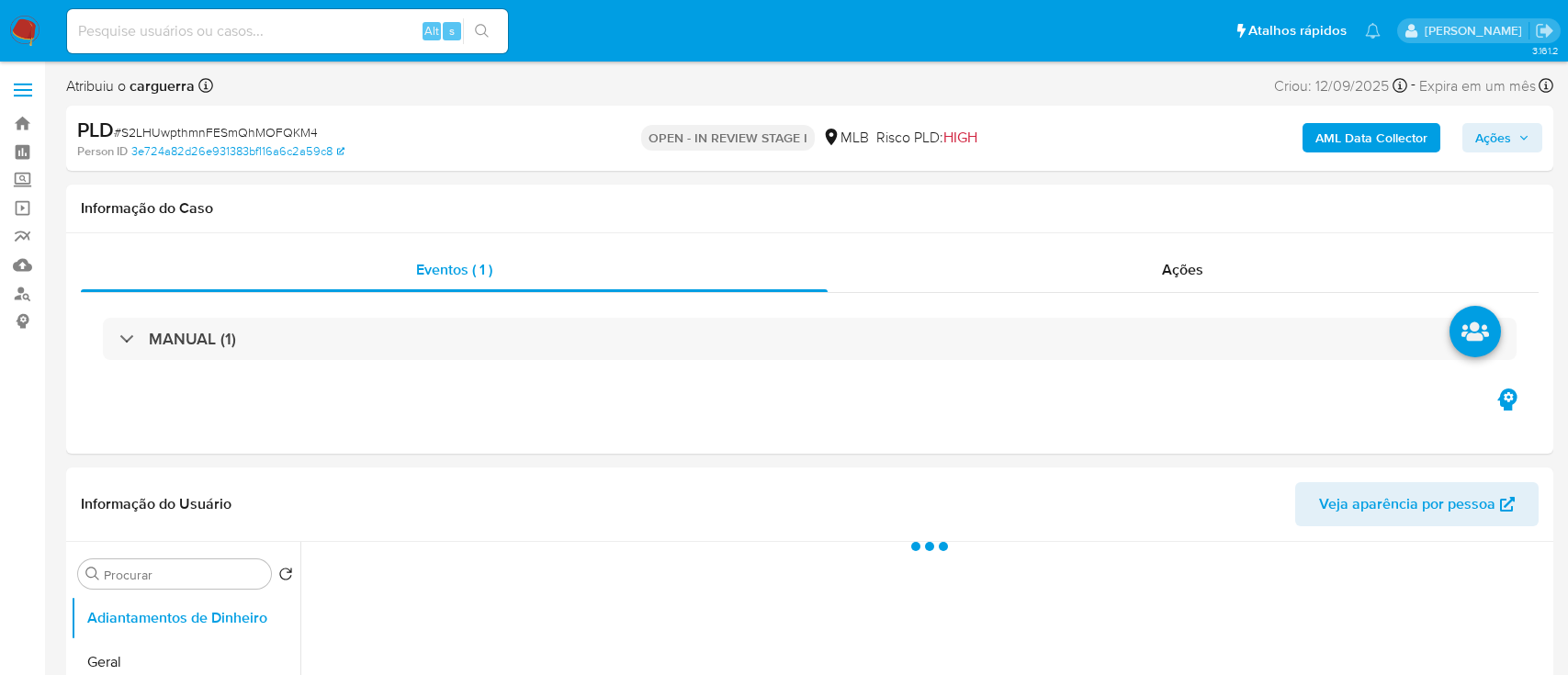
select select "10"
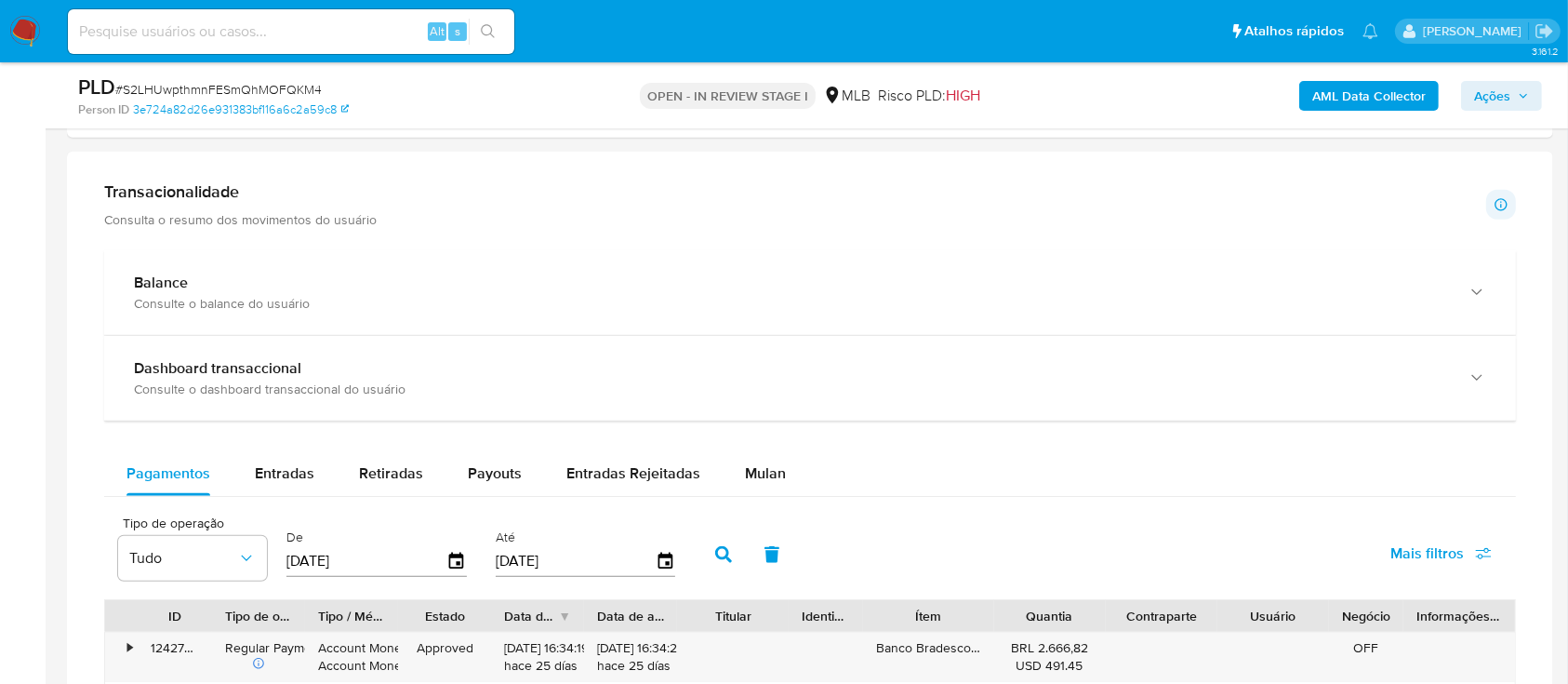
scroll to position [1363, 0]
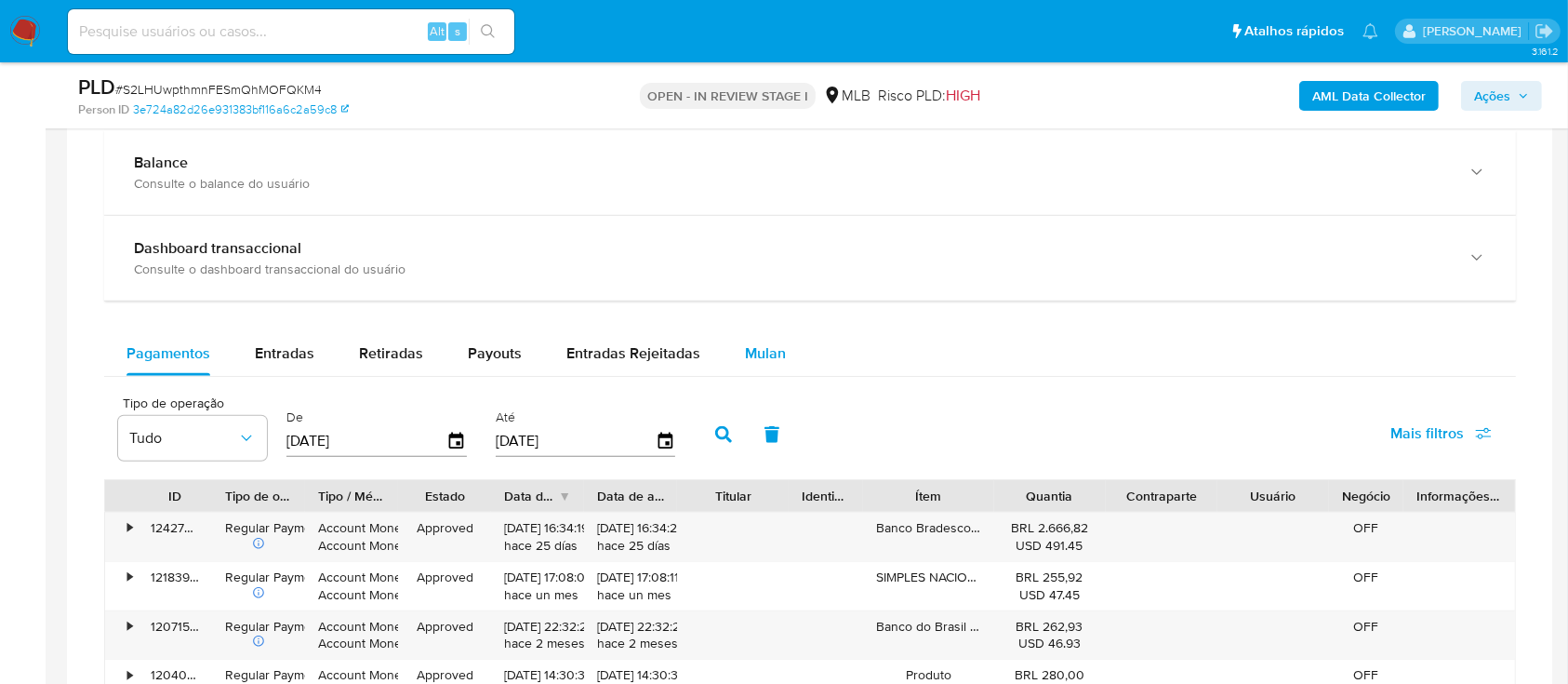
click at [773, 357] on span "Mulan" at bounding box center [765, 353] width 41 height 21
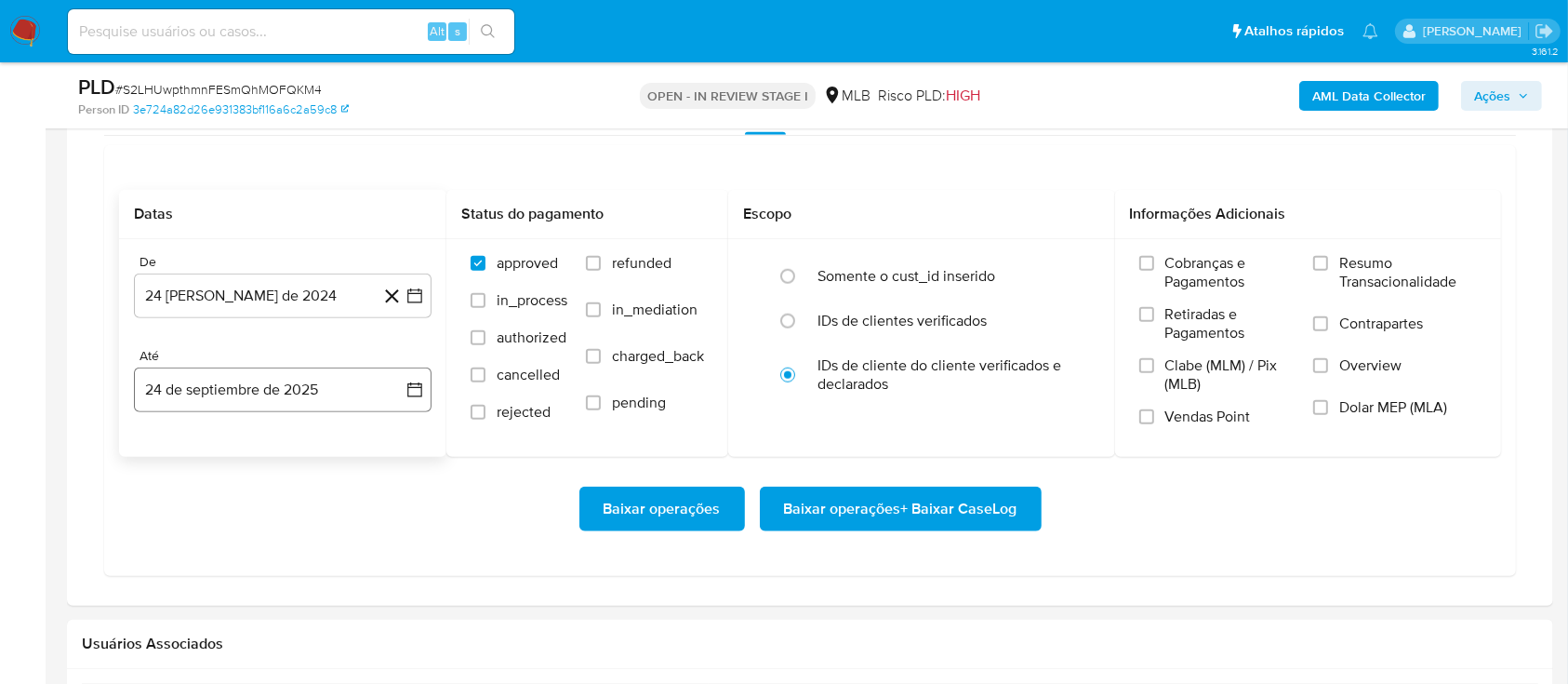
scroll to position [1612, 0]
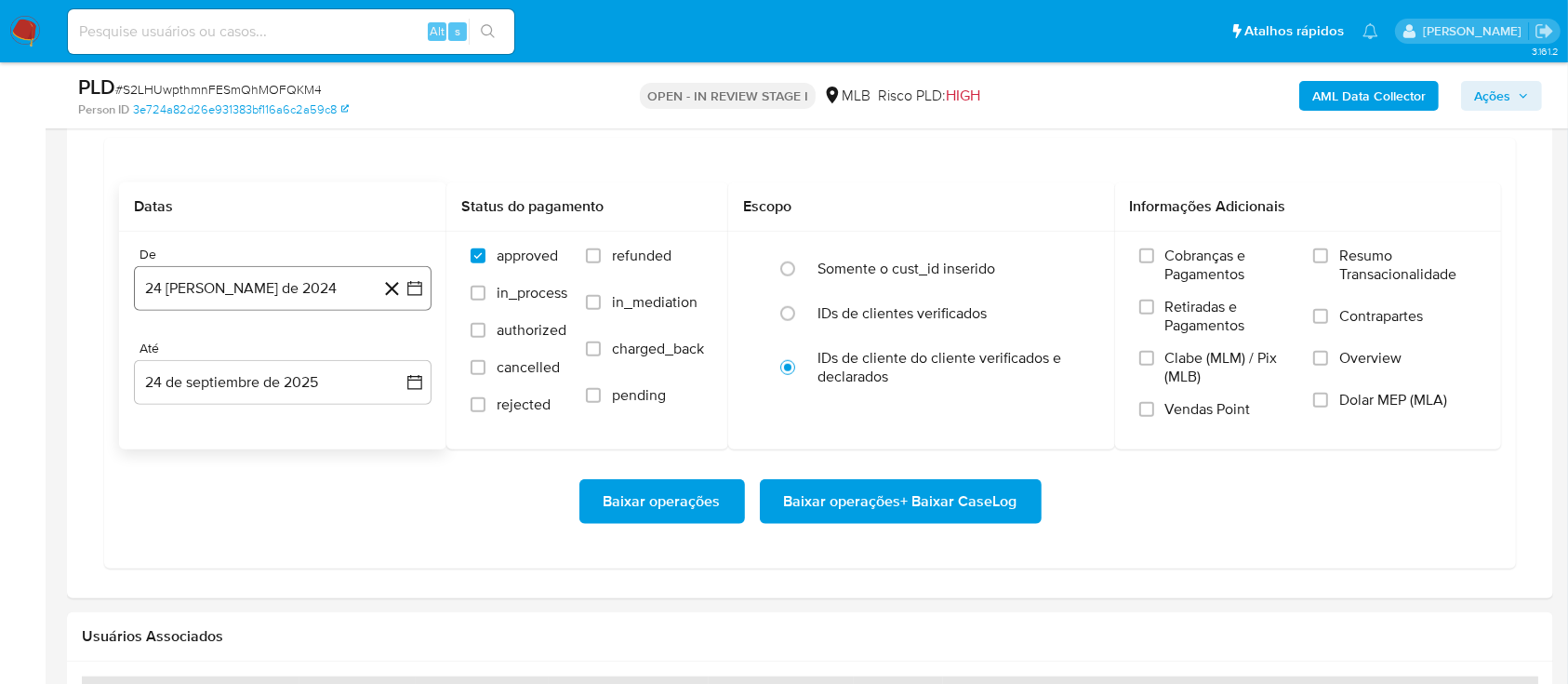
click at [408, 284] on icon "button" at bounding box center [415, 288] width 15 height 15
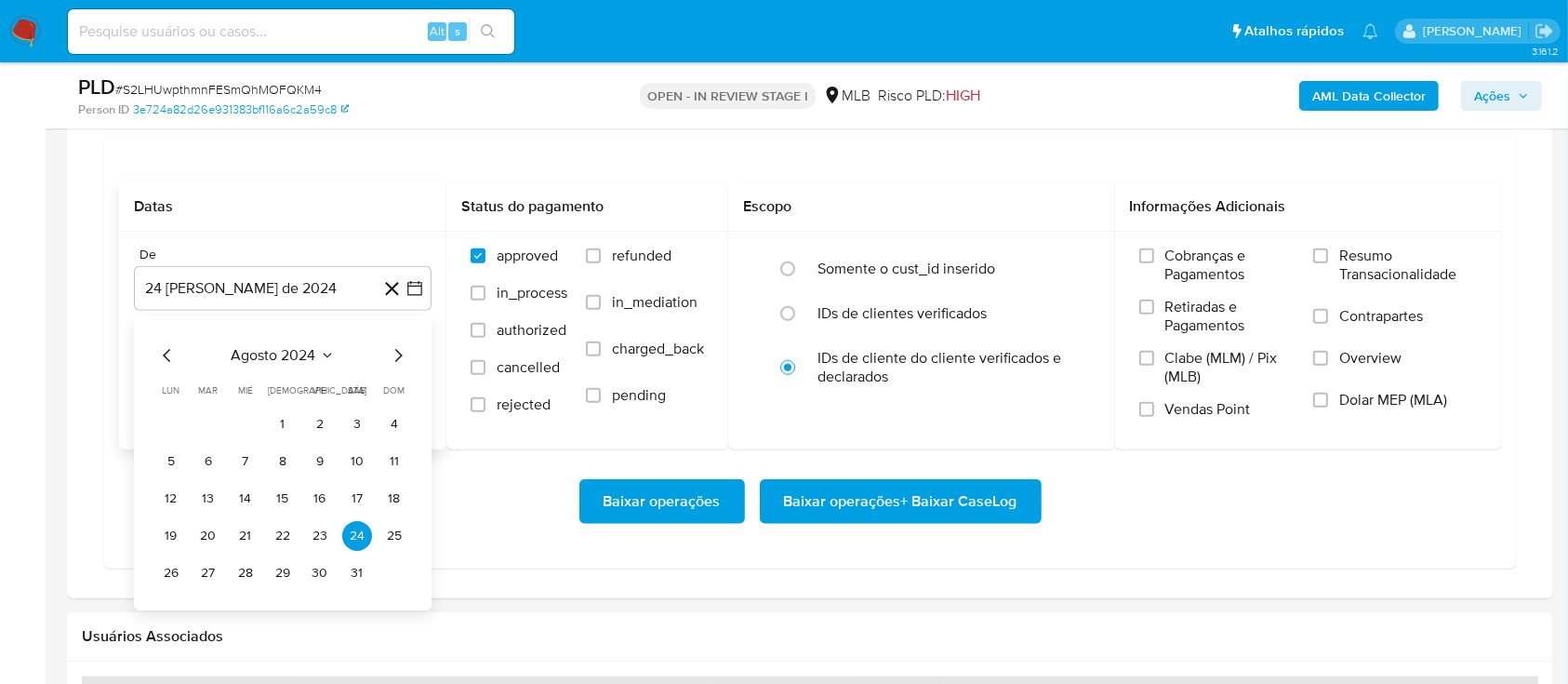
click at [314, 349] on span "agosto 2024" at bounding box center [273, 356] width 85 height 19
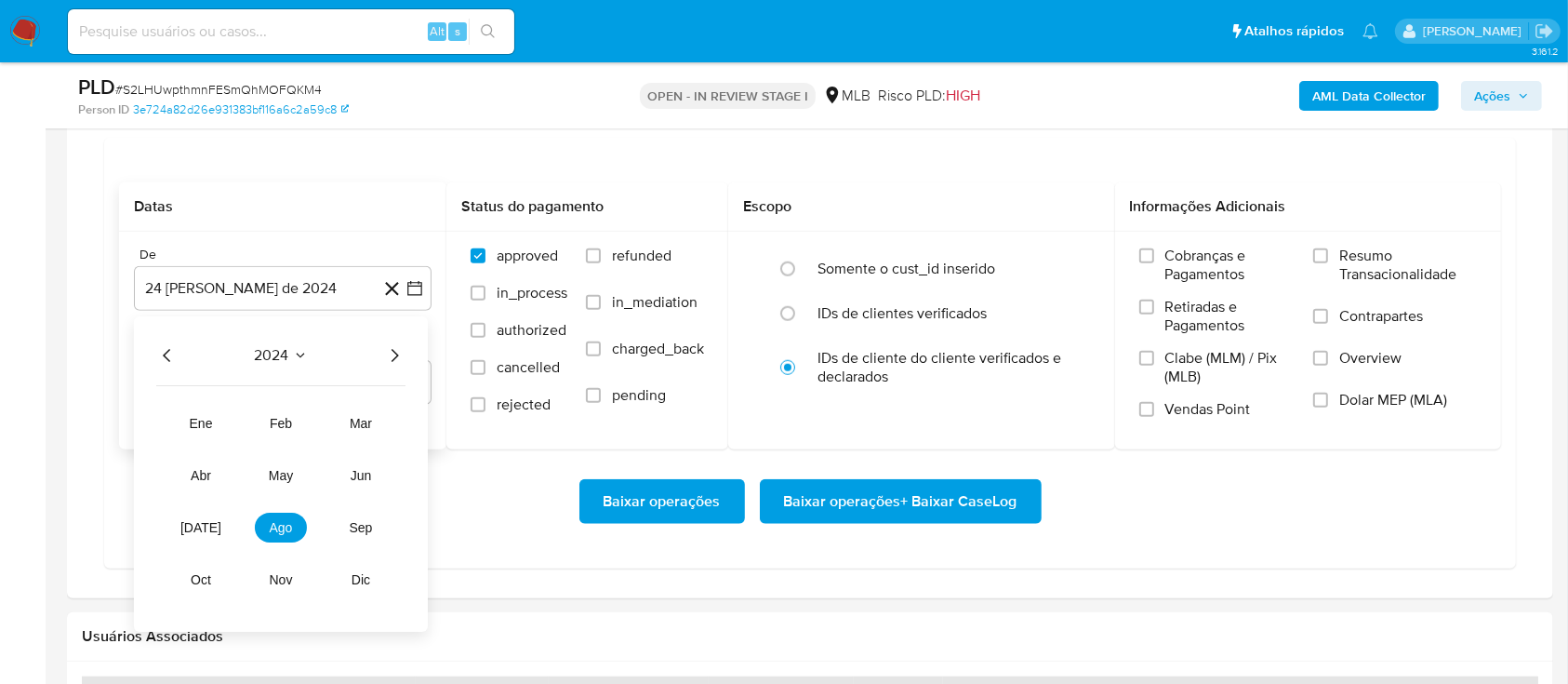
click at [390, 356] on icon "Año siguiente" at bounding box center [394, 355] width 22 height 22
click at [268, 530] on button "ago" at bounding box center [281, 527] width 52 height 29
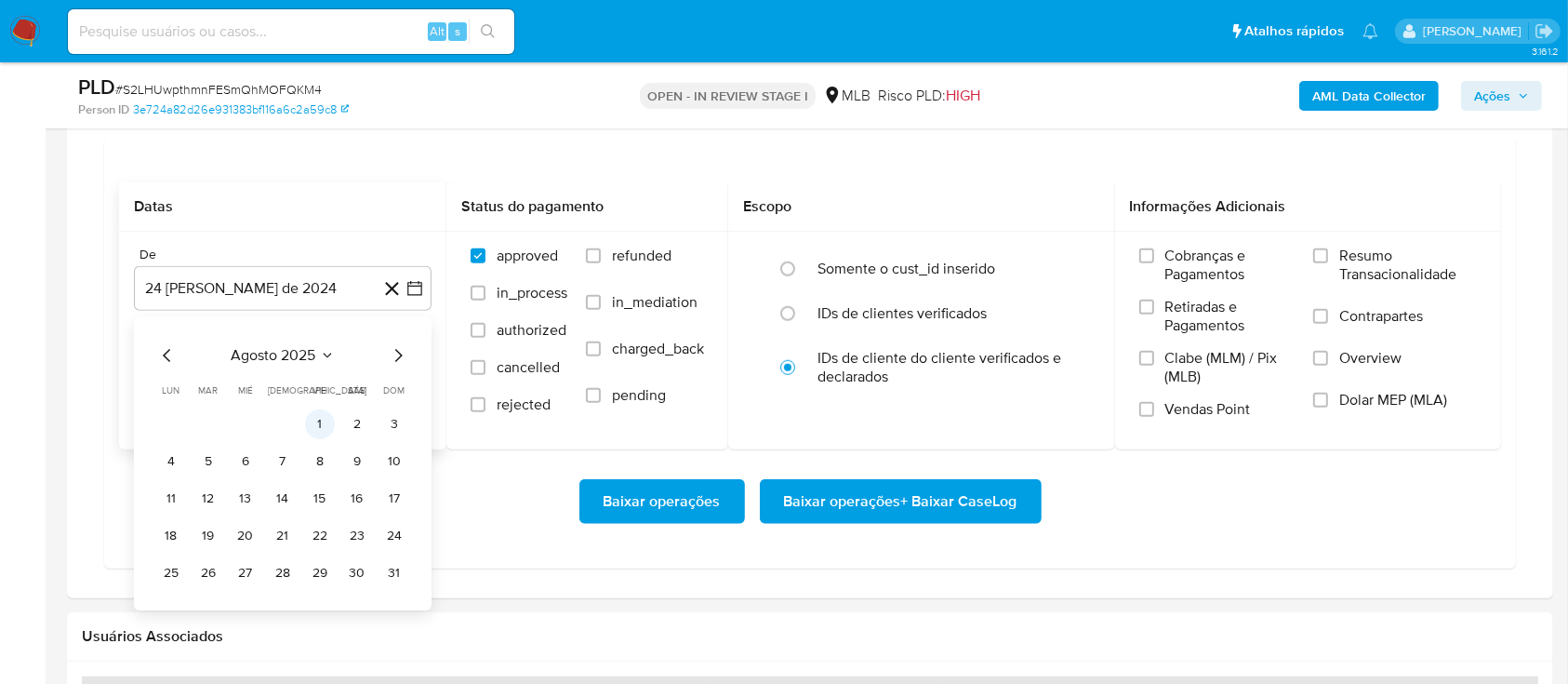
click at [326, 427] on button "1" at bounding box center [320, 423] width 29 height 29
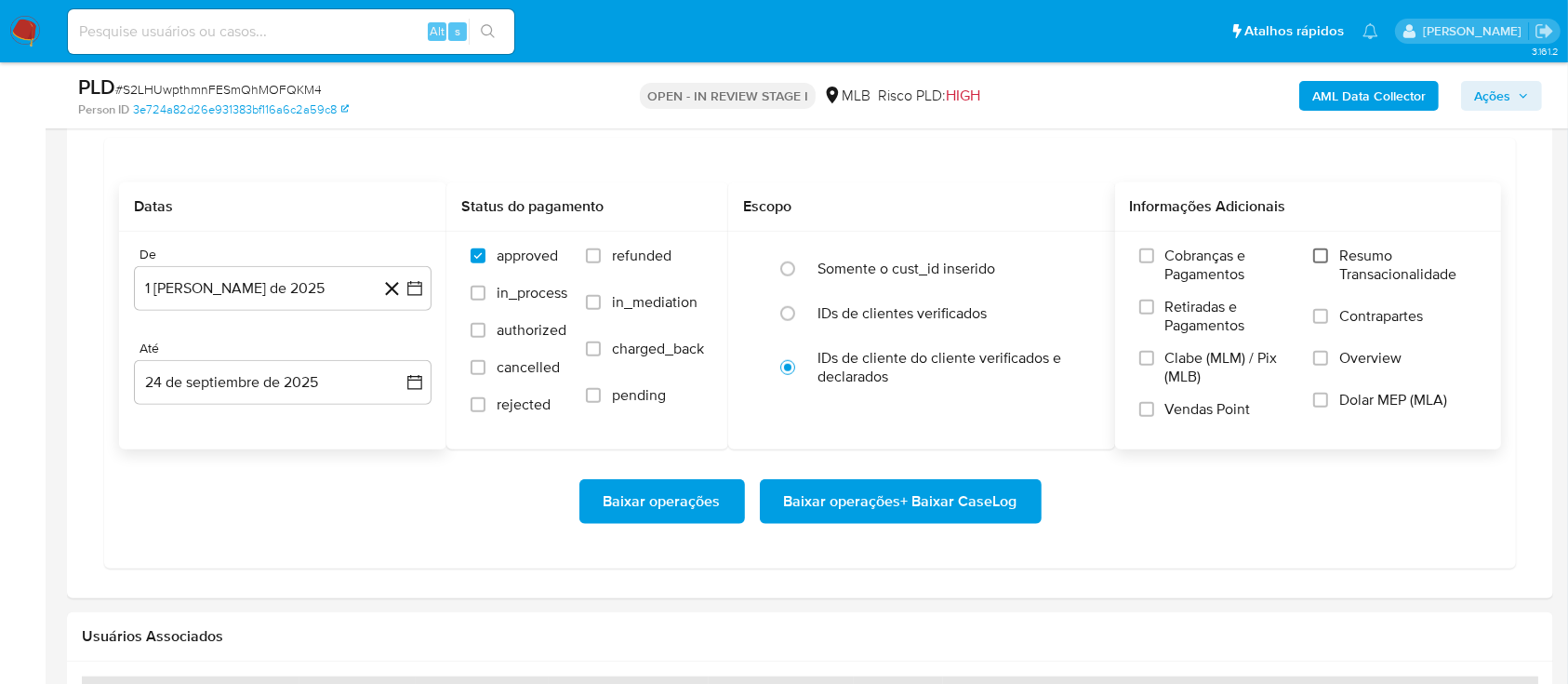
click at [1323, 262] on label "Resumo Transacionalidade" at bounding box center [1396, 277] width 164 height 61
click at [1323, 262] on input "Resumo Transacionalidade" at bounding box center [1322, 256] width 15 height 15
click at [977, 500] on span "Baixar operações + Baixar CaseLog" at bounding box center [900, 500] width 233 height 41
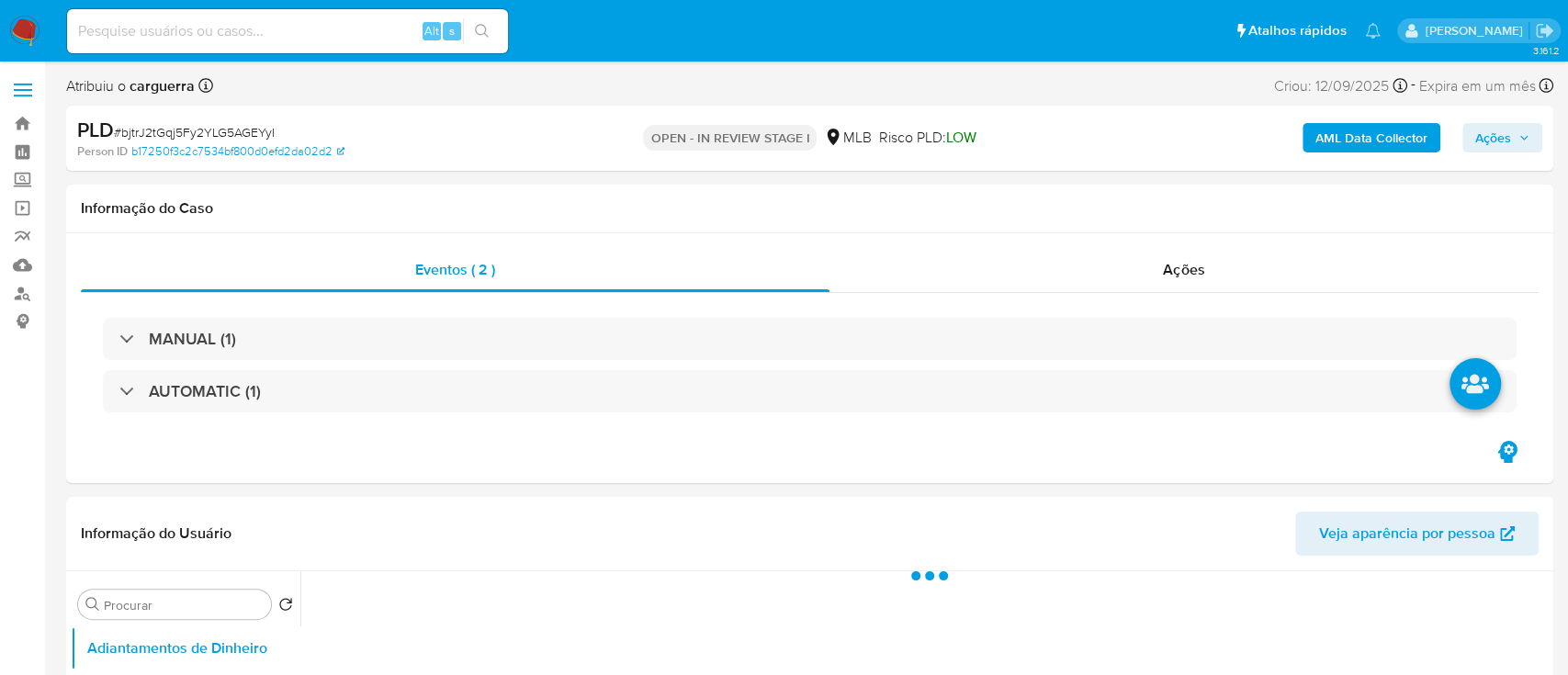
select select "10"
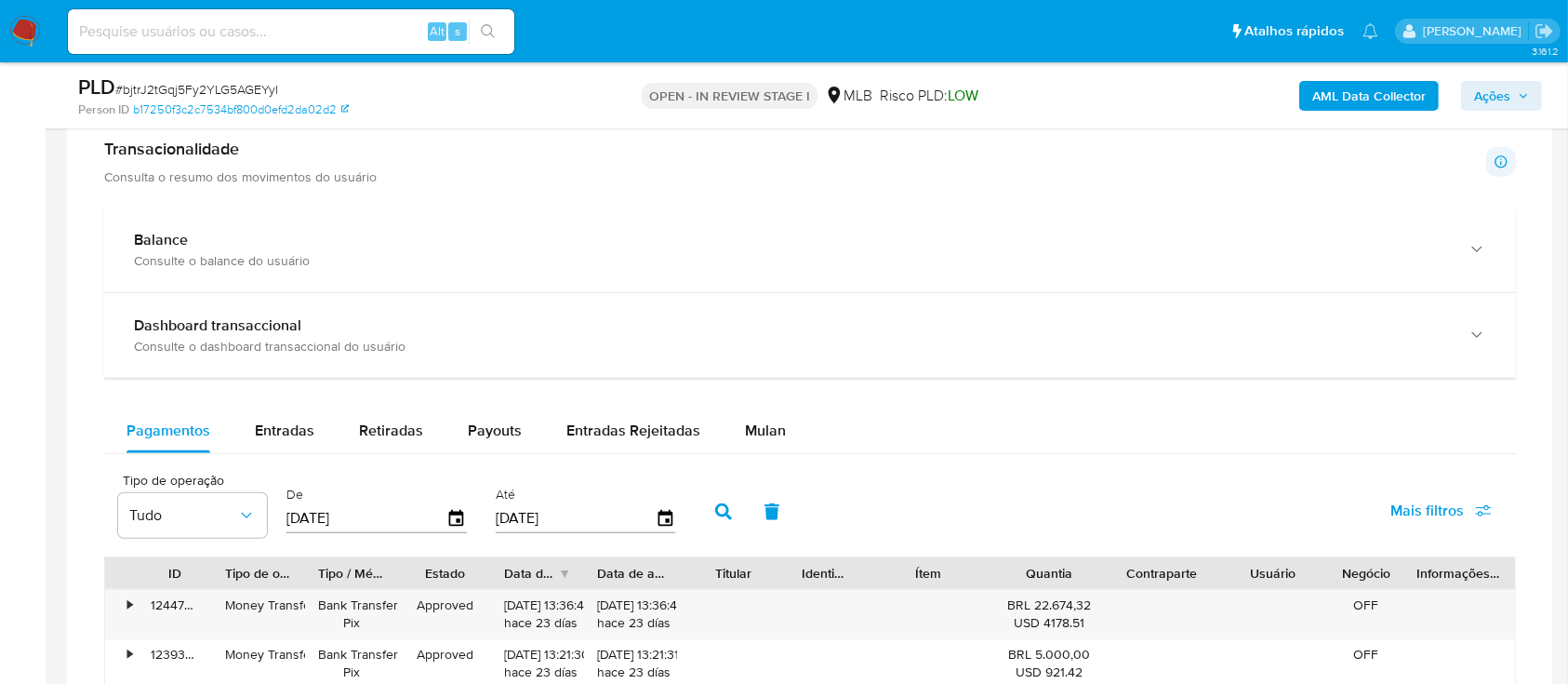
scroll to position [1240, 0]
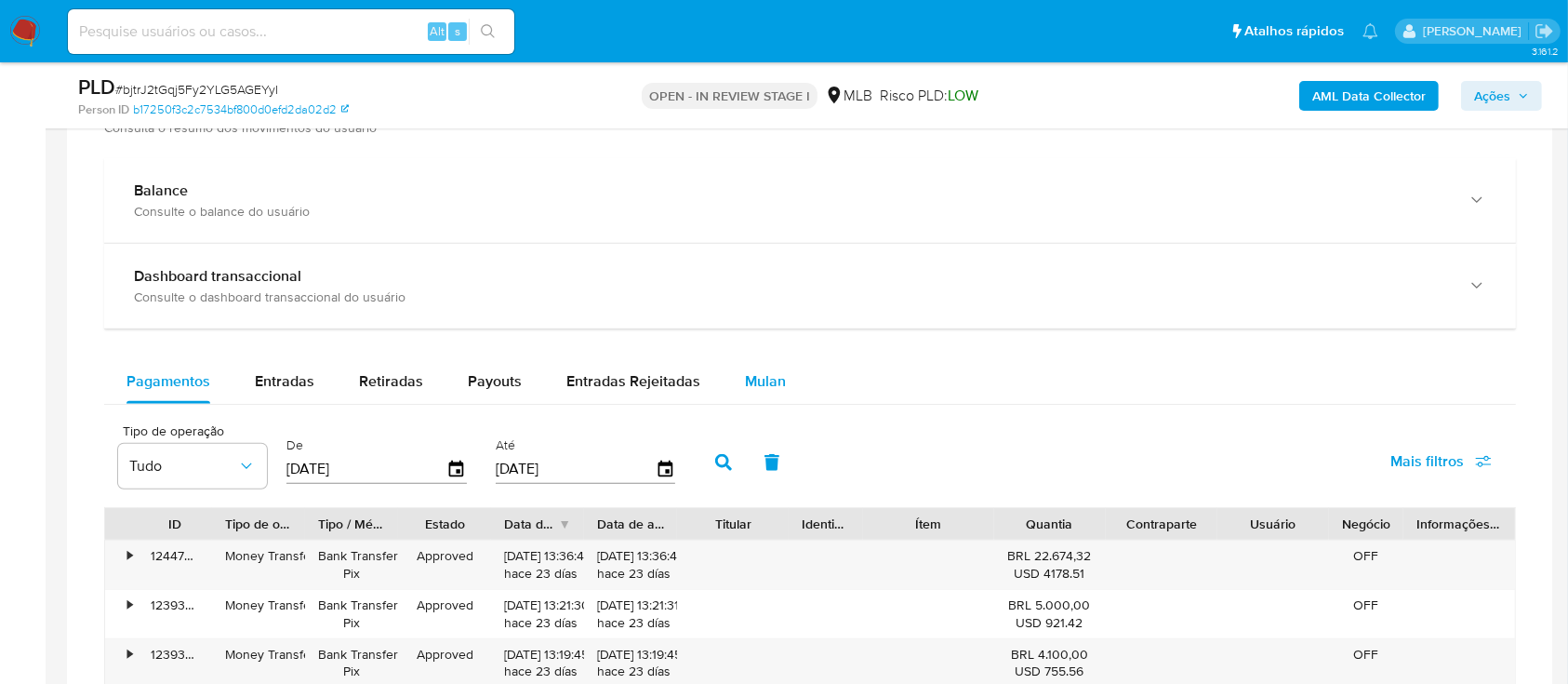
click at [771, 382] on span "Mulan" at bounding box center [765, 381] width 41 height 21
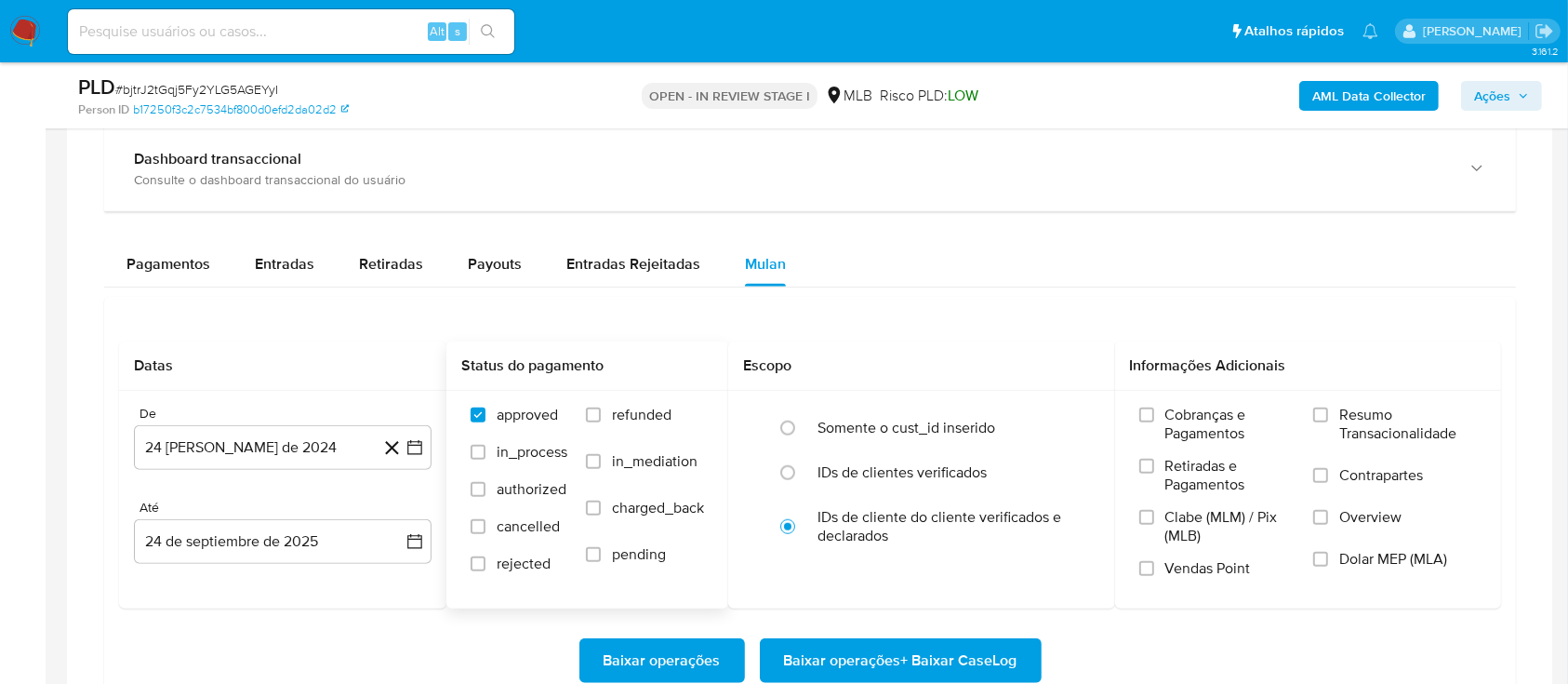
scroll to position [1488, 0]
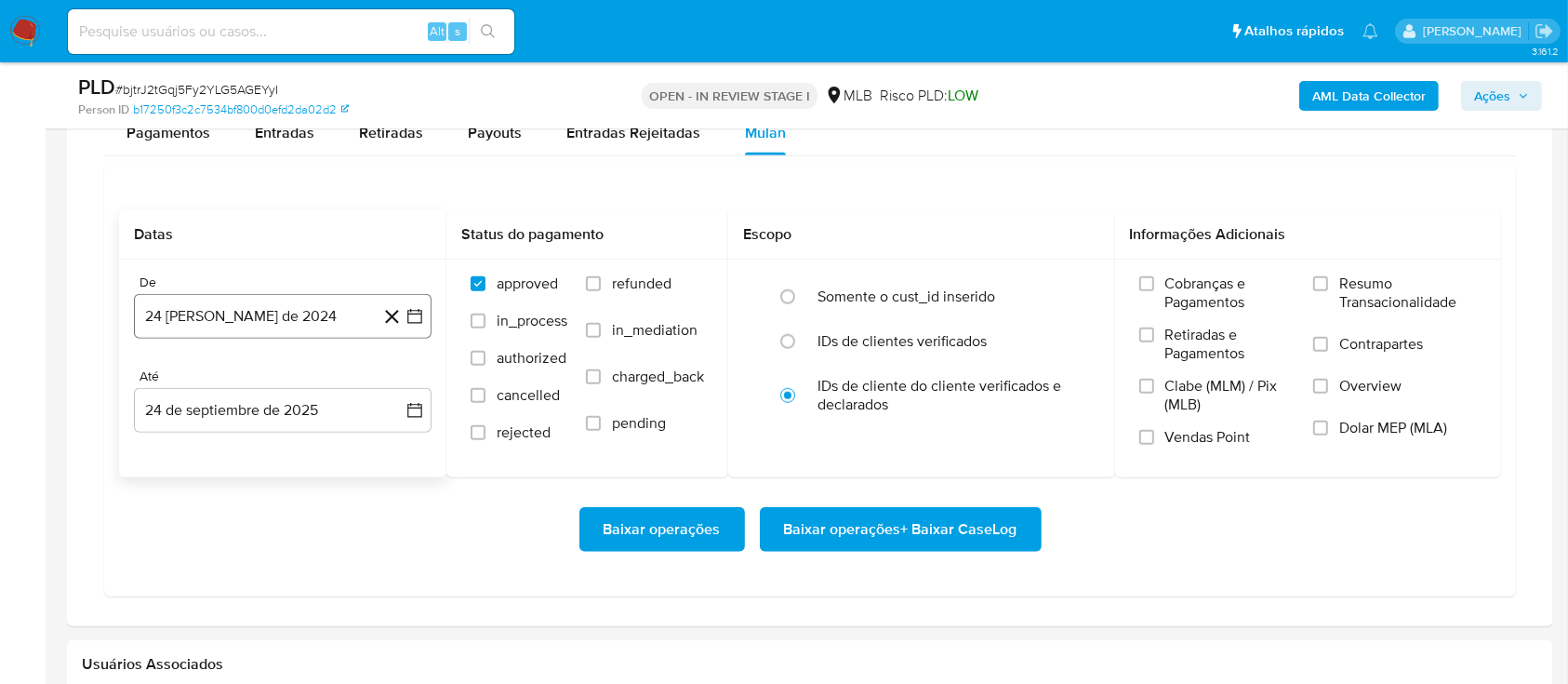
click at [411, 319] on icon "button" at bounding box center [415, 317] width 19 height 19
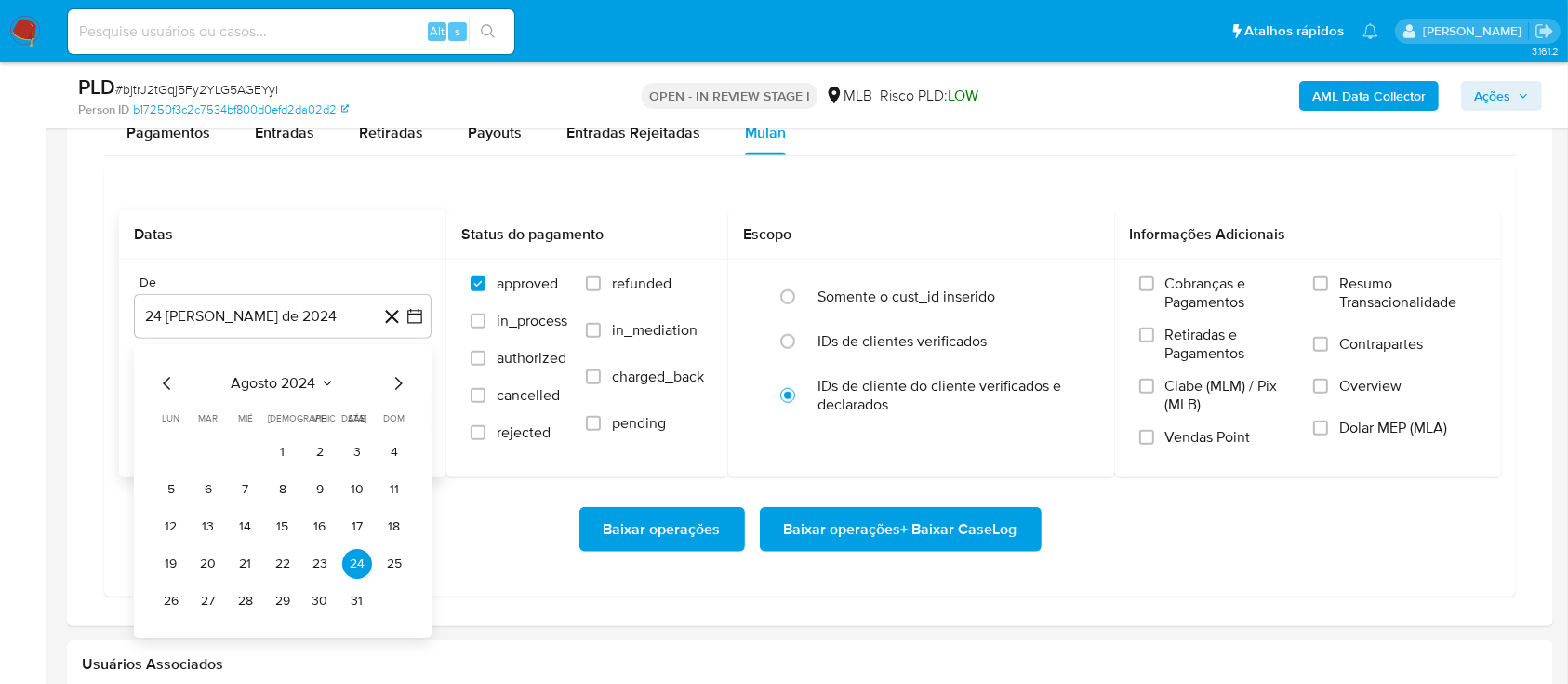
click at [317, 382] on button "agosto 2024" at bounding box center [283, 383] width 104 height 19
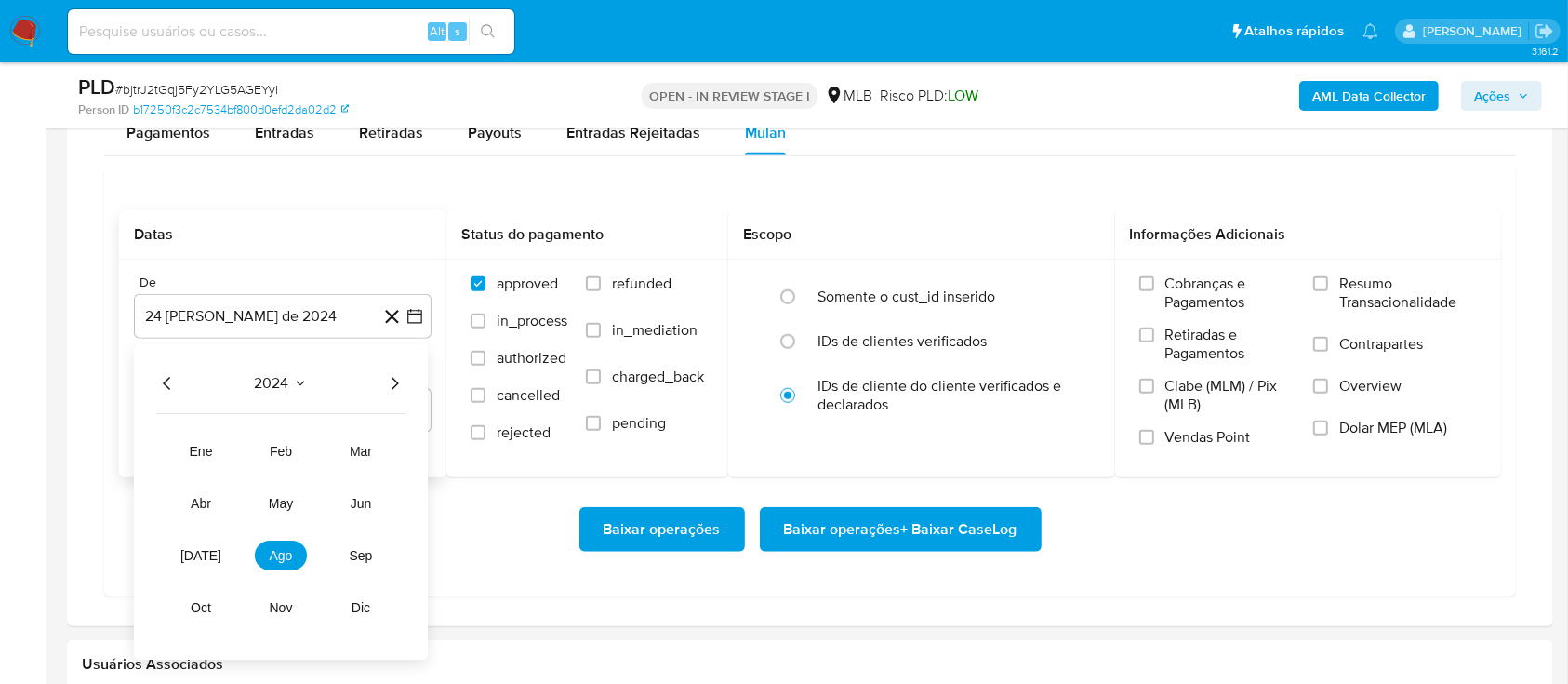
click at [394, 383] on icon "Año siguiente" at bounding box center [394, 382] width 22 height 22
click at [271, 555] on span "ago" at bounding box center [282, 556] width 23 height 15
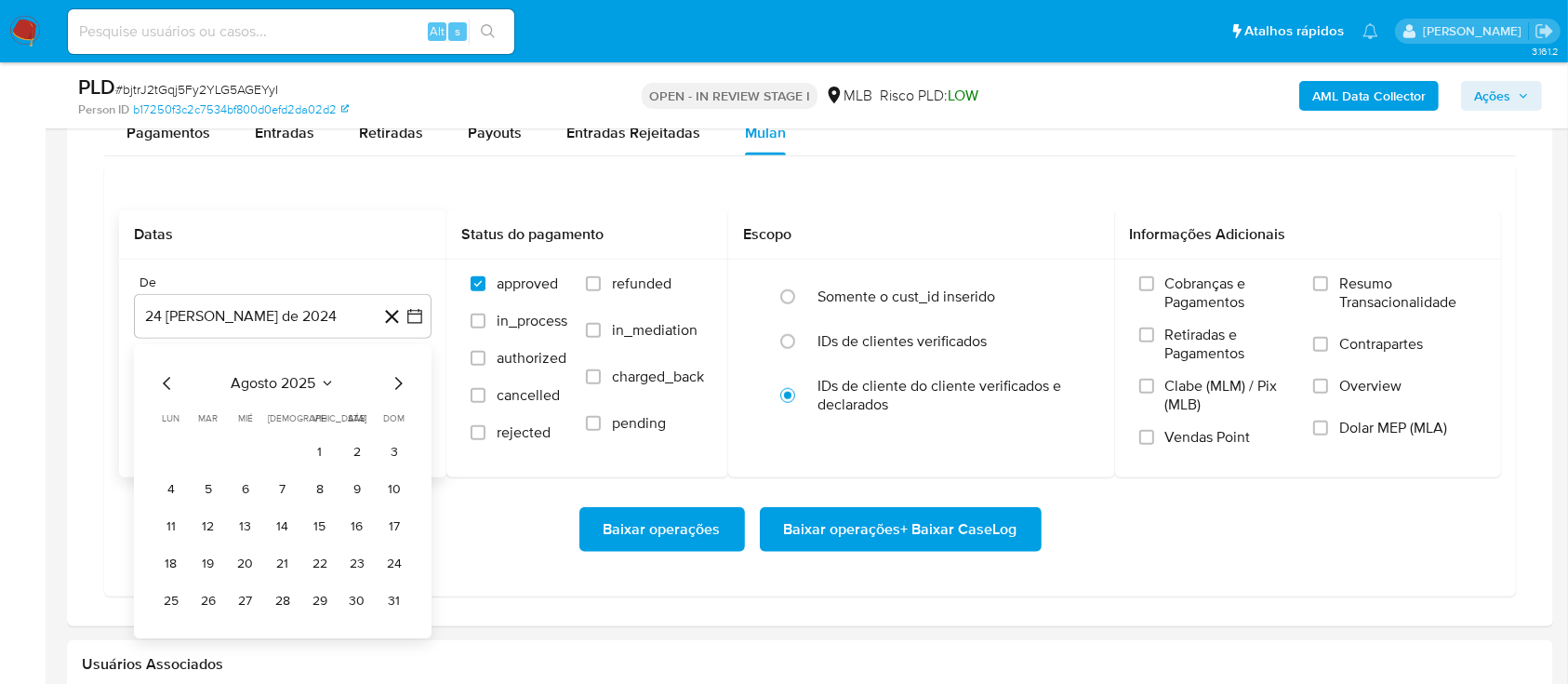
click at [318, 458] on button "1" at bounding box center [320, 452] width 29 height 29
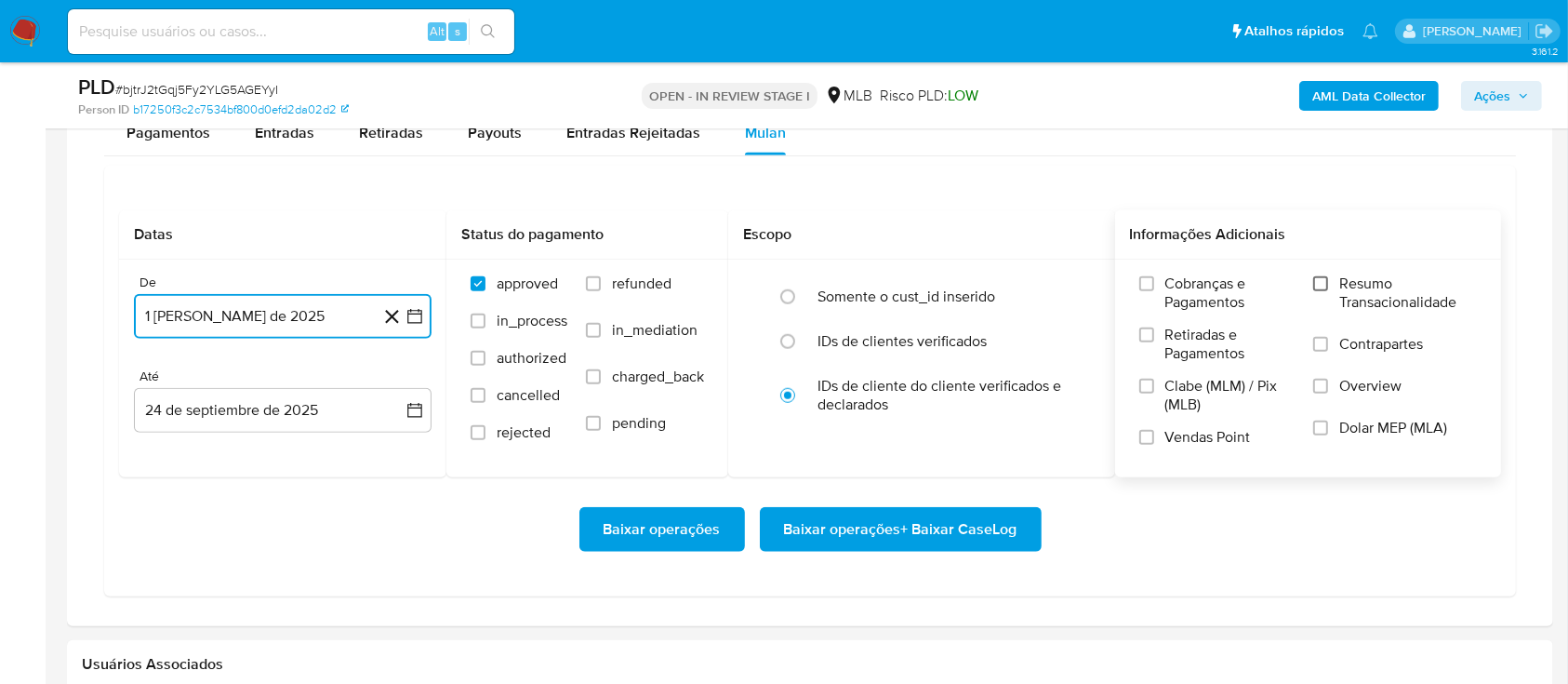
click at [1317, 289] on input "Resumo Transacionalidade" at bounding box center [1322, 283] width 15 height 15
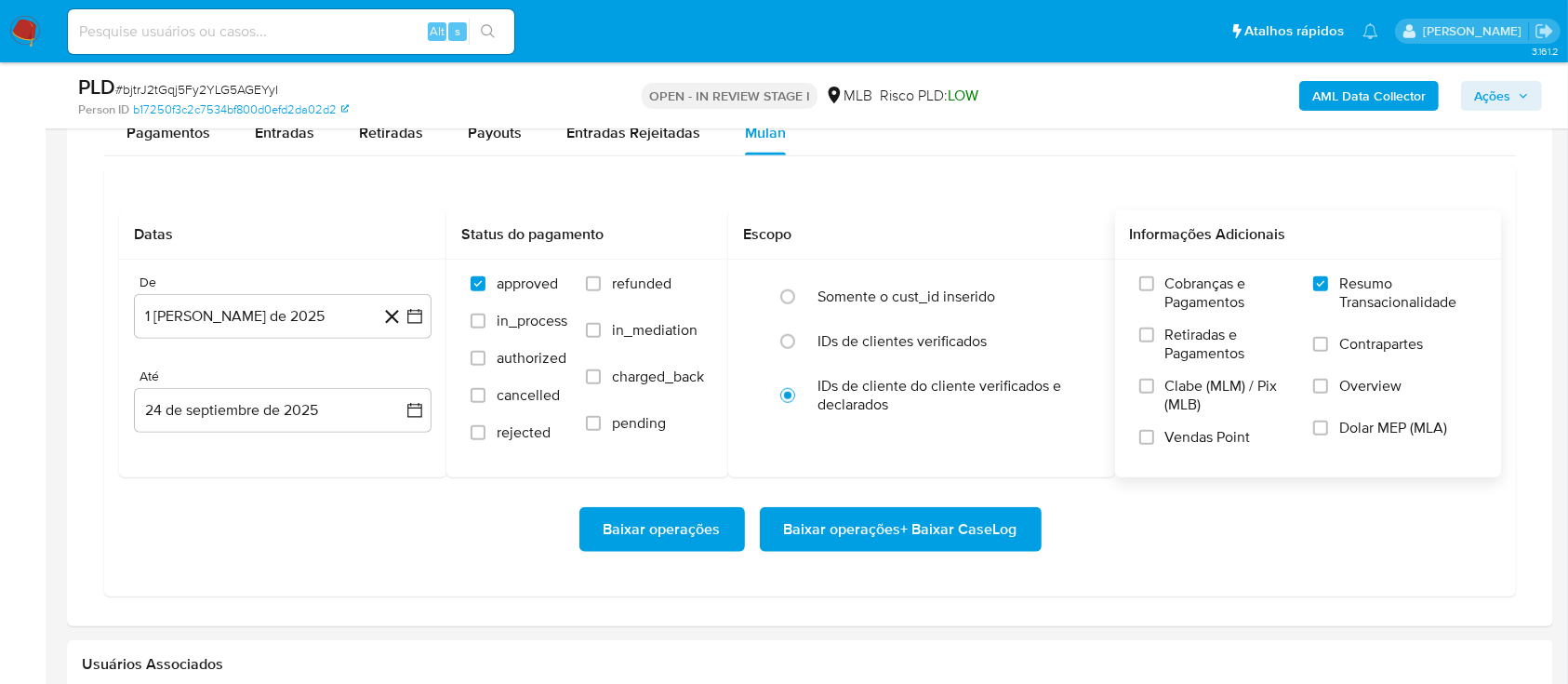
click at [954, 534] on span "Baixar operações + Baixar CaseLog" at bounding box center [900, 529] width 233 height 41
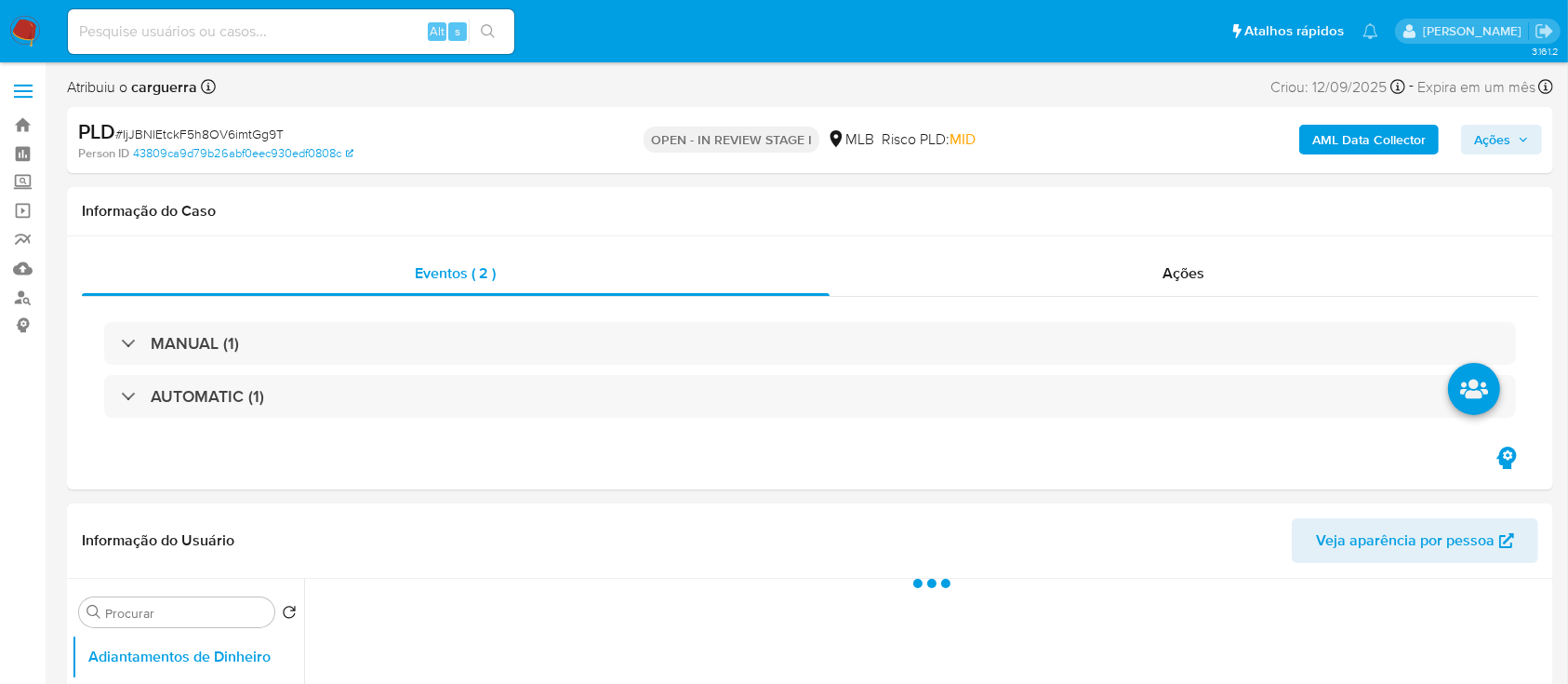
select select "10"
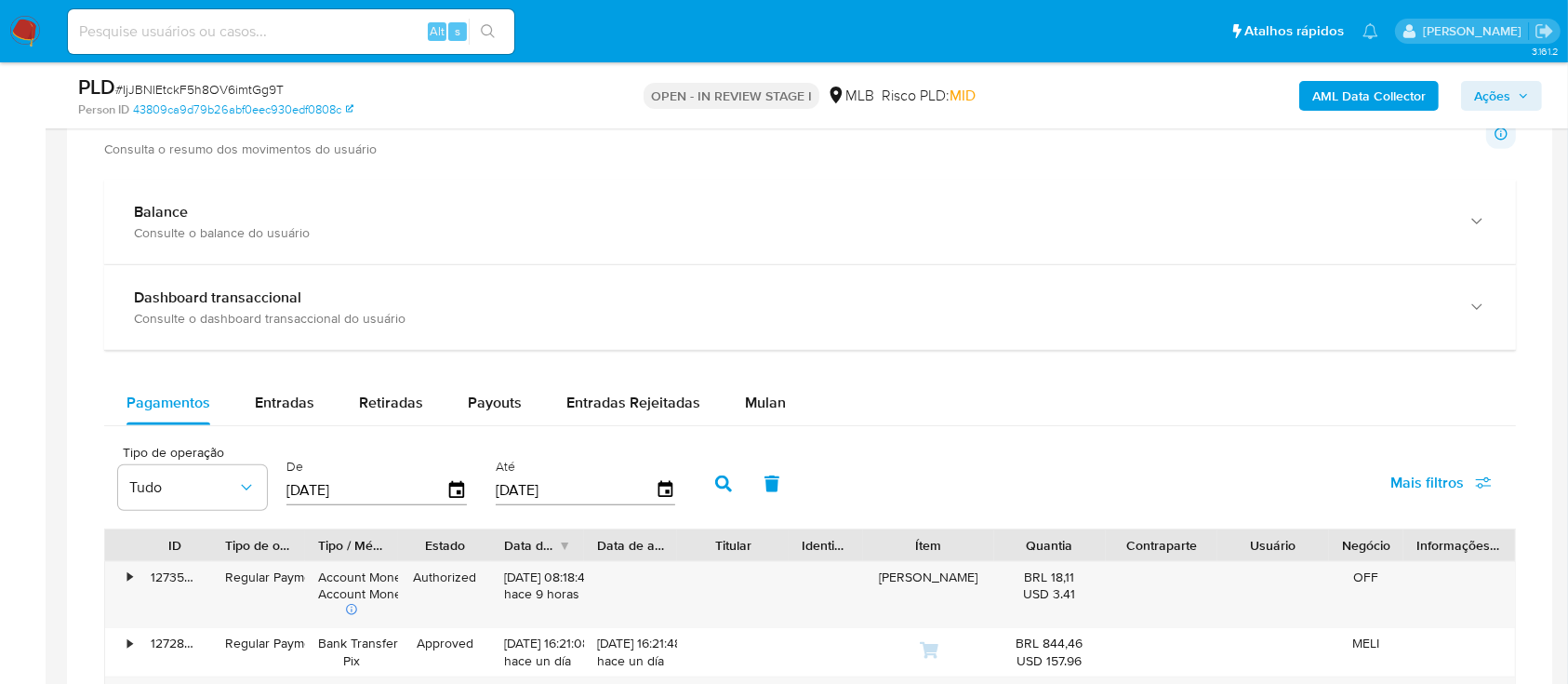
scroll to position [1363, 0]
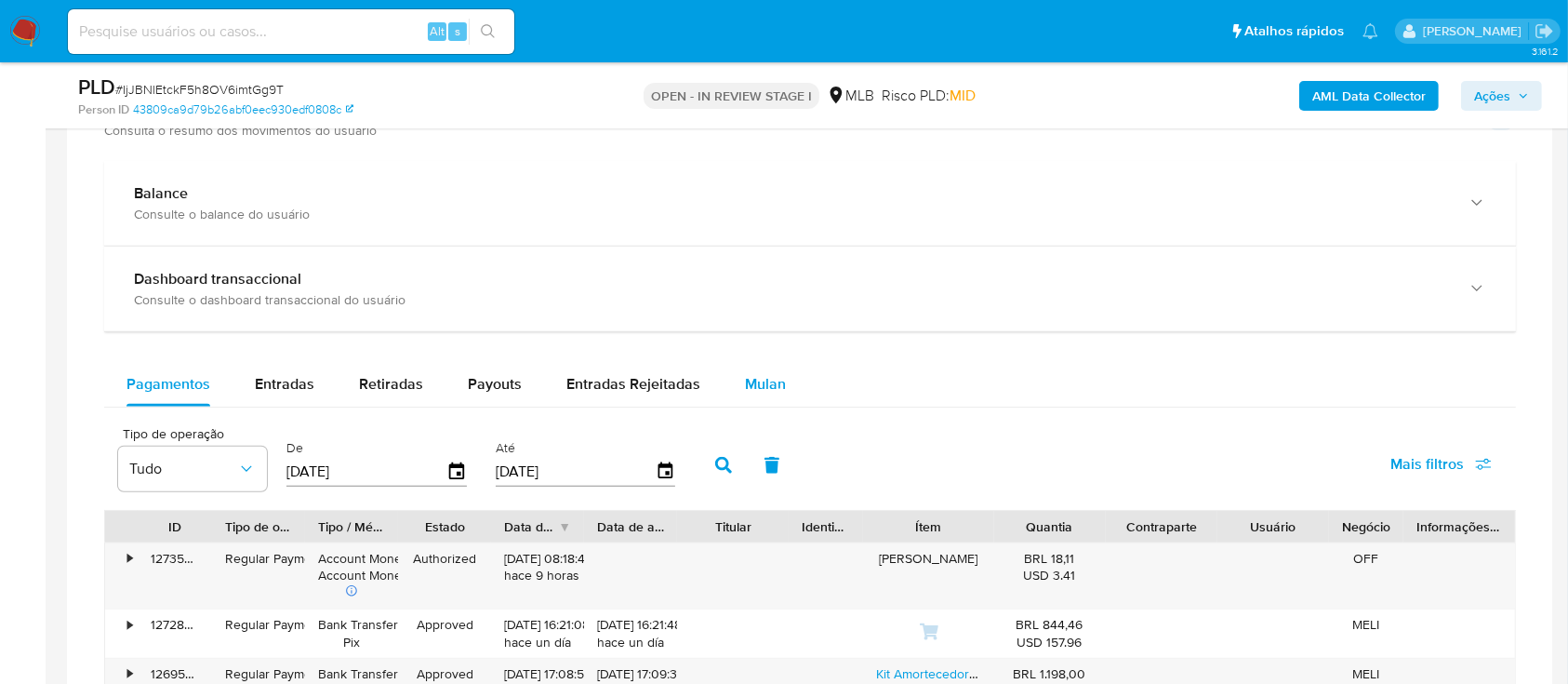
click at [758, 381] on span "Mulan" at bounding box center [765, 383] width 41 height 21
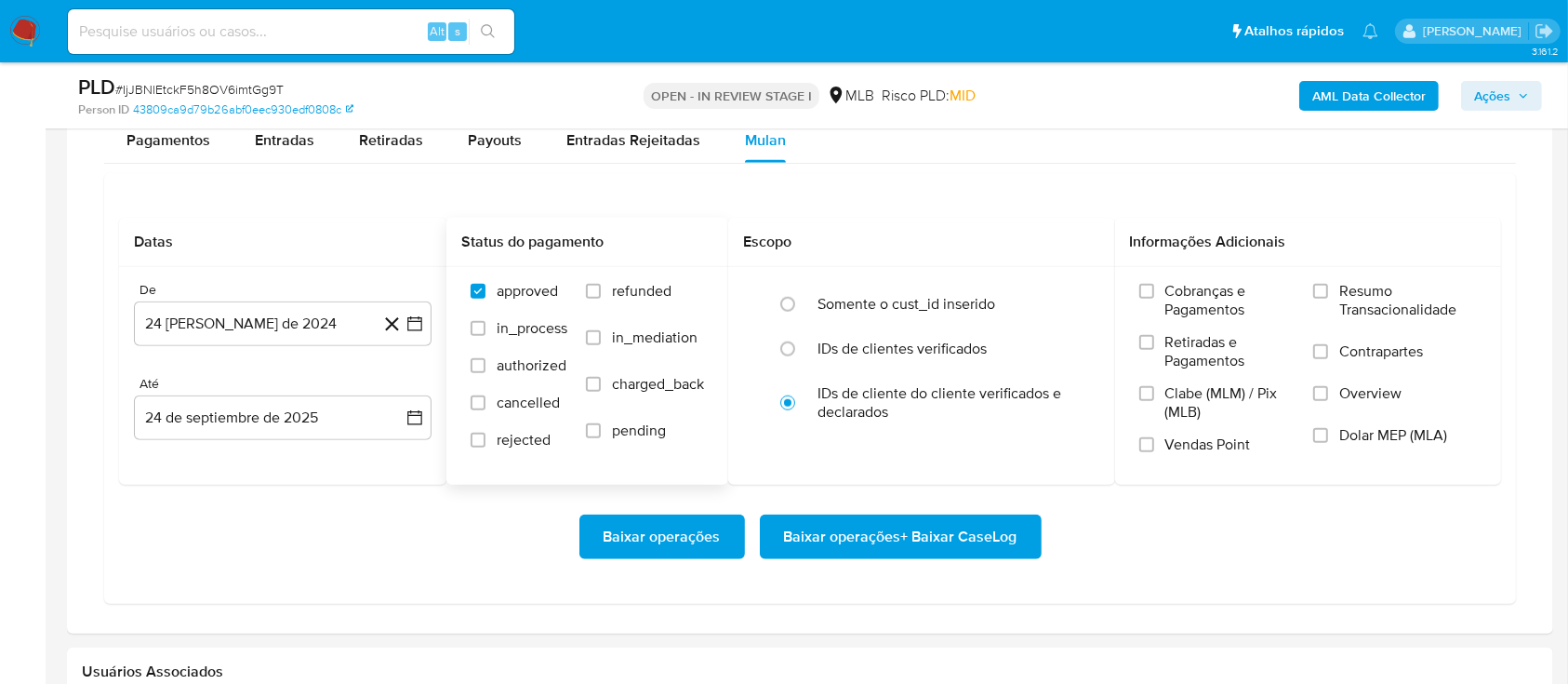
scroll to position [1612, 0]
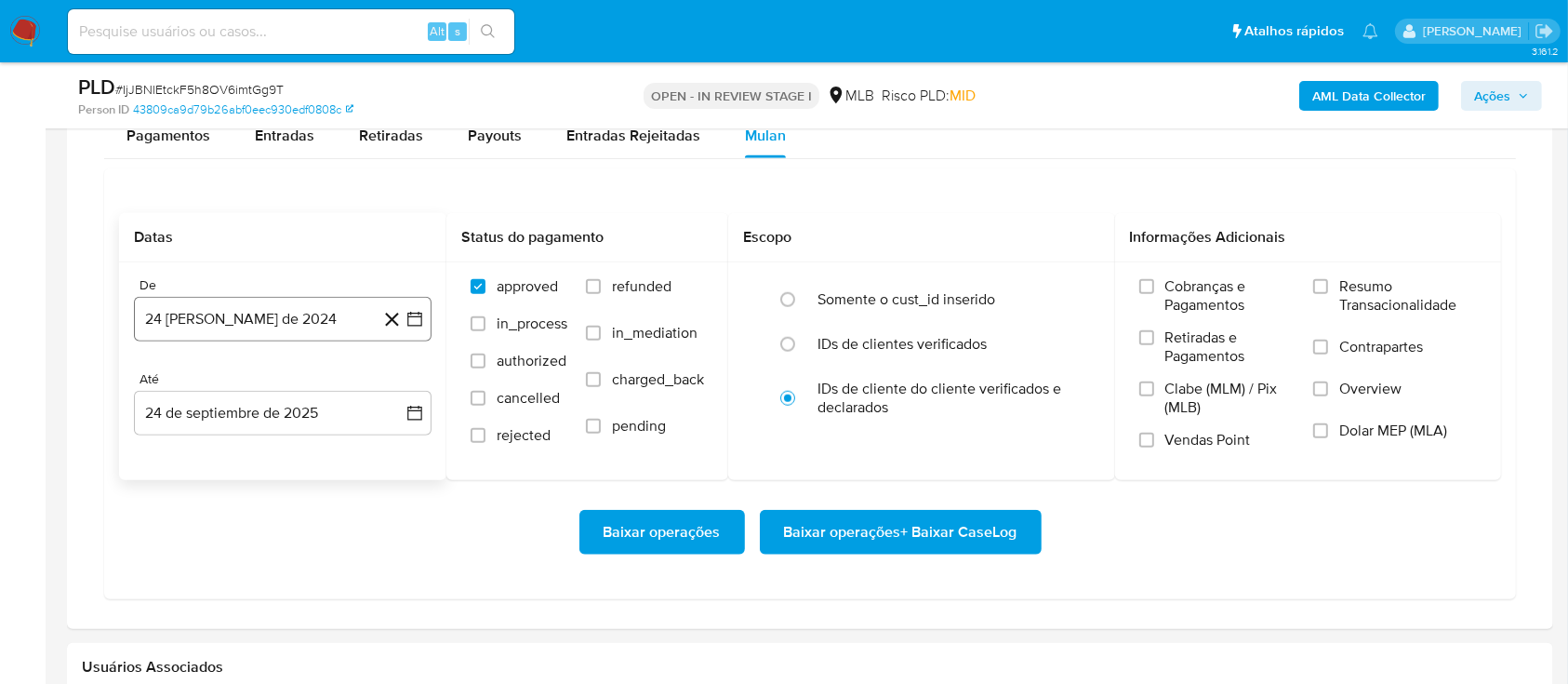
click at [414, 319] on icon "button" at bounding box center [415, 320] width 19 height 19
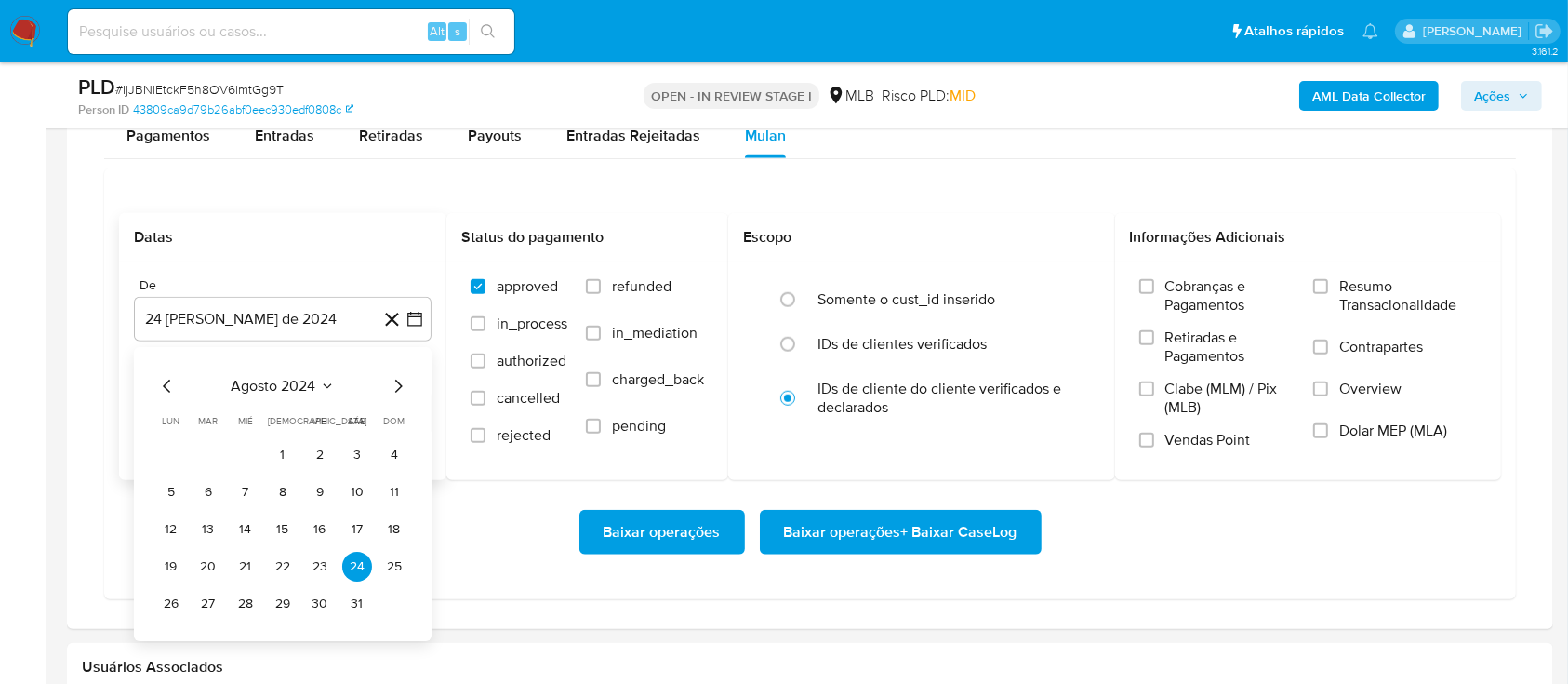
click at [322, 379] on icon "Seleccionar mes y año" at bounding box center [327, 386] width 15 height 15
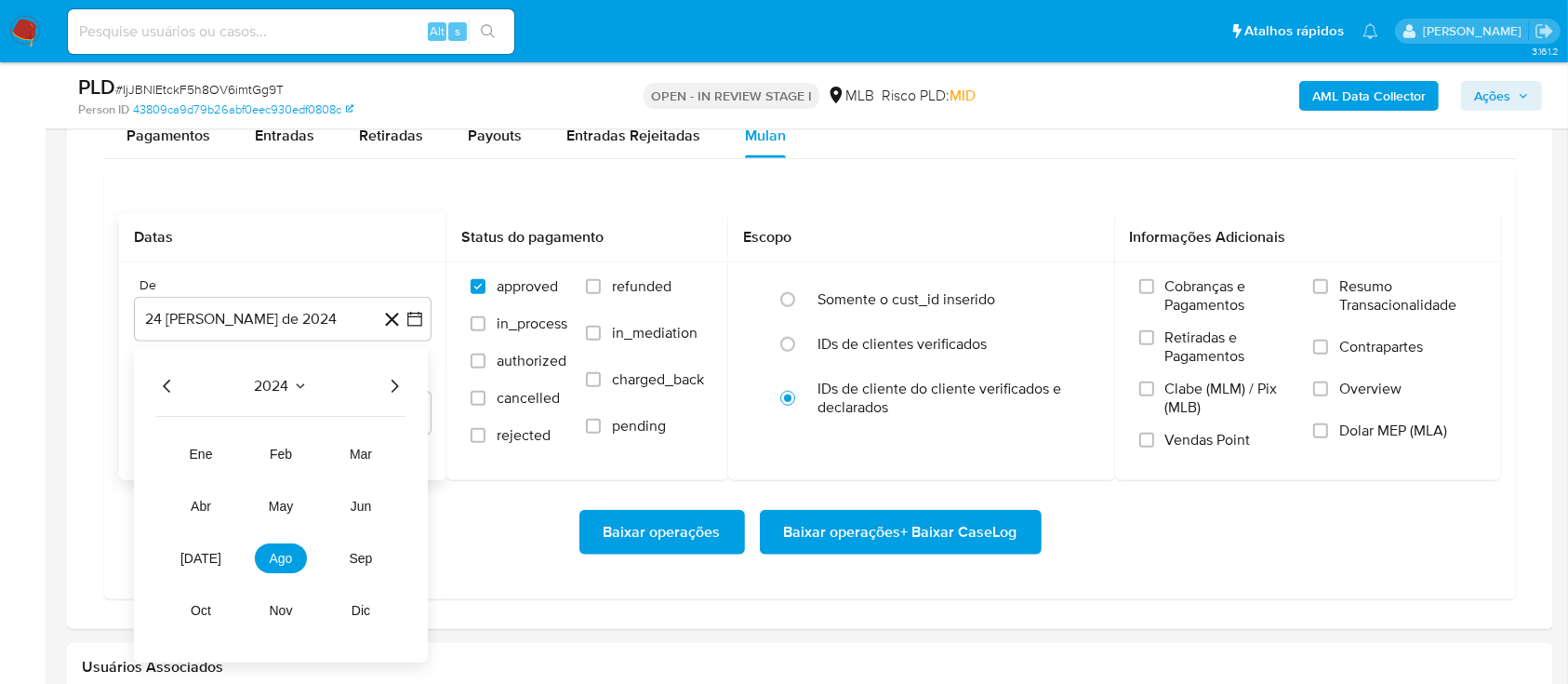
click at [401, 383] on icon "Año siguiente" at bounding box center [394, 385] width 22 height 22
click at [294, 557] on button "ago" at bounding box center [281, 557] width 52 height 29
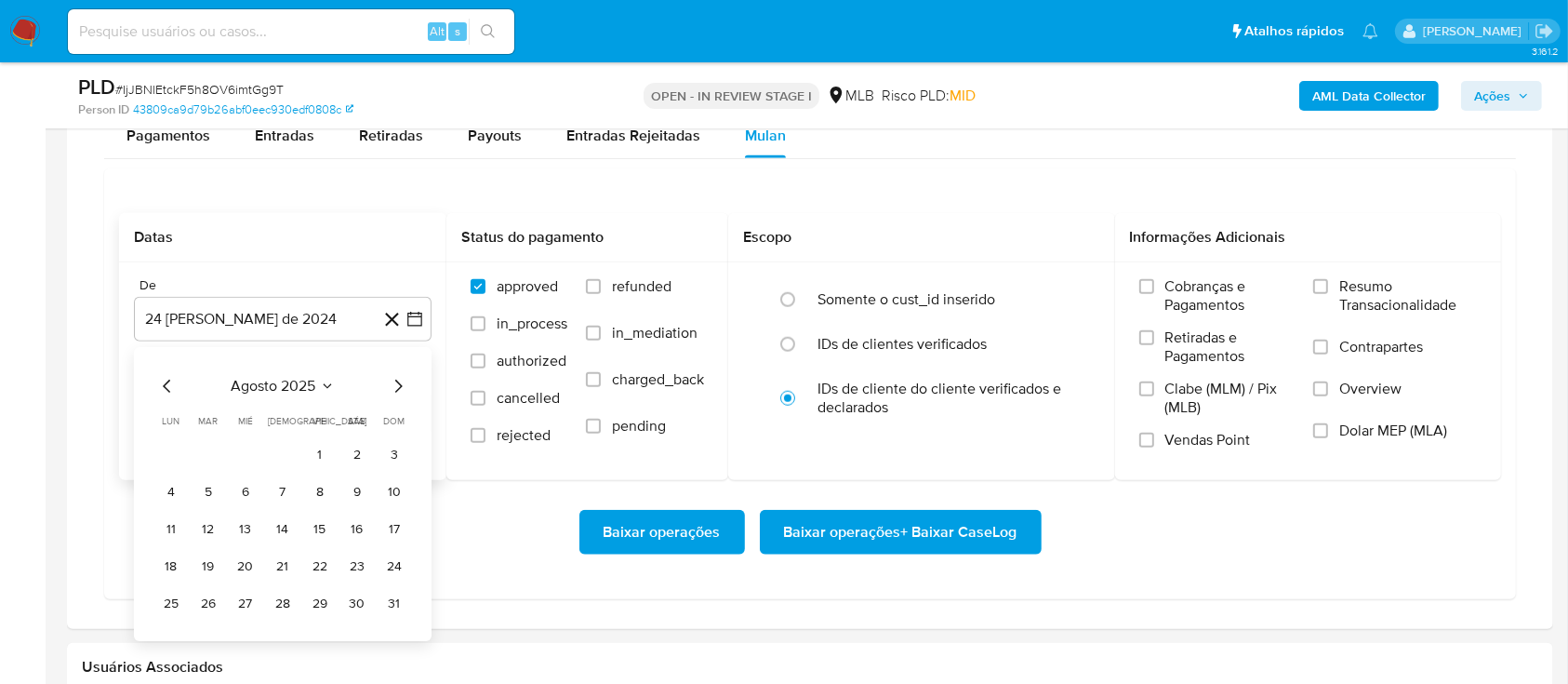
click at [322, 452] on button "1" at bounding box center [320, 454] width 29 height 29
click at [1345, 297] on span "Resumo Transacionalidade" at bounding box center [1408, 295] width 138 height 37
click at [1328, 294] on input "Resumo Transacionalidade" at bounding box center [1322, 286] width 15 height 15
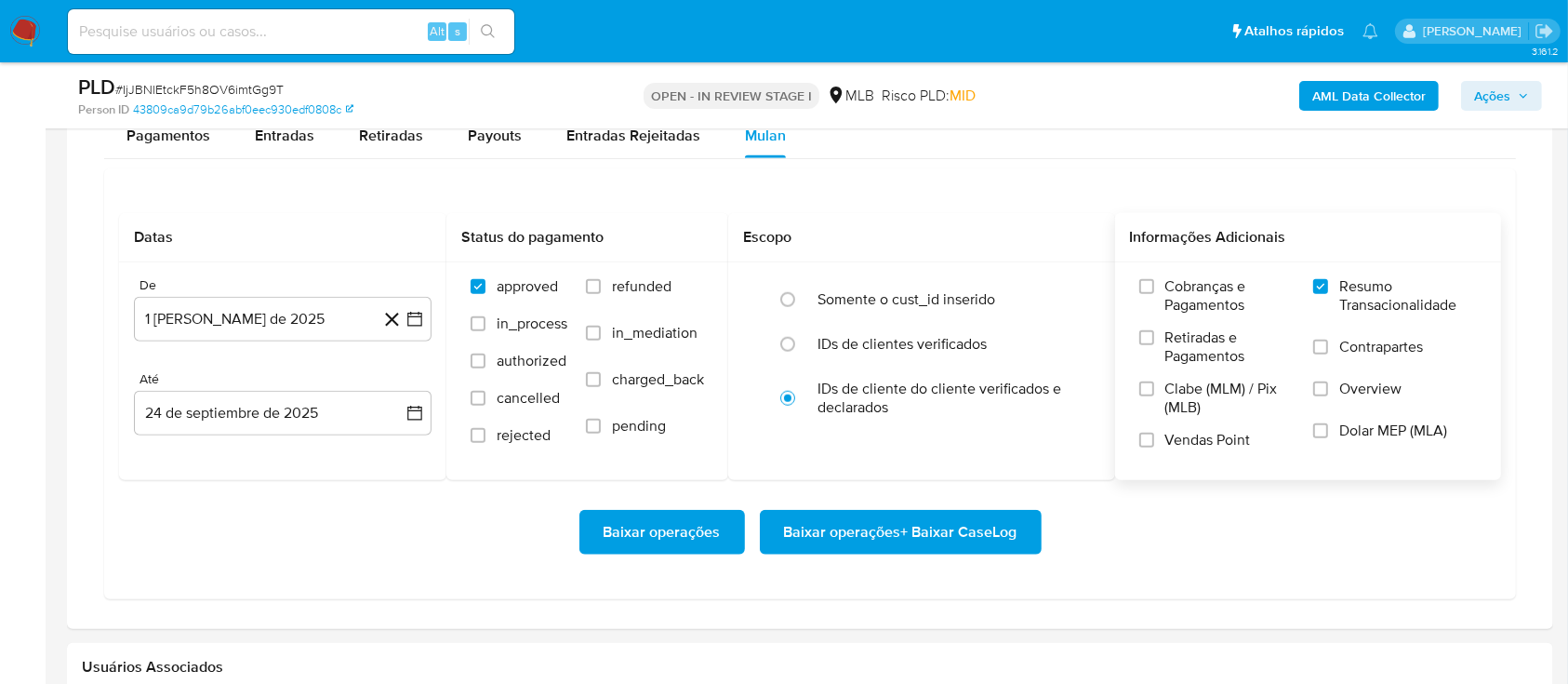
click at [956, 524] on span "Baixar operações + Baixar CaseLog" at bounding box center [900, 532] width 233 height 41
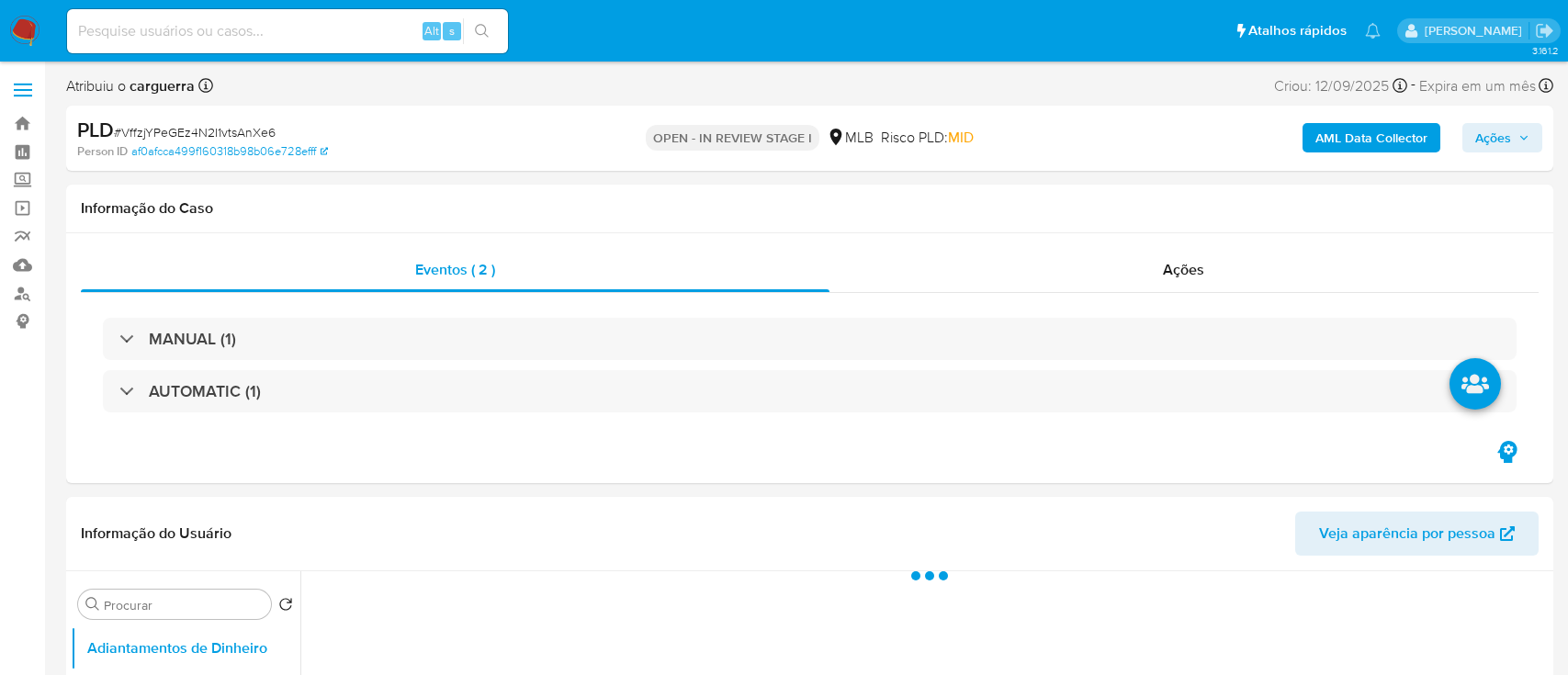
select select "10"
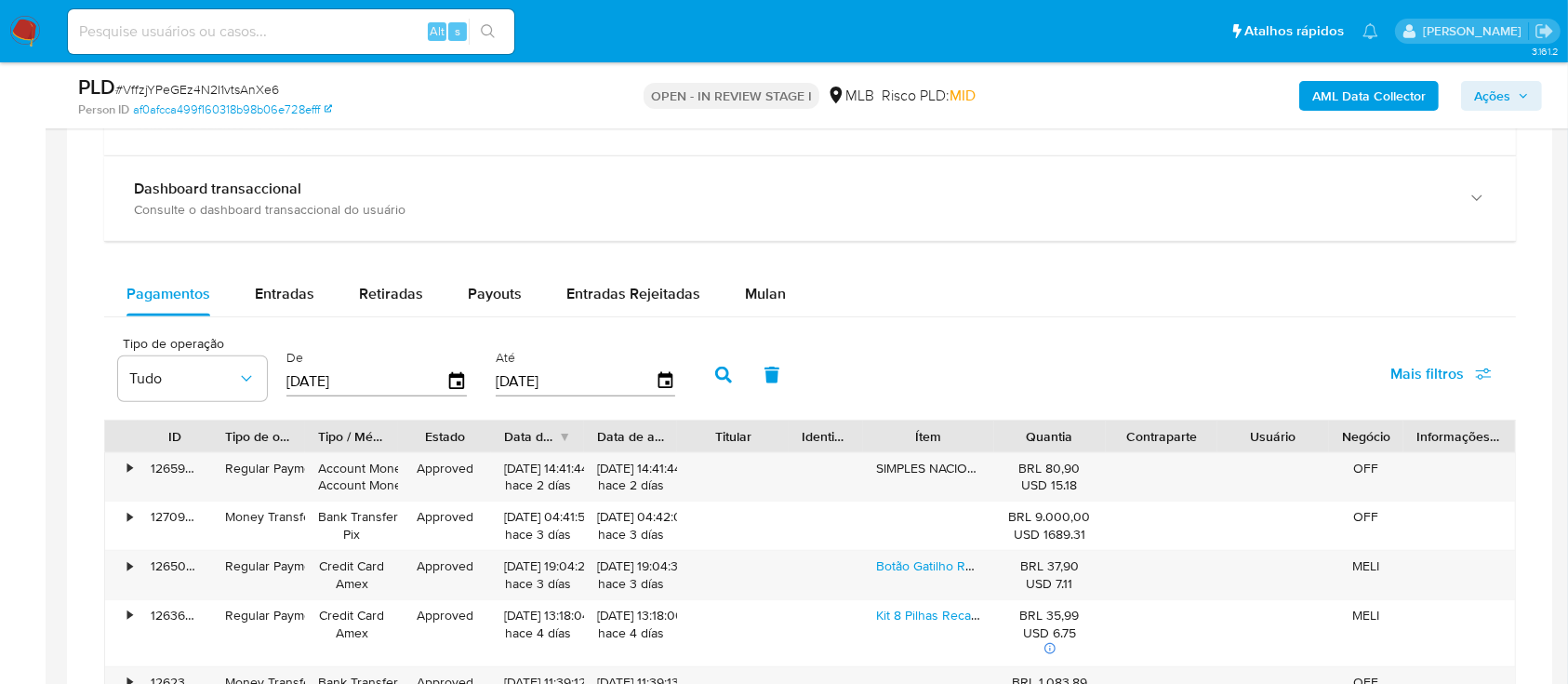
scroll to position [1488, 0]
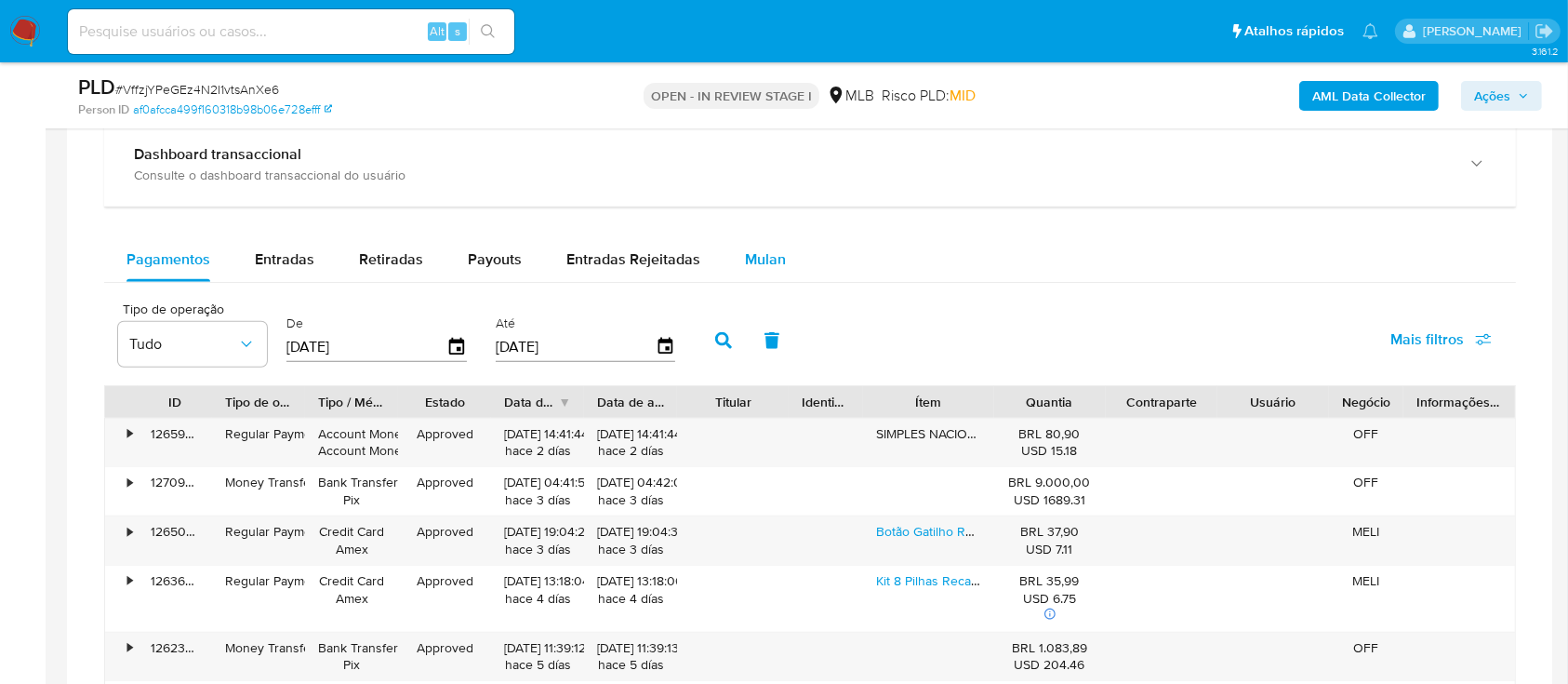
click at [775, 252] on span "Mulan" at bounding box center [765, 259] width 41 height 21
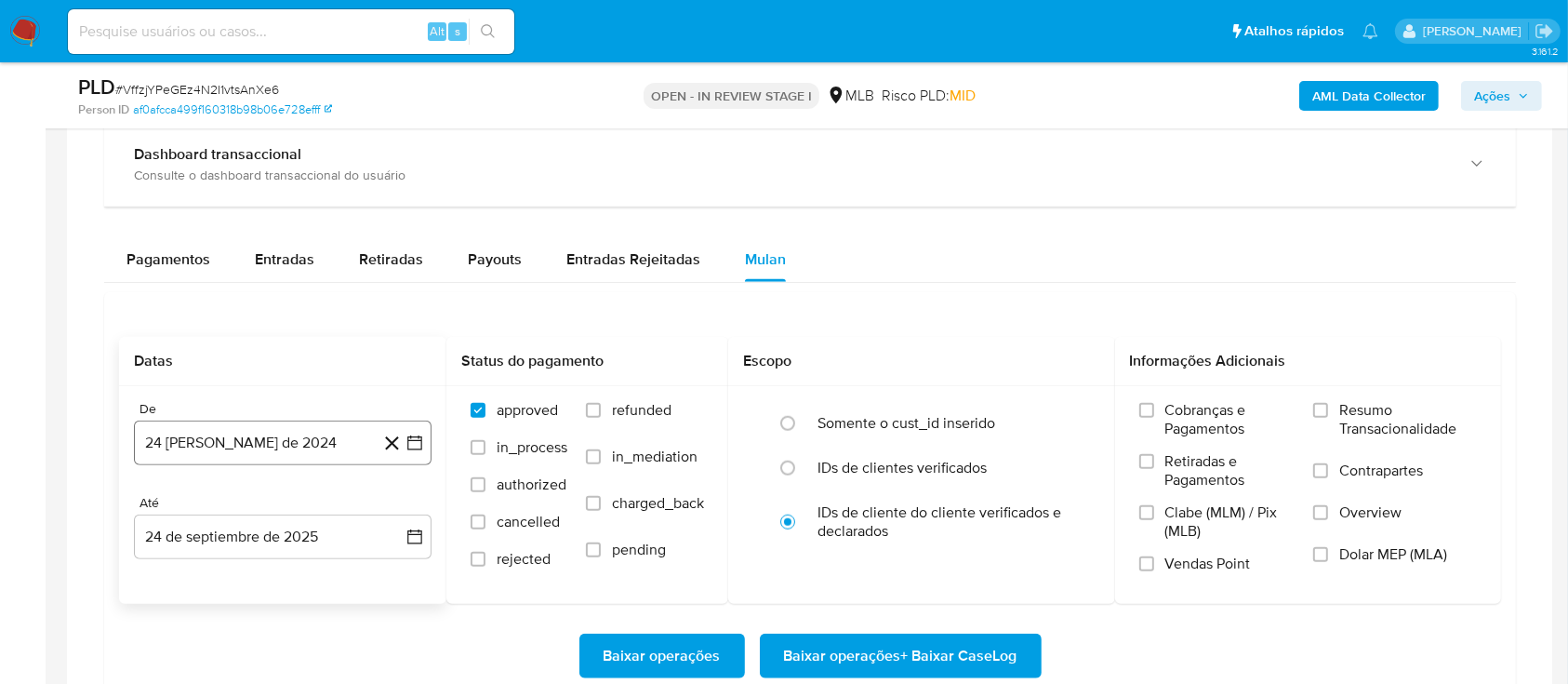
click at [425, 436] on button "24 [PERSON_NAME] de 2024" at bounding box center [283, 442] width 298 height 45
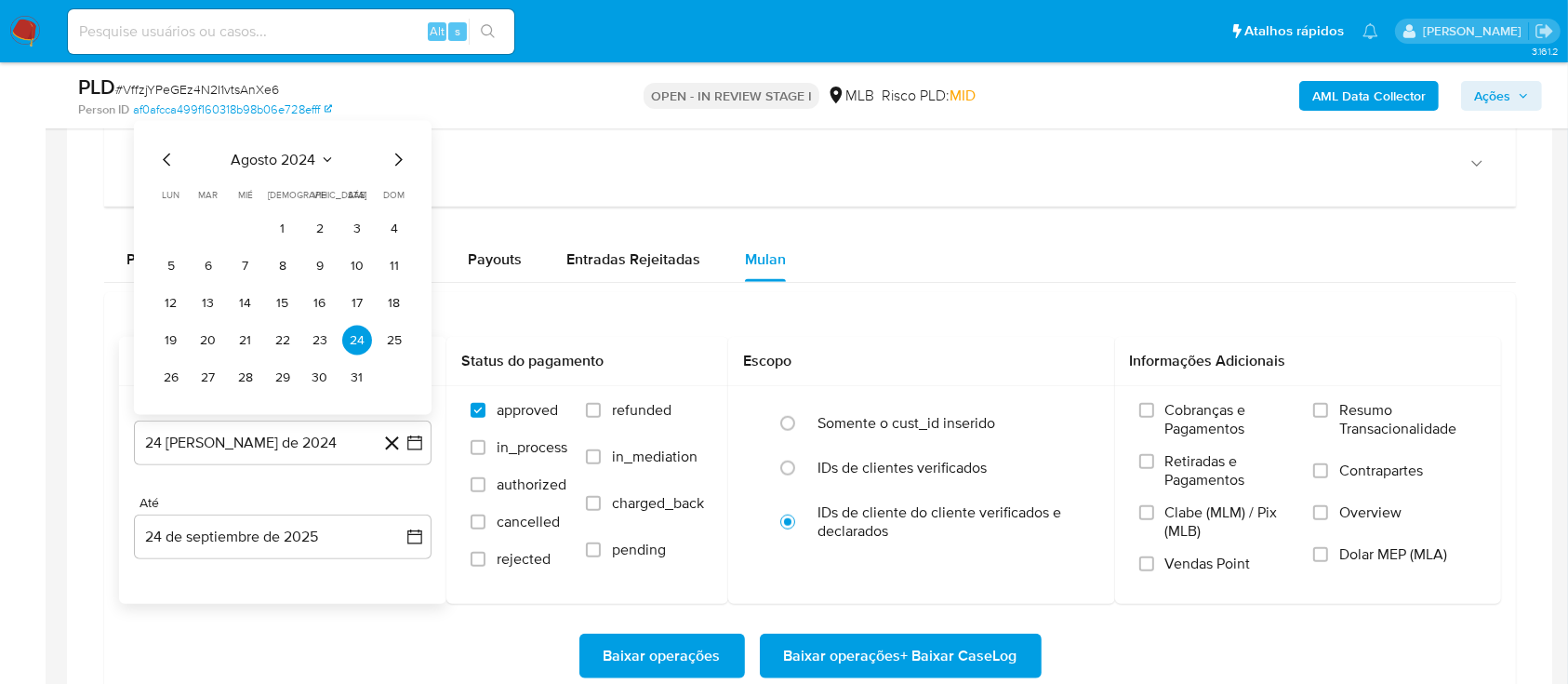
click at [332, 160] on icon "Seleccionar mes y año" at bounding box center [327, 159] width 15 height 15
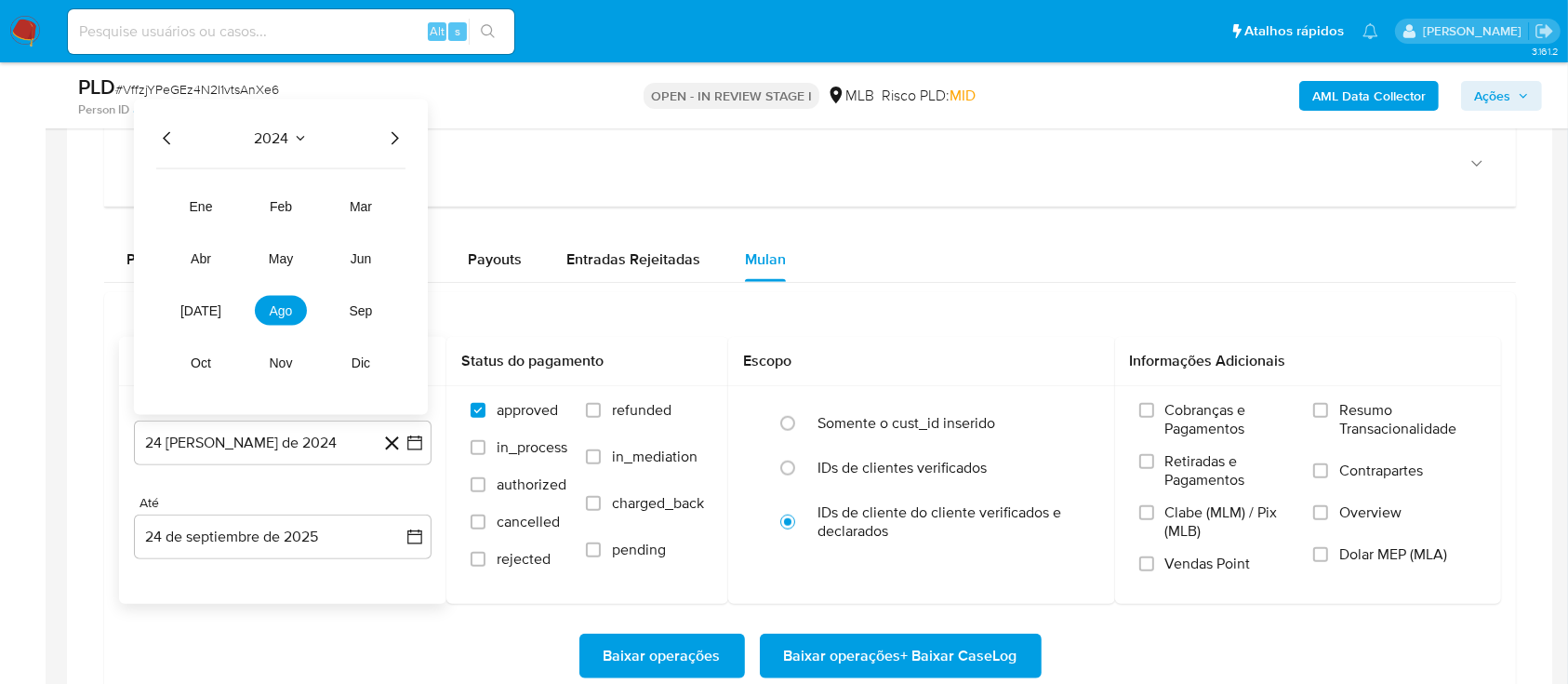
click at [391, 138] on icon "Año siguiente" at bounding box center [394, 137] width 22 height 22
click at [287, 319] on button "ago" at bounding box center [281, 309] width 52 height 29
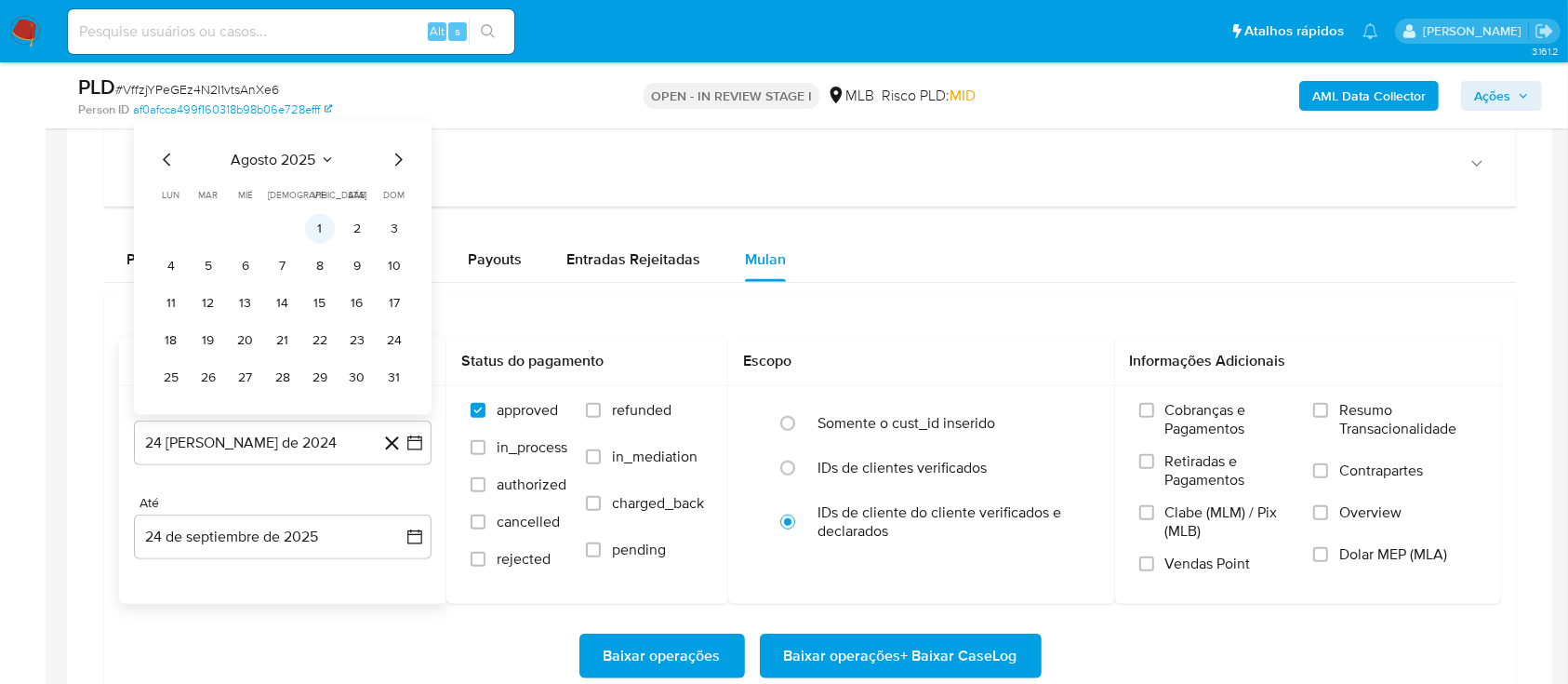
click at [319, 238] on button "1" at bounding box center [320, 227] width 29 height 29
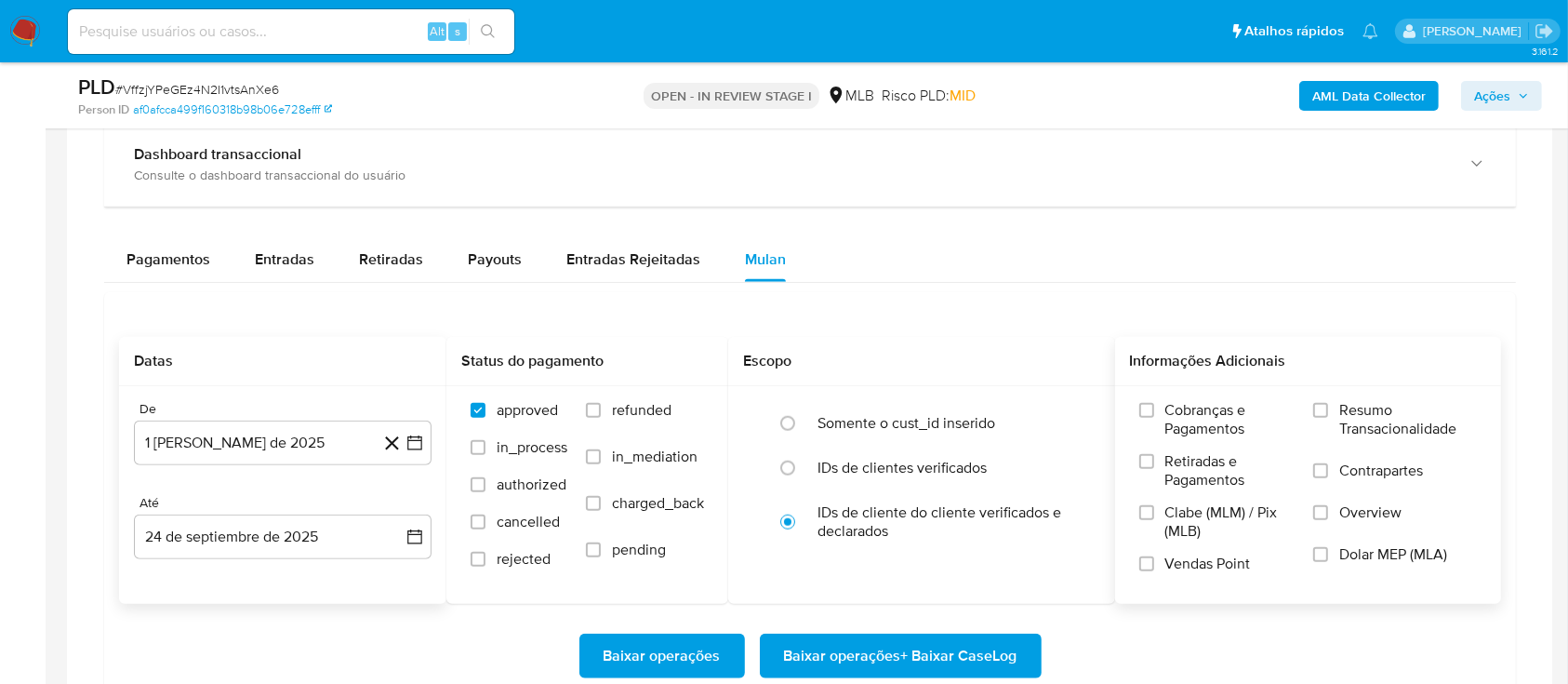
click at [1337, 409] on label "Resumo Transacionalidade" at bounding box center [1396, 431] width 164 height 61
click at [1328, 409] on input "Resumo Transacionalidade" at bounding box center [1322, 410] width 15 height 15
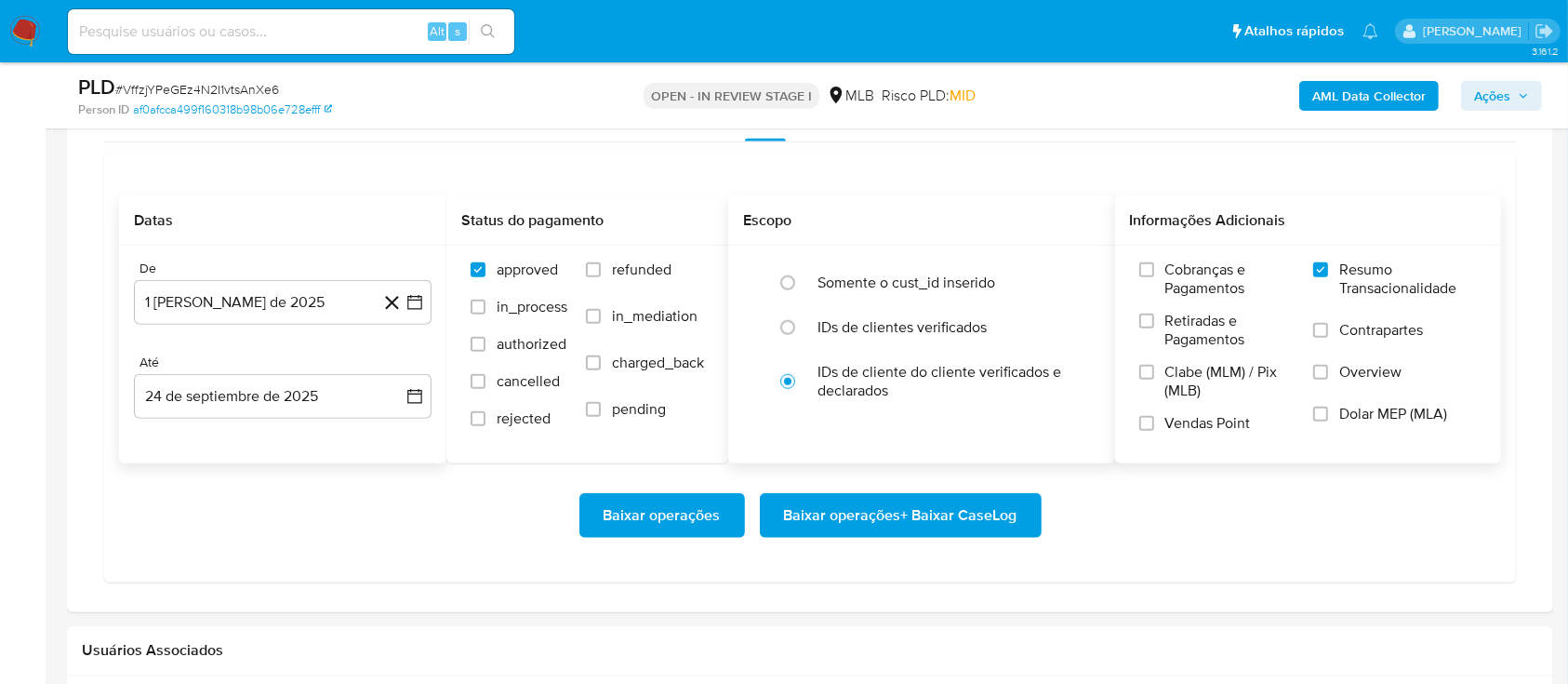
scroll to position [1612, 0]
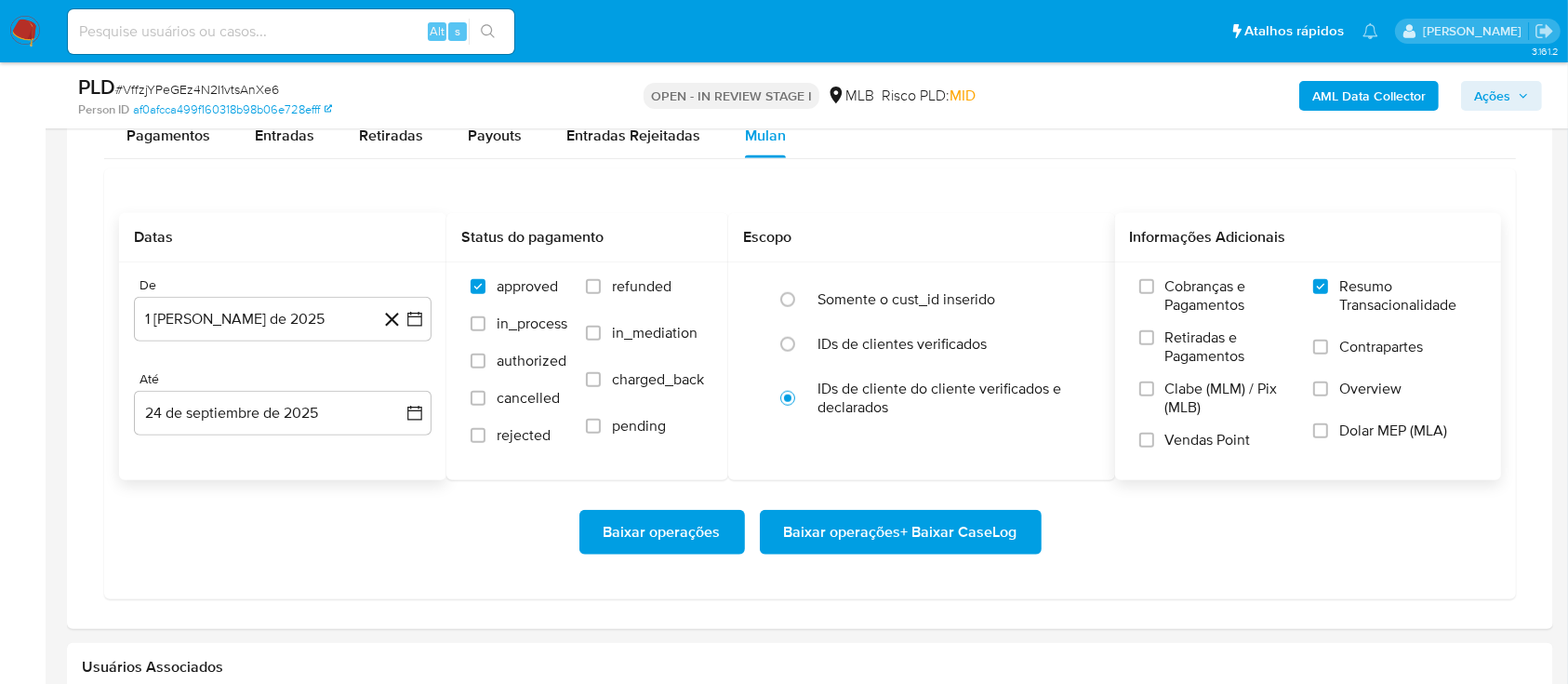
click at [845, 524] on span "Baixar operações + Baixar CaseLog" at bounding box center [900, 532] width 233 height 41
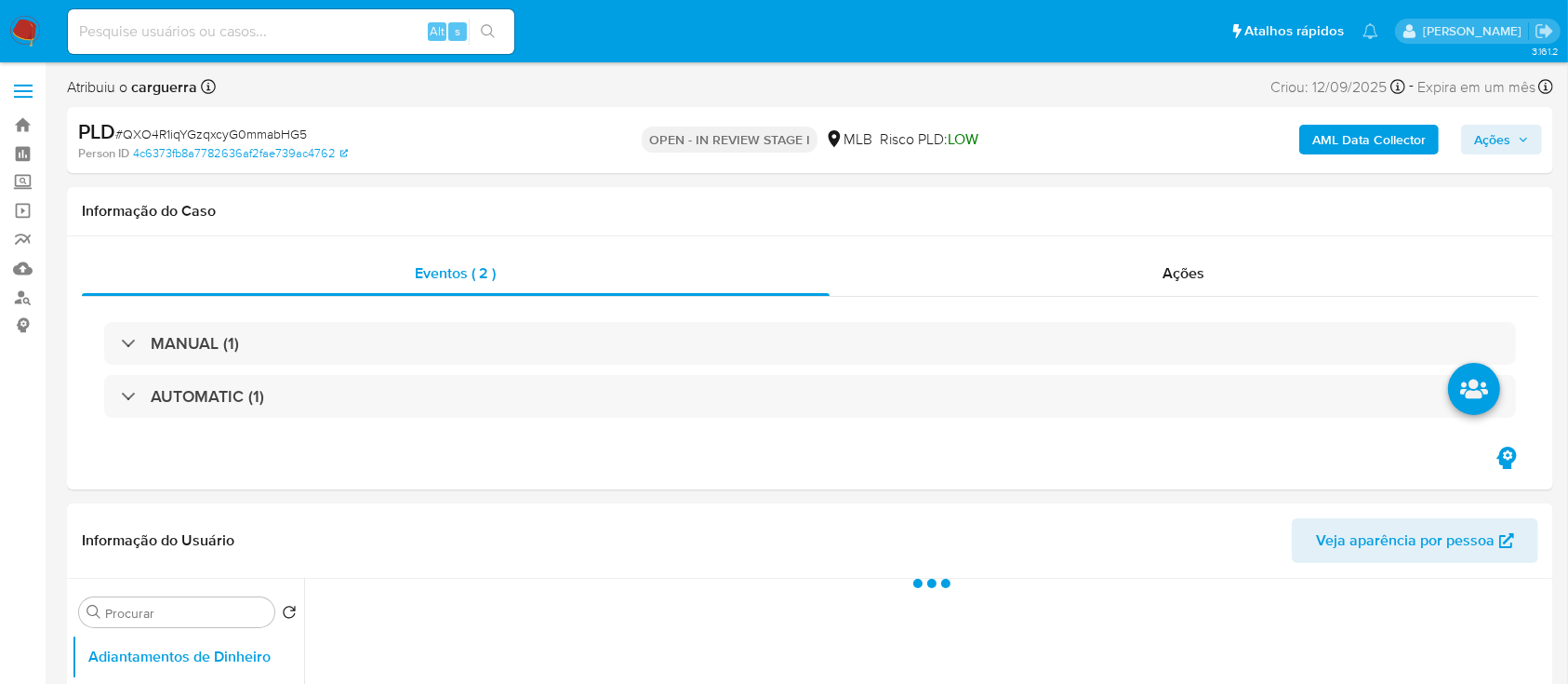
select select "10"
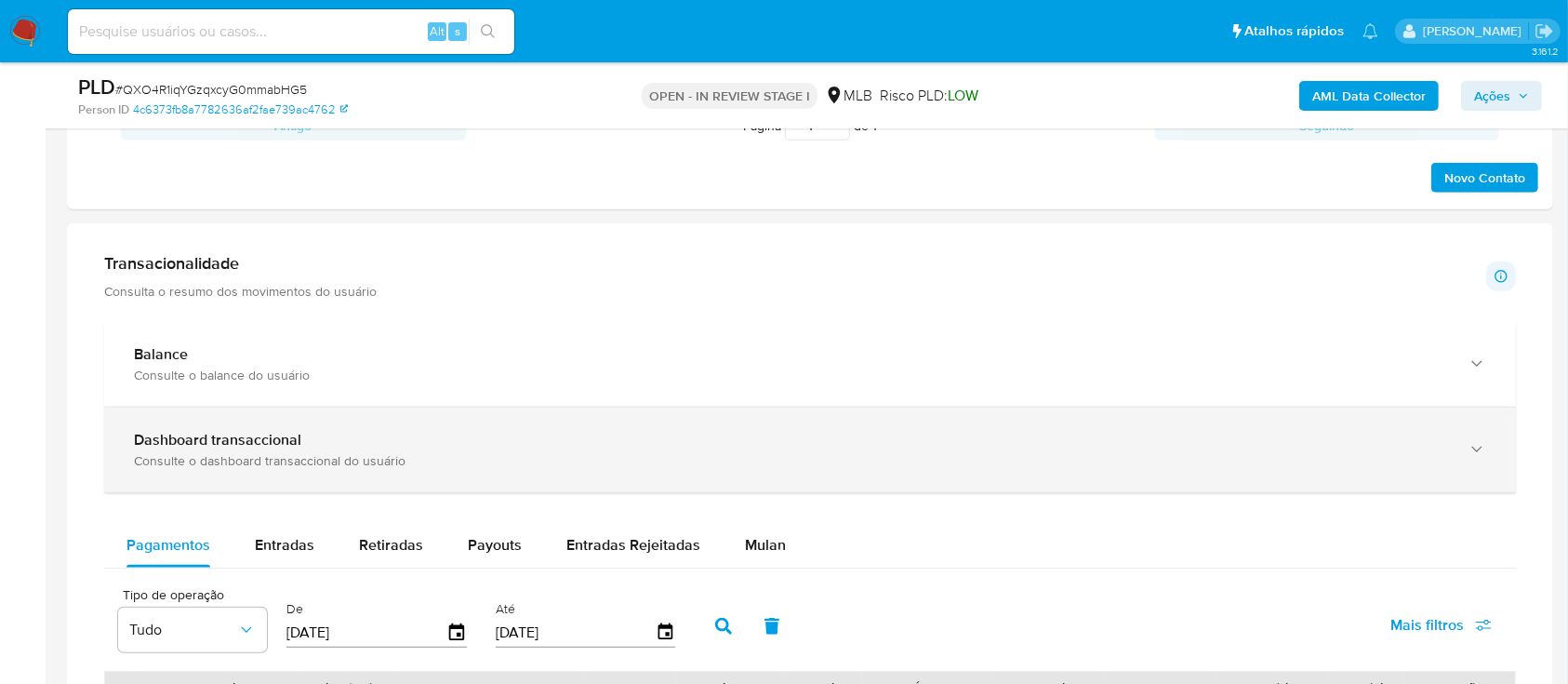
scroll to position [1240, 0]
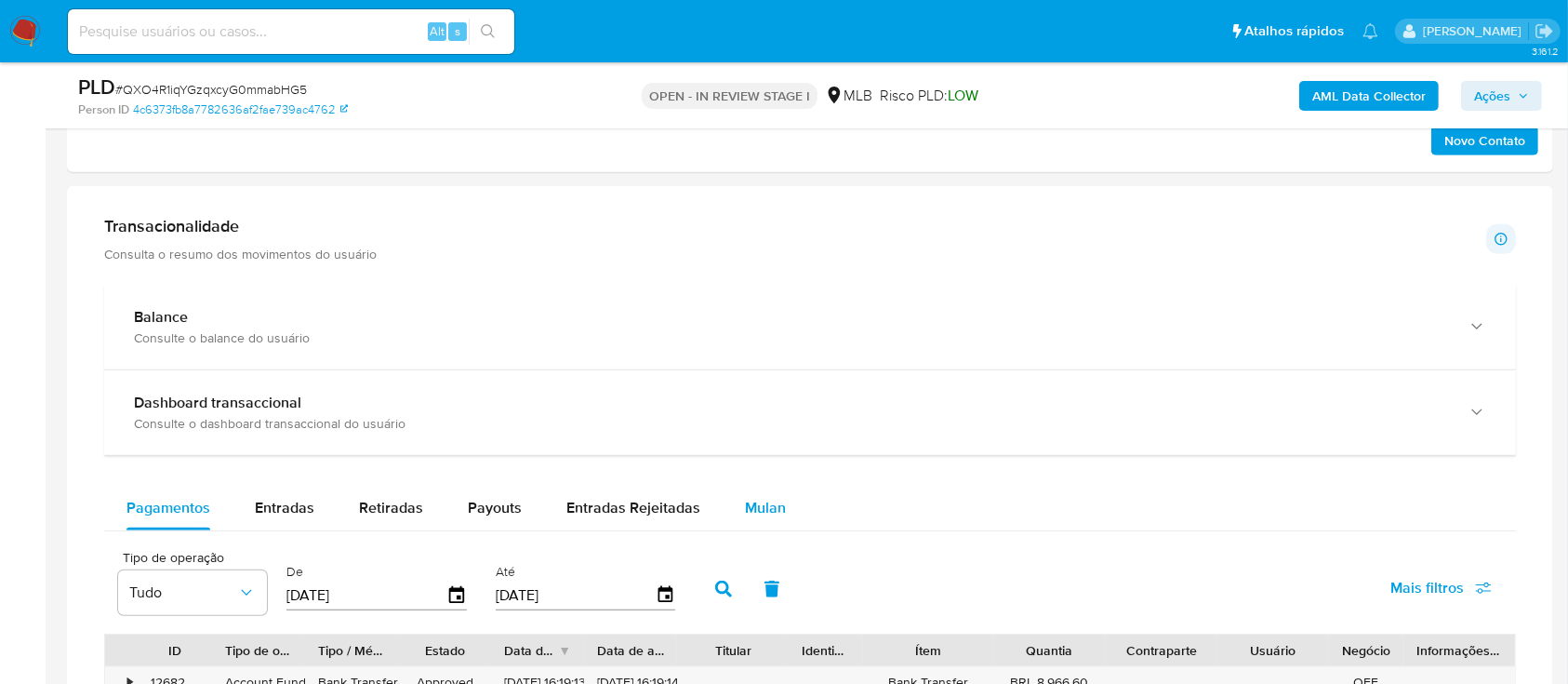
click at [753, 514] on span "Mulan" at bounding box center [765, 507] width 41 height 21
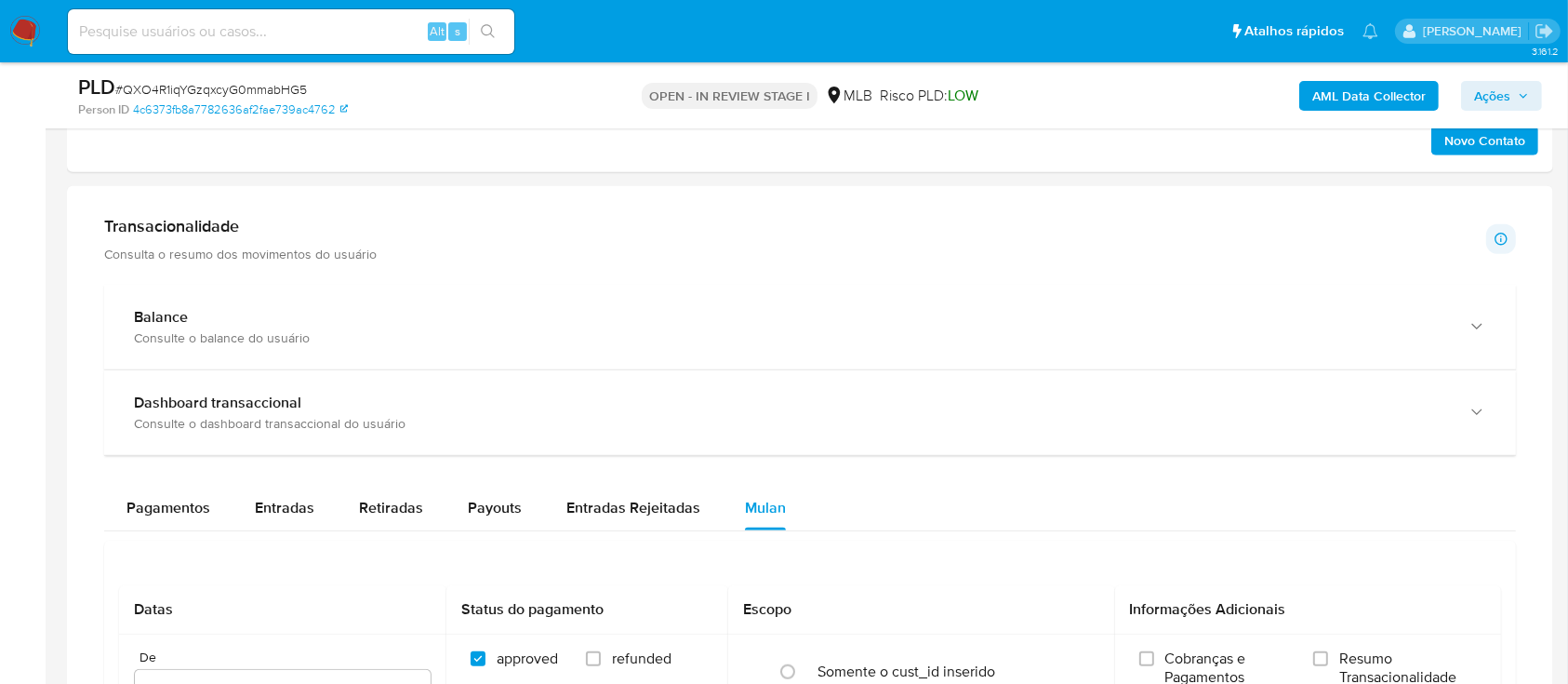
scroll to position [1488, 0]
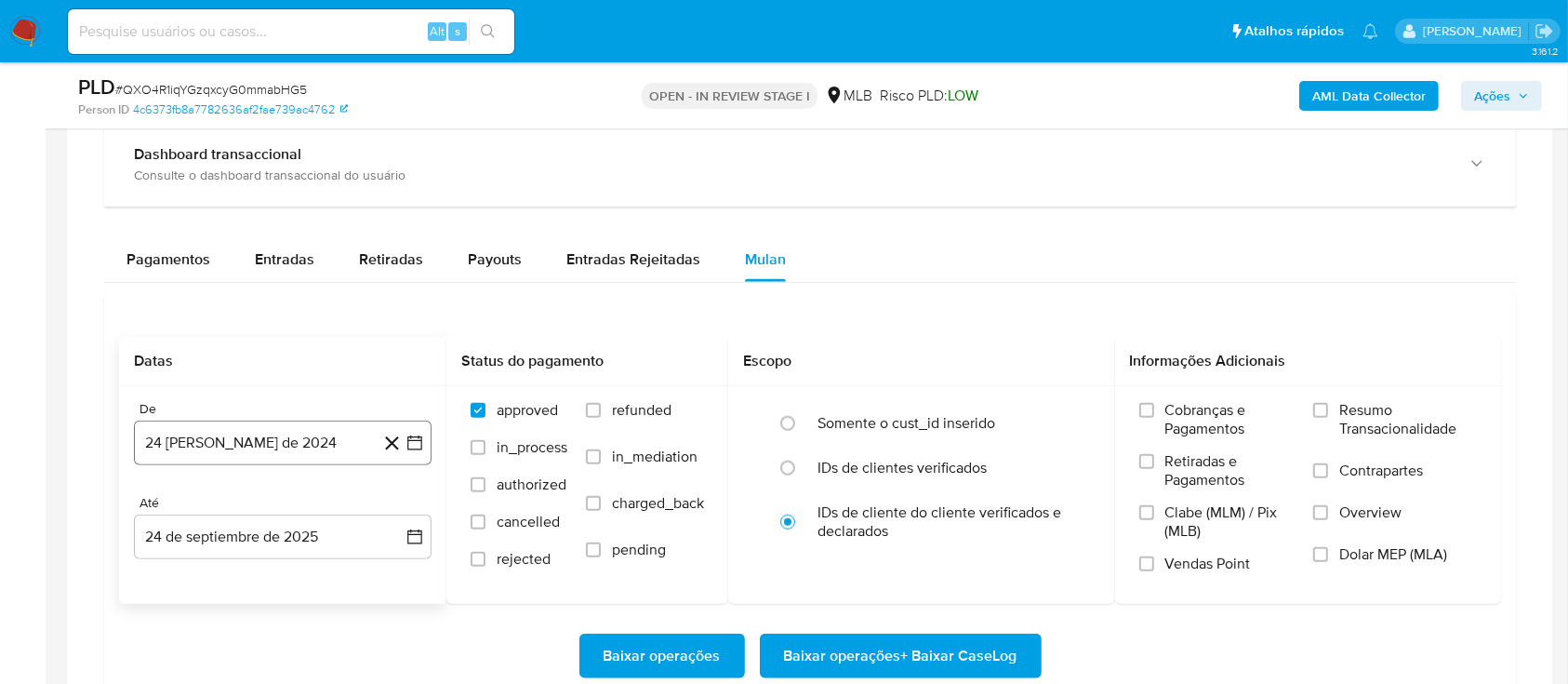
click at [417, 445] on icon "button" at bounding box center [415, 443] width 19 height 19
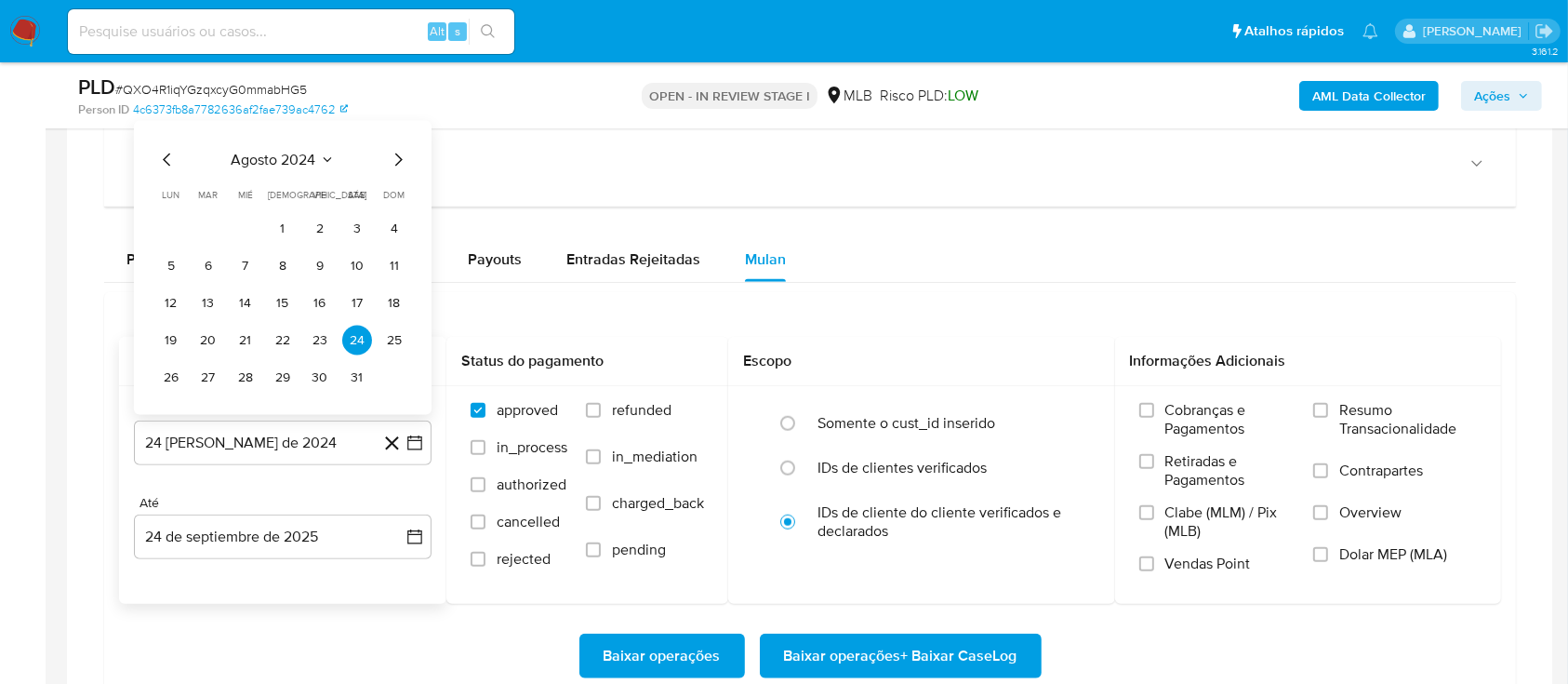
click at [328, 159] on icon "Seleccionar mes y año" at bounding box center [326, 159] width 9 height 5
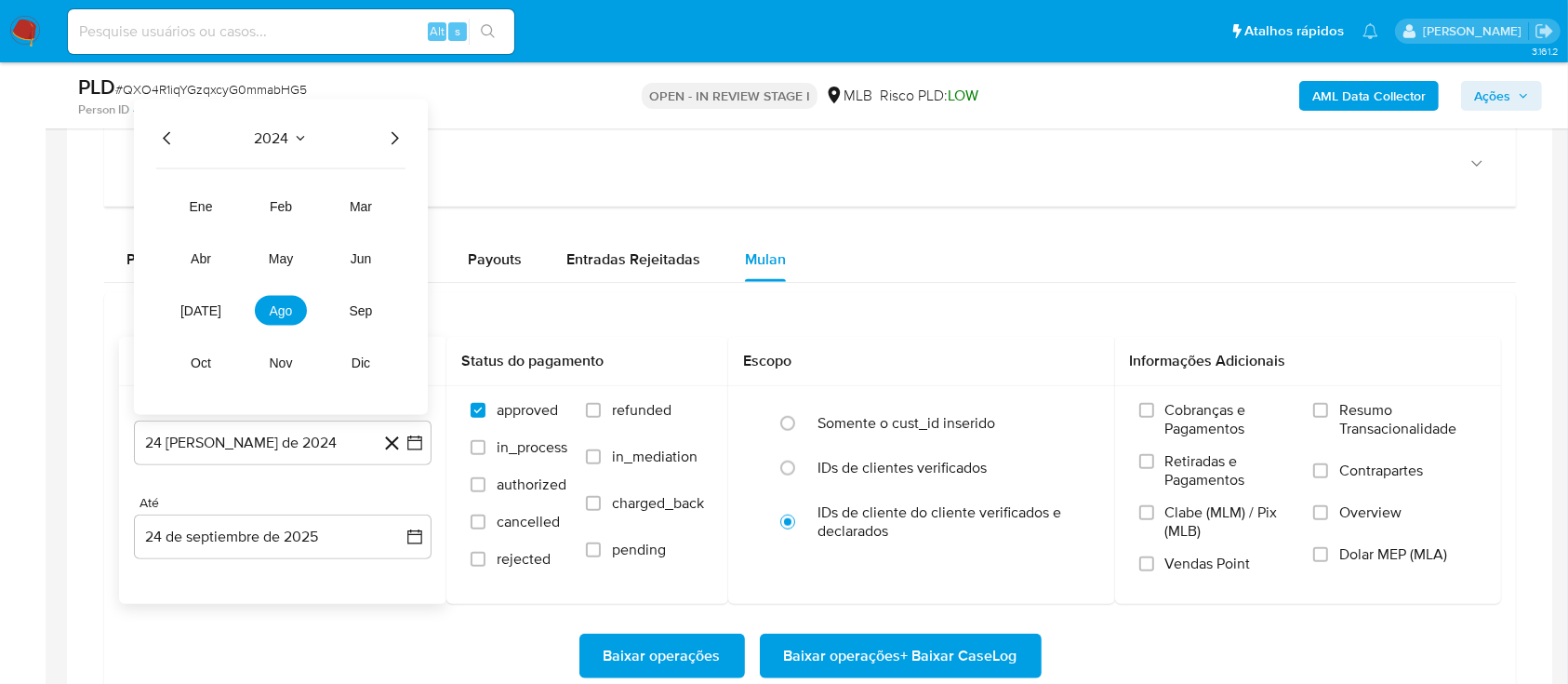
click at [404, 138] on icon "Año siguiente" at bounding box center [394, 137] width 22 height 22
click at [272, 308] on span "ago" at bounding box center [282, 310] width 23 height 15
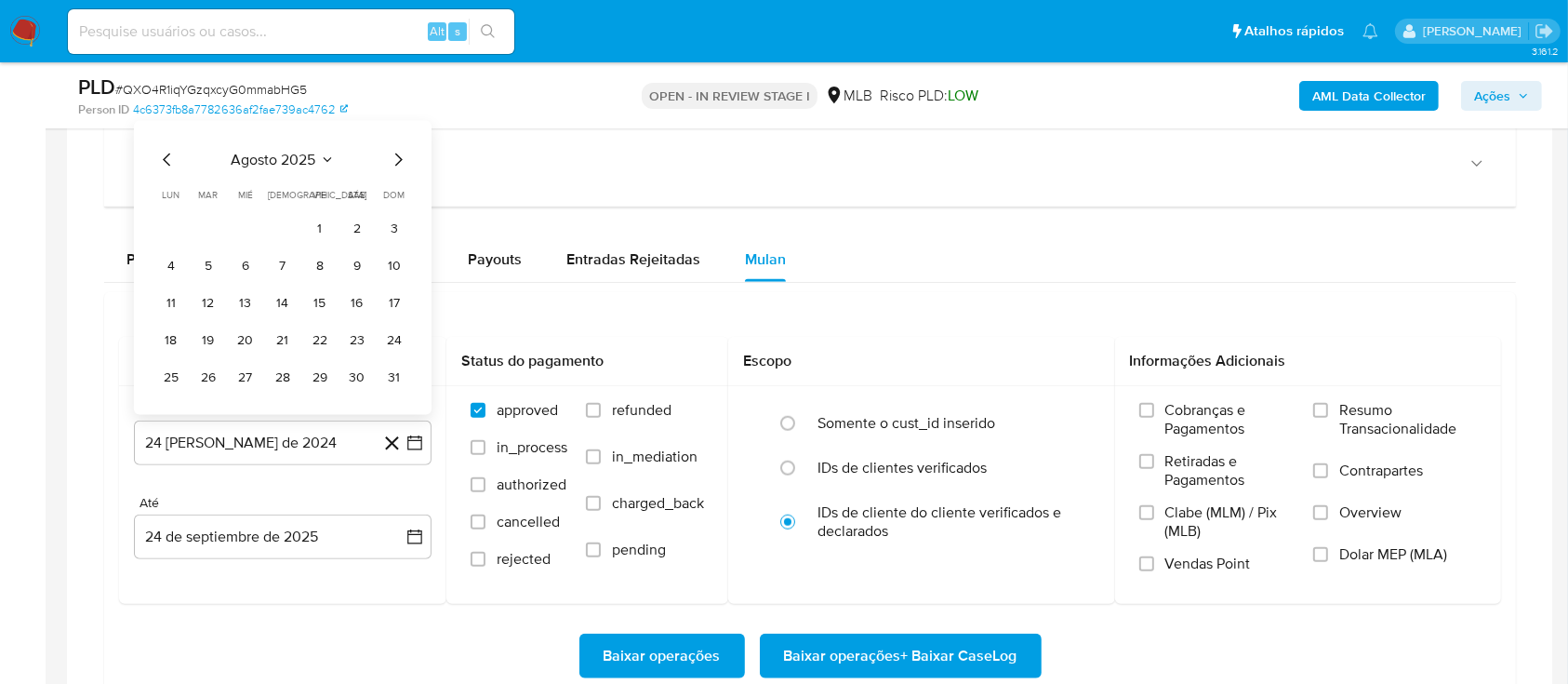
click at [316, 229] on button "1" at bounding box center [320, 227] width 29 height 29
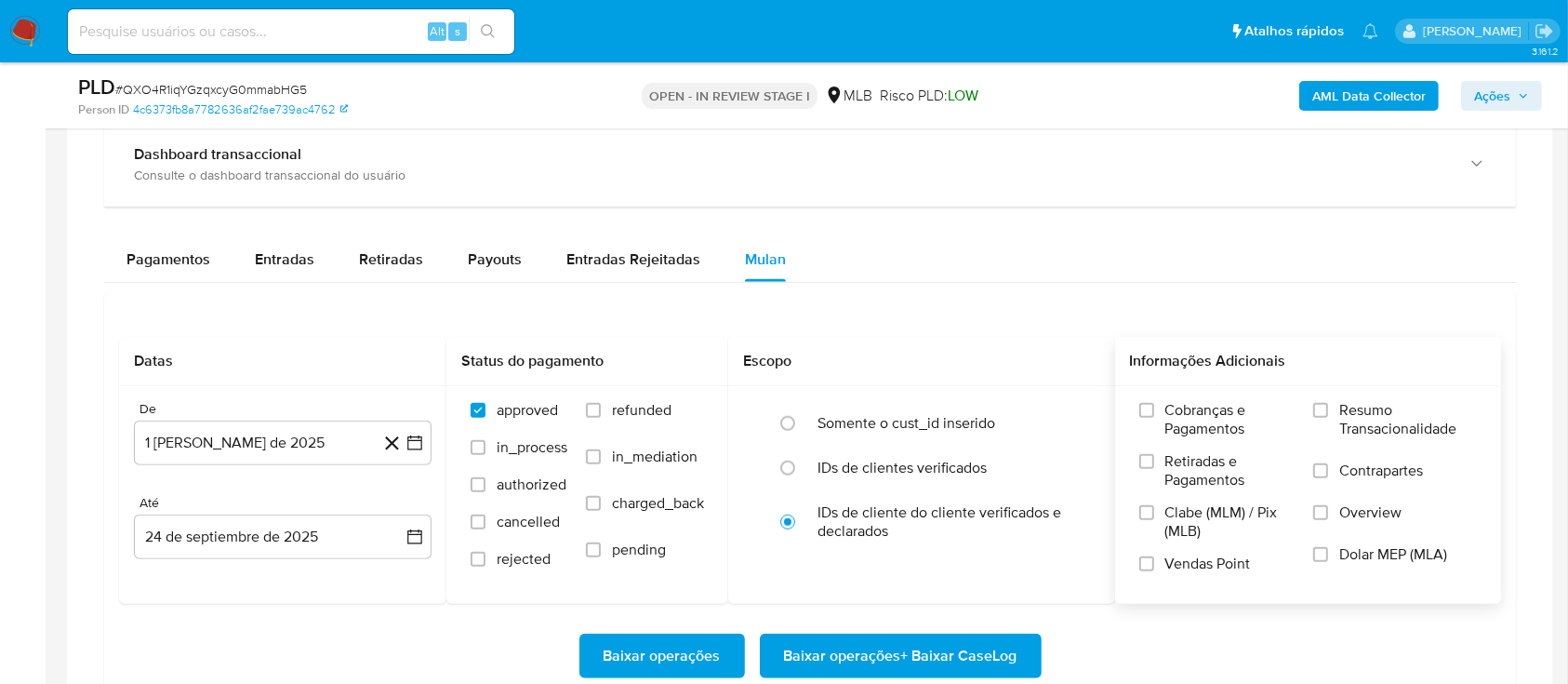
drag, startPoint x: 1305, startPoint y: 405, endPoint x: 1323, endPoint y: 418, distance: 22.2
click at [1303, 405] on div "Cobranças e Pagamentos Retiradas e Pagamentos Clabe (MLM) / Pix (MLB) Vendas Po…" at bounding box center [1308, 494] width 357 height 186
click at [1331, 418] on label "Resumo Transacionalidade" at bounding box center [1396, 431] width 164 height 61
click at [1328, 418] on input "Resumo Transacionalidade" at bounding box center [1322, 410] width 15 height 15
click at [950, 663] on span "Baixar operações + Baixar CaseLog" at bounding box center [900, 655] width 233 height 41
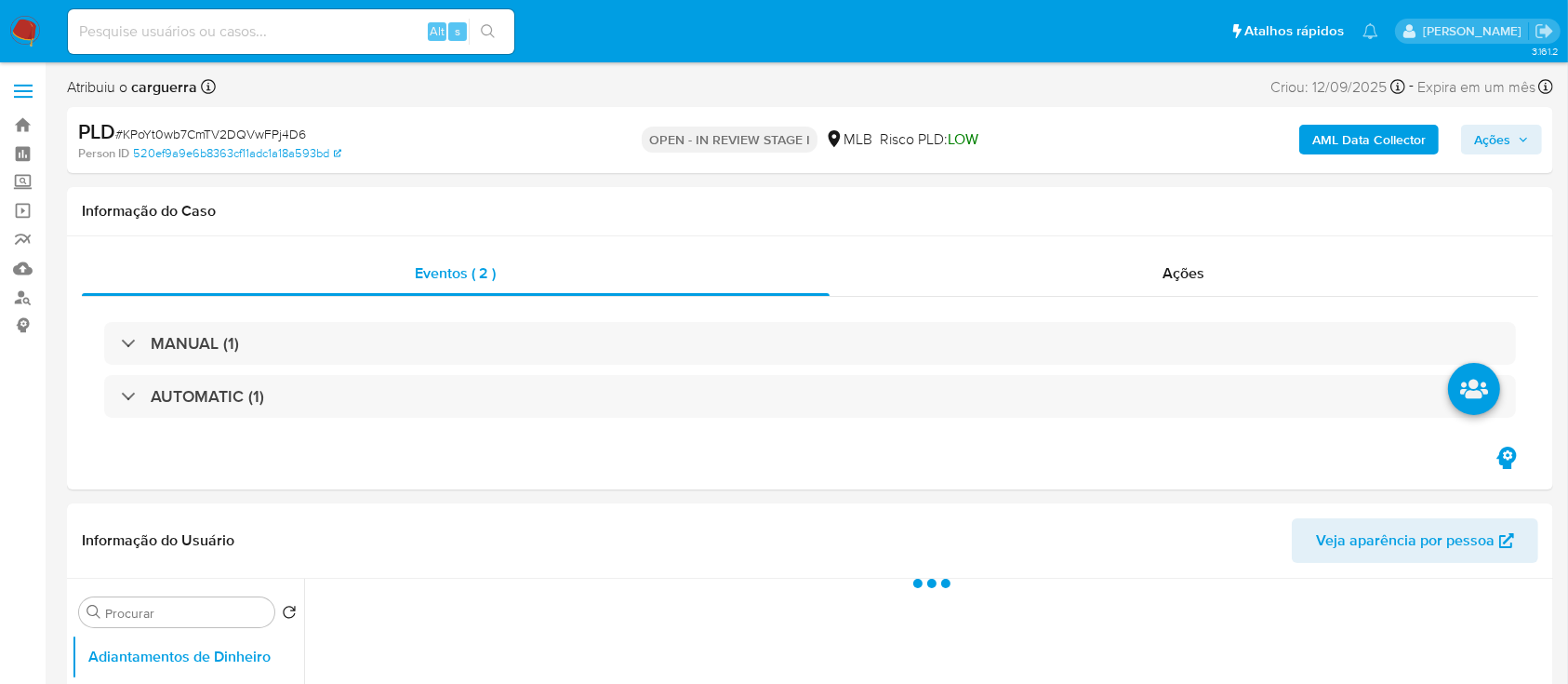
select select "10"
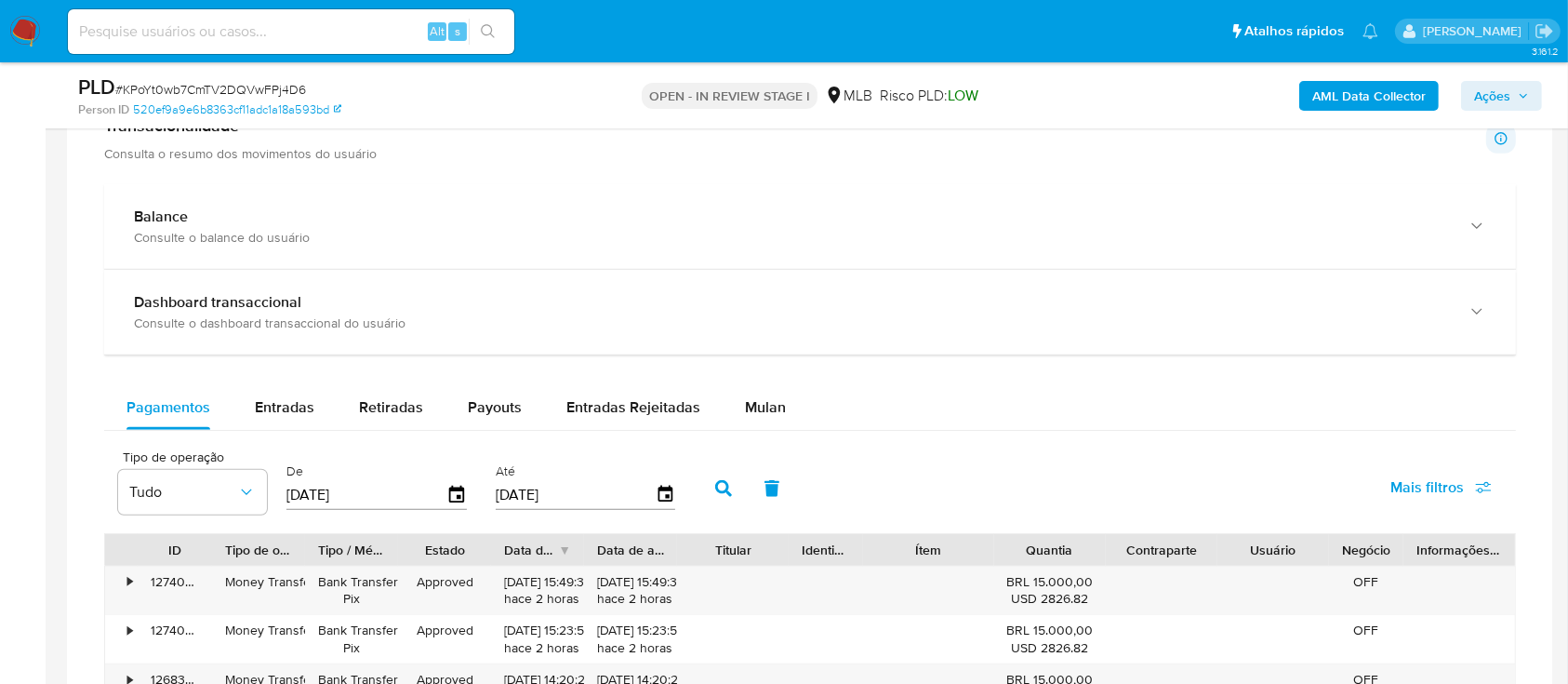
scroll to position [1363, 0]
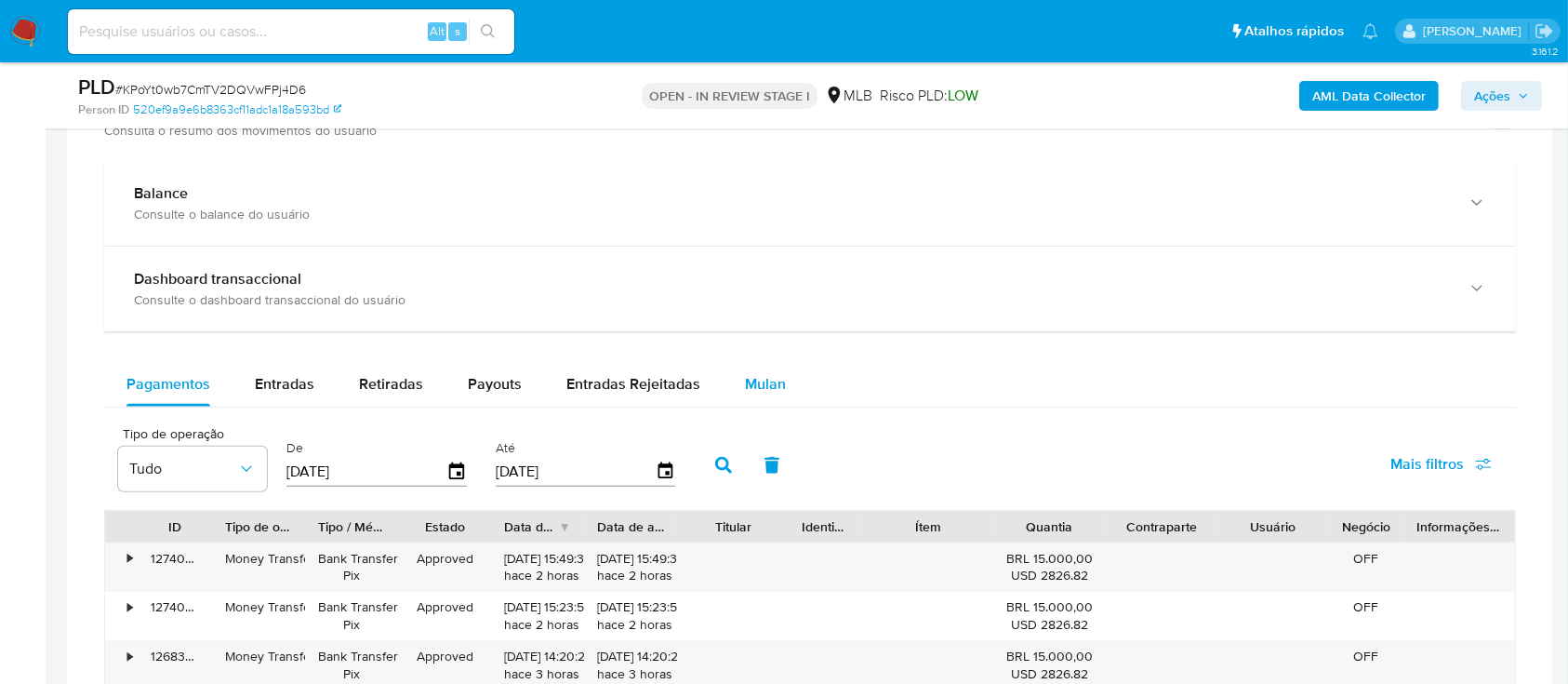
click at [751, 389] on span "Mulan" at bounding box center [765, 383] width 41 height 21
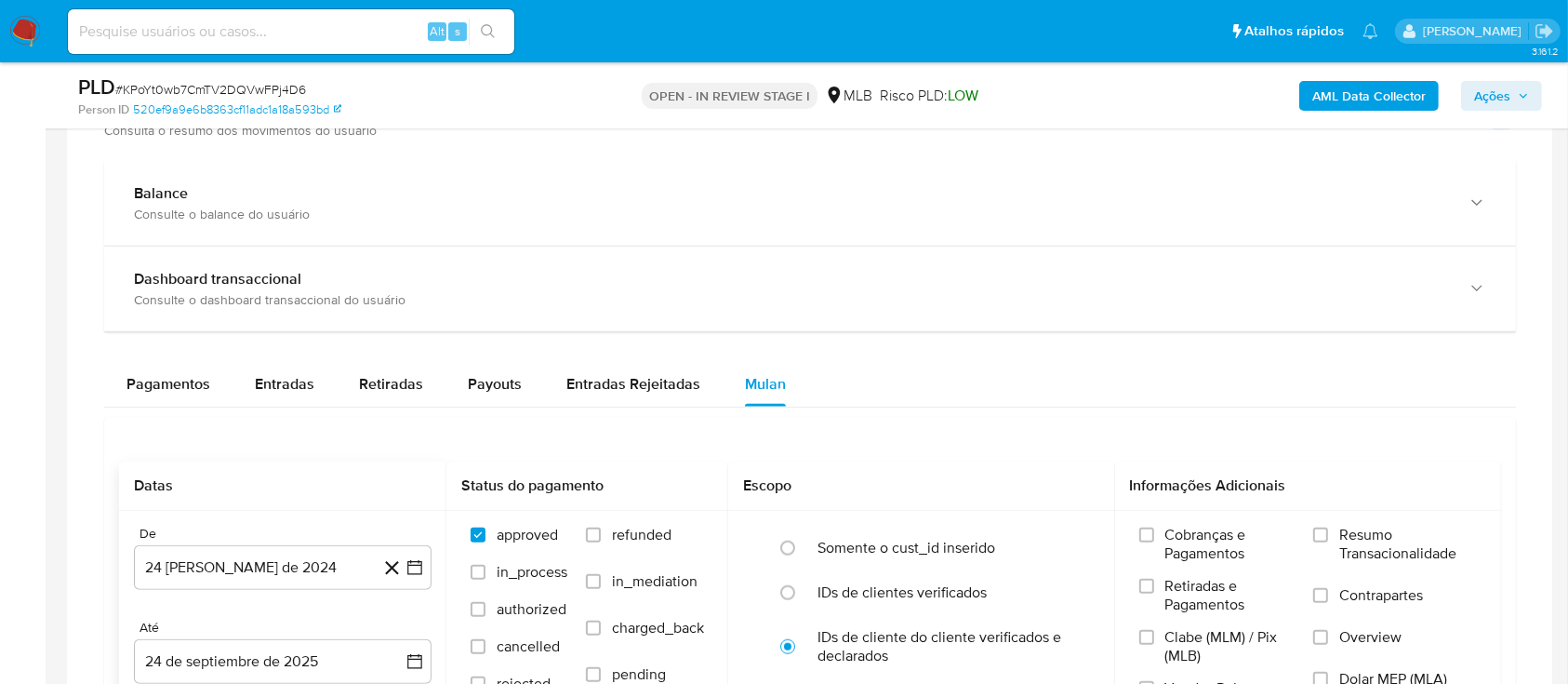
scroll to position [1488, 0]
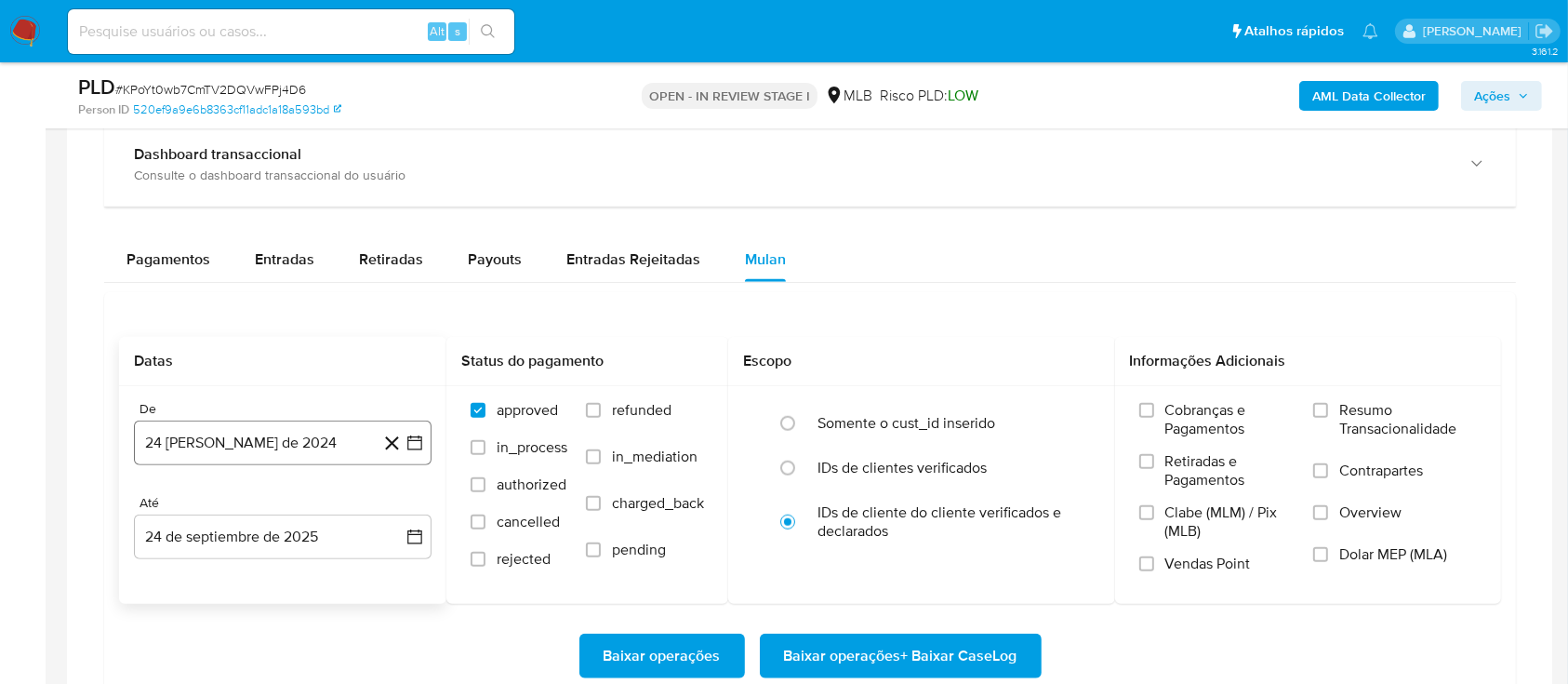
click at [408, 442] on icon "button" at bounding box center [415, 443] width 15 height 15
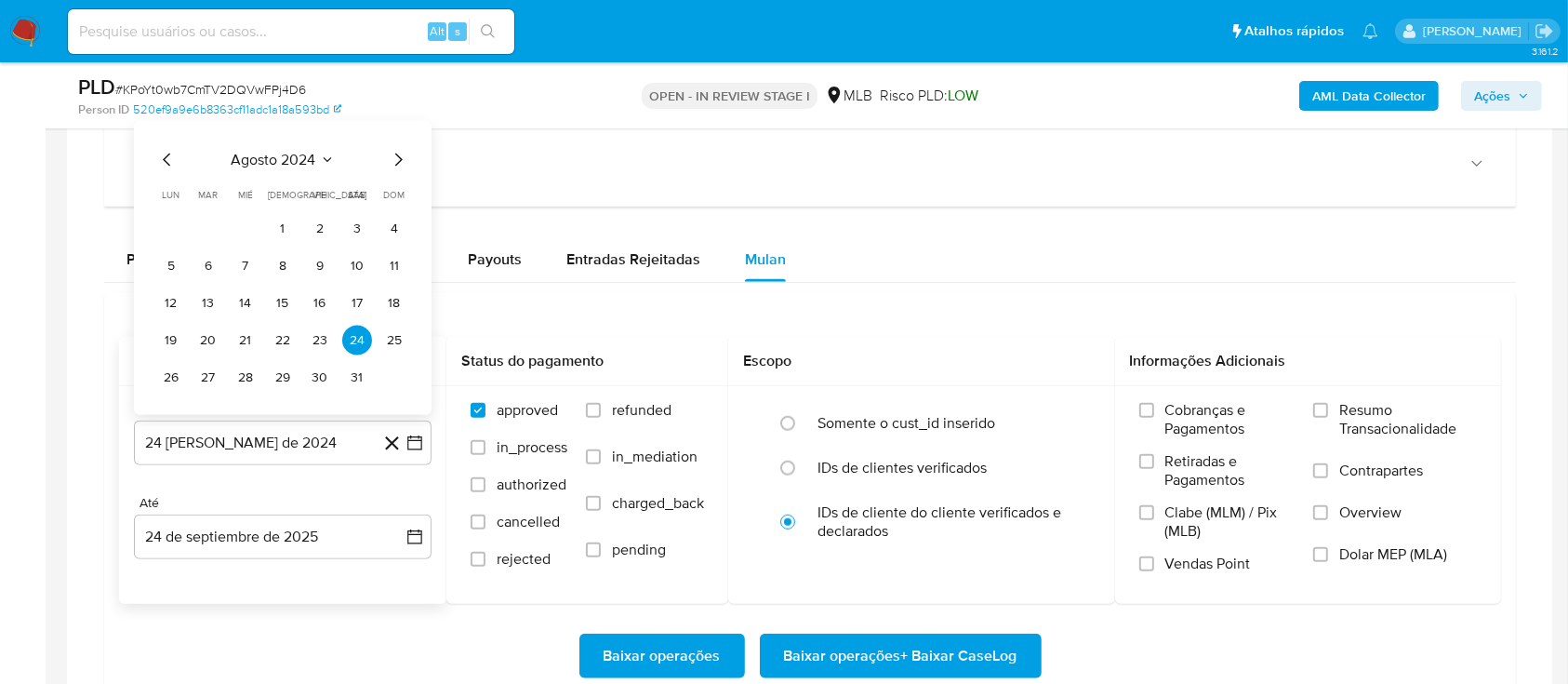
click at [323, 152] on button "agosto 2024" at bounding box center [283, 159] width 104 height 19
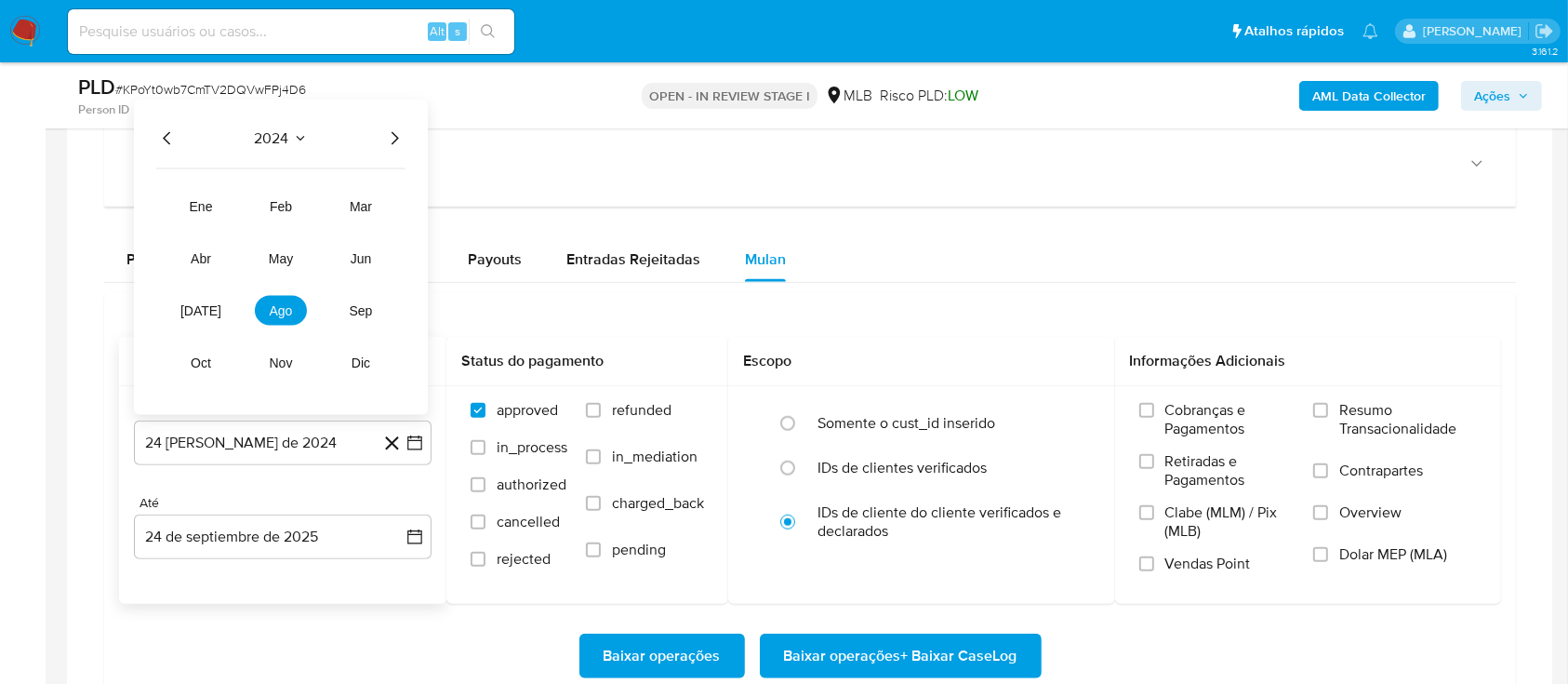
click at [395, 138] on icon "Año siguiente" at bounding box center [394, 137] width 22 height 22
click at [275, 313] on span "ago" at bounding box center [282, 310] width 23 height 15
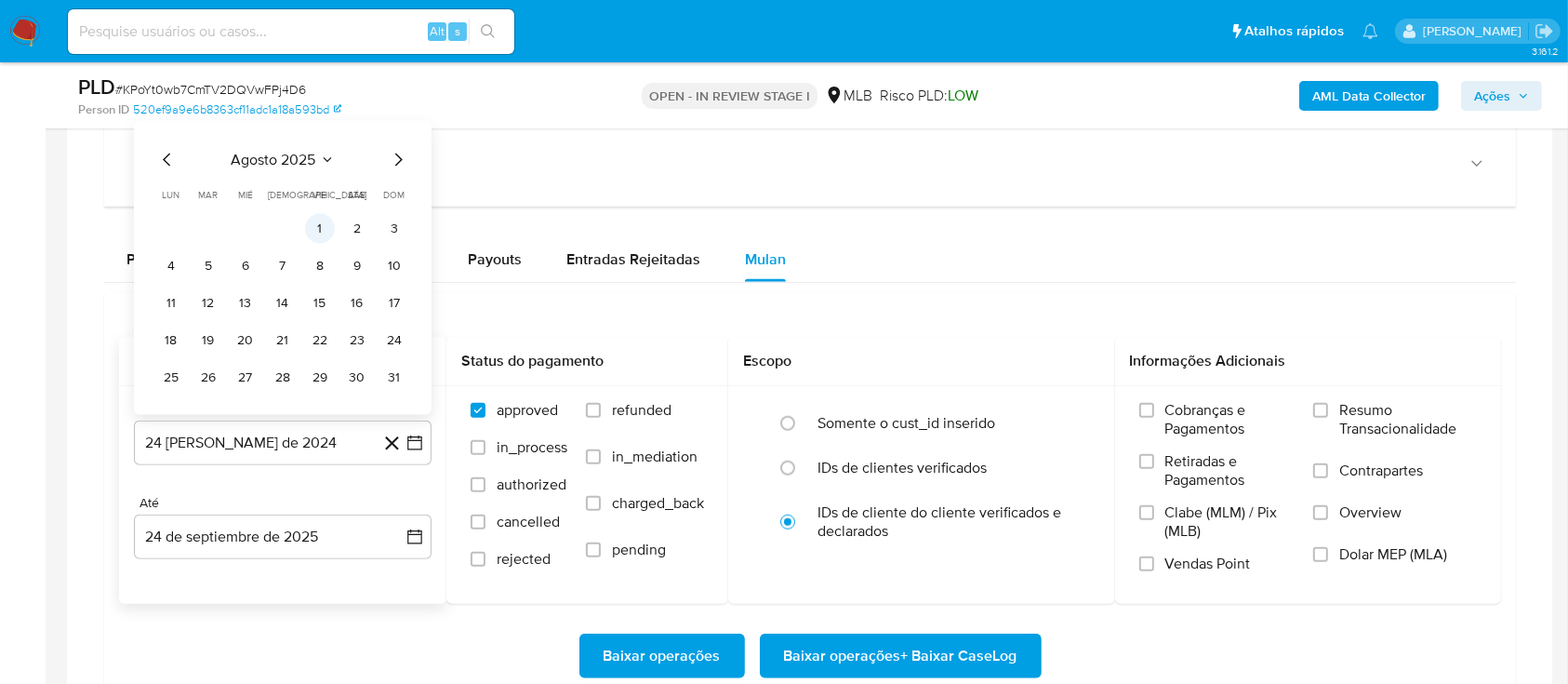
click at [313, 216] on button "1" at bounding box center [320, 227] width 29 height 29
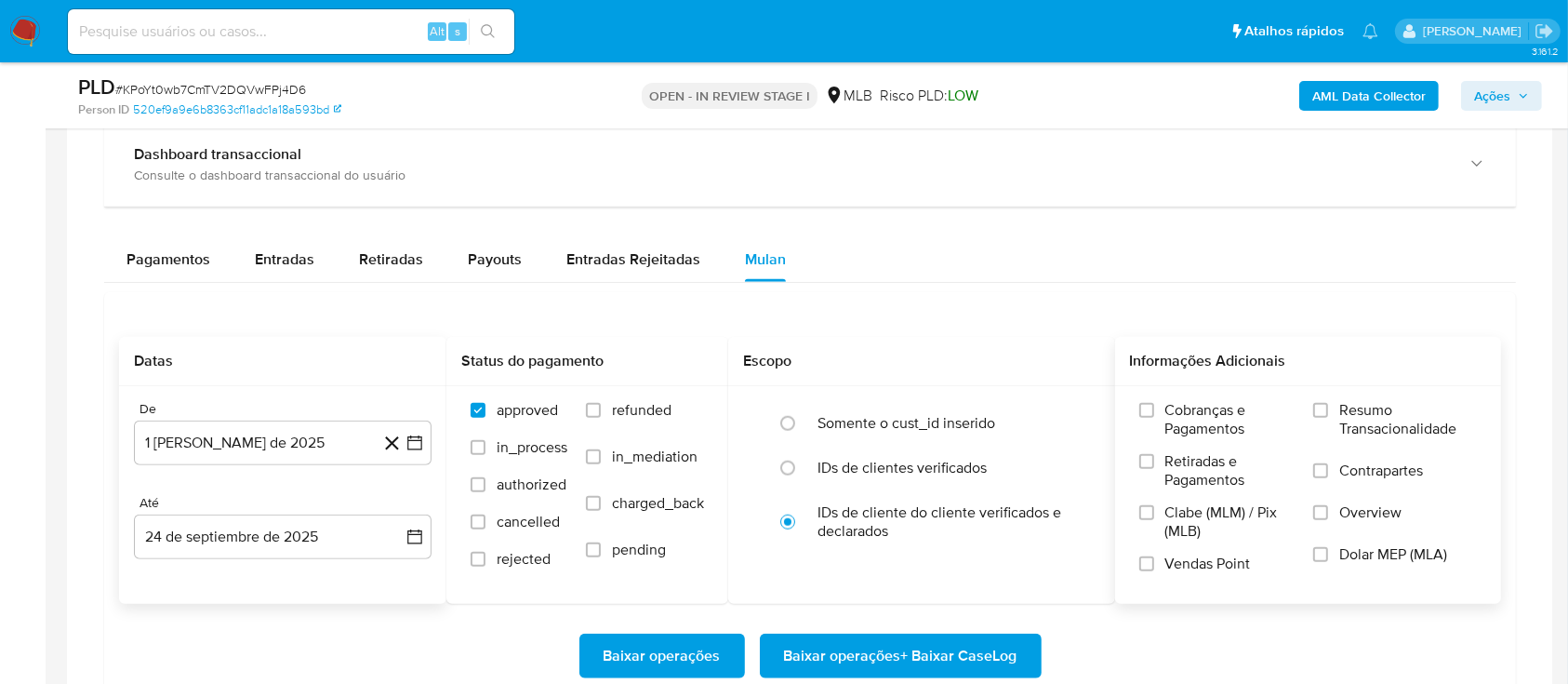
click at [1342, 410] on span "Resumo Transacionalidade" at bounding box center [1408, 419] width 138 height 37
click at [1328, 410] on input "Resumo Transacionalidade" at bounding box center [1322, 410] width 15 height 15
click at [910, 662] on span "Baixar operações + Baixar CaseLog" at bounding box center [900, 655] width 233 height 41
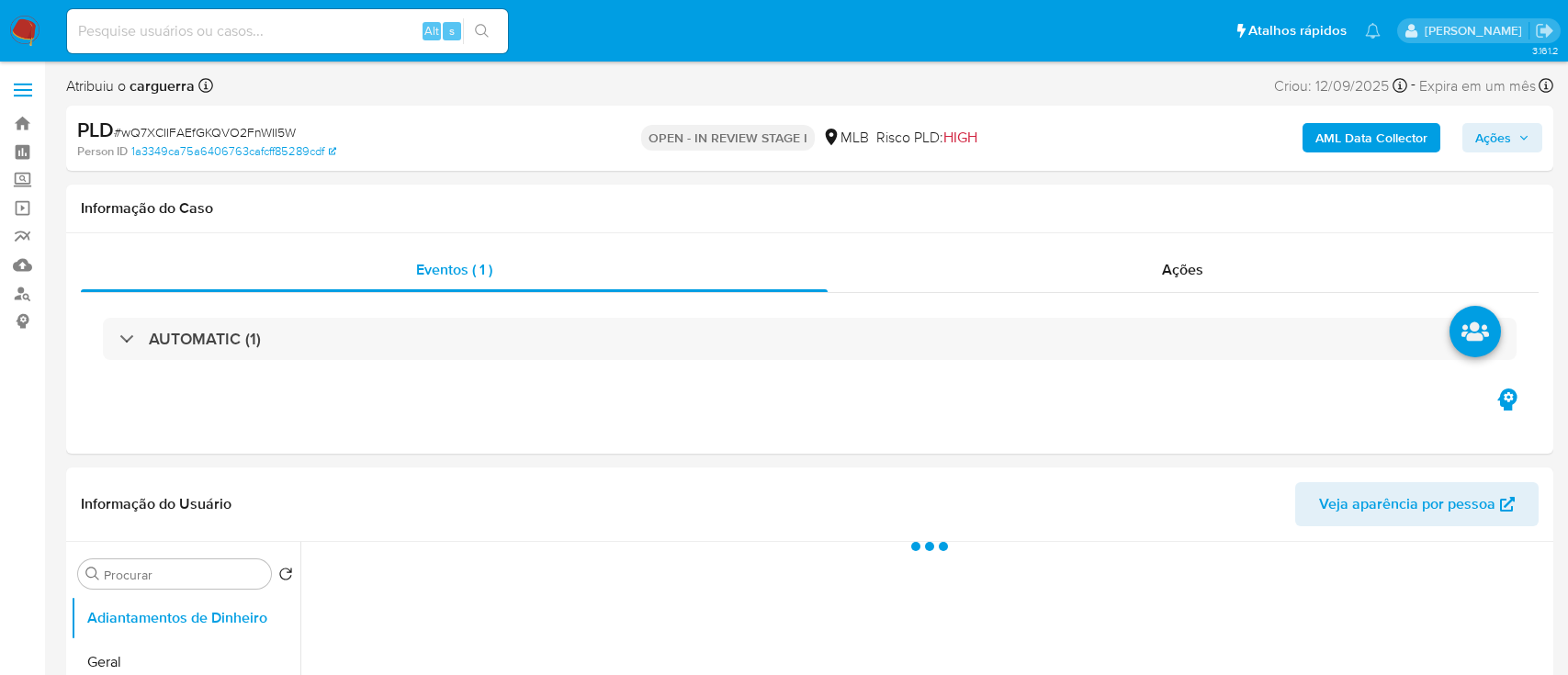
select select "10"
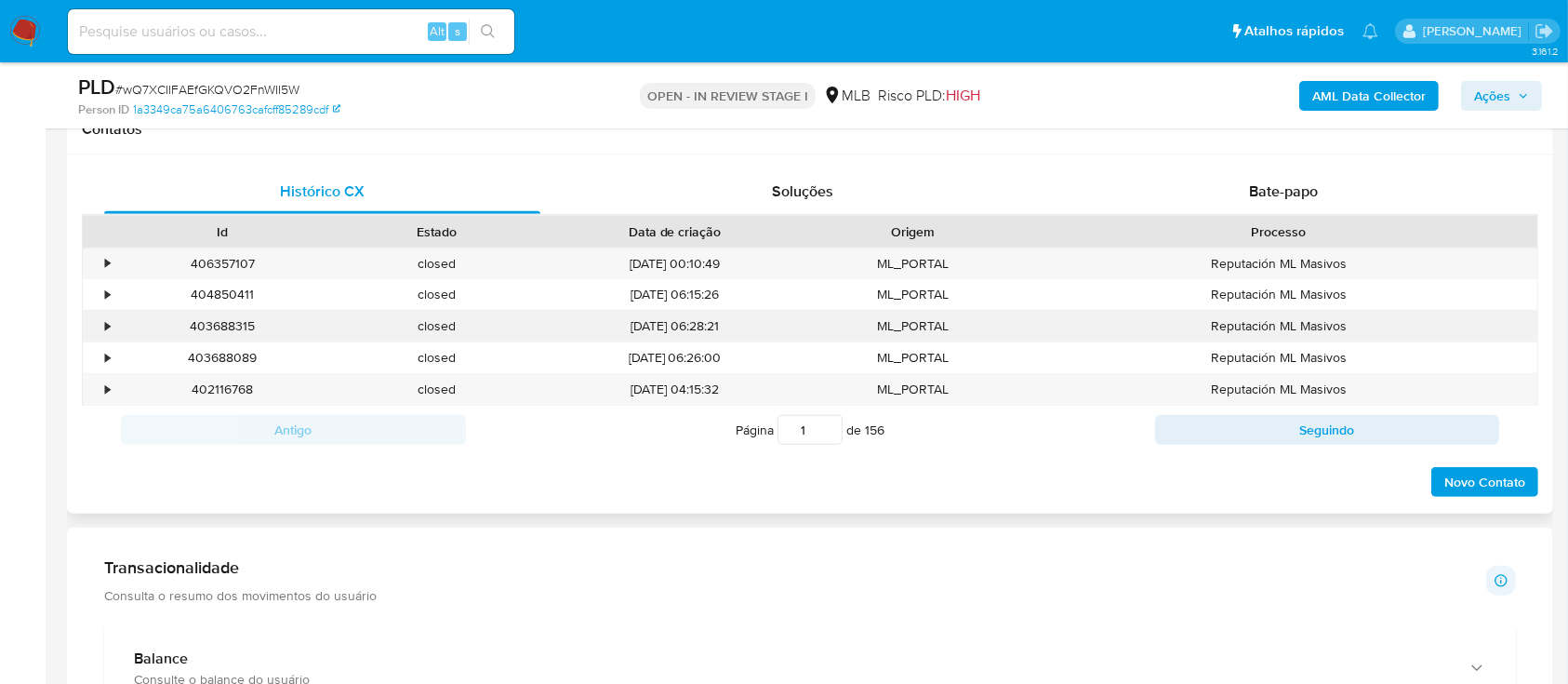
scroll to position [1363, 0]
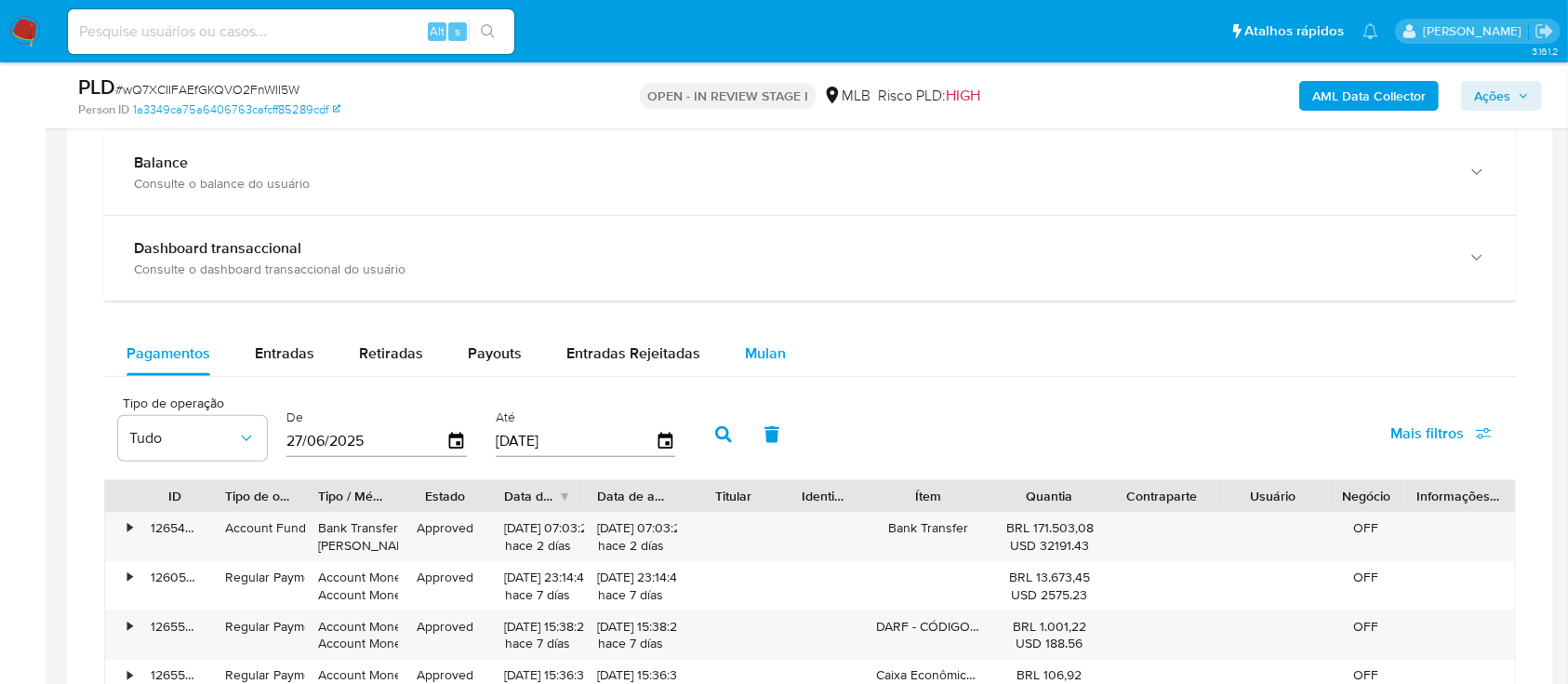
click at [760, 345] on span "Mulan" at bounding box center [765, 353] width 41 height 21
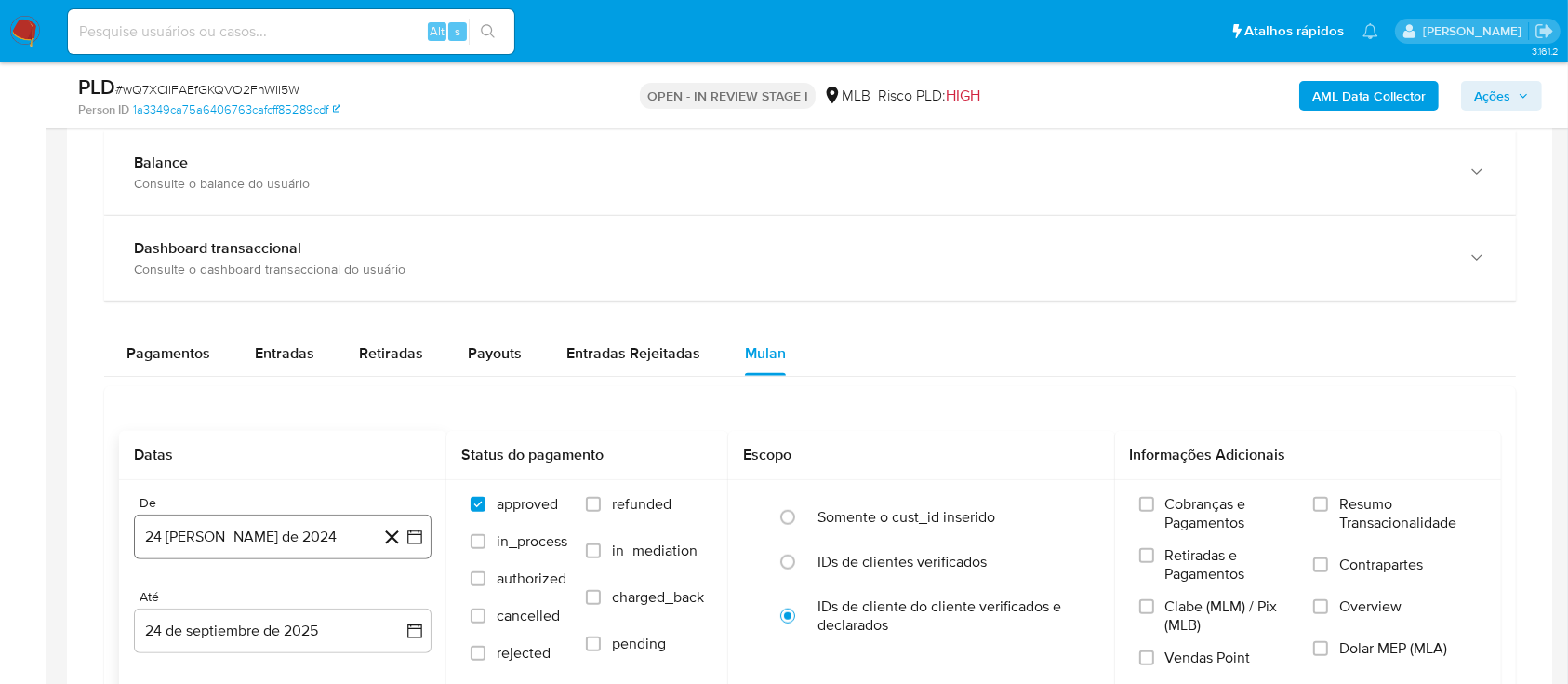
click at [416, 538] on icon "button" at bounding box center [415, 537] width 19 height 19
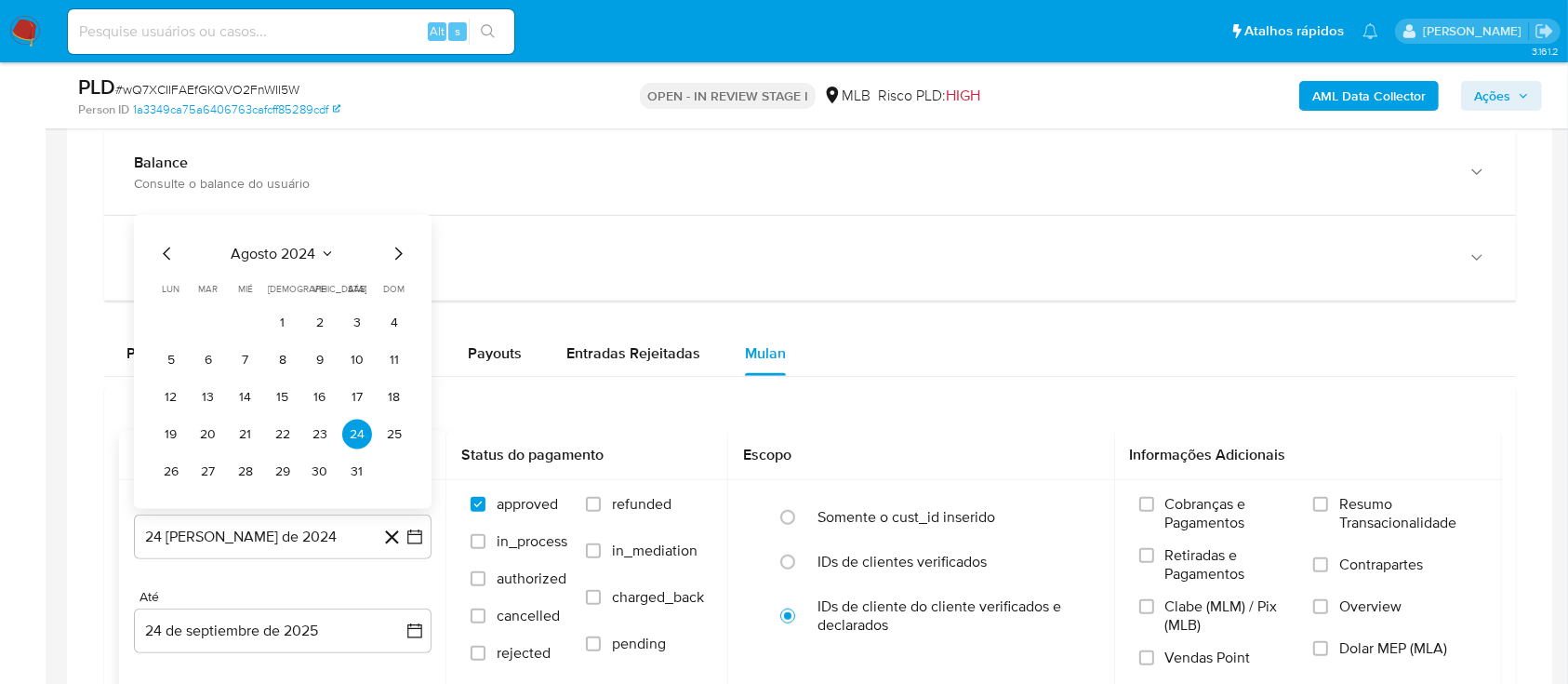
click at [333, 250] on icon "Seleccionar mes y año" at bounding box center [327, 254] width 15 height 15
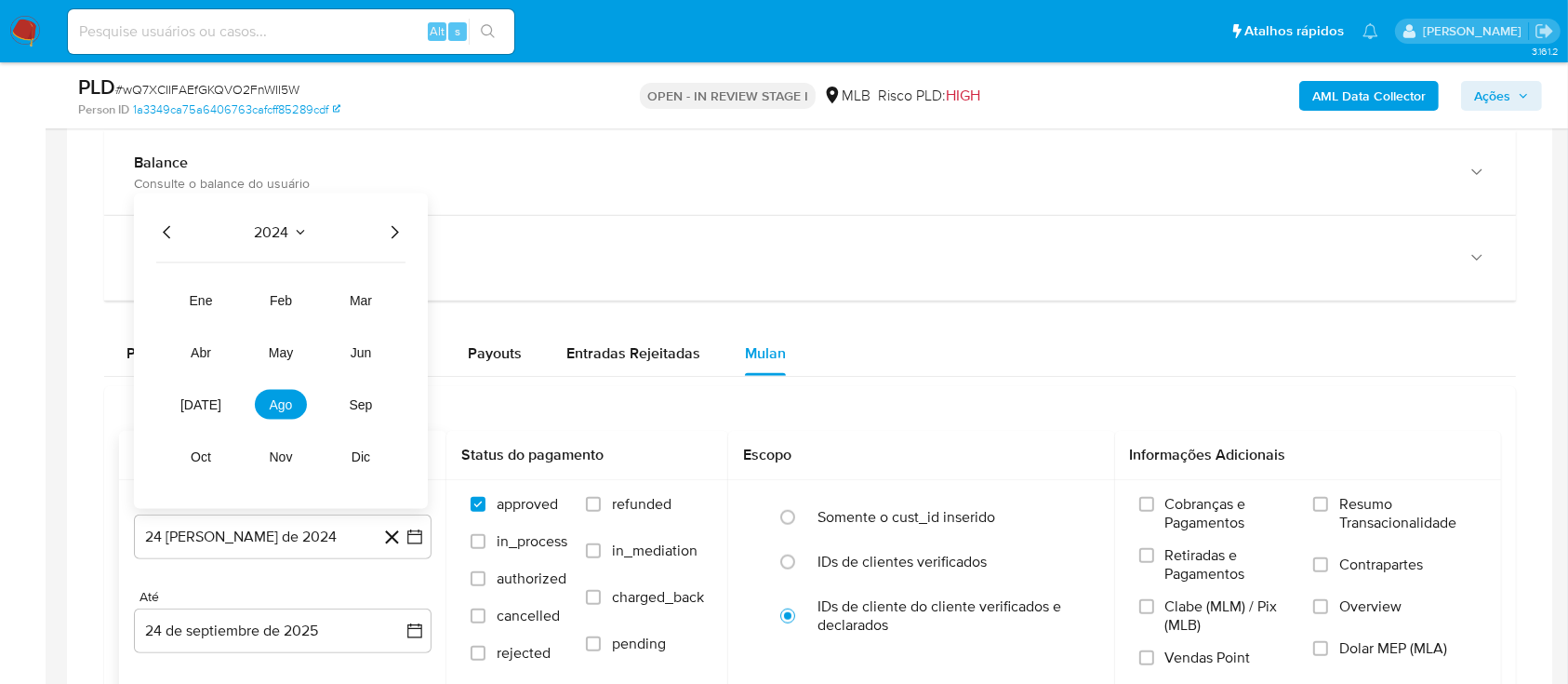
click at [393, 234] on icon "Año siguiente" at bounding box center [394, 232] width 22 height 22
click at [277, 398] on span "ago" at bounding box center [282, 404] width 23 height 15
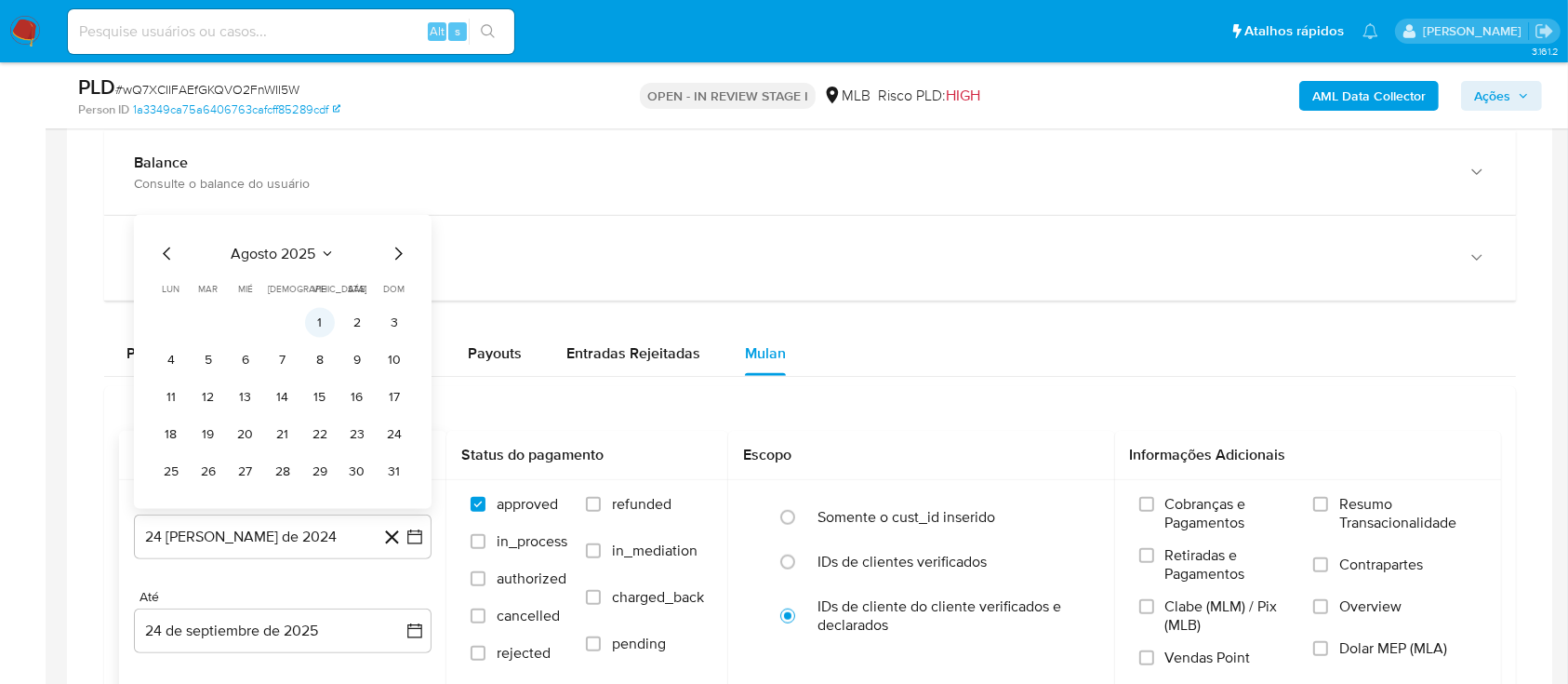
click at [323, 318] on button "1" at bounding box center [320, 322] width 29 height 29
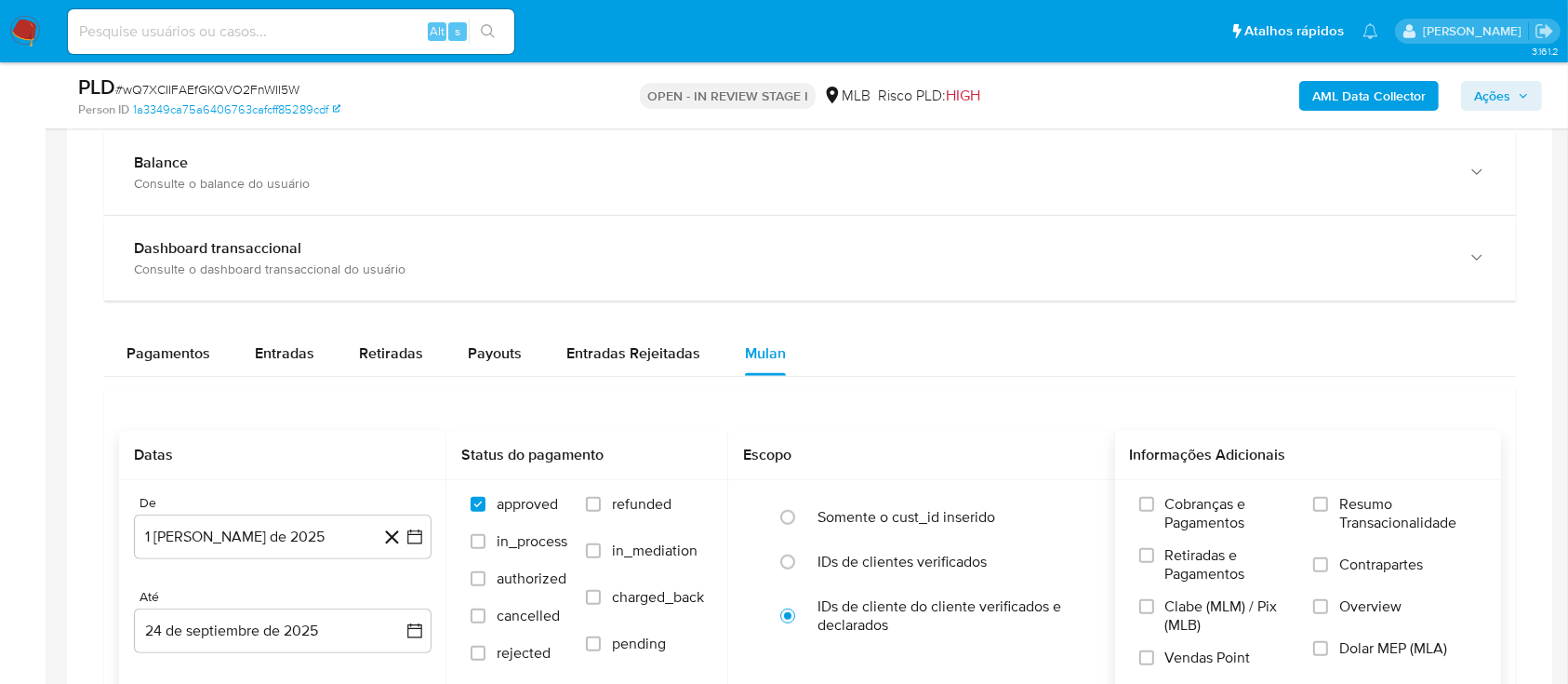
click at [1367, 503] on span "Resumo Transacionalidade" at bounding box center [1408, 513] width 138 height 37
click at [1328, 503] on input "Resumo Transacionalidade" at bounding box center [1322, 504] width 15 height 15
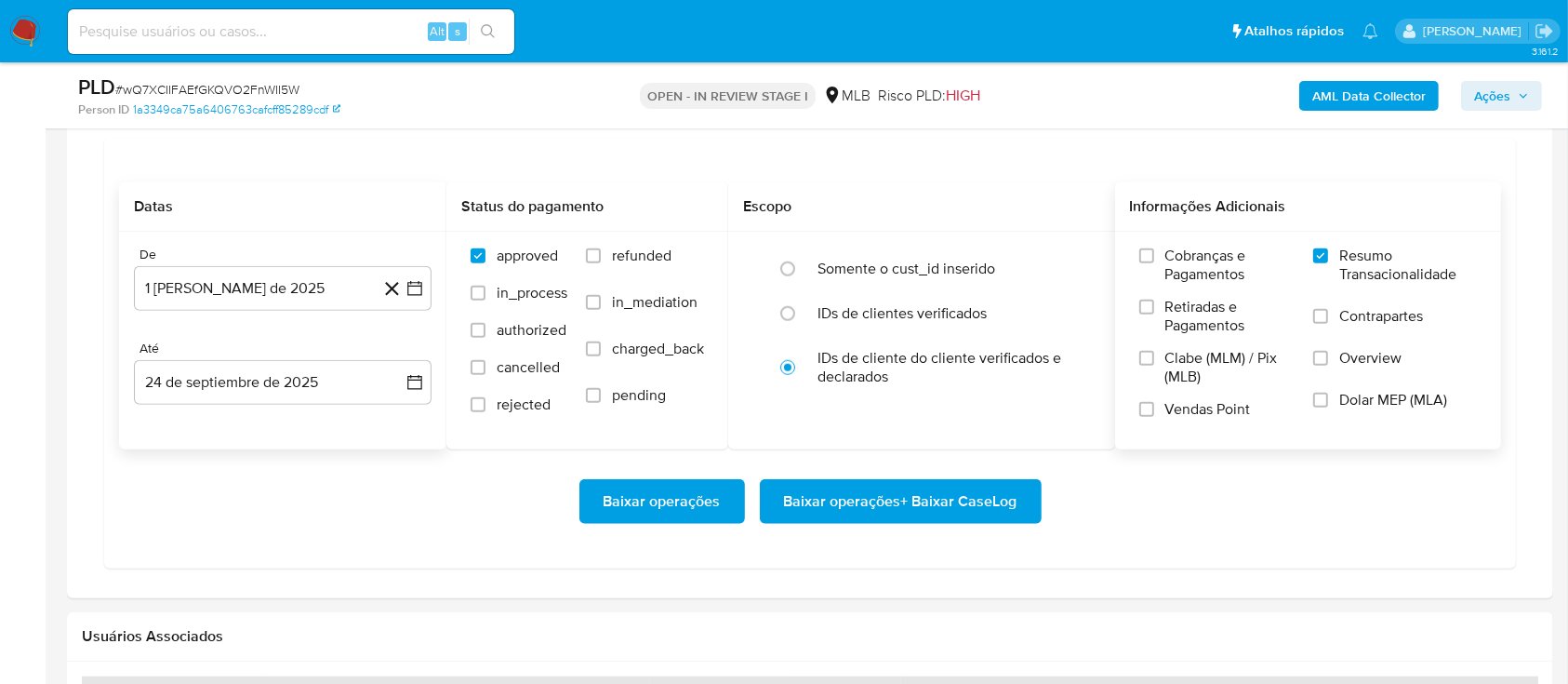
click at [975, 480] on span "Baixar operações + Baixar CaseLog" at bounding box center [900, 500] width 233 height 41
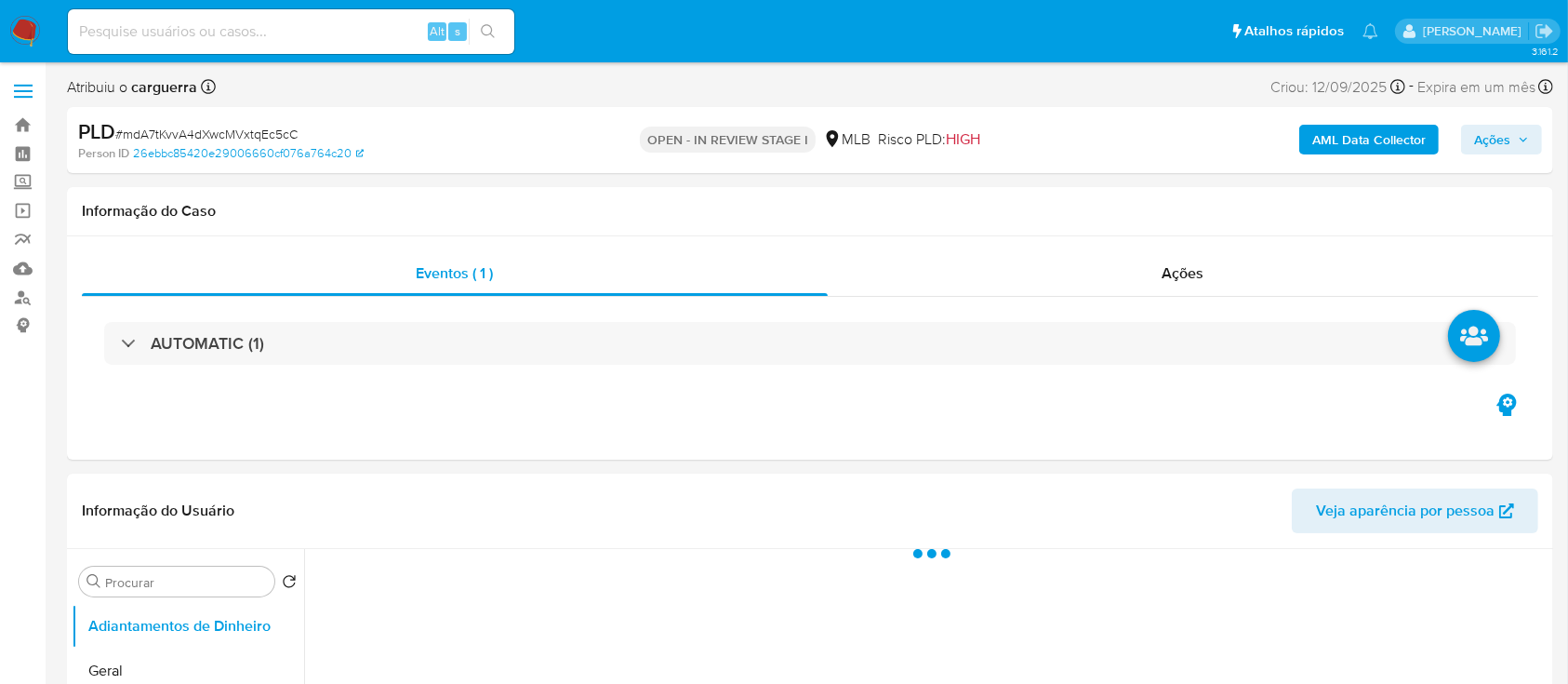
select select "10"
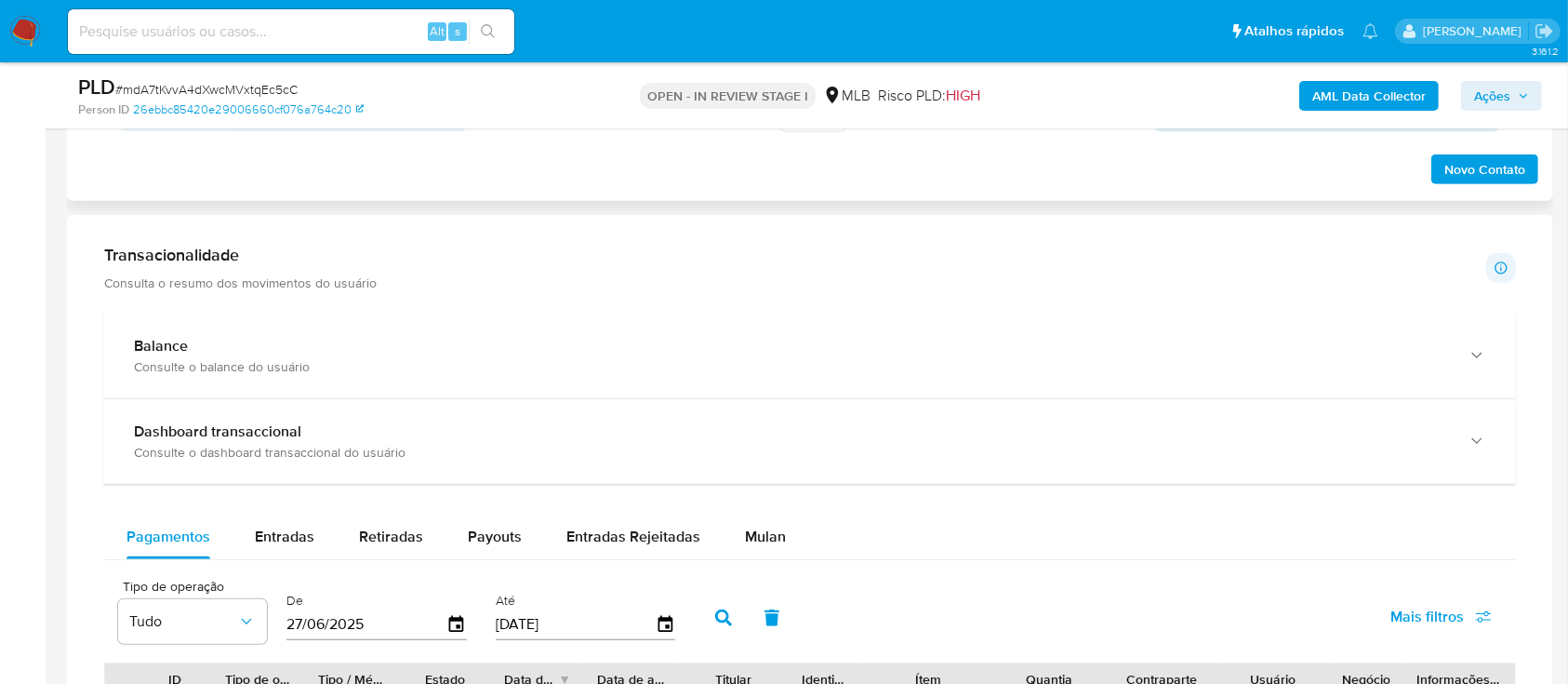
scroll to position [1240, 0]
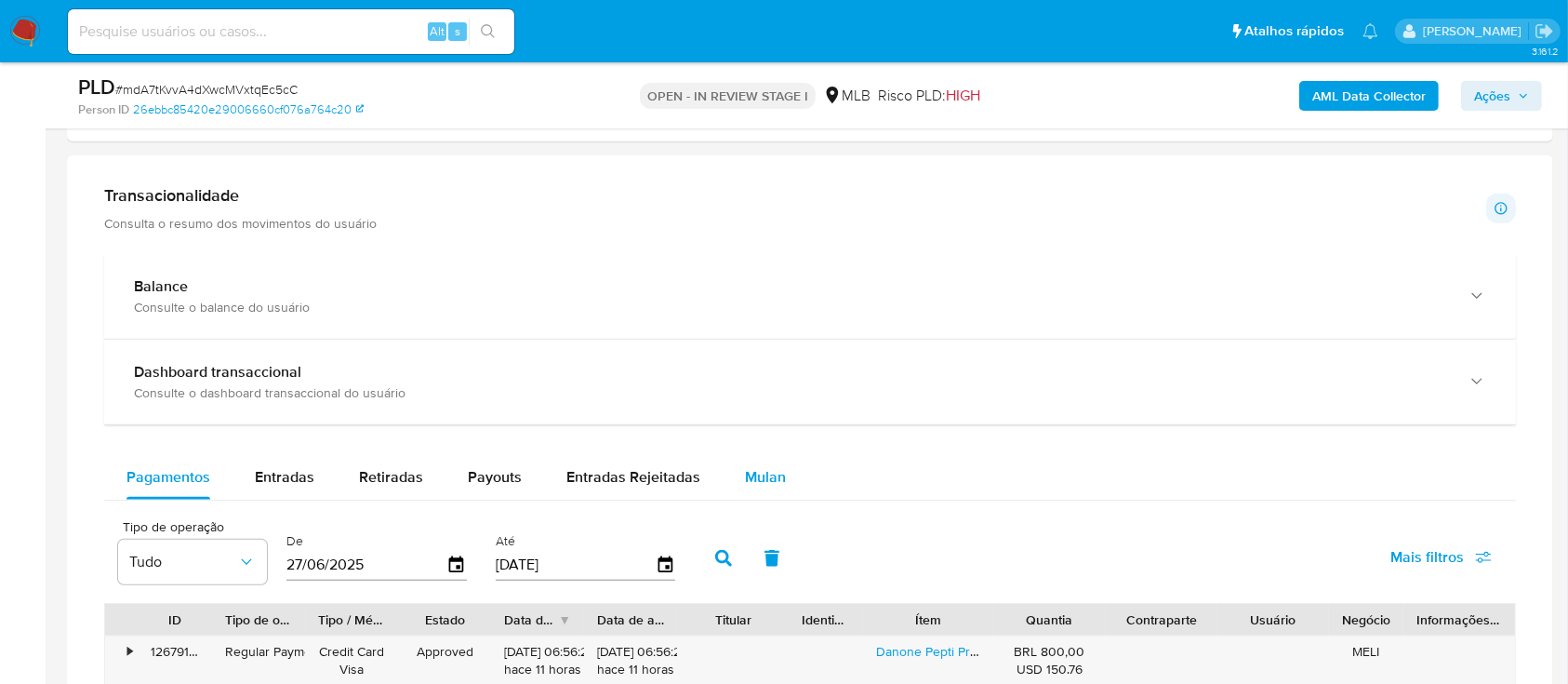
click at [766, 472] on span "Mulan" at bounding box center [765, 477] width 41 height 21
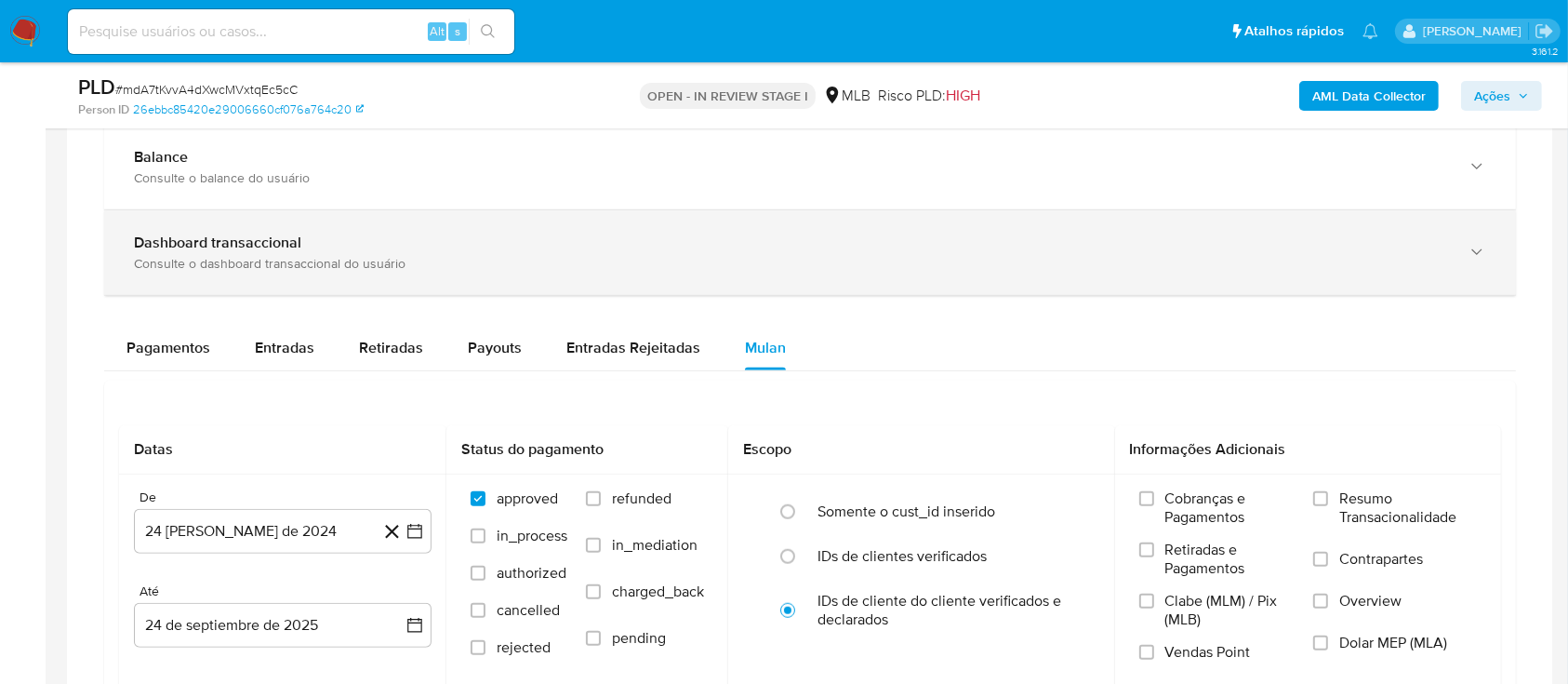
scroll to position [1488, 0]
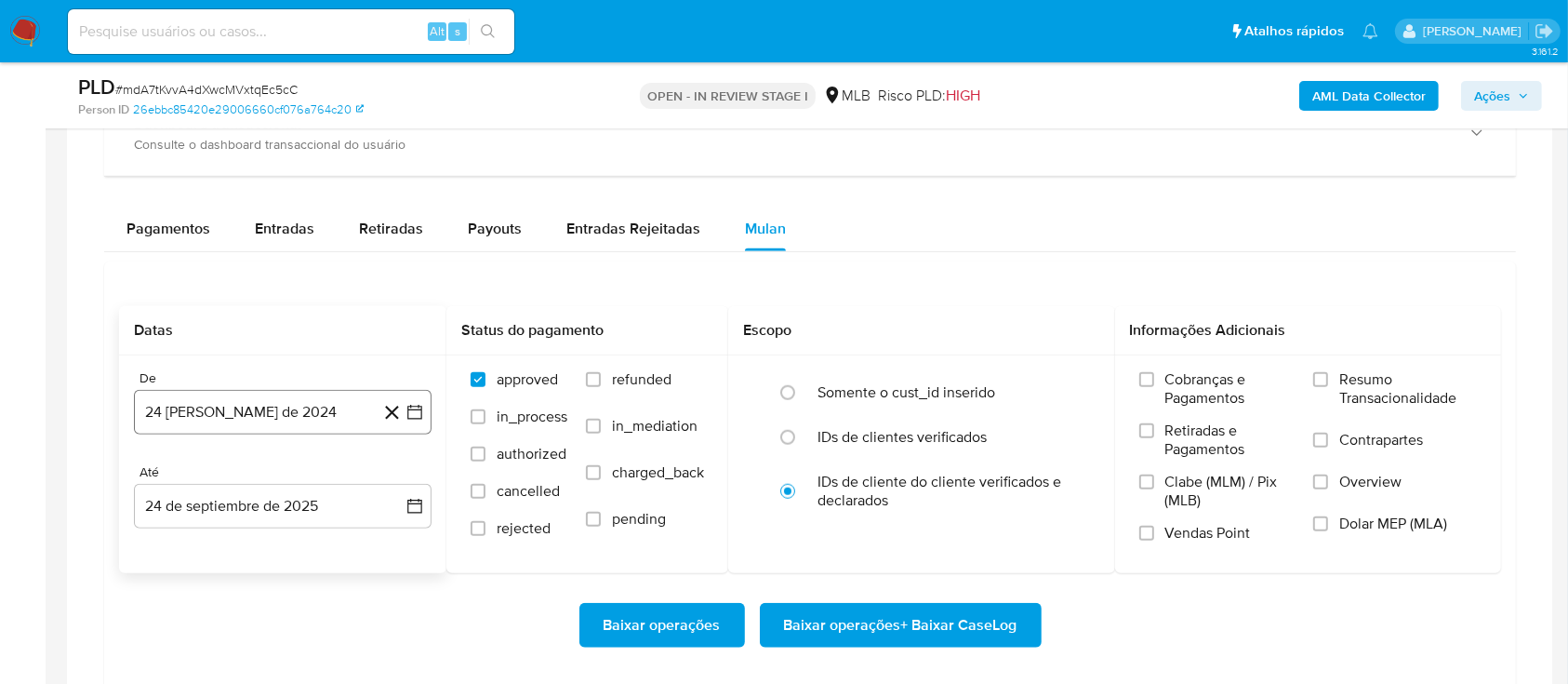
click at [417, 417] on icon "button" at bounding box center [415, 412] width 19 height 19
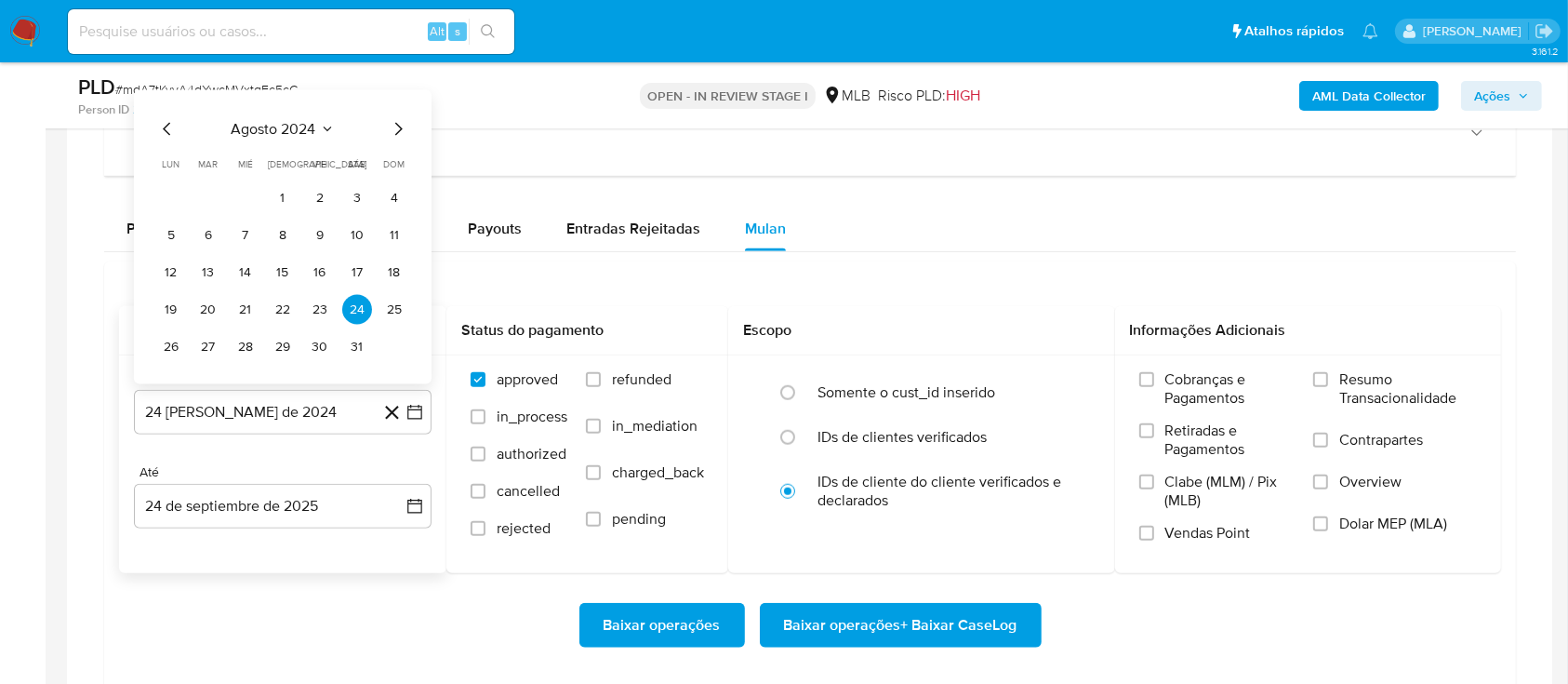
click at [322, 123] on icon "Seleccionar mes y año" at bounding box center [327, 129] width 15 height 15
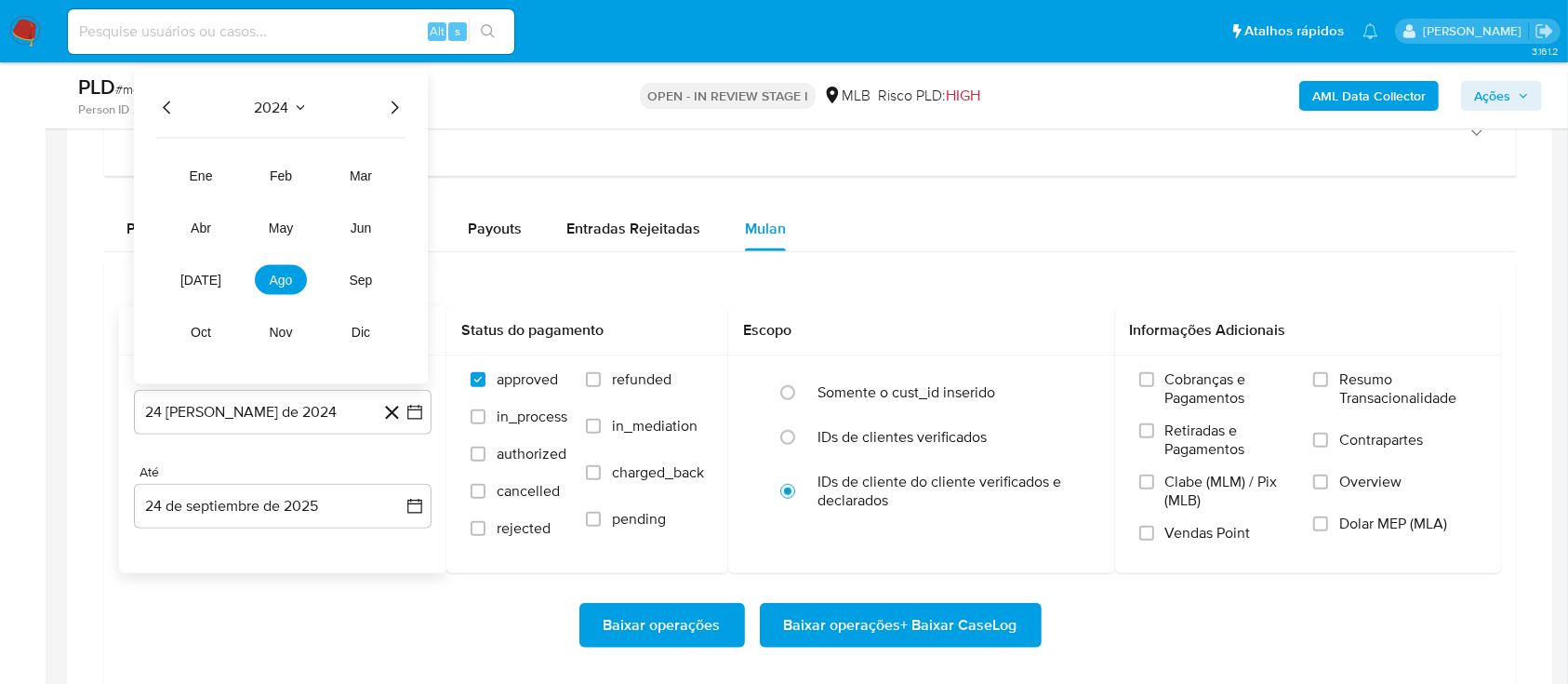
click at [402, 101] on icon "Año siguiente" at bounding box center [394, 107] width 22 height 22
click at [261, 265] on button "ago" at bounding box center [281, 280] width 52 height 29
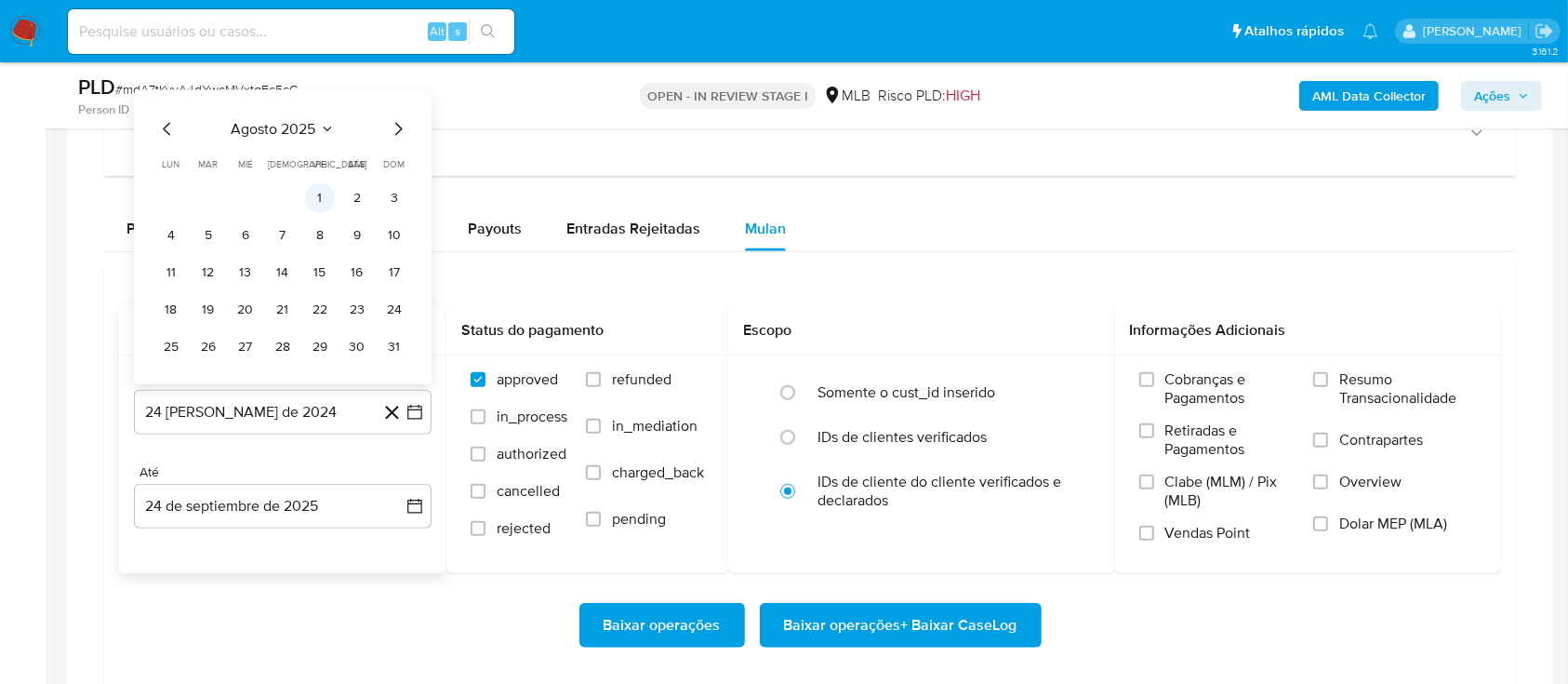
click at [309, 192] on button "1" at bounding box center [320, 198] width 29 height 29
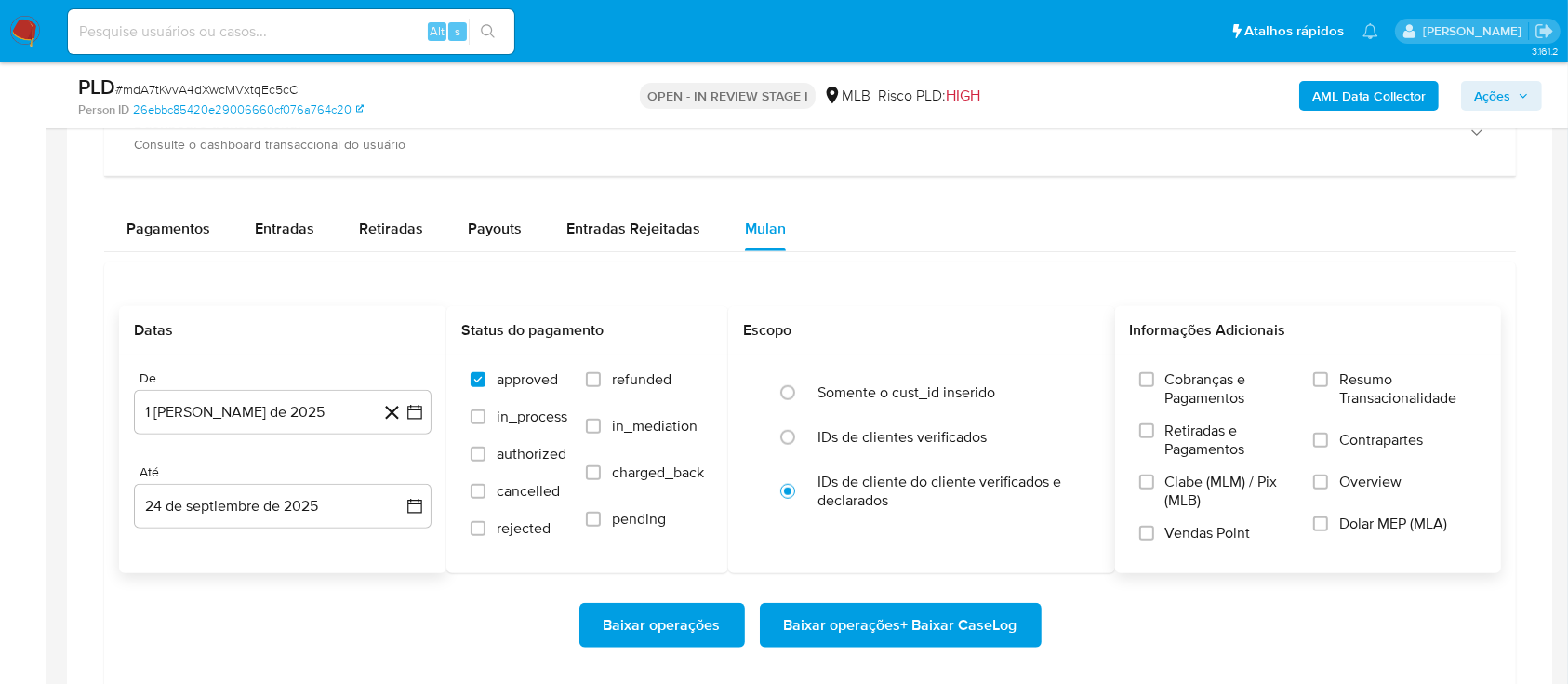
click at [1311, 373] on div "Cobranças e Pagamentos Retiradas e Pagamentos Clabe (MLM) / Pix (MLB) Vendas Po…" at bounding box center [1308, 463] width 357 height 186
click at [1323, 381] on input "Resumo Transacionalidade" at bounding box center [1322, 380] width 15 height 15
click at [941, 619] on span "Baixar operações + Baixar CaseLog" at bounding box center [900, 625] width 233 height 41
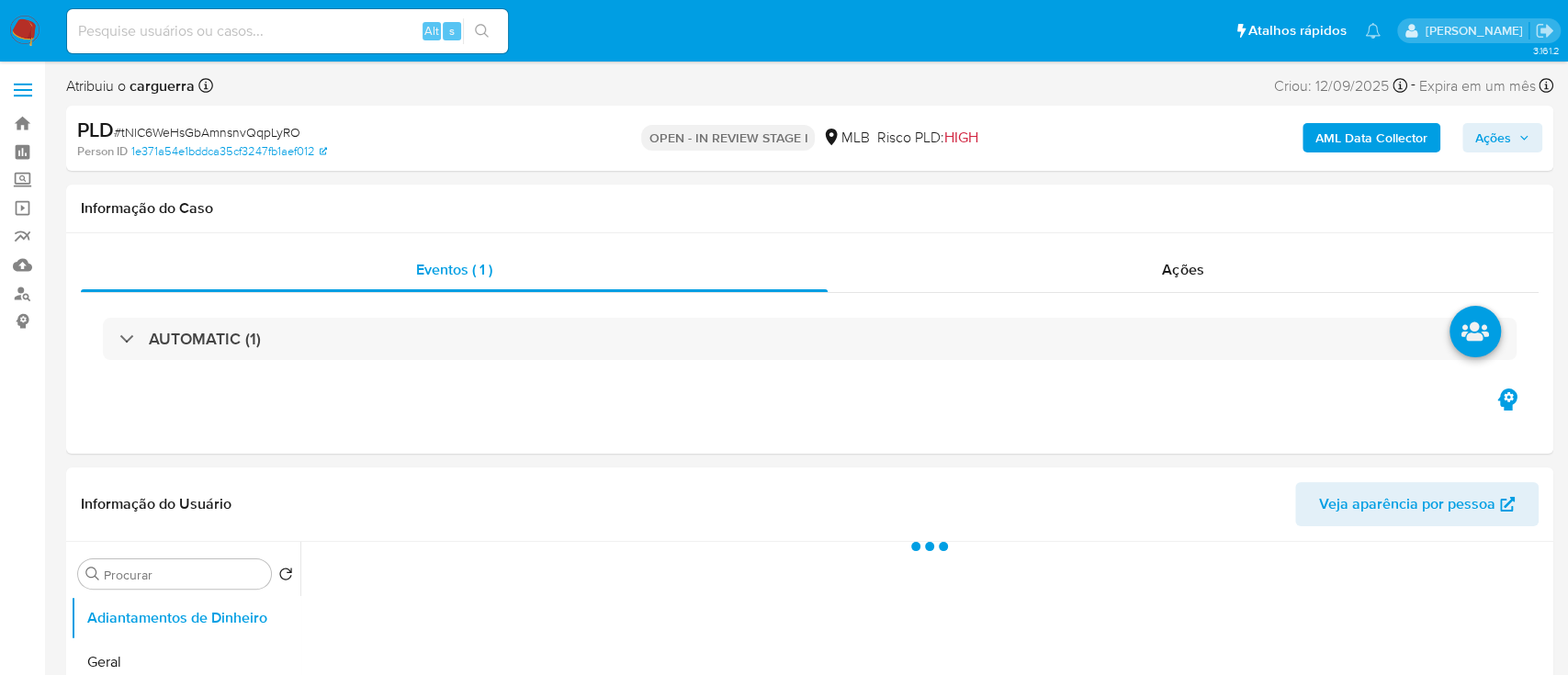
select select "10"
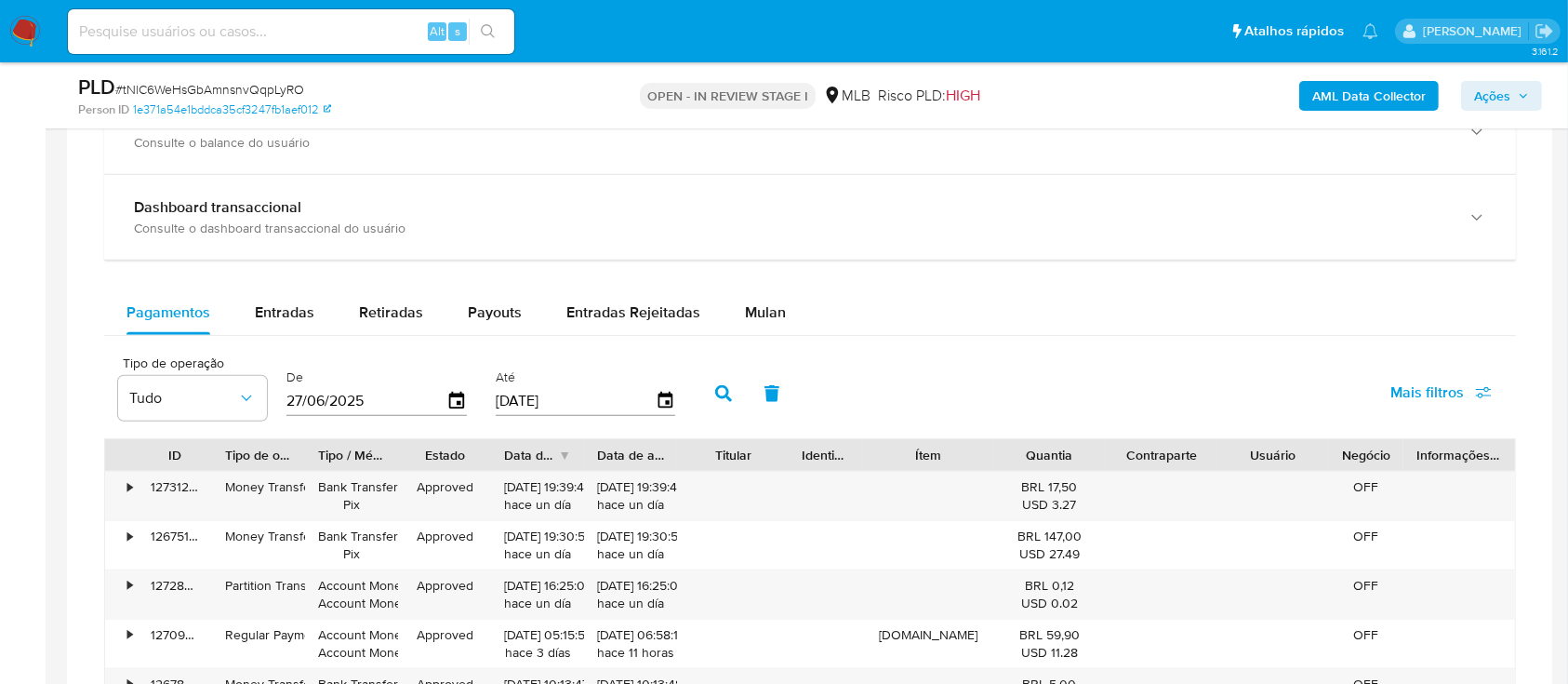
scroll to position [1240, 0]
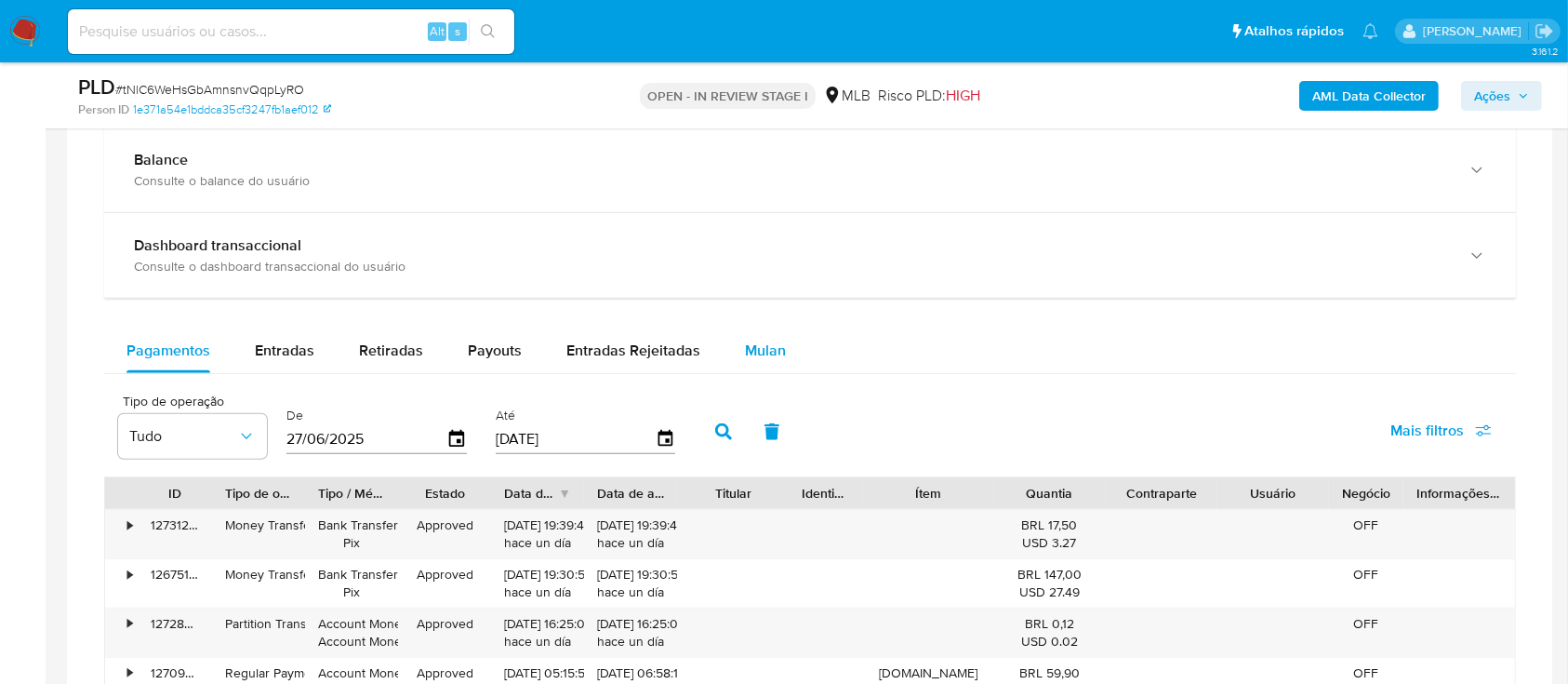
click at [769, 347] on span "Mulan" at bounding box center [765, 350] width 41 height 21
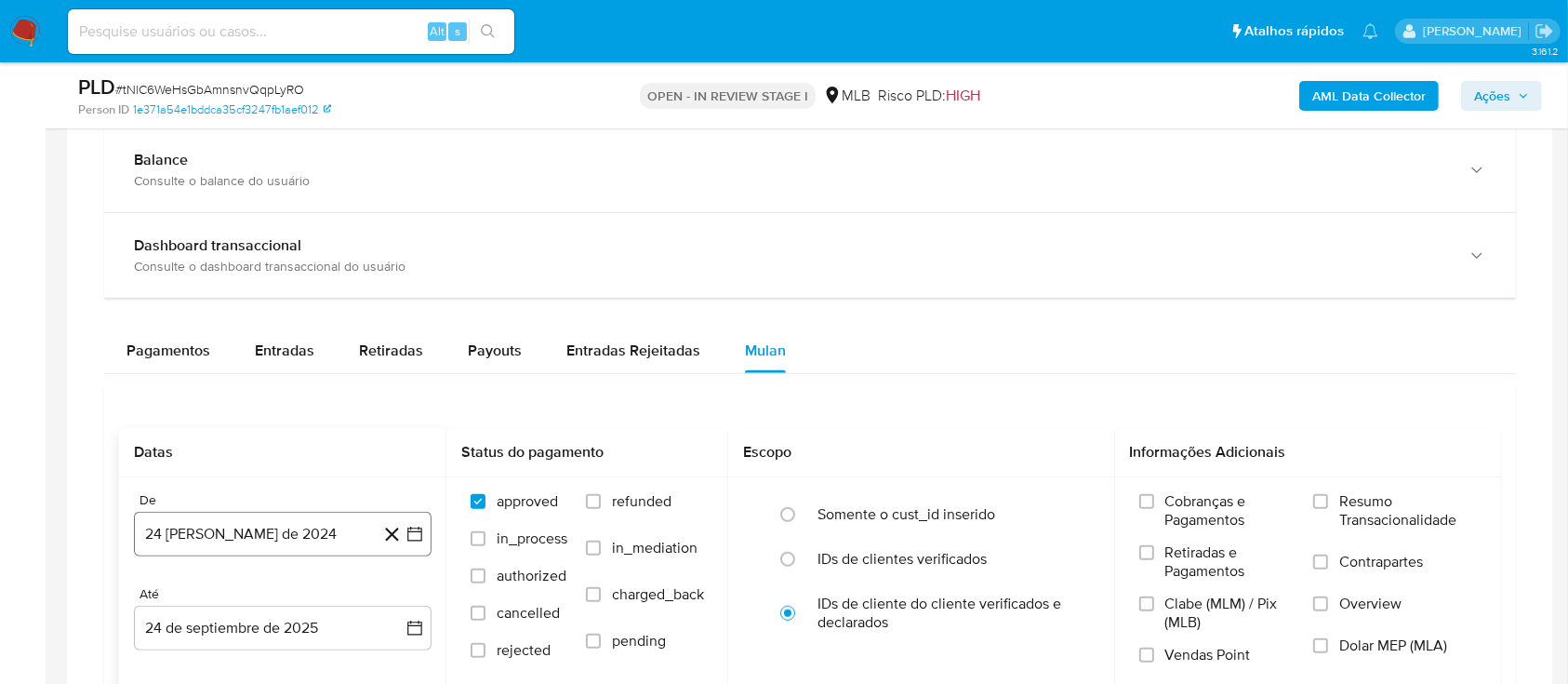
click at [416, 538] on icon "button" at bounding box center [415, 534] width 19 height 19
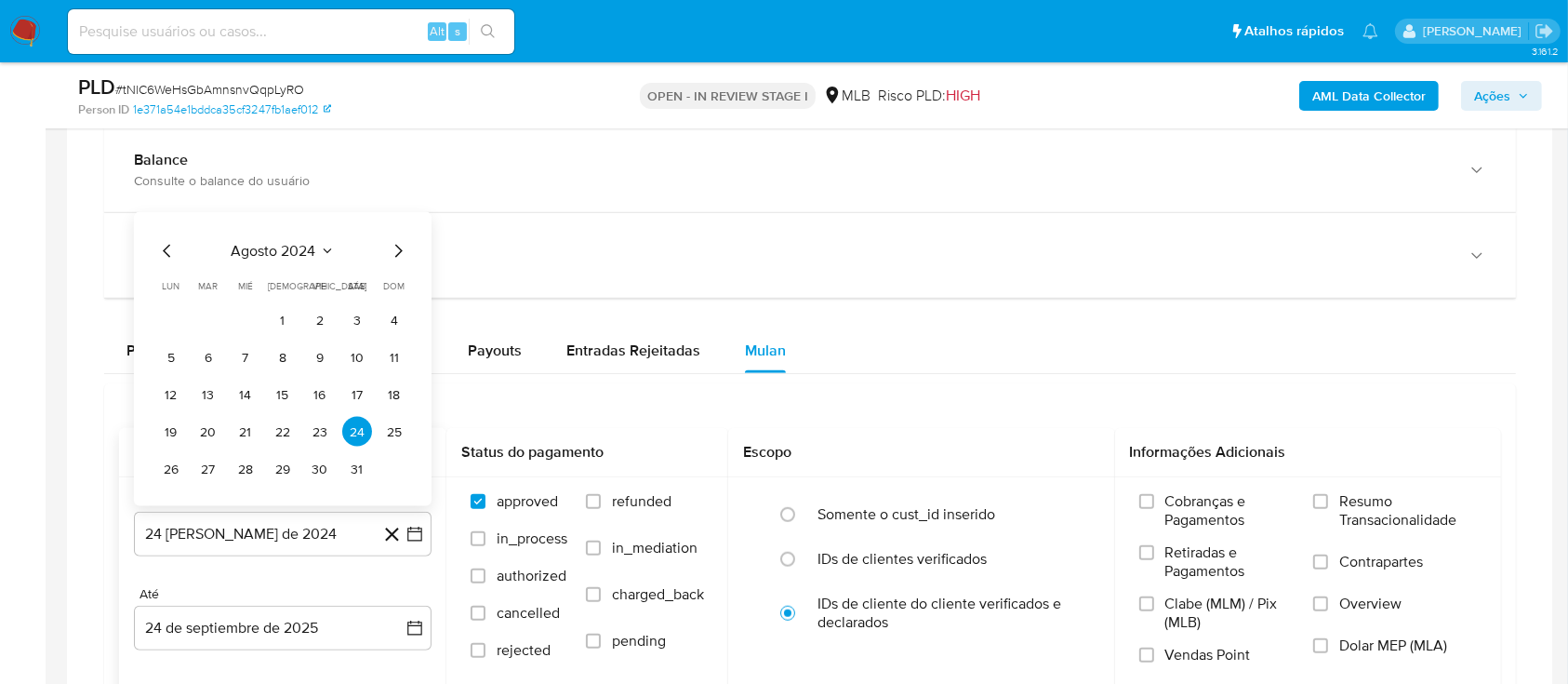
click at [321, 247] on button "agosto 2024" at bounding box center [283, 251] width 104 height 19
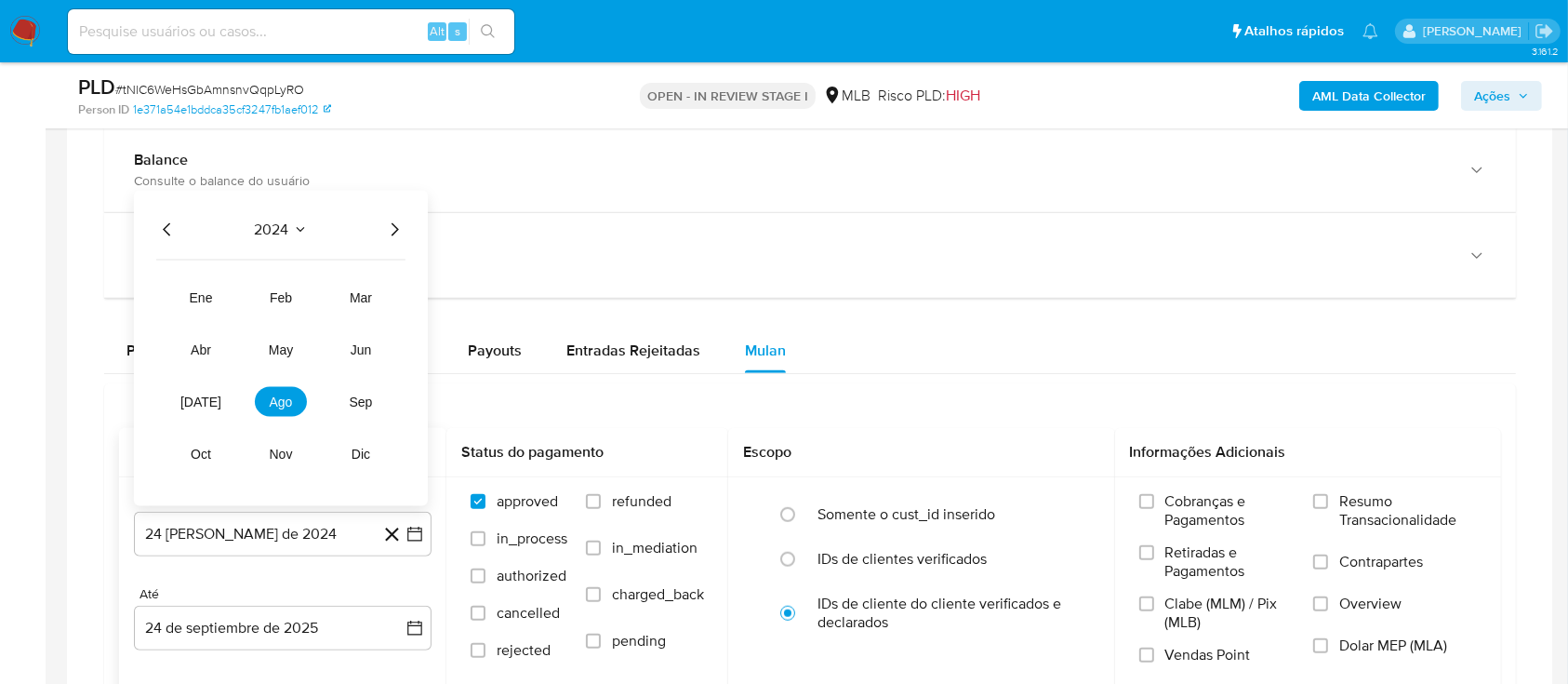
click at [387, 228] on icon "Año siguiente" at bounding box center [394, 229] width 22 height 22
click at [284, 412] on button "ago" at bounding box center [281, 401] width 52 height 29
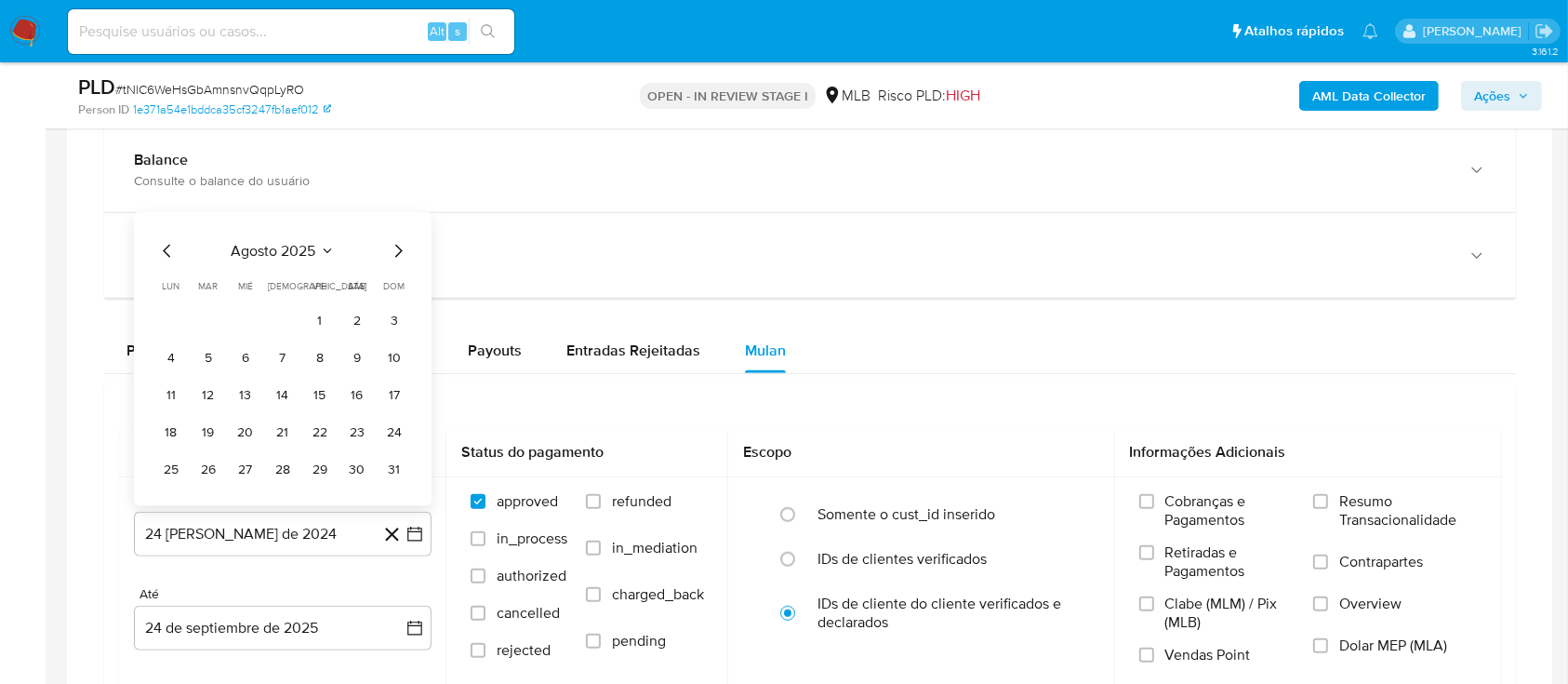
click at [313, 317] on button "1" at bounding box center [320, 320] width 29 height 29
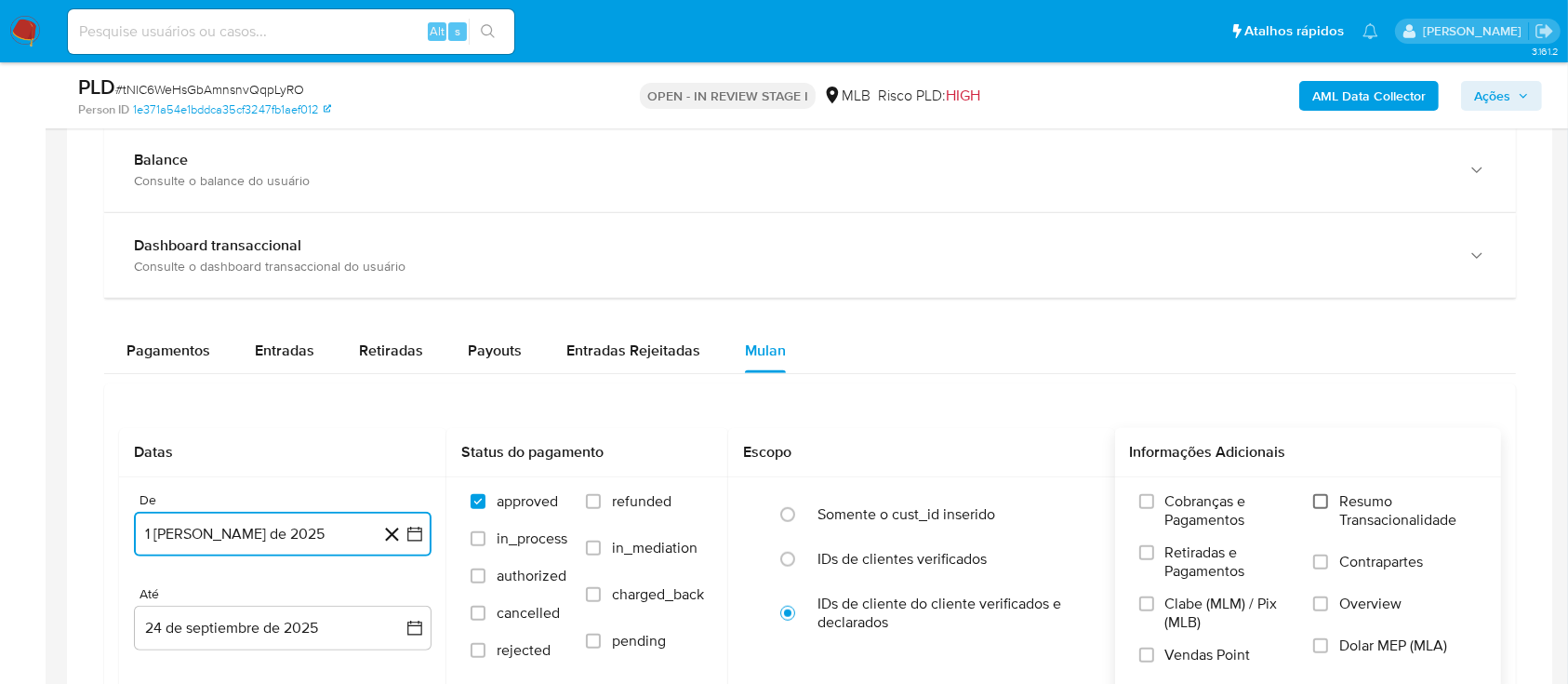
click at [1325, 496] on input "Resumo Transacionalidade" at bounding box center [1322, 501] width 15 height 15
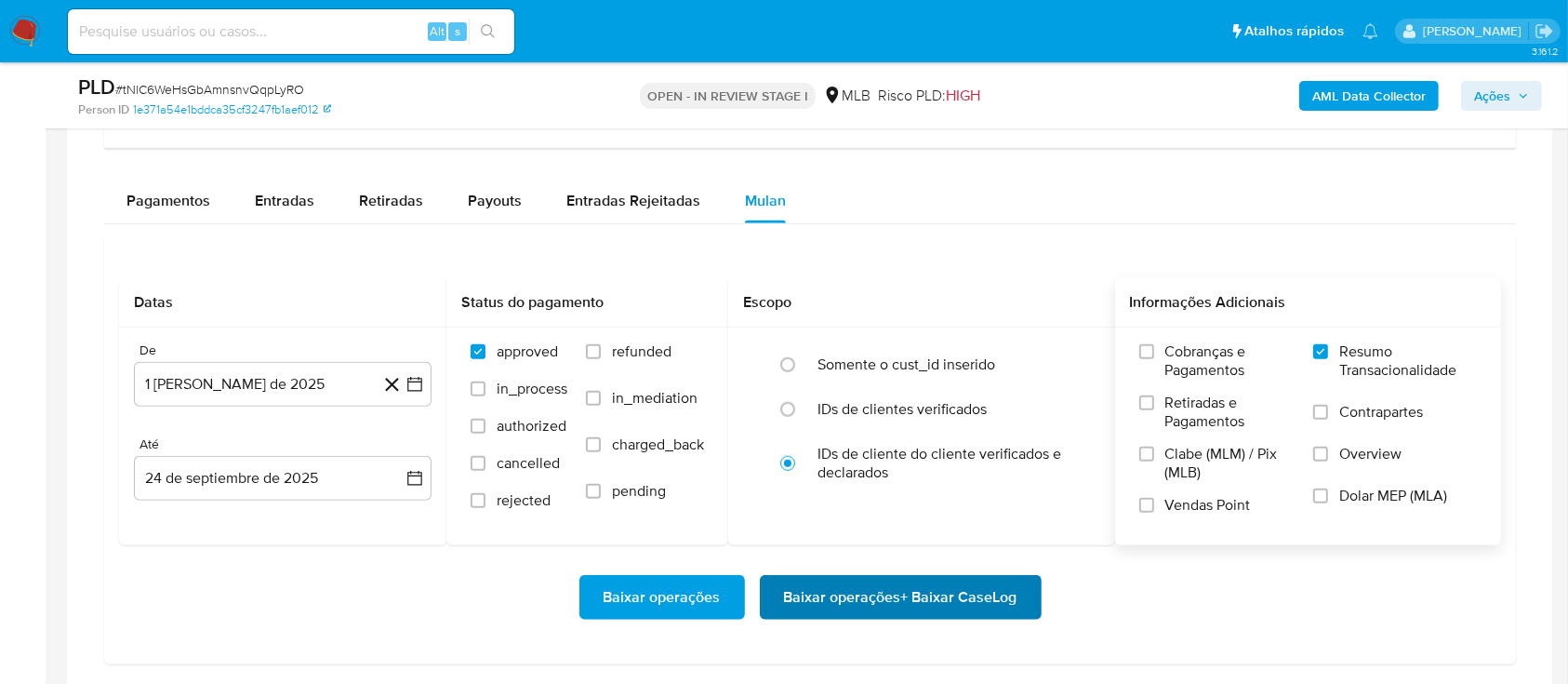
scroll to position [1488, 0]
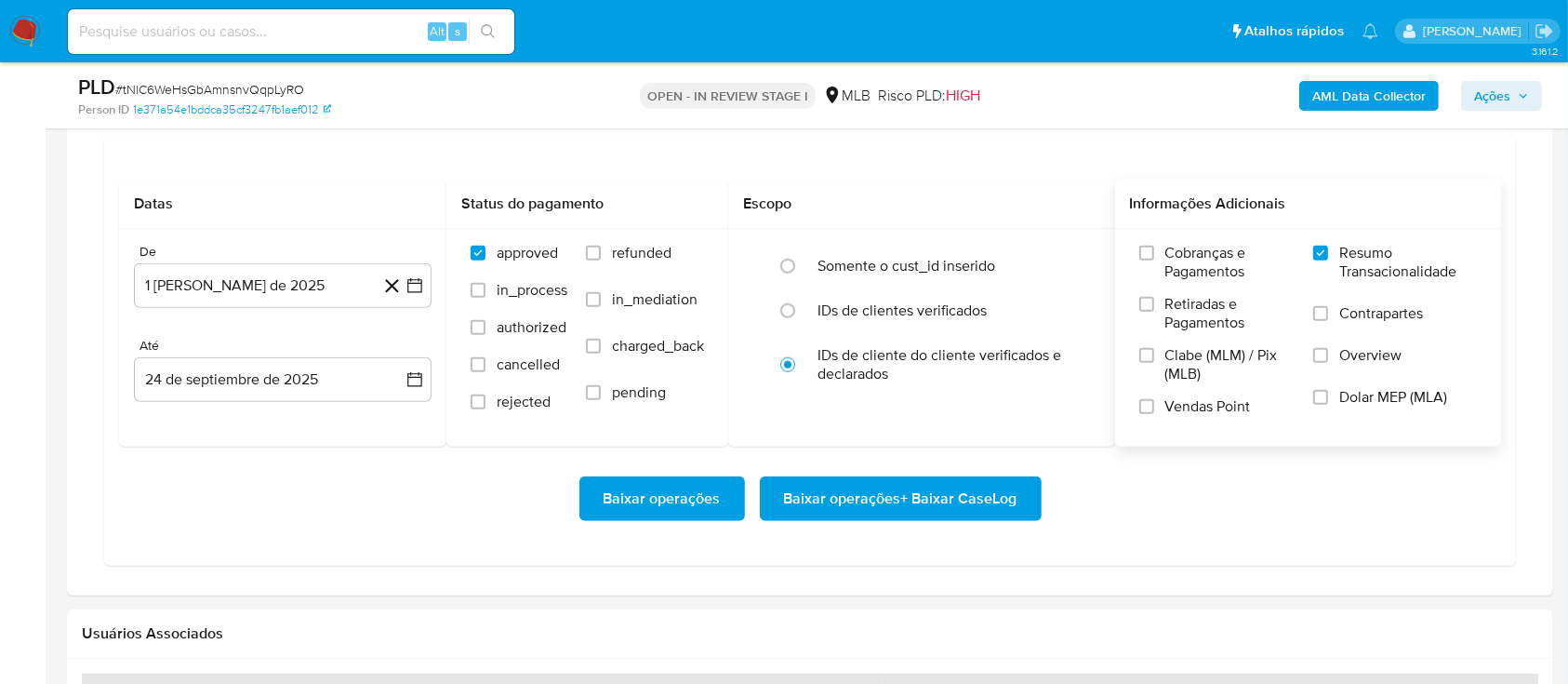
click at [900, 494] on span "Baixar operações + Baixar CaseLog" at bounding box center [900, 498] width 233 height 41
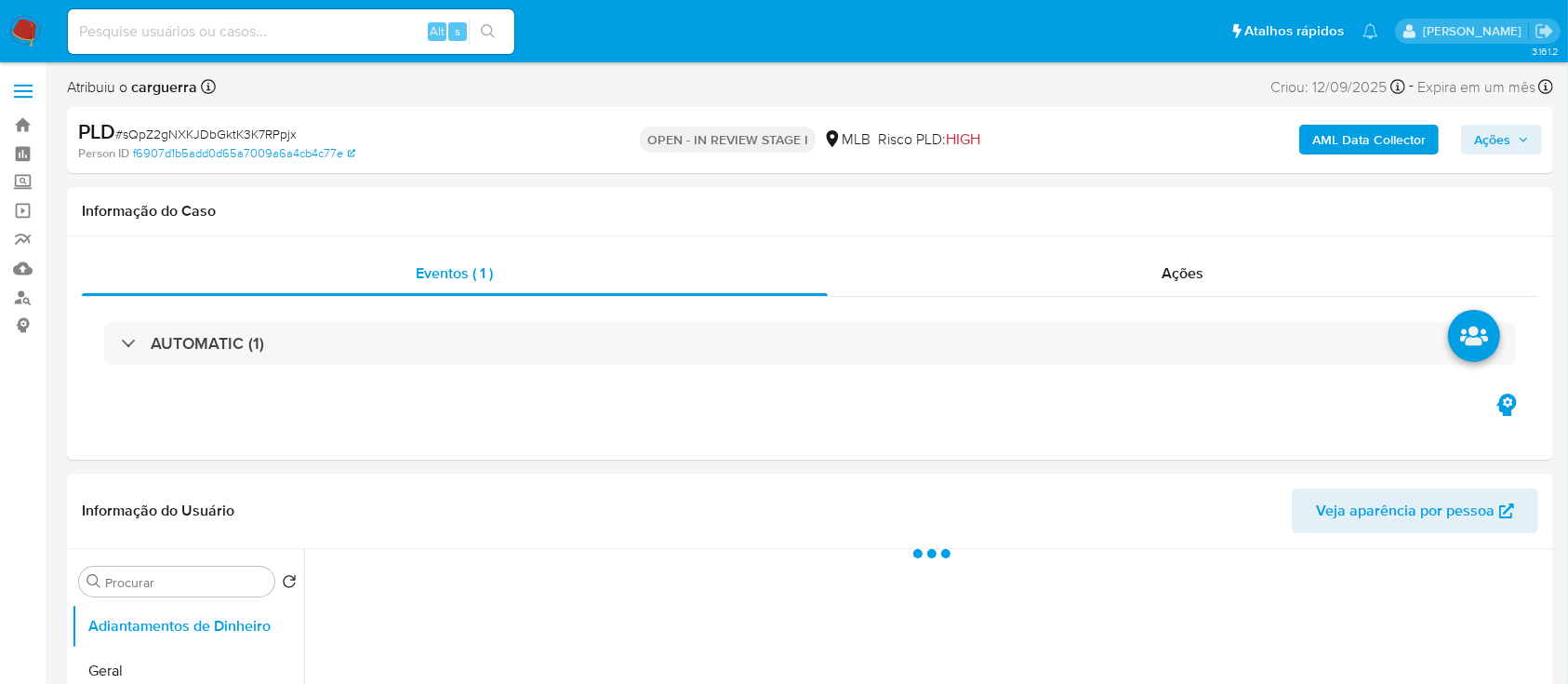
select select "10"
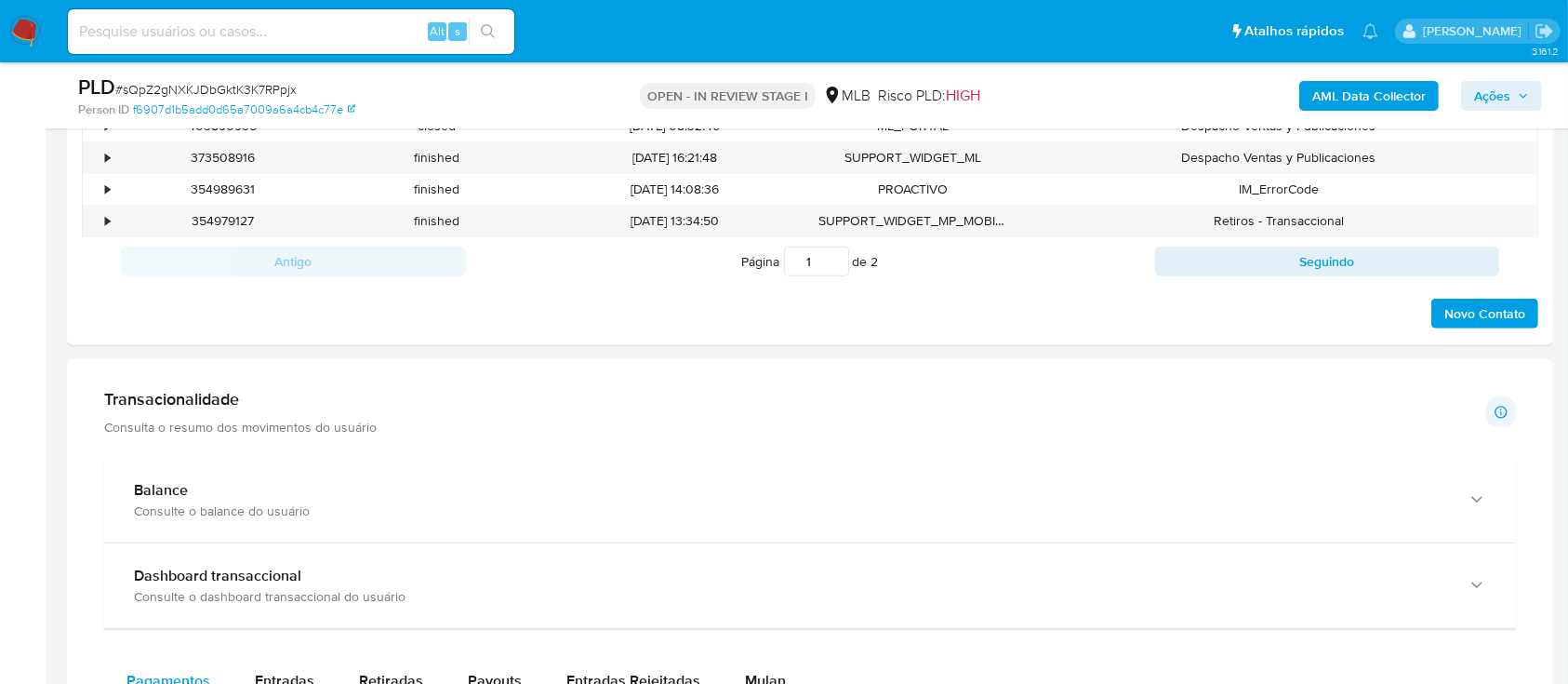
scroll to position [1363, 0]
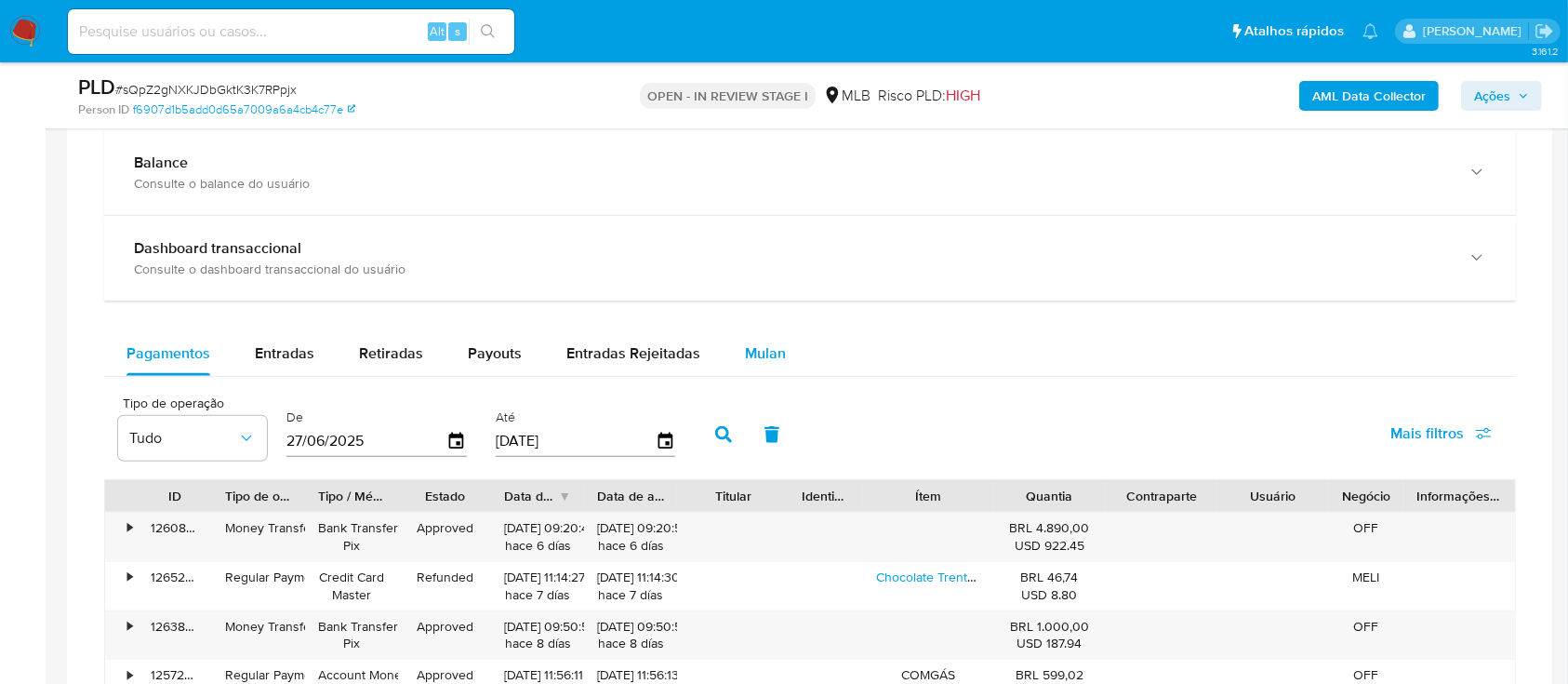
click at [775, 352] on button "Mulan" at bounding box center [766, 353] width 86 height 45
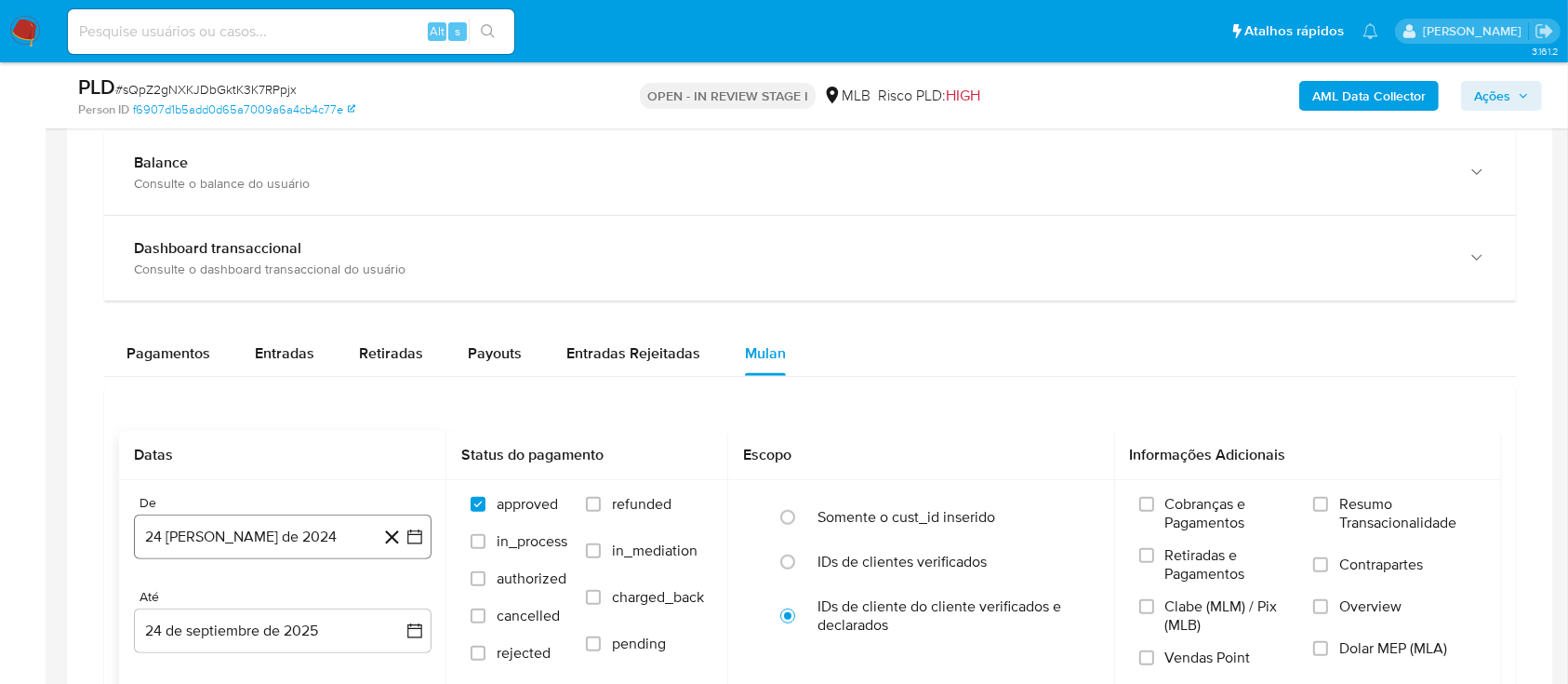
click at [411, 535] on icon "button" at bounding box center [415, 537] width 19 height 19
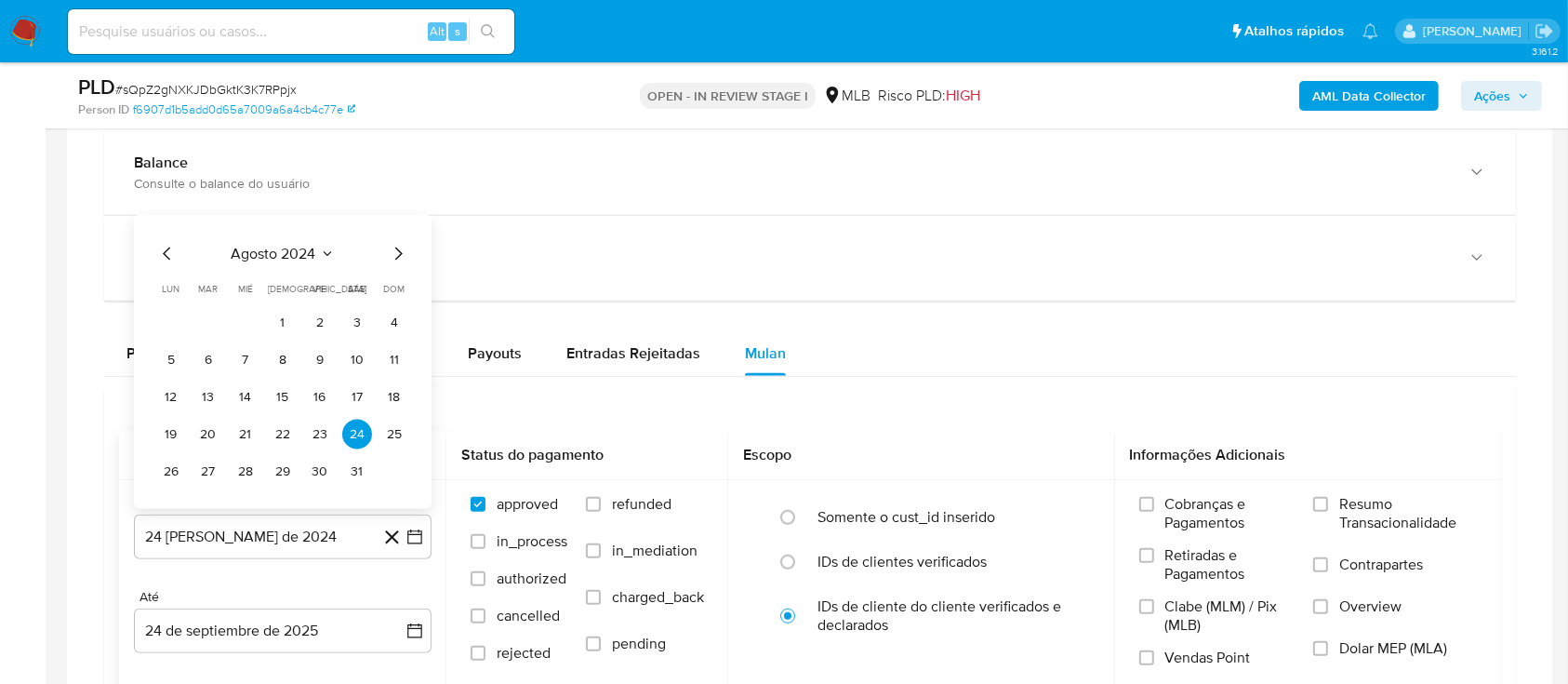
click at [316, 247] on button "agosto 2024" at bounding box center [283, 254] width 104 height 19
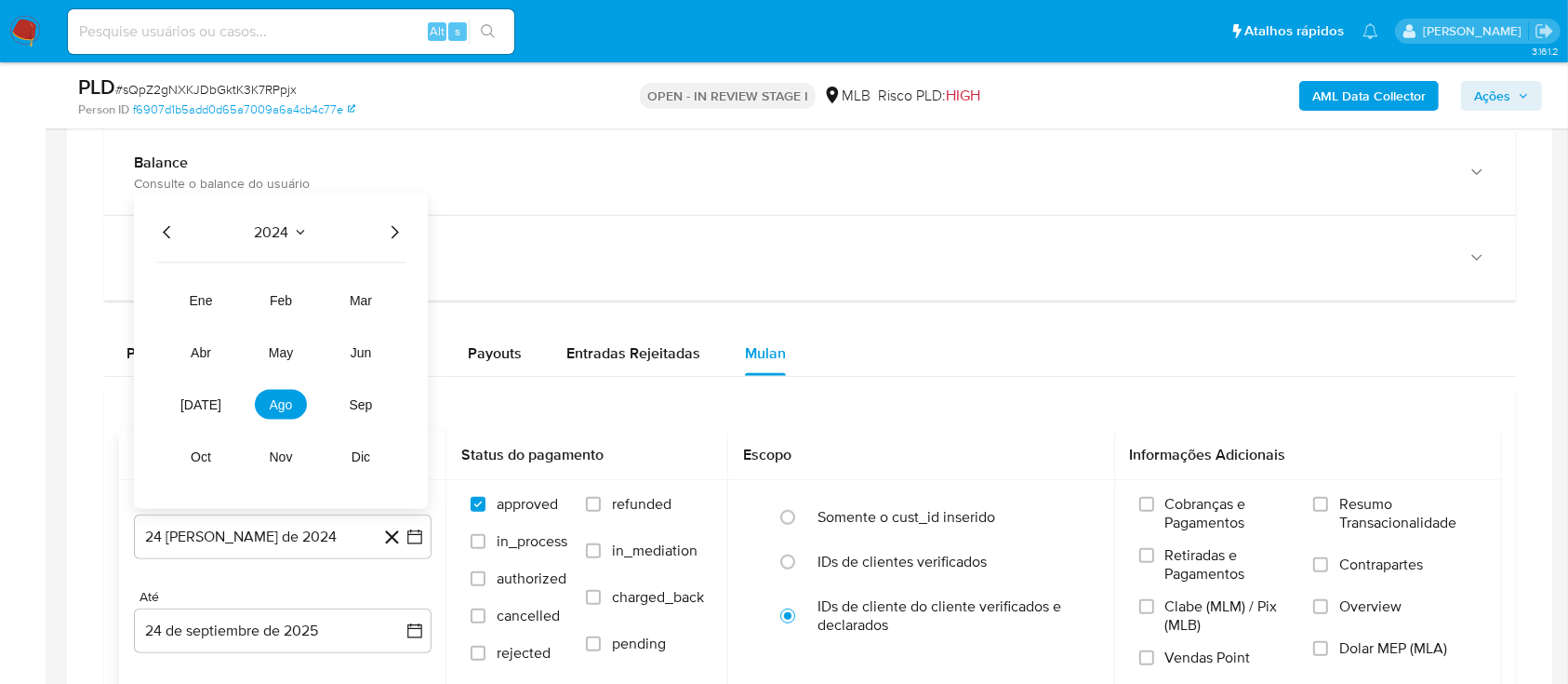
click at [395, 230] on icon "Año siguiente" at bounding box center [394, 232] width 22 height 22
click at [284, 401] on span "ago" at bounding box center [282, 404] width 23 height 15
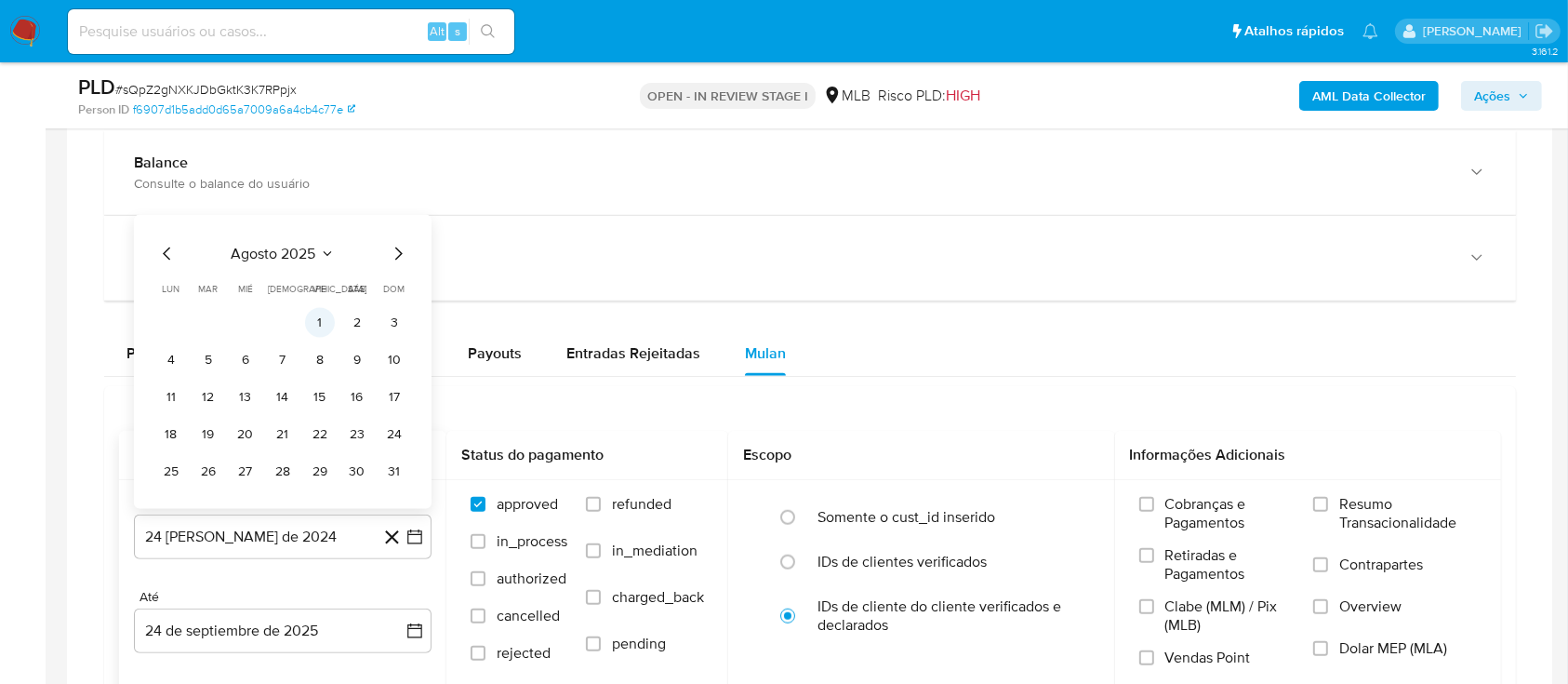
click at [317, 312] on button "1" at bounding box center [320, 322] width 29 height 29
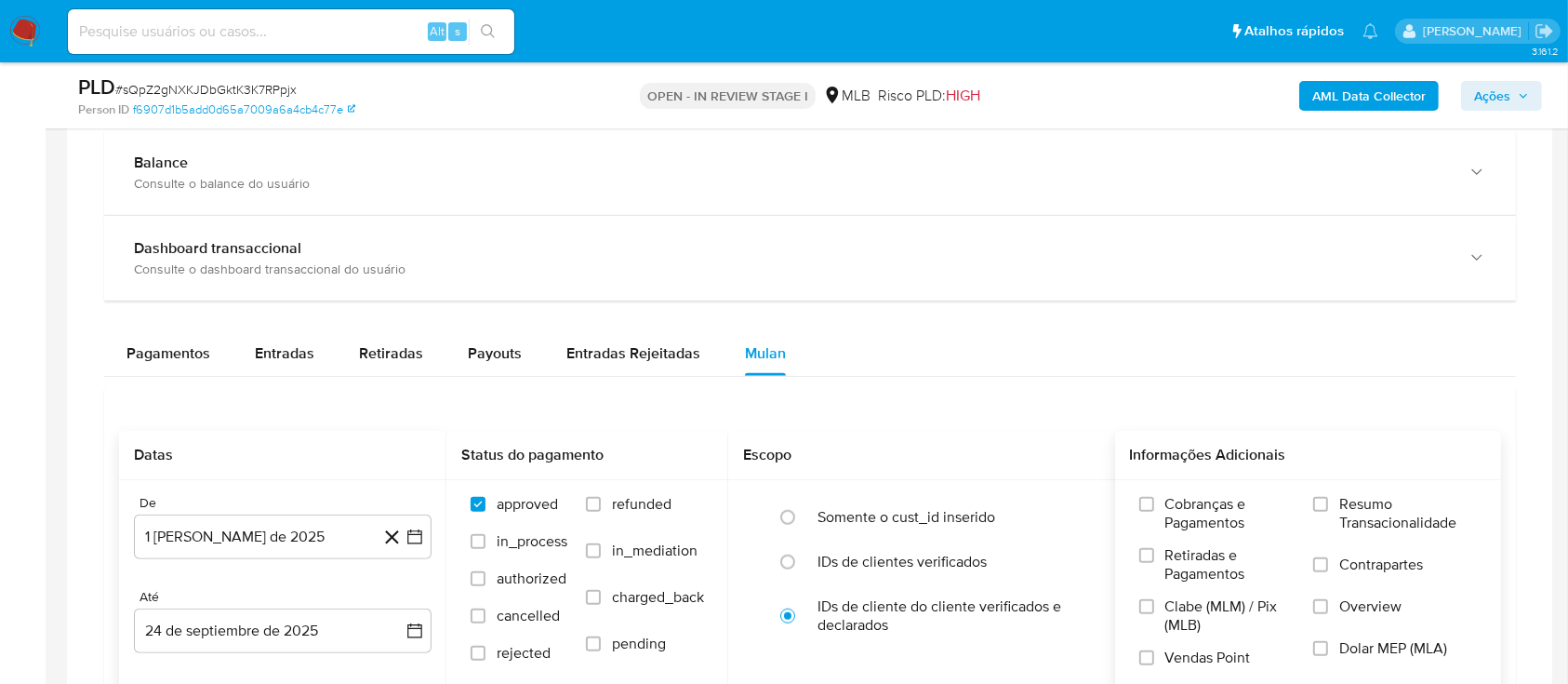
click at [1299, 505] on div "Cobranças e Pagamentos Retiradas e Pagamentos Clabe (MLM) / Pix (MLB) Vendas Po…" at bounding box center [1308, 588] width 357 height 186
click at [1316, 502] on div "Cobranças e Pagamentos Retiradas e Pagamentos Clabe (MLM) / Pix (MLB) Vendas Po…" at bounding box center [1308, 588] width 357 height 186
click at [1325, 502] on input "Resumo Transacionalidade" at bounding box center [1322, 504] width 15 height 15
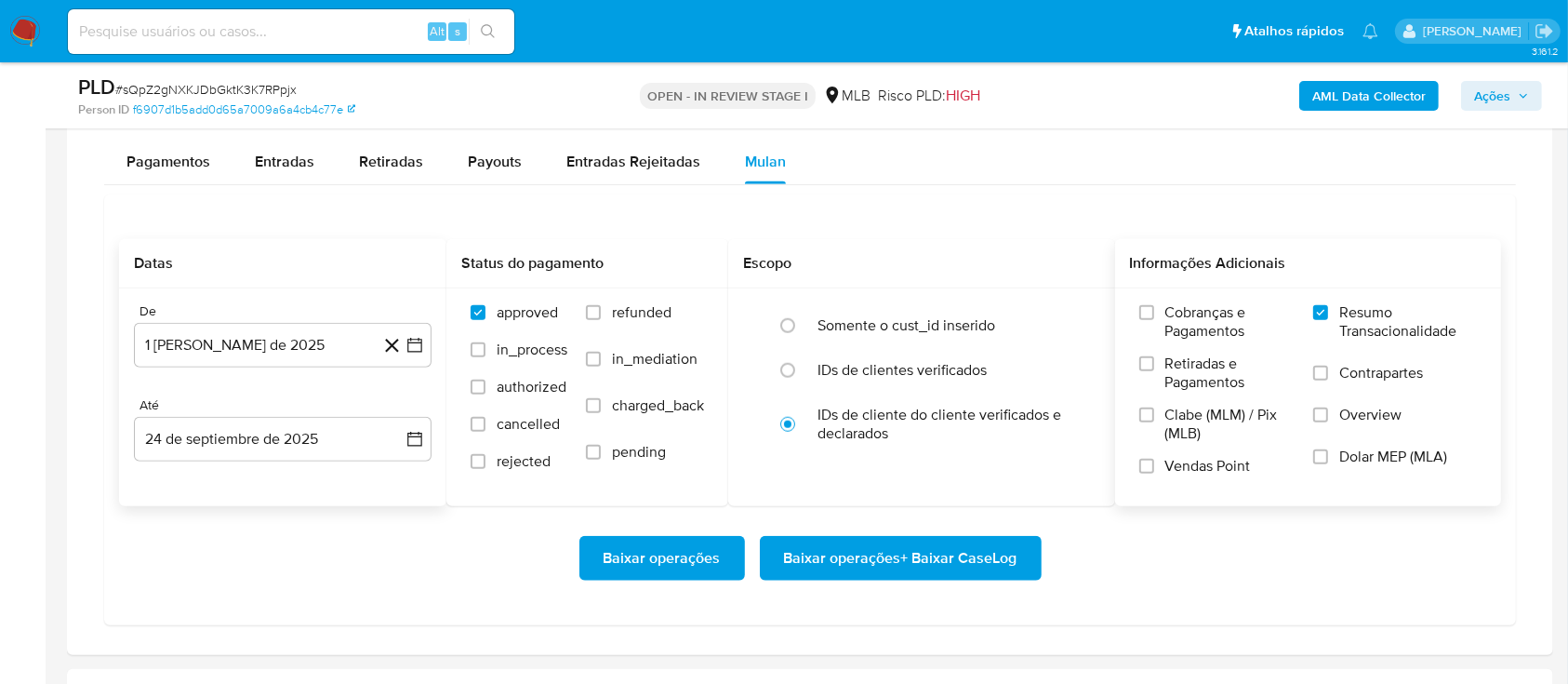
scroll to position [1735, 0]
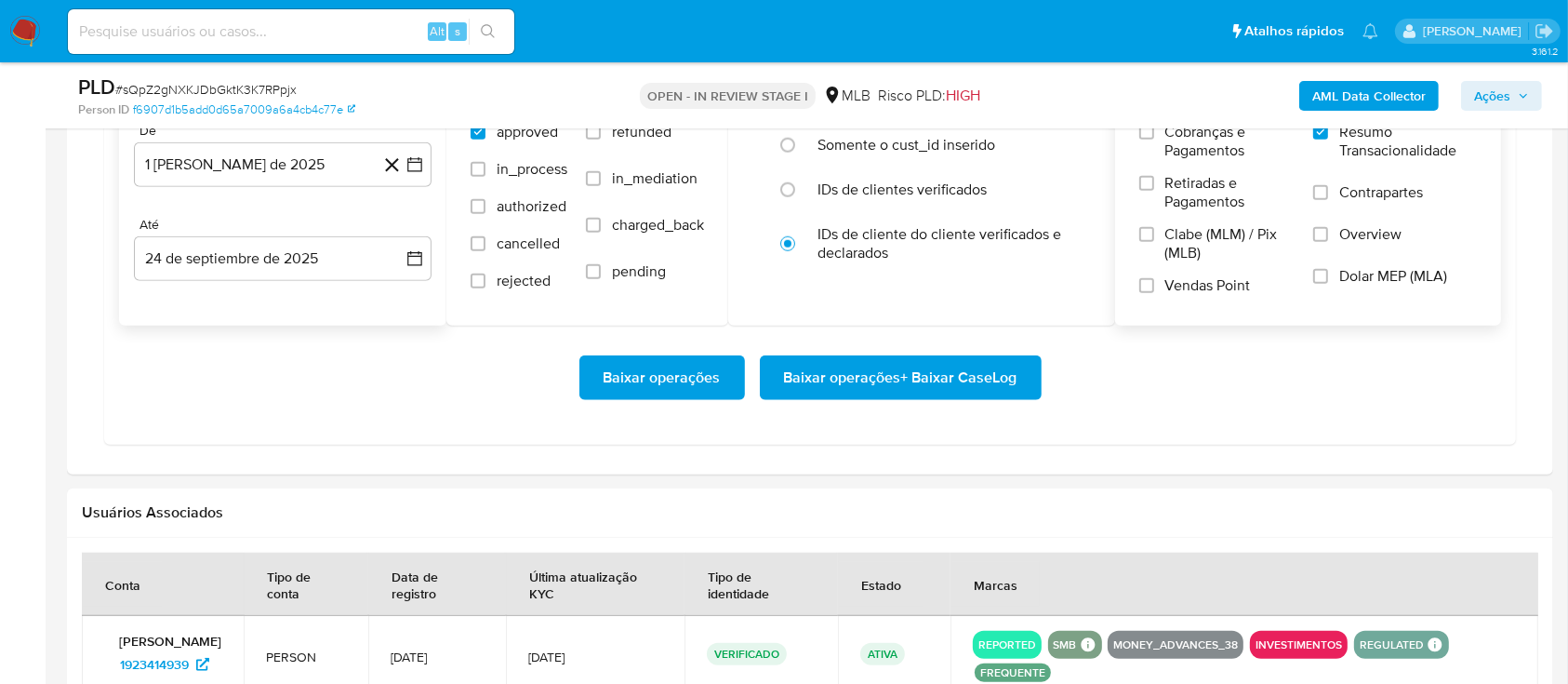
click at [954, 387] on span "Baixar operações + Baixar CaseLog" at bounding box center [900, 377] width 233 height 41
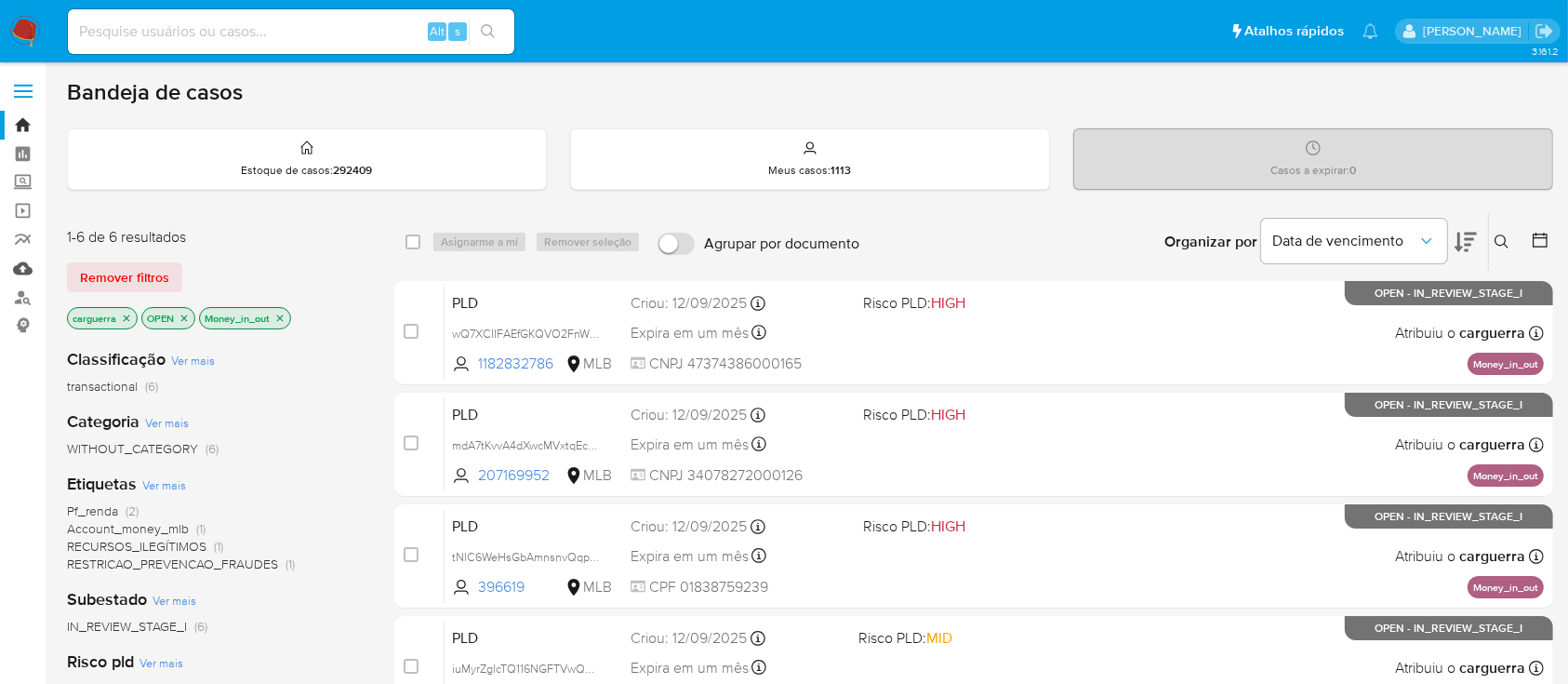
click at [22, 273] on link "Mulan" at bounding box center [110, 268] width 222 height 29
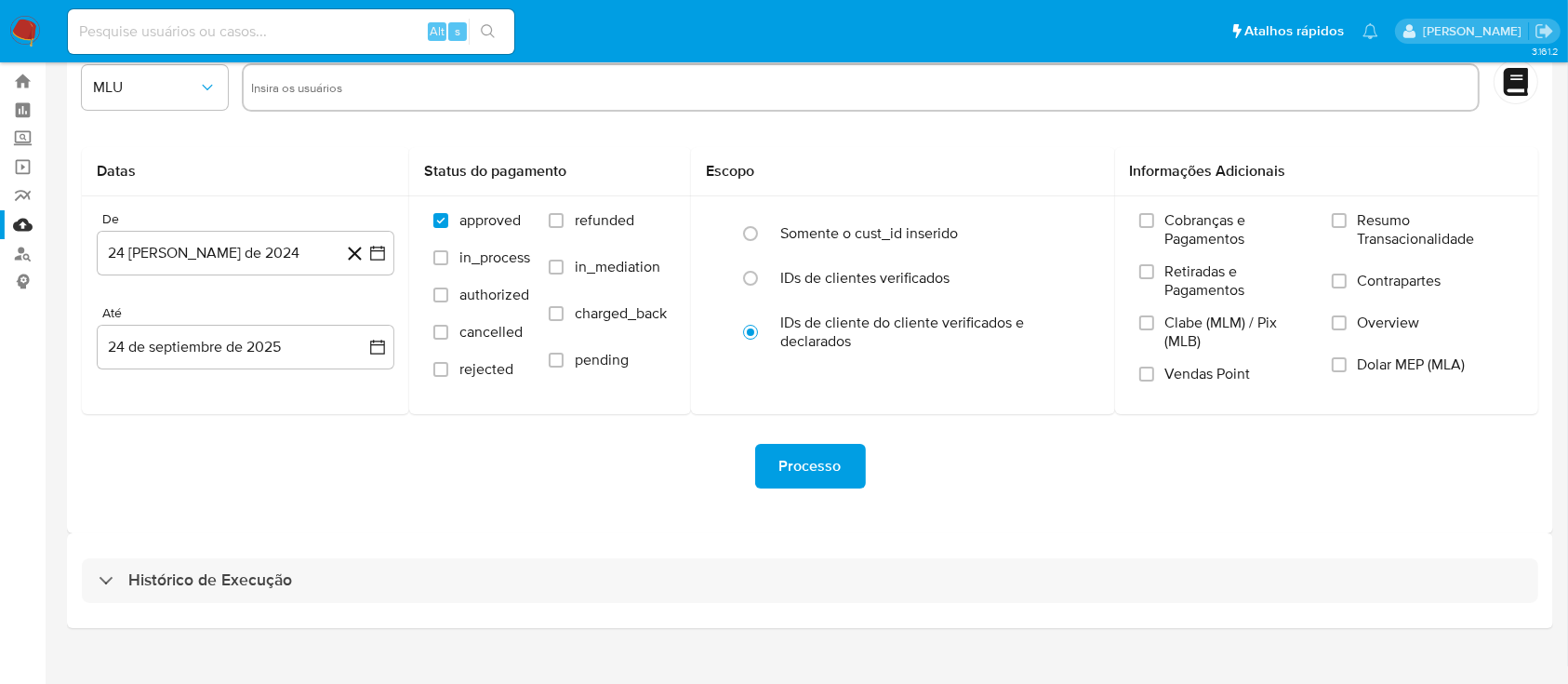
scroll to position [67, 0]
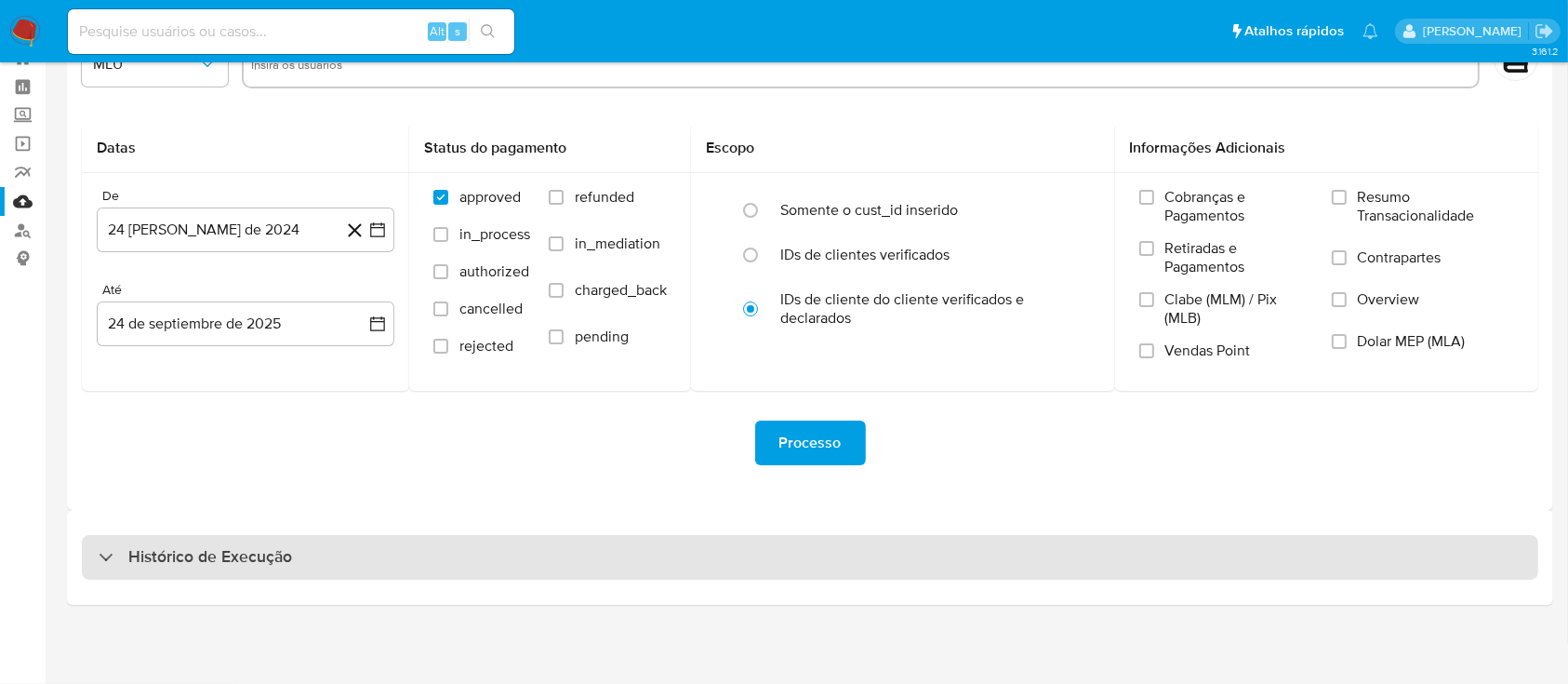
click at [188, 564] on h3 "Histórico de Execução" at bounding box center [210, 557] width 164 height 22
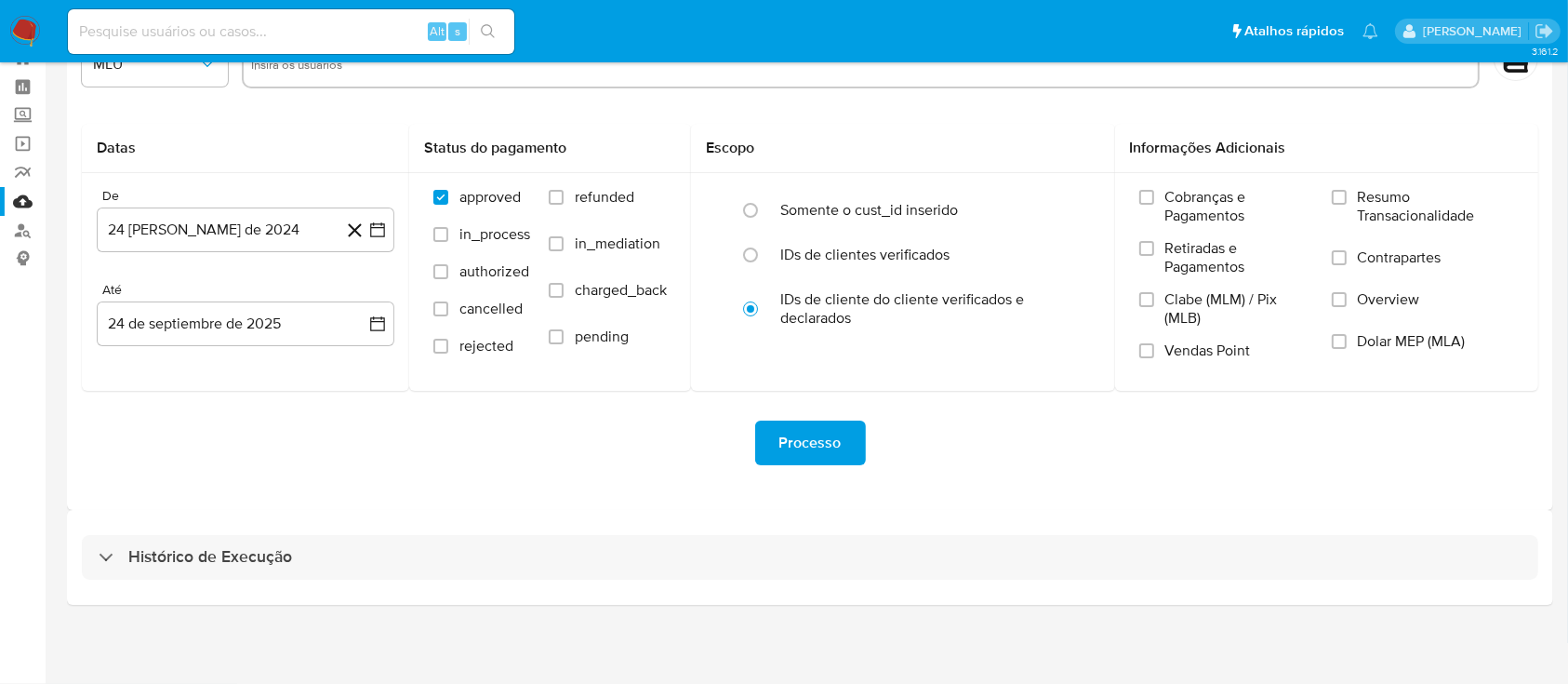
select select "10"
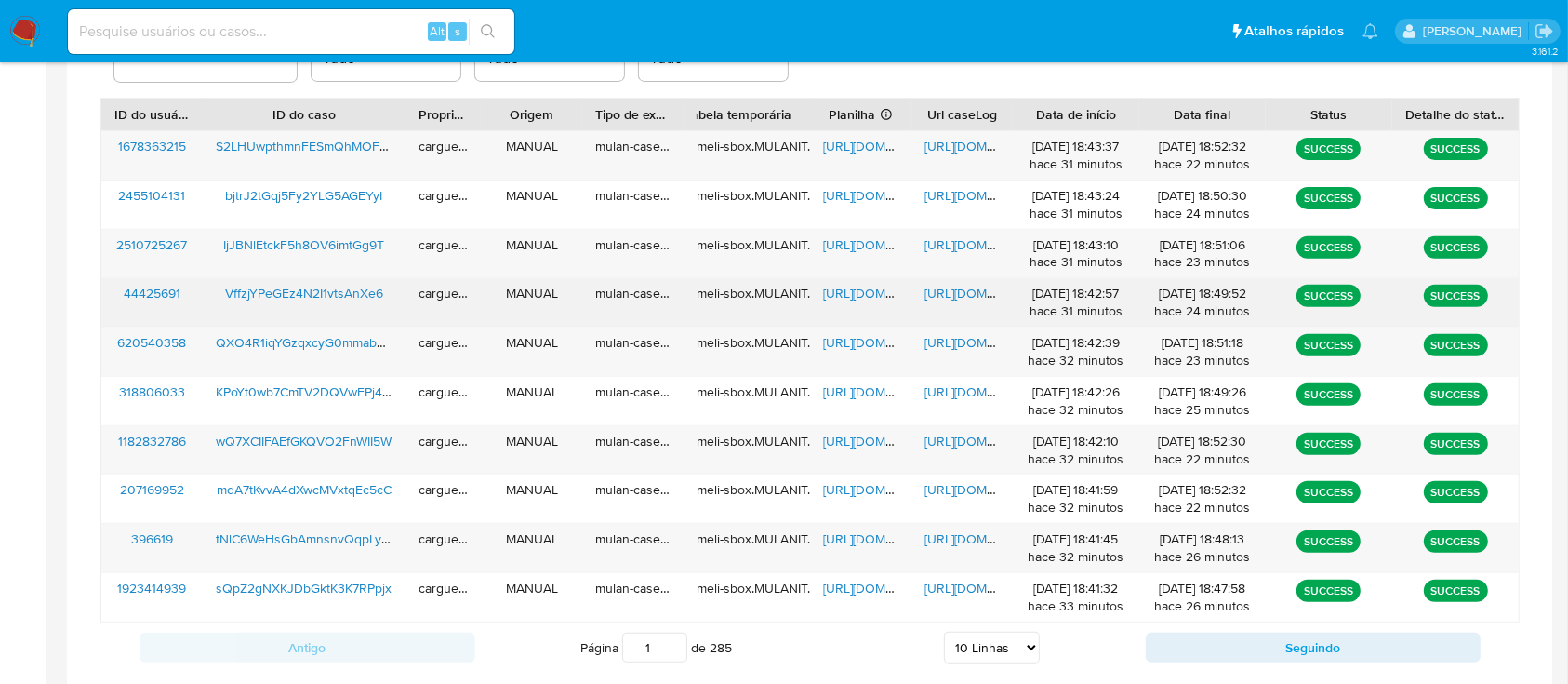
scroll to position [769, 0]
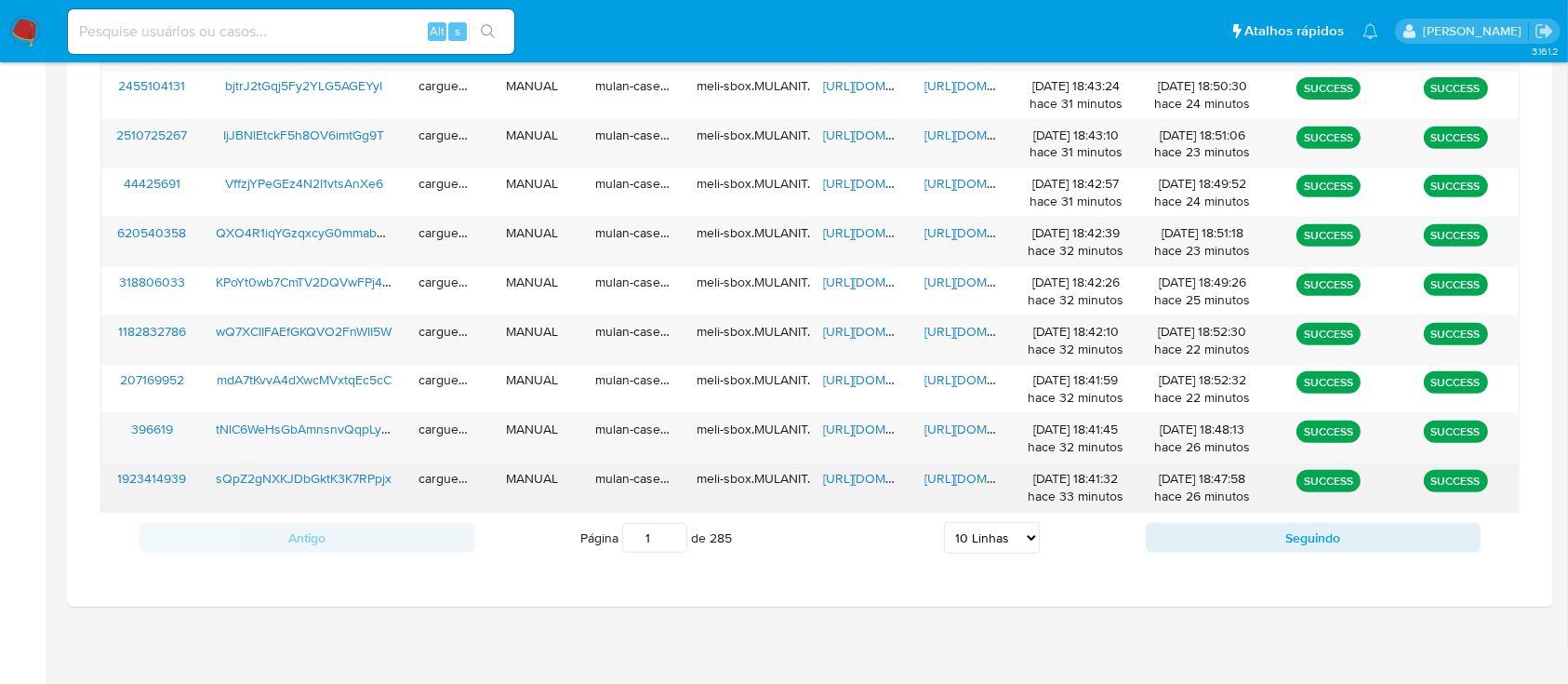
click at [867, 484] on span "[URL][DOMAIN_NAME]" at bounding box center [887, 479] width 128 height 19
drag, startPoint x: 947, startPoint y: 466, endPoint x: 940, endPoint y: 481, distance: 16.6
click at [940, 477] on div "[URL][DOMAIN_NAME]" at bounding box center [962, 487] width 102 height 49
click at [951, 470] on span "[URL][DOMAIN_NAME]" at bounding box center [989, 479] width 128 height 19
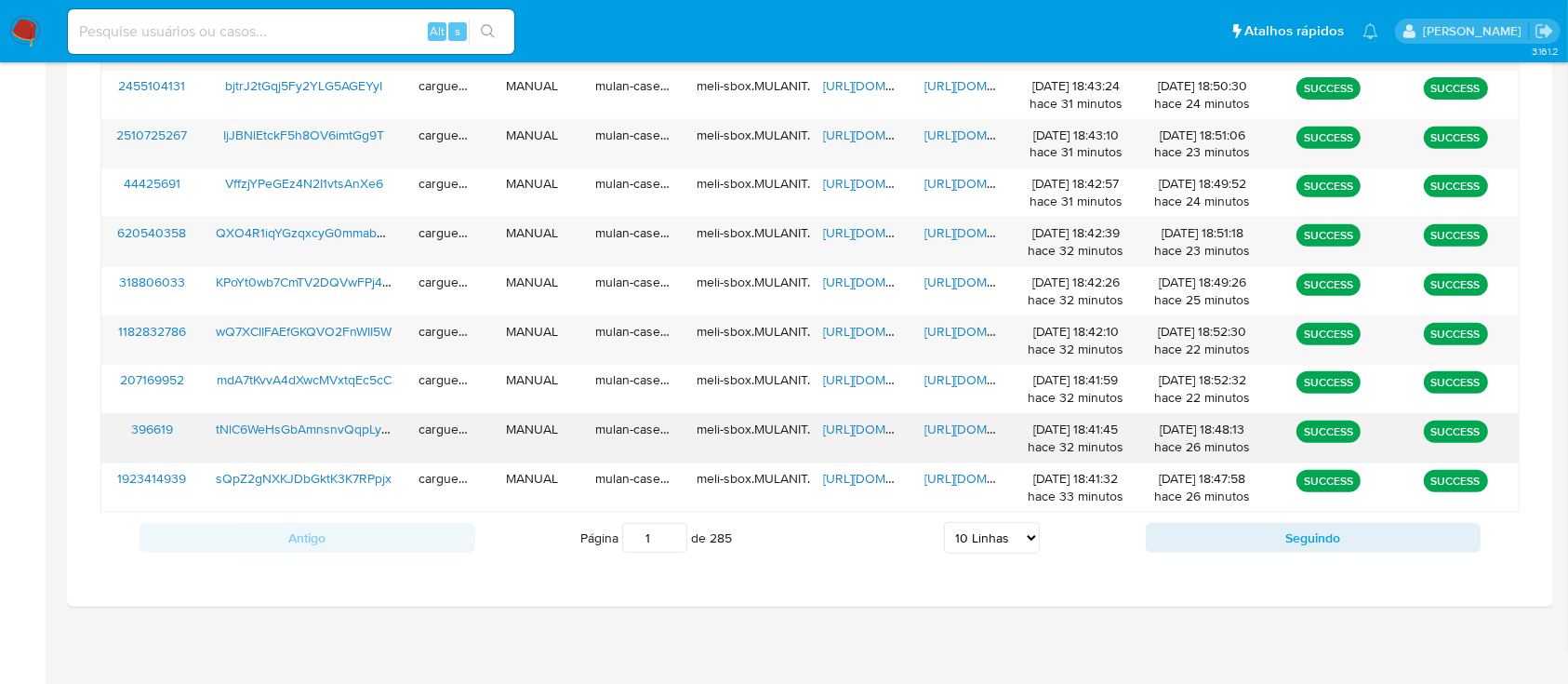
click at [868, 433] on span "[URL][DOMAIN_NAME]" at bounding box center [887, 429] width 128 height 19
click at [970, 422] on span "[URL][DOMAIN_NAME]" at bounding box center [989, 429] width 128 height 19
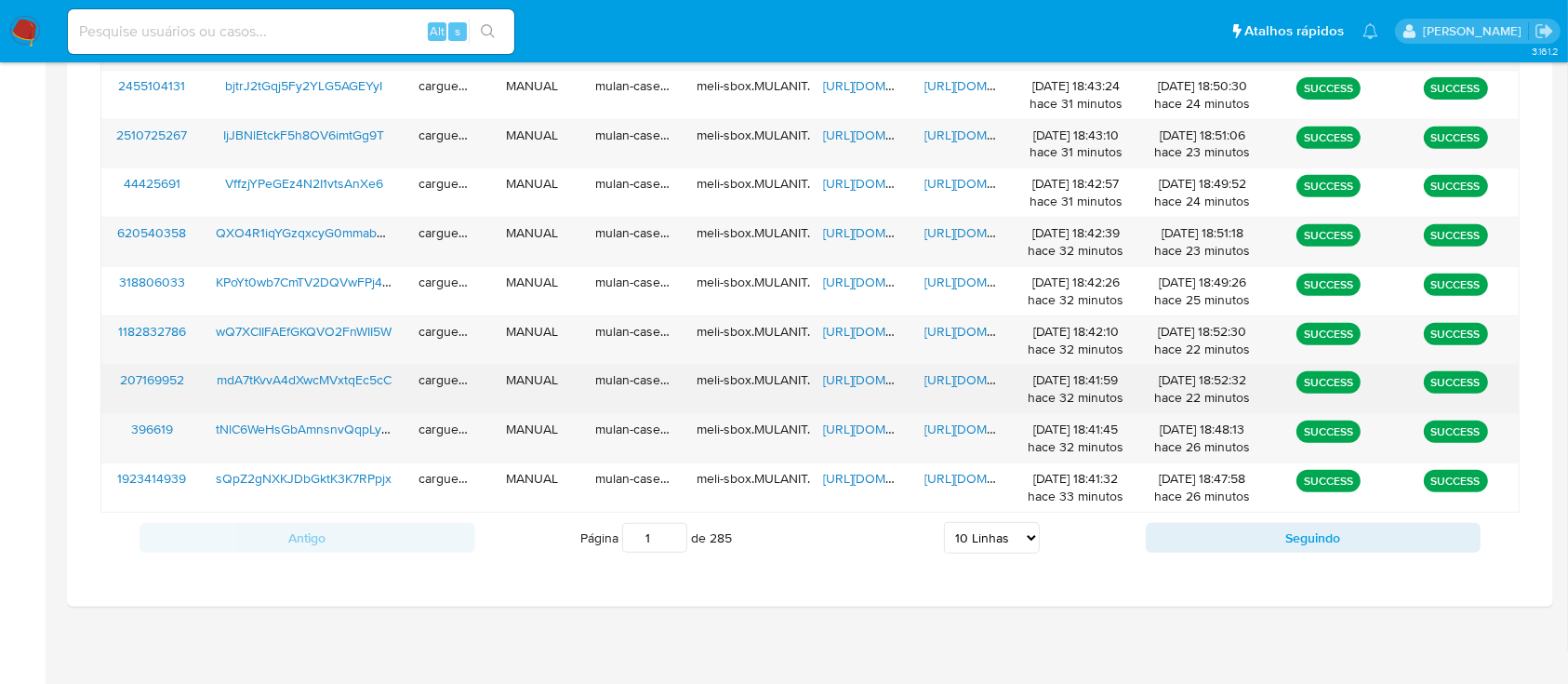
click at [859, 385] on span "[URL][DOMAIN_NAME]" at bounding box center [887, 380] width 128 height 19
click at [955, 379] on span "[URL][DOMAIN_NAME]" at bounding box center [989, 380] width 128 height 19
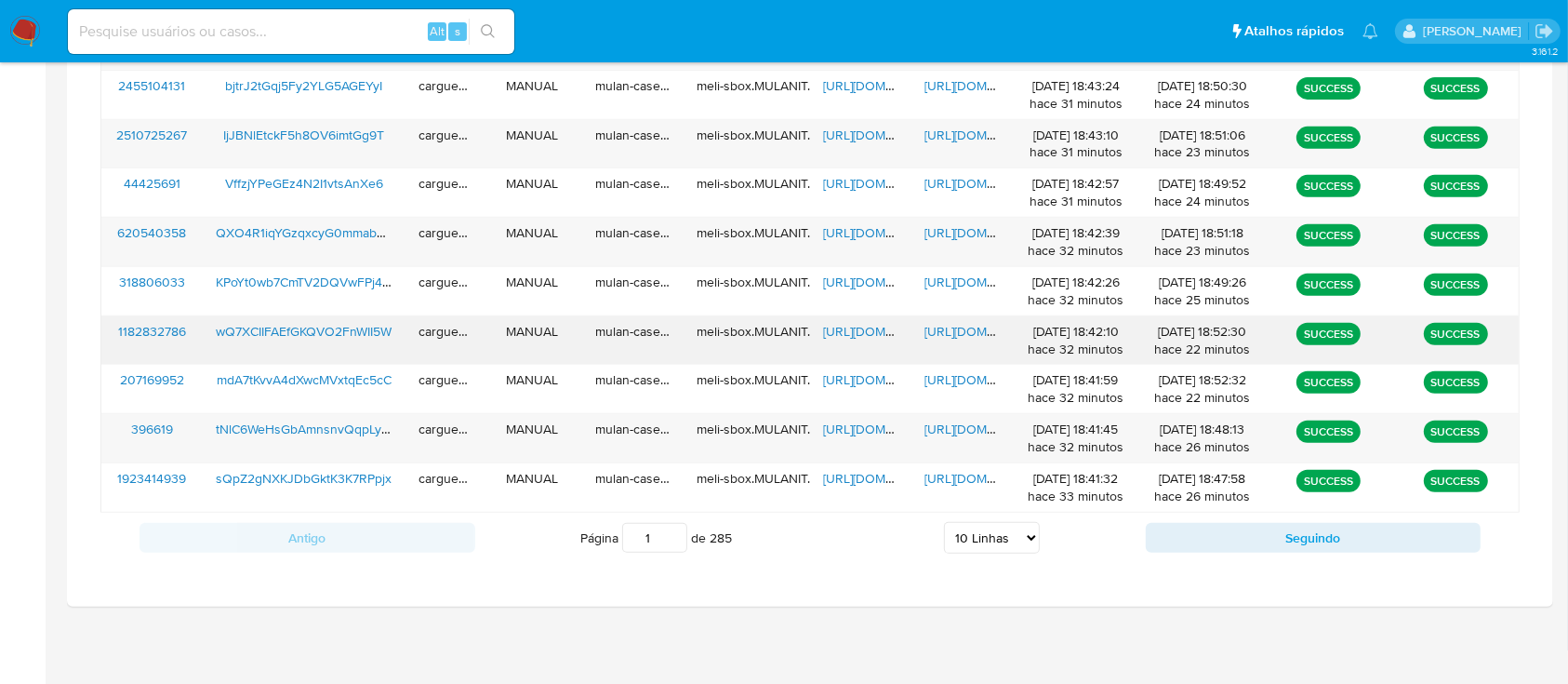
click at [853, 331] on span "[URL][DOMAIN_NAME]" at bounding box center [887, 331] width 128 height 19
click at [960, 327] on span "[URL][DOMAIN_NAME]" at bounding box center [989, 331] width 128 height 19
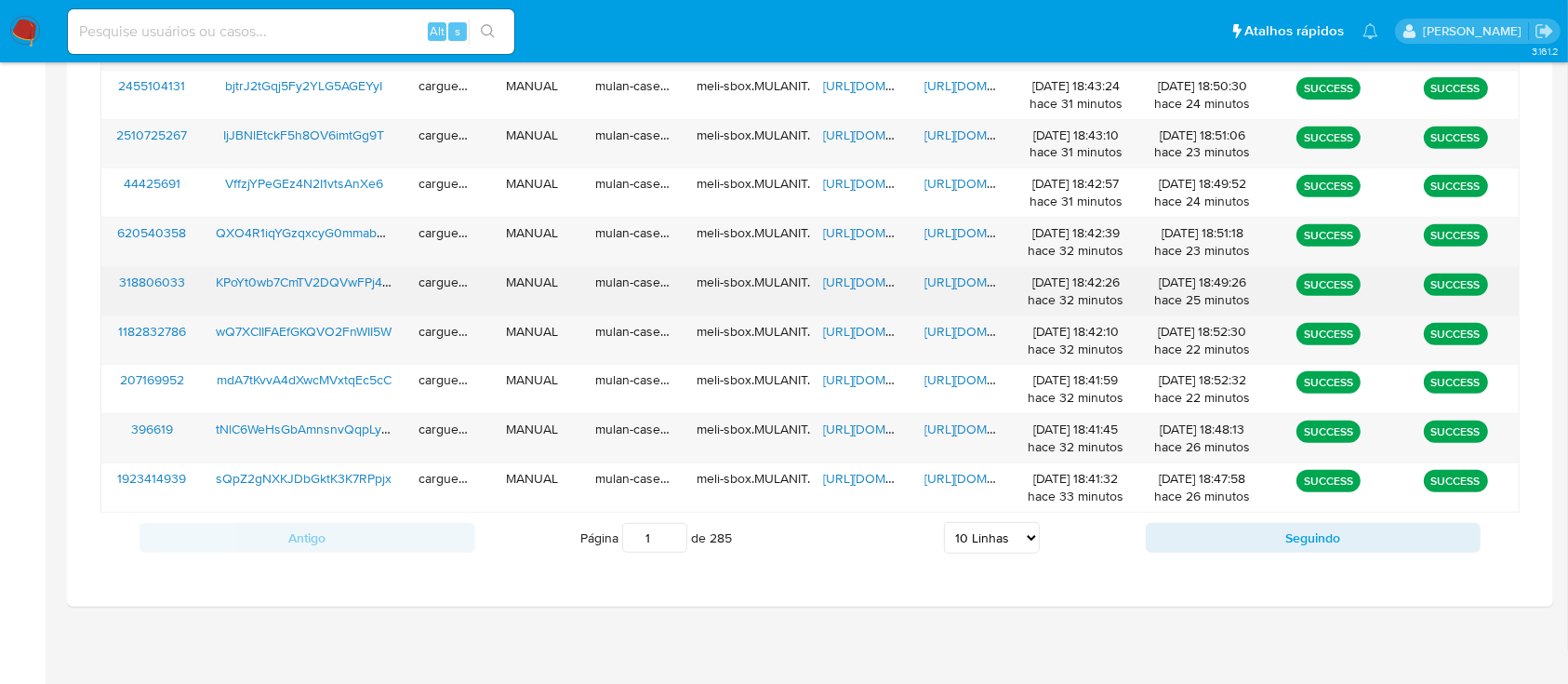
click at [868, 285] on span "[URL][DOMAIN_NAME]" at bounding box center [887, 282] width 128 height 19
click at [975, 286] on span "[URL][DOMAIN_NAME]" at bounding box center [989, 282] width 128 height 19
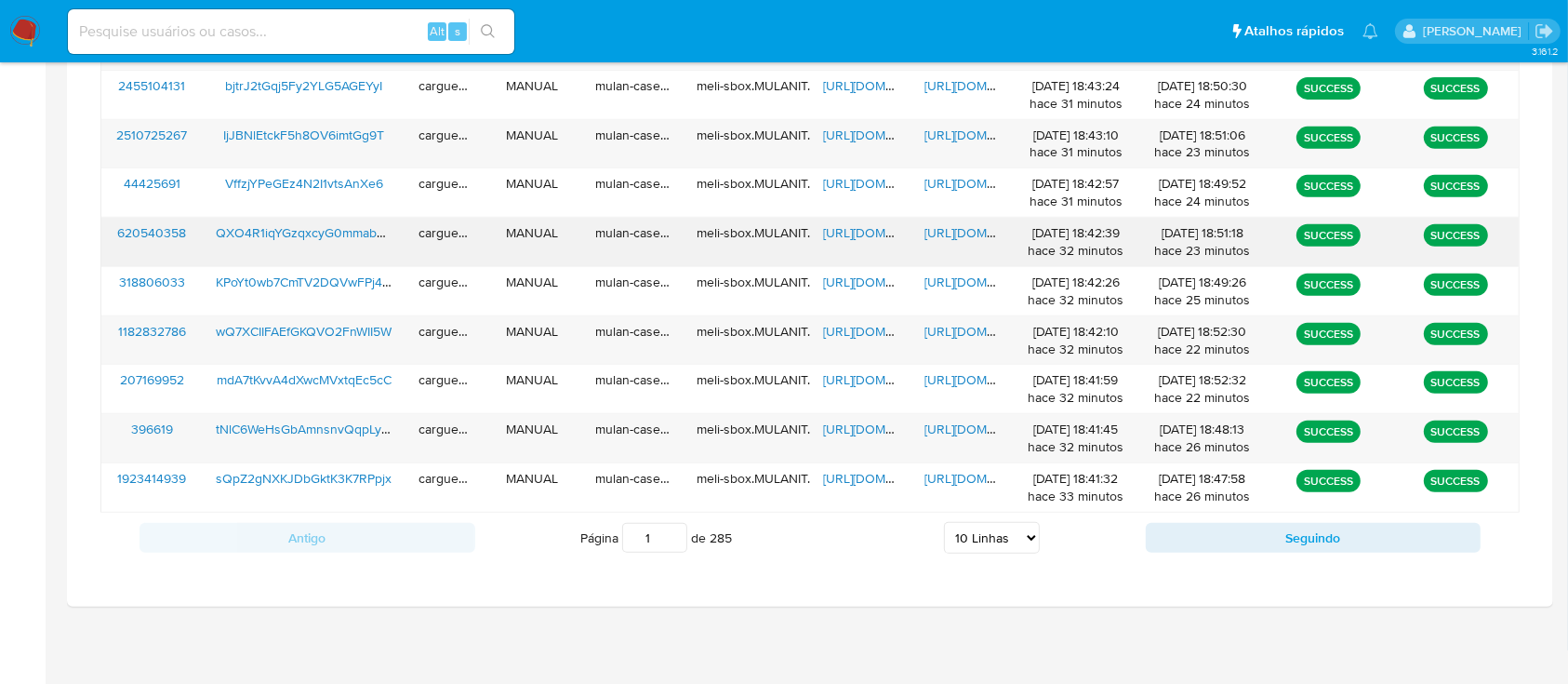
click at [856, 231] on span "[URL][DOMAIN_NAME]" at bounding box center [887, 233] width 128 height 19
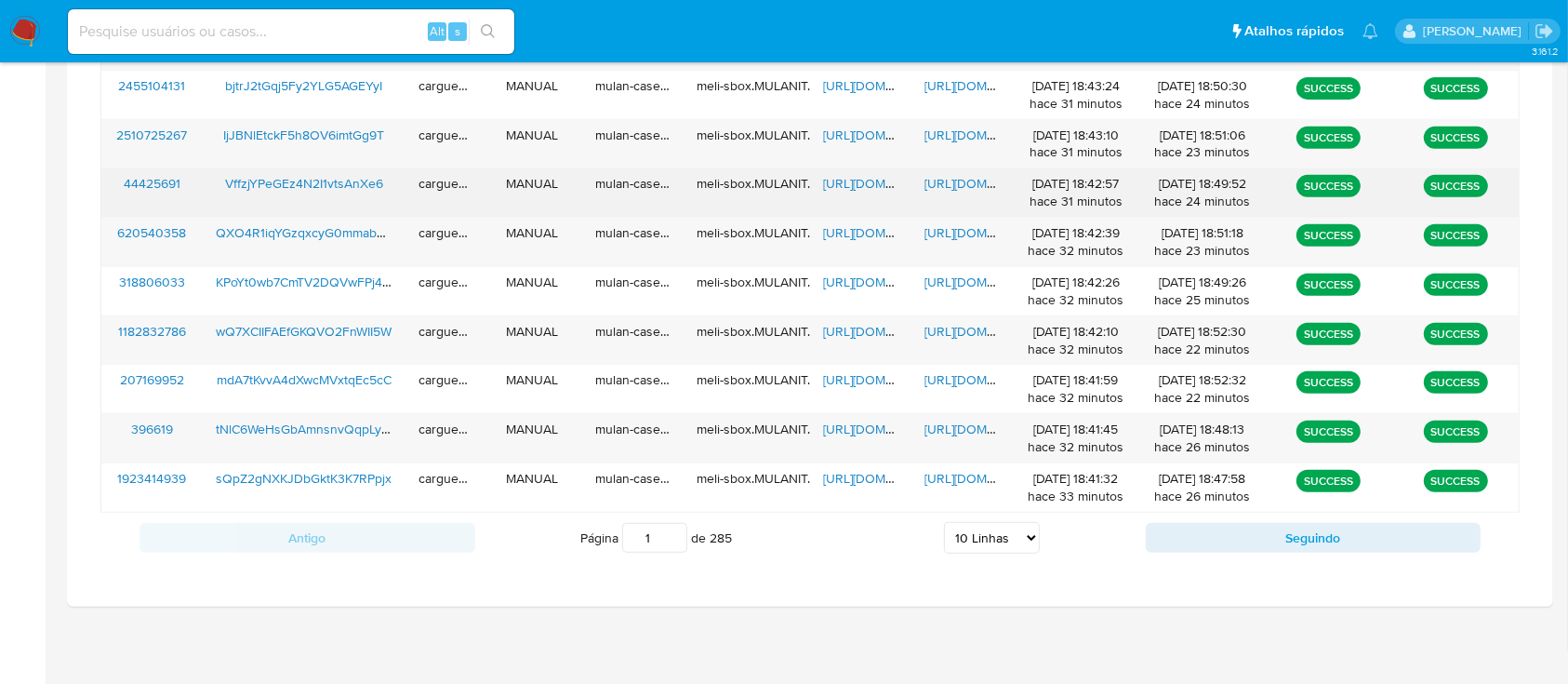
click at [962, 186] on span "[URL][DOMAIN_NAME]" at bounding box center [989, 184] width 128 height 19
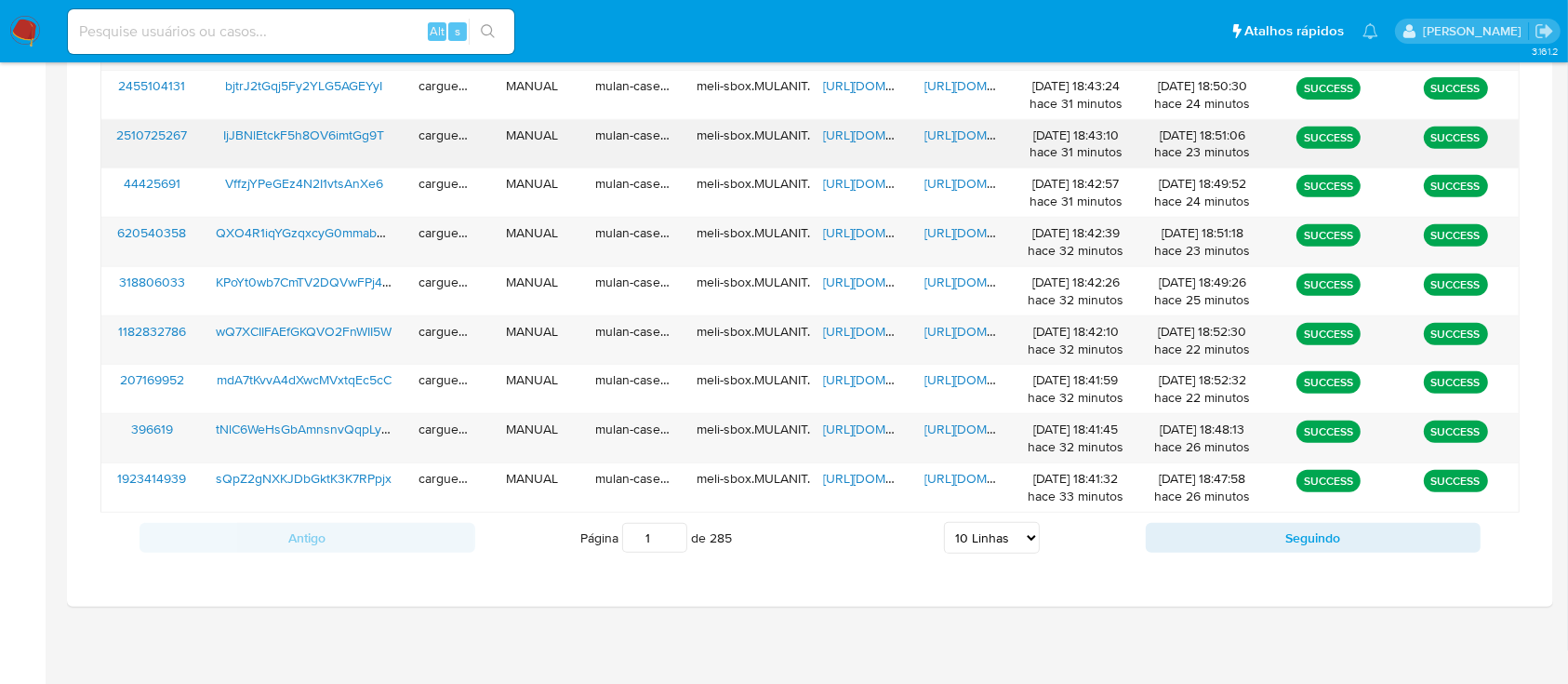
click at [862, 147] on div "[URL][DOMAIN_NAME]" at bounding box center [861, 144] width 102 height 49
click at [856, 129] on span "[URL][DOMAIN_NAME]" at bounding box center [887, 135] width 128 height 19
click at [975, 136] on span "[URL][DOMAIN_NAME]" at bounding box center [989, 135] width 128 height 19
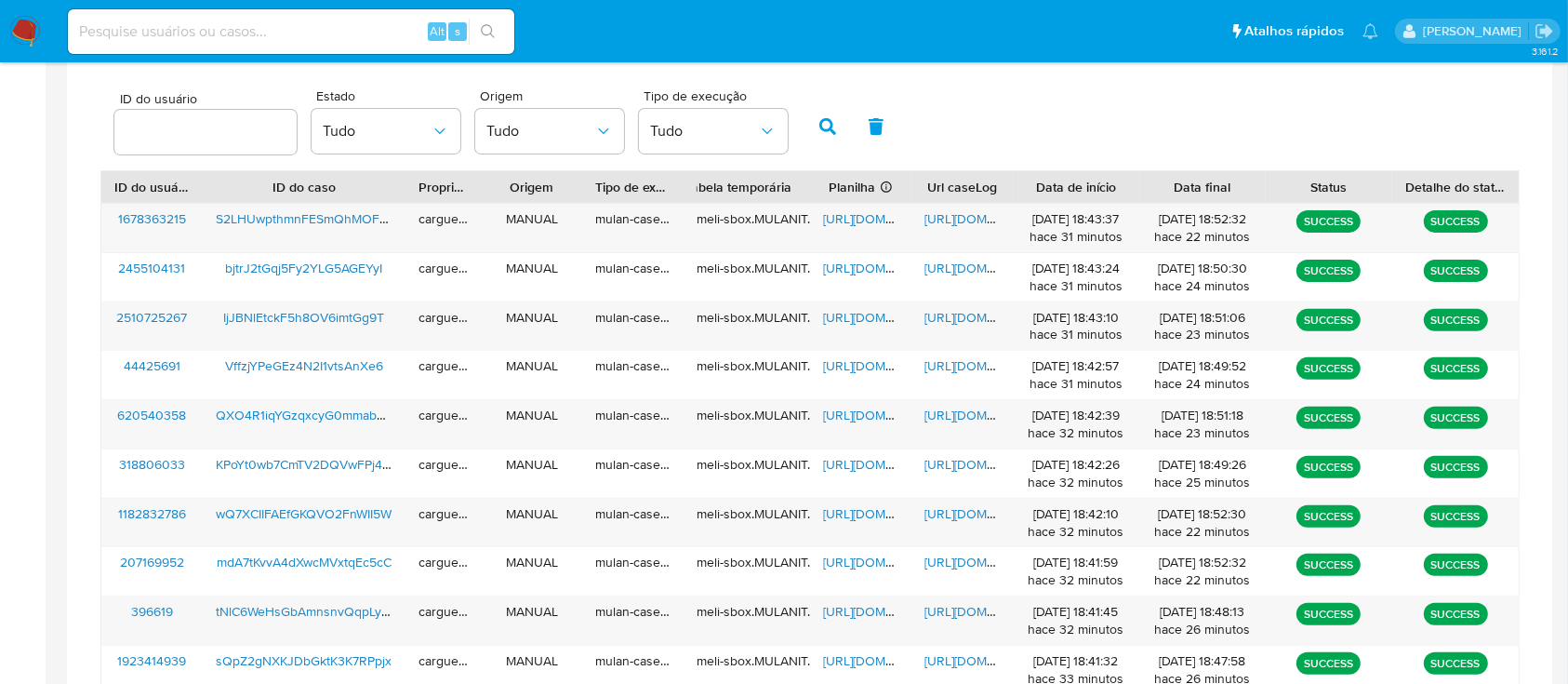
scroll to position [521, 0]
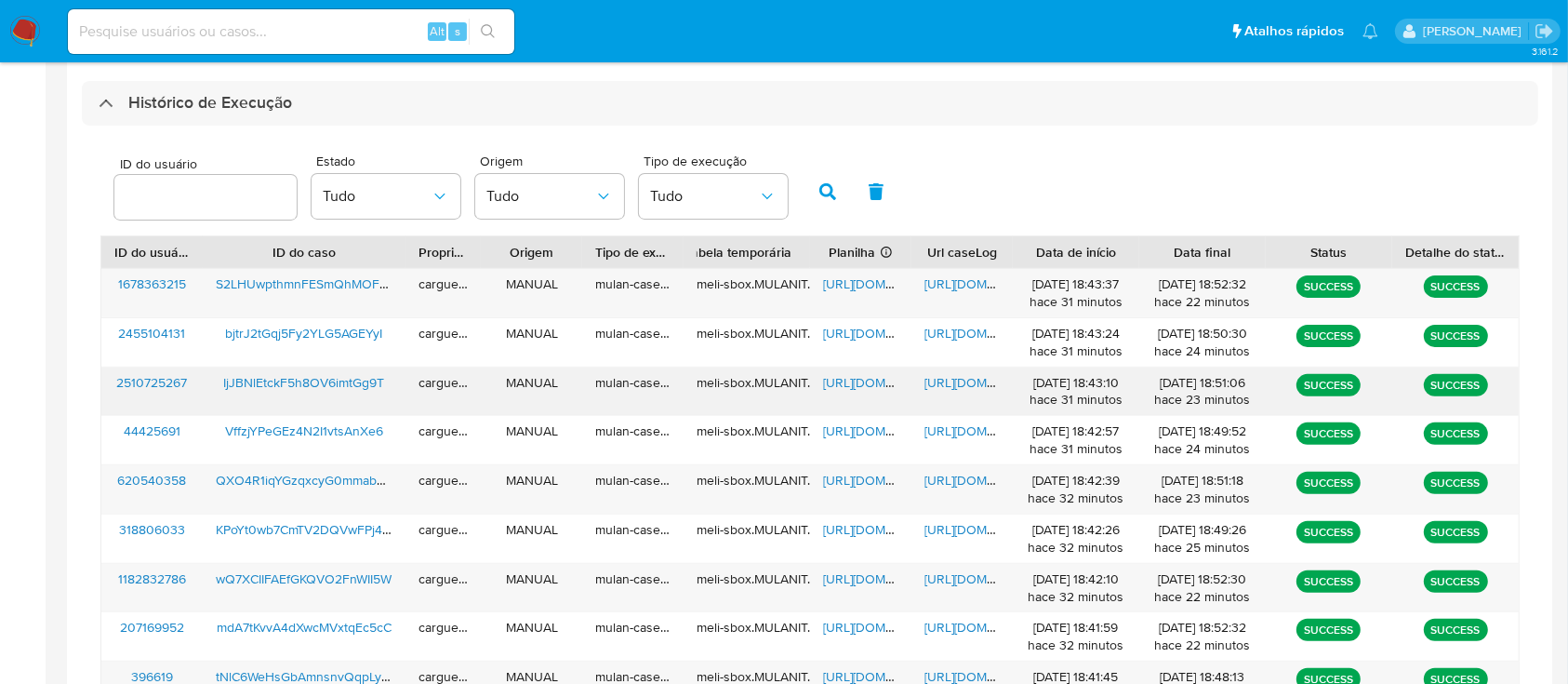
click at [877, 381] on span "[URL][DOMAIN_NAME]" at bounding box center [887, 382] width 128 height 19
click at [961, 384] on span "[URL][DOMAIN_NAME]" at bounding box center [989, 382] width 128 height 19
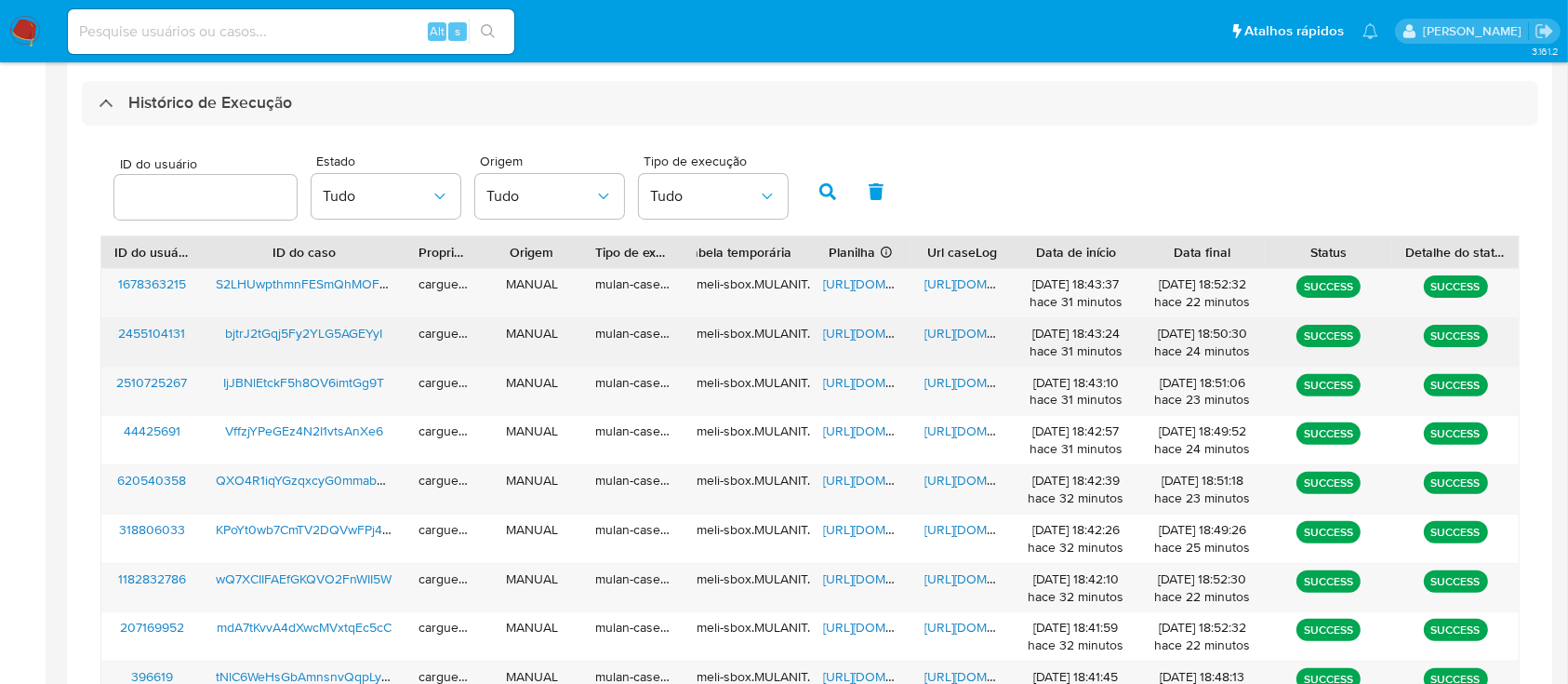
click at [869, 332] on span "[URL][DOMAIN_NAME]" at bounding box center [887, 333] width 128 height 19
click at [946, 331] on span "[URL][DOMAIN_NAME]" at bounding box center [989, 333] width 128 height 19
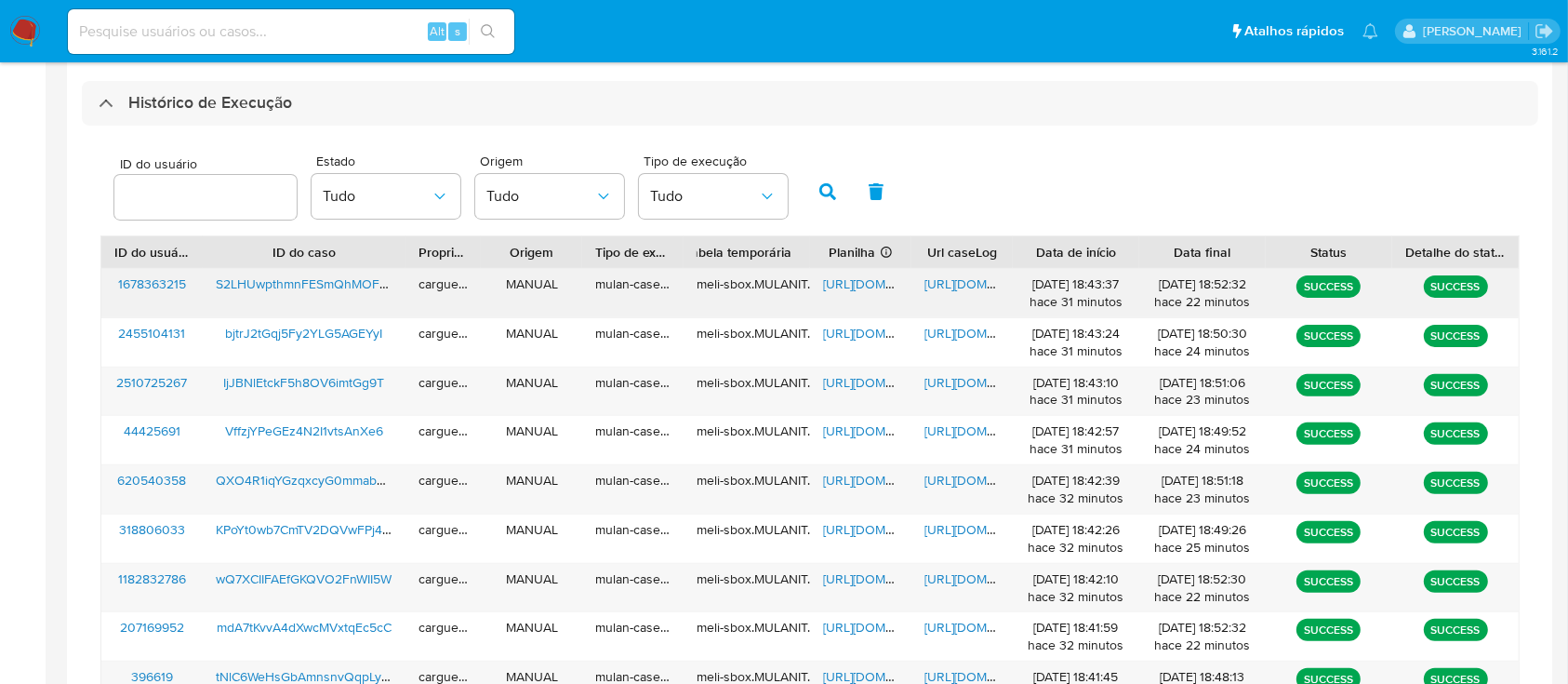
click at [866, 292] on span "[URL][DOMAIN_NAME]" at bounding box center [887, 283] width 128 height 19
click at [934, 280] on span "[URL][DOMAIN_NAME]" at bounding box center [989, 283] width 128 height 19
